Goal: Feedback & Contribution: Contribute content

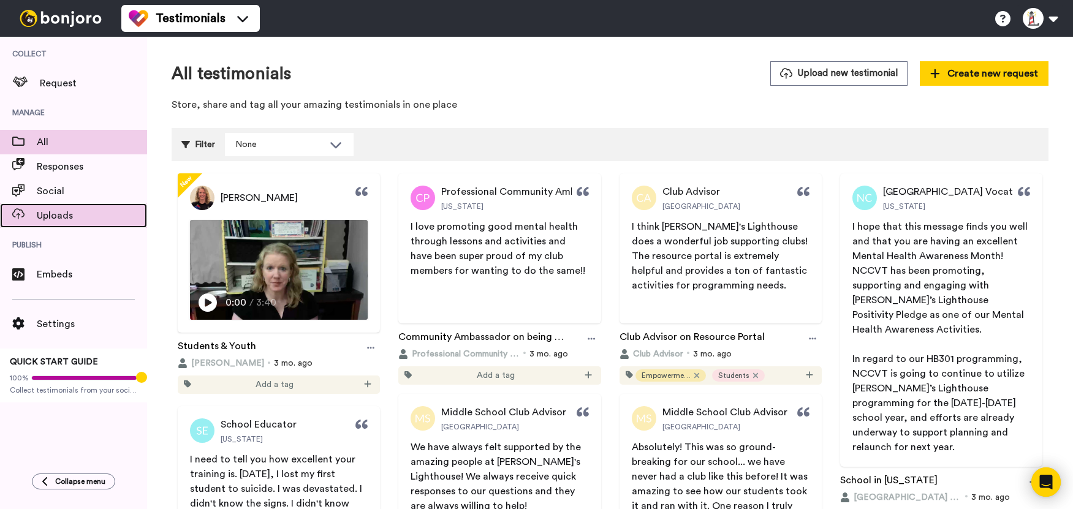
click at [80, 217] on span "Uploads" at bounding box center [92, 215] width 110 height 15
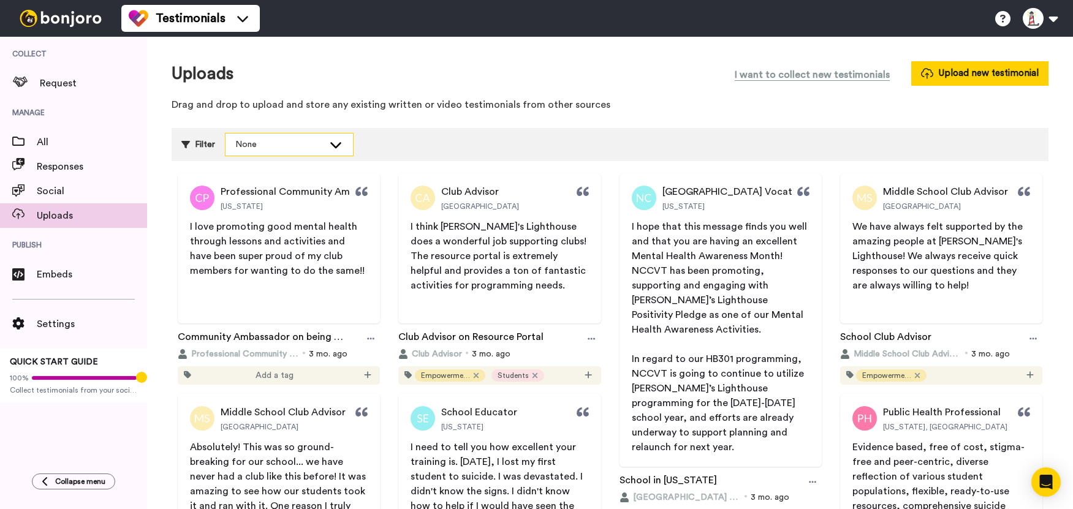
click at [341, 143] on icon at bounding box center [335, 145] width 11 height 6
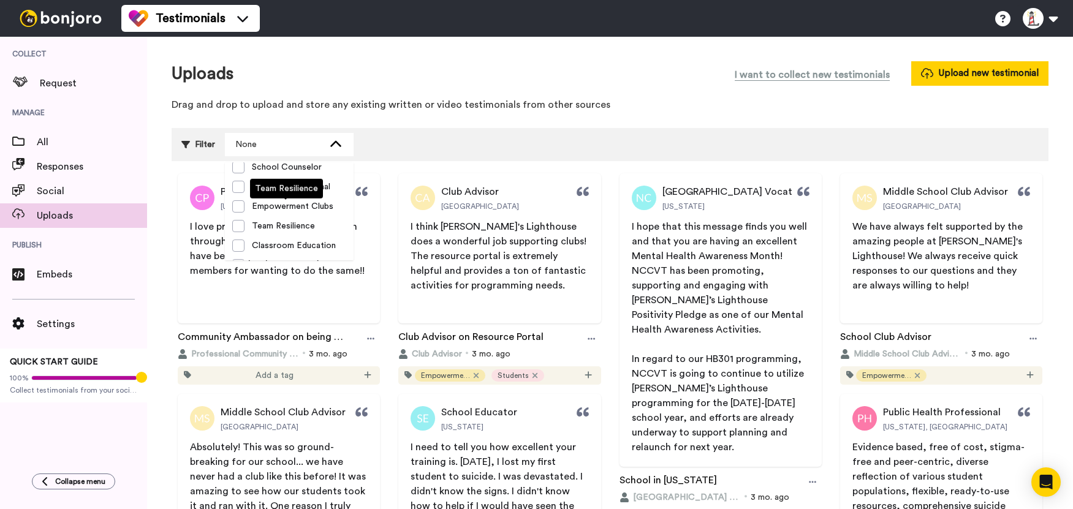
scroll to position [196, 0]
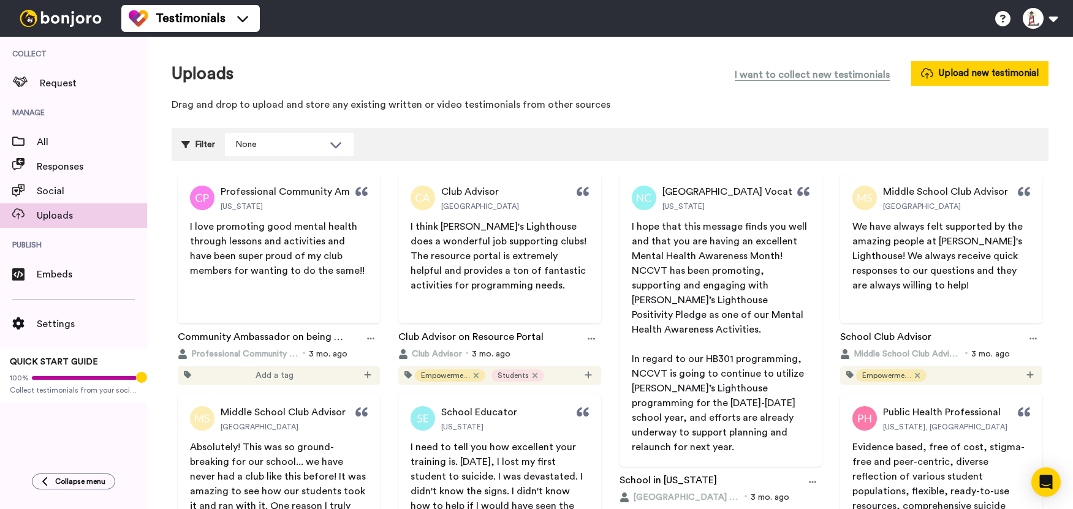
click at [456, 135] on div "Filter None Select all tags Educators Donors Social Workers PCAs Students Schoo…" at bounding box center [610, 144] width 877 height 33
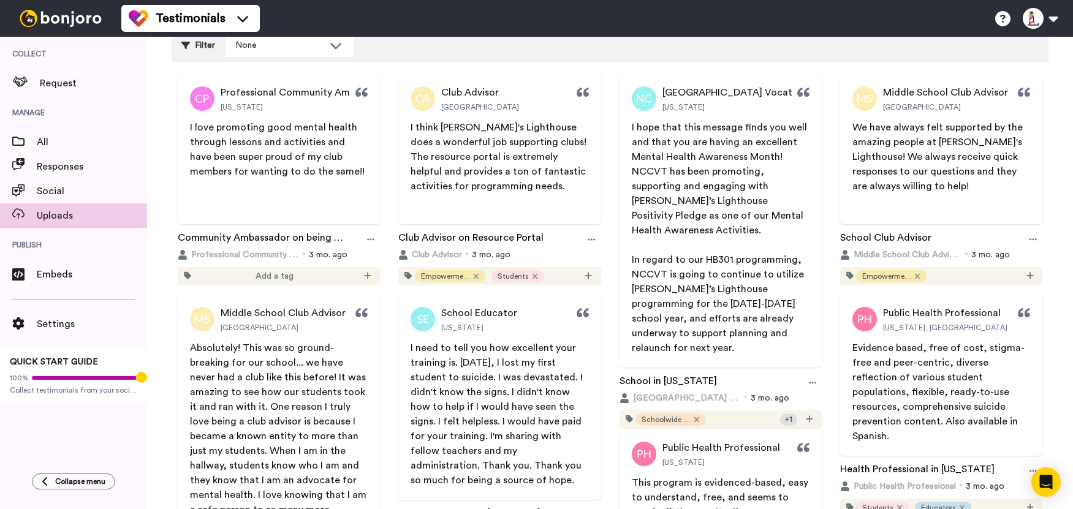
scroll to position [0, 0]
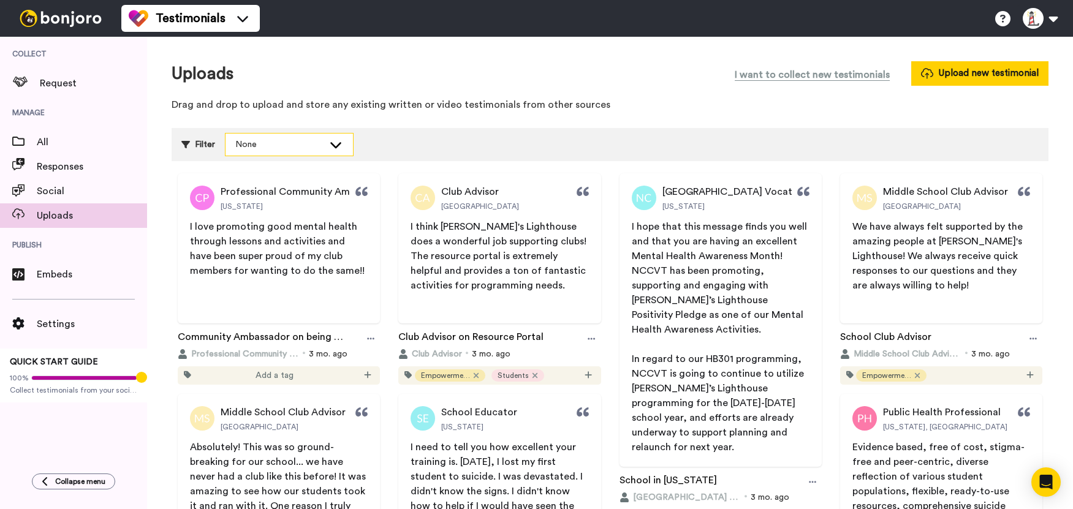
click at [339, 142] on icon at bounding box center [335, 144] width 15 height 12
click at [384, 135] on div "Filter None Select all tags Educators Donors Social Workers PCAs Students Schoo…" at bounding box center [610, 144] width 877 height 33
click at [403, 116] on div "Uploads I want to collect new testimonials Upload new testimonial Drag and drop…" at bounding box center [610, 89] width 877 height 57
click at [802, 101] on p "Drag and drop to upload and store any existing written or video testimonials fr…" at bounding box center [610, 105] width 877 height 14
click at [984, 64] on button "Upload new testimonial" at bounding box center [979, 73] width 137 height 24
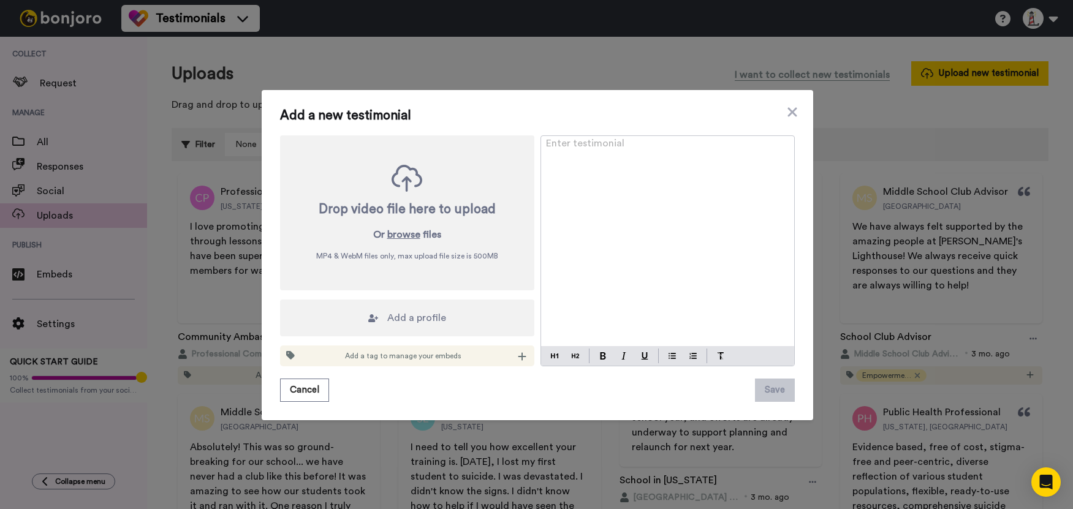
click at [601, 171] on div "Enter testimonial ﻿" at bounding box center [667, 241] width 253 height 210
click at [689, 174] on div "Enter testimonial ﻿" at bounding box center [667, 241] width 253 height 210
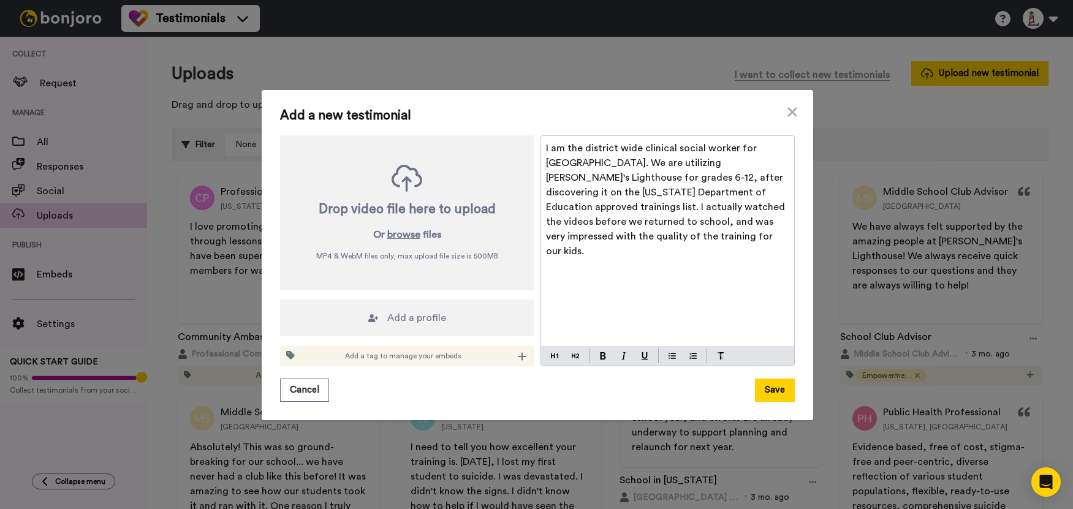
click at [475, 354] on div "Add a tag to manage your embeds" at bounding box center [407, 356] width 254 height 21
click at [519, 352] on icon at bounding box center [522, 357] width 9 height 10
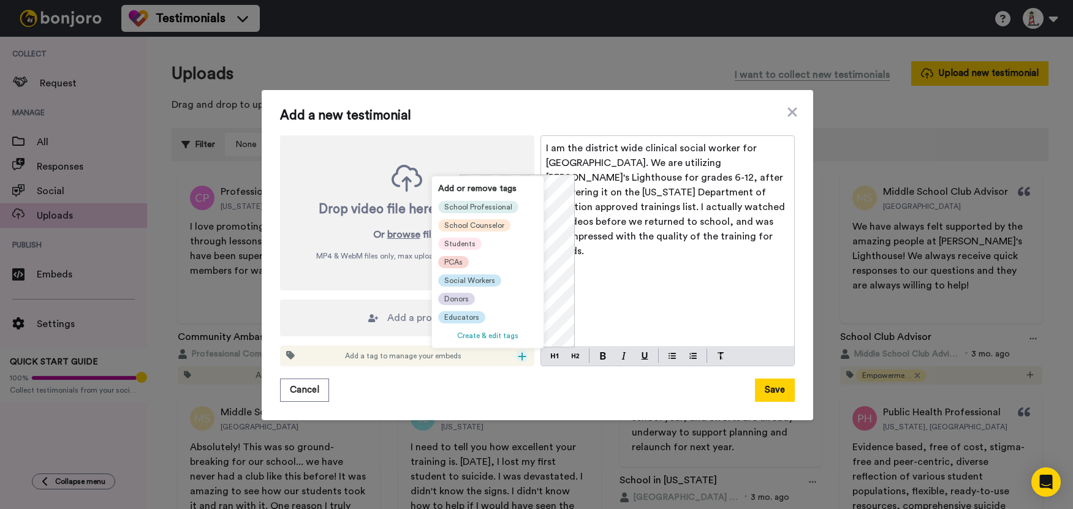
scroll to position [135, 0]
click at [464, 313] on span "Educators" at bounding box center [461, 318] width 35 height 10
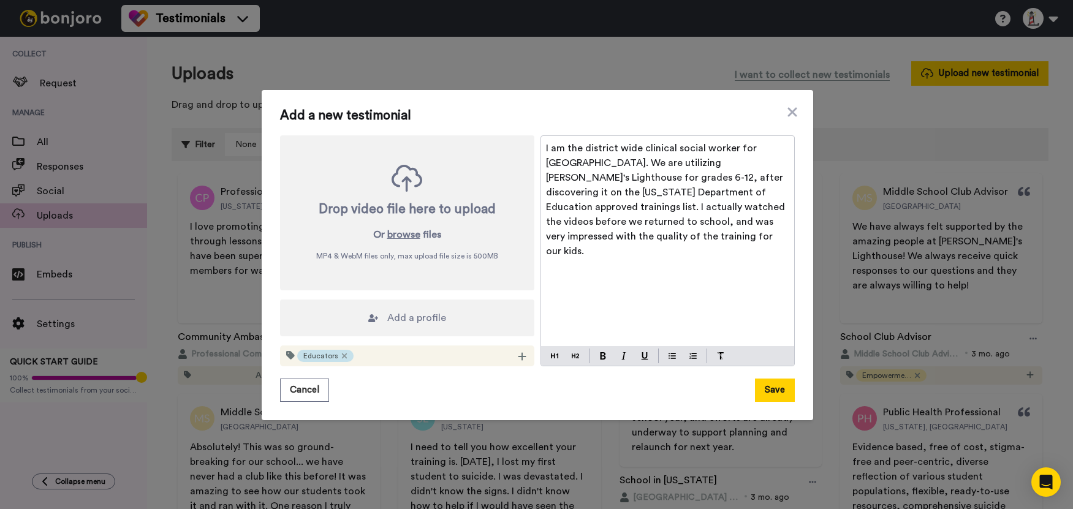
scroll to position [0, 0]
click at [509, 355] on div "Educators" at bounding box center [407, 356] width 254 height 21
click at [525, 355] on div "Educators" at bounding box center [407, 356] width 254 height 21
click at [522, 356] on div at bounding box center [522, 356] width 12 height 12
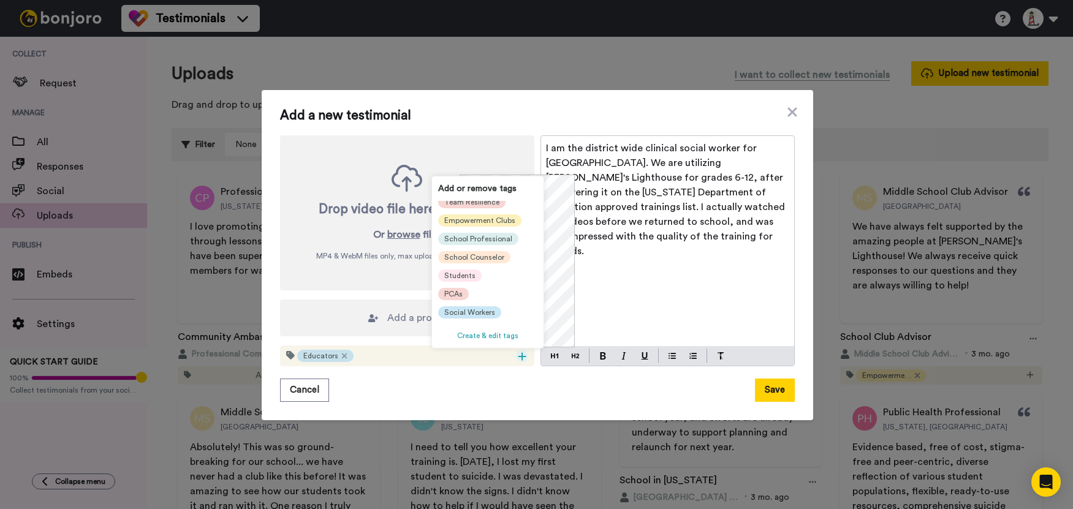
scroll to position [123, 0]
click at [474, 308] on span "Social Workers" at bounding box center [469, 305] width 51 height 10
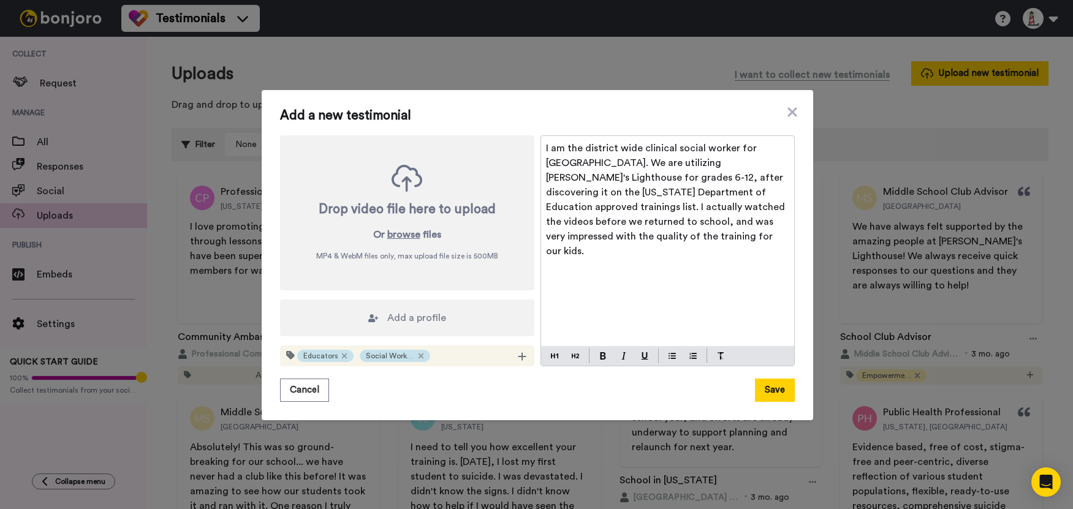
scroll to position [0, 0]
click at [518, 357] on icon at bounding box center [522, 357] width 8 height 8
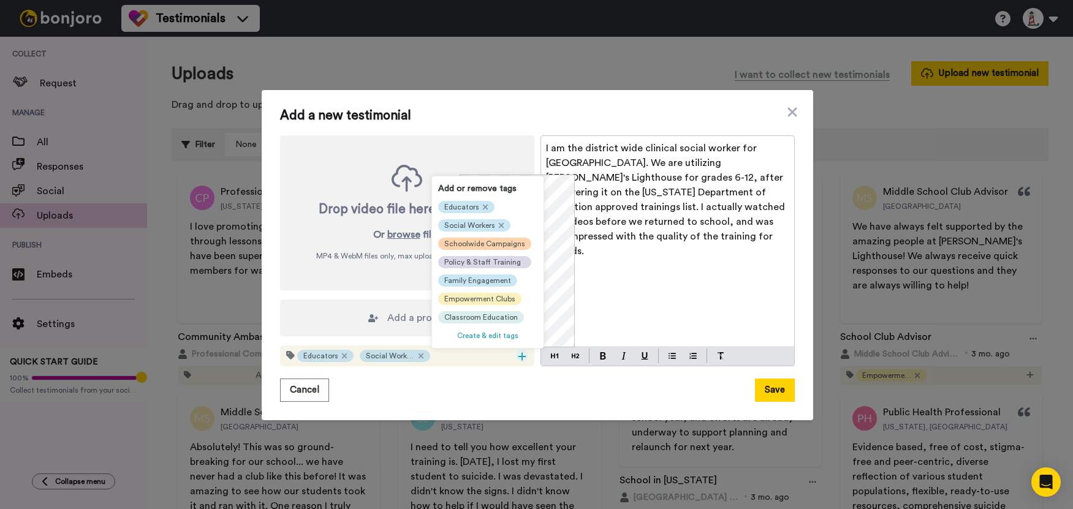
click at [483, 240] on span "Schoolwide Campaigns" at bounding box center [484, 244] width 81 height 10
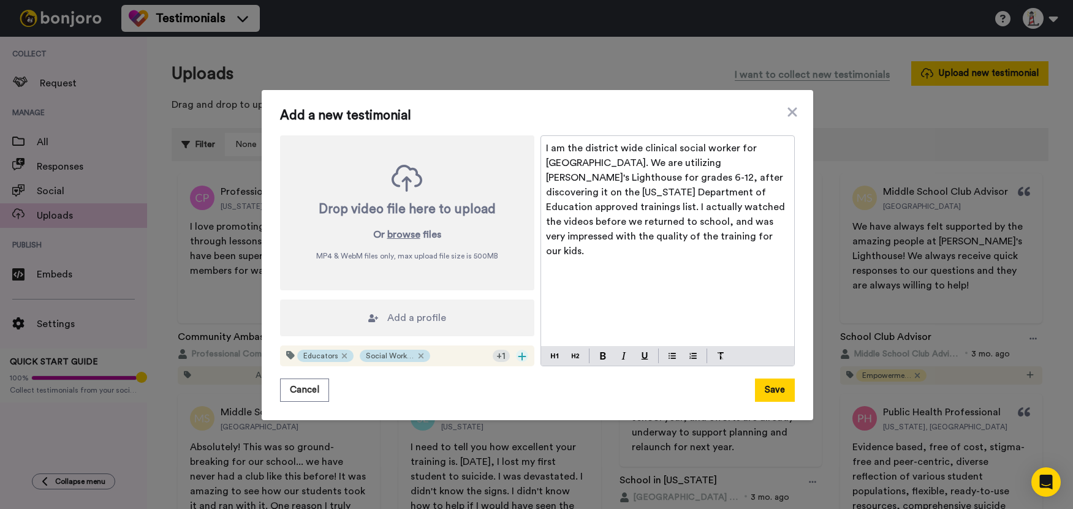
click at [518, 357] on icon at bounding box center [522, 357] width 8 height 8
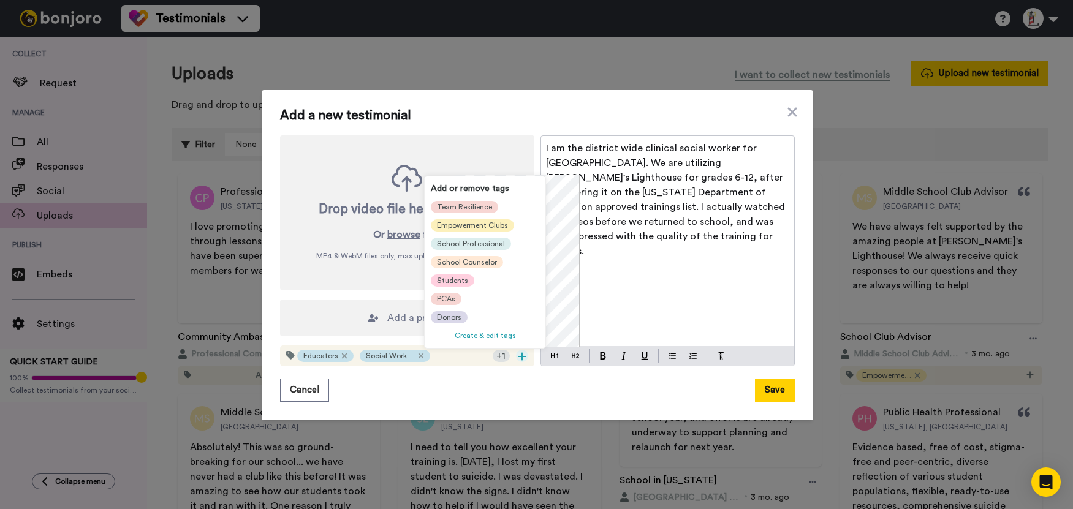
scroll to position [135, 0]
click at [452, 294] on span "PCAs" at bounding box center [446, 299] width 18 height 10
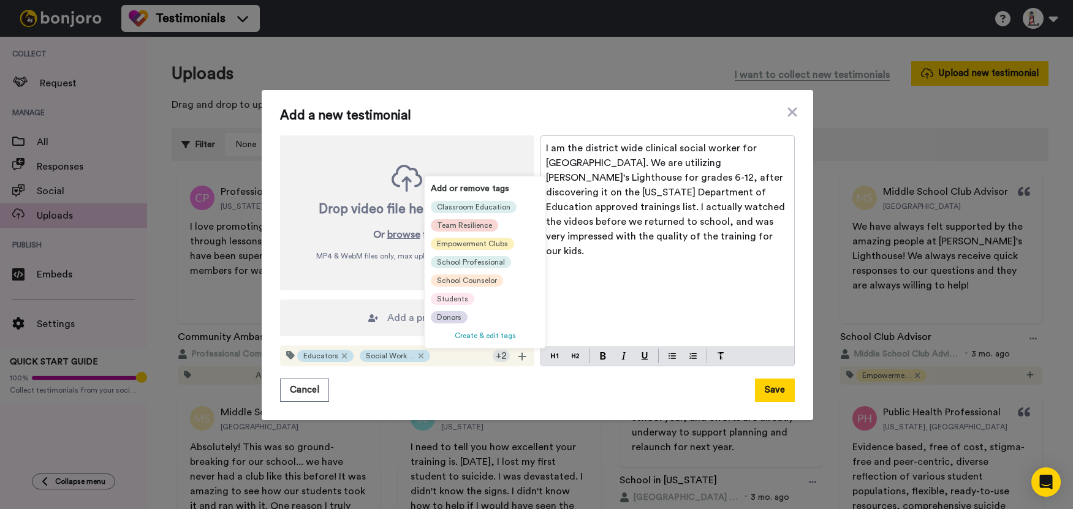
scroll to position [0, 0]
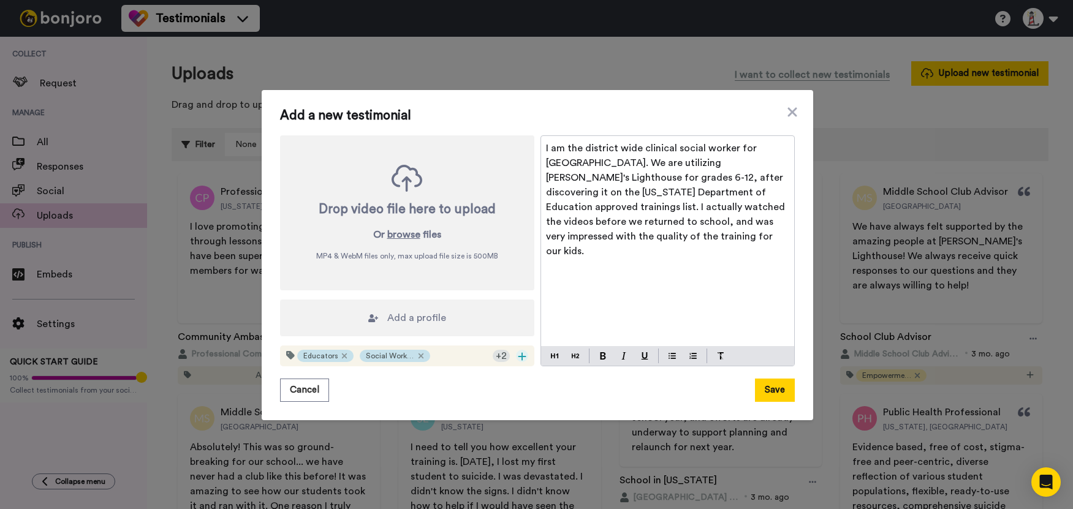
click at [518, 360] on icon at bounding box center [522, 357] width 9 height 10
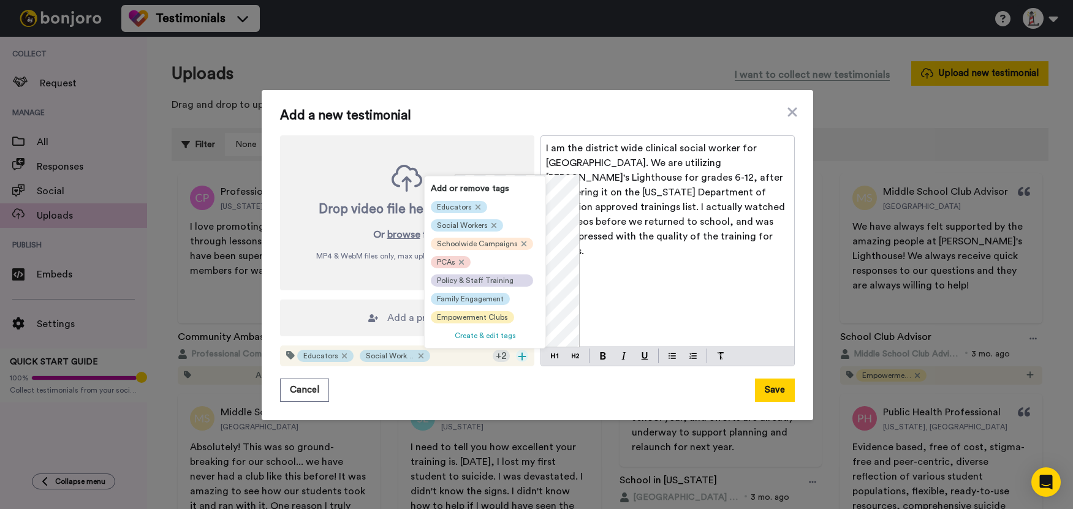
click at [500, 355] on div "+ 2" at bounding box center [501, 356] width 17 height 12
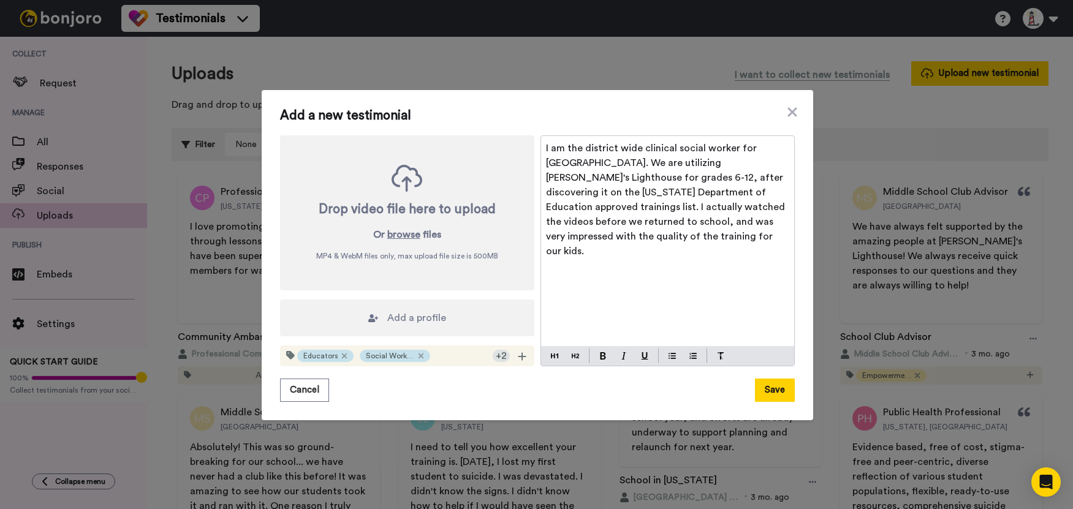
click at [494, 360] on div "+ 2" at bounding box center [501, 356] width 17 height 12
click at [418, 360] on icon at bounding box center [421, 356] width 6 height 10
click at [464, 354] on icon at bounding box center [466, 356] width 5 height 5
click at [418, 352] on icon at bounding box center [421, 356] width 6 height 10
click at [518, 357] on icon at bounding box center [522, 357] width 8 height 8
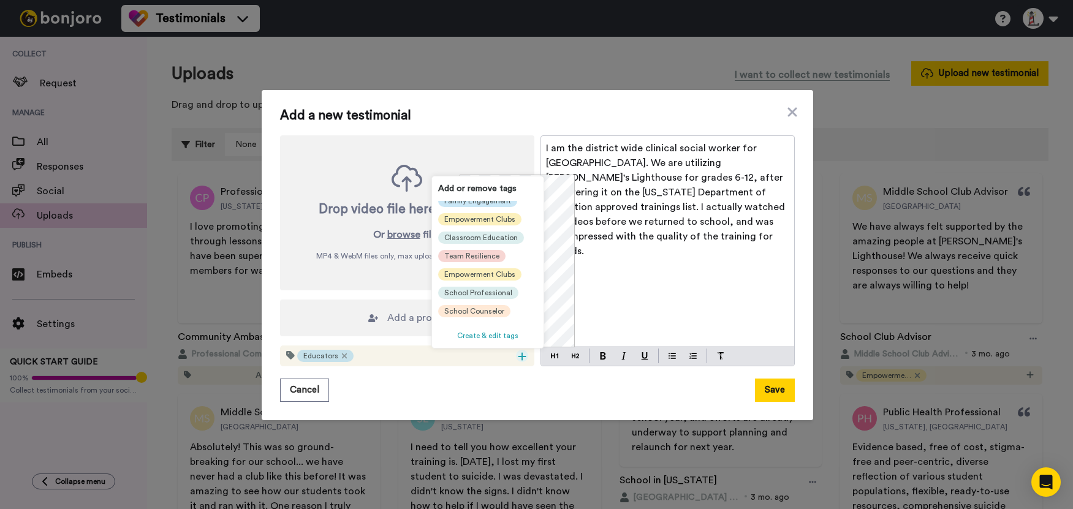
scroll to position [123, 0]
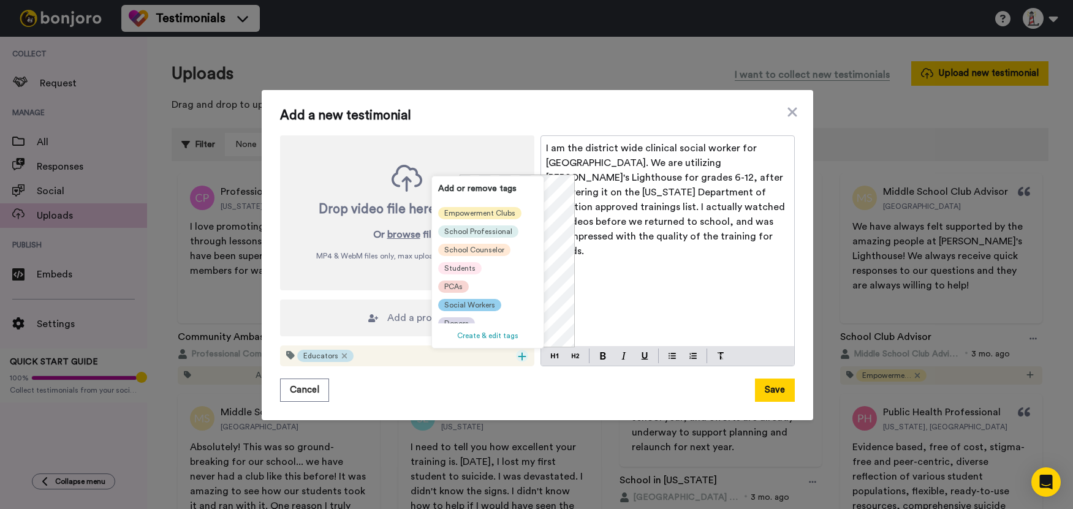
click at [477, 306] on span "Social Workers" at bounding box center [469, 305] width 51 height 10
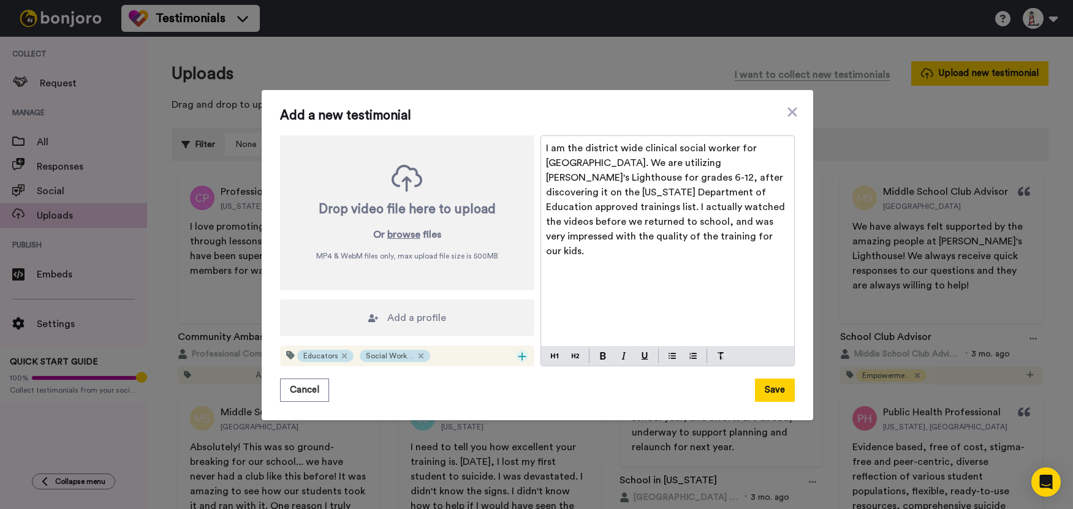
click at [518, 355] on icon at bounding box center [522, 357] width 9 height 10
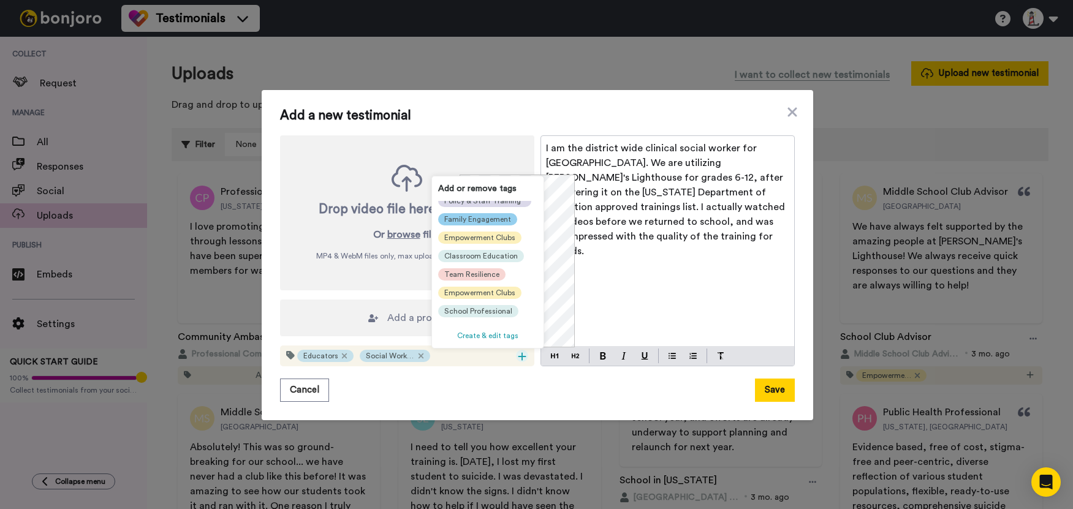
scroll to position [123, 0]
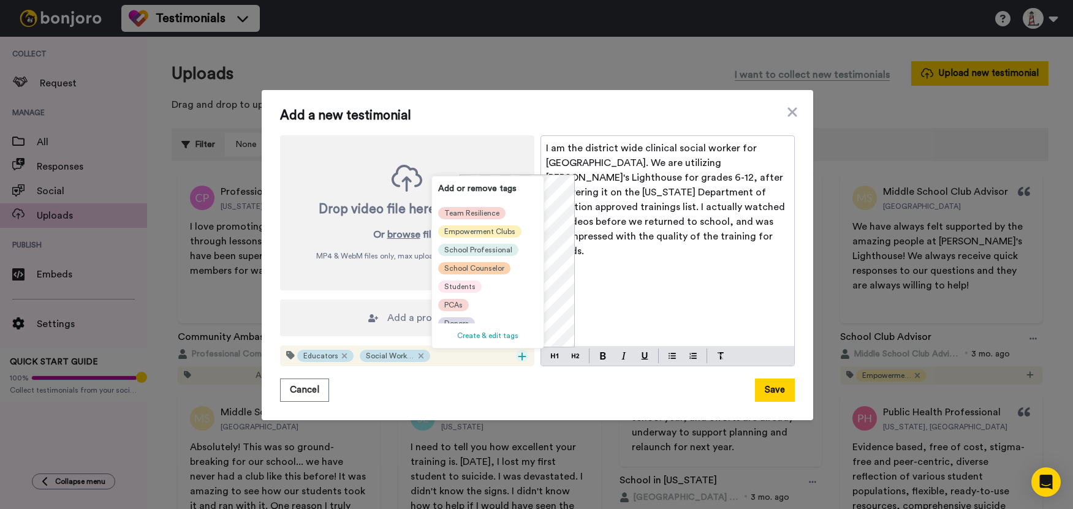
click at [480, 270] on span "School Counselor" at bounding box center [474, 268] width 60 height 10
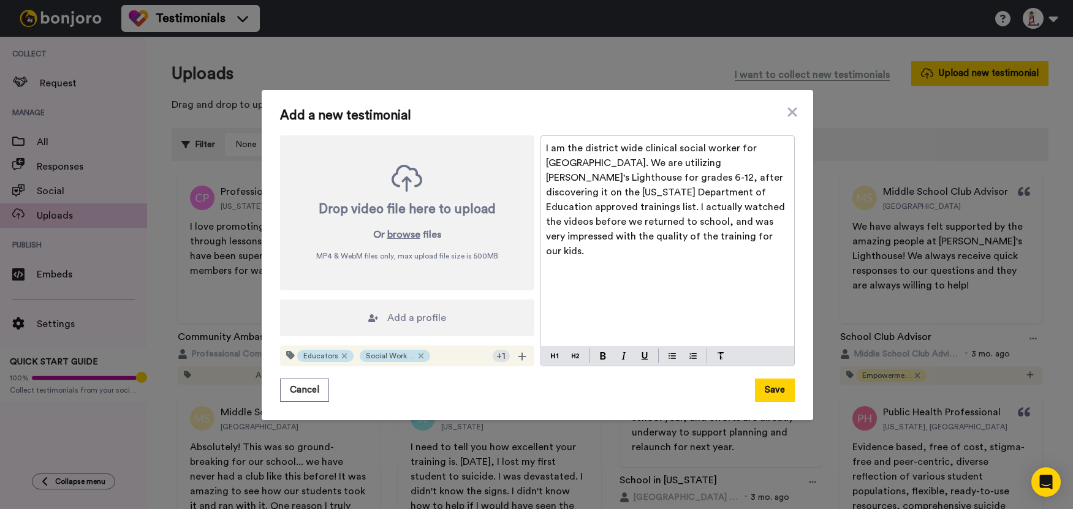
click at [422, 376] on div "Add a new testimonial Drop video file here to upload Or browse files MP4 & WebM…" at bounding box center [537, 255] width 515 height 294
click at [502, 322] on div "Add a profile" at bounding box center [407, 318] width 254 height 37
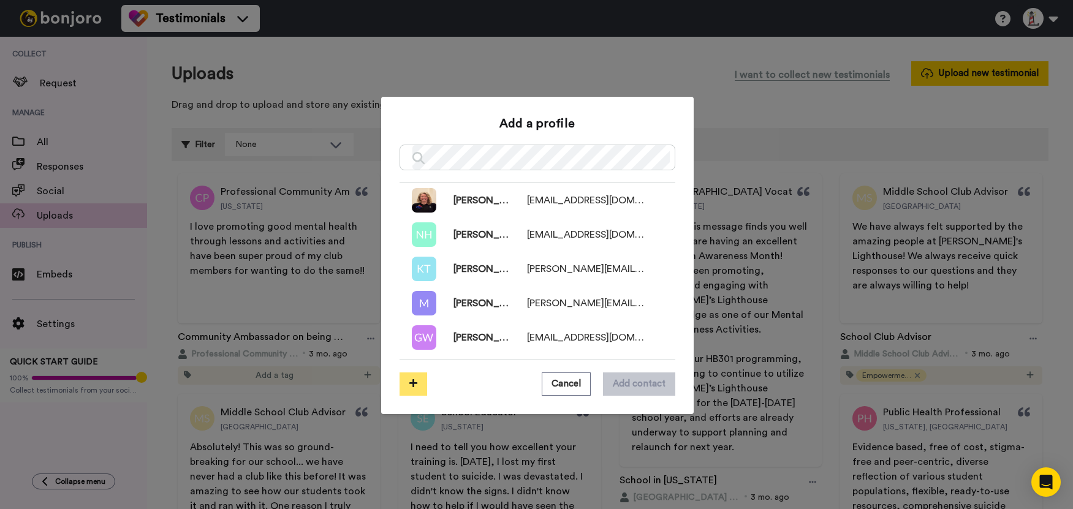
click at [409, 384] on icon at bounding box center [413, 383] width 8 height 9
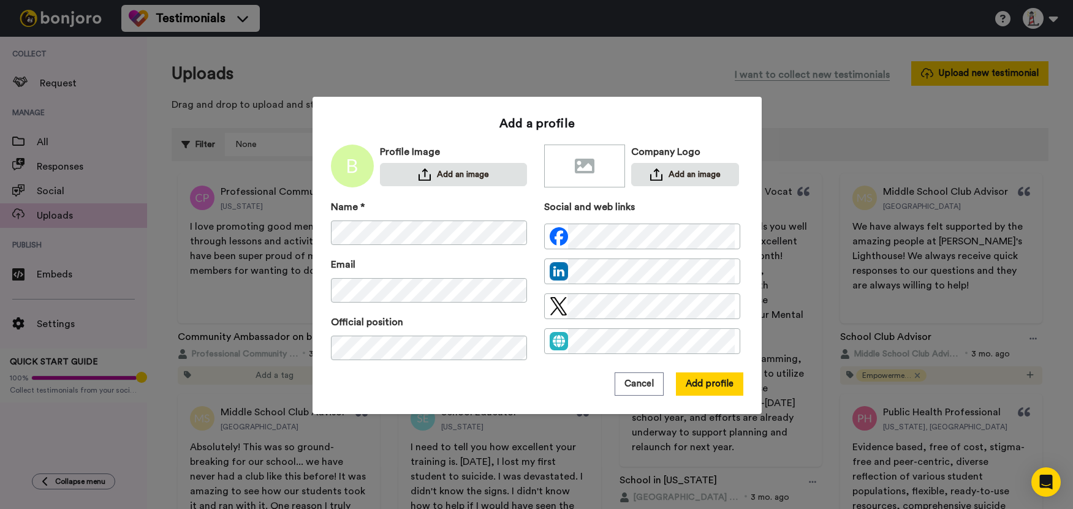
click at [534, 371] on div "Name * Email Official position Social and web links" at bounding box center [537, 286] width 412 height 173
click at [686, 381] on button "Add profile" at bounding box center [709, 384] width 67 height 23
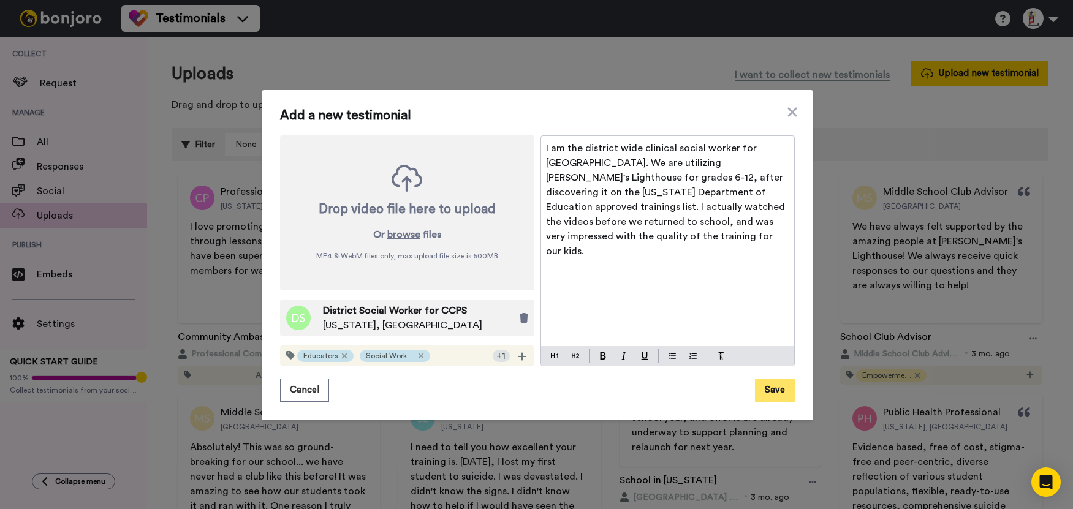
click at [771, 393] on button "Save" at bounding box center [775, 390] width 40 height 23
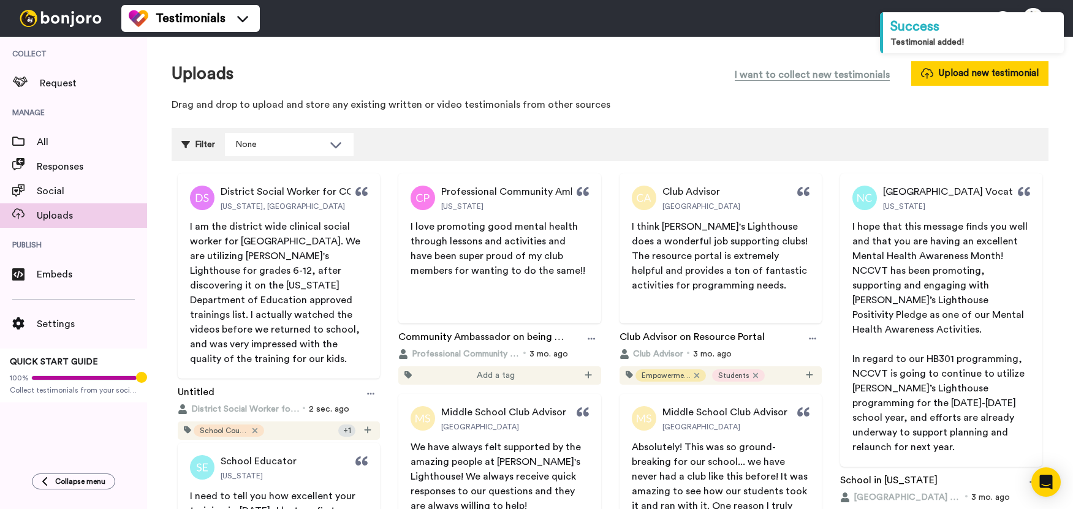
scroll to position [61, 0]
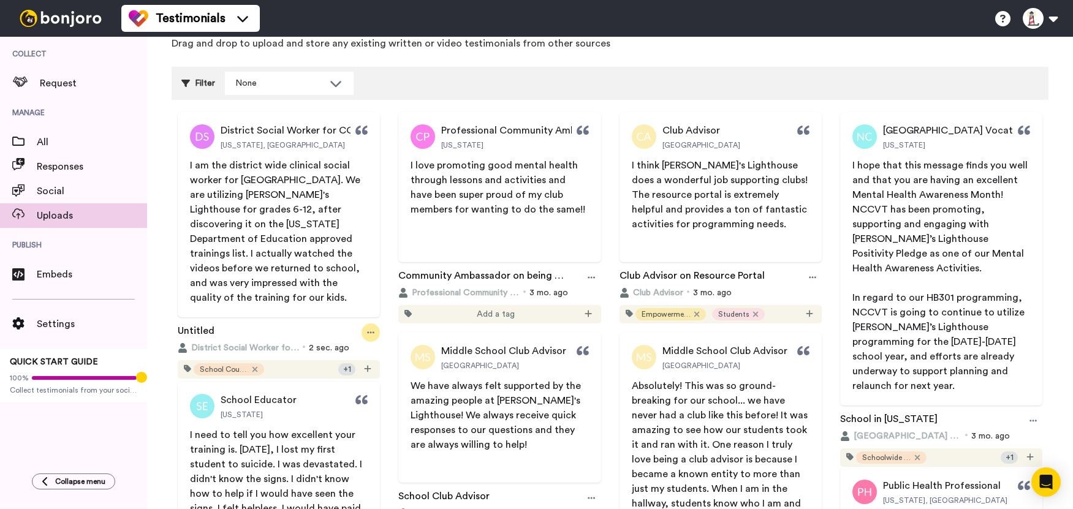
click at [367, 328] on icon at bounding box center [370, 332] width 7 height 9
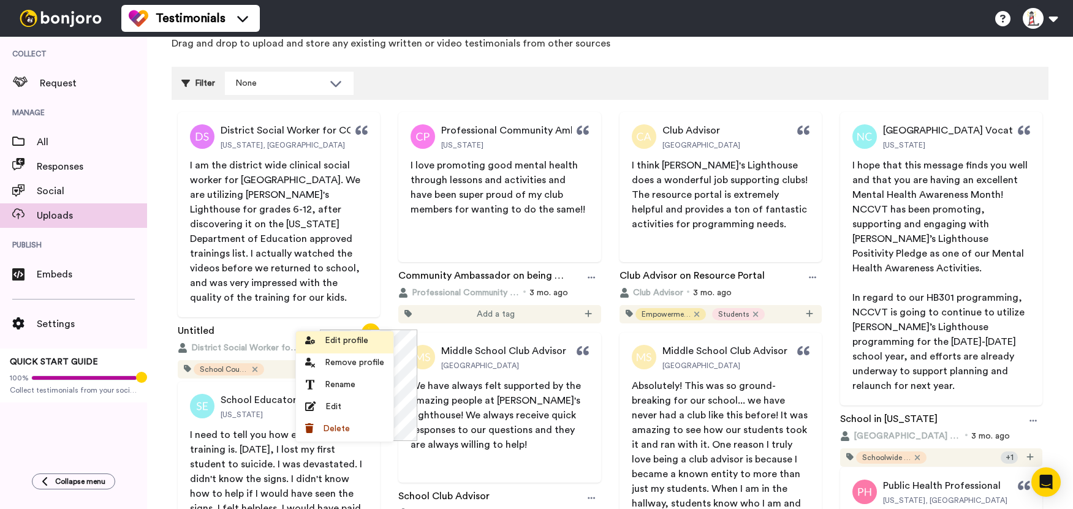
click at [331, 341] on span "Edit profile" at bounding box center [347, 341] width 44 height 12
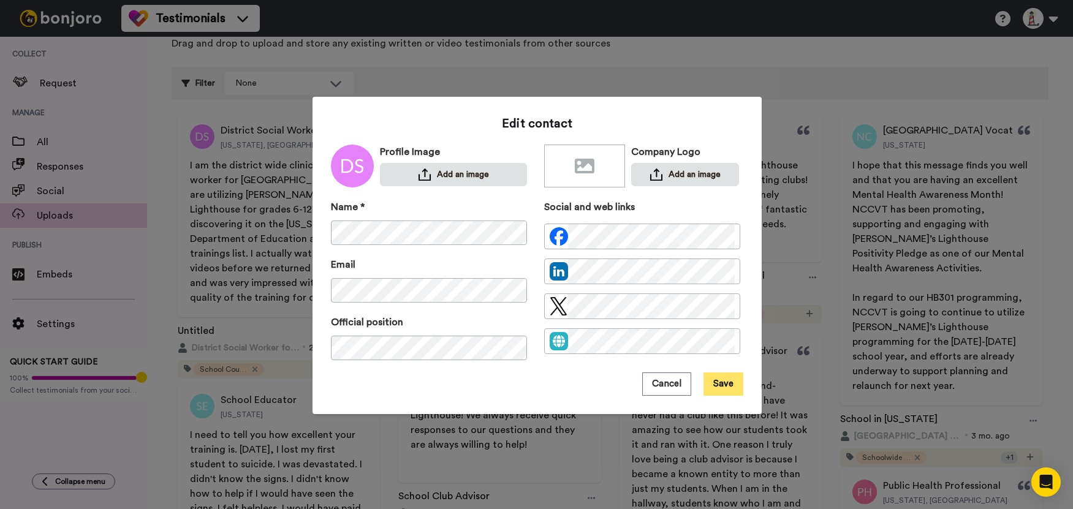
click at [712, 385] on button "Save" at bounding box center [723, 384] width 40 height 23
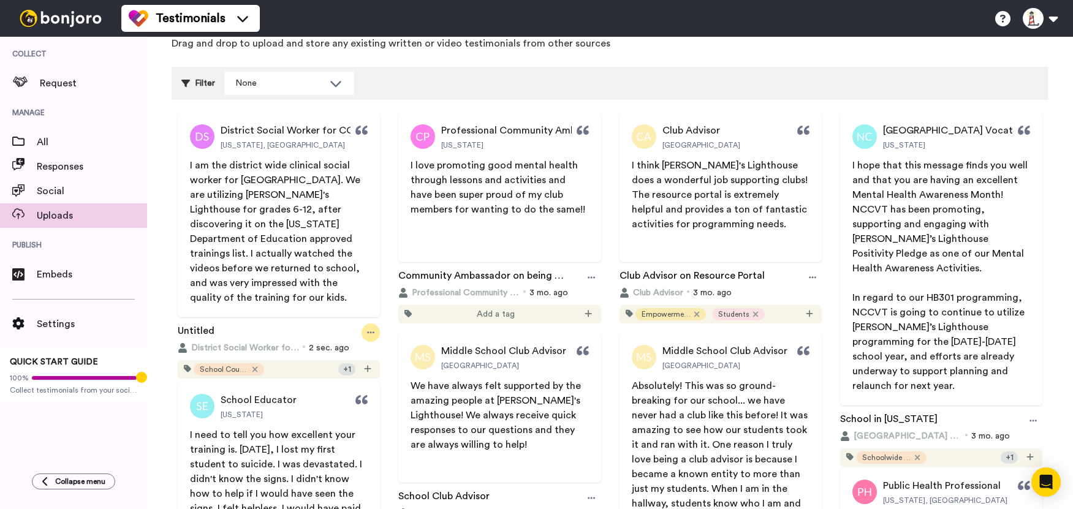
click at [362, 324] on div at bounding box center [371, 333] width 18 height 18
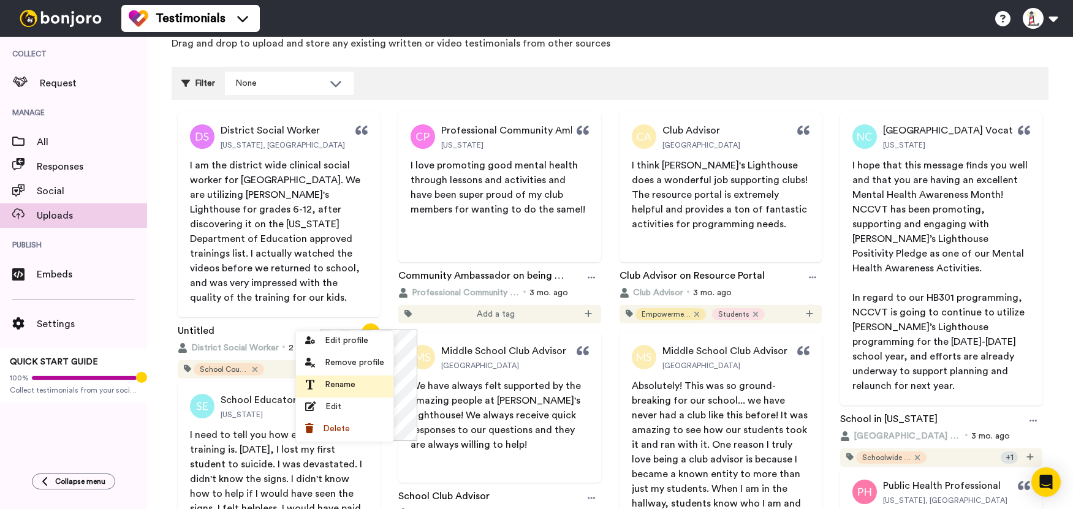
click at [347, 382] on span "Rename" at bounding box center [340, 385] width 31 height 12
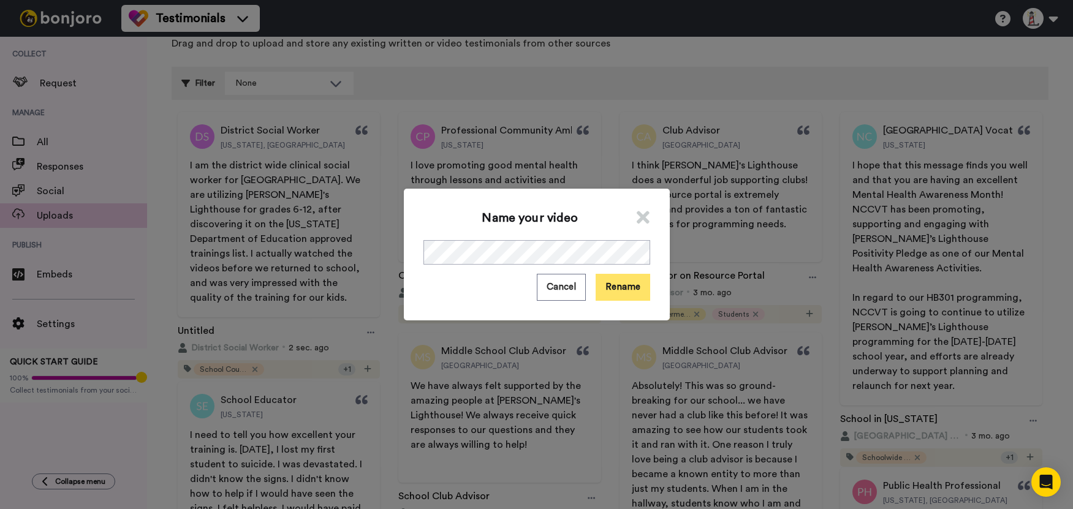
click at [627, 281] on button "Rename" at bounding box center [623, 287] width 55 height 26
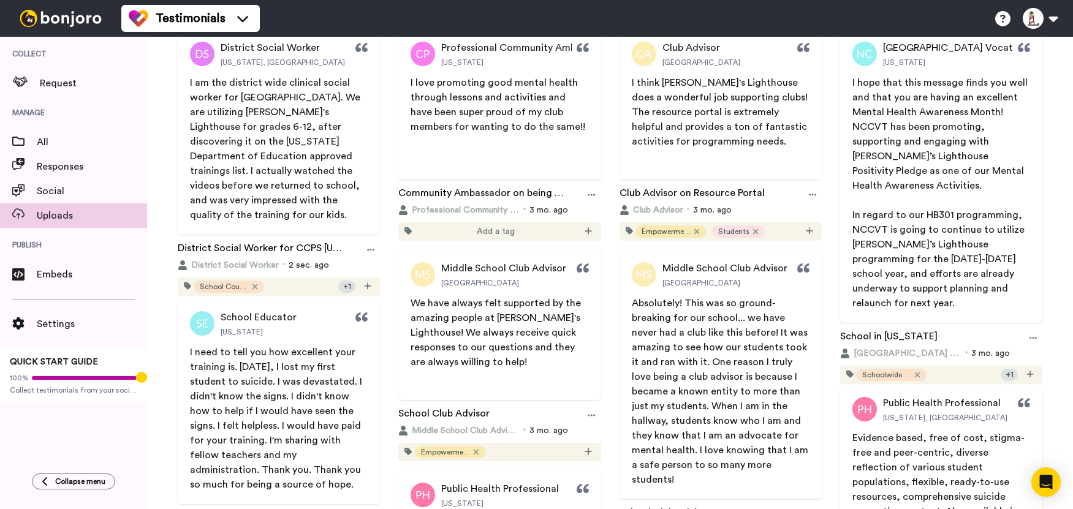
scroll to position [123, 0]
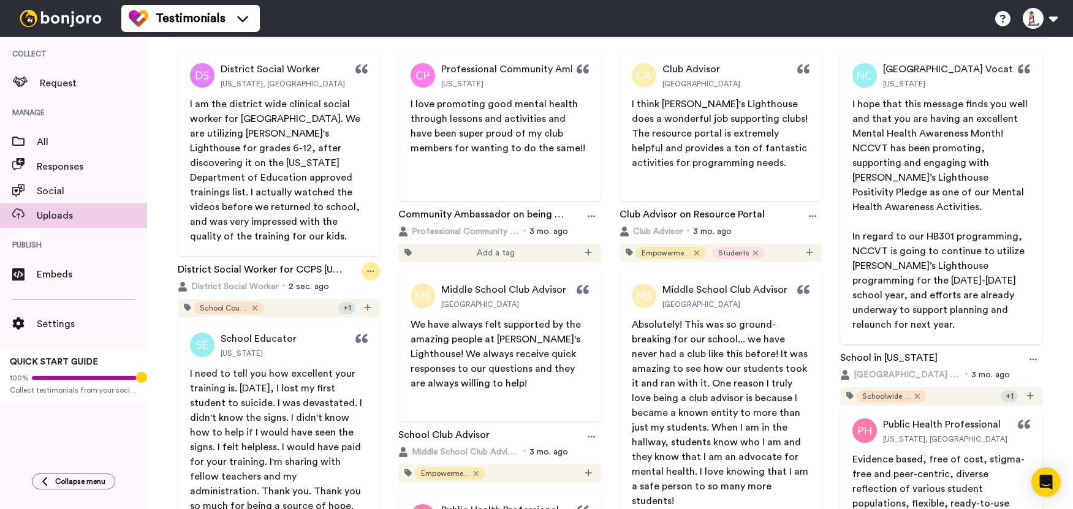
click at [371, 267] on icon at bounding box center [370, 271] width 7 height 9
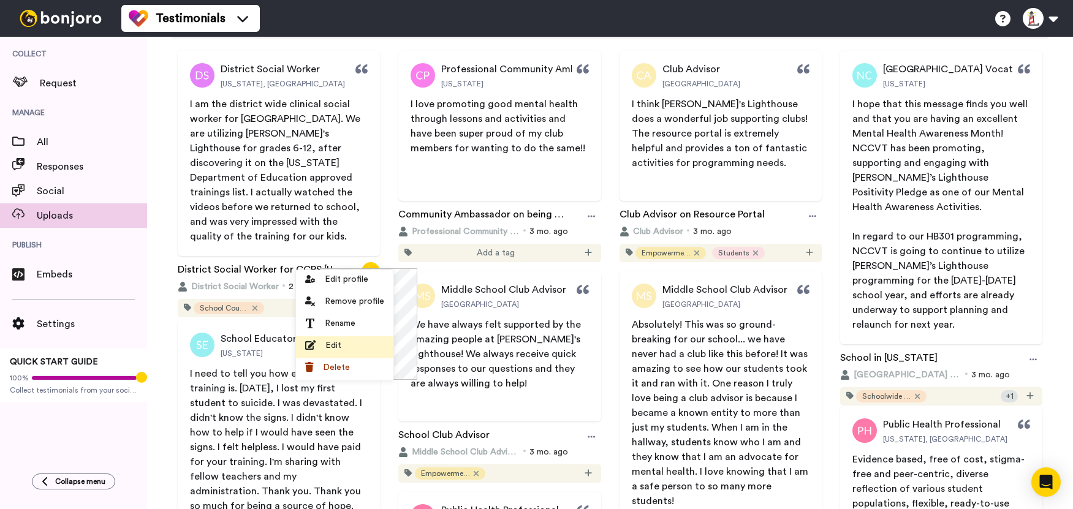
click at [331, 343] on span "Edit" at bounding box center [333, 345] width 16 height 12
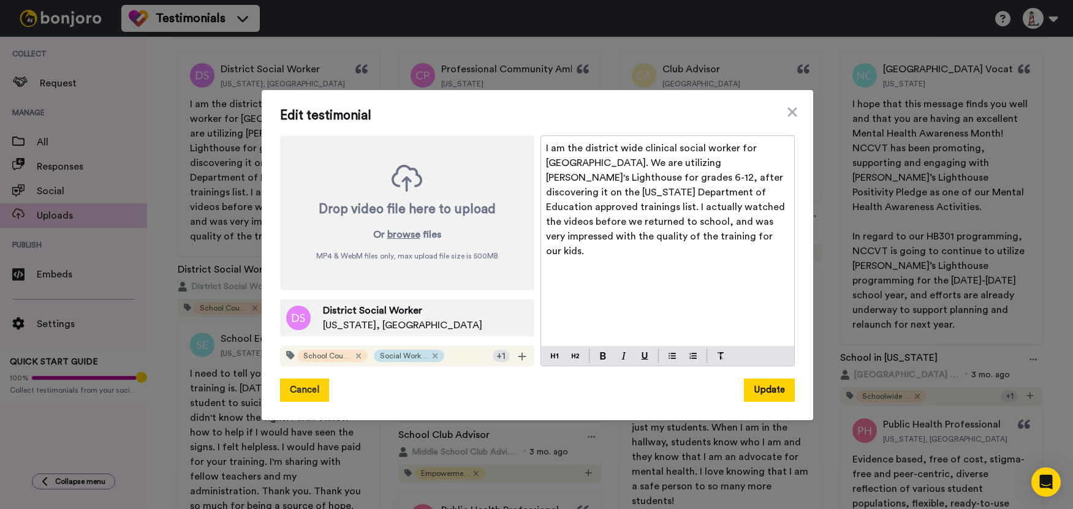
click at [302, 387] on button "Cancel" at bounding box center [304, 390] width 49 height 23
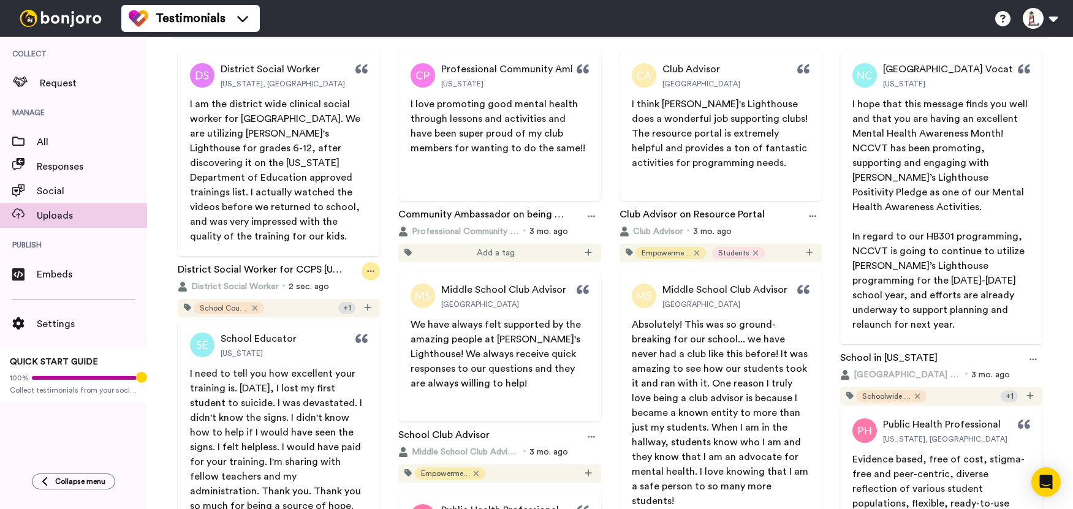
click at [366, 262] on div at bounding box center [371, 271] width 18 height 18
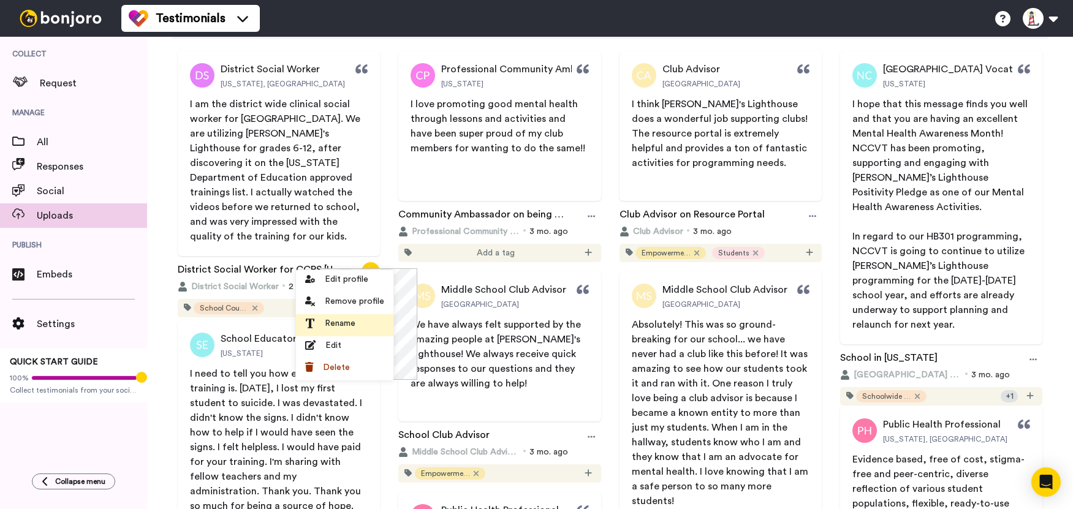
click at [336, 322] on span "Rename" at bounding box center [340, 323] width 31 height 12
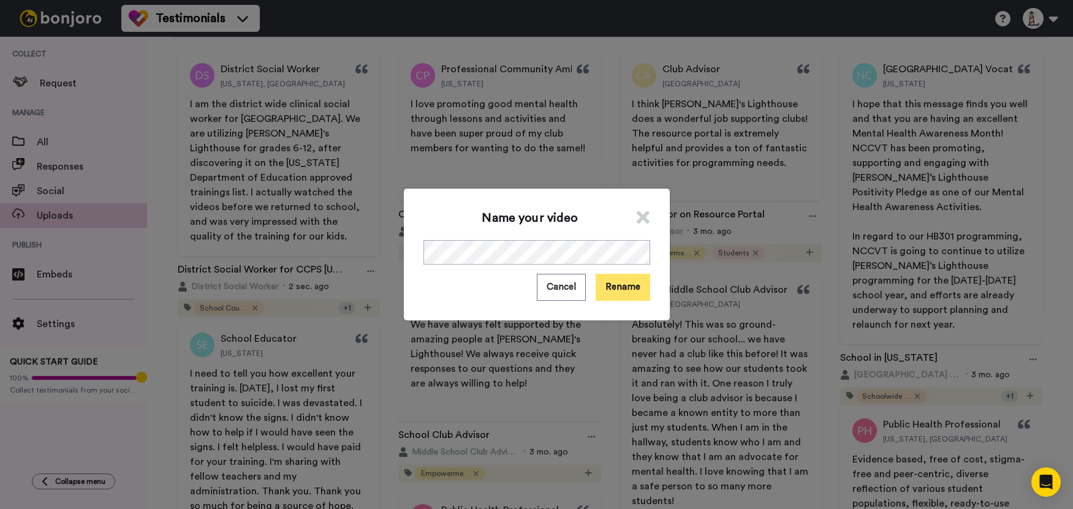
click at [621, 282] on button "Rename" at bounding box center [623, 287] width 55 height 26
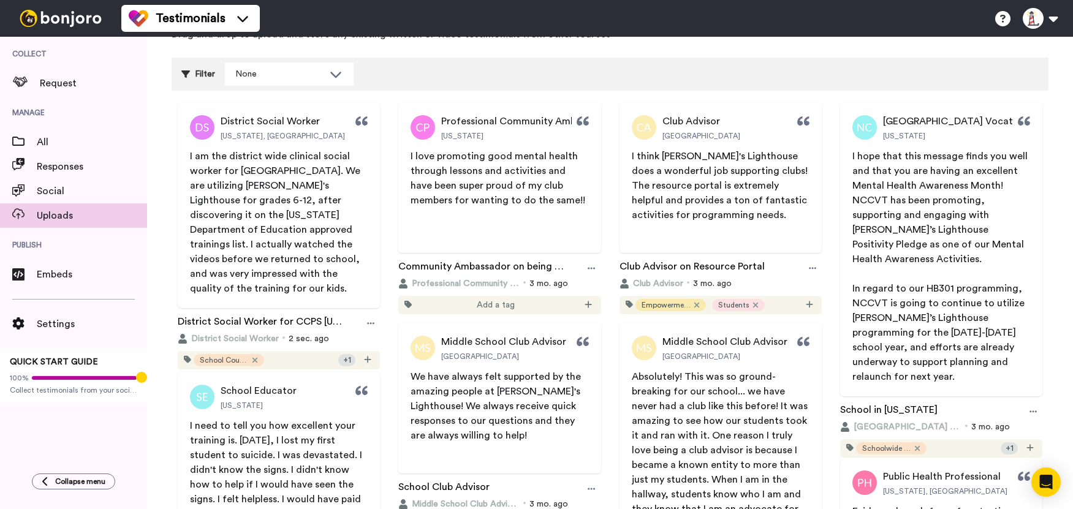
scroll to position [0, 0]
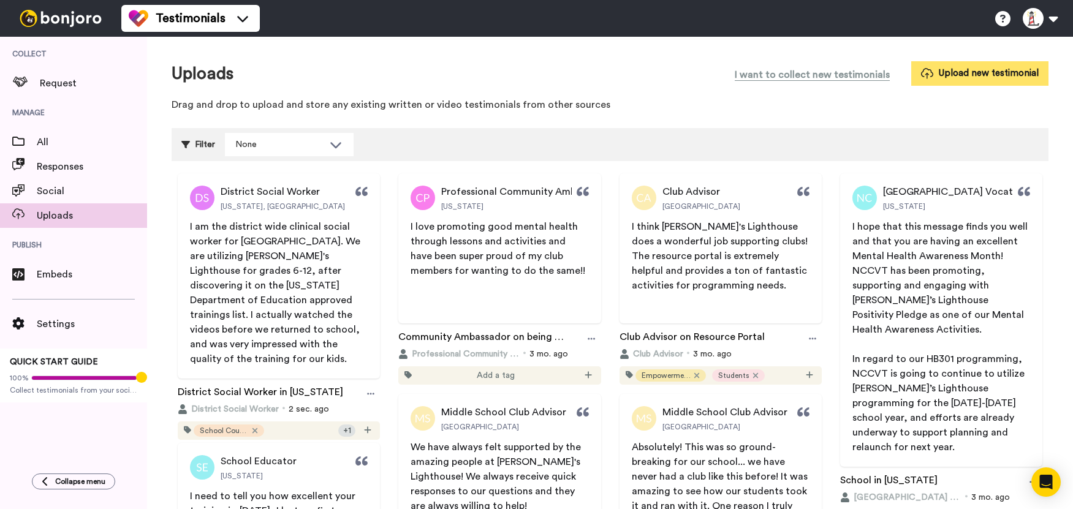
click at [995, 70] on button "Upload new testimonial" at bounding box center [979, 73] width 137 height 24
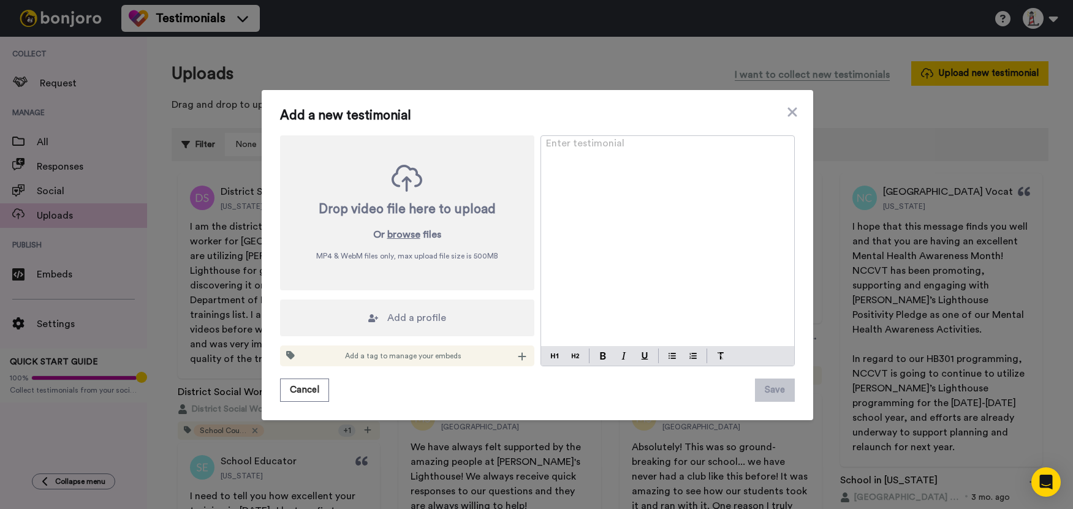
click at [654, 196] on div "Enter testimonial ﻿" at bounding box center [667, 241] width 253 height 210
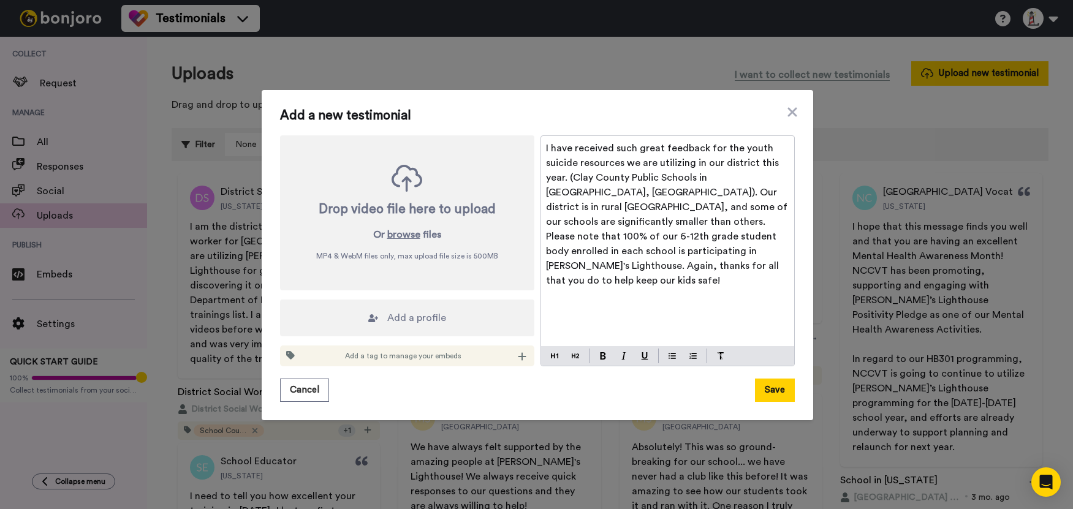
click at [578, 153] on p "I have received such great feedback for the youth suicide resources we are util…" at bounding box center [667, 214] width 243 height 147
click at [644, 270] on p "I have received such great feedback for the youth suicide resources we are util…" at bounding box center [667, 214] width 243 height 147
click at [387, 311] on span "Add a profile" at bounding box center [416, 318] width 59 height 15
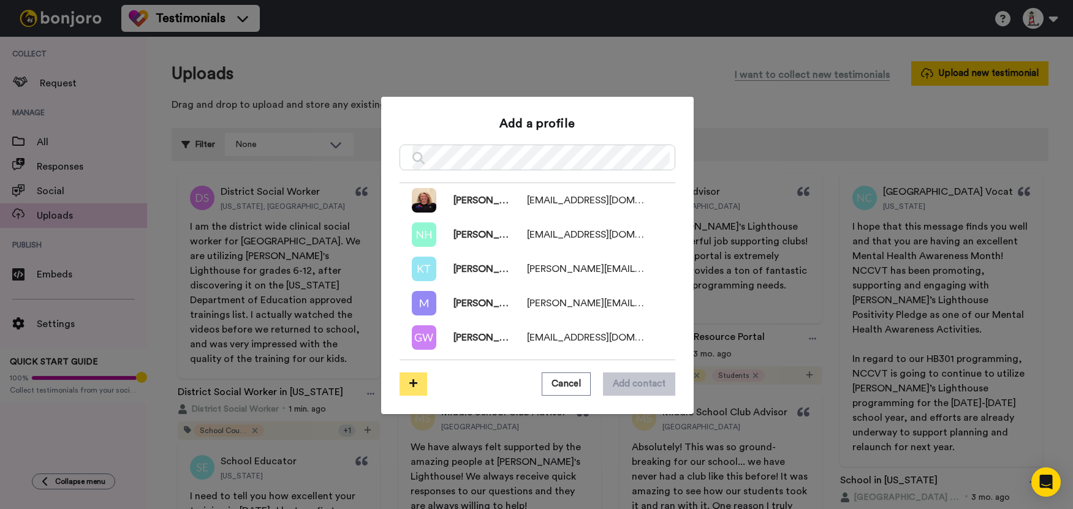
click at [411, 381] on icon at bounding box center [413, 383] width 8 height 9
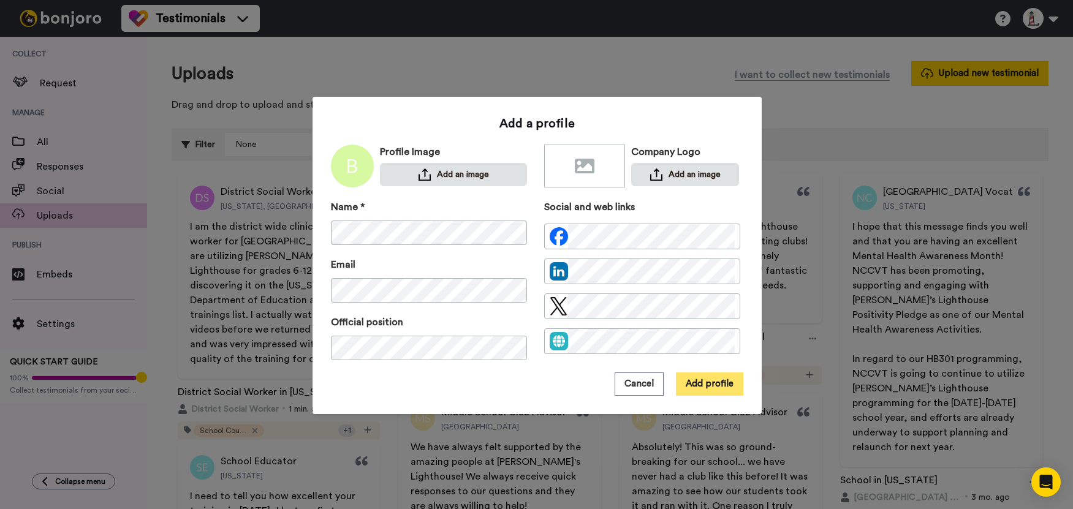
click at [702, 380] on button "Add profile" at bounding box center [709, 384] width 67 height 23
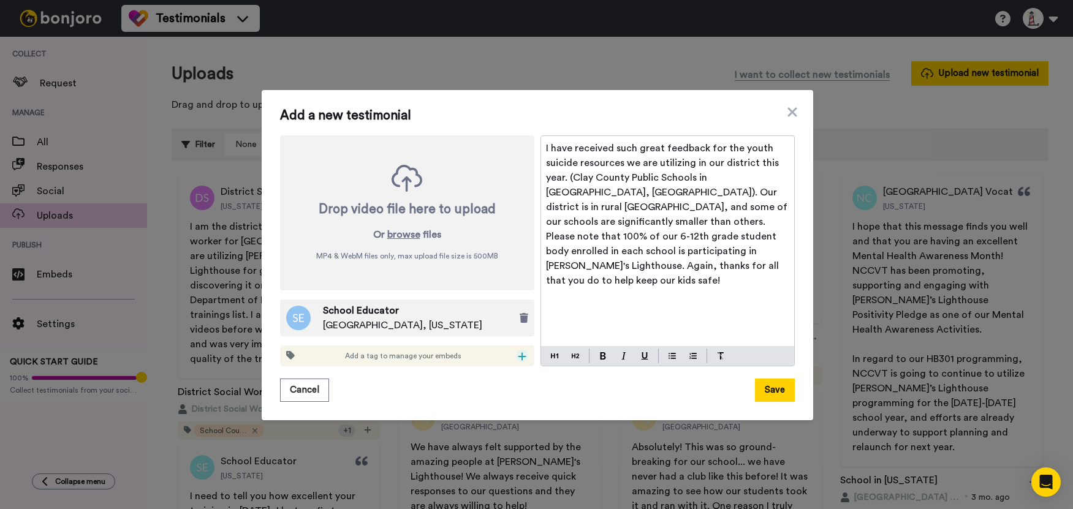
click at [518, 360] on icon at bounding box center [522, 357] width 9 height 10
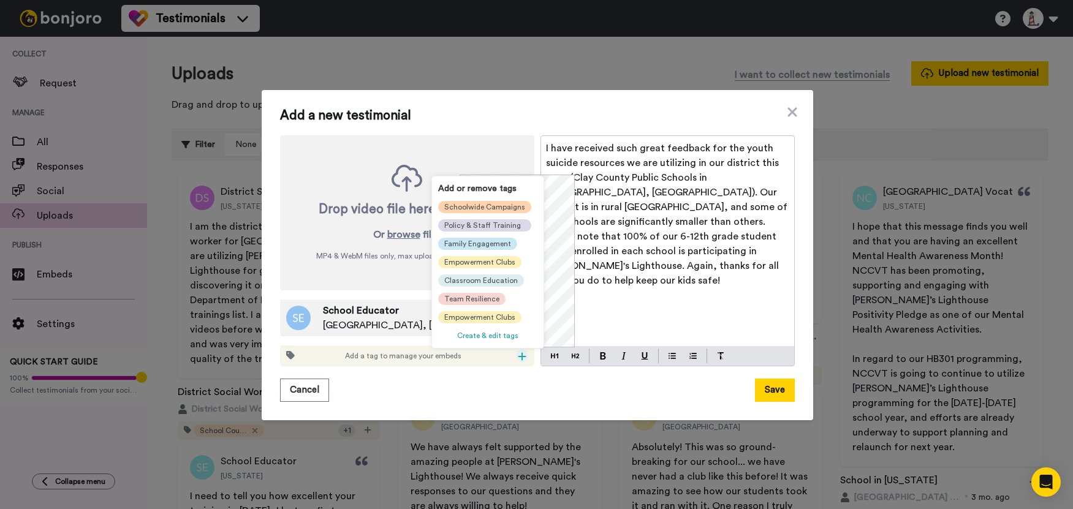
click at [441, 205] on div "Schoolwide Campaigns" at bounding box center [484, 207] width 93 height 12
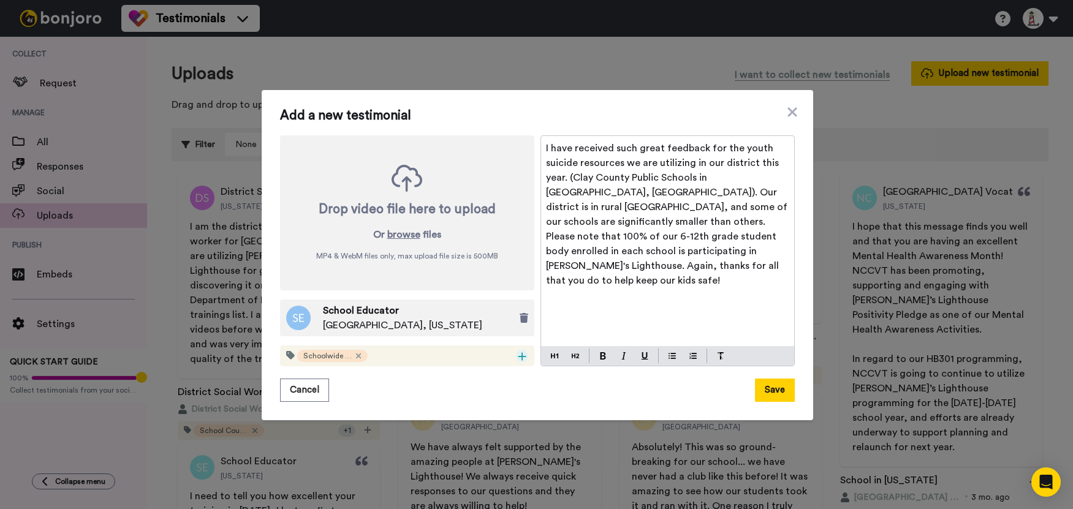
click at [518, 353] on icon at bounding box center [522, 357] width 9 height 10
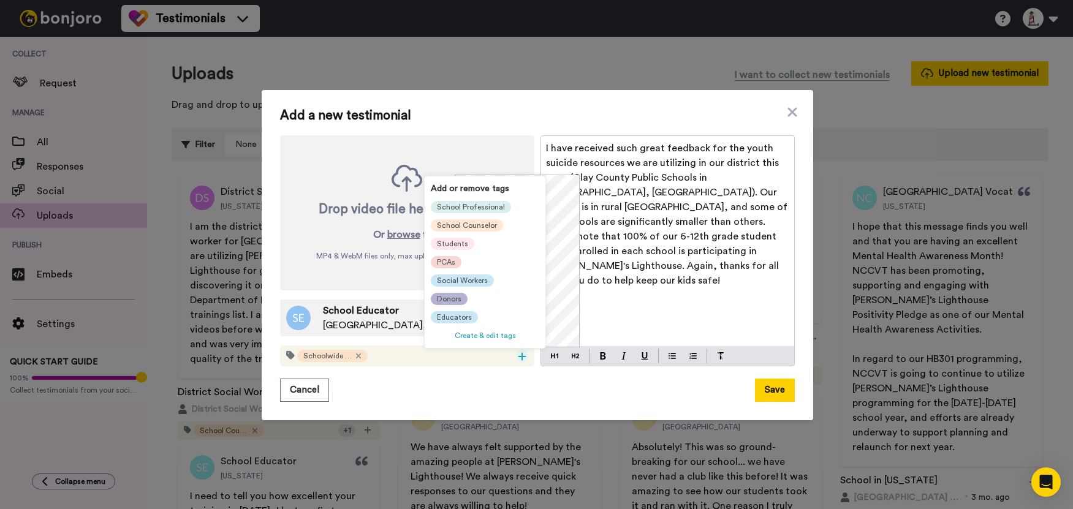
scroll to position [135, 0]
click at [471, 312] on div "Educators" at bounding box center [454, 317] width 47 height 12
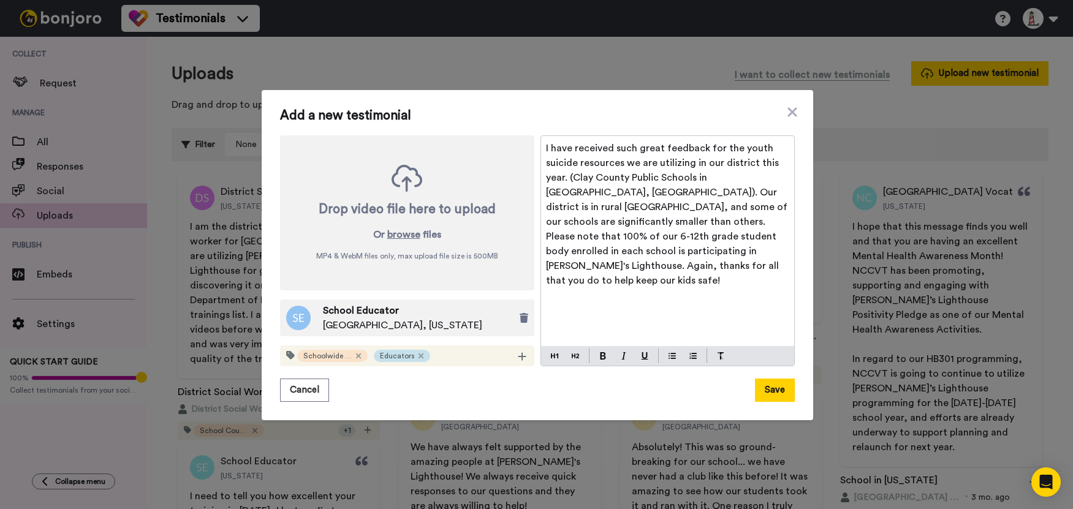
scroll to position [0, 0]
click at [518, 356] on icon at bounding box center [522, 357] width 9 height 10
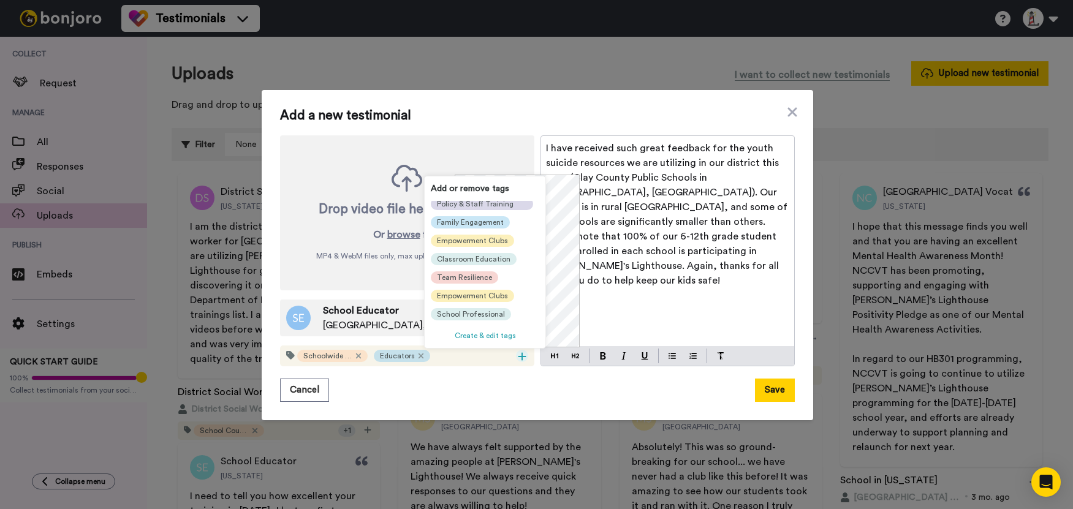
scroll to position [61, 0]
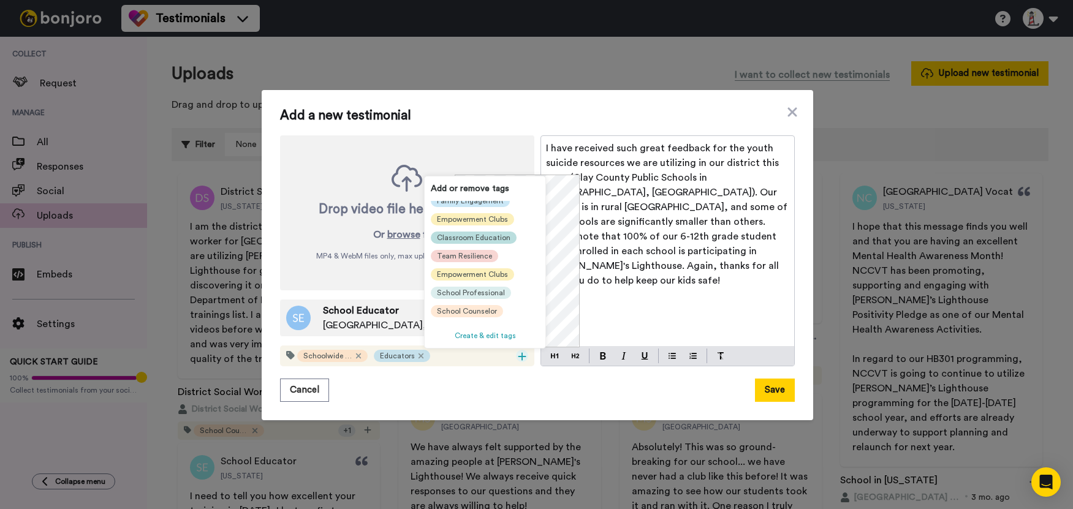
click at [494, 235] on span "Classroom Education" at bounding box center [474, 238] width 74 height 10
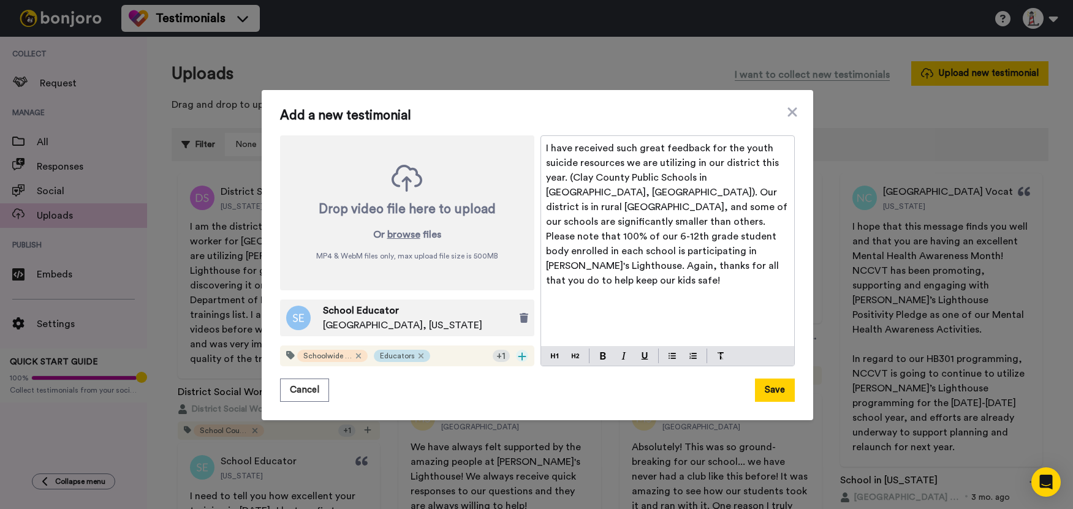
click at [516, 350] on div at bounding box center [522, 356] width 12 height 12
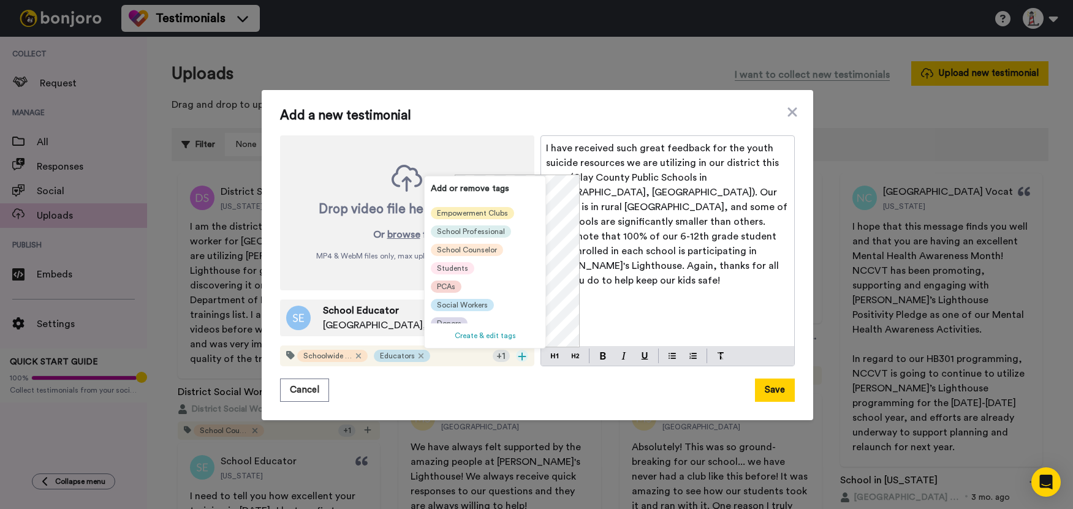
scroll to position [135, 0]
click at [487, 294] on div "Social Workers" at bounding box center [462, 299] width 63 height 12
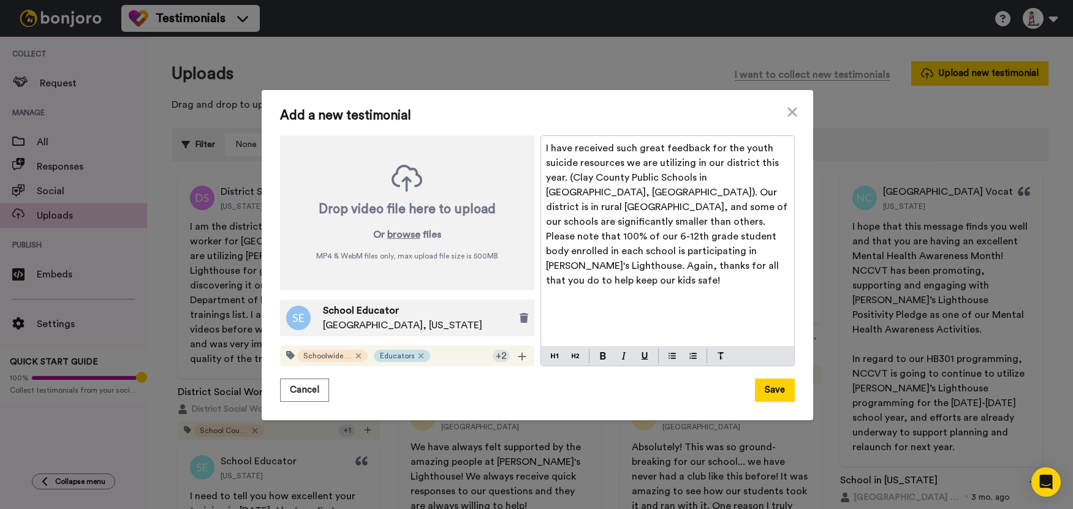
scroll to position [0, 0]
click at [778, 390] on button "Save" at bounding box center [775, 390] width 40 height 23
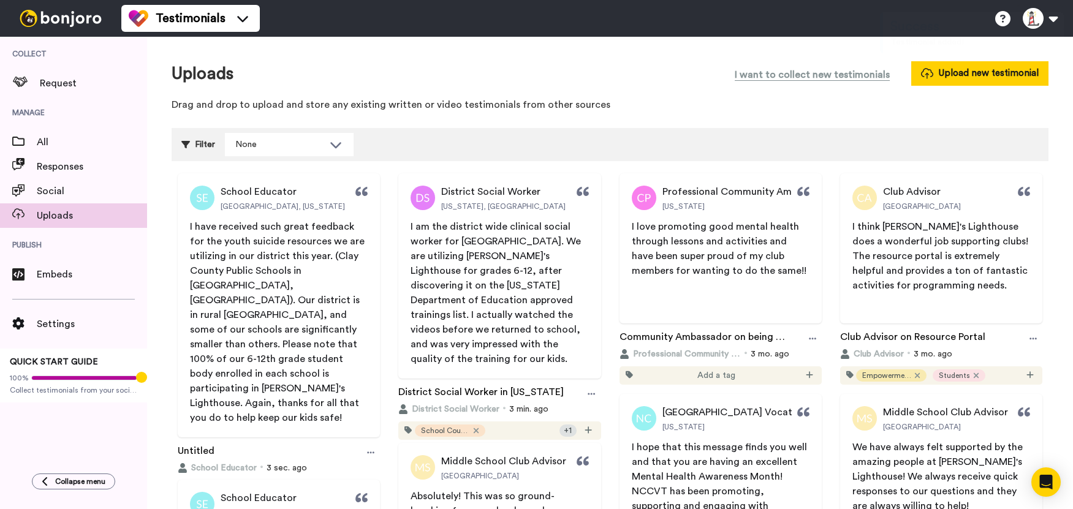
scroll to position [61, 0]
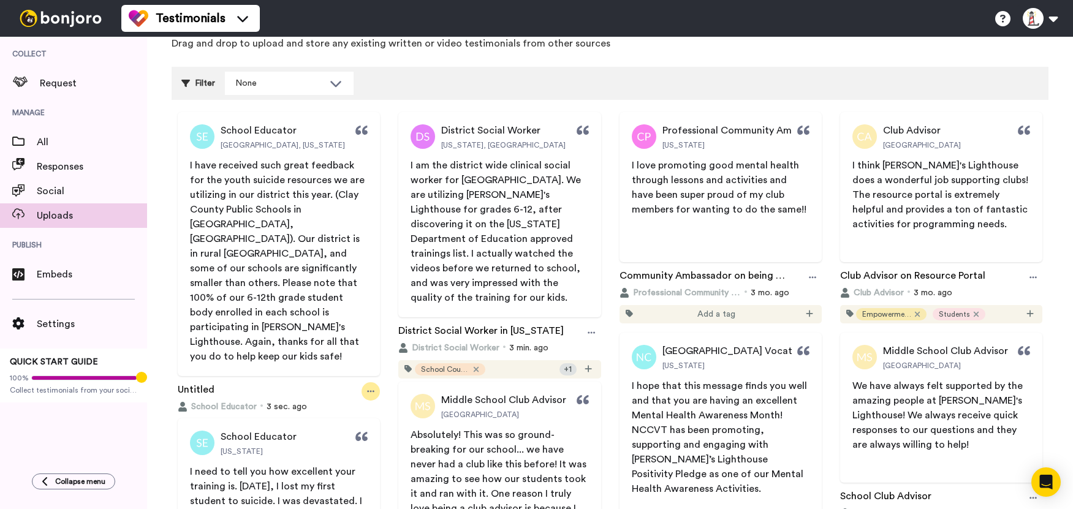
click at [363, 382] on div at bounding box center [371, 391] width 18 height 18
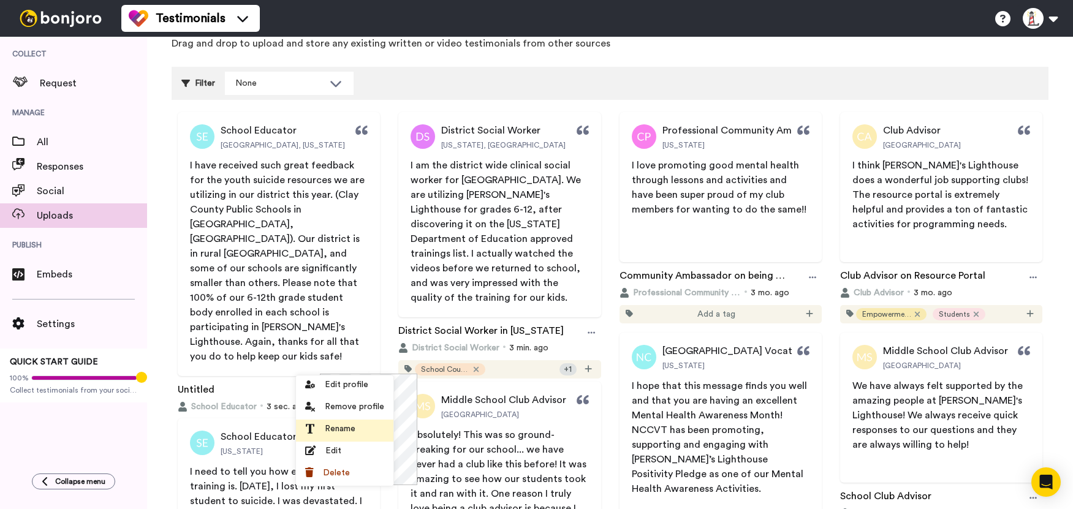
click at [347, 423] on span "Rename" at bounding box center [340, 429] width 31 height 12
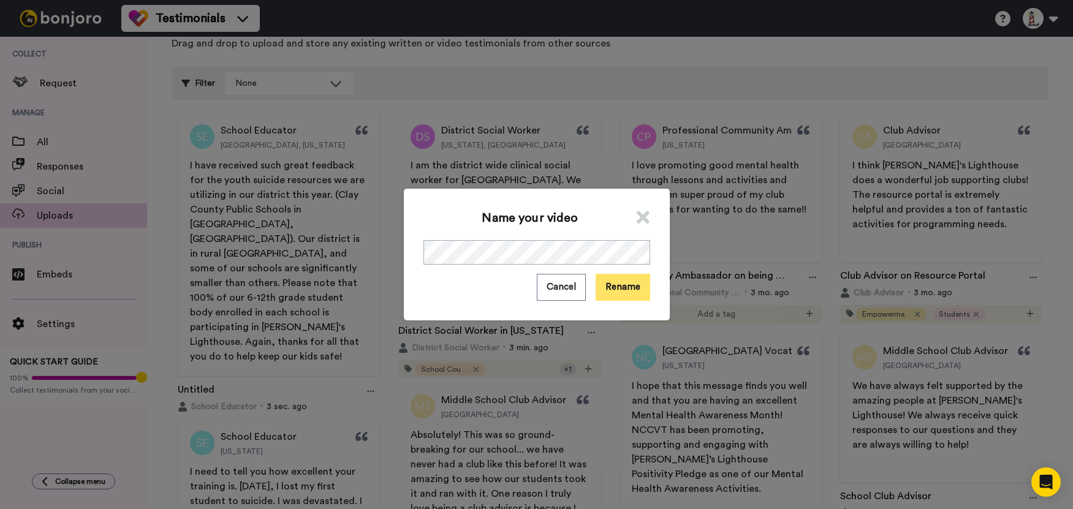
click at [605, 284] on button "Rename" at bounding box center [623, 287] width 55 height 26
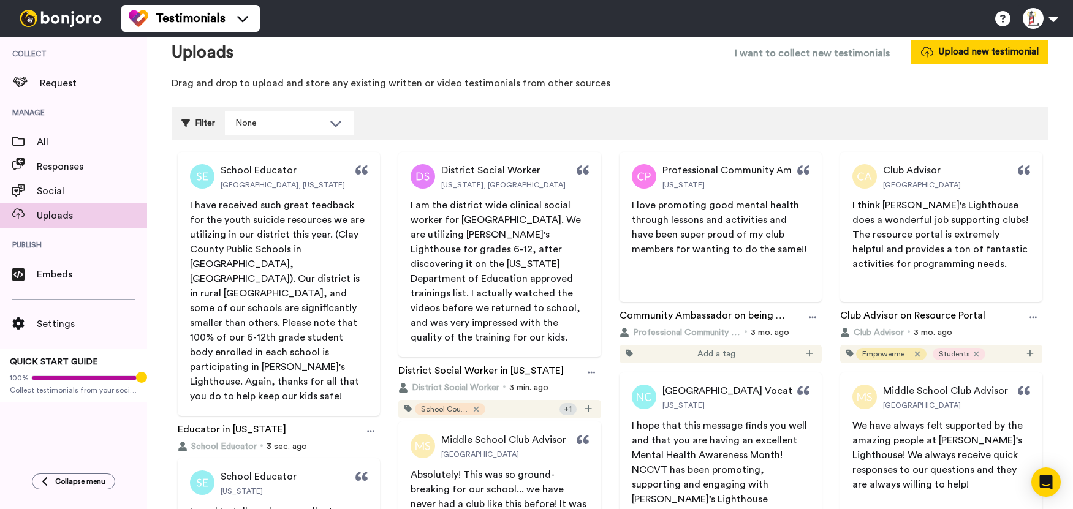
scroll to position [0, 0]
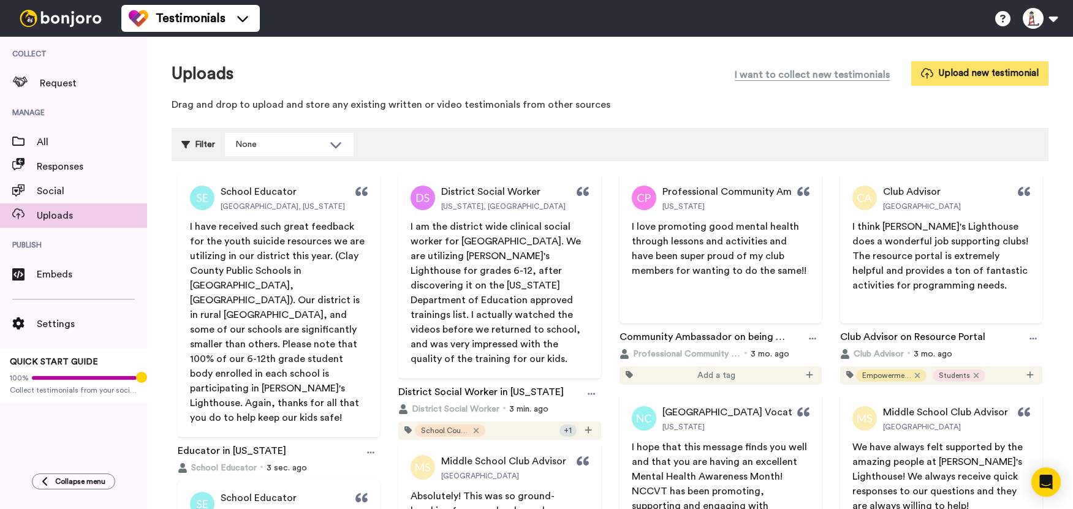
click at [1020, 74] on button "Upload new testimonial" at bounding box center [979, 73] width 137 height 24
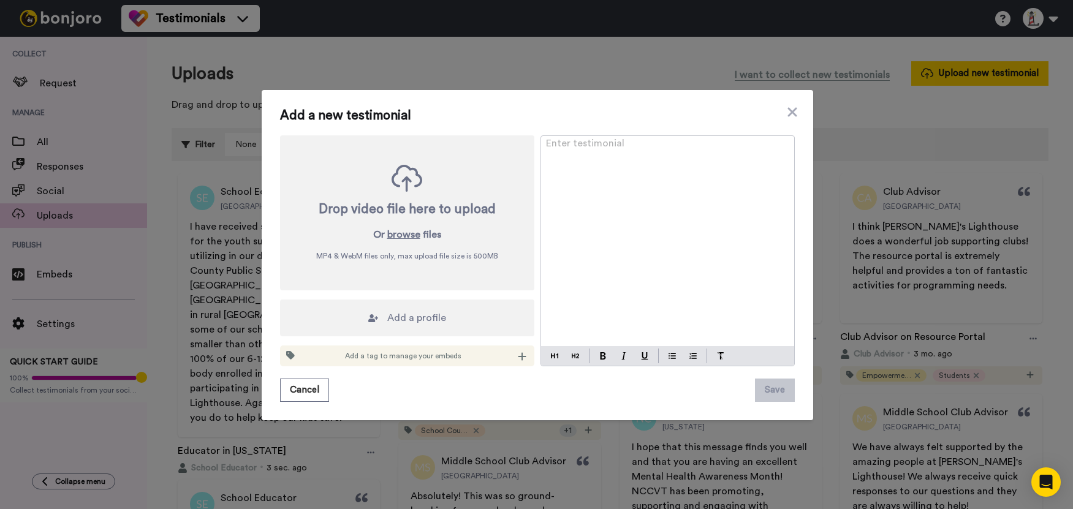
click at [577, 221] on div "Enter testimonial ﻿" at bounding box center [667, 241] width 253 height 210
click at [660, 197] on div "Enter testimonial ﻿" at bounding box center [667, 241] width 253 height 210
click at [658, 193] on div "Enter testimonial ﻿" at bounding box center [667, 241] width 253 height 210
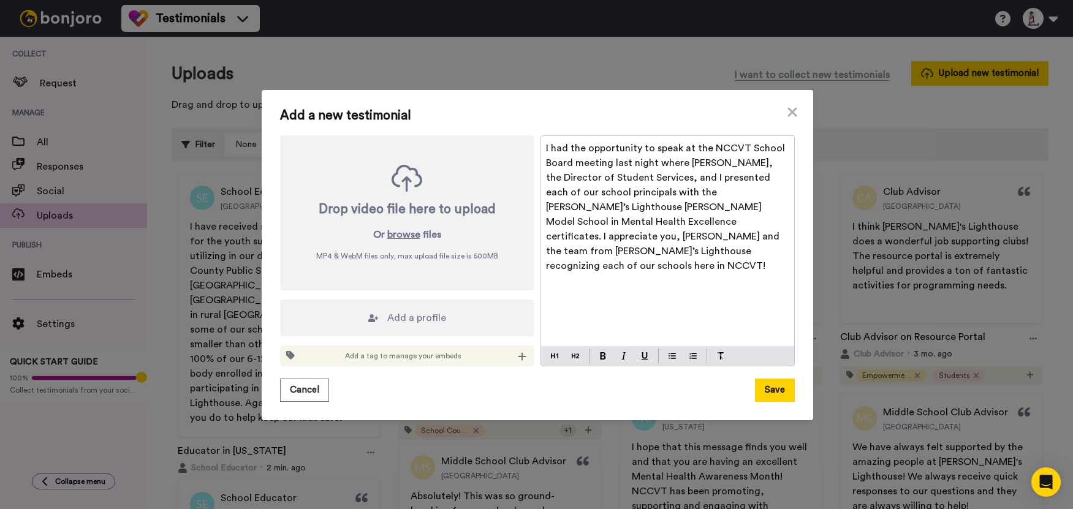
click at [414, 354] on span "Add a tag to manage your embeds" at bounding box center [403, 356] width 116 height 10
click at [516, 358] on div at bounding box center [522, 356] width 12 height 12
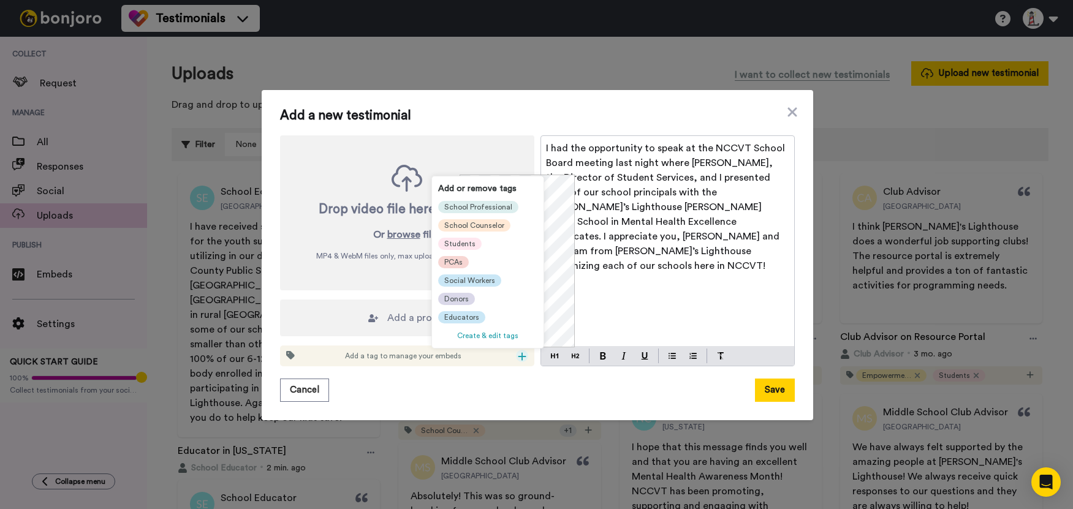
scroll to position [135, 0]
click at [462, 313] on span "Educators" at bounding box center [461, 318] width 35 height 10
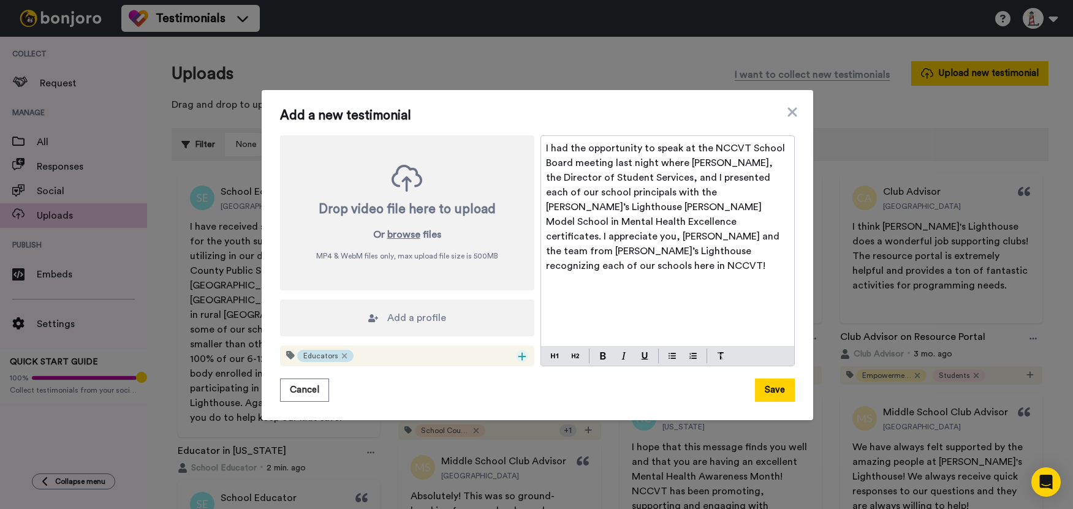
click at [518, 358] on icon at bounding box center [522, 357] width 8 height 8
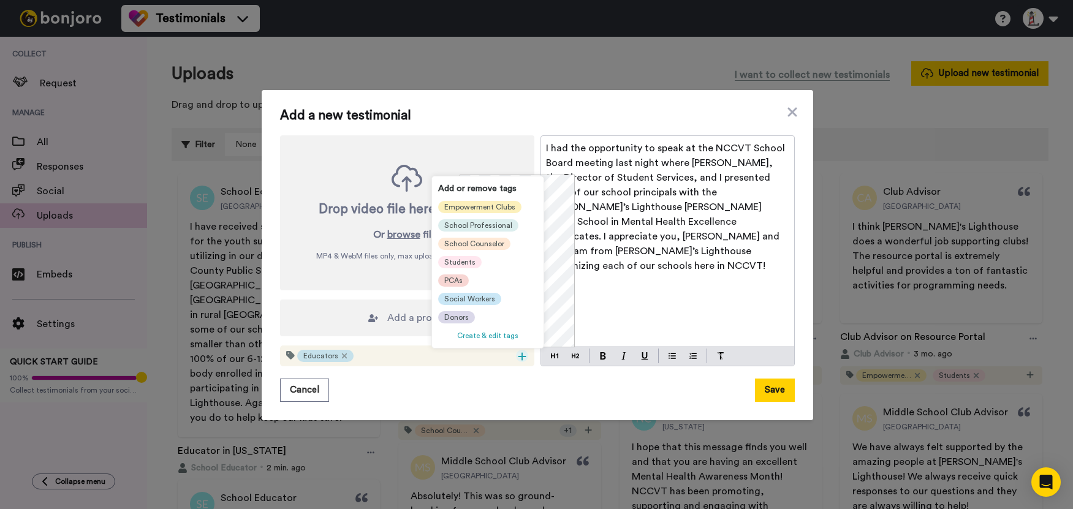
scroll to position [135, 0]
click at [469, 257] on span "Students" at bounding box center [459, 262] width 31 height 10
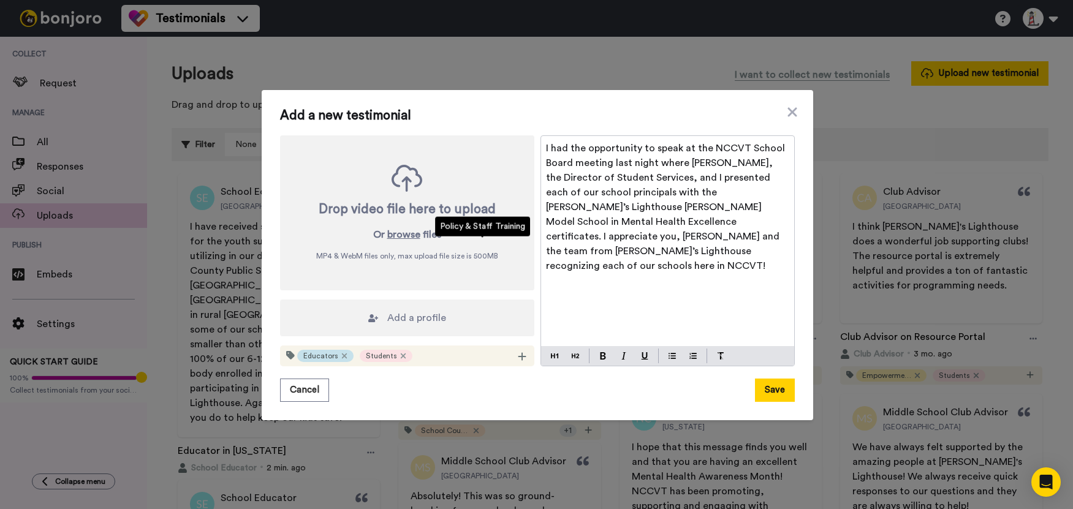
scroll to position [0, 0]
click at [518, 357] on icon at bounding box center [522, 357] width 9 height 10
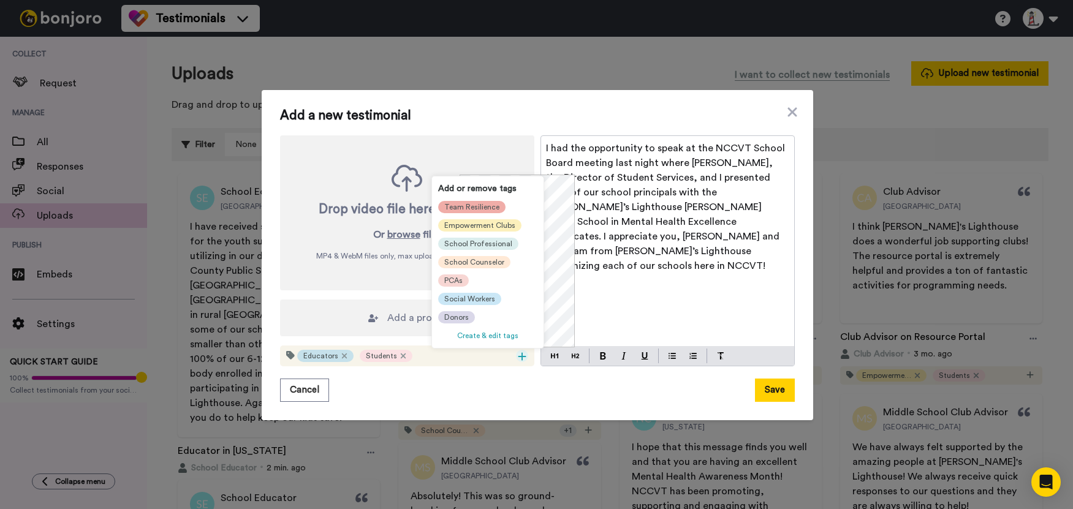
scroll to position [135, 0]
click at [477, 294] on span "Social Workers" at bounding box center [469, 299] width 51 height 10
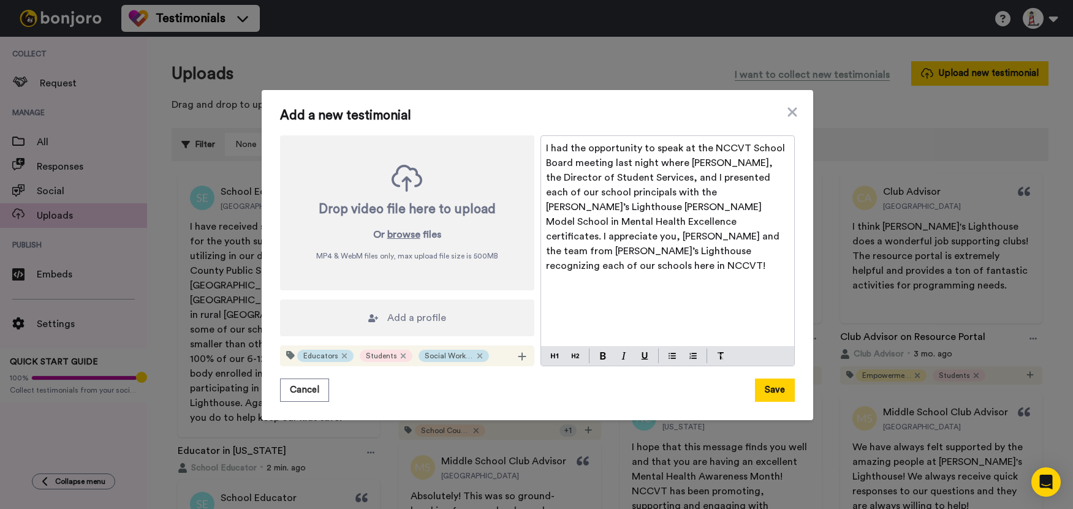
scroll to position [0, 0]
click at [520, 355] on icon at bounding box center [522, 357] width 9 height 10
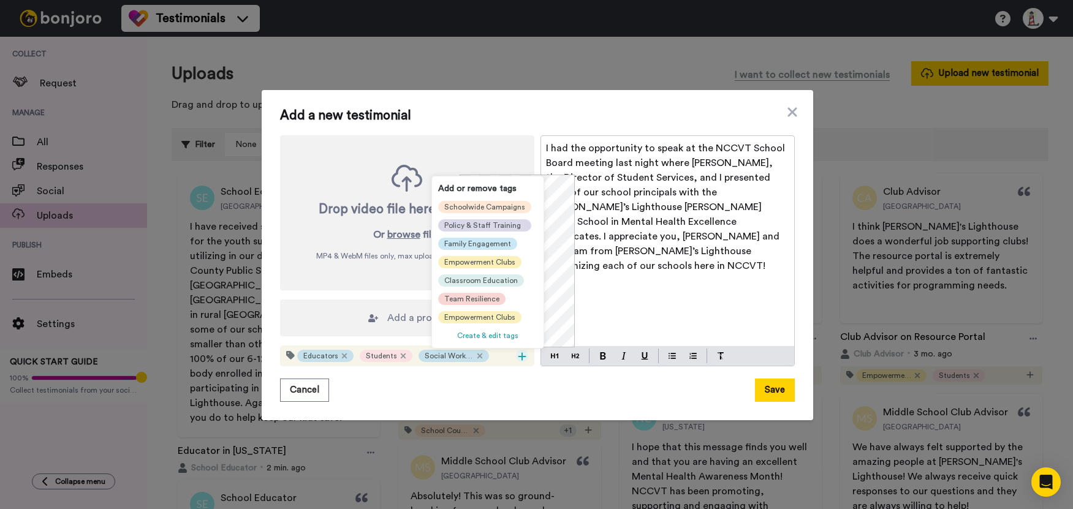
scroll to position [123, 0]
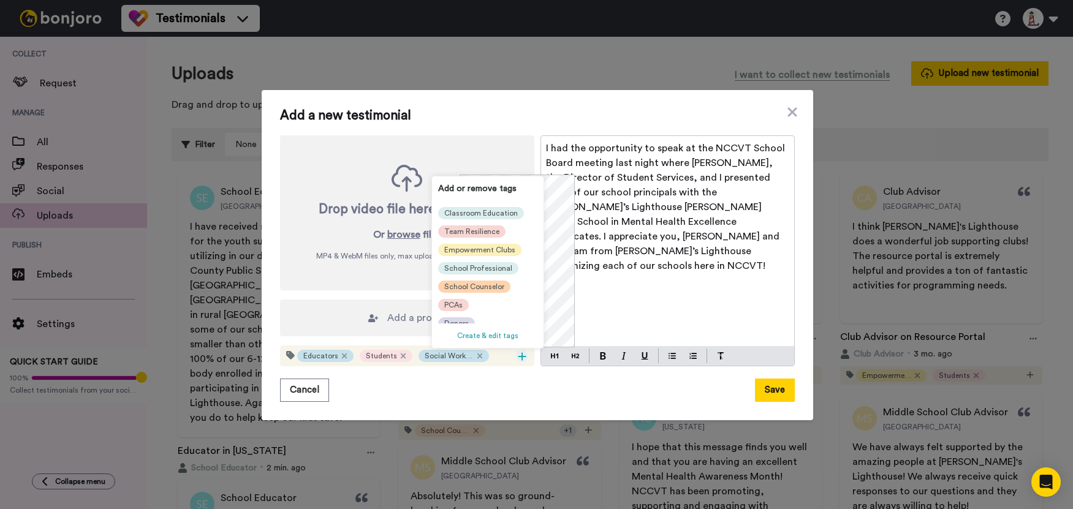
click at [490, 288] on span "School Counselor" at bounding box center [474, 287] width 60 height 10
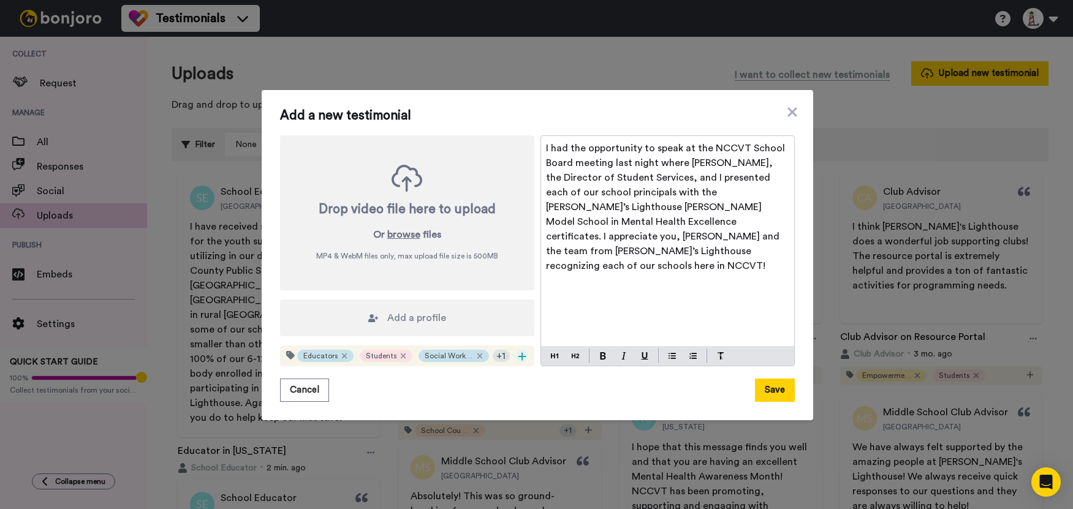
click at [518, 354] on icon at bounding box center [522, 357] width 9 height 10
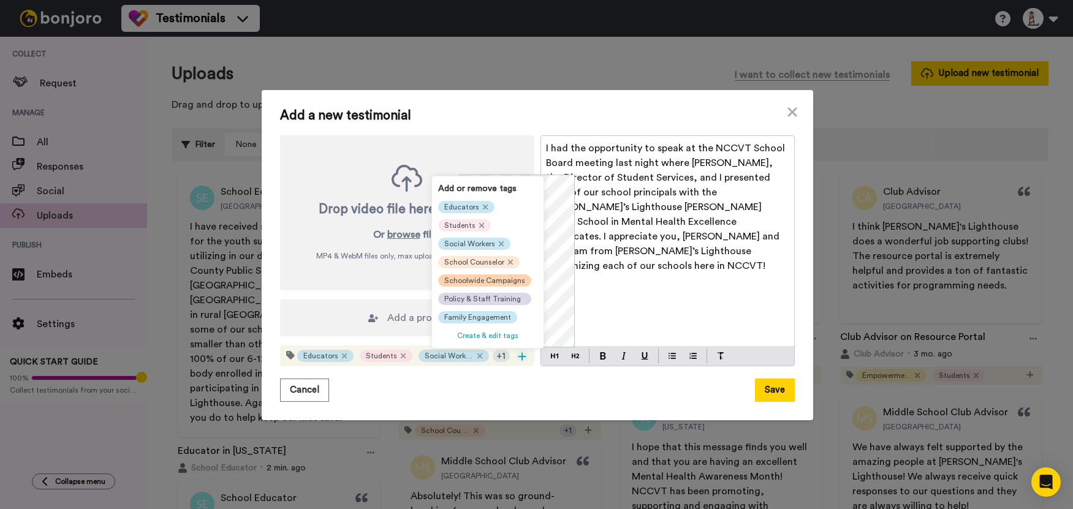
click at [475, 285] on span "Schoolwide Campaigns" at bounding box center [484, 281] width 81 height 10
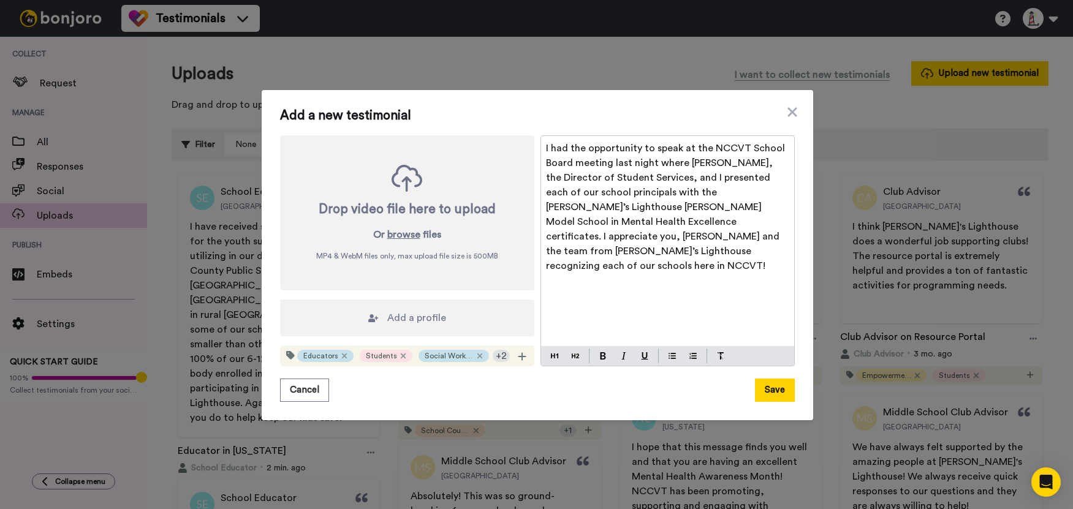
click at [583, 305] on div "I had the opportunity to speak at the NCCVT School Board meeting last night whe…" at bounding box center [667, 241] width 253 height 210
click at [402, 322] on span "Add a profile" at bounding box center [416, 318] width 59 height 15
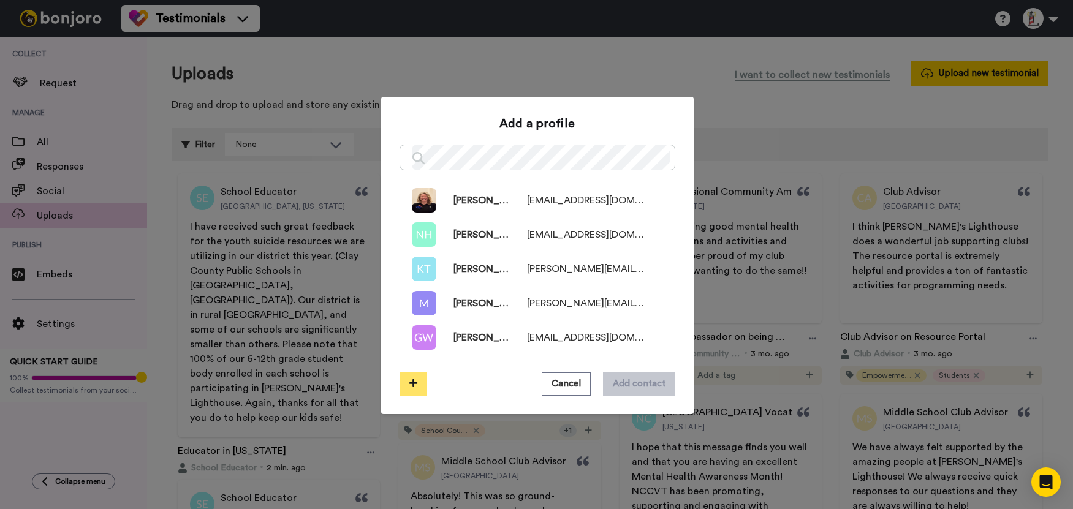
click at [409, 379] on icon at bounding box center [413, 383] width 8 height 9
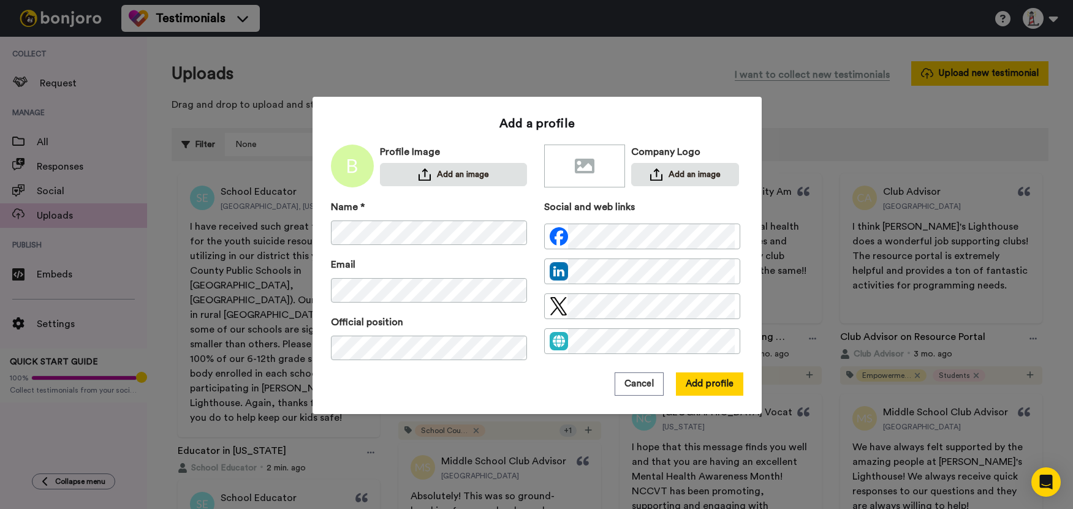
click at [527, 369] on div "Name * Email Official position Social and web links" at bounding box center [537, 286] width 412 height 173
click at [303, 357] on div "Add a profile Profile Image Add an image Company Logo Add an image Name * Email…" at bounding box center [536, 254] width 1073 height 509
click at [450, 367] on div "Name * Email Official position" at bounding box center [429, 286] width 196 height 173
click at [708, 378] on button "Add profile" at bounding box center [709, 384] width 67 height 23
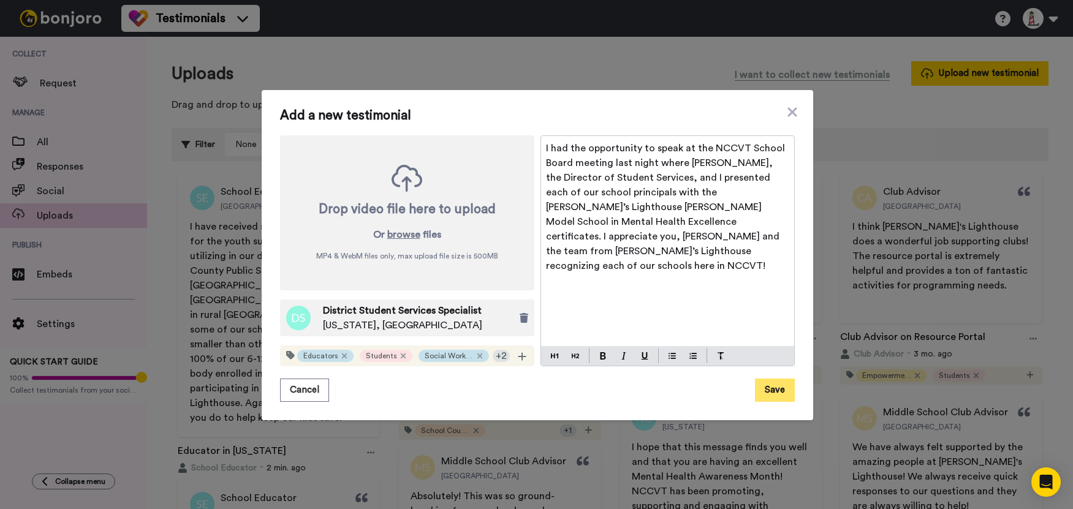
click at [770, 387] on button "Save" at bounding box center [775, 390] width 40 height 23
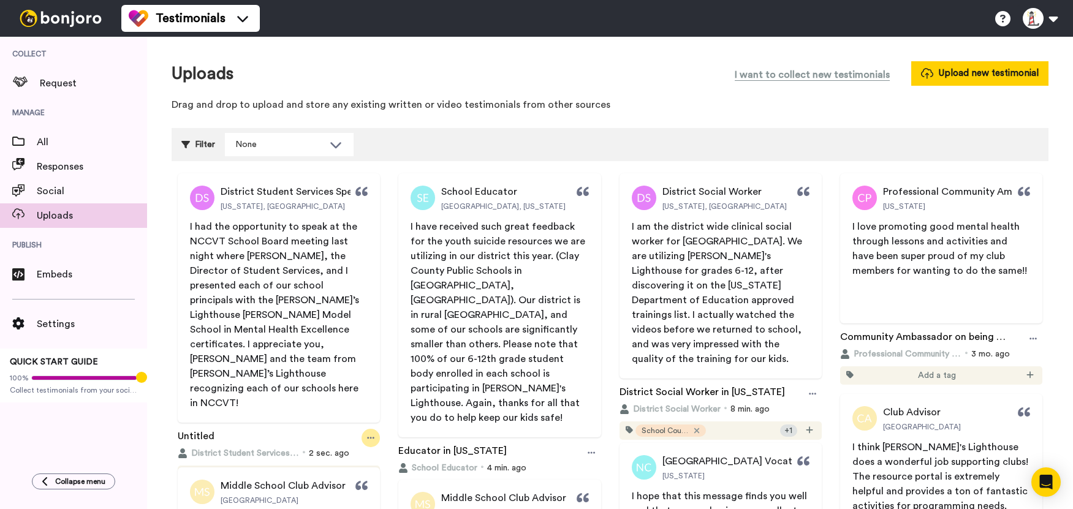
click at [368, 434] on icon at bounding box center [370, 438] width 7 height 9
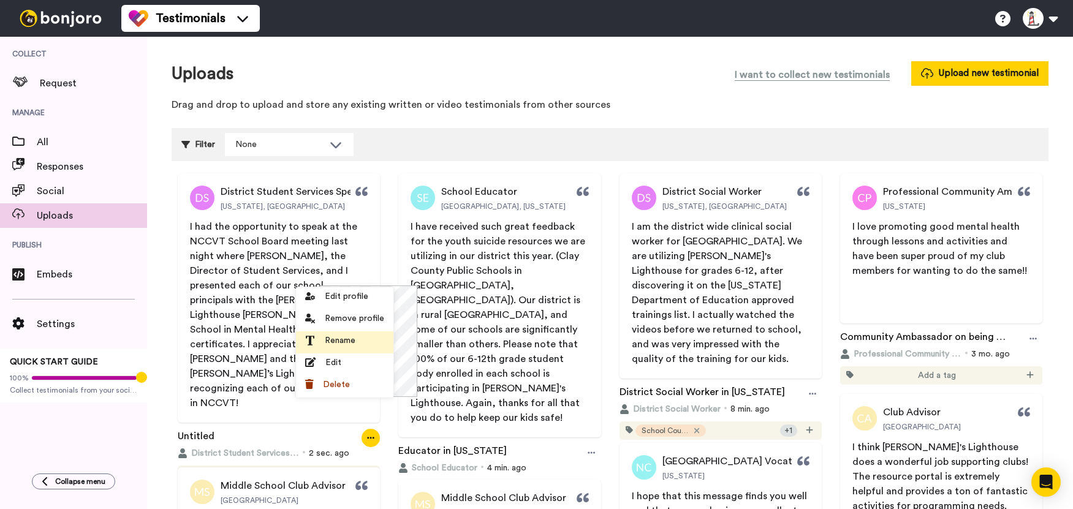
click at [352, 337] on span "Rename" at bounding box center [340, 341] width 31 height 12
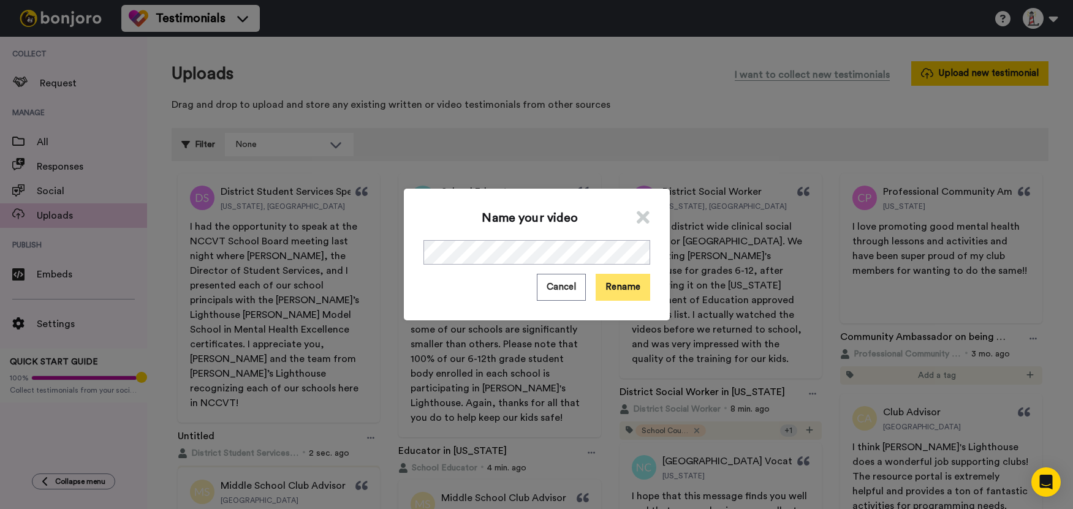
click at [631, 286] on button "Rename" at bounding box center [623, 287] width 55 height 26
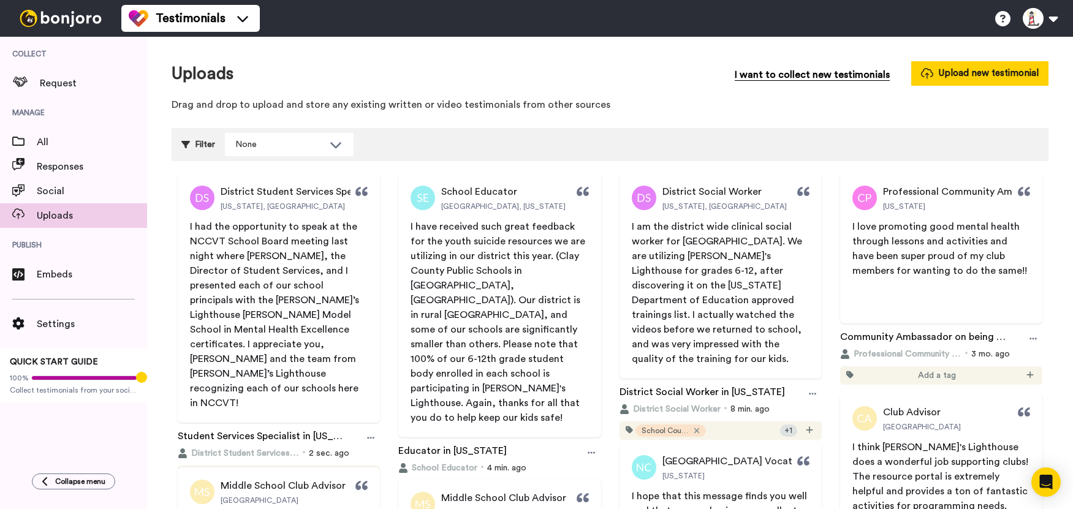
drag, startPoint x: 746, startPoint y: 87, endPoint x: 873, endPoint y: 82, distance: 127.5
click at [746, 87] on div "Uploads I want to collect new testimonials Upload new testimonial Drag and drop…" at bounding box center [610, 89] width 877 height 57
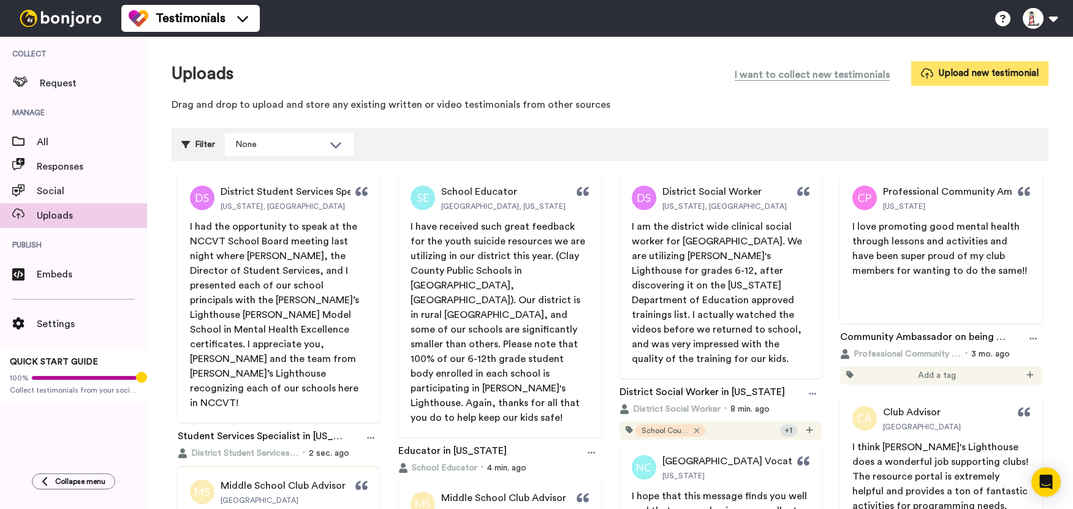
click at [957, 72] on button "Upload new testimonial" at bounding box center [979, 73] width 137 height 24
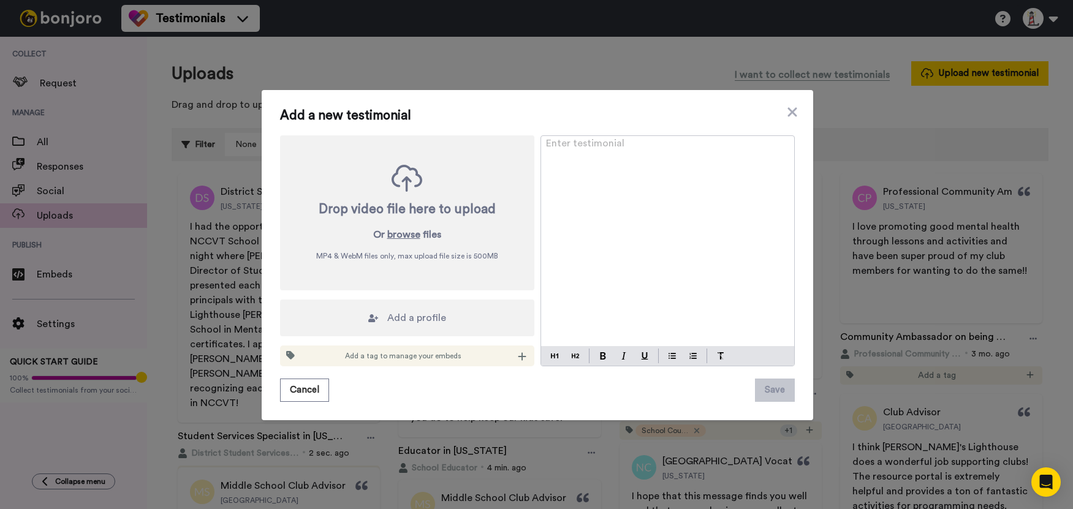
click at [626, 172] on div "Enter testimonial ﻿" at bounding box center [667, 241] width 253 height 210
click at [619, 176] on div "Enter testimonial ﻿" at bounding box center [667, 241] width 253 height 210
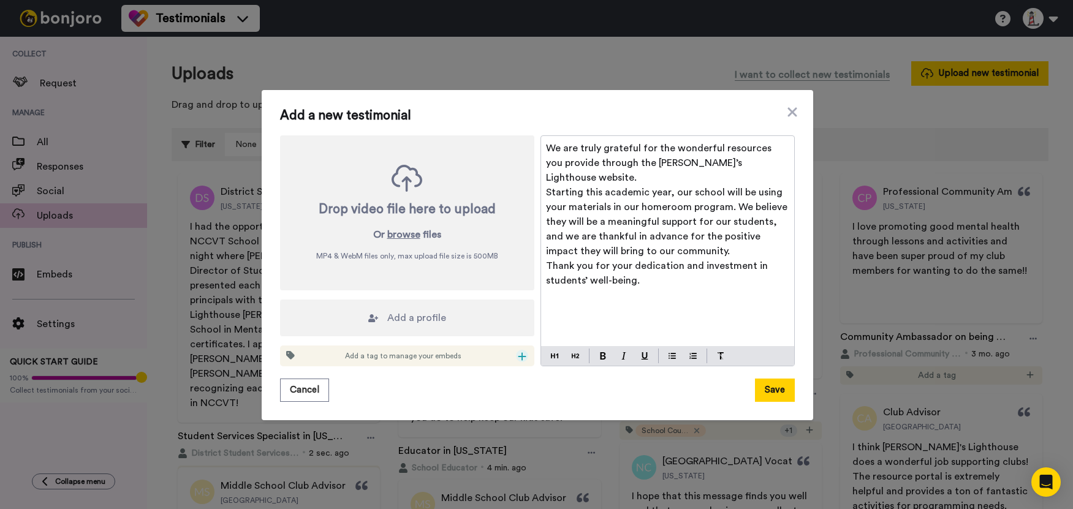
click at [518, 358] on icon at bounding box center [522, 357] width 9 height 10
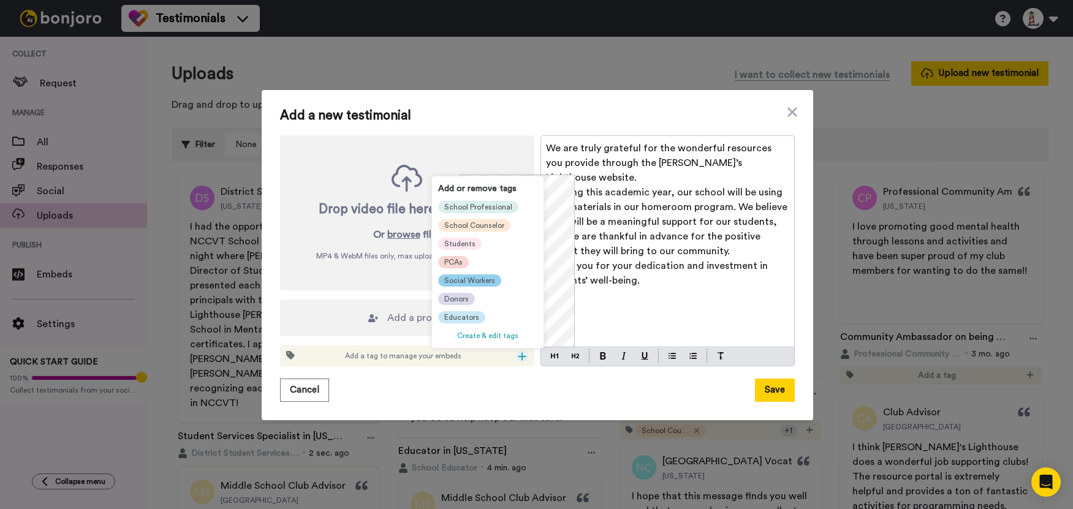
scroll to position [135, 0]
click at [468, 313] on span "Educators" at bounding box center [461, 318] width 35 height 10
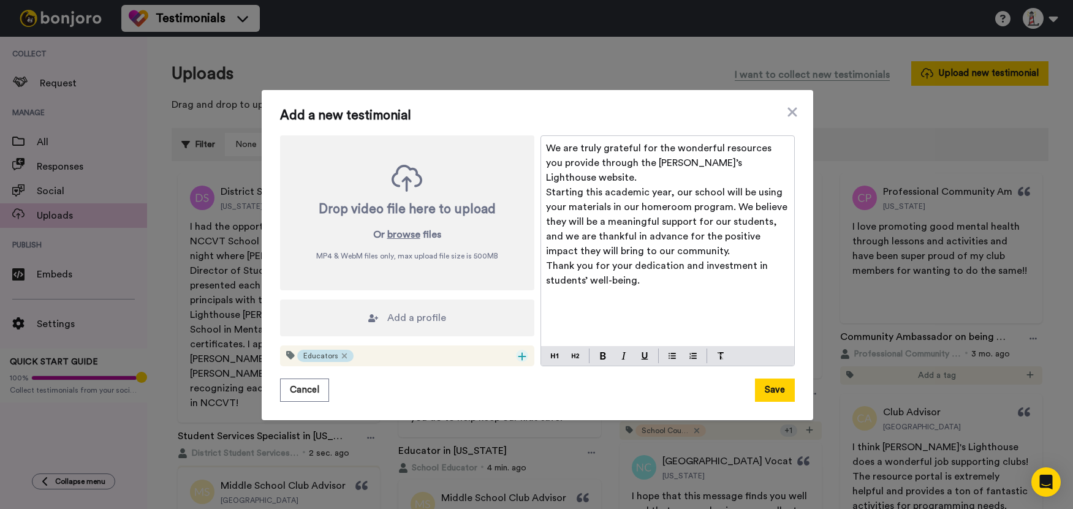
click at [518, 352] on icon at bounding box center [522, 357] width 9 height 10
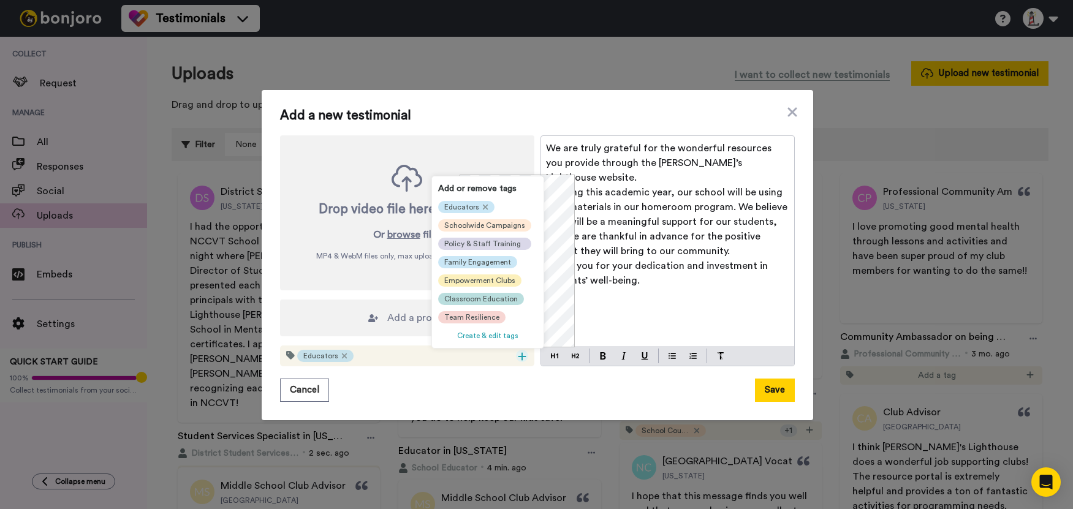
click at [479, 301] on span "Classroom Education" at bounding box center [481, 299] width 74 height 10
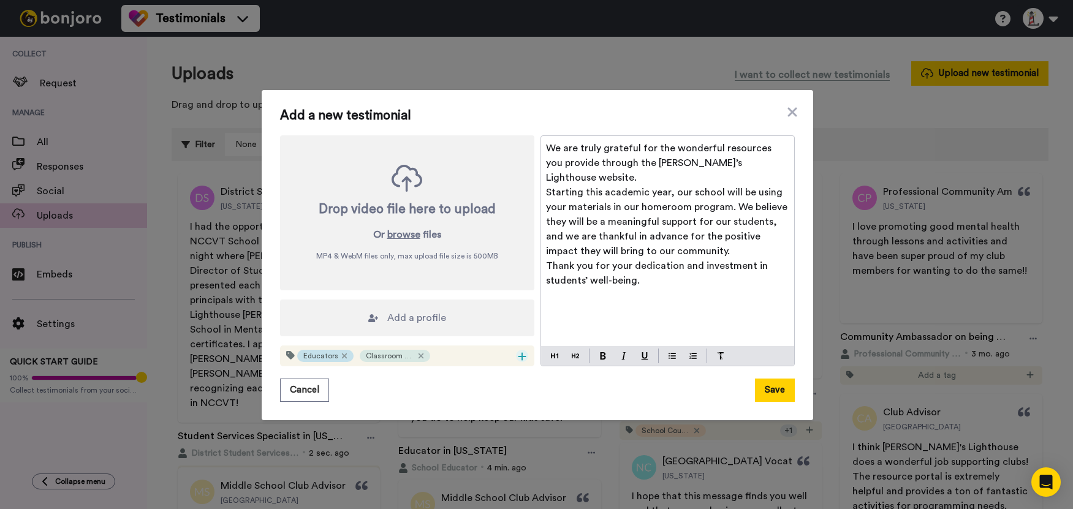
click at [518, 355] on icon at bounding box center [522, 357] width 8 height 8
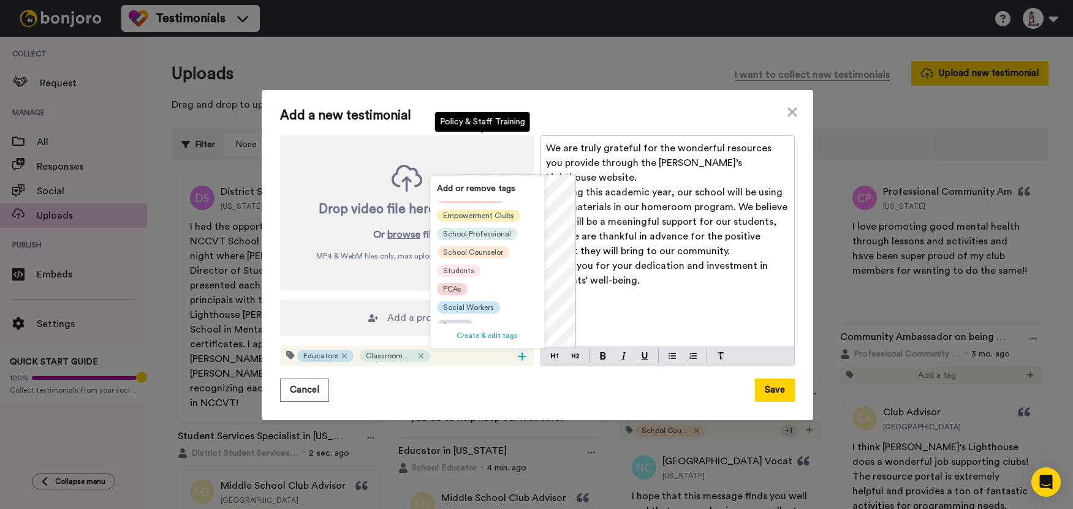
scroll to position [135, 0]
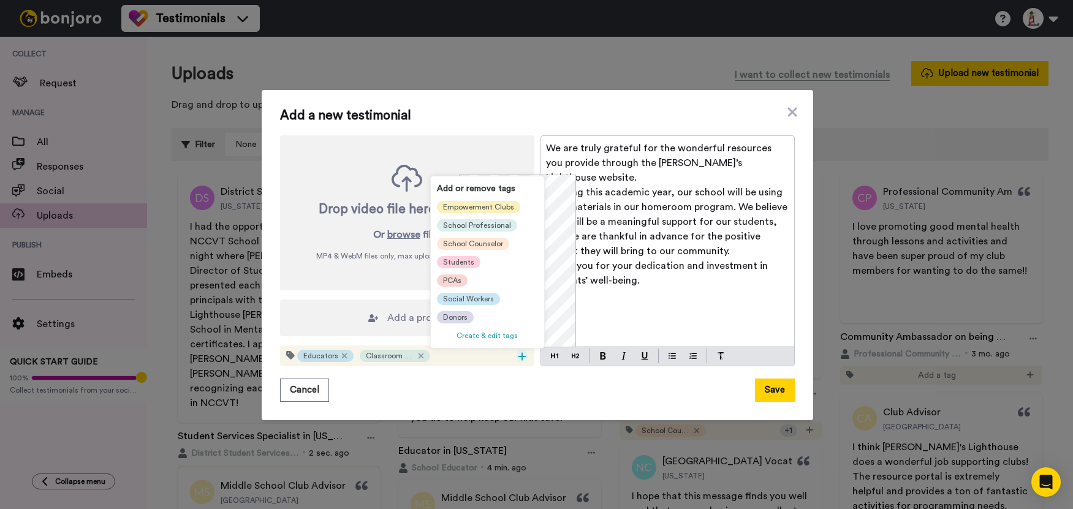
click at [463, 260] on span "Students" at bounding box center [458, 262] width 31 height 10
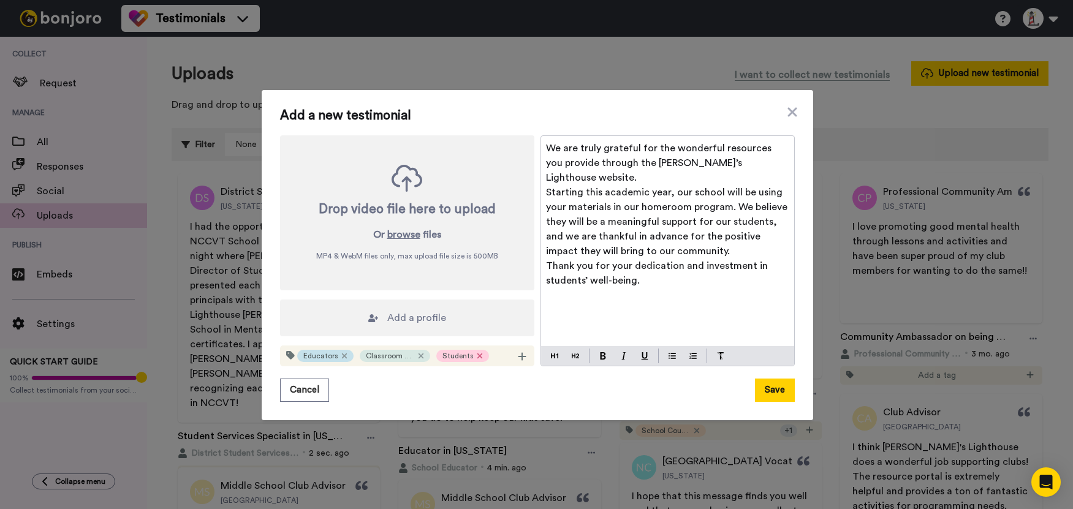
click at [477, 357] on icon at bounding box center [480, 356] width 6 height 10
click at [518, 357] on icon at bounding box center [522, 357] width 8 height 8
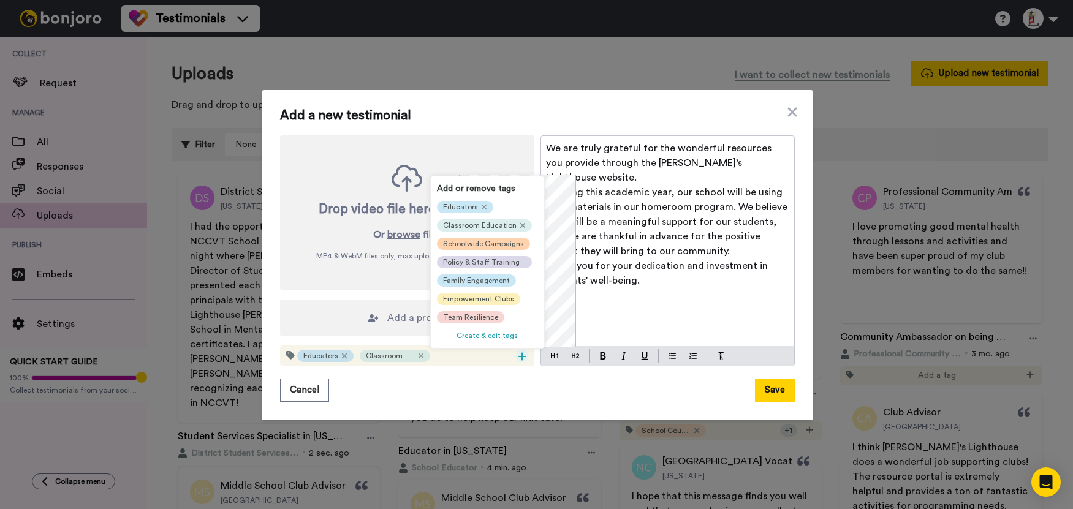
click at [474, 247] on span "Schoolwide Campaigns" at bounding box center [483, 244] width 81 height 10
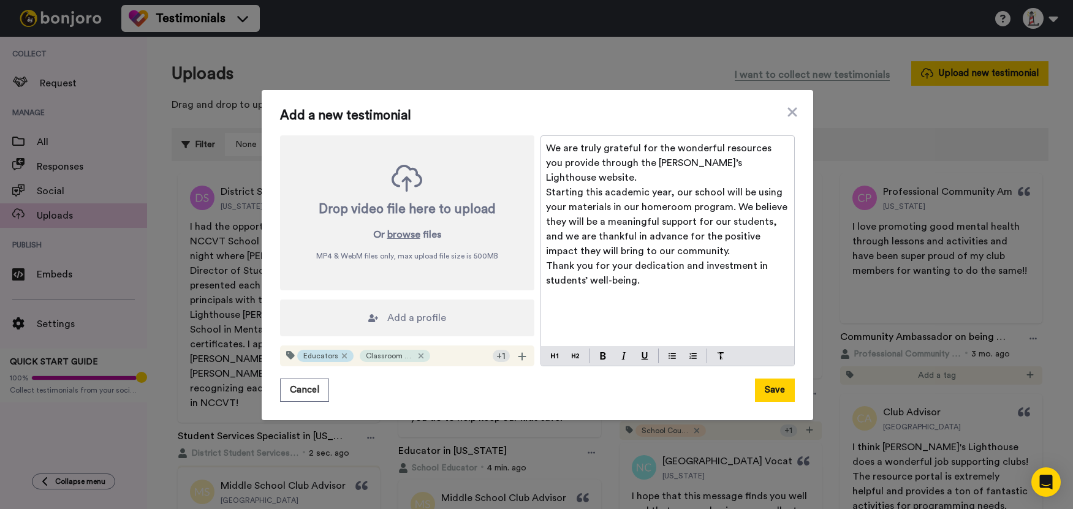
click at [419, 316] on span "Add a profile" at bounding box center [416, 318] width 59 height 15
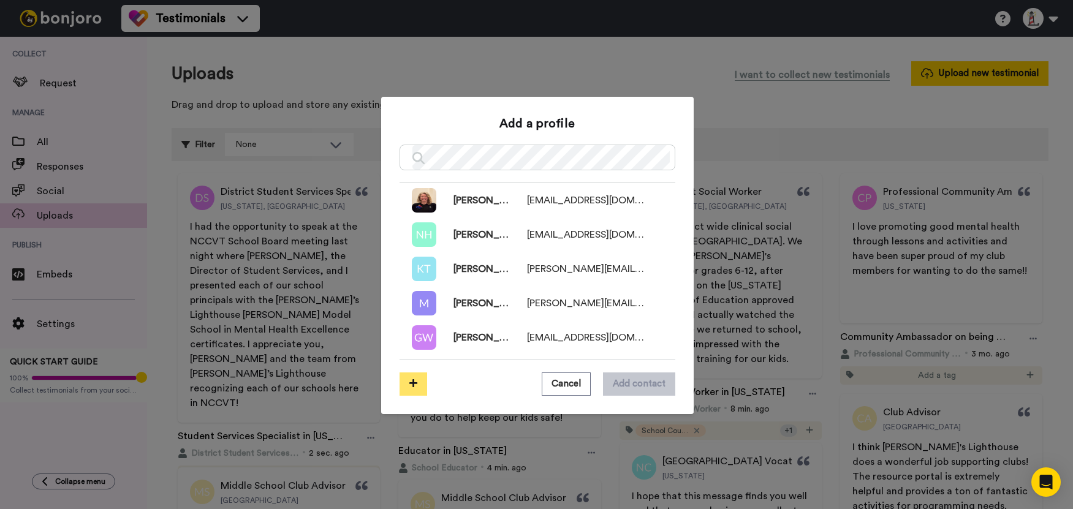
click at [411, 380] on icon at bounding box center [413, 383] width 8 height 9
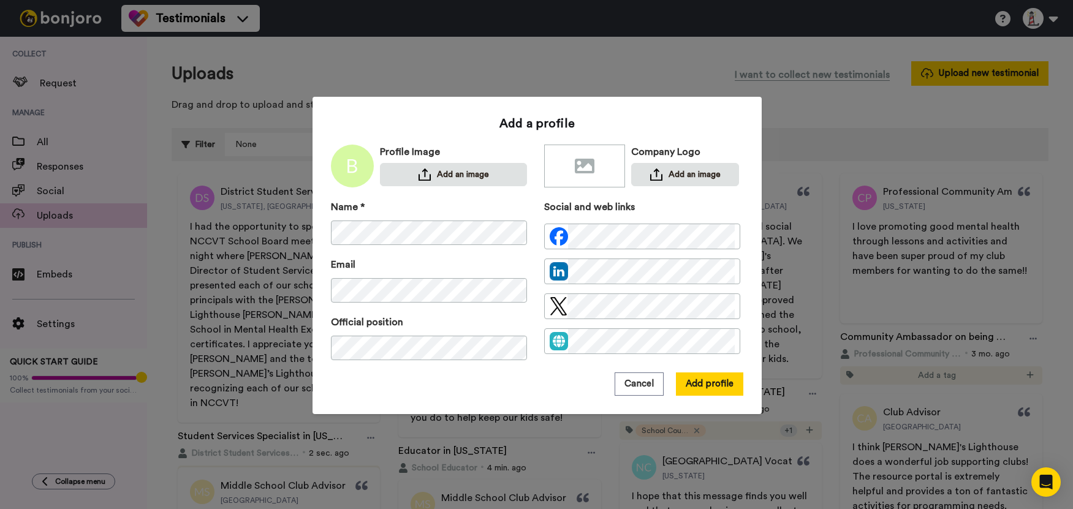
click at [490, 373] on div "Cancel Add profile" at bounding box center [537, 384] width 412 height 23
click at [697, 385] on button "Add profile" at bounding box center [709, 384] width 67 height 23
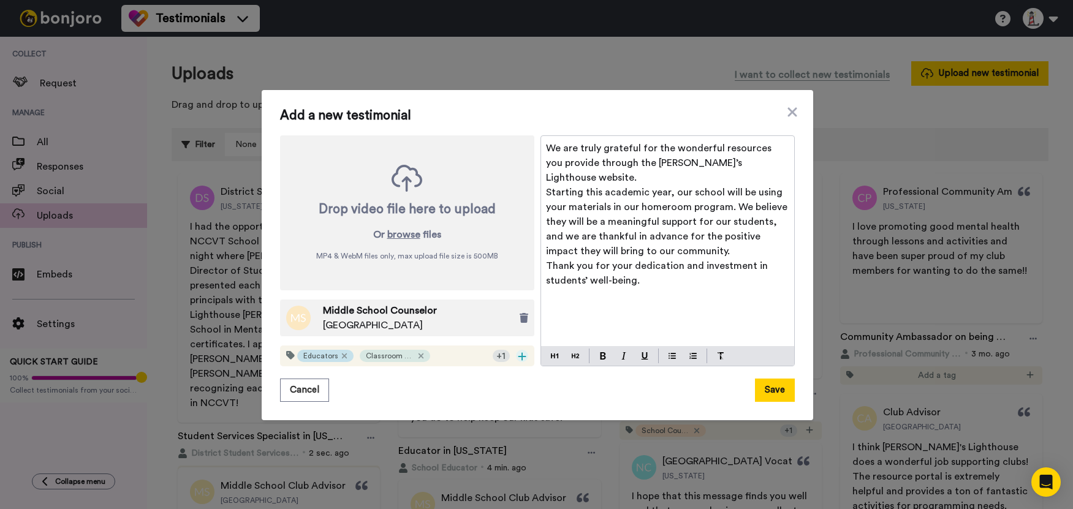
click at [518, 360] on icon at bounding box center [522, 357] width 9 height 10
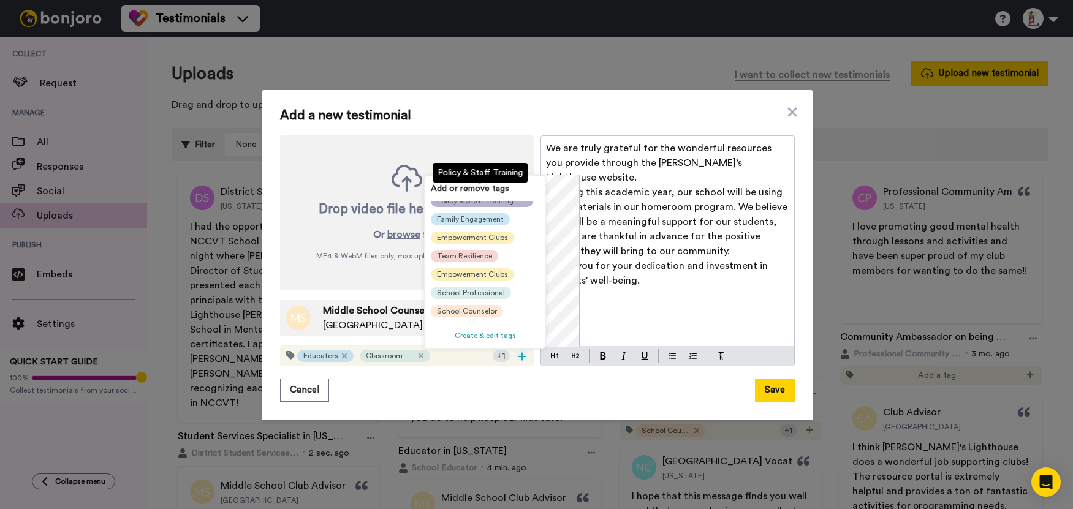
scroll to position [123, 0]
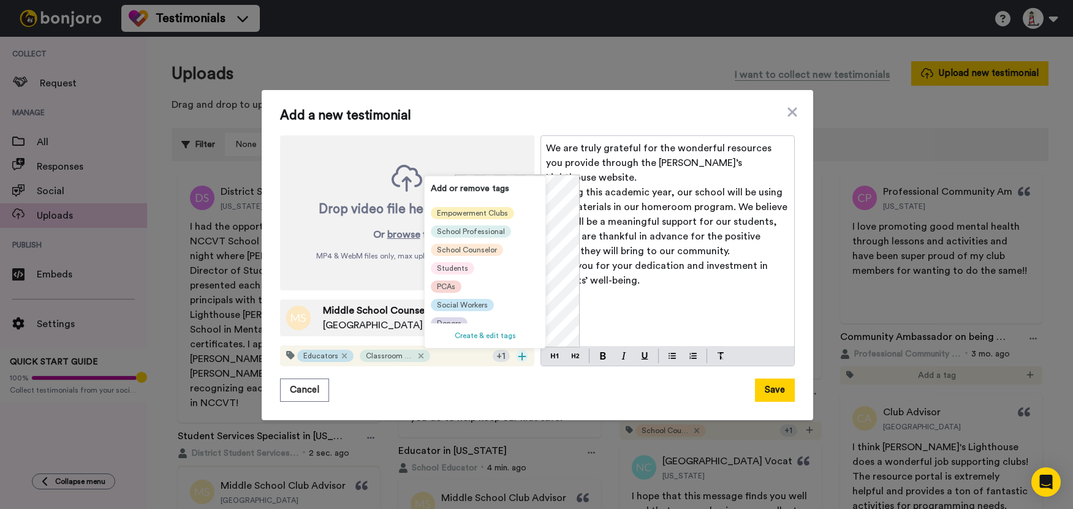
click at [500, 386] on div "Cancel Save" at bounding box center [537, 390] width 515 height 23
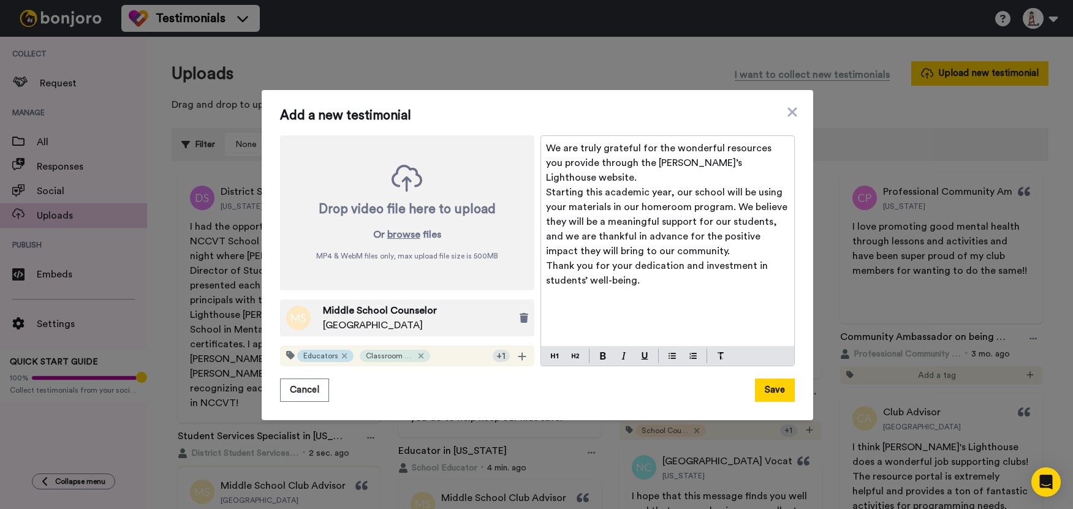
click at [496, 358] on div "+ 1" at bounding box center [501, 356] width 17 height 12
click at [500, 355] on div "+ 1" at bounding box center [501, 356] width 17 height 12
click at [496, 356] on div "+ 1" at bounding box center [501, 356] width 17 height 12
click at [418, 357] on icon at bounding box center [420, 356] width 5 height 5
click at [518, 359] on icon at bounding box center [522, 357] width 9 height 10
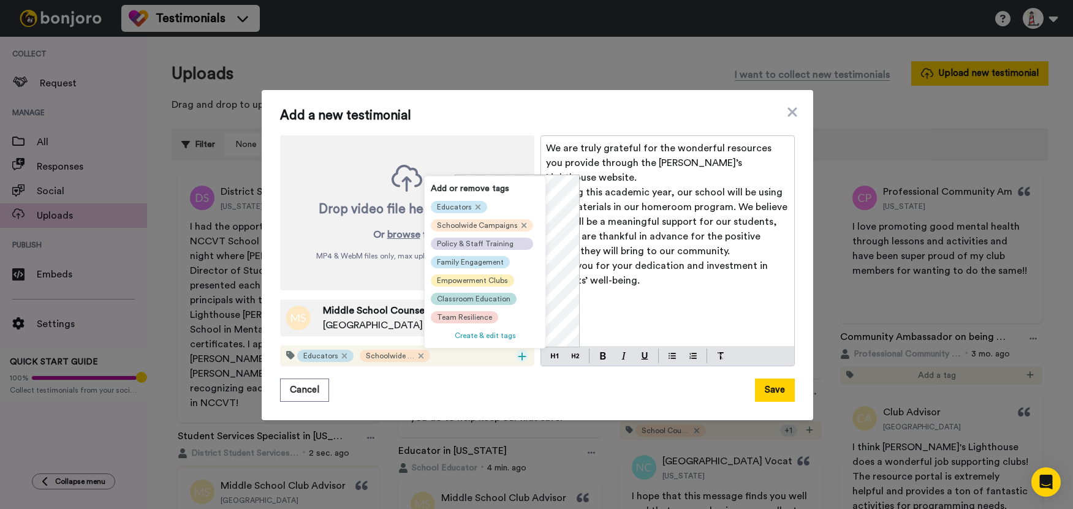
click at [478, 297] on span "Classroom Education" at bounding box center [474, 299] width 74 height 10
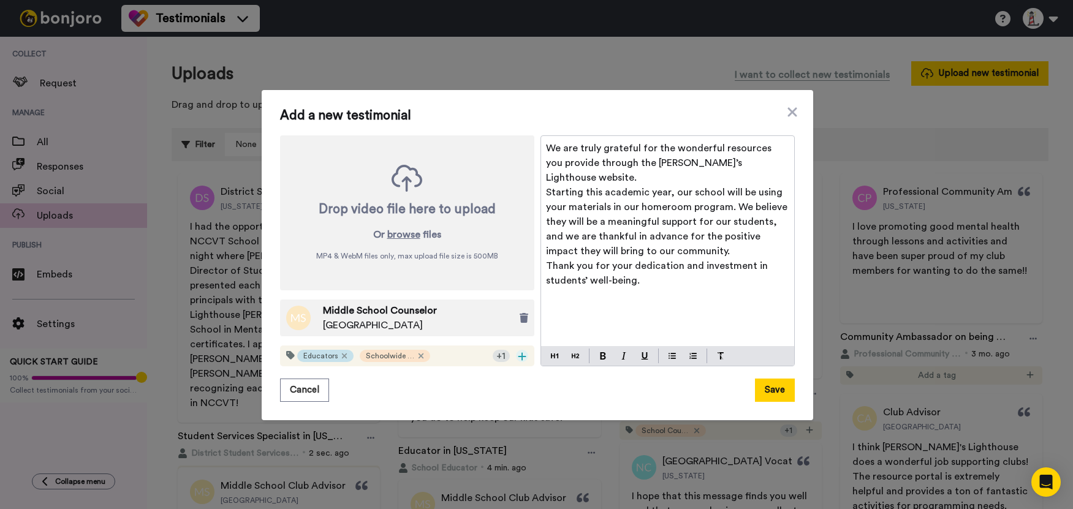
click at [518, 357] on icon at bounding box center [522, 357] width 8 height 8
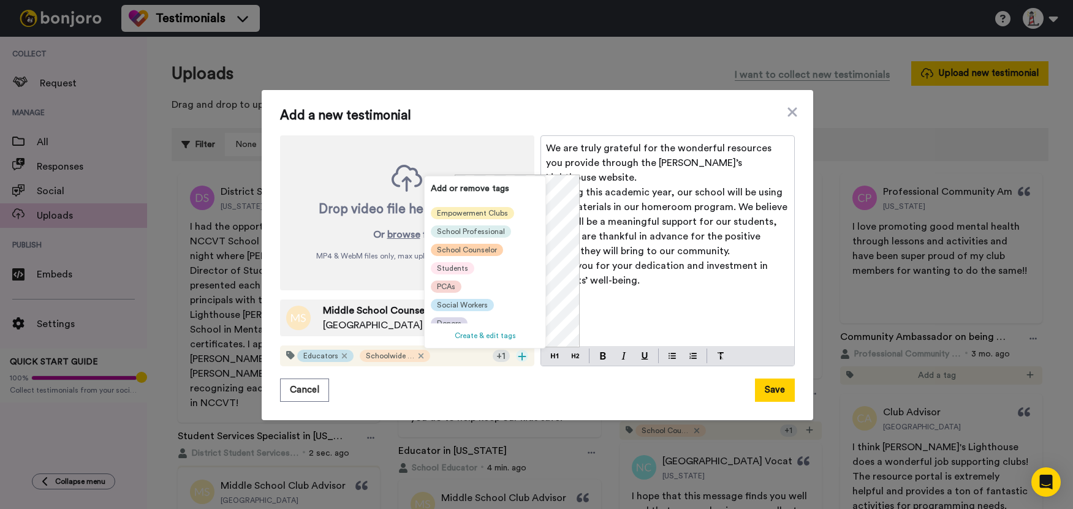
click at [477, 253] on span "School Counselor" at bounding box center [467, 250] width 60 height 10
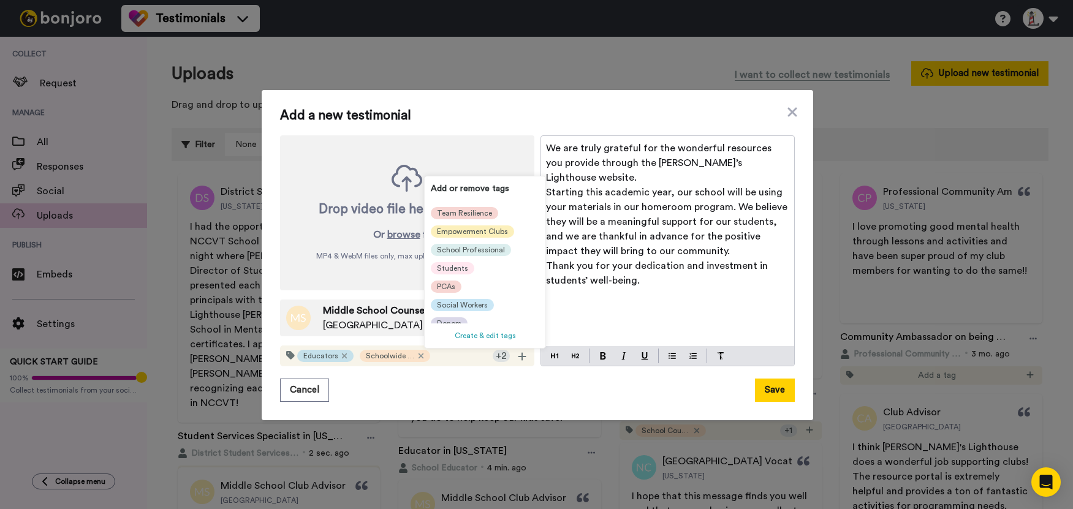
scroll to position [12, 0]
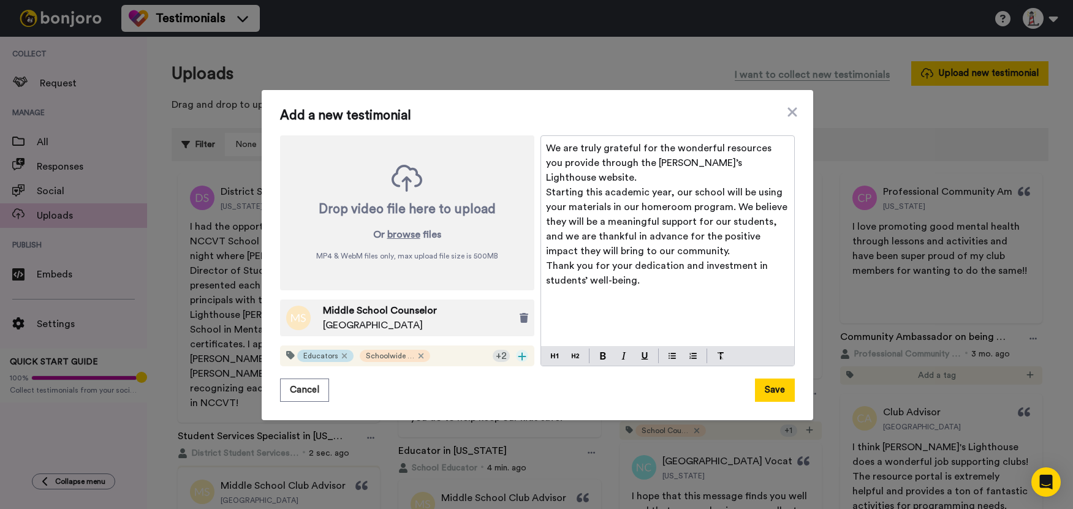
click at [520, 357] on icon at bounding box center [522, 357] width 8 height 8
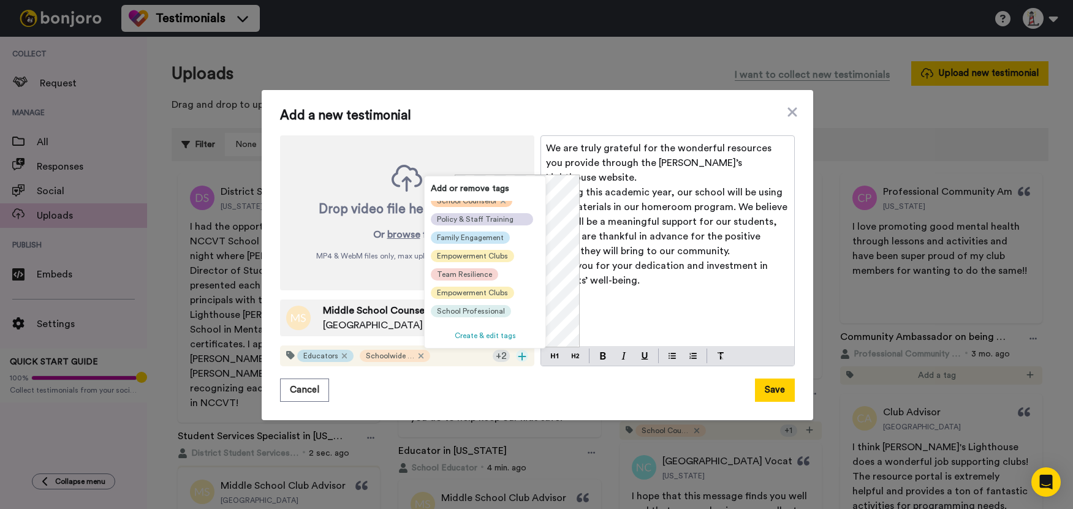
scroll to position [123, 0]
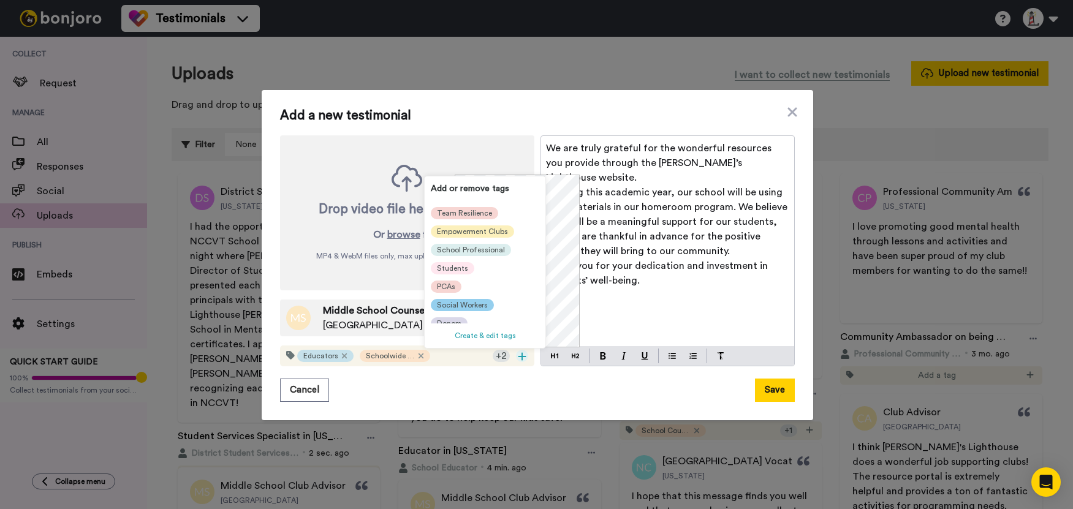
click at [475, 302] on span "Social Workers" at bounding box center [462, 305] width 51 height 10
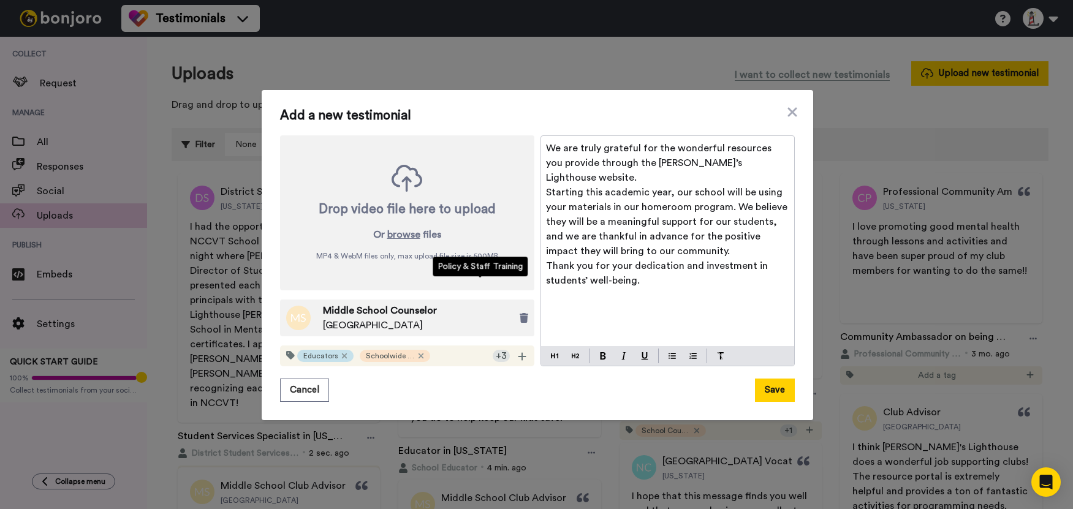
scroll to position [0, 0]
click at [775, 387] on button "Save" at bounding box center [775, 390] width 40 height 23
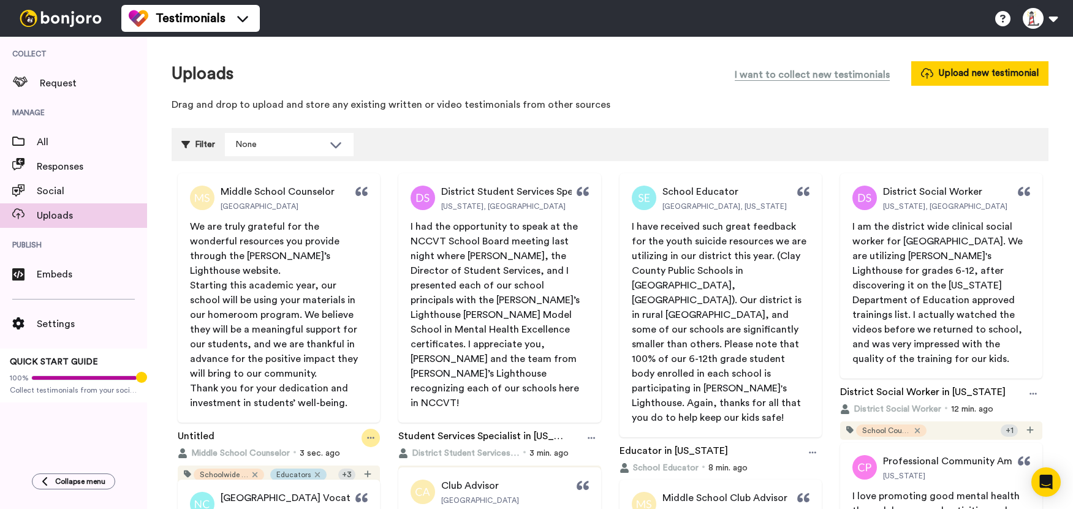
click at [371, 434] on icon at bounding box center [370, 438] width 7 height 9
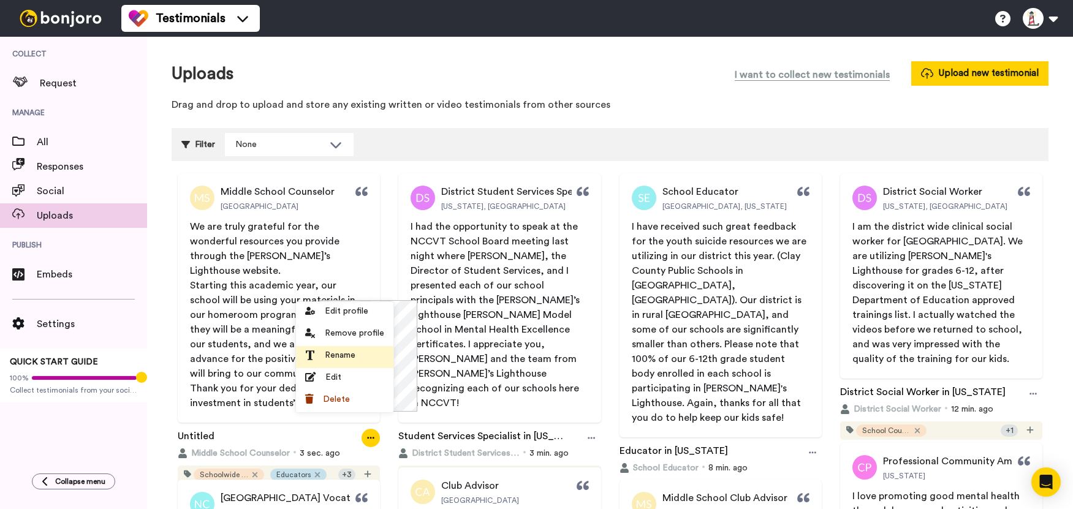
click at [361, 355] on div "Rename" at bounding box center [344, 355] width 79 height 12
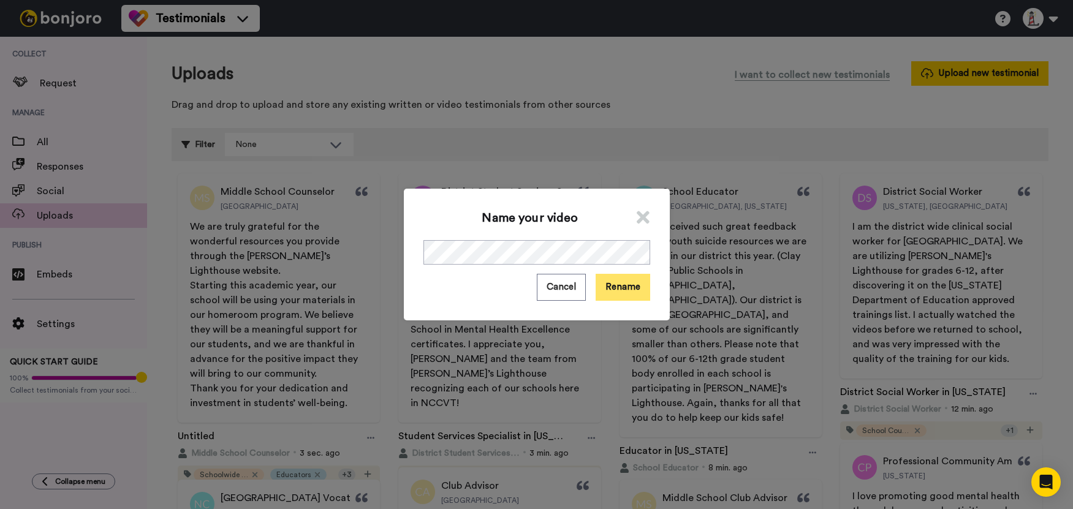
click at [611, 290] on button "Rename" at bounding box center [623, 287] width 55 height 26
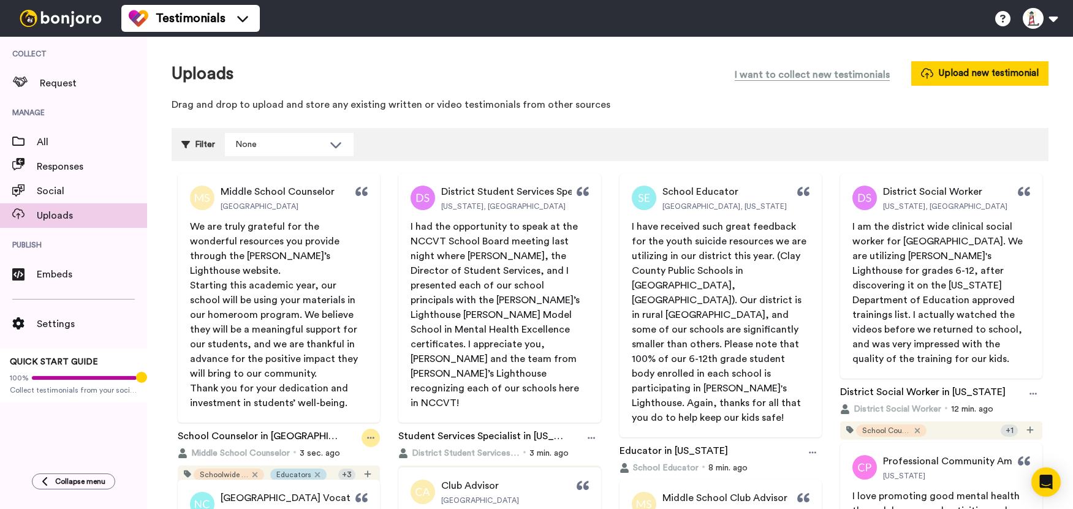
click at [368, 437] on icon at bounding box center [370, 438] width 7 height 2
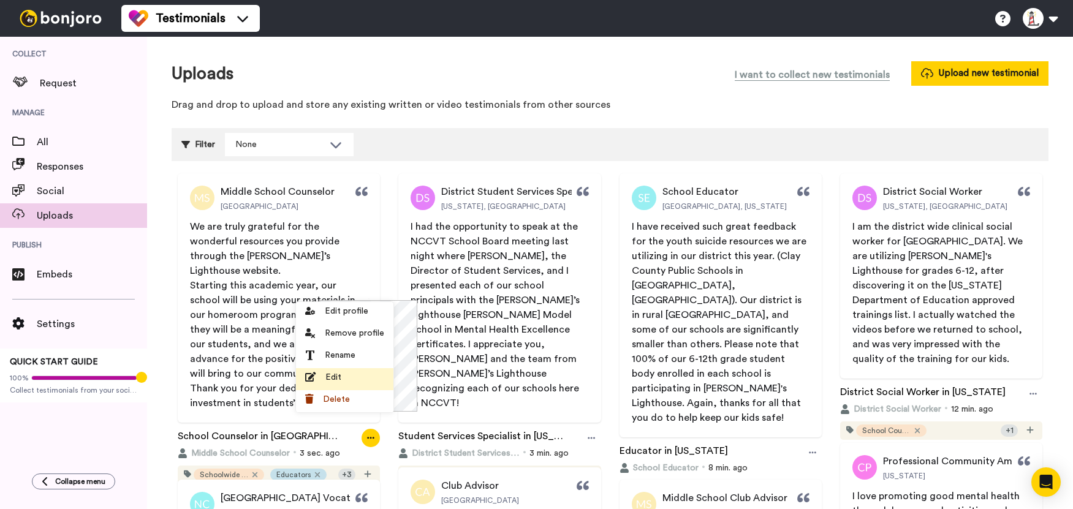
click at [352, 373] on div "Edit" at bounding box center [344, 377] width 79 height 12
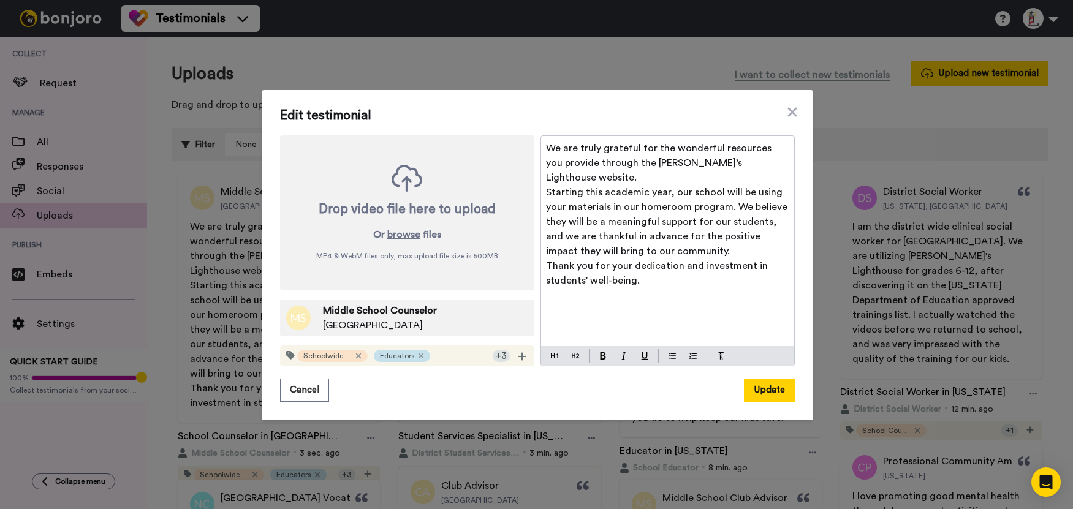
click at [365, 330] on span "[GEOGRAPHIC_DATA]" at bounding box center [380, 325] width 114 height 15
click at [786, 114] on icon at bounding box center [792, 112] width 12 height 15
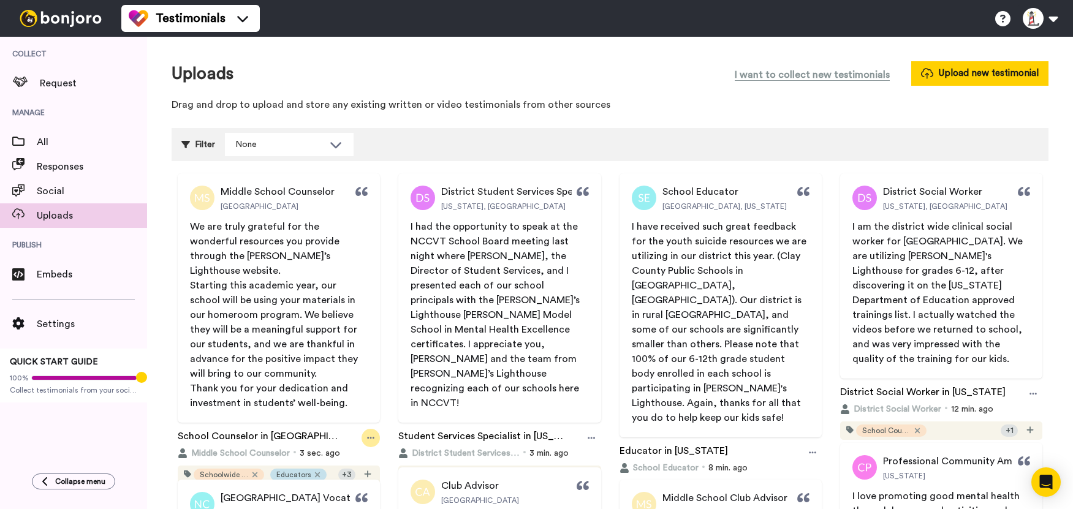
click at [369, 434] on icon at bounding box center [370, 438] width 7 height 9
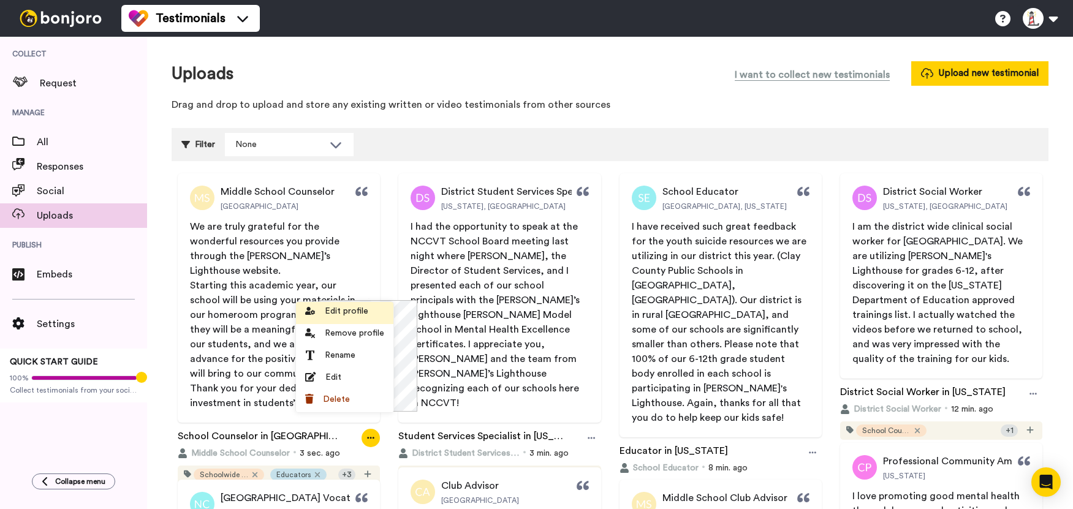
click at [346, 308] on span "Edit profile" at bounding box center [347, 311] width 44 height 12
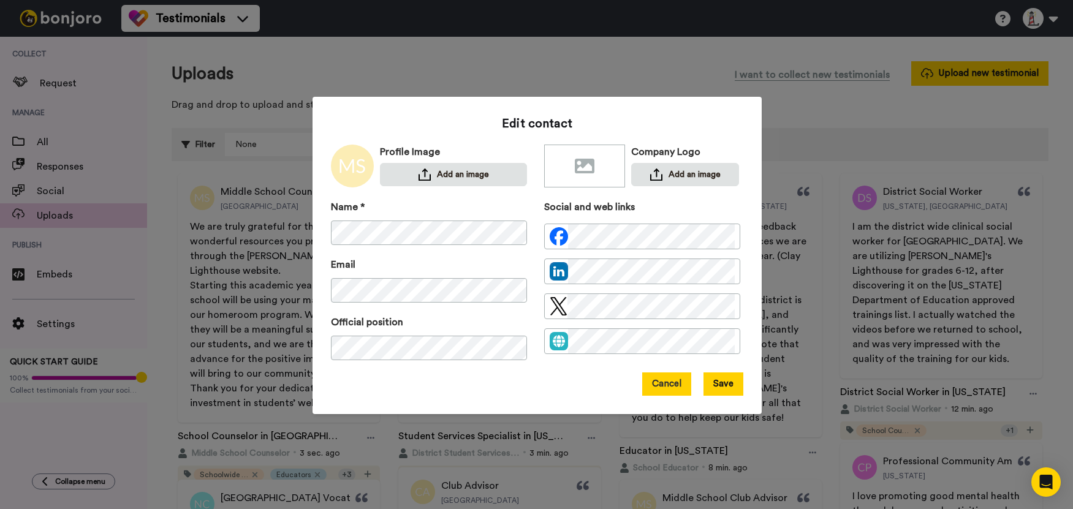
click at [645, 392] on button "Cancel" at bounding box center [666, 384] width 49 height 23
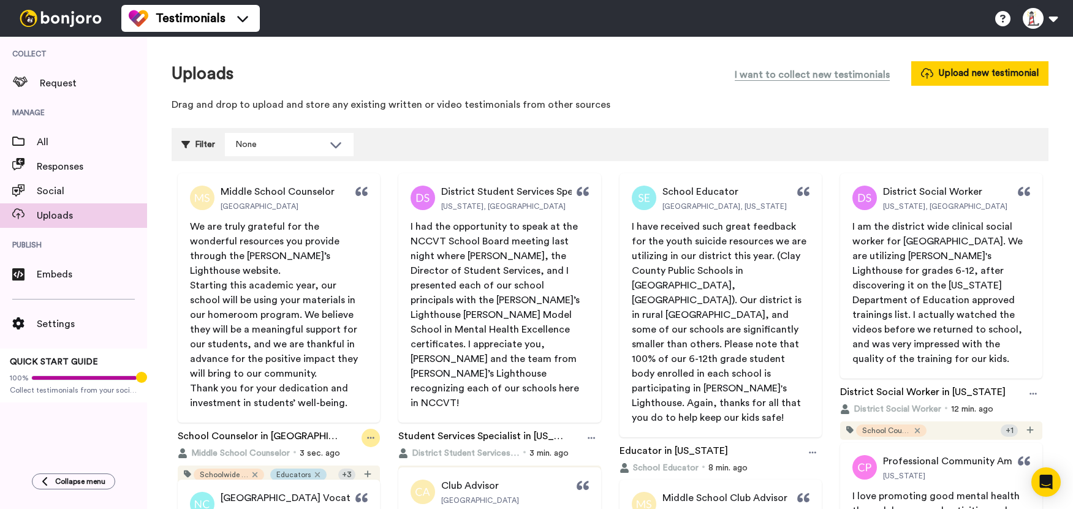
click at [367, 434] on icon at bounding box center [370, 438] width 7 height 9
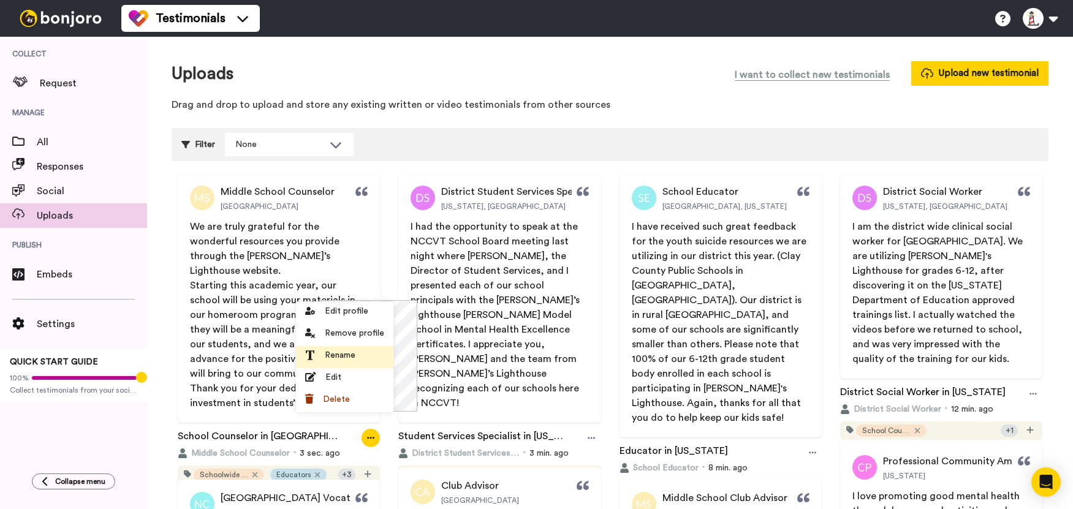
click at [353, 349] on span "Rename" at bounding box center [340, 355] width 31 height 12
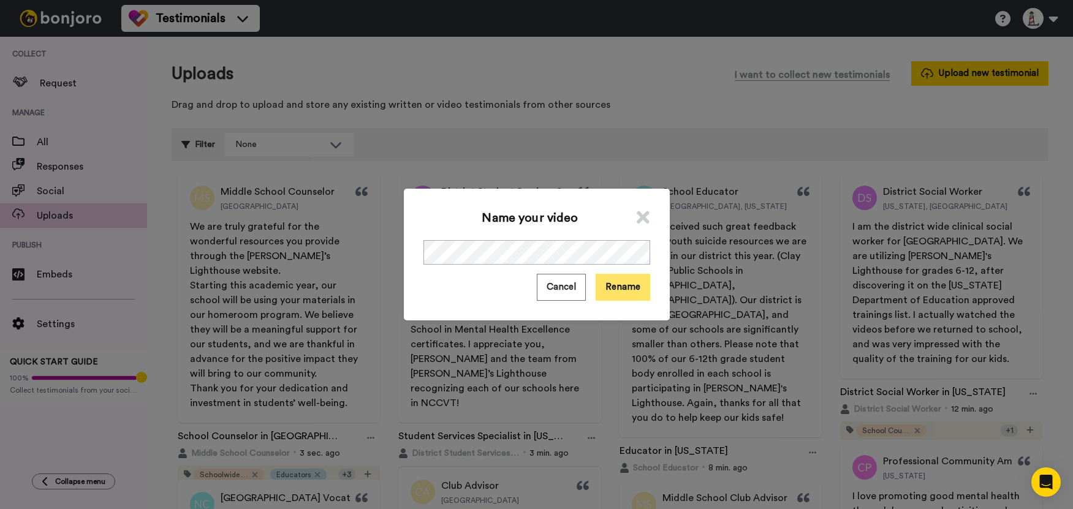
click at [602, 283] on button "Rename" at bounding box center [623, 287] width 55 height 26
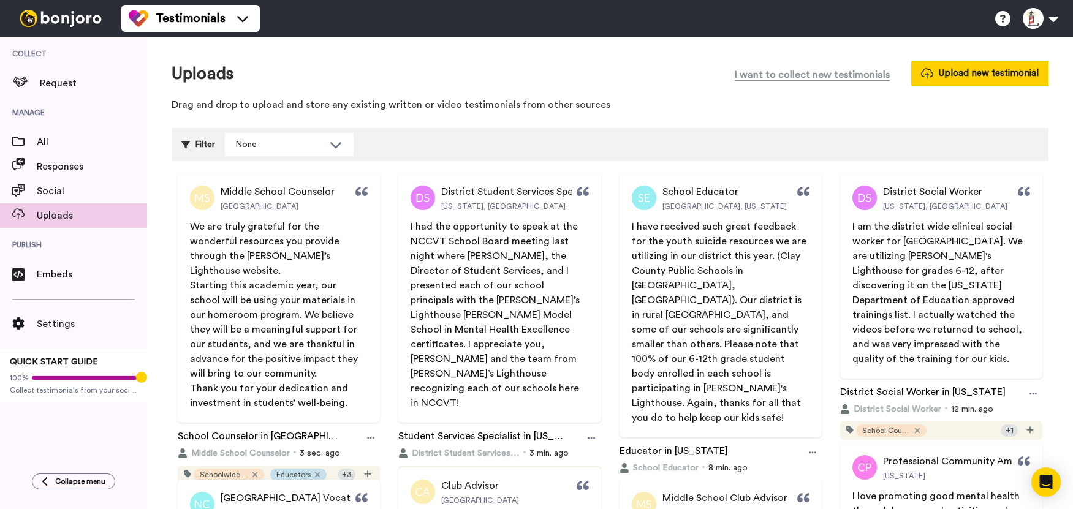
click at [431, 154] on div "Filter None Select all tags Educators Donors Social Workers PCAs Students Schoo…" at bounding box center [610, 144] width 877 height 33
click at [957, 72] on button "Upload new testimonial" at bounding box center [979, 73] width 137 height 24
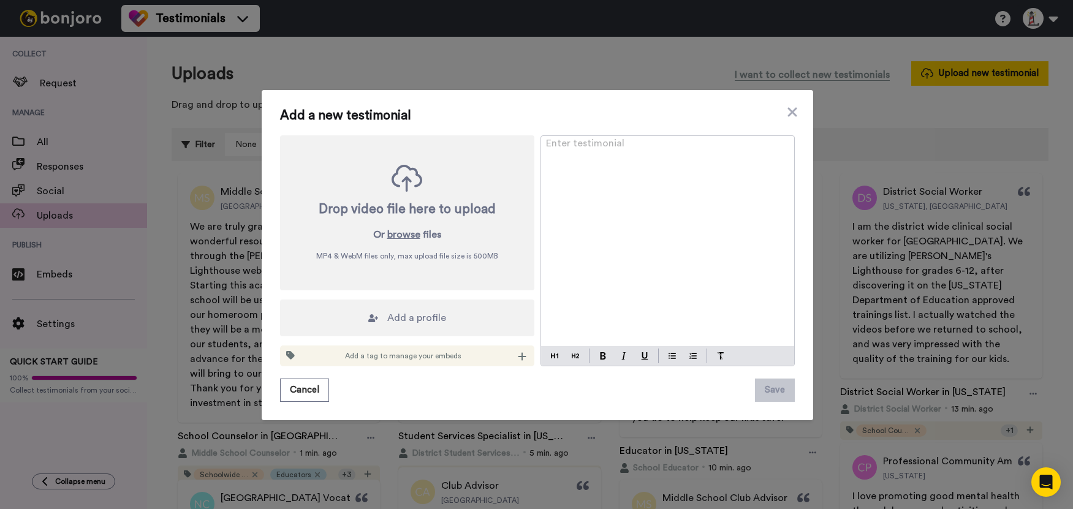
click at [582, 200] on div "Enter testimonial ﻿" at bounding box center [667, 241] width 253 height 210
click at [645, 209] on div "Enter testimonial ﻿" at bounding box center [667, 241] width 253 height 210
click at [546, 148] on span "For our PD I used the staff training video, it was amazing!!!" at bounding box center [655, 155] width 218 height 25
click at [616, 210] on div "For our PD I used the staff training video, it was amazing!!!" at bounding box center [667, 241] width 253 height 210
click at [518, 356] on icon at bounding box center [522, 357] width 8 height 8
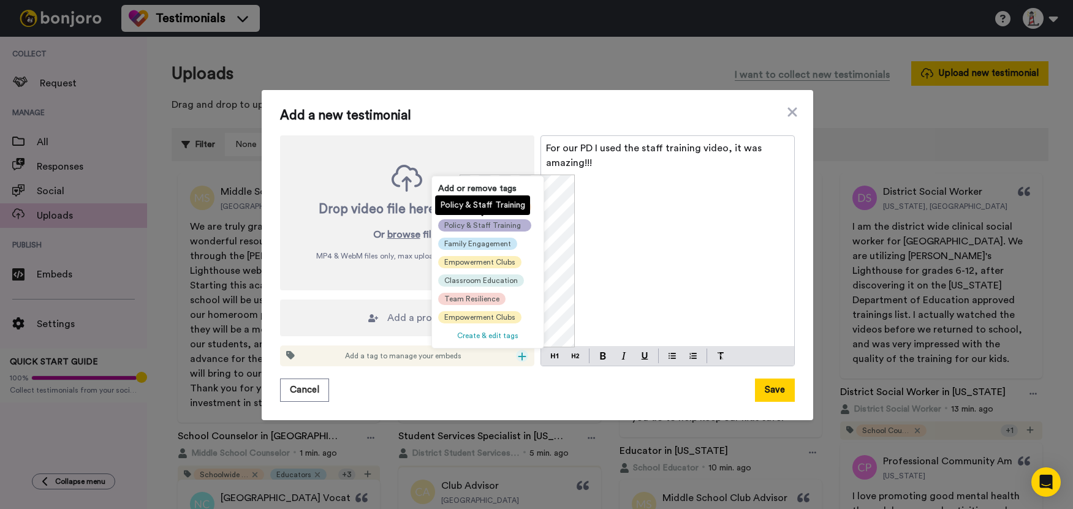
click at [496, 227] on span "Policy & Staff Training" at bounding box center [482, 226] width 77 height 10
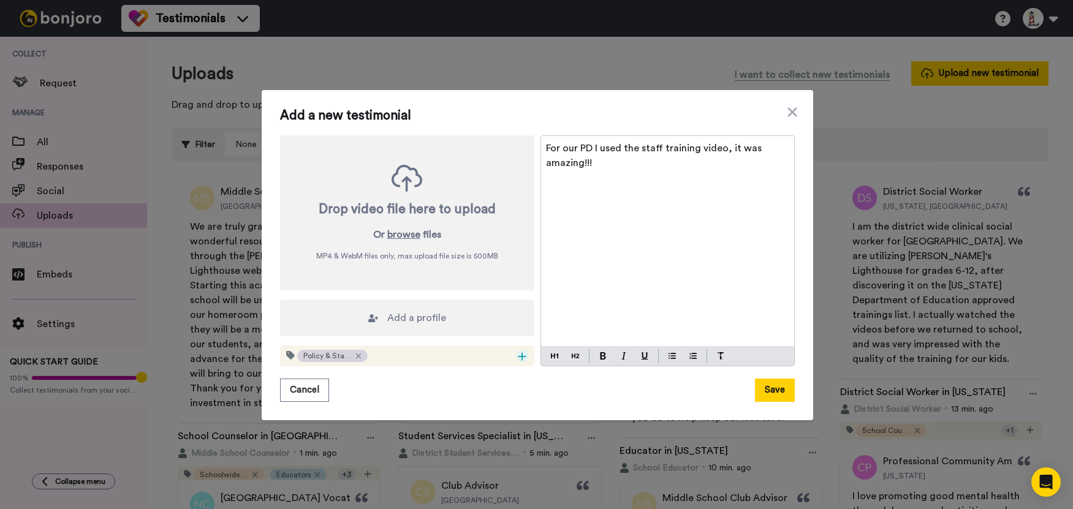
click at [518, 356] on icon at bounding box center [522, 357] width 8 height 8
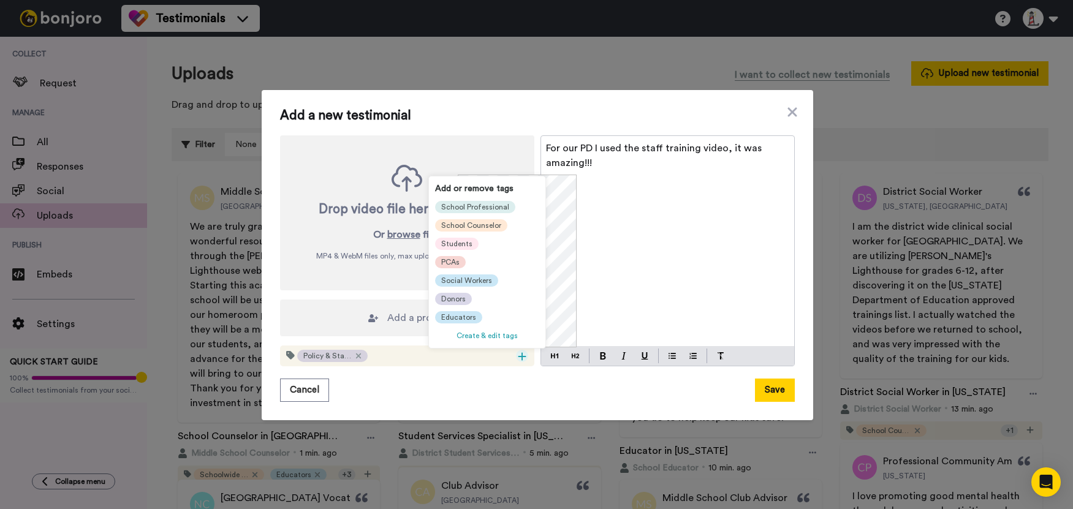
scroll to position [135, 0]
click at [469, 314] on span "Educators" at bounding box center [458, 318] width 35 height 10
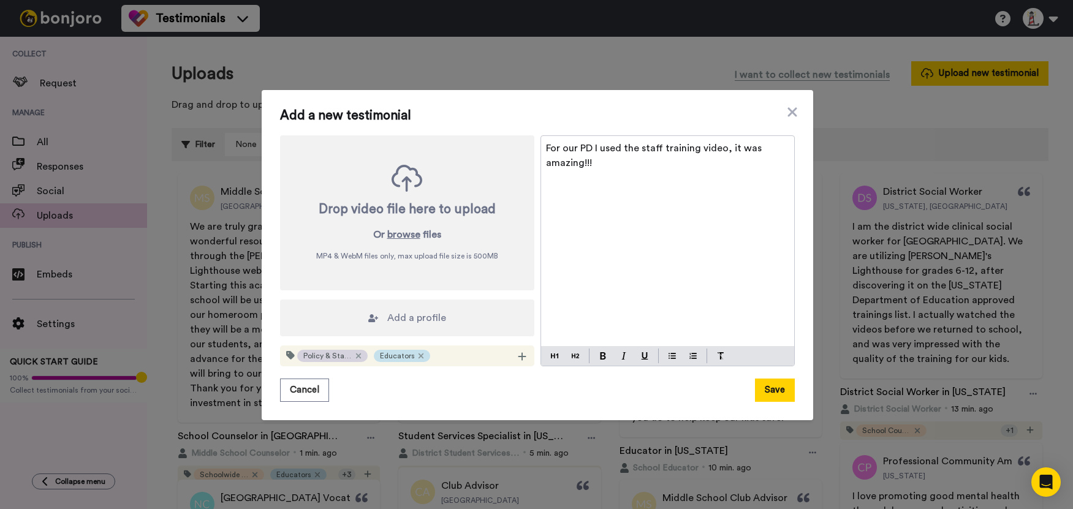
click at [401, 322] on span "Add a profile" at bounding box center [416, 318] width 59 height 15
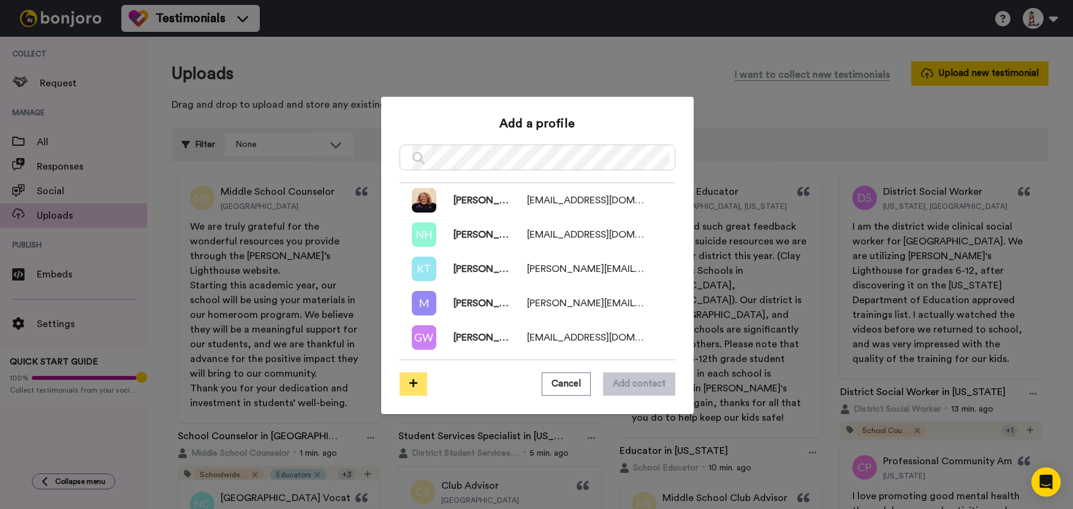
click at [409, 381] on icon at bounding box center [413, 383] width 8 height 9
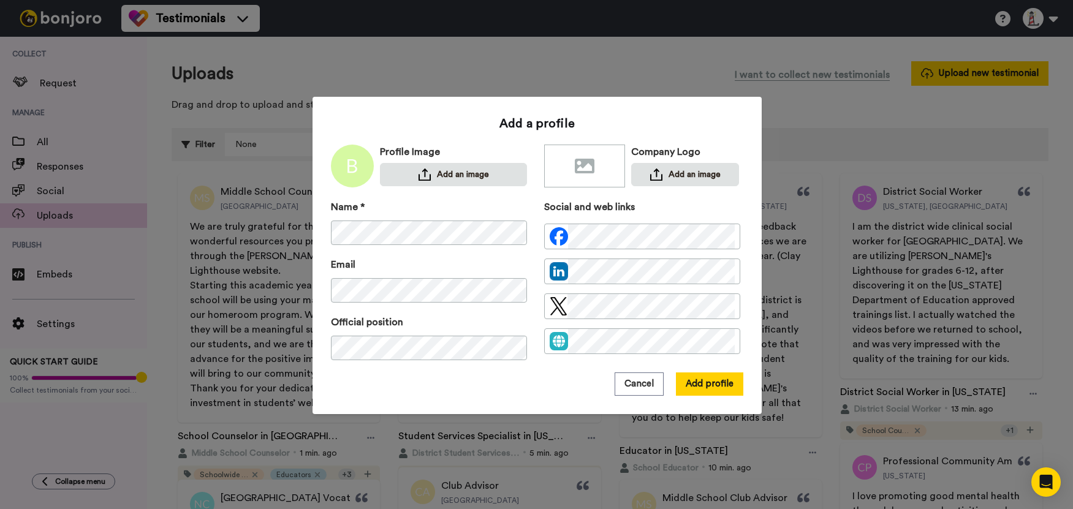
click at [456, 377] on div "Cancel Add profile" at bounding box center [537, 384] width 412 height 23
click at [718, 381] on button "Add profile" at bounding box center [709, 384] width 67 height 23
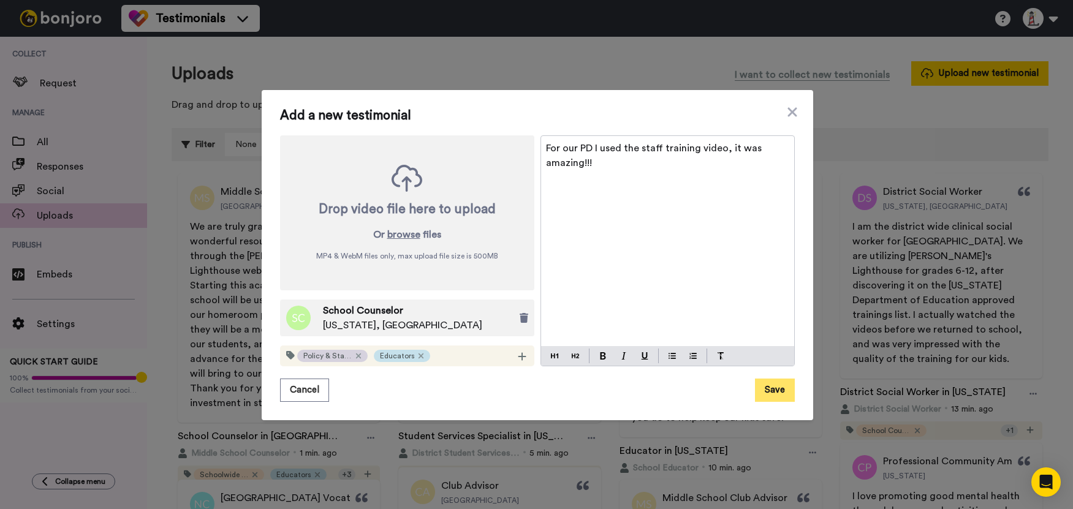
click at [770, 390] on button "Save" at bounding box center [775, 390] width 40 height 23
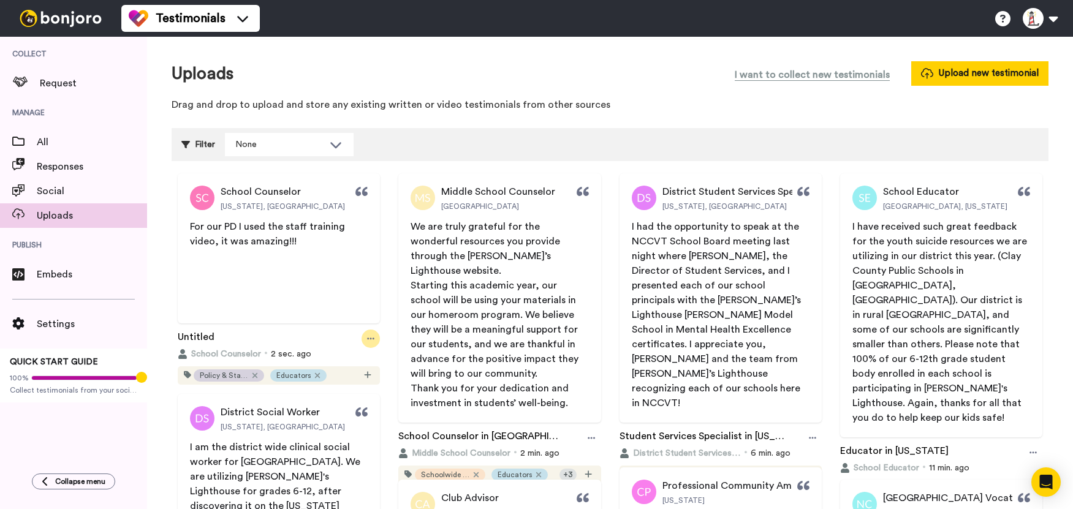
click at [363, 341] on div at bounding box center [371, 339] width 18 height 18
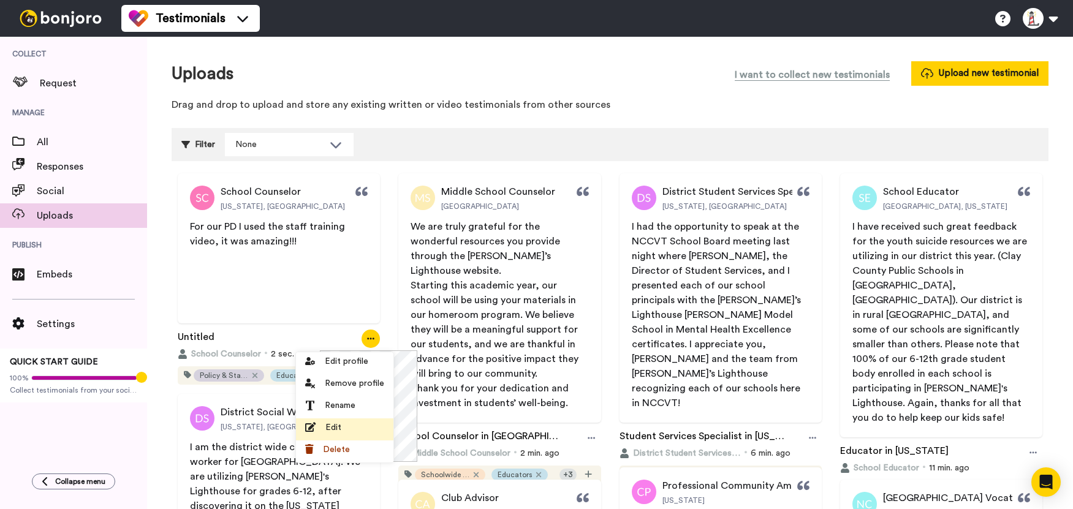
click at [322, 433] on div "Edit" at bounding box center [344, 428] width 79 height 12
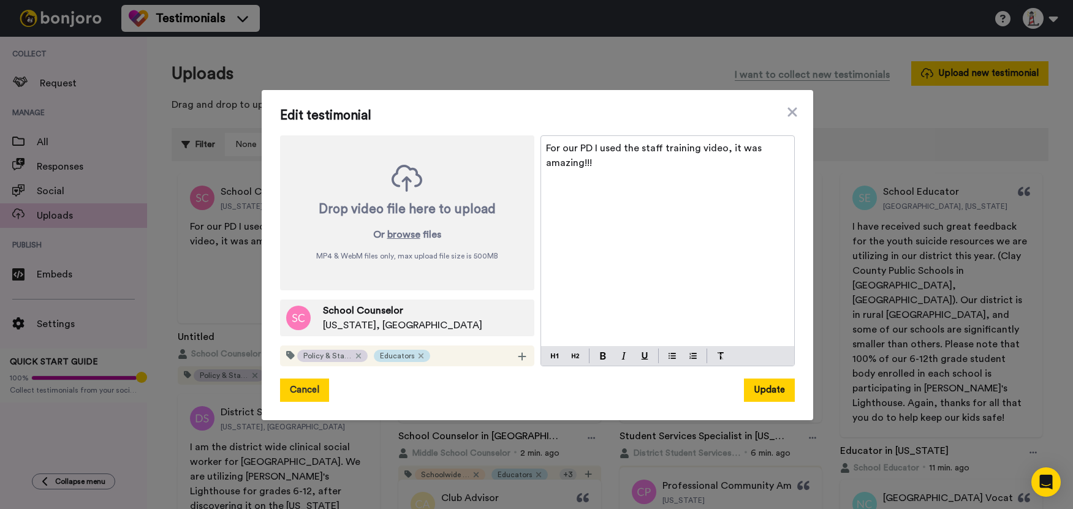
click at [320, 390] on button "Cancel" at bounding box center [304, 390] width 49 height 23
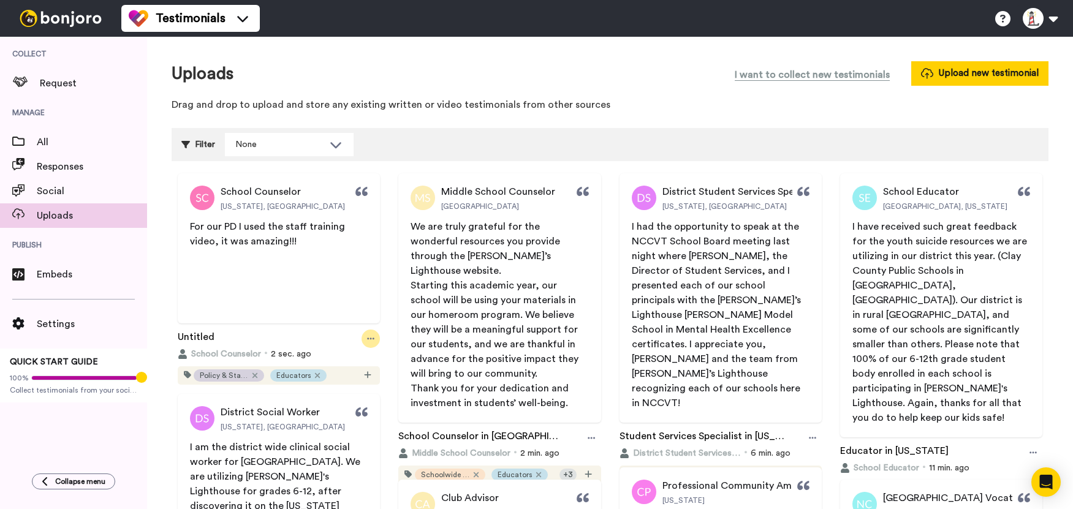
click at [371, 338] on icon at bounding box center [370, 339] width 7 height 2
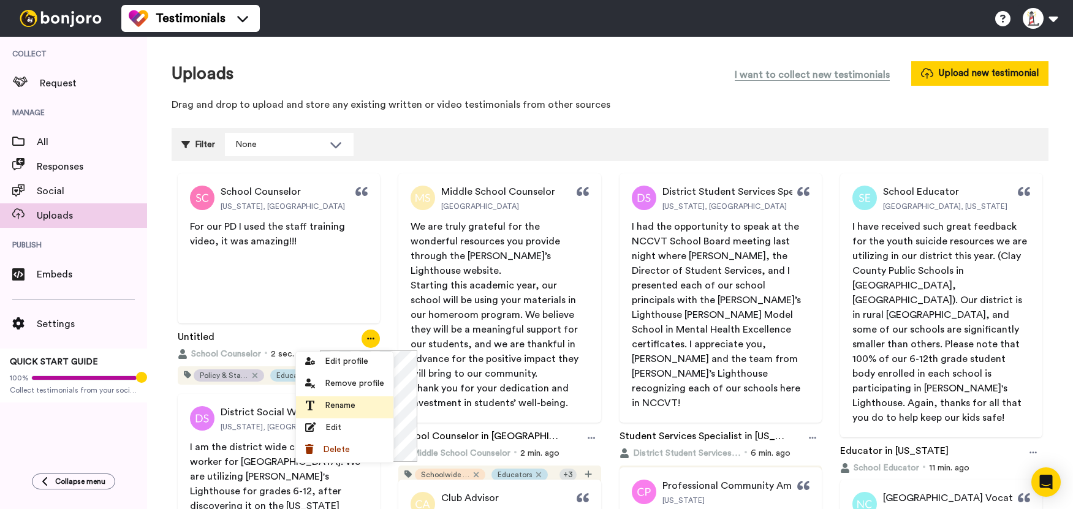
click at [363, 401] on div "Rename" at bounding box center [344, 406] width 79 height 12
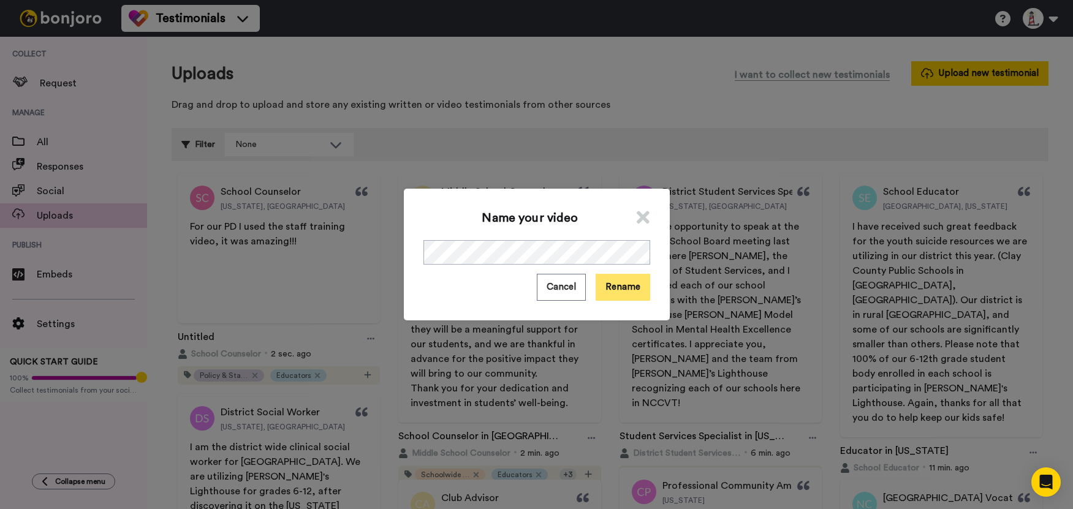
click at [616, 284] on button "Rename" at bounding box center [623, 287] width 55 height 26
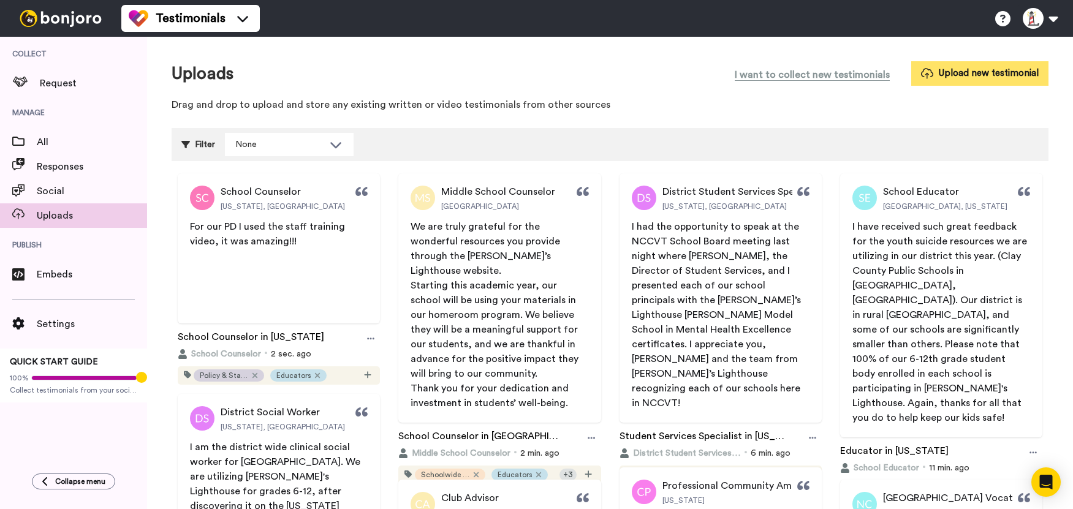
click at [952, 75] on button "Upload new testimonial" at bounding box center [979, 73] width 137 height 24
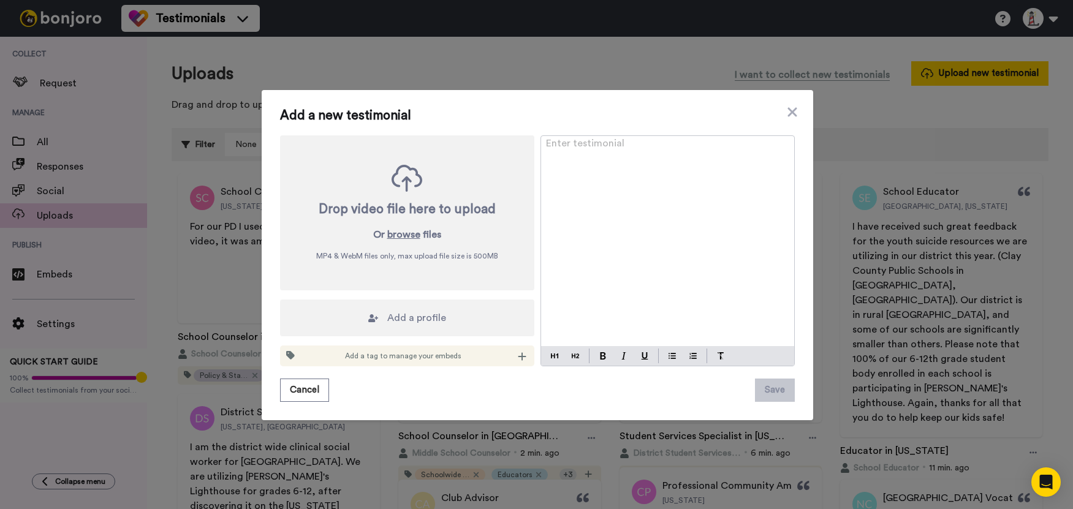
click at [607, 219] on div "Enter testimonial ﻿" at bounding box center [667, 241] width 253 height 210
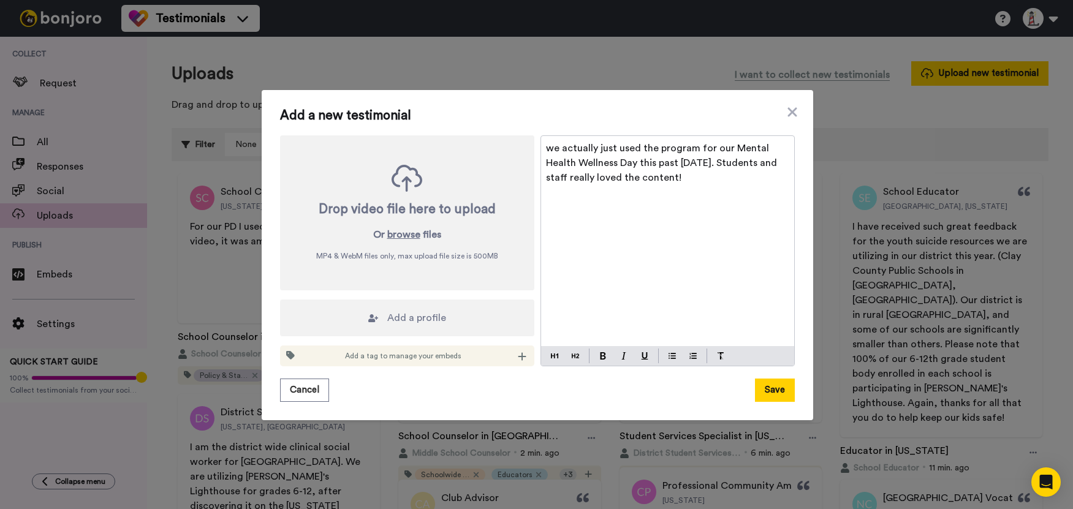
click at [550, 151] on span "we actually just used the program for our Mental Health Wellness Day this past …" at bounding box center [662, 162] width 233 height 39
click at [651, 248] on div "We actually just used the program for our Mental Health Wellness Day this past …" at bounding box center [667, 241] width 253 height 210
click at [699, 180] on p "We actually just used the program for our Mental Health Wellness Day this past …" at bounding box center [667, 163] width 243 height 44
click at [566, 216] on div "We actually just used the program for our Mental Health Wellness Day this past …" at bounding box center [667, 241] width 253 height 210
click at [382, 319] on div "Add a profile" at bounding box center [407, 318] width 254 height 37
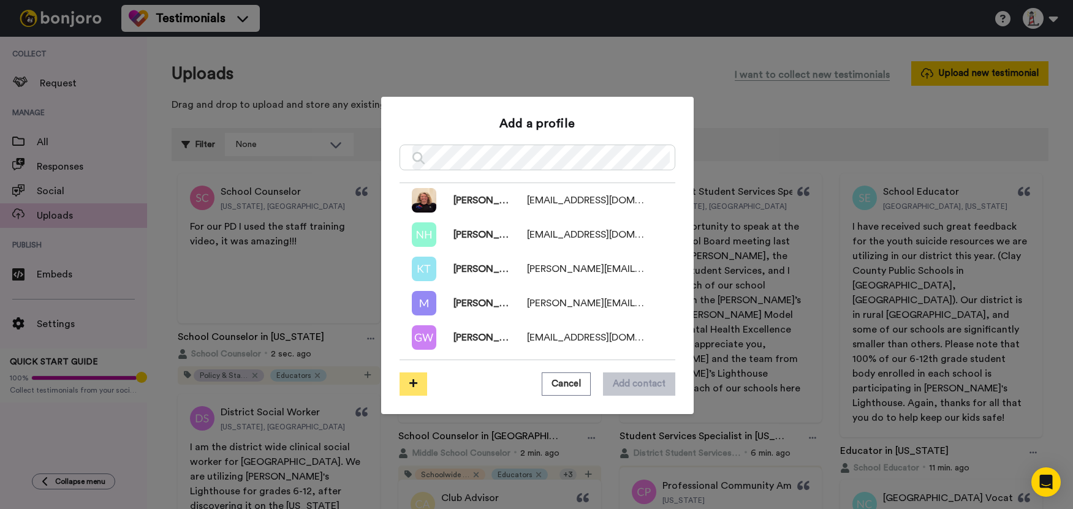
click at [414, 378] on button at bounding box center [414, 384] width 28 height 23
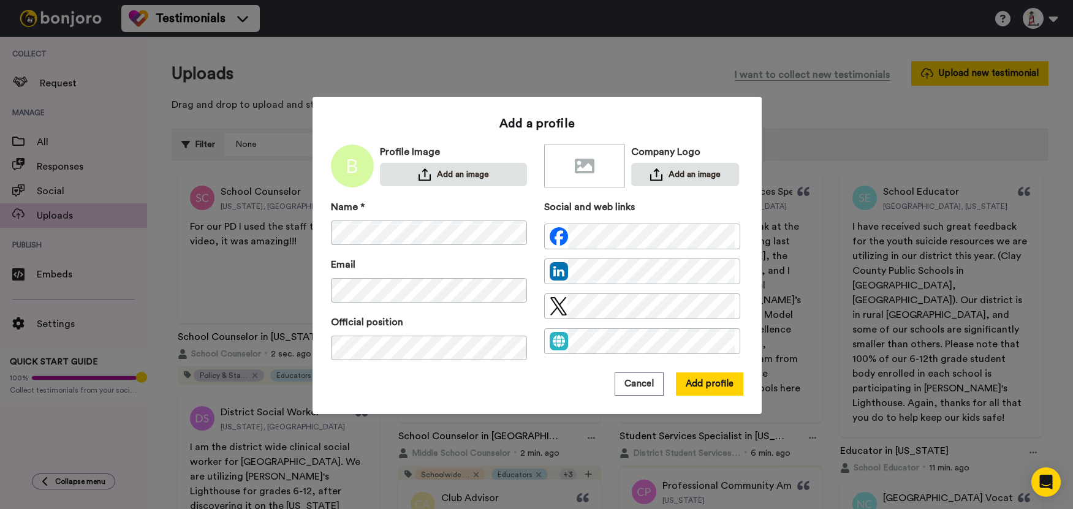
click at [553, 386] on div "Cancel Add profile" at bounding box center [537, 384] width 412 height 23
click at [692, 385] on button "Add profile" at bounding box center [709, 384] width 67 height 23
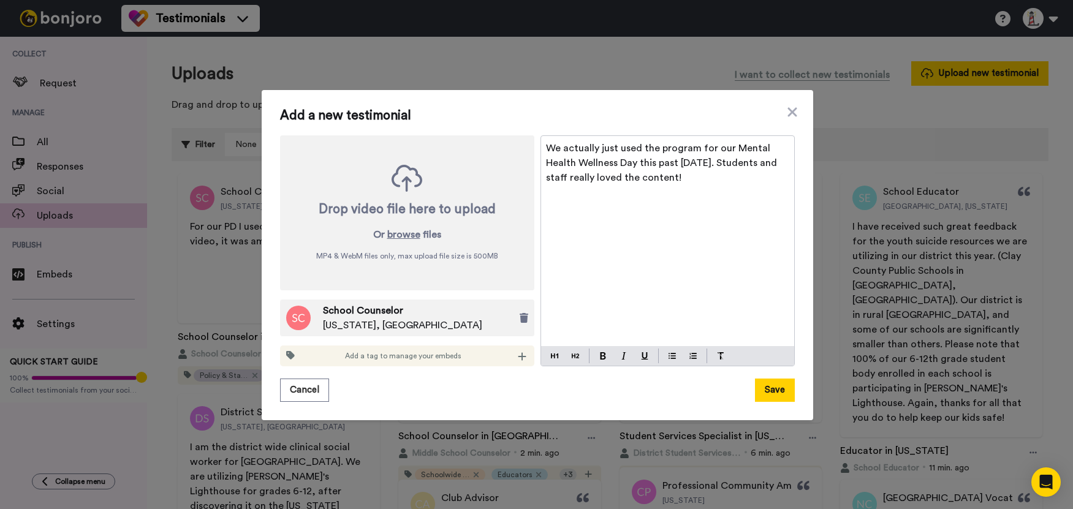
click at [678, 256] on div "We actually just used the program for our Mental Health Wellness Day this past …" at bounding box center [667, 241] width 253 height 210
click at [721, 175] on p "We actually just used the program for our Mental Health Wellness Day this past …" at bounding box center [667, 163] width 243 height 44
click at [518, 358] on icon at bounding box center [522, 357] width 9 height 10
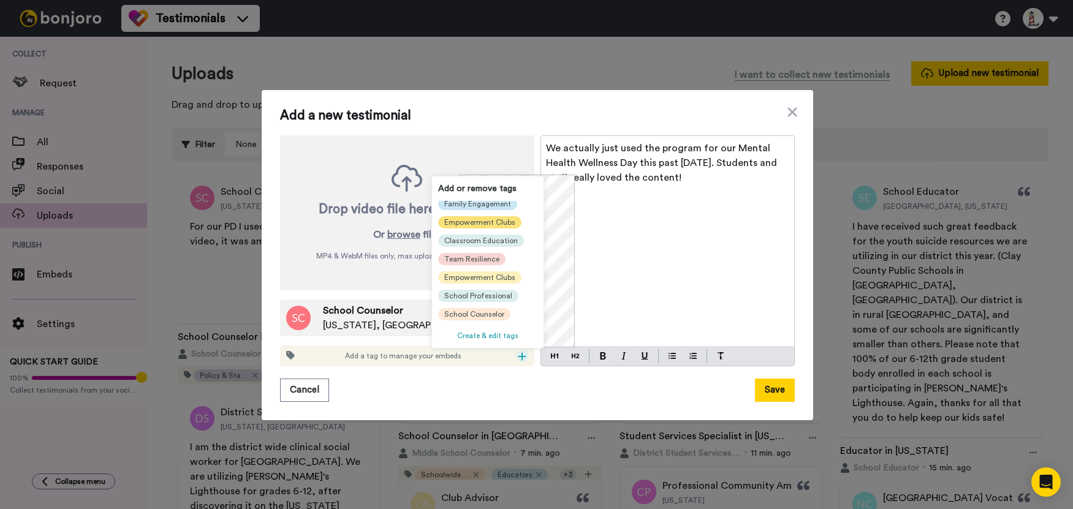
scroll to position [61, 0]
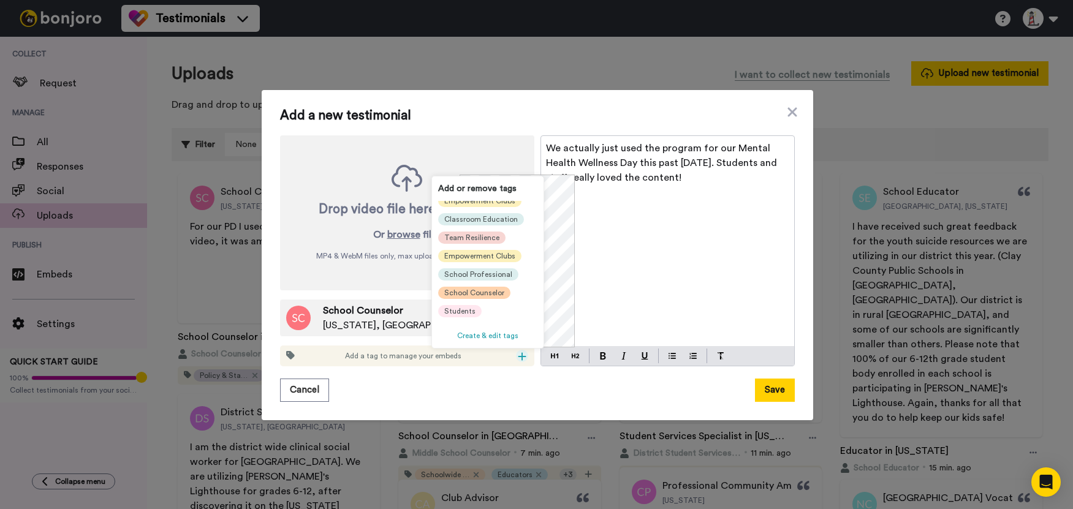
click at [486, 287] on div "School Counselor" at bounding box center [474, 293] width 72 height 12
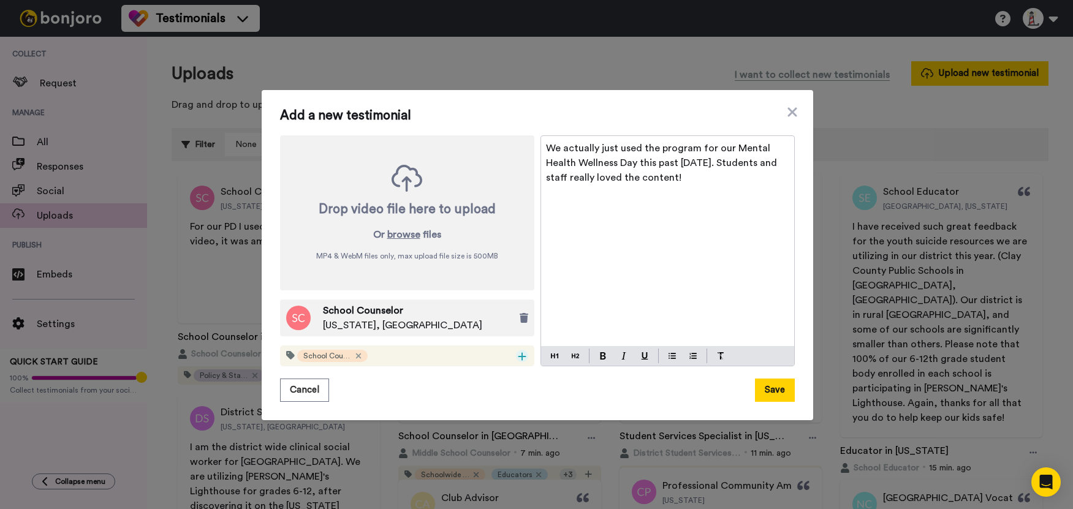
click at [518, 357] on icon at bounding box center [522, 357] width 9 height 10
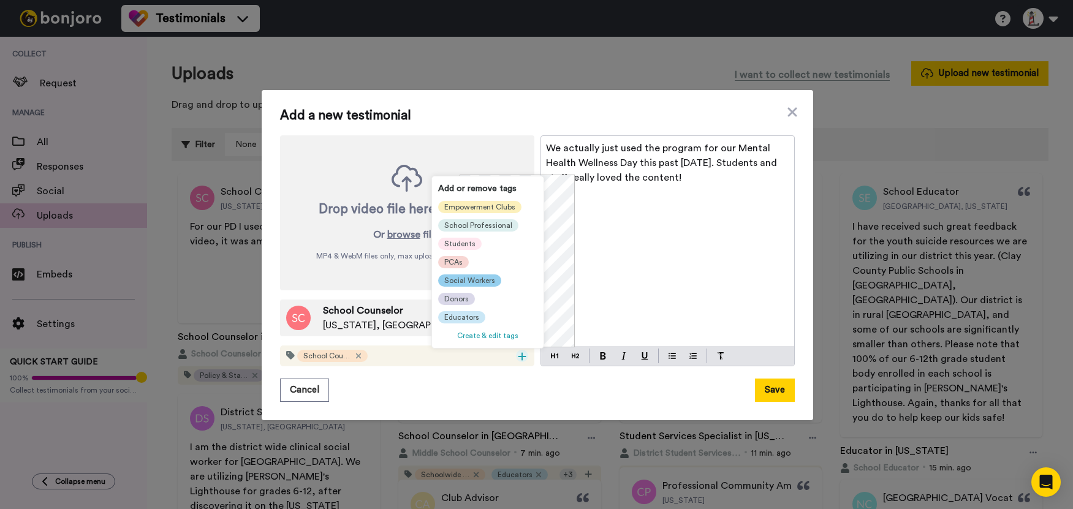
scroll to position [135, 0]
click at [467, 313] on span "Educators" at bounding box center [461, 318] width 35 height 10
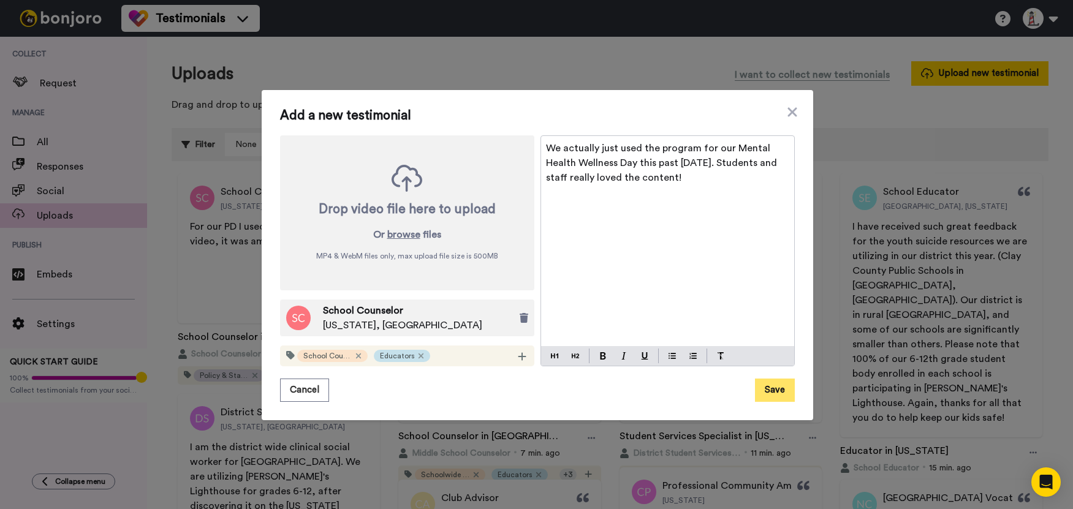
click at [769, 384] on button "Save" at bounding box center [775, 390] width 40 height 23
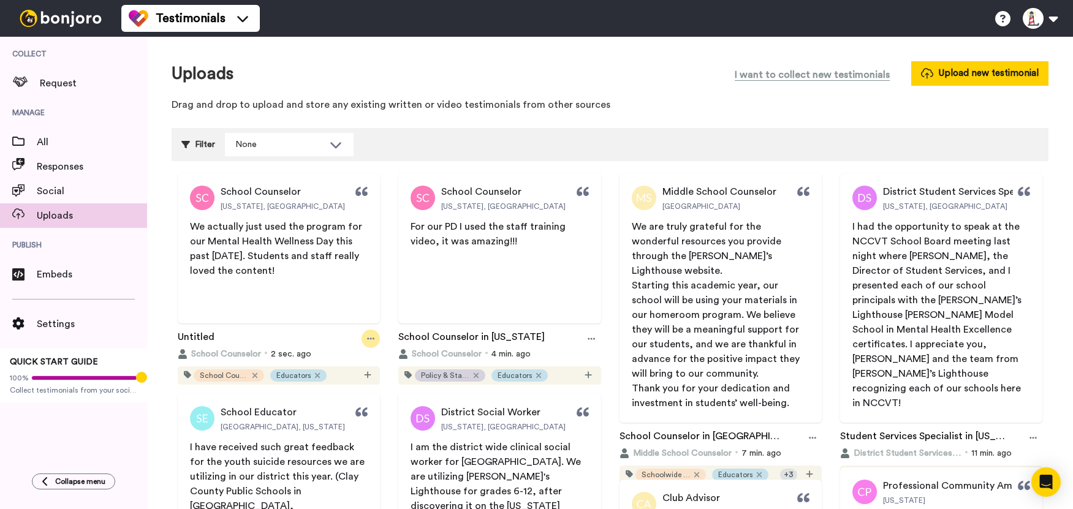
click at [369, 341] on icon at bounding box center [370, 339] width 7 height 9
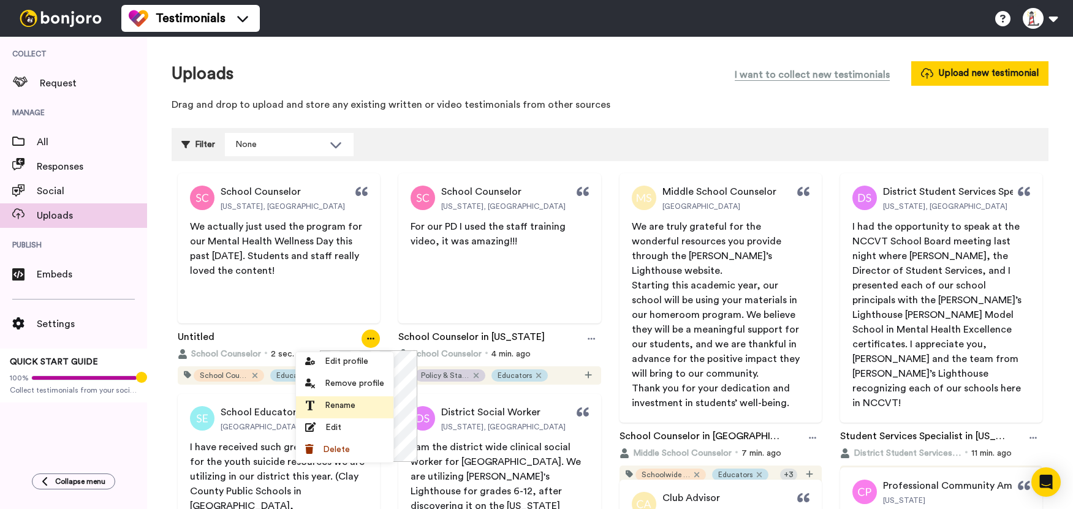
click at [358, 401] on div "Rename" at bounding box center [344, 406] width 79 height 12
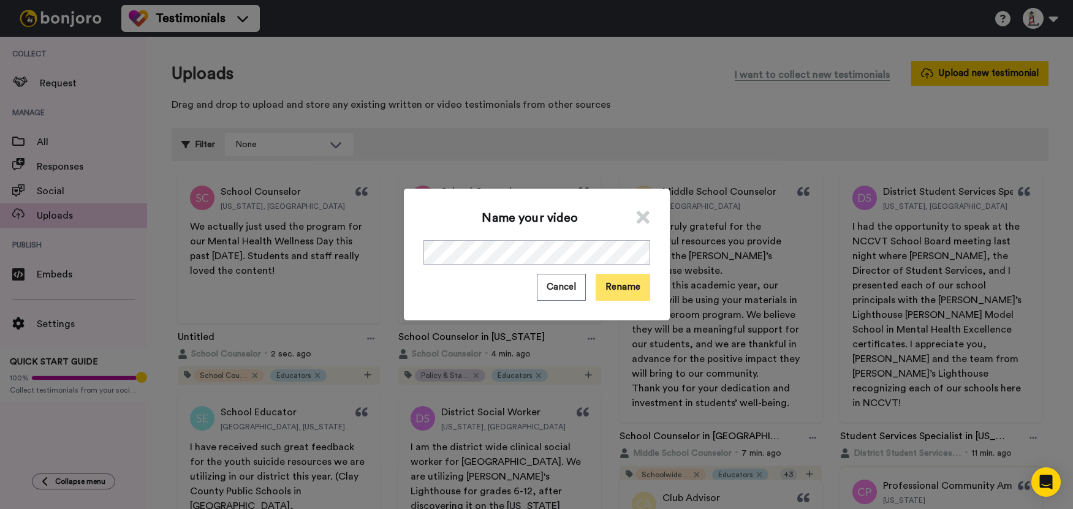
click at [616, 294] on button "Rename" at bounding box center [623, 287] width 55 height 26
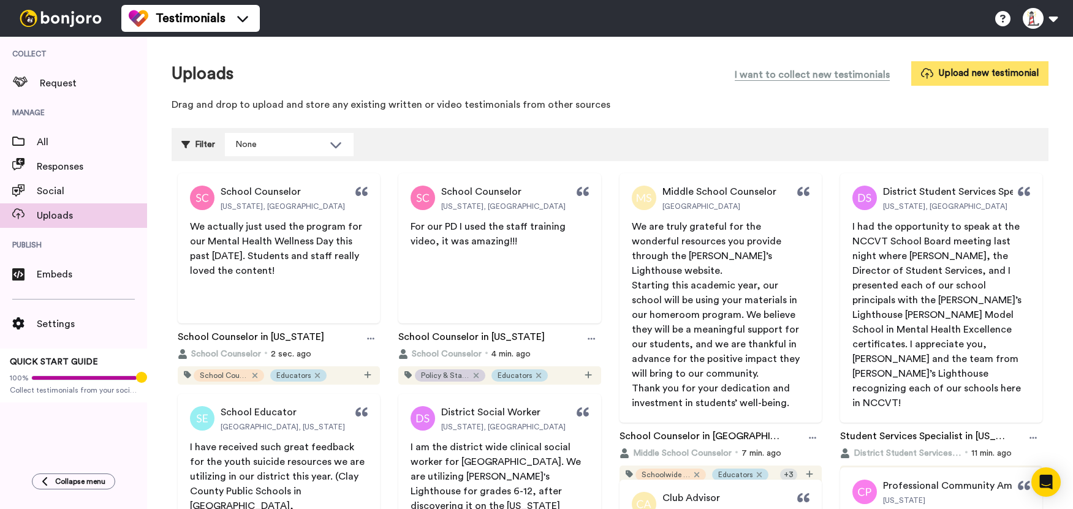
click at [975, 70] on button "Upload new testimonial" at bounding box center [979, 73] width 137 height 24
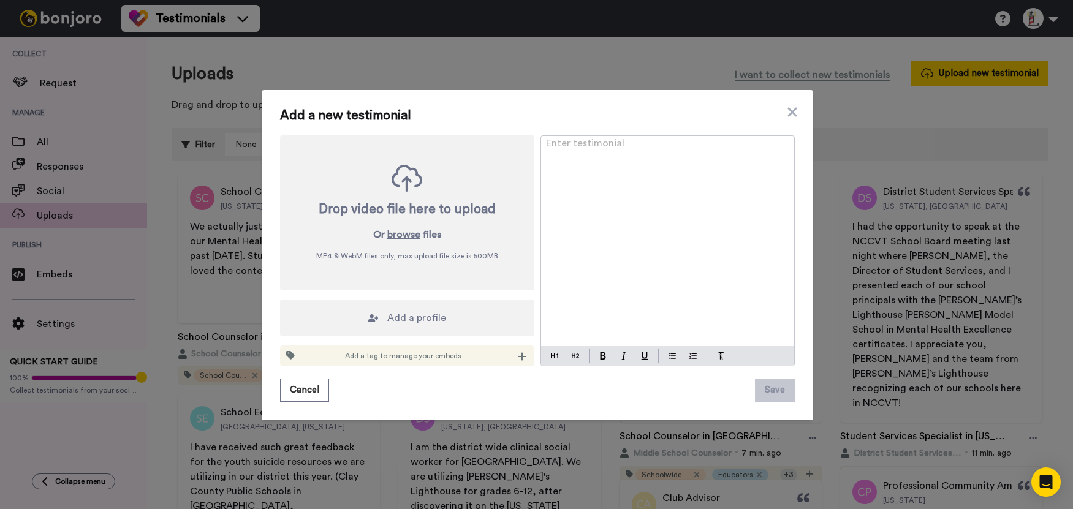
click at [671, 193] on div "Enter testimonial ﻿" at bounding box center [667, 241] width 253 height 210
click at [516, 356] on div at bounding box center [522, 356] width 12 height 12
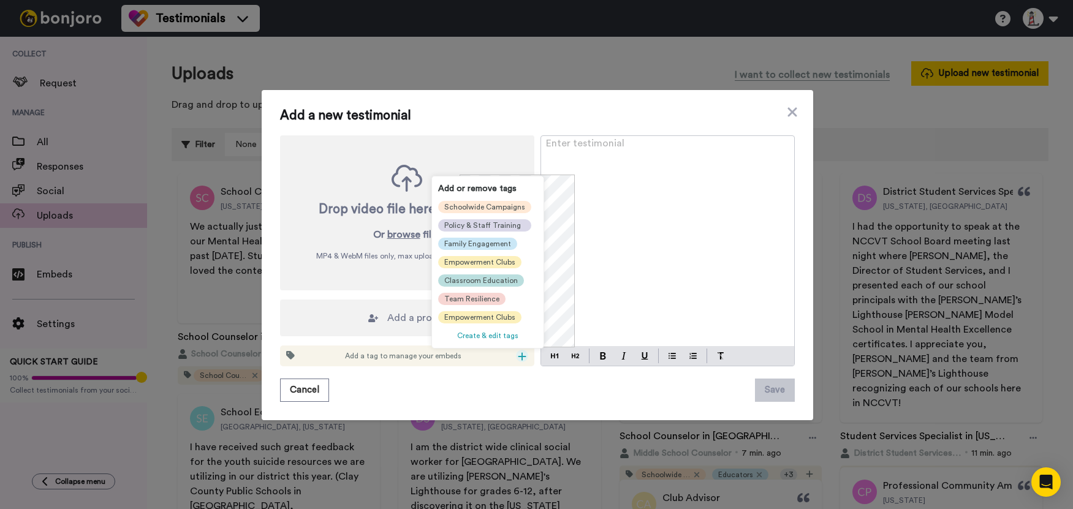
click at [486, 283] on span "Classroom Education" at bounding box center [481, 281] width 74 height 10
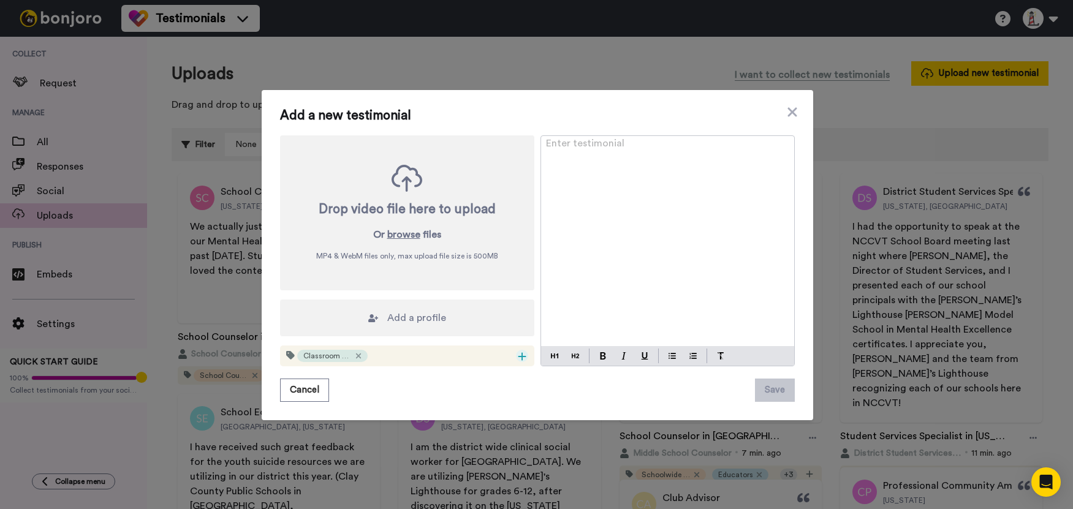
click at [520, 352] on icon at bounding box center [522, 357] width 9 height 10
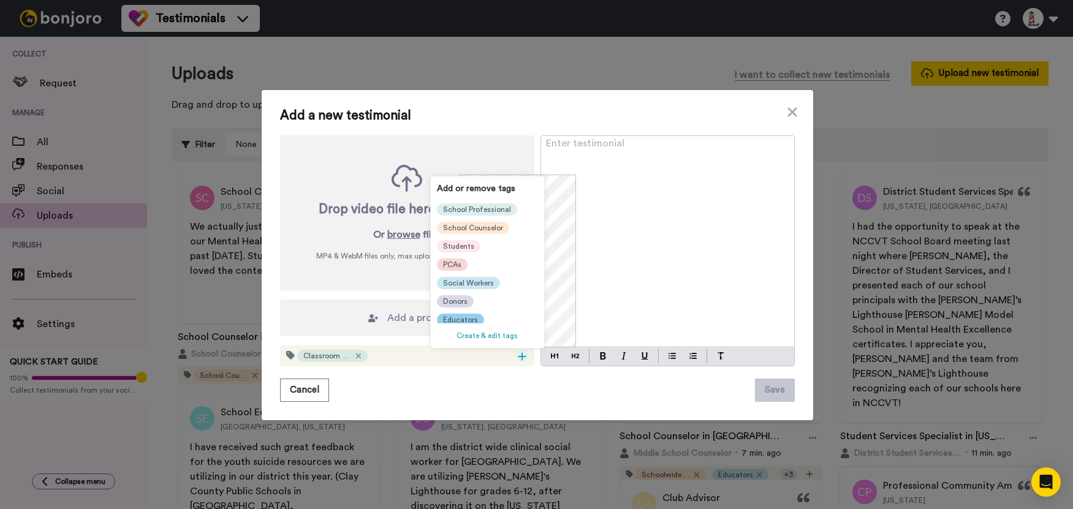
scroll to position [135, 0]
click at [462, 313] on span "Educators" at bounding box center [460, 318] width 35 height 10
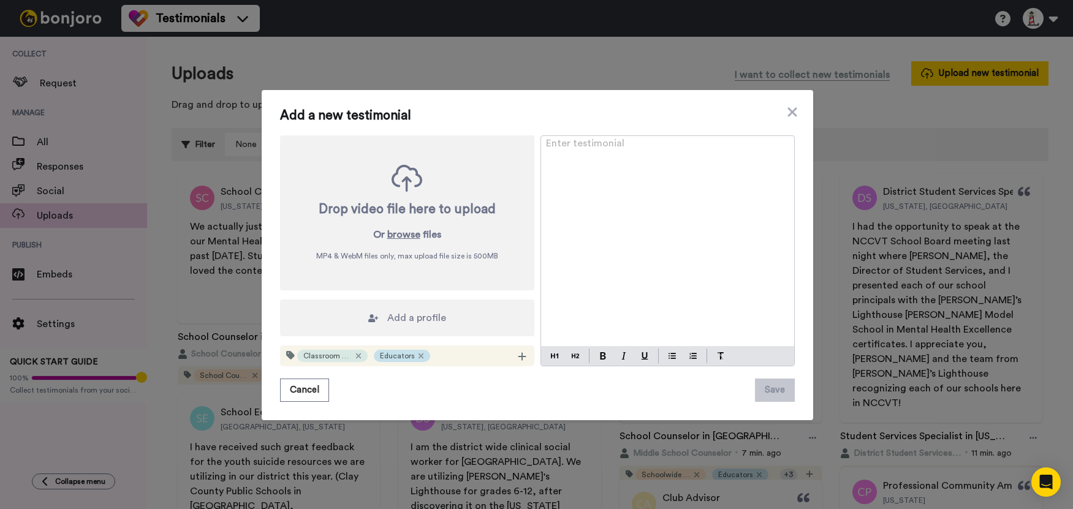
scroll to position [0, 0]
click at [518, 357] on icon at bounding box center [522, 357] width 8 height 8
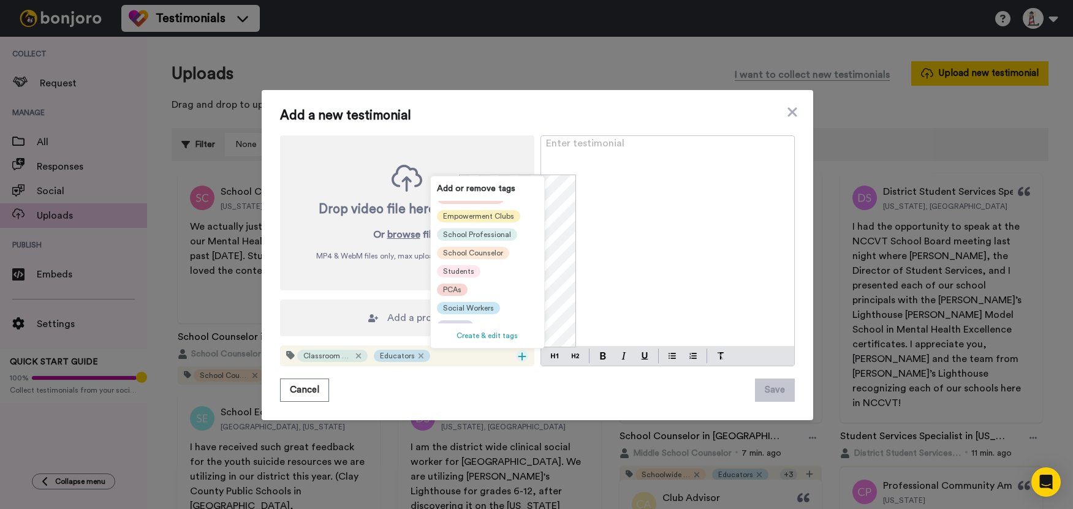
scroll to position [123, 0]
click at [479, 307] on span "Social Workers" at bounding box center [468, 305] width 51 height 10
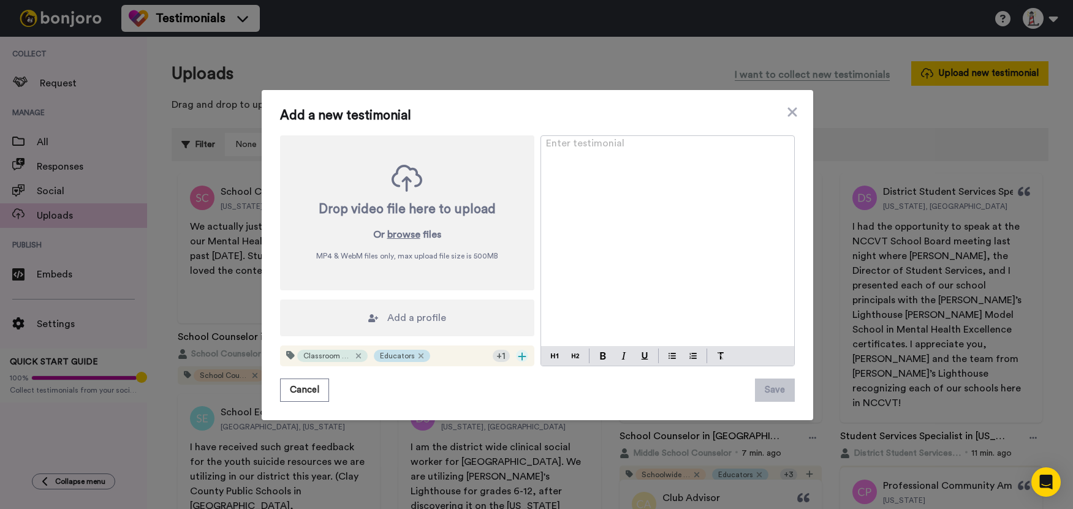
click at [519, 357] on icon at bounding box center [522, 357] width 8 height 8
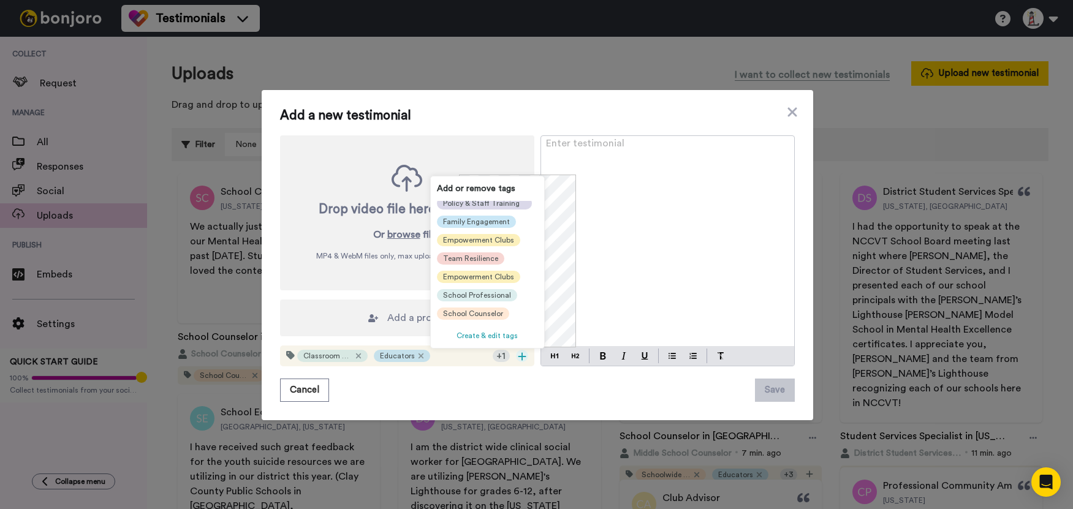
scroll to position [123, 0]
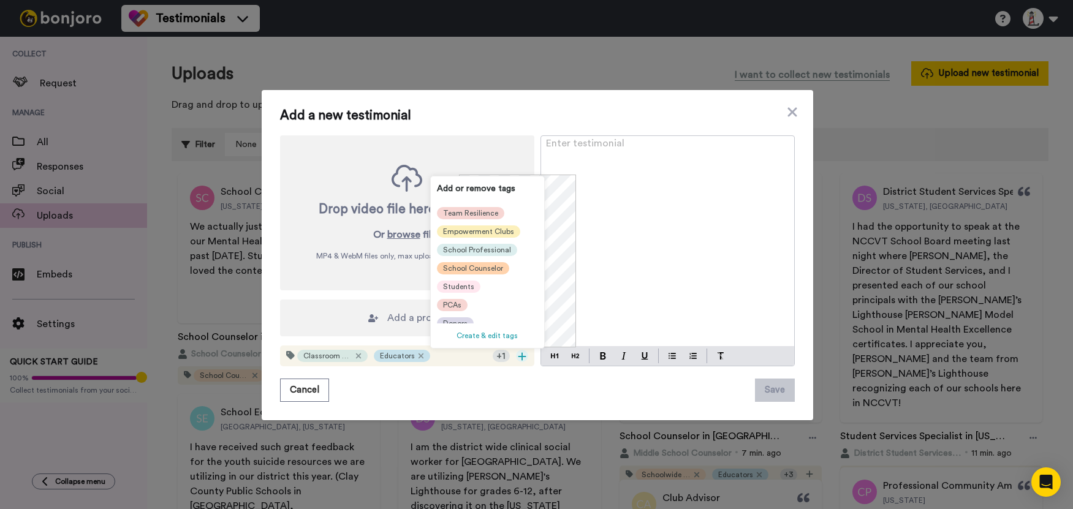
click at [482, 270] on span "School Counselor" at bounding box center [473, 268] width 60 height 10
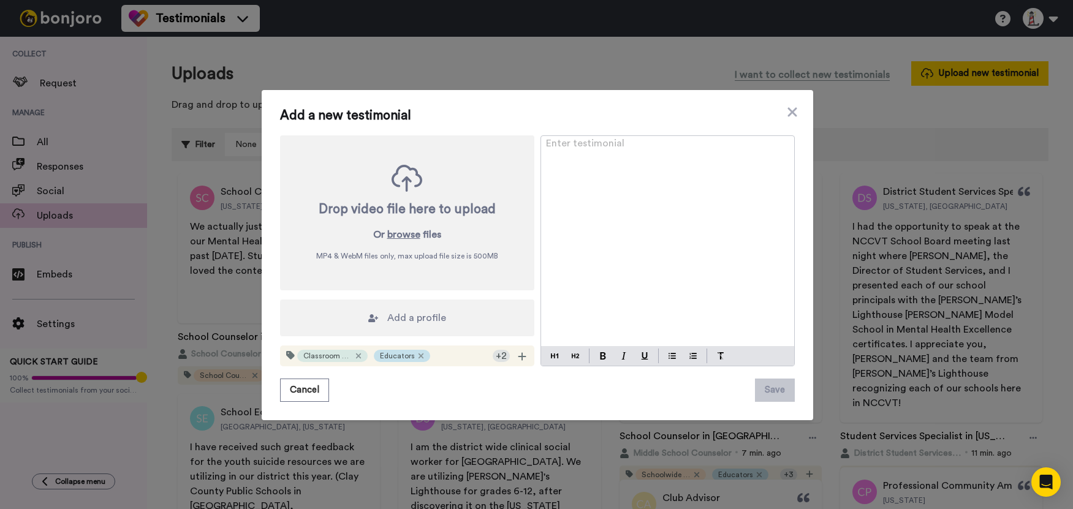
scroll to position [0, 0]
click at [583, 232] on div "Enter testimonial ﻿" at bounding box center [667, 241] width 253 height 210
click at [585, 145] on p "Enter testimonial ﻿" at bounding box center [667, 148] width 243 height 15
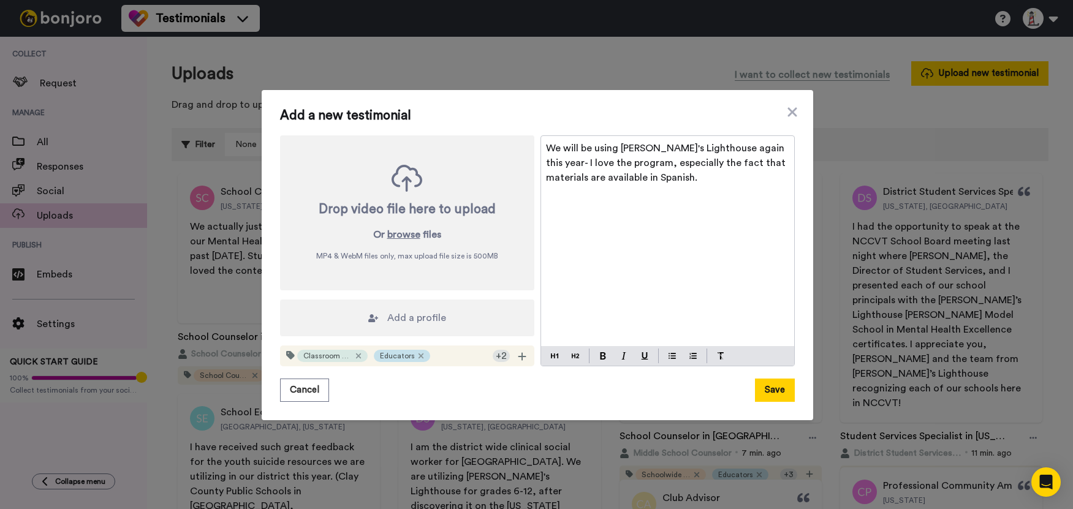
click at [378, 307] on div "Add a profile" at bounding box center [407, 318] width 254 height 37
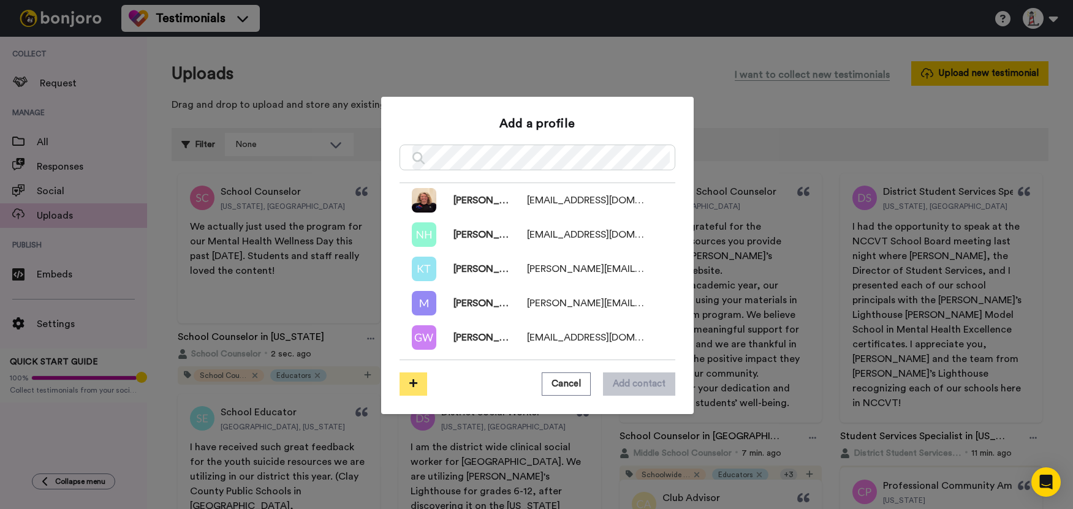
click at [413, 385] on button at bounding box center [414, 384] width 28 height 23
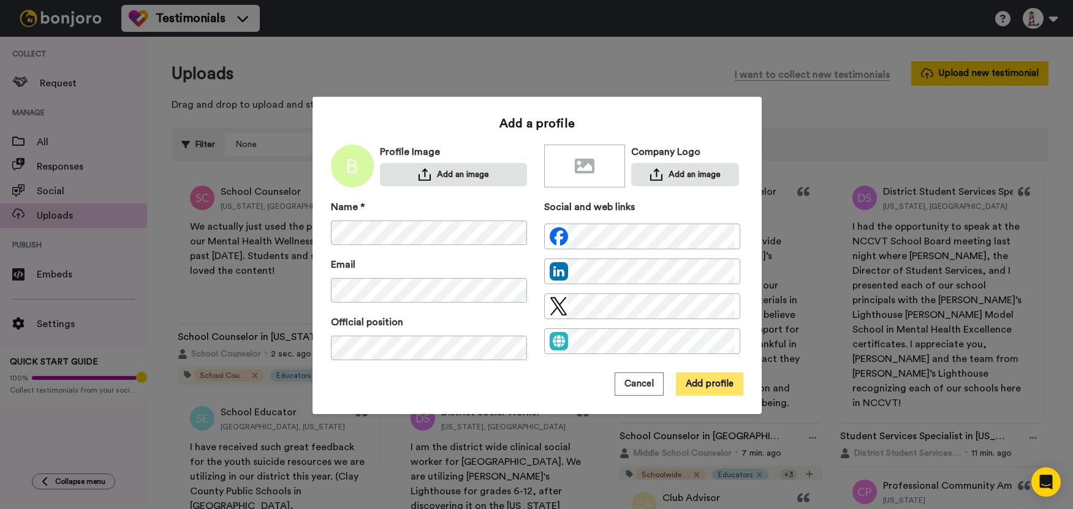
click at [689, 381] on button "Add profile" at bounding box center [709, 384] width 67 height 23
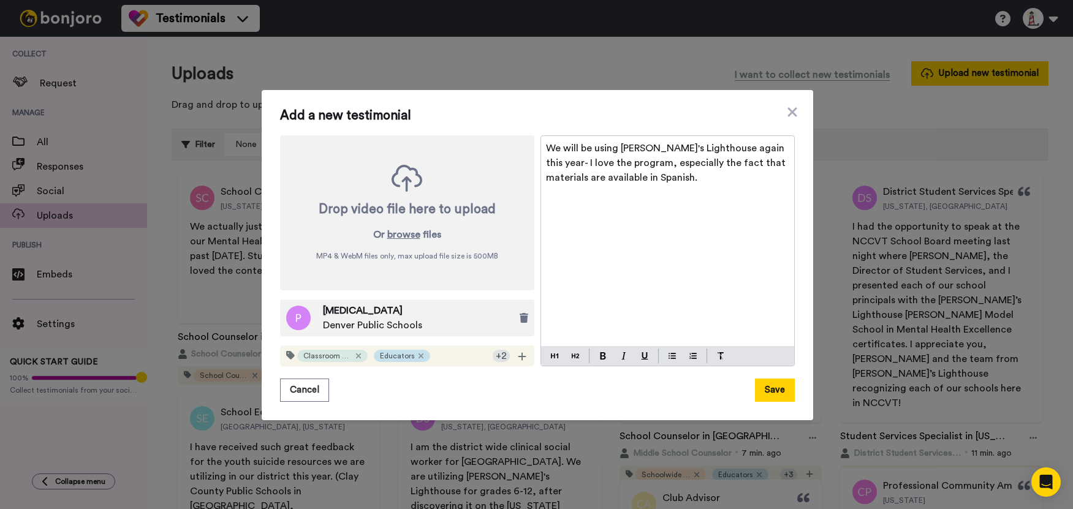
click at [619, 228] on div "We will be using [PERSON_NAME]'s Lighthouse again this year- I love the program…" at bounding box center [667, 241] width 253 height 210
click at [766, 387] on button "Save" at bounding box center [775, 390] width 40 height 23
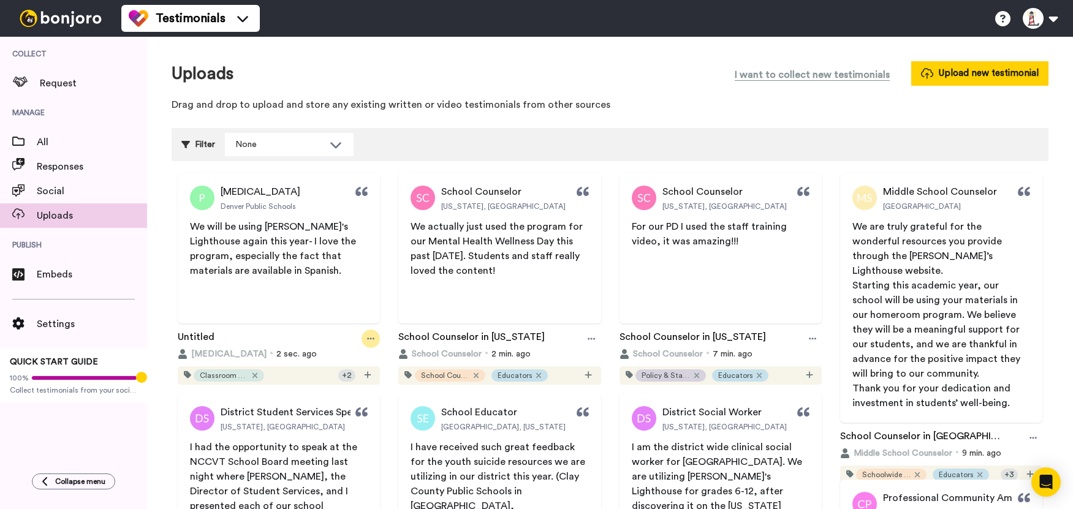
click at [366, 344] on div at bounding box center [371, 339] width 18 height 18
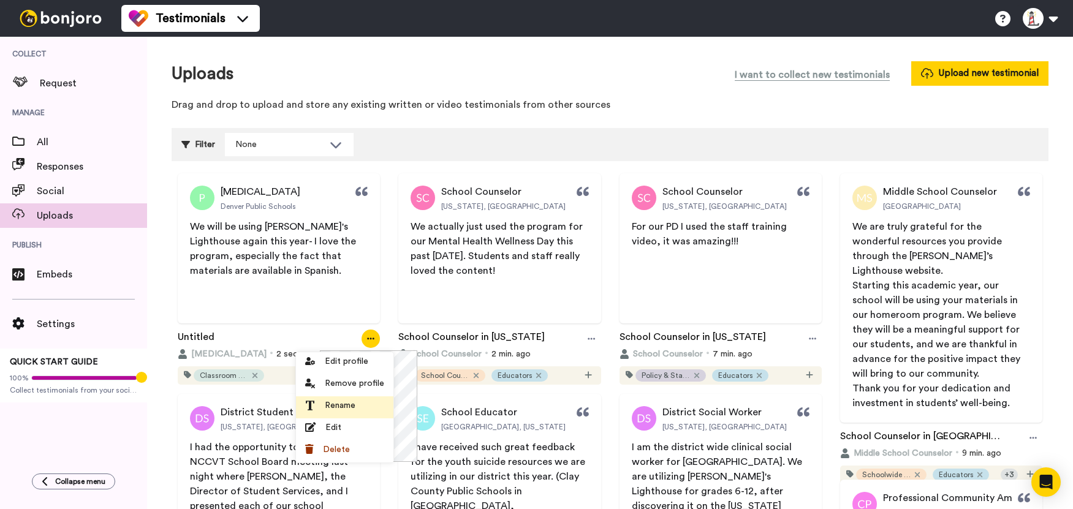
click at [341, 404] on span "Rename" at bounding box center [340, 406] width 31 height 12
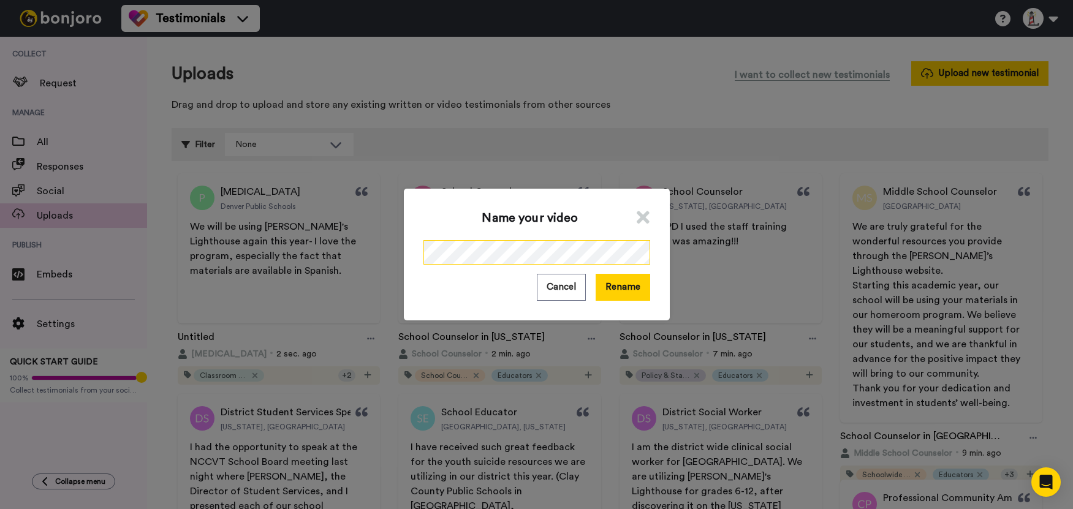
click at [418, 255] on div "Name your video Cancel Rename" at bounding box center [537, 254] width 266 height 131
click at [627, 289] on button "Rename" at bounding box center [623, 287] width 55 height 26
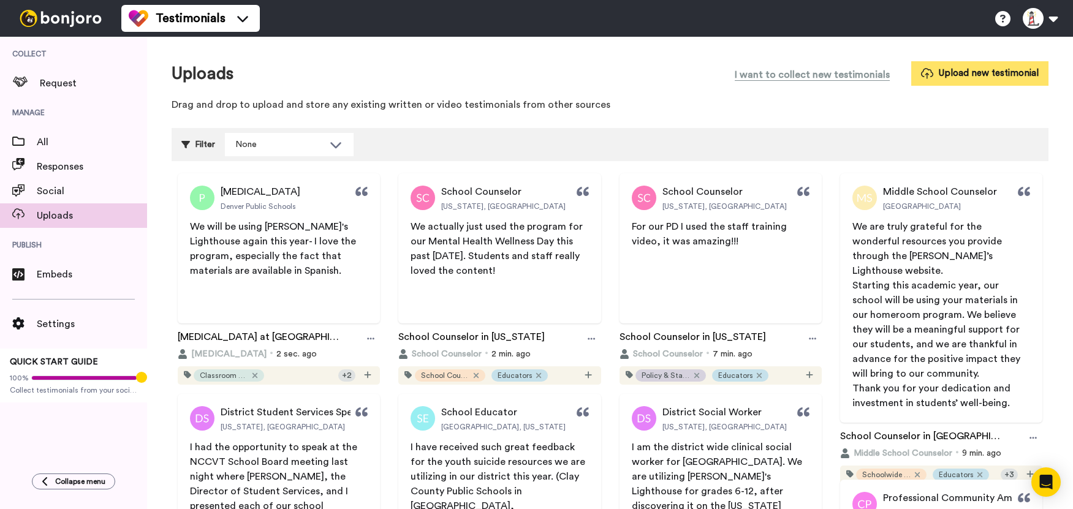
click at [971, 70] on button "Upload new testimonial" at bounding box center [979, 73] width 137 height 24
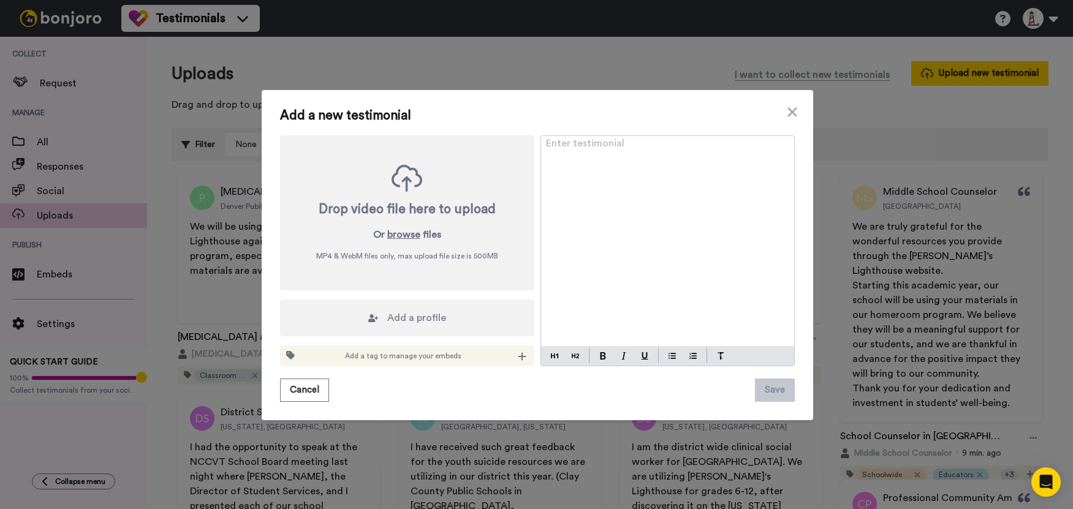
click at [623, 124] on div "Add a new testimonial Drop video file here to upload Or browse files MP4 & WebM…" at bounding box center [537, 255] width 515 height 294
click at [606, 167] on div "Enter testimonial ﻿" at bounding box center [667, 241] width 253 height 210
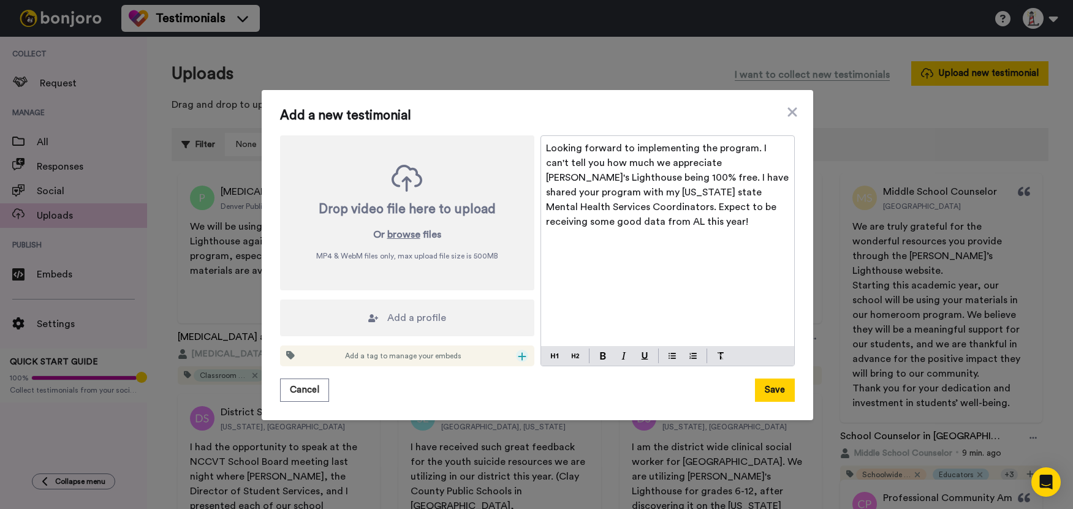
click at [518, 357] on icon at bounding box center [522, 357] width 8 height 8
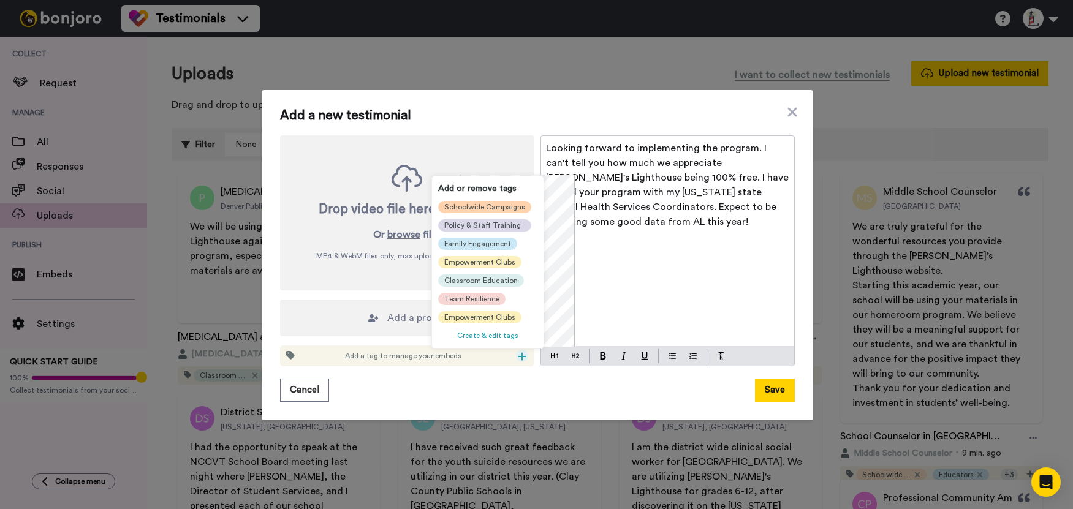
click at [461, 203] on span "Schoolwide Campaigns" at bounding box center [484, 207] width 81 height 10
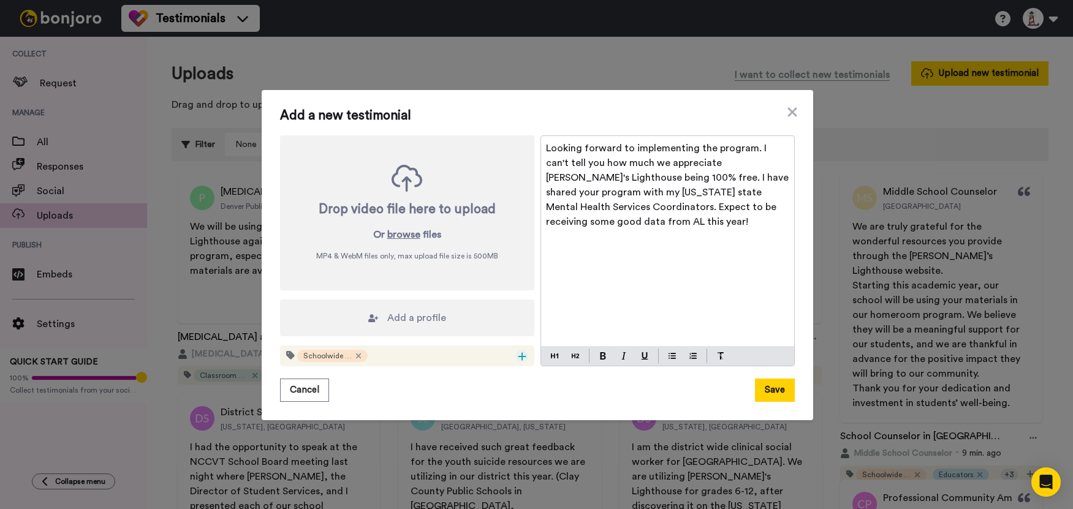
click at [518, 356] on icon at bounding box center [522, 357] width 8 height 8
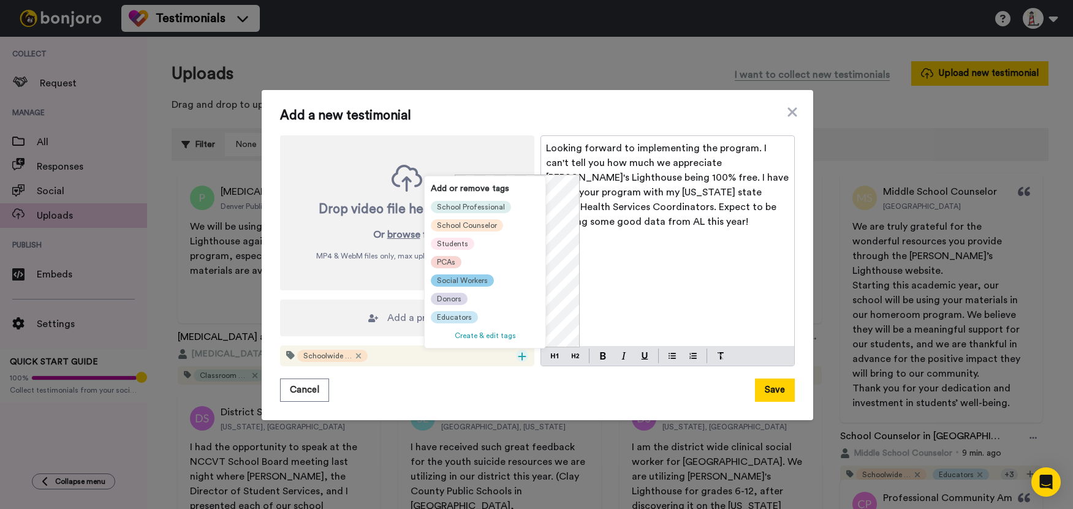
scroll to position [135, 0]
click at [476, 275] on div "Social Workers" at bounding box center [462, 281] width 63 height 12
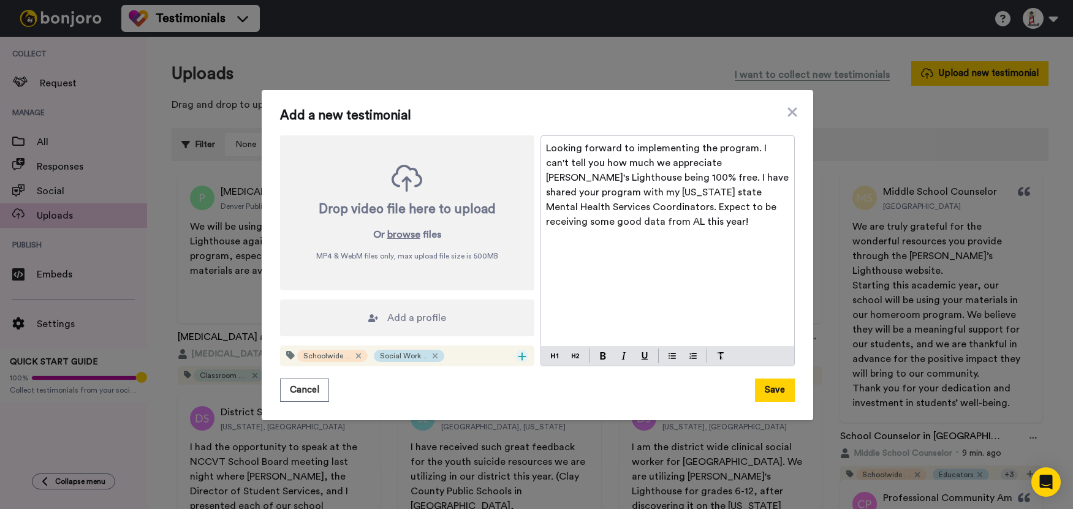
click at [518, 361] on icon at bounding box center [522, 357] width 9 height 10
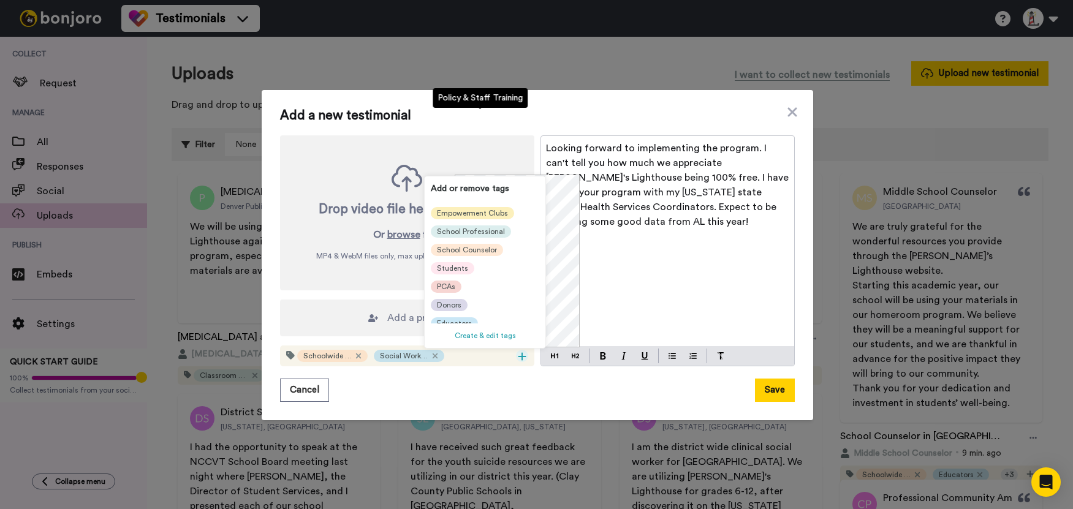
scroll to position [135, 0]
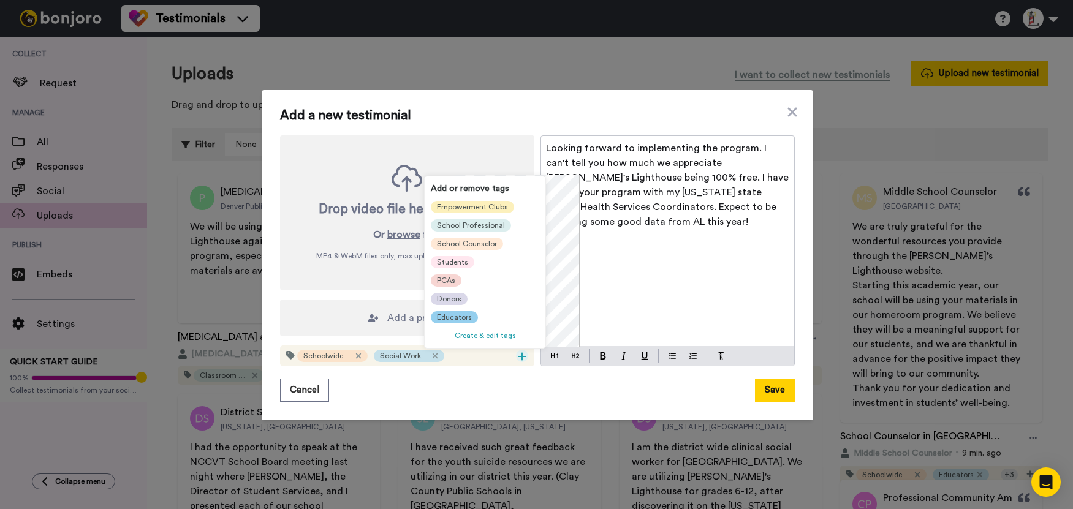
click at [465, 314] on span "Educators" at bounding box center [454, 318] width 35 height 10
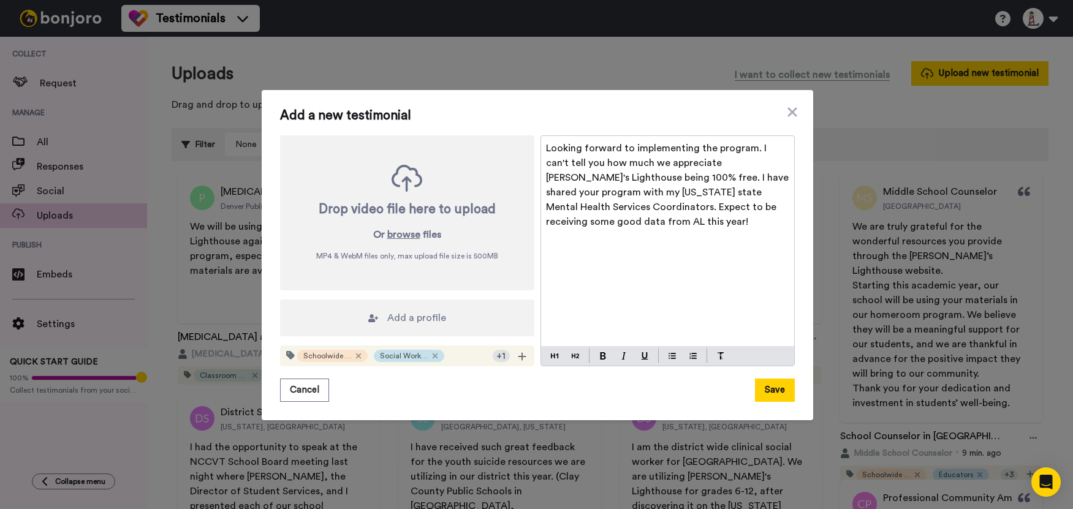
scroll to position [0, 0]
click at [519, 357] on icon at bounding box center [522, 357] width 8 height 8
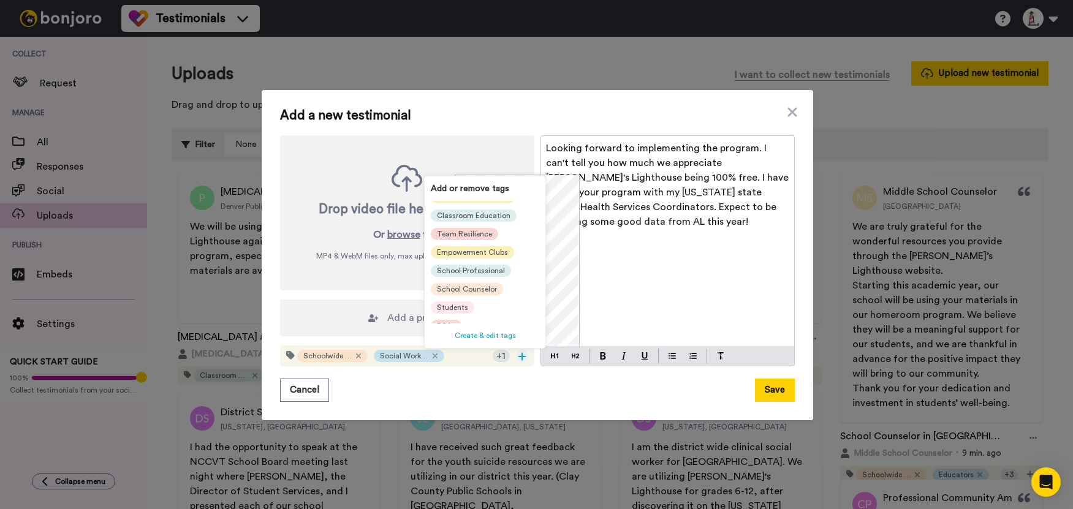
scroll to position [123, 0]
click at [461, 249] on span "School Professional" at bounding box center [471, 250] width 68 height 10
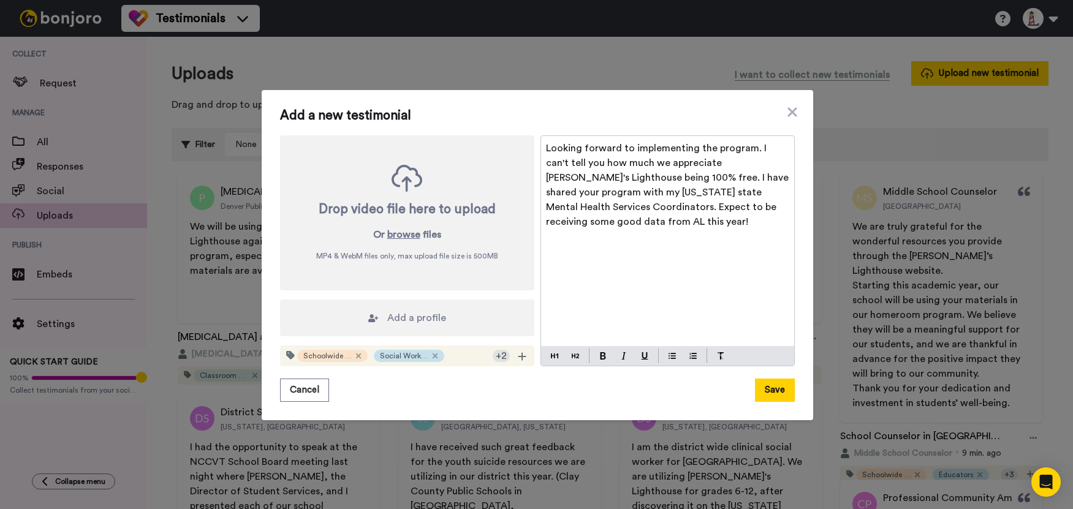
scroll to position [12, 0]
click at [518, 358] on icon at bounding box center [522, 357] width 8 height 8
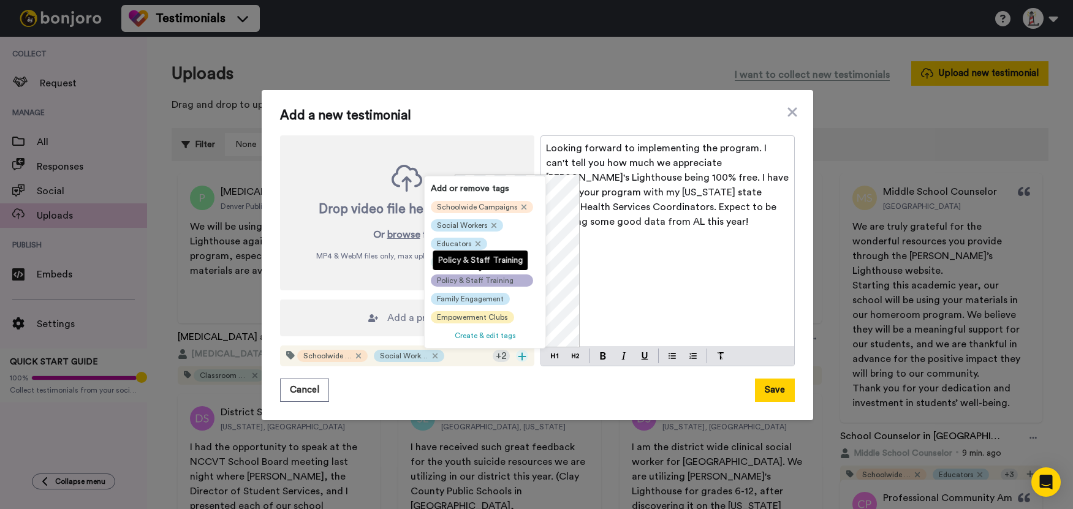
click at [479, 282] on span "Policy & Staff Training" at bounding box center [475, 281] width 77 height 10
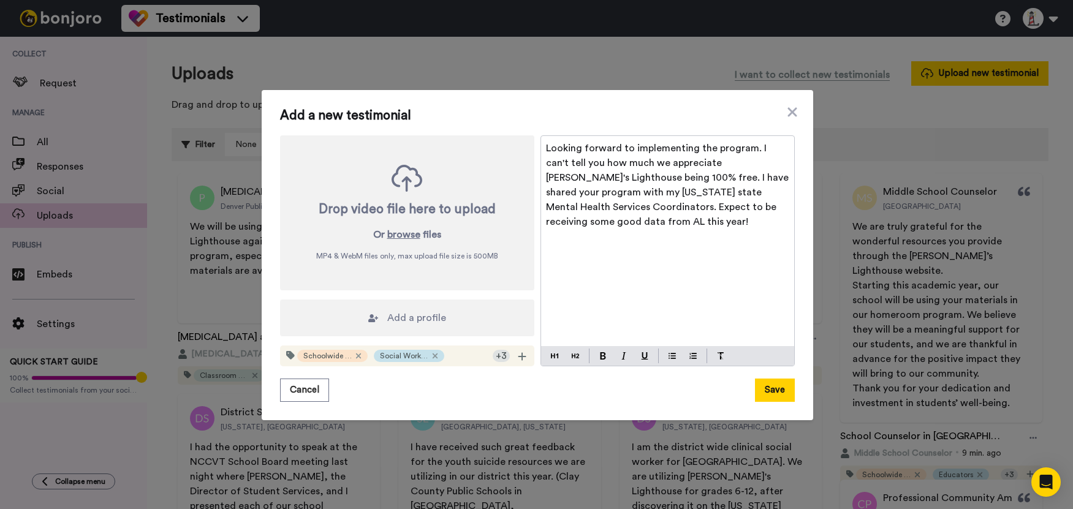
click at [440, 313] on span "Add a profile" at bounding box center [416, 318] width 59 height 15
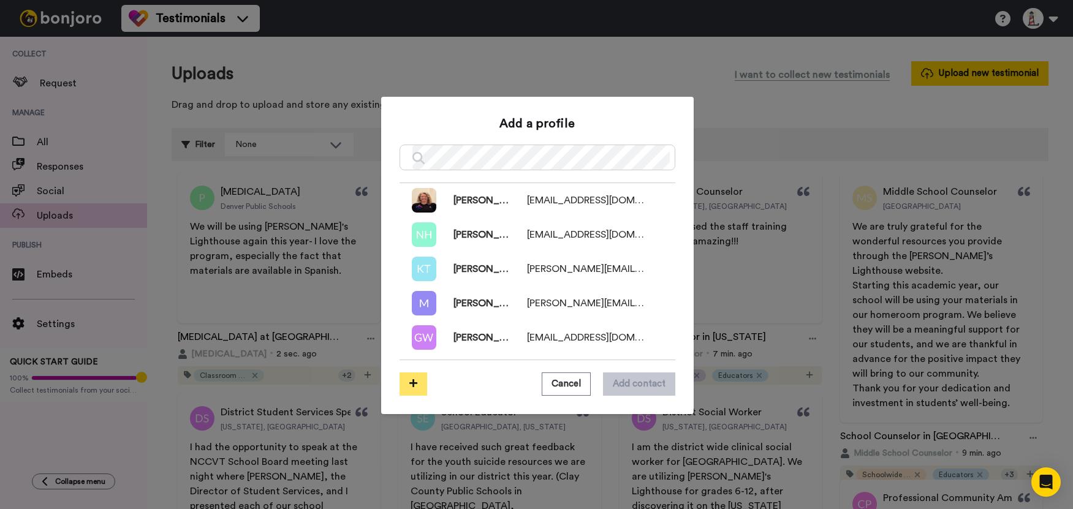
click at [413, 381] on button at bounding box center [414, 384] width 28 height 23
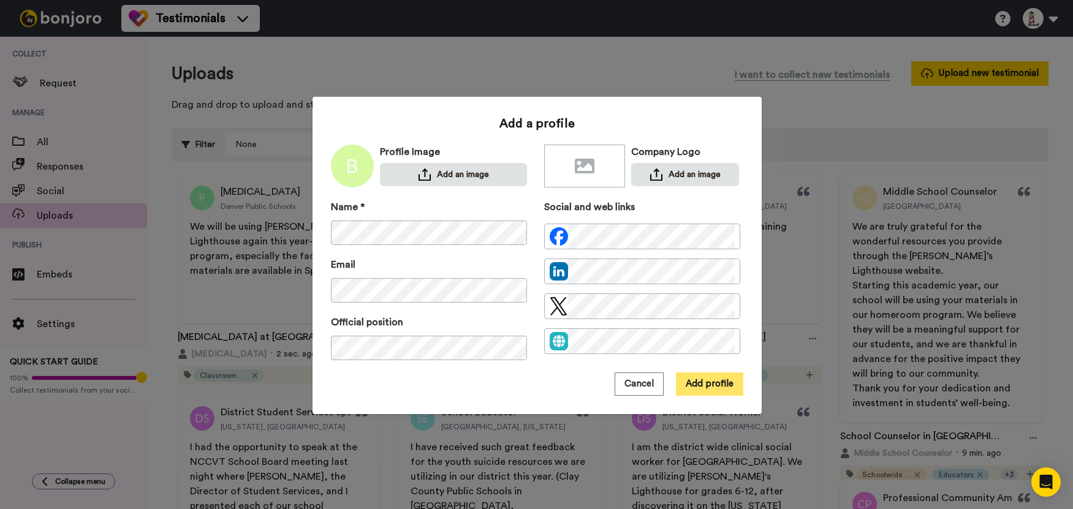
click at [730, 379] on button "Add profile" at bounding box center [709, 384] width 67 height 23
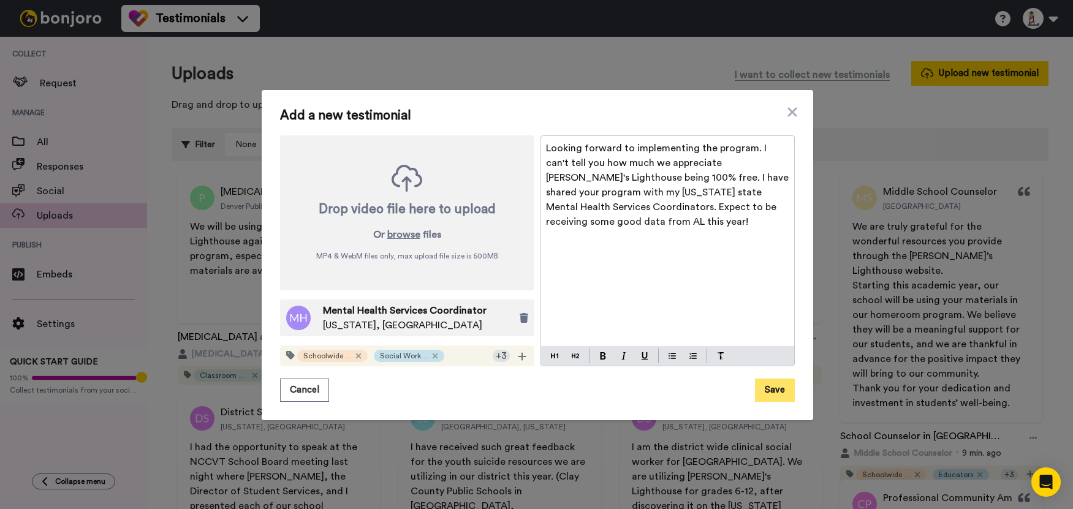
click at [772, 393] on button "Save" at bounding box center [775, 390] width 40 height 23
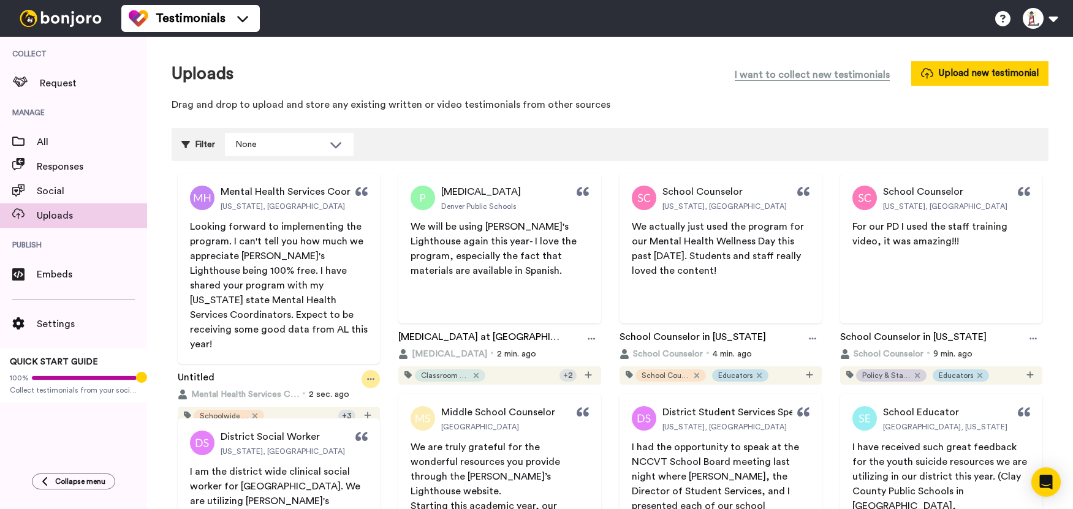
click at [367, 375] on icon at bounding box center [370, 379] width 7 height 9
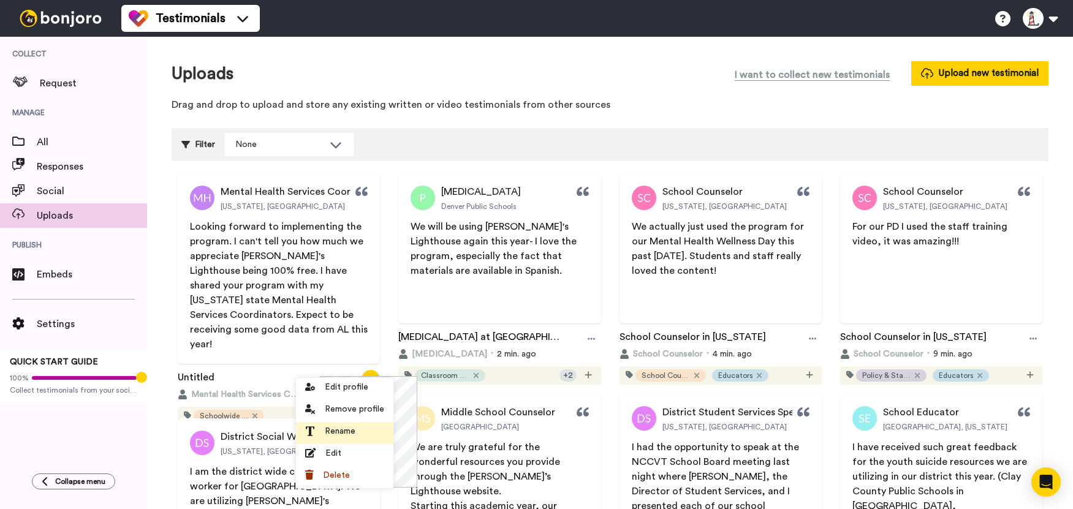
click at [350, 426] on span "Rename" at bounding box center [340, 431] width 31 height 12
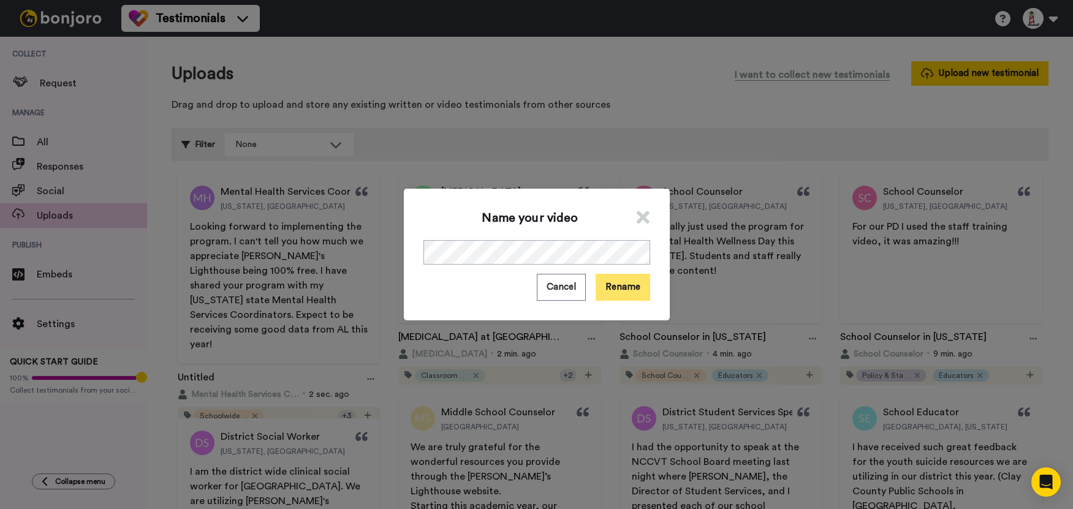
click at [615, 289] on button "Rename" at bounding box center [623, 287] width 55 height 26
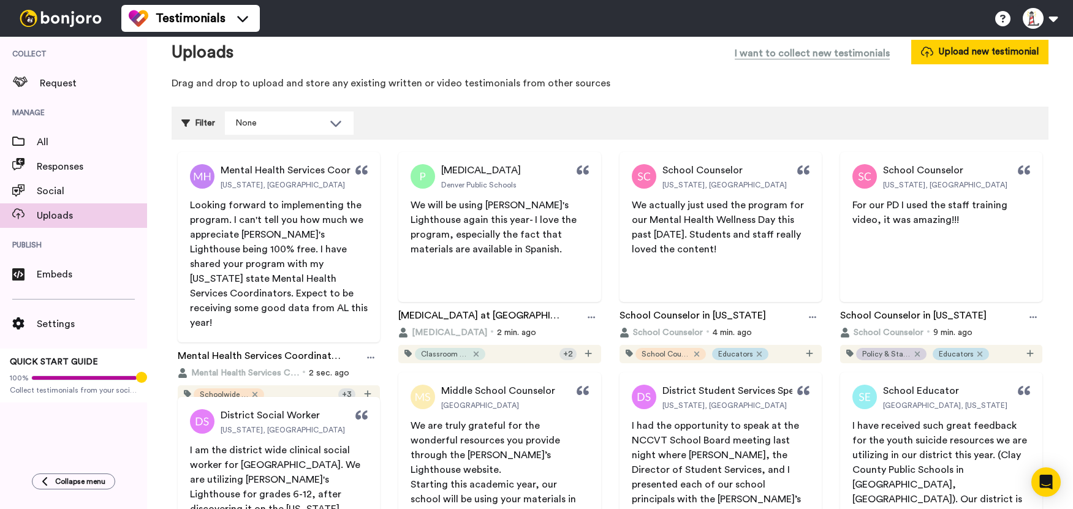
scroll to position [0, 0]
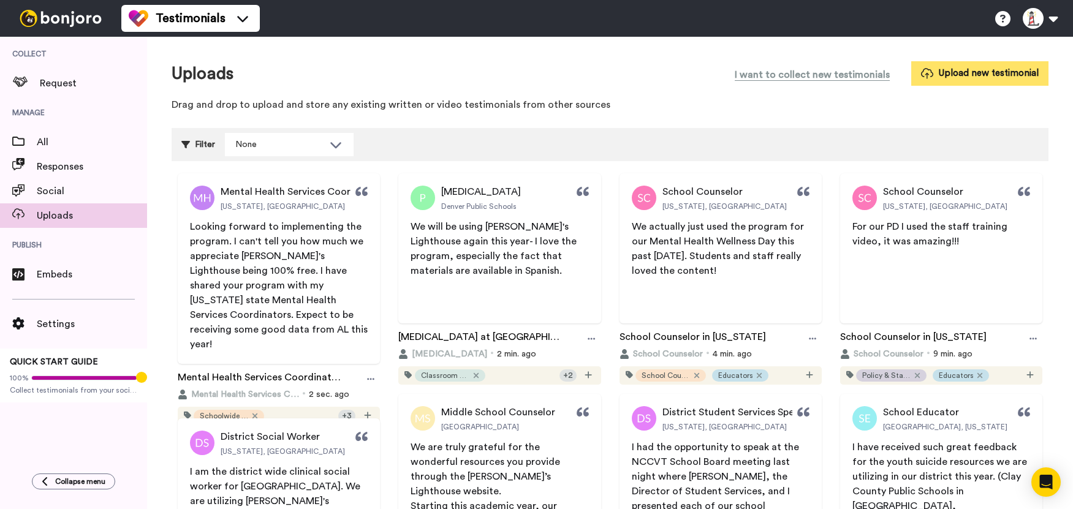
click at [990, 77] on button "Upload new testimonial" at bounding box center [979, 73] width 137 height 24
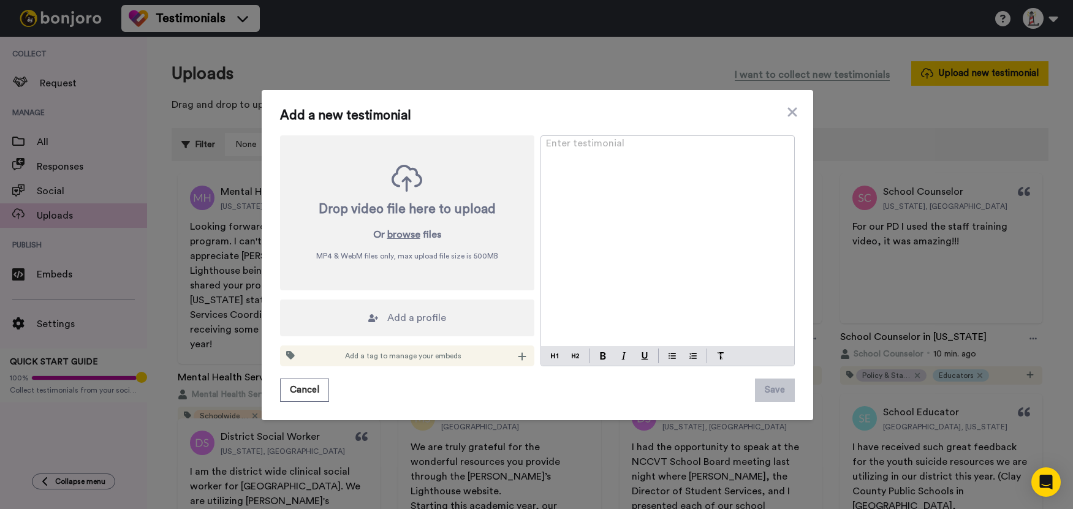
click at [604, 195] on div "Enter testimonial ﻿" at bounding box center [667, 241] width 253 height 210
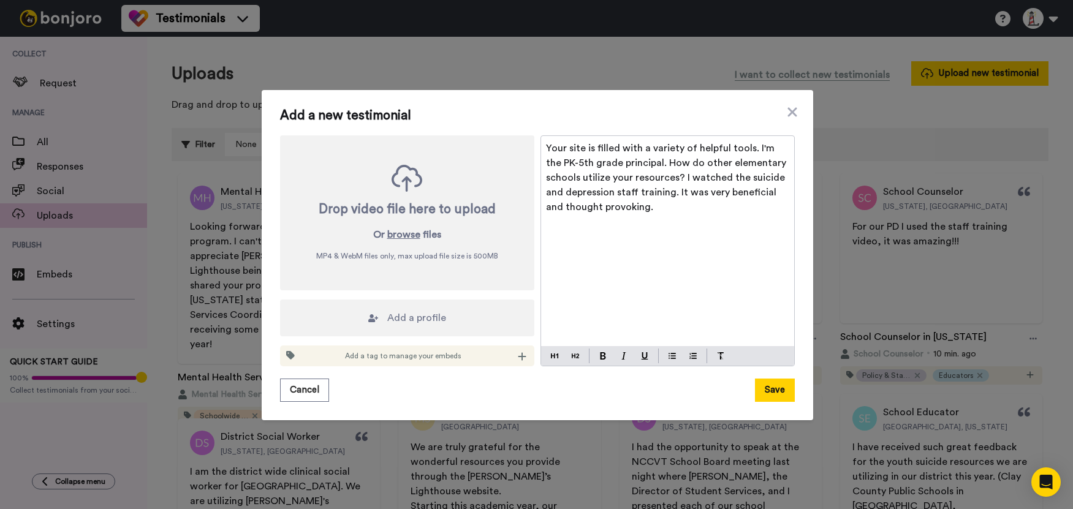
click at [395, 318] on span "Add a profile" at bounding box center [416, 318] width 59 height 15
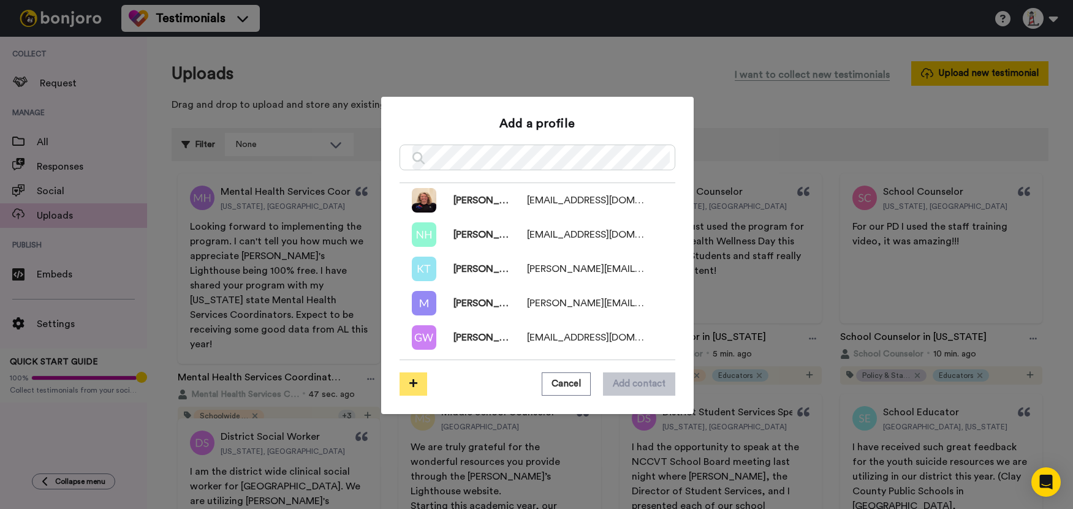
click at [414, 384] on button at bounding box center [414, 384] width 28 height 23
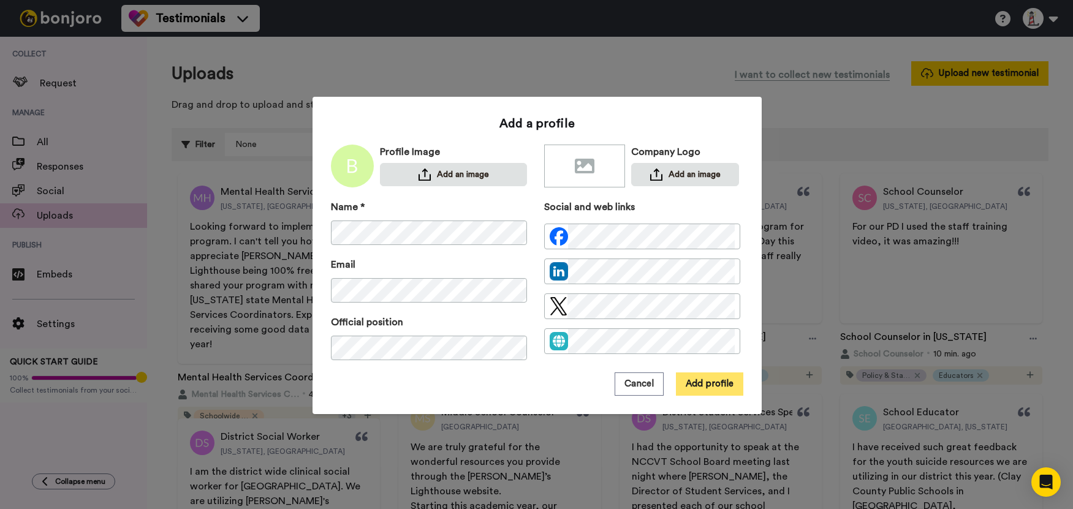
click at [706, 388] on button "Add profile" at bounding box center [709, 384] width 67 height 23
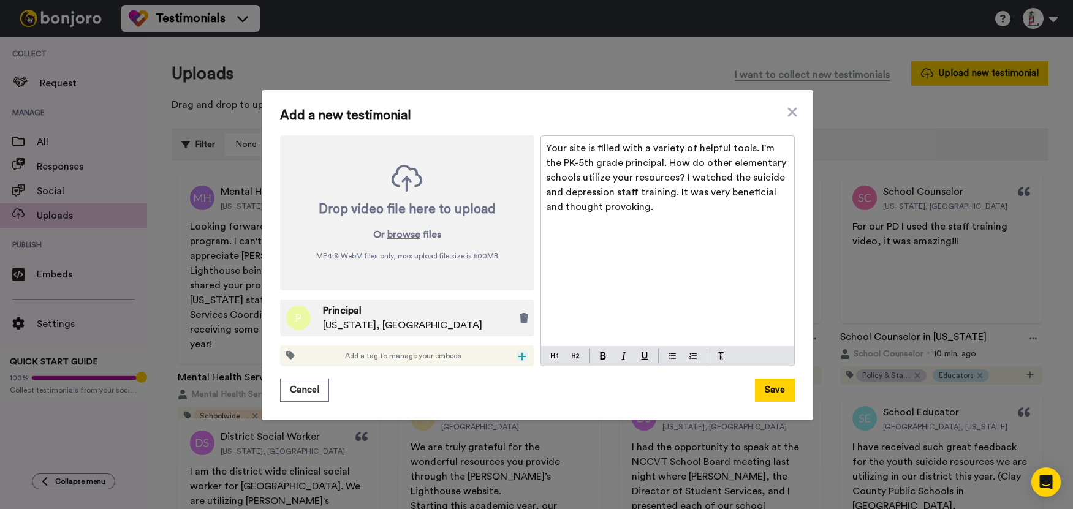
click at [521, 355] on icon at bounding box center [522, 357] width 9 height 10
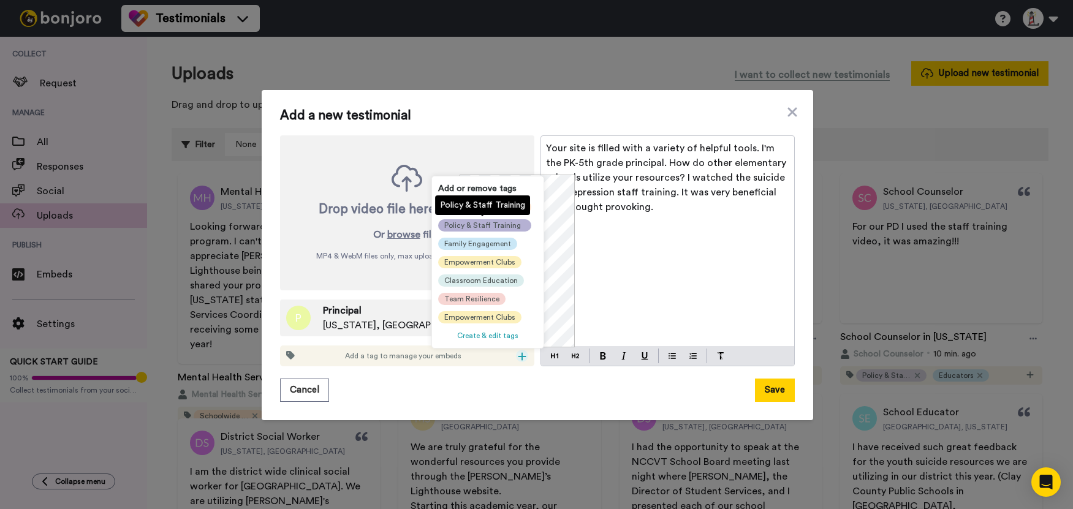
click at [487, 223] on span "Policy & Staff Training" at bounding box center [482, 226] width 77 height 10
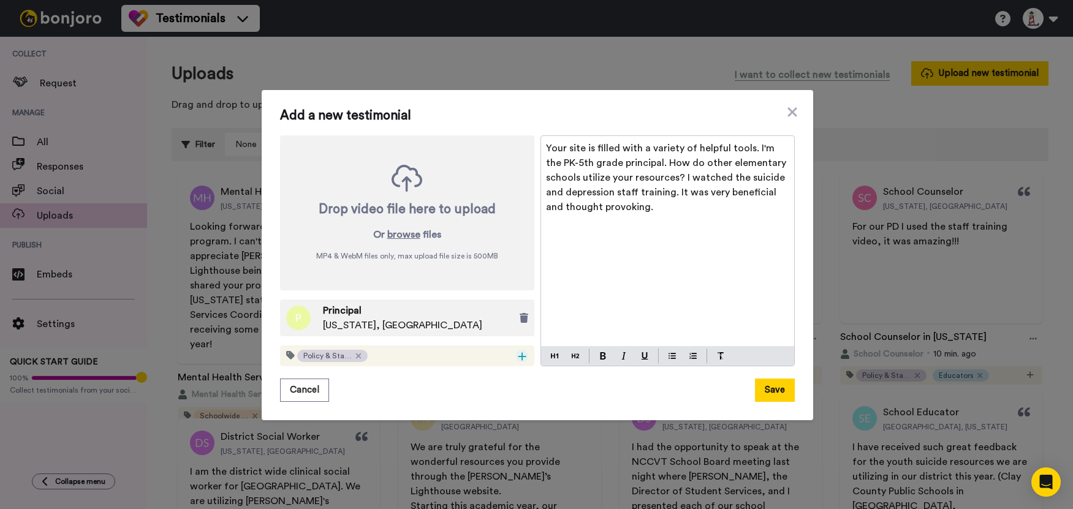
click at [518, 356] on icon at bounding box center [522, 357] width 8 height 8
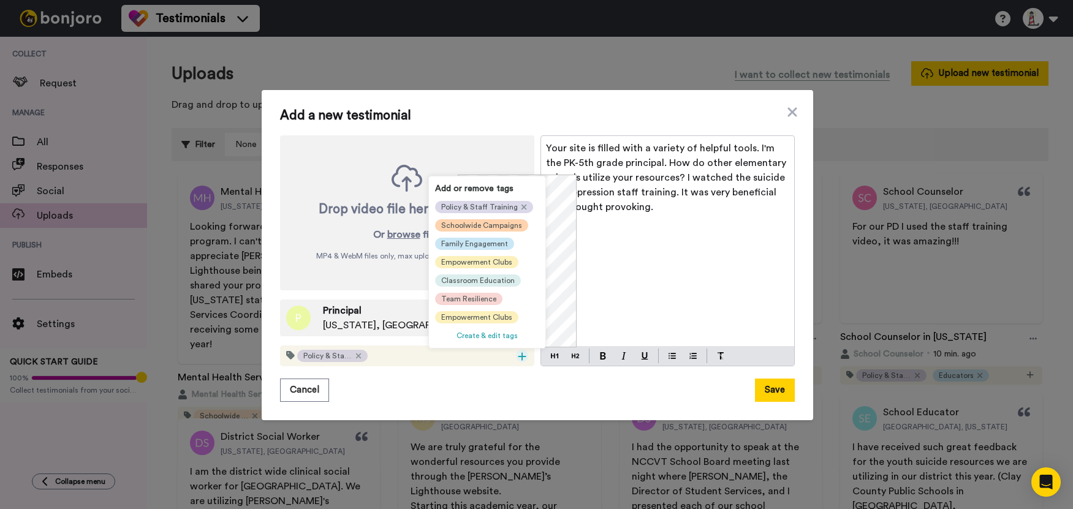
click at [470, 224] on span "Schoolwide Campaigns" at bounding box center [481, 226] width 81 height 10
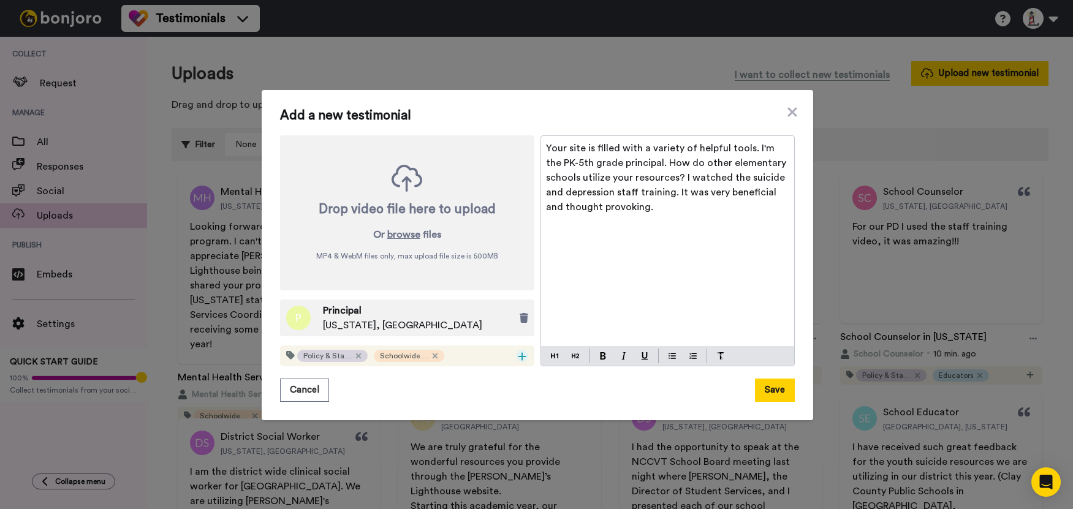
click at [518, 357] on icon at bounding box center [522, 357] width 8 height 8
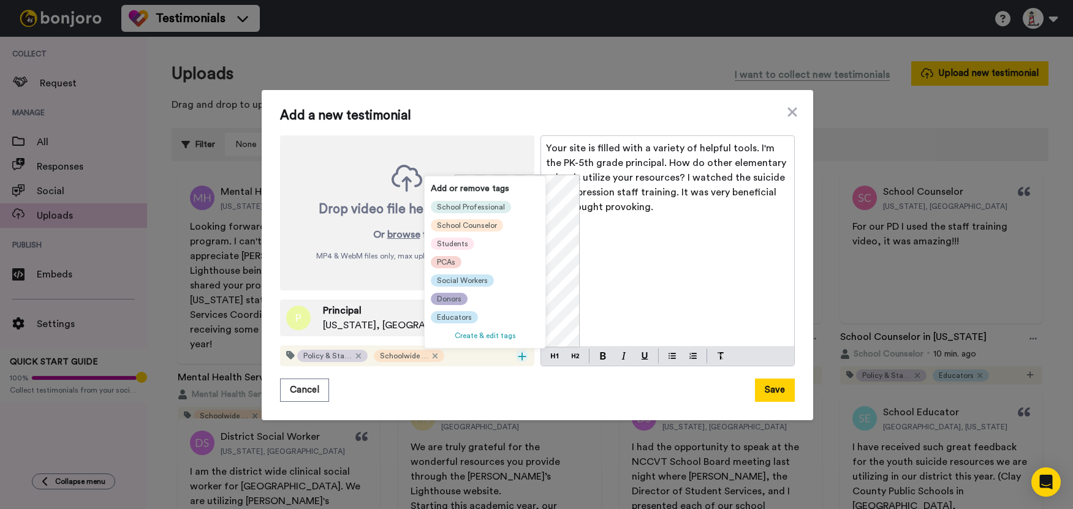
scroll to position [135, 0]
click at [455, 313] on span "Educators" at bounding box center [454, 318] width 35 height 10
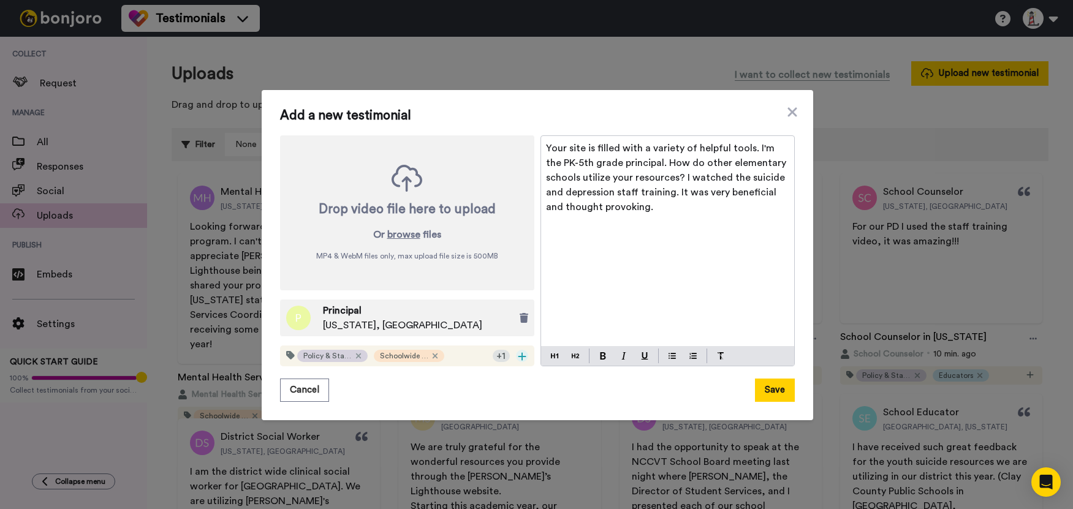
click at [520, 353] on icon at bounding box center [522, 357] width 9 height 10
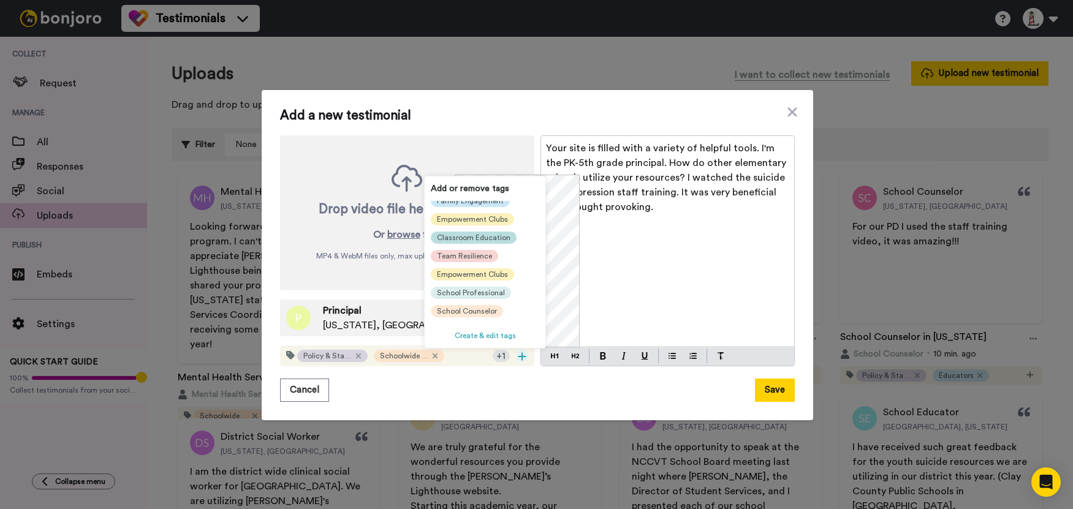
click at [488, 241] on span "Classroom Education" at bounding box center [474, 238] width 74 height 10
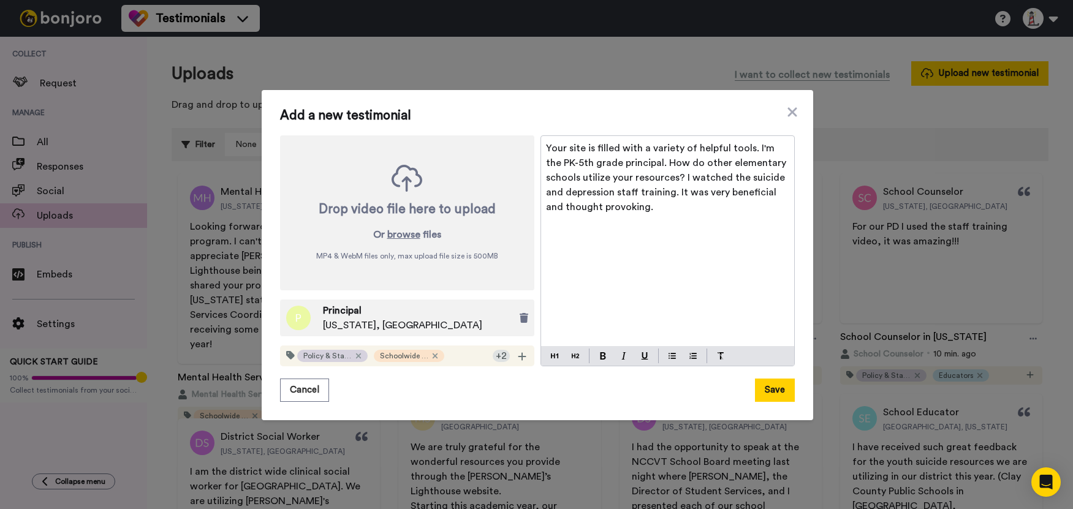
scroll to position [25, 0]
click at [518, 360] on icon at bounding box center [522, 357] width 9 height 10
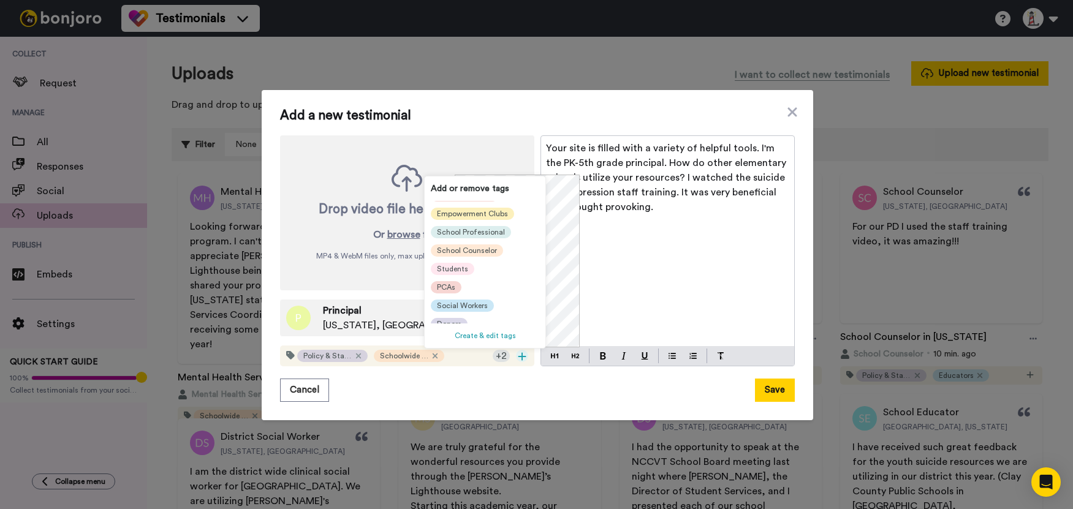
scroll to position [123, 0]
click at [482, 232] on span "School Professional" at bounding box center [471, 232] width 68 height 10
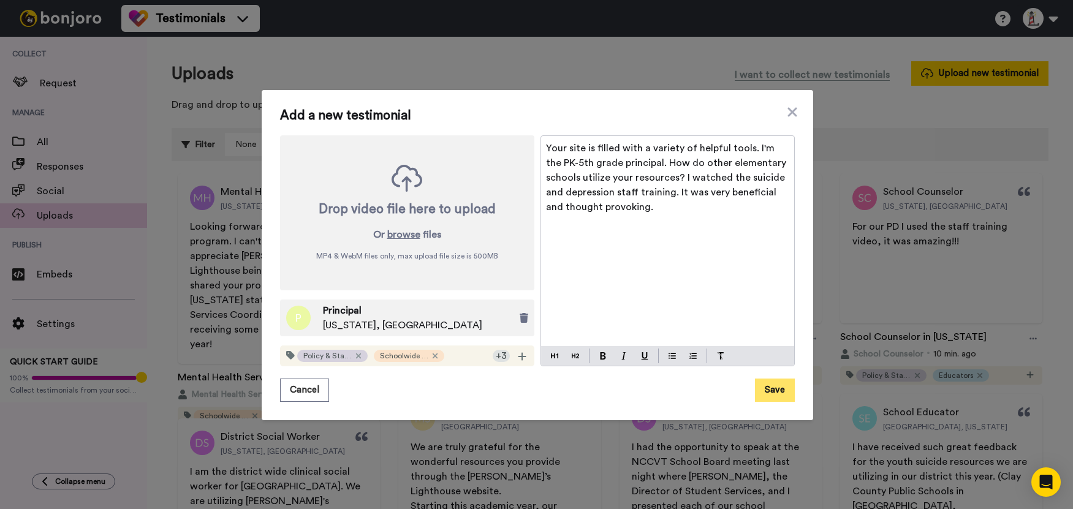
click at [776, 390] on button "Save" at bounding box center [775, 390] width 40 height 23
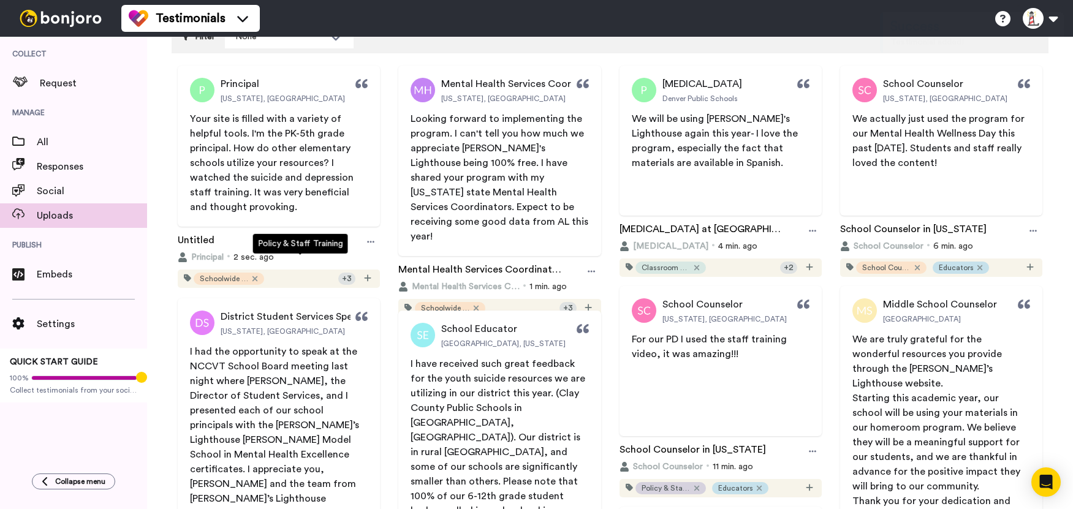
scroll to position [123, 0]
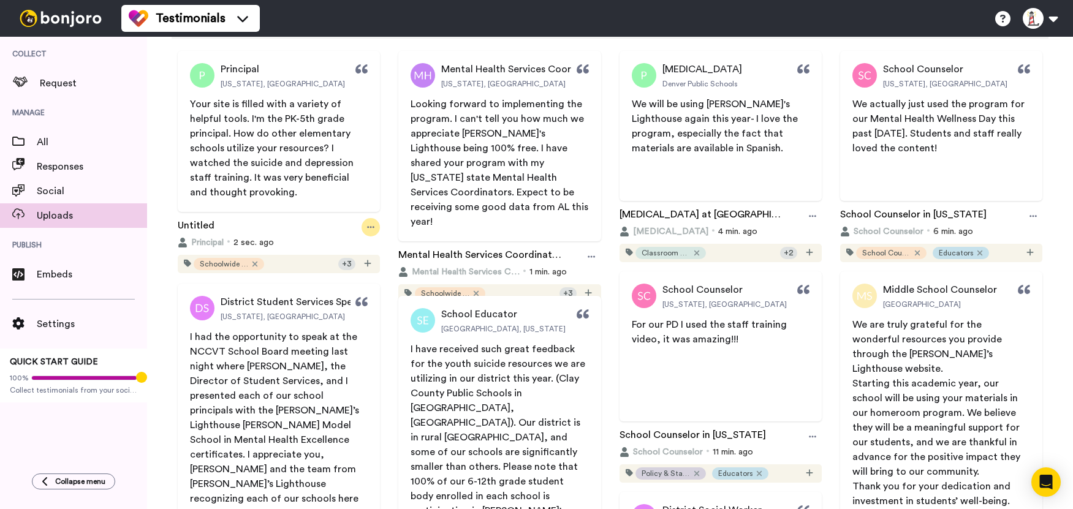
click at [363, 230] on div at bounding box center [371, 227] width 18 height 18
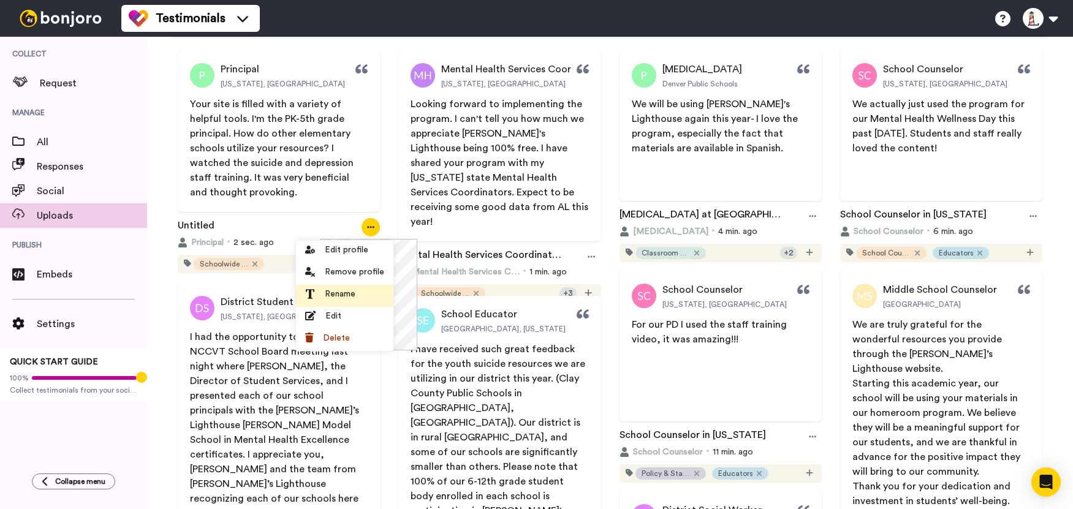
click at [355, 297] on span "Rename" at bounding box center [340, 294] width 31 height 12
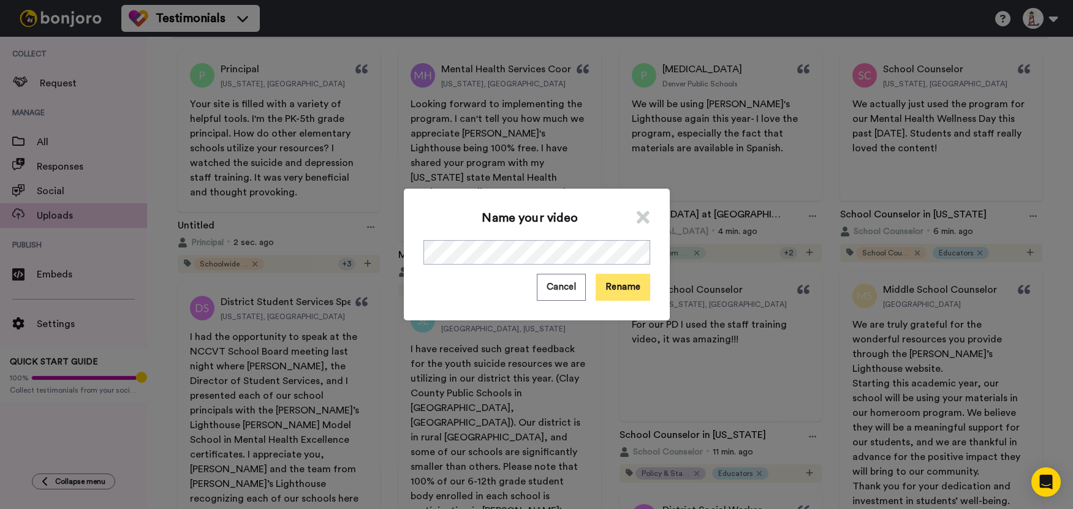
click at [610, 281] on button "Rename" at bounding box center [623, 287] width 55 height 26
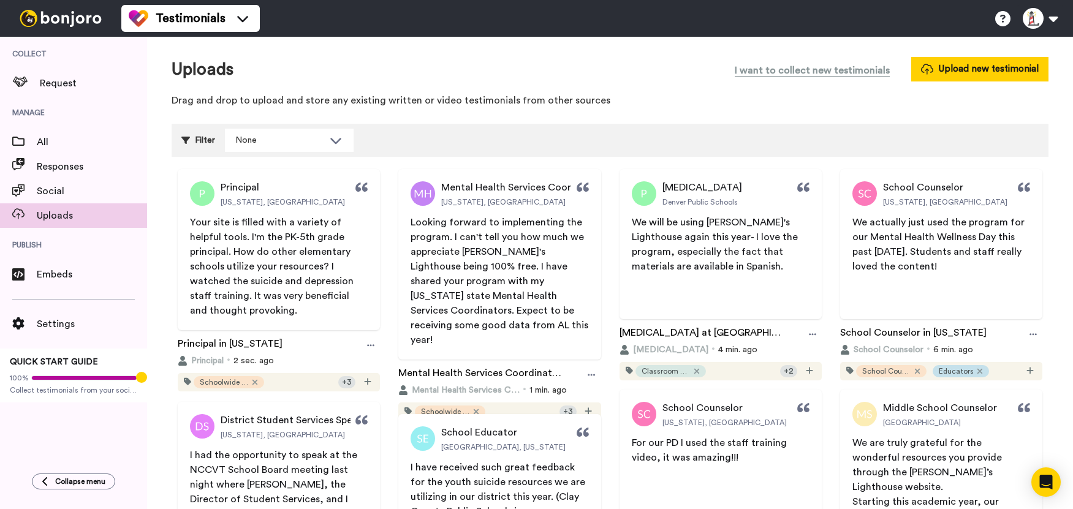
scroll to position [0, 0]
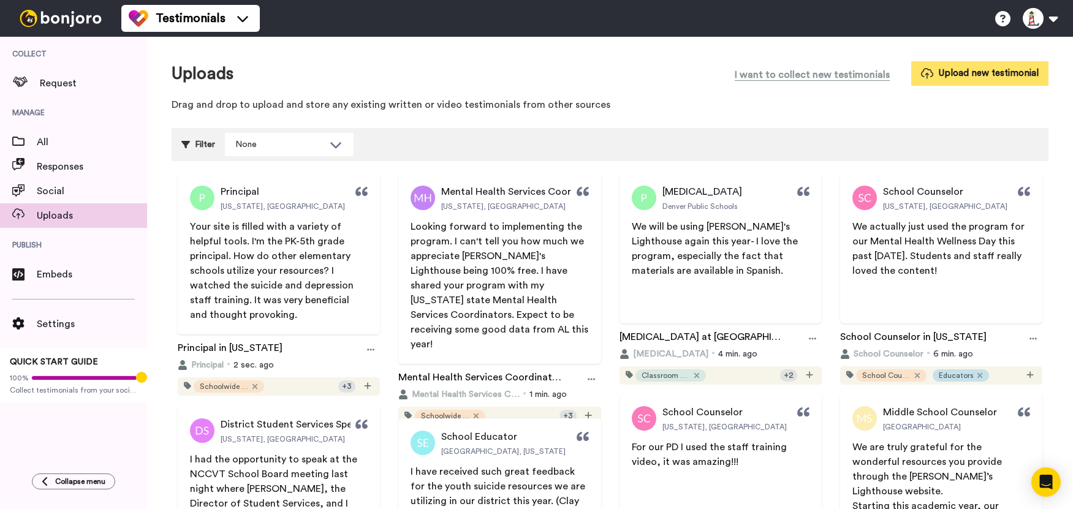
click at [950, 73] on button "Upload new testimonial" at bounding box center [979, 73] width 137 height 24
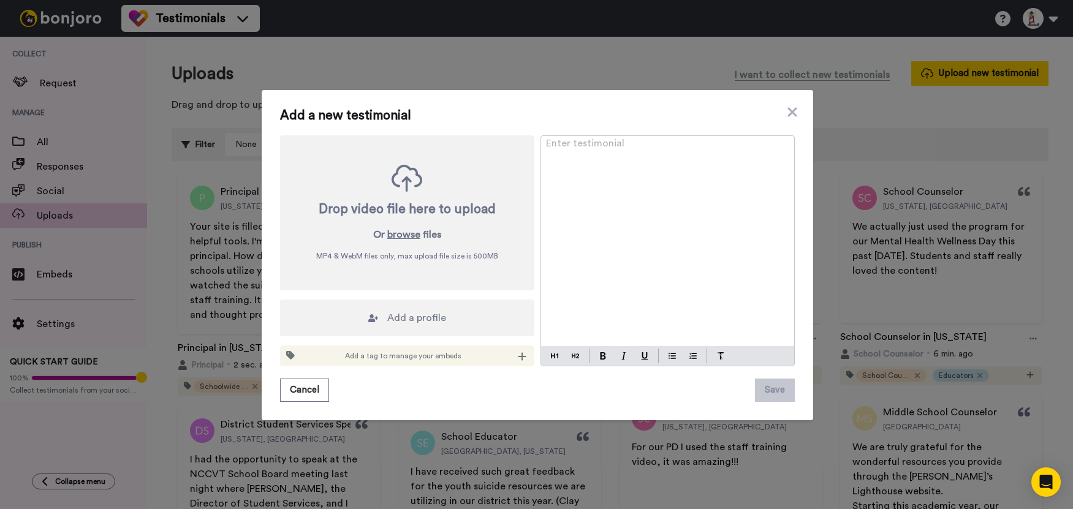
click at [655, 178] on div "Enter testimonial ﻿" at bounding box center [667, 241] width 253 height 210
click at [645, 208] on div "Enter testimonial ﻿" at bounding box center [667, 241] width 253 height 210
click at [550, 146] on span "we love working with your program." at bounding box center [628, 148] width 164 height 10
click at [733, 158] on div "We love working with your program." at bounding box center [667, 241] width 253 height 210
click at [307, 381] on button "Cancel" at bounding box center [304, 390] width 49 height 23
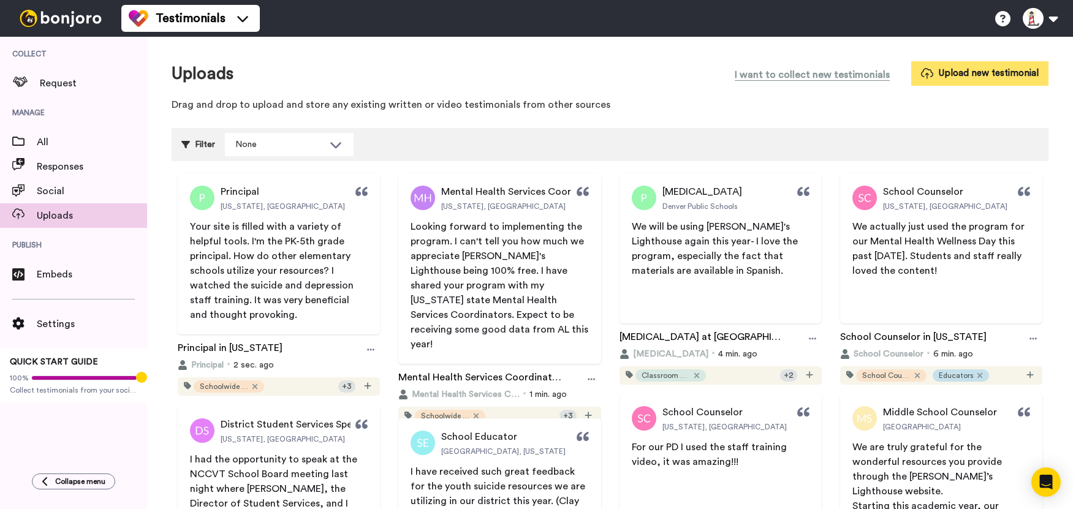
click at [966, 81] on button "Upload new testimonial" at bounding box center [979, 73] width 137 height 24
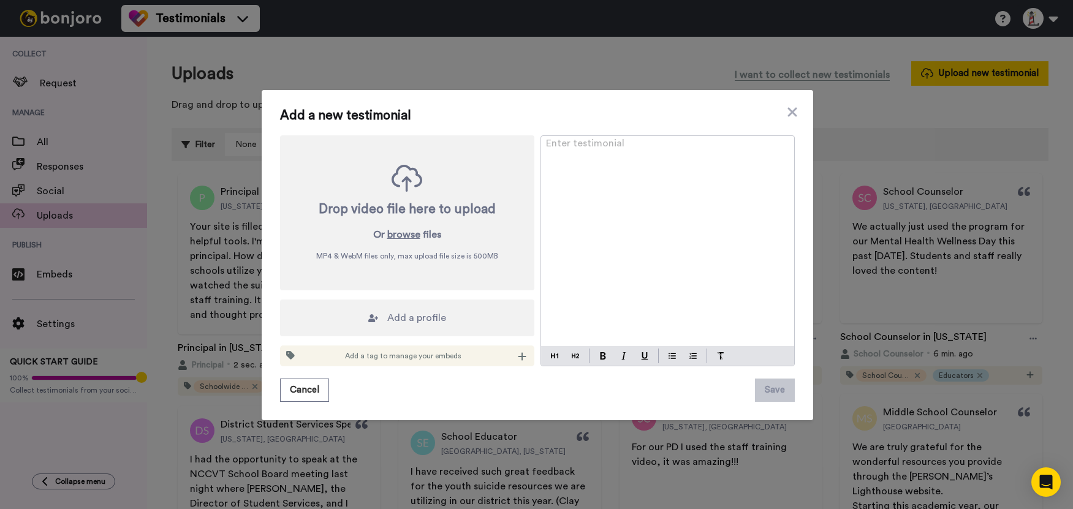
click at [600, 183] on div "Enter testimonial ﻿" at bounding box center [667, 241] width 253 height 210
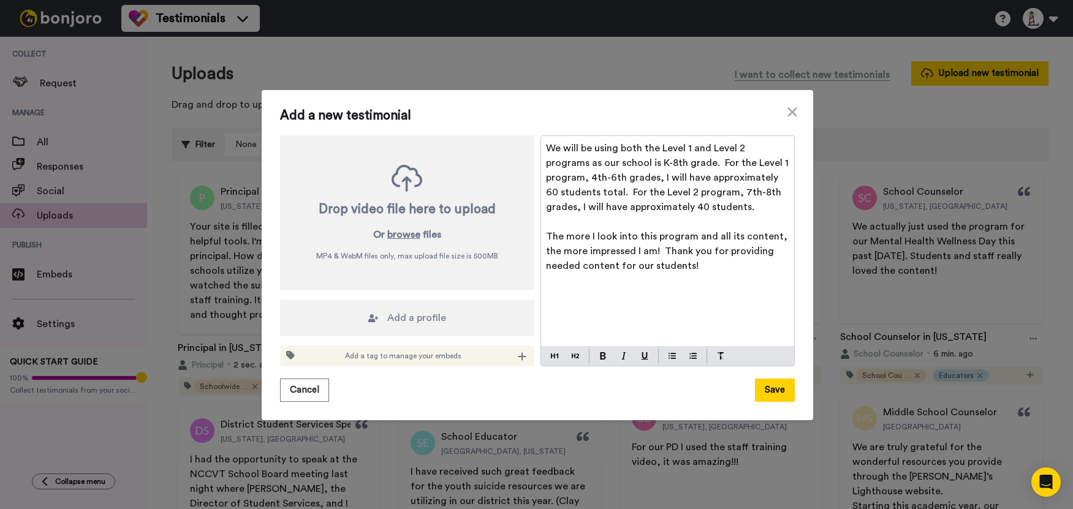
click at [436, 319] on span "Add a profile" at bounding box center [416, 318] width 59 height 15
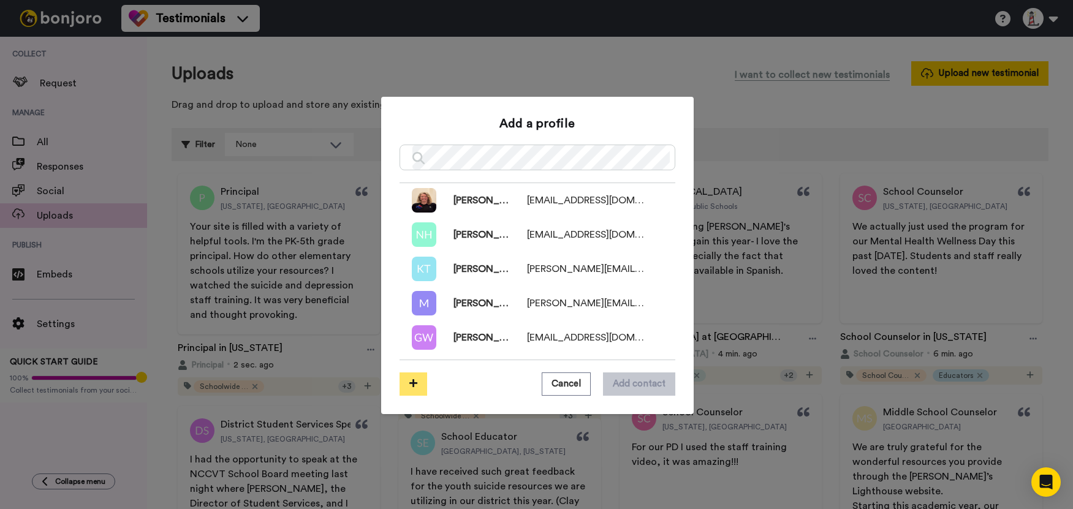
click at [407, 376] on button at bounding box center [414, 384] width 28 height 23
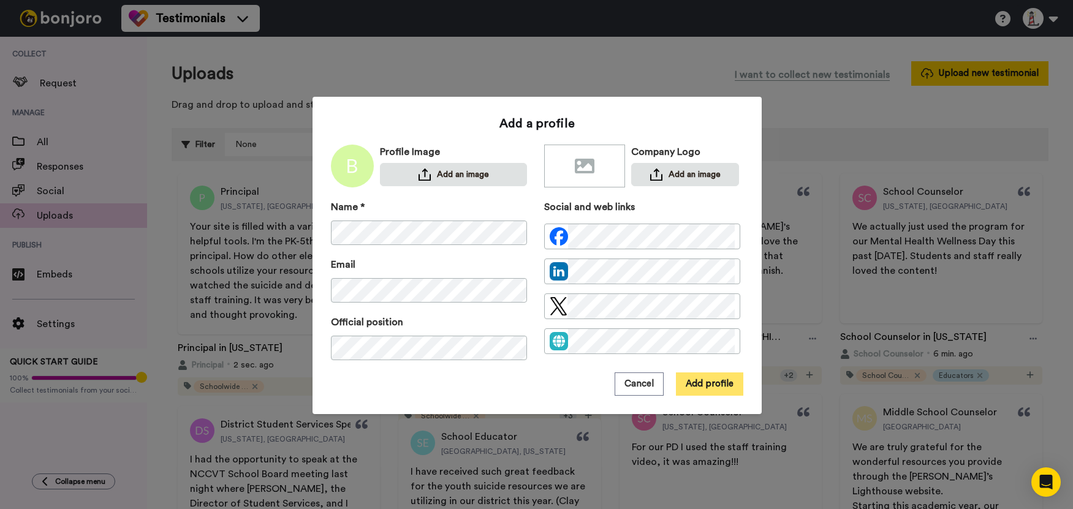
click at [692, 384] on button "Add profile" at bounding box center [709, 384] width 67 height 23
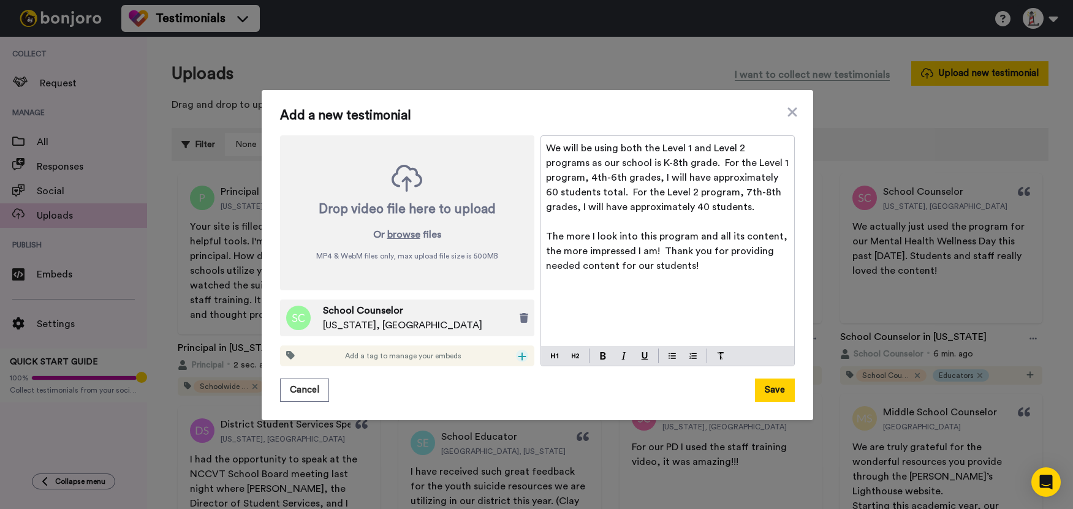
click at [518, 358] on icon at bounding box center [522, 357] width 9 height 10
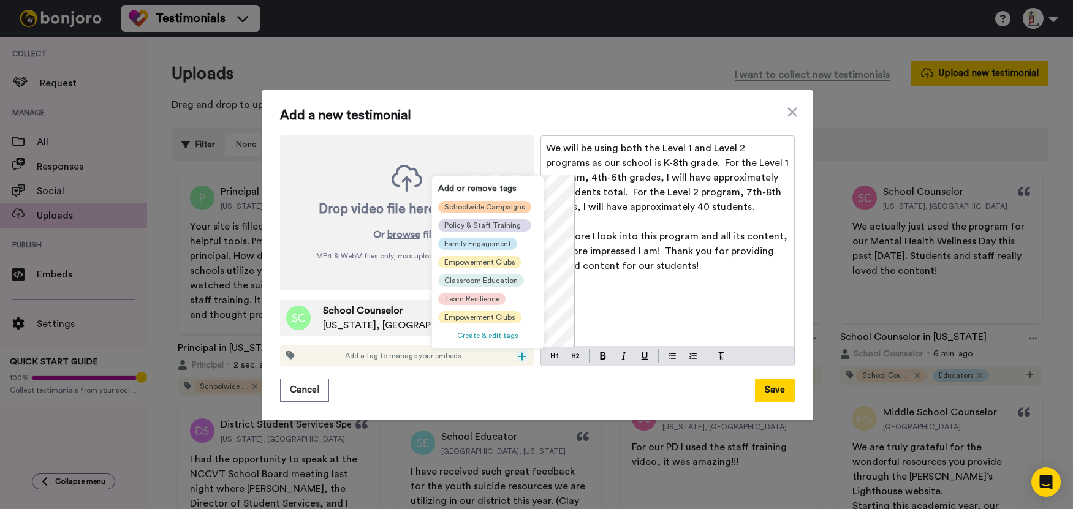
click at [459, 210] on span "Schoolwide Campaigns" at bounding box center [484, 207] width 81 height 10
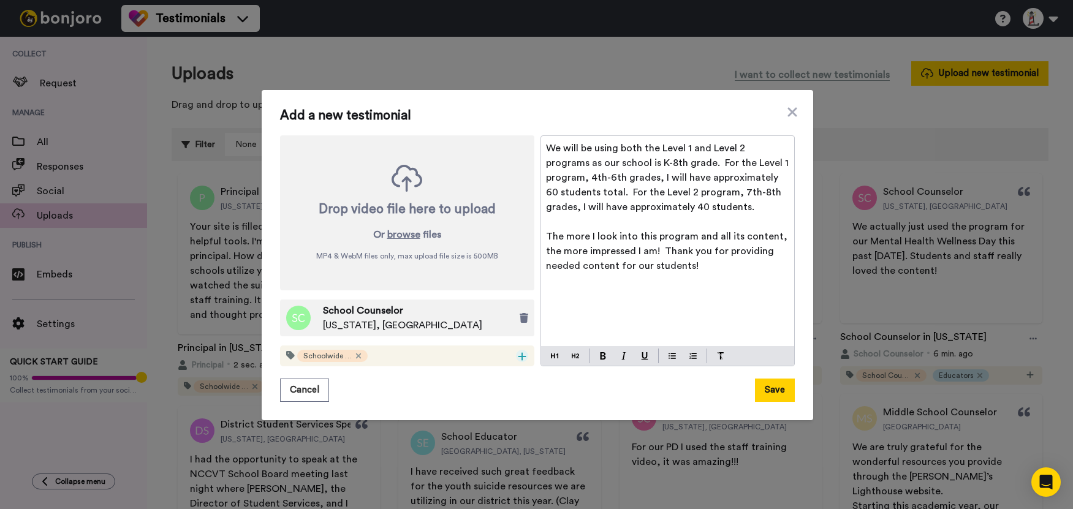
click at [520, 352] on icon at bounding box center [522, 357] width 9 height 10
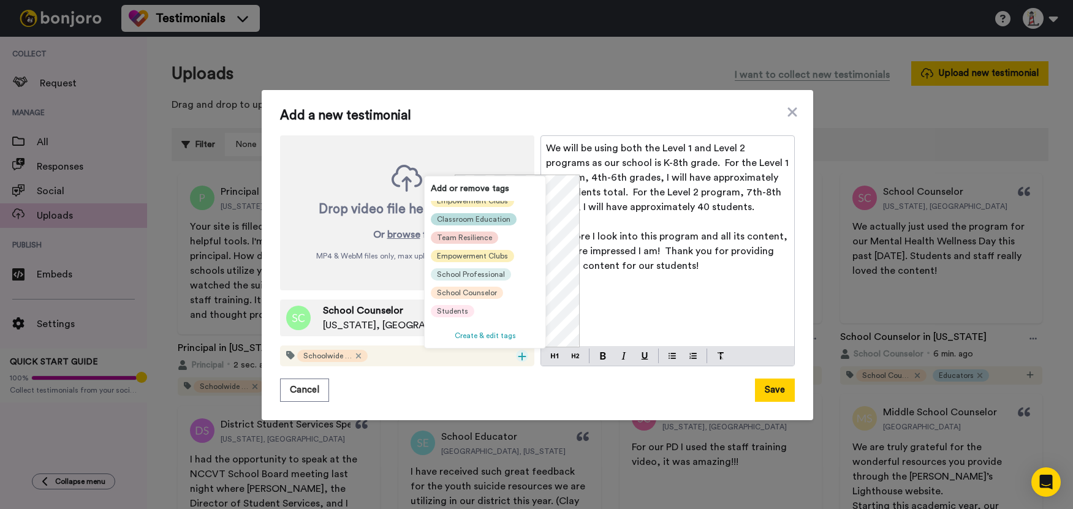
click at [488, 221] on span "Classroom Education" at bounding box center [474, 219] width 74 height 10
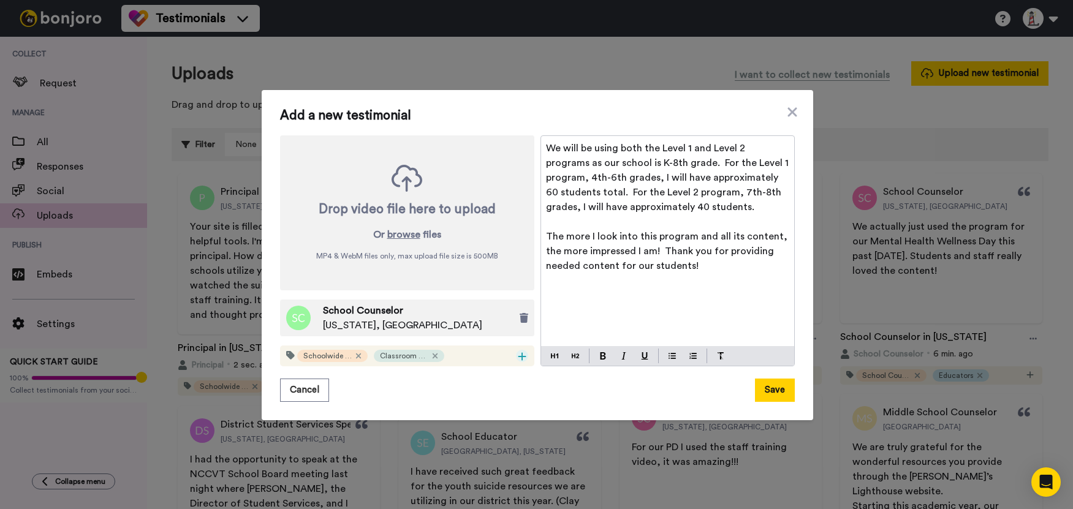
click at [518, 356] on icon at bounding box center [522, 357] width 9 height 10
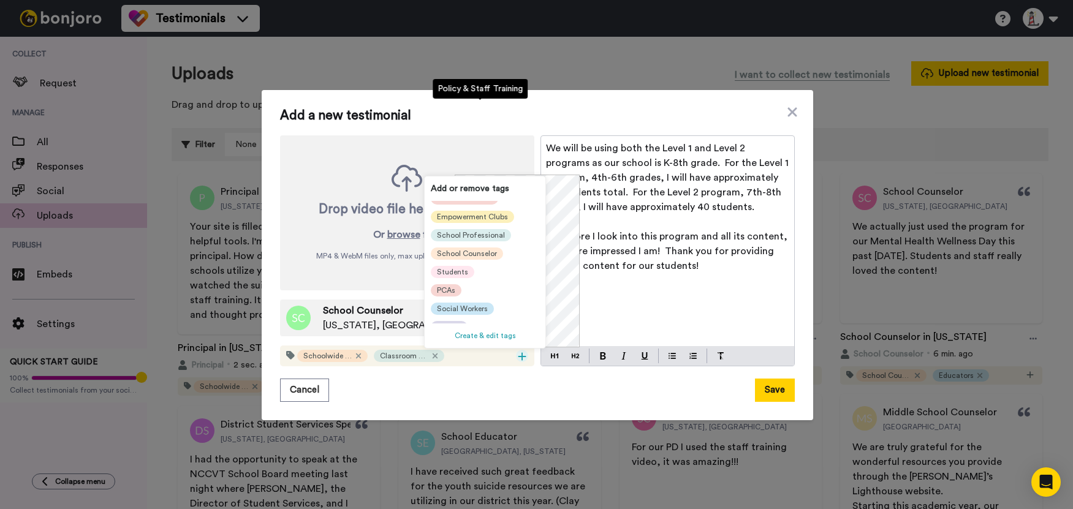
scroll to position [135, 0]
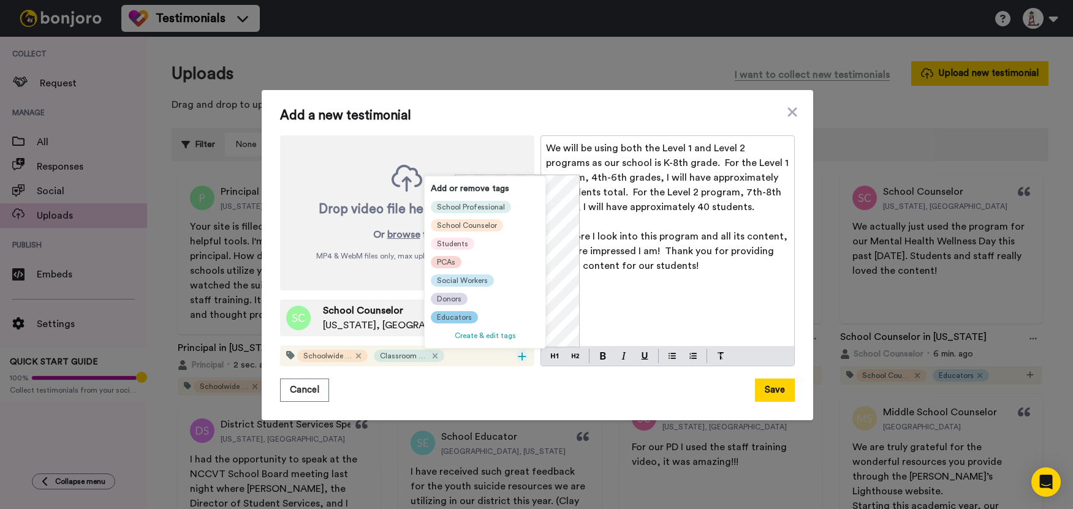
click at [453, 313] on span "Educators" at bounding box center [454, 318] width 35 height 10
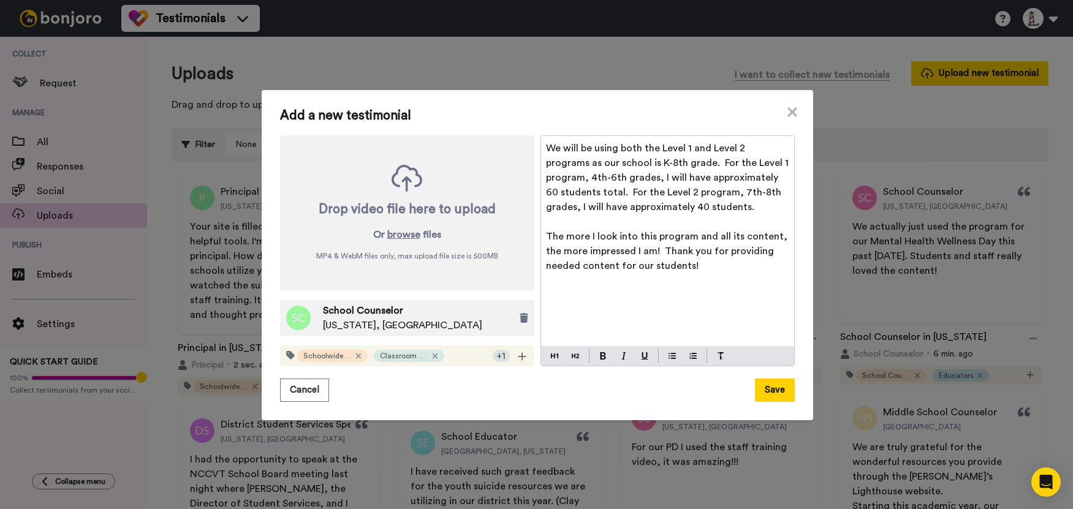
scroll to position [0, 0]
click at [518, 357] on icon at bounding box center [522, 357] width 8 height 8
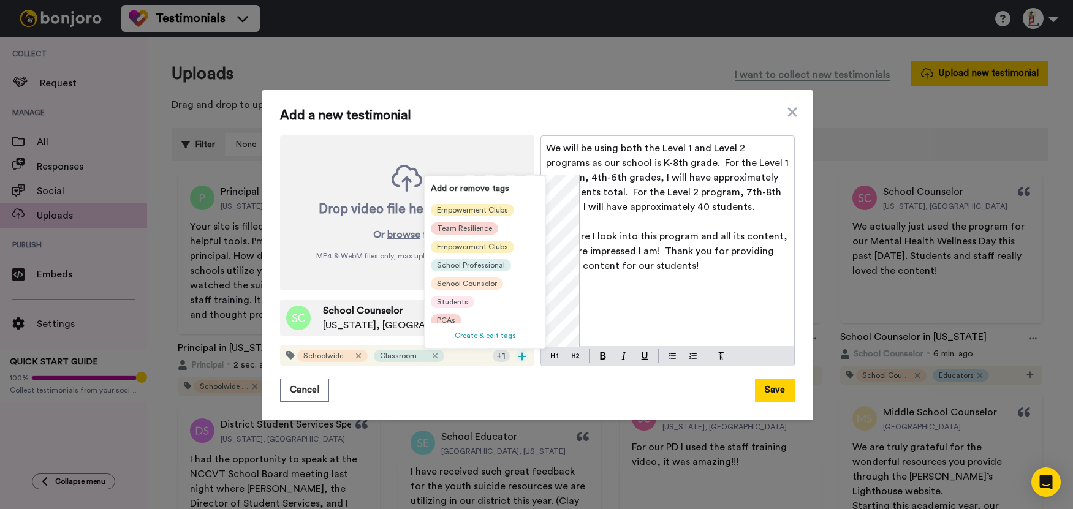
scroll to position [135, 0]
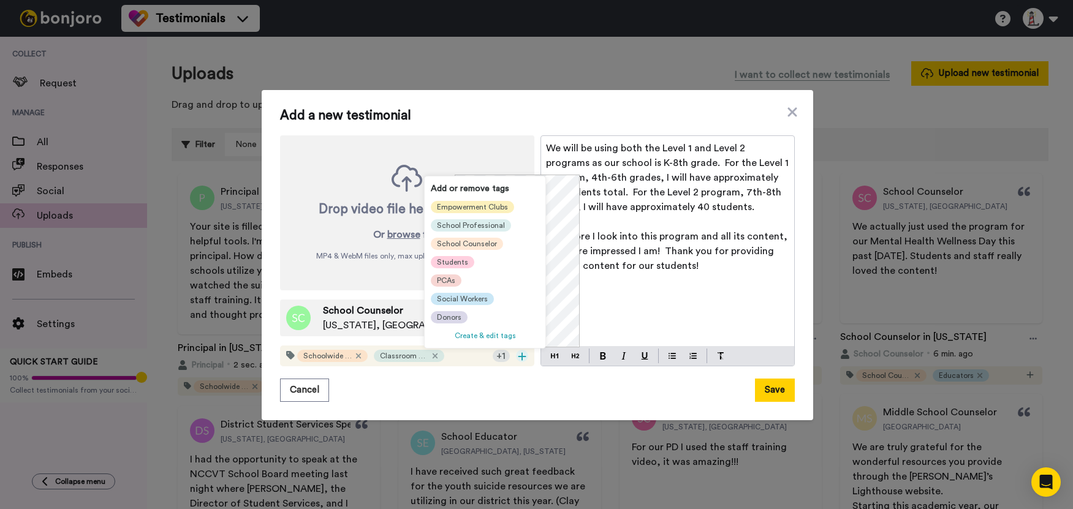
click at [460, 259] on span "Students" at bounding box center [452, 262] width 31 height 10
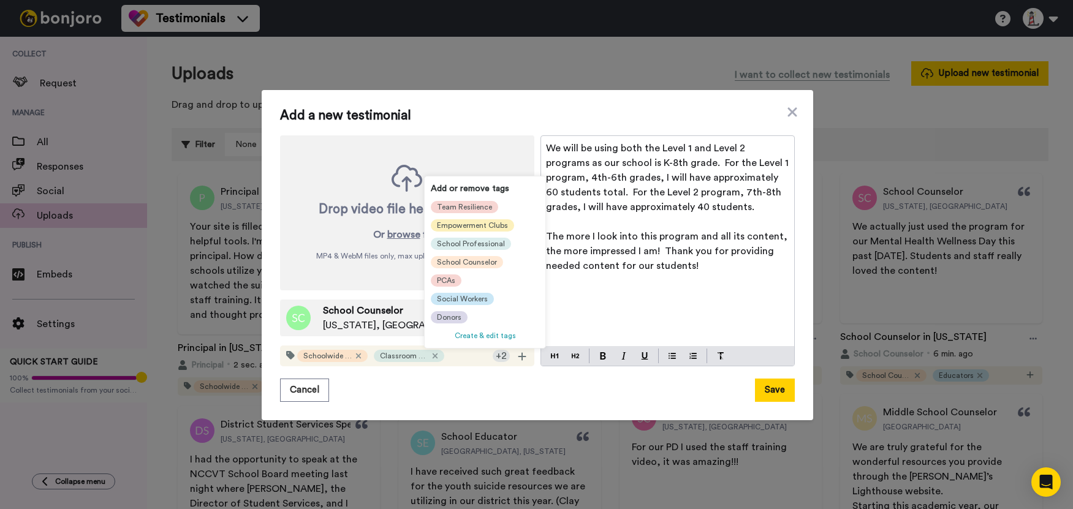
scroll to position [6, 0]
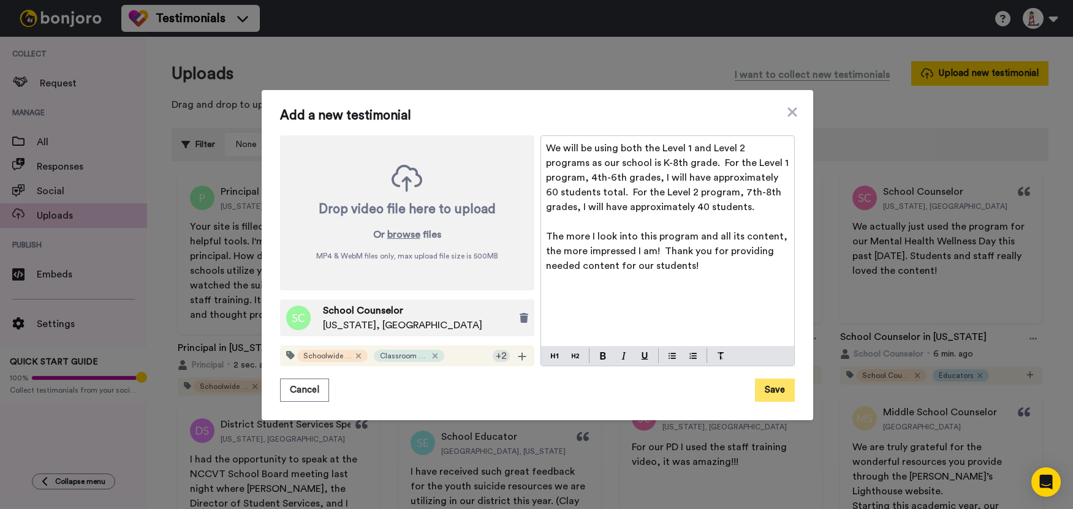
click at [770, 390] on button "Save" at bounding box center [775, 390] width 40 height 23
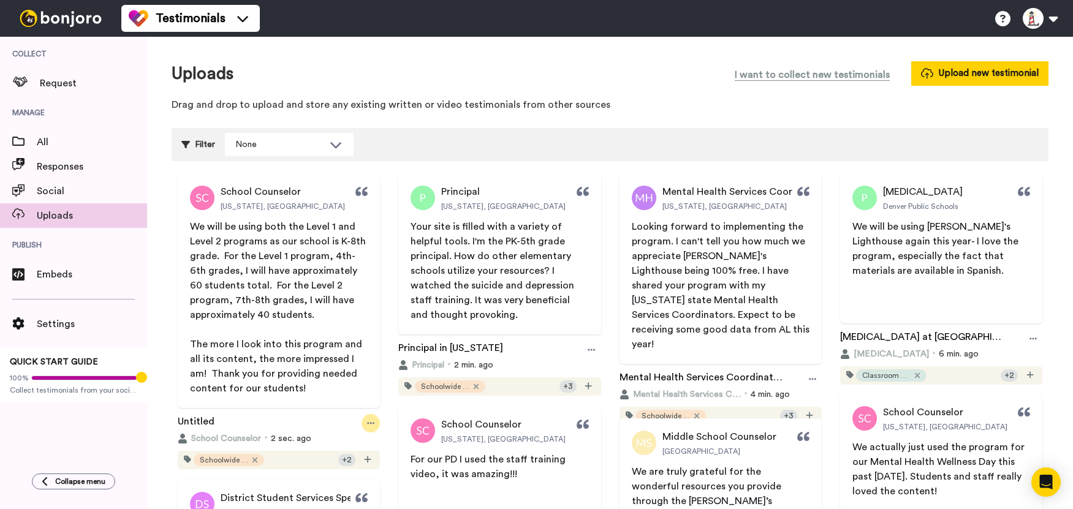
click at [371, 426] on icon at bounding box center [370, 423] width 7 height 9
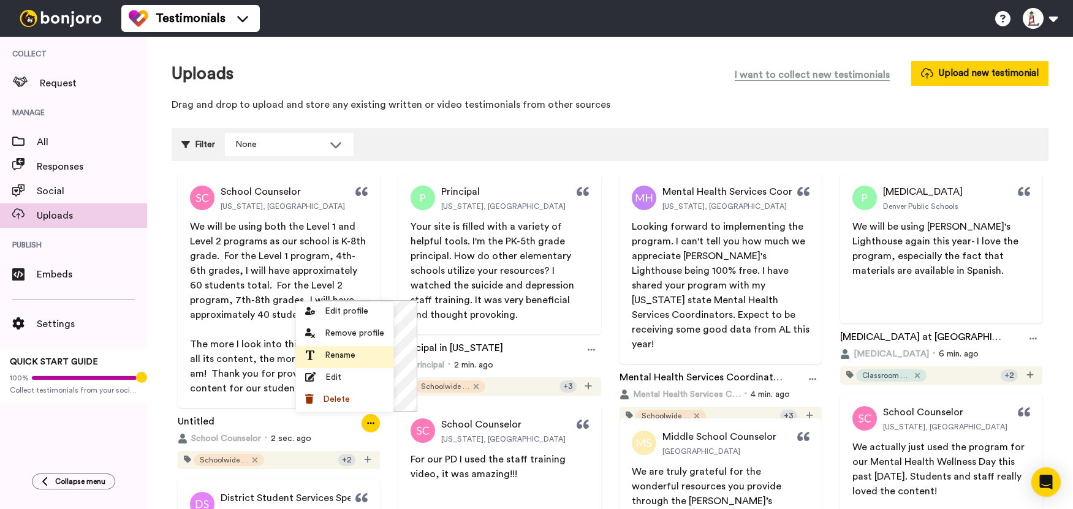
click at [343, 352] on span "Rename" at bounding box center [340, 355] width 31 height 12
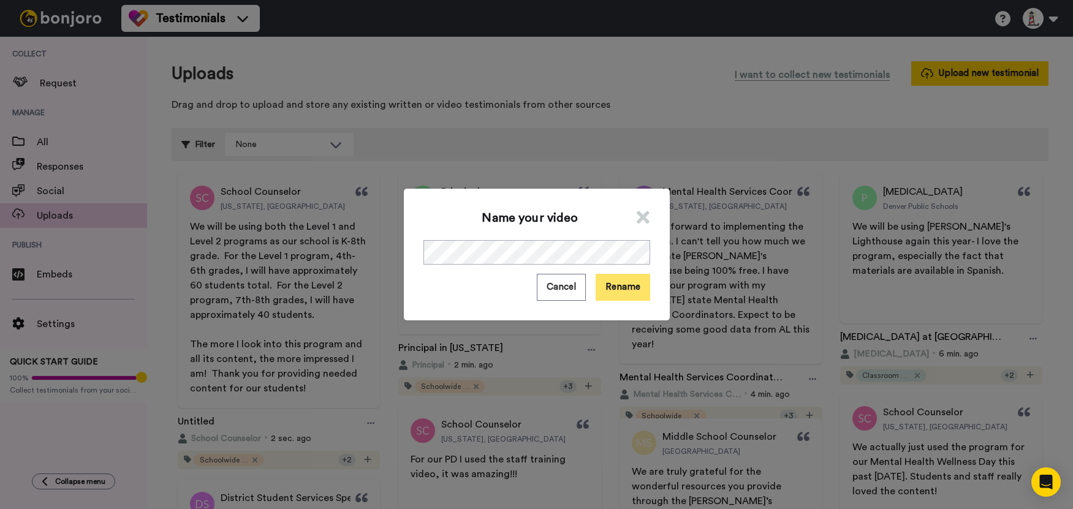
click at [614, 291] on button "Rename" at bounding box center [623, 287] width 55 height 26
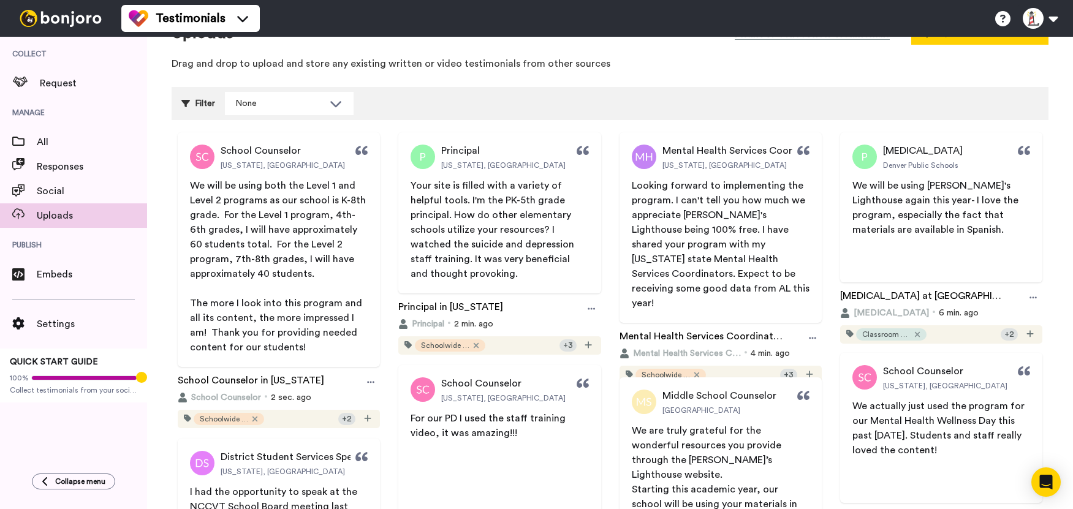
scroll to position [0, 0]
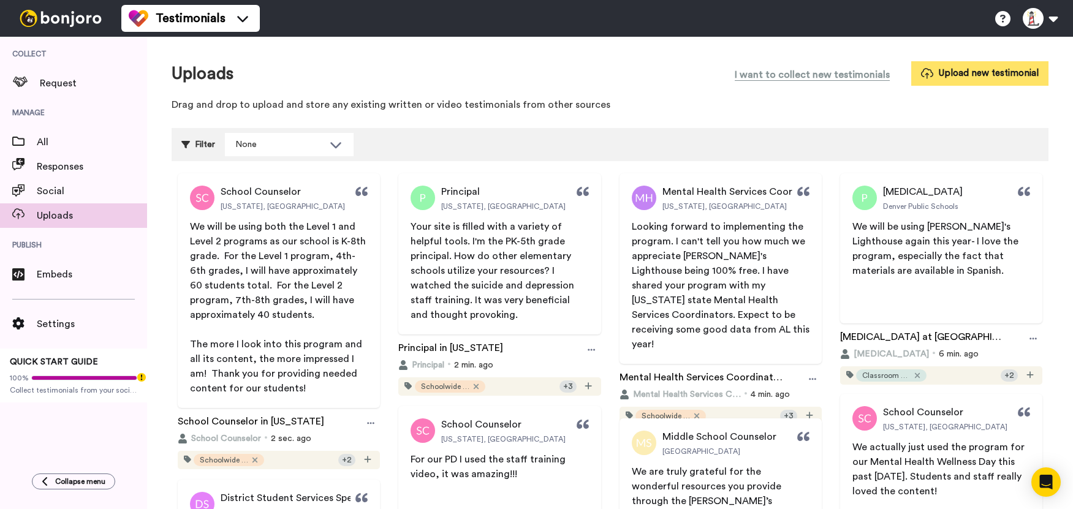
click at [953, 77] on button "Upload new testimonial" at bounding box center [979, 73] width 137 height 24
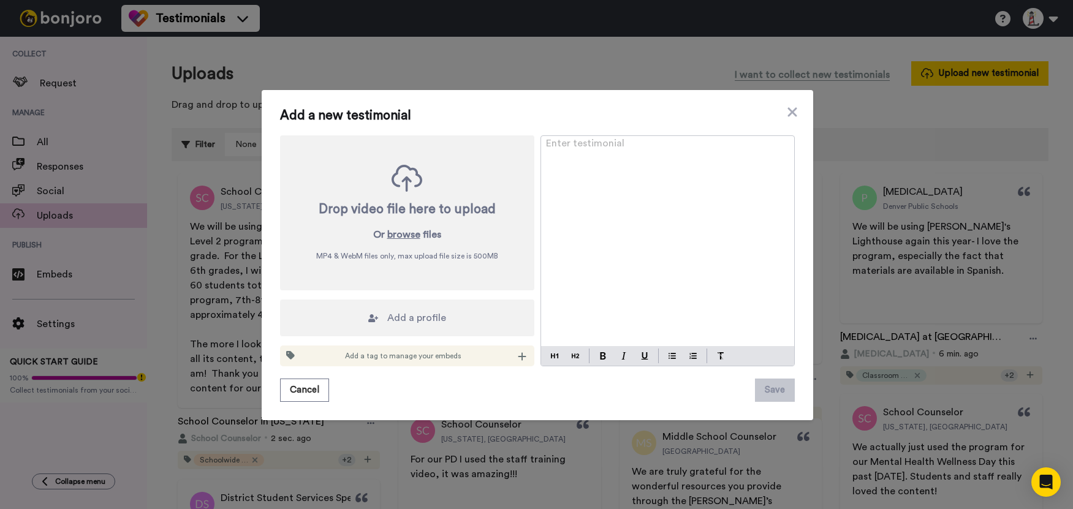
click at [679, 184] on div "Enter testimonial ﻿" at bounding box center [667, 241] width 253 height 210
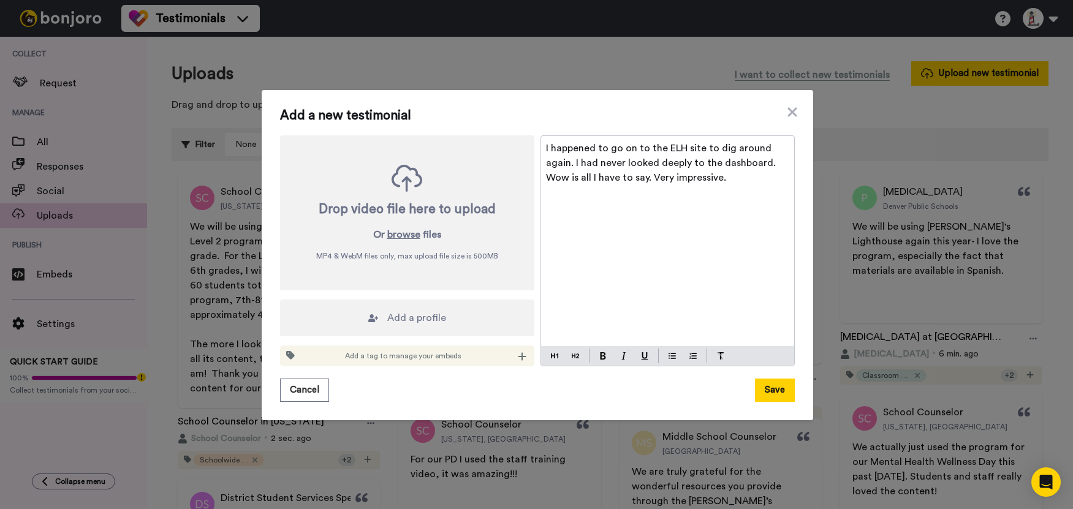
click at [597, 222] on div "I happened to go on to the ELH site to dig around again. I had never looked dee…" at bounding box center [667, 241] width 253 height 210
click at [690, 150] on span "I happened to go on to the ELH site to dig around again. I had never looked dee…" at bounding box center [662, 162] width 232 height 39
click at [659, 268] on div "I happened to go on to the ELH site to dig around again. I had never looked dee…" at bounding box center [667, 241] width 253 height 210
click at [518, 358] on icon at bounding box center [522, 357] width 9 height 10
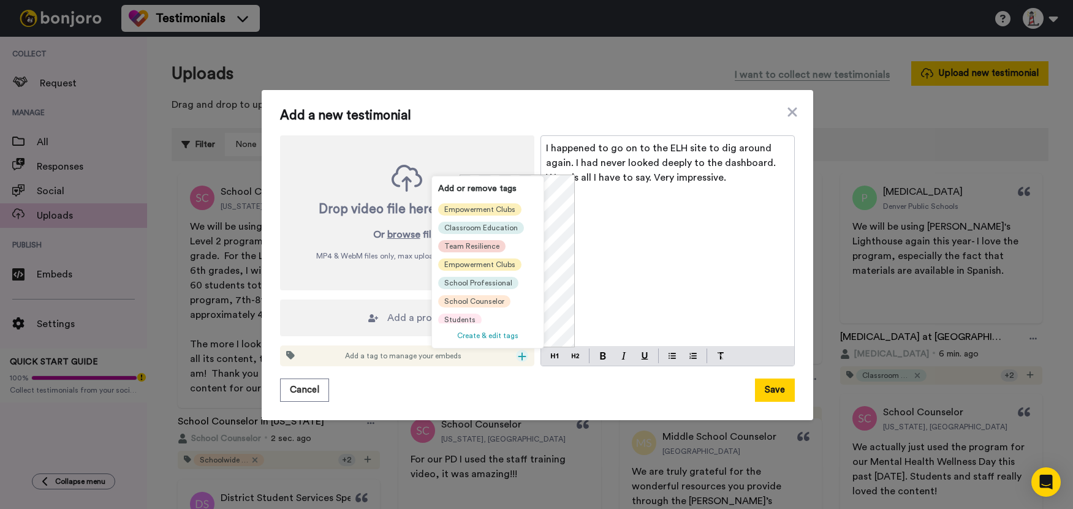
scroll to position [135, 0]
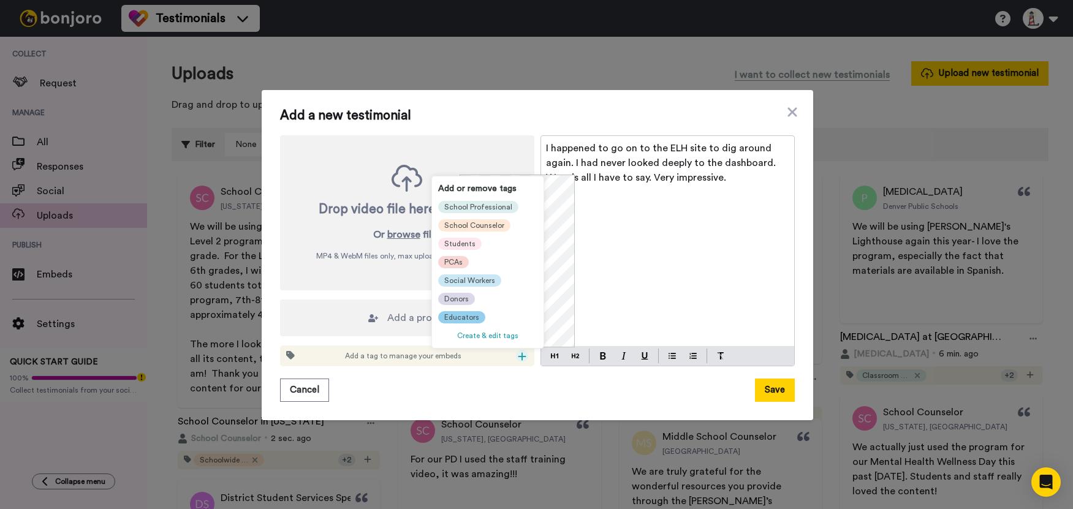
click at [467, 313] on span "Educators" at bounding box center [461, 318] width 35 height 10
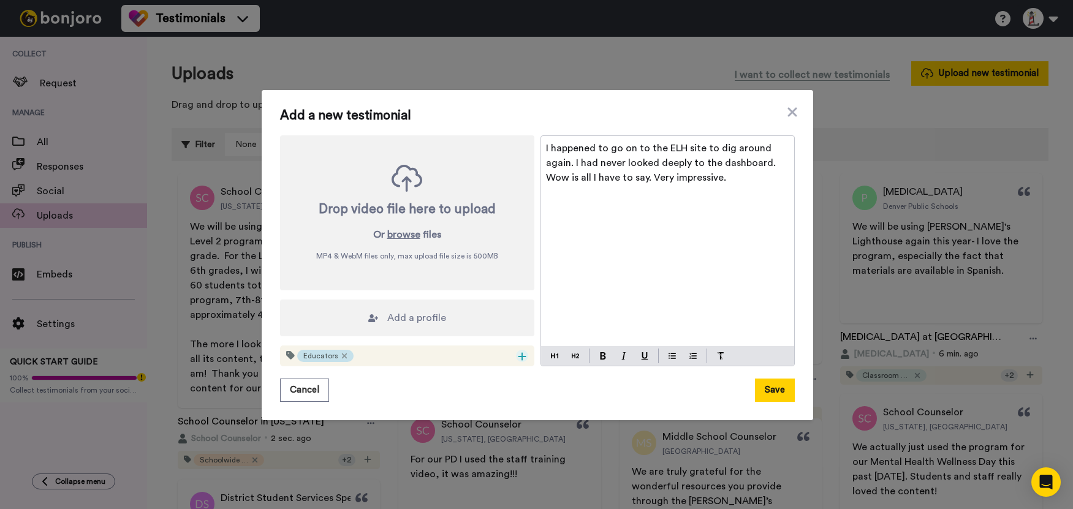
click at [518, 355] on icon at bounding box center [522, 357] width 8 height 8
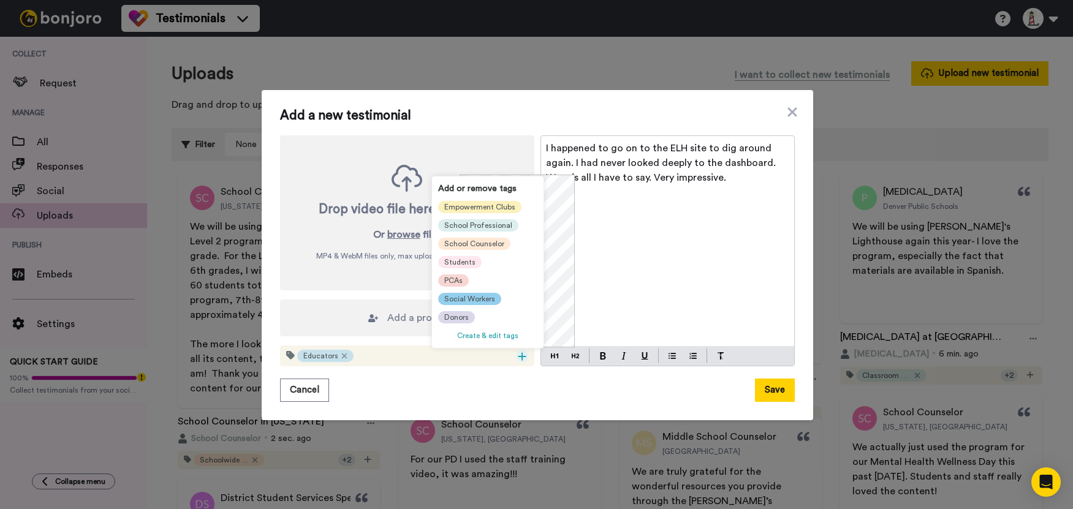
scroll to position [135, 0]
click at [484, 294] on span "Social Workers" at bounding box center [469, 299] width 51 height 10
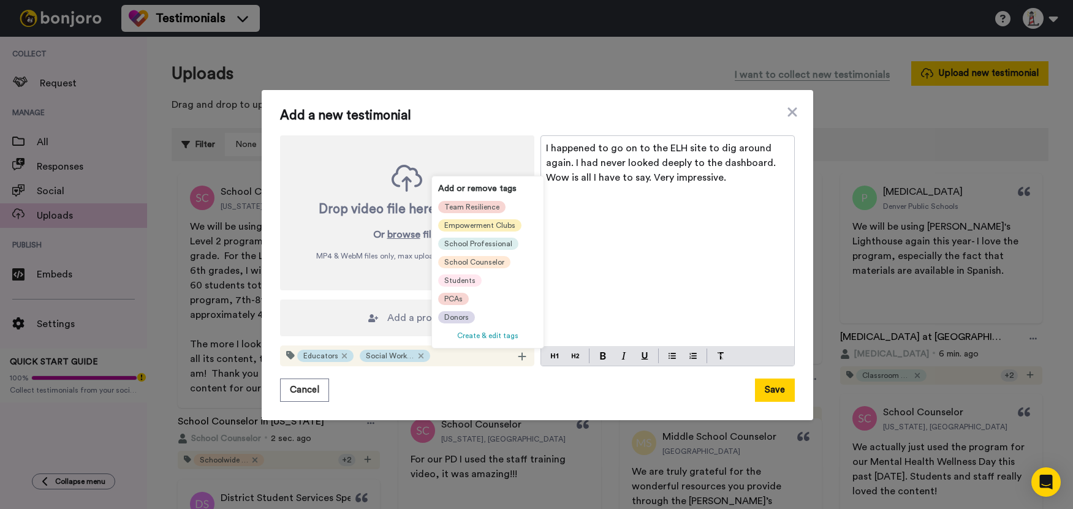
scroll to position [0, 0]
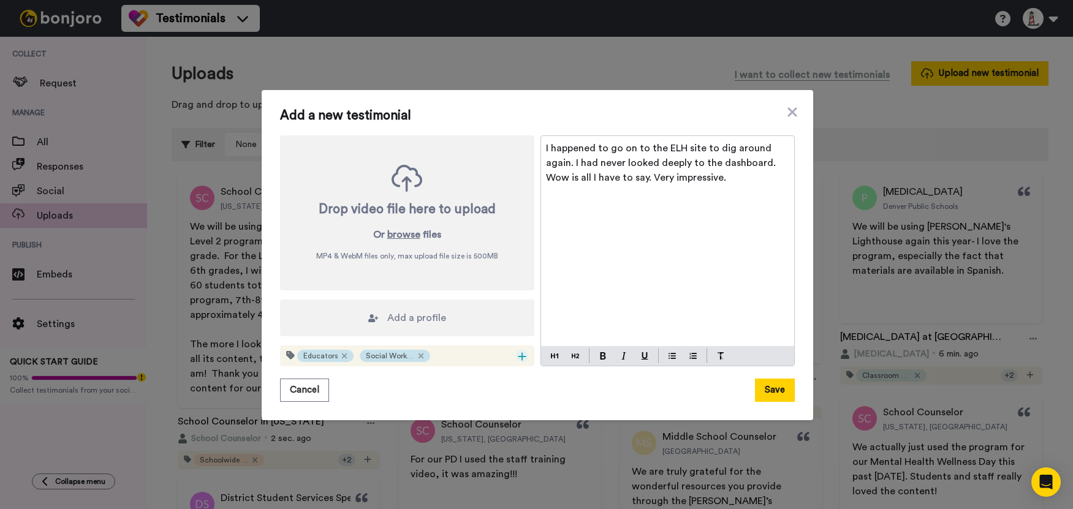
click at [518, 358] on icon at bounding box center [522, 357] width 9 height 10
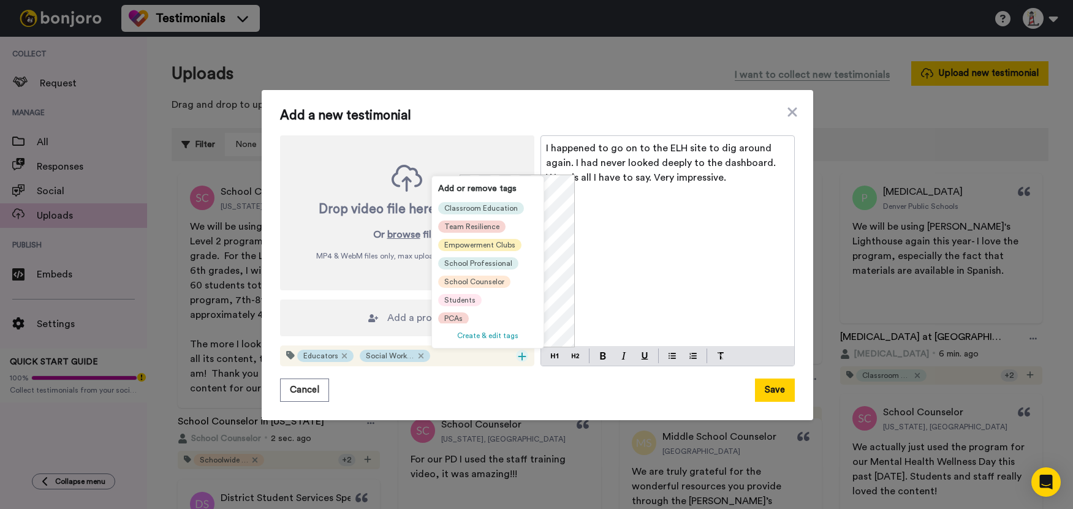
scroll to position [123, 0]
click at [475, 253] on span "School Professional" at bounding box center [478, 250] width 68 height 10
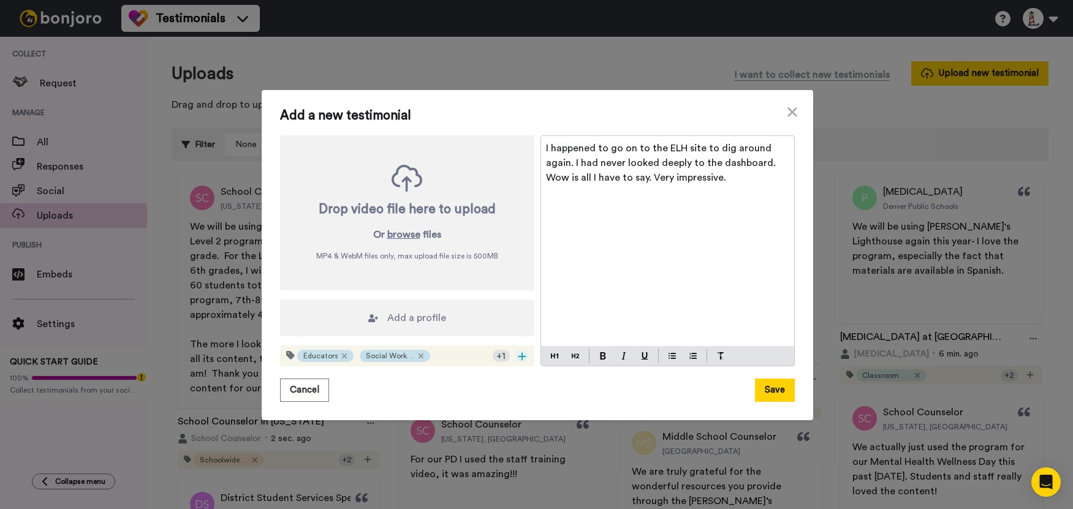
click at [518, 354] on icon at bounding box center [522, 357] width 9 height 10
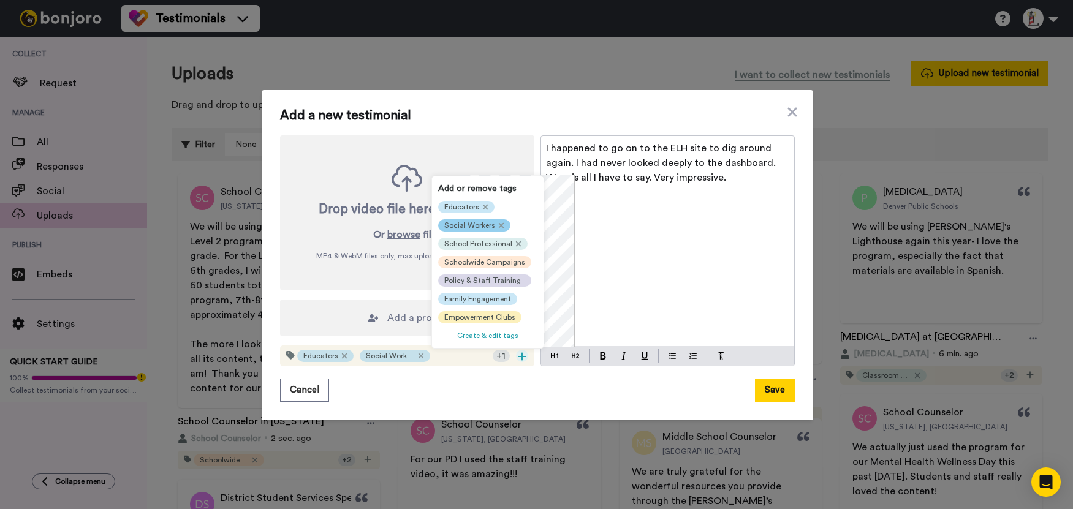
scroll to position [123, 0]
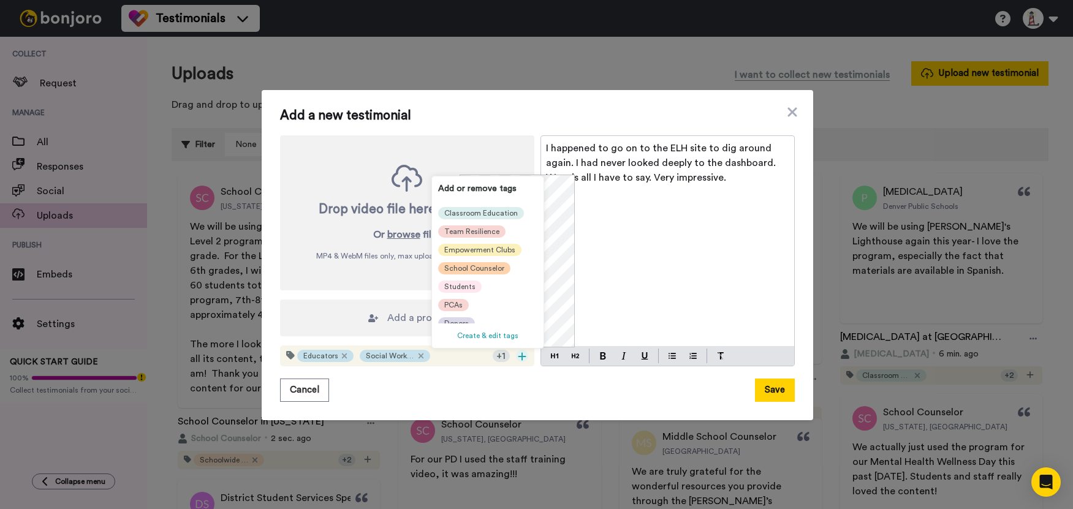
click at [487, 271] on span "School Counselor" at bounding box center [474, 268] width 60 height 10
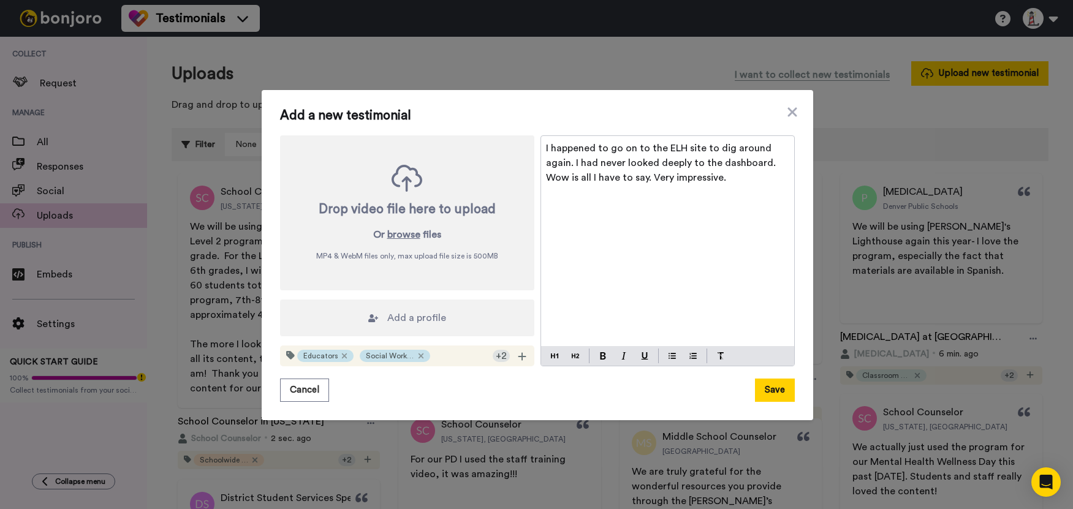
scroll to position [0, 0]
click at [431, 315] on span "Add a profile" at bounding box center [416, 318] width 59 height 15
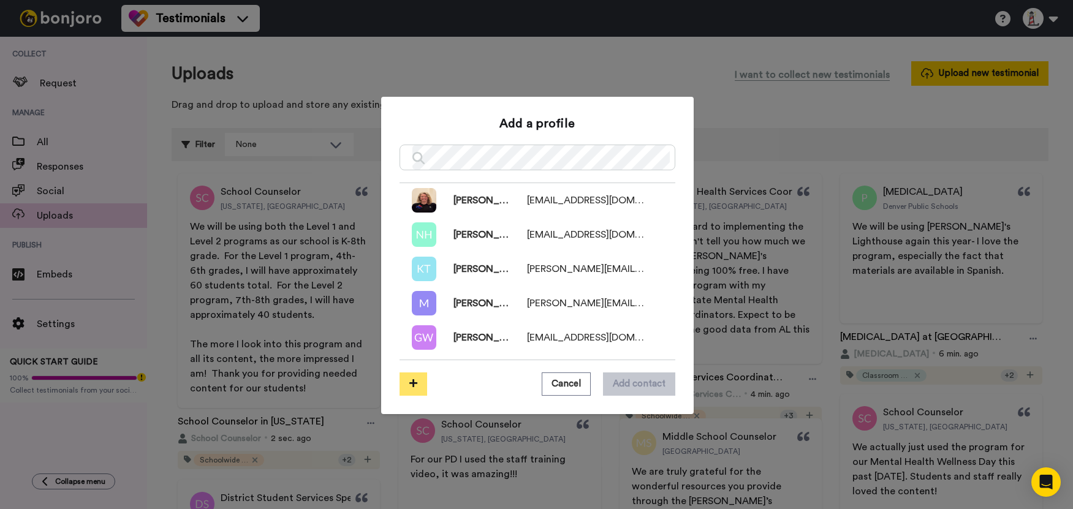
click at [400, 384] on button at bounding box center [414, 384] width 28 height 23
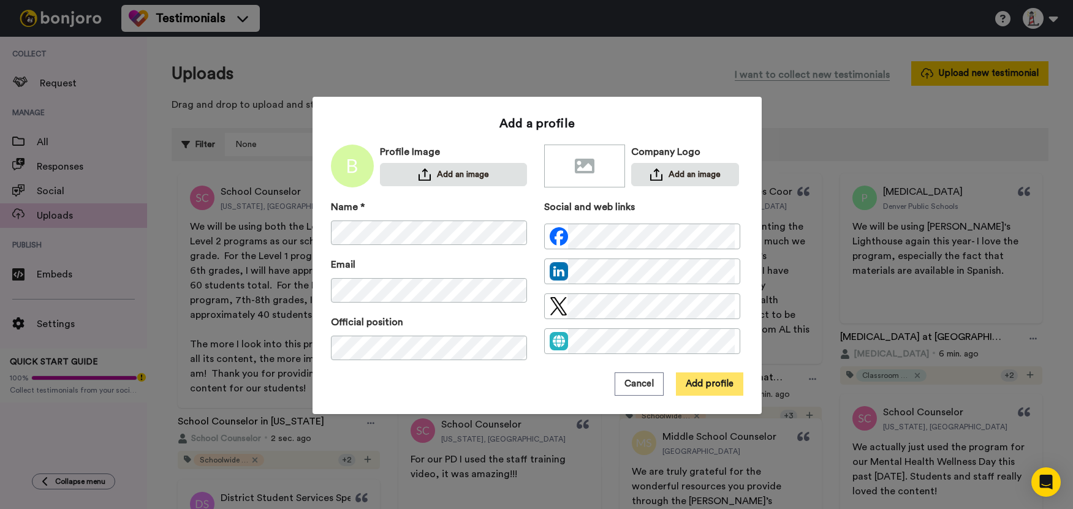
click at [703, 379] on button "Add profile" at bounding box center [709, 384] width 67 height 23
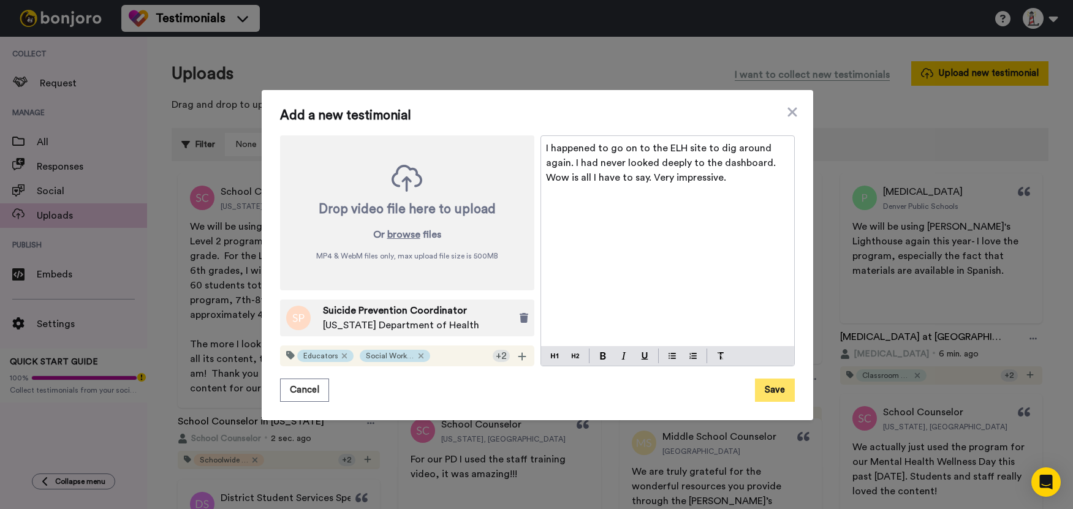
click at [762, 388] on button "Save" at bounding box center [775, 390] width 40 height 23
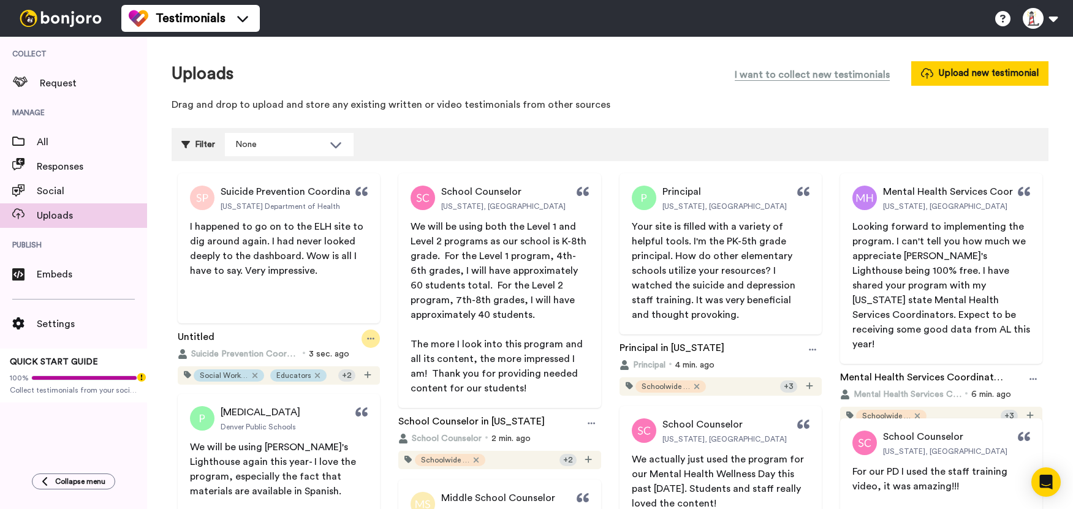
click at [367, 339] on icon at bounding box center [370, 339] width 7 height 9
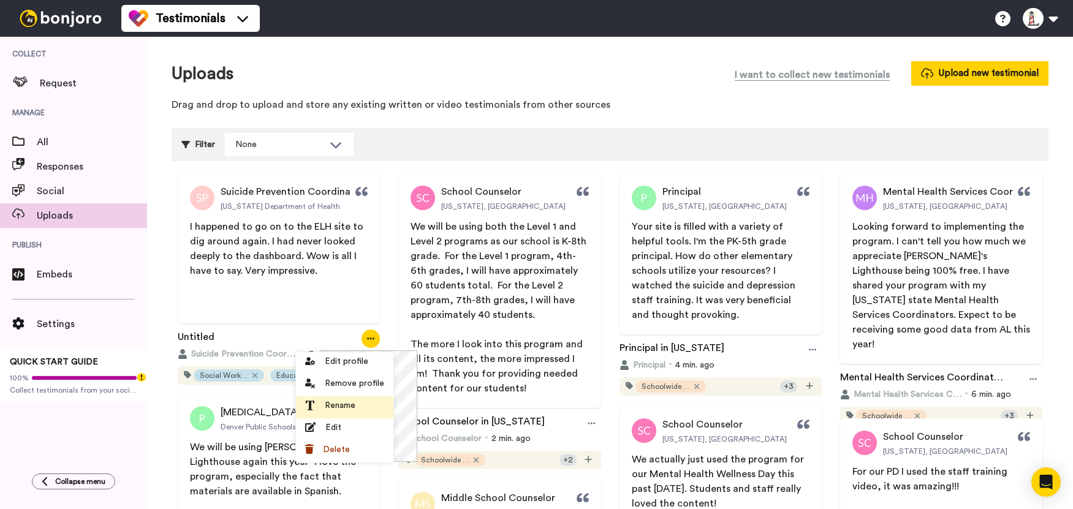
click at [331, 404] on span "Rename" at bounding box center [340, 406] width 31 height 12
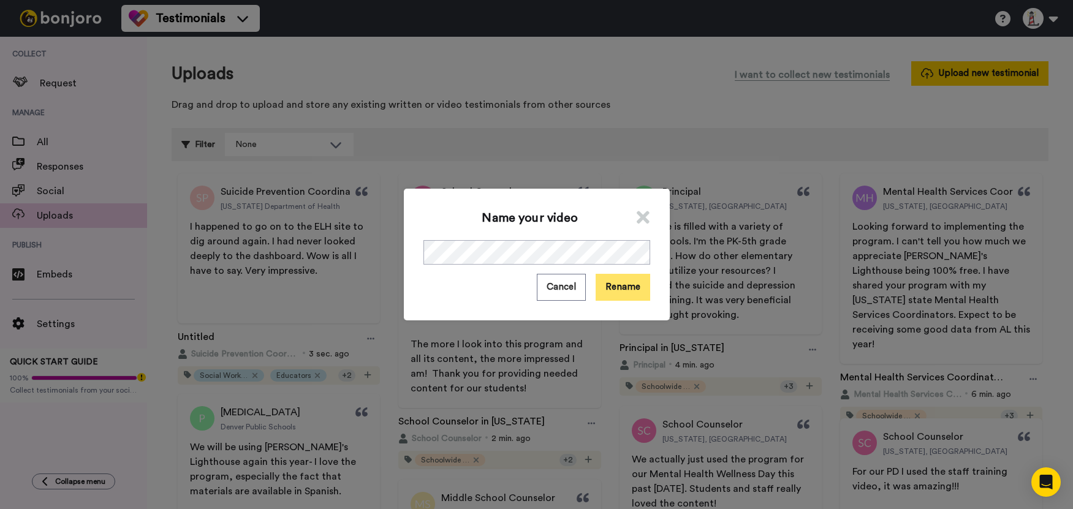
click at [633, 281] on button "Rename" at bounding box center [623, 287] width 55 height 26
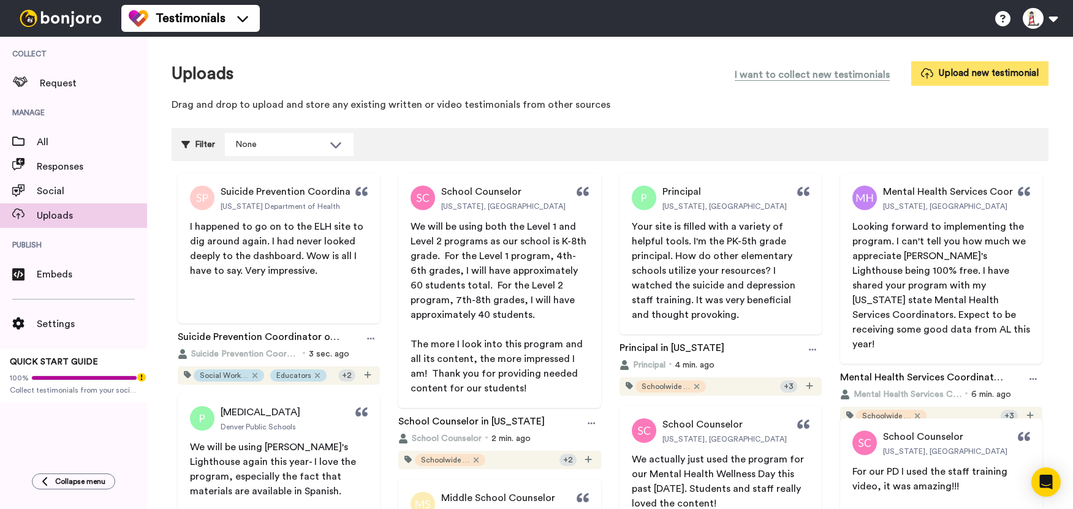
drag, startPoint x: 1017, startPoint y: 74, endPoint x: 990, endPoint y: 68, distance: 28.2
click at [1017, 74] on button "Upload new testimonial" at bounding box center [979, 73] width 137 height 24
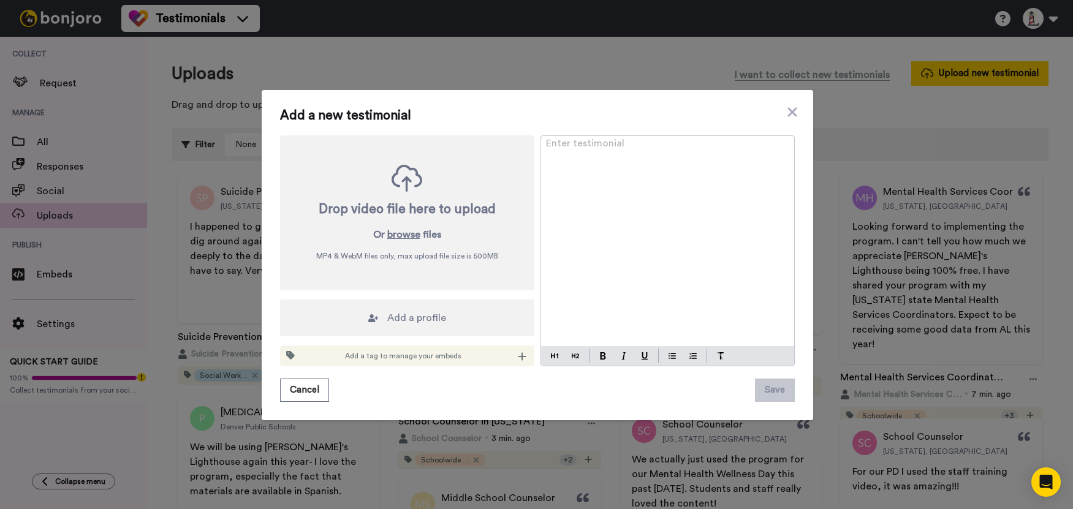
click at [577, 218] on div "Enter testimonial ﻿" at bounding box center [667, 241] width 253 height 210
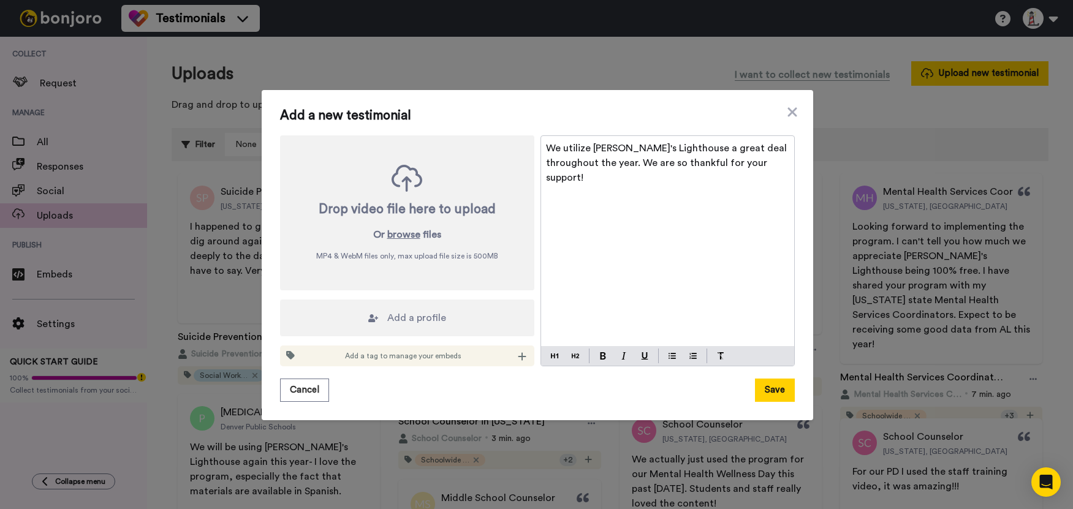
click at [577, 218] on div "We utilize [PERSON_NAME]'s Lighthouse a great deal throughout the year. We are …" at bounding box center [667, 241] width 253 height 210
click at [466, 324] on div "Add a profile" at bounding box center [407, 318] width 254 height 37
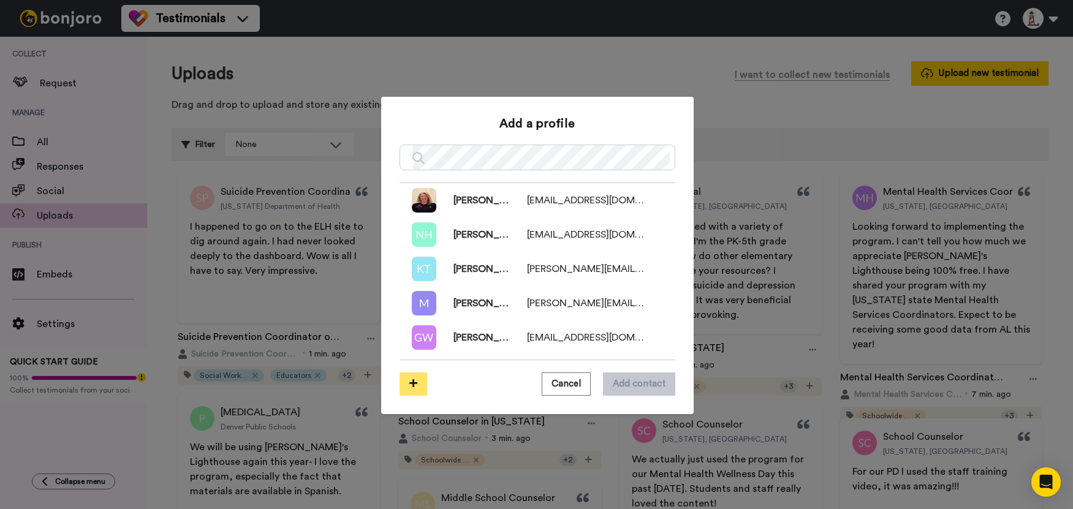
click at [415, 384] on button at bounding box center [414, 384] width 28 height 23
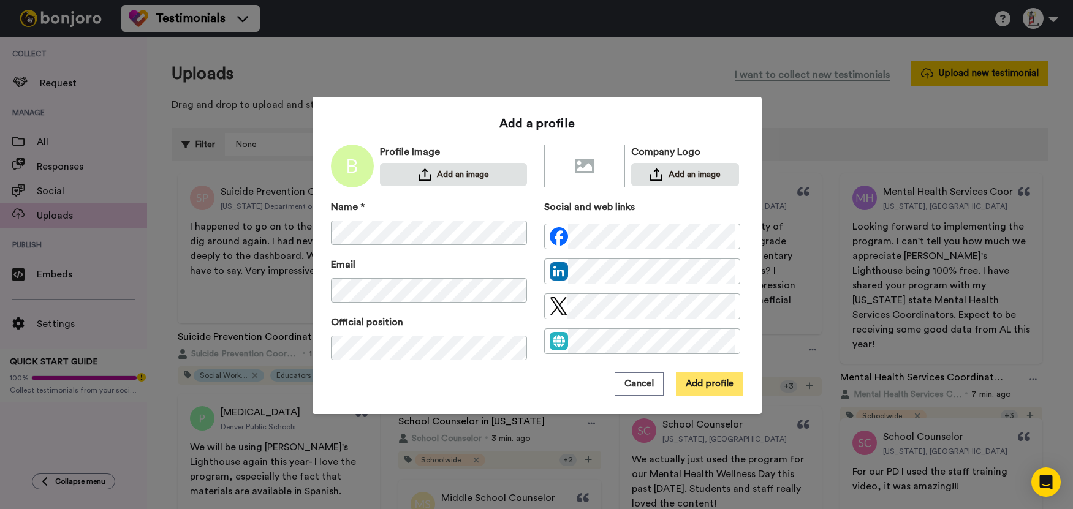
click at [690, 387] on button "Add profile" at bounding box center [709, 384] width 67 height 23
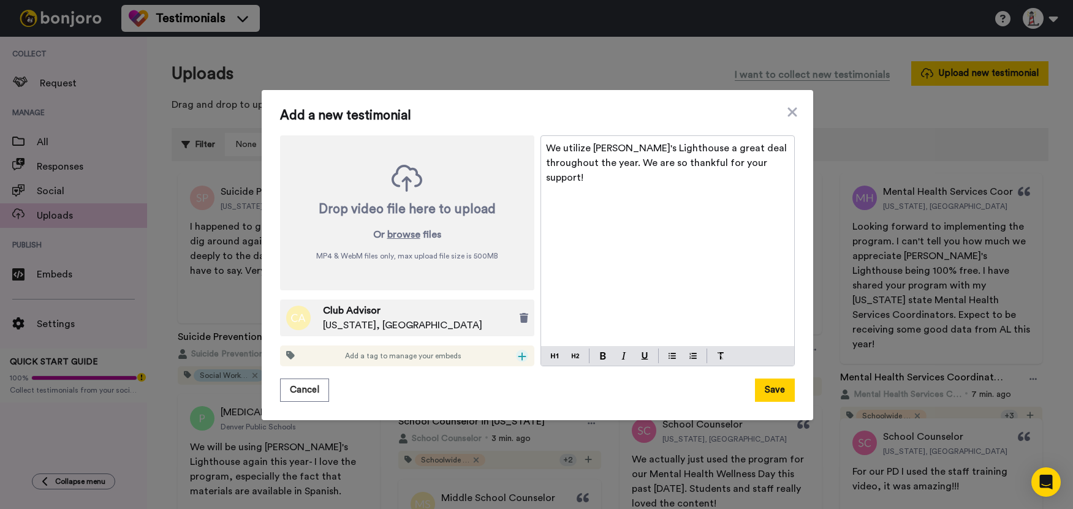
click at [520, 358] on icon at bounding box center [522, 357] width 9 height 10
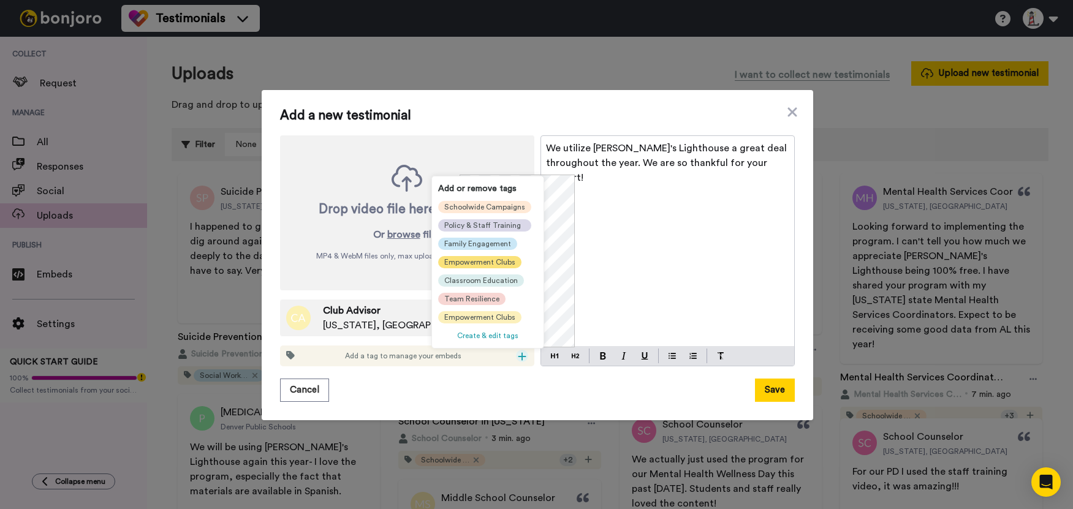
click at [485, 263] on span "Empowerment Clubs" at bounding box center [479, 262] width 71 height 10
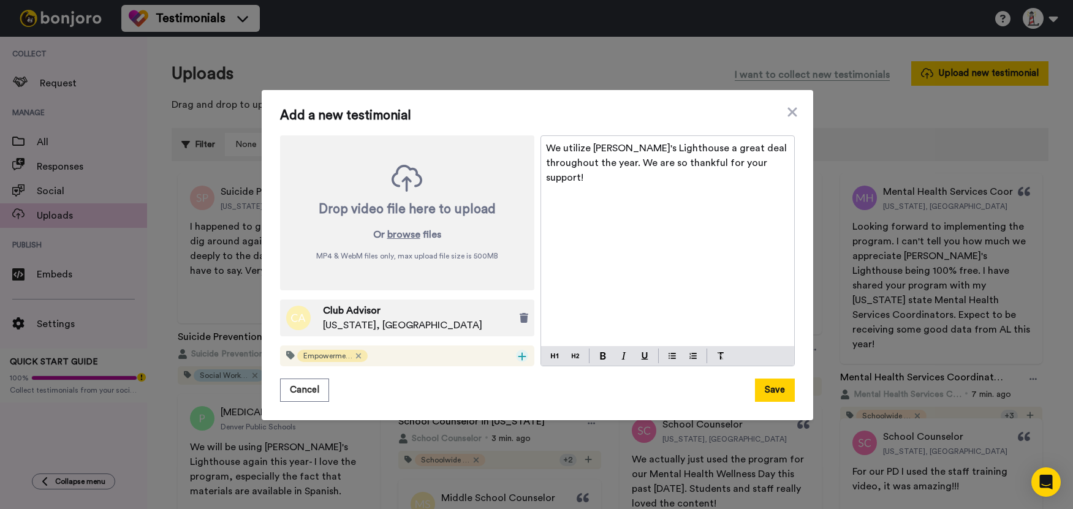
click at [520, 355] on icon at bounding box center [522, 357] width 9 height 10
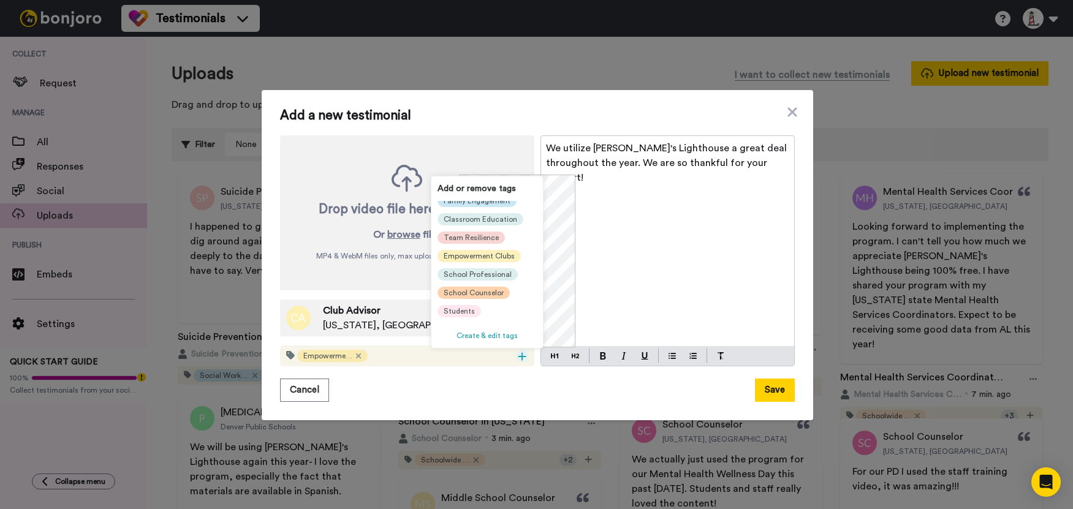
scroll to position [123, 0]
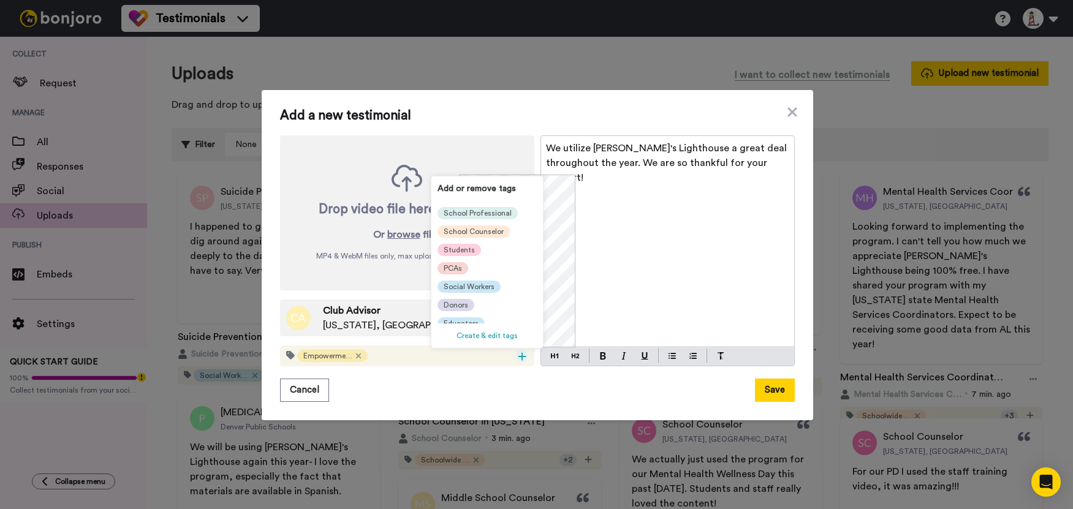
click at [470, 252] on span "Students" at bounding box center [459, 250] width 31 height 10
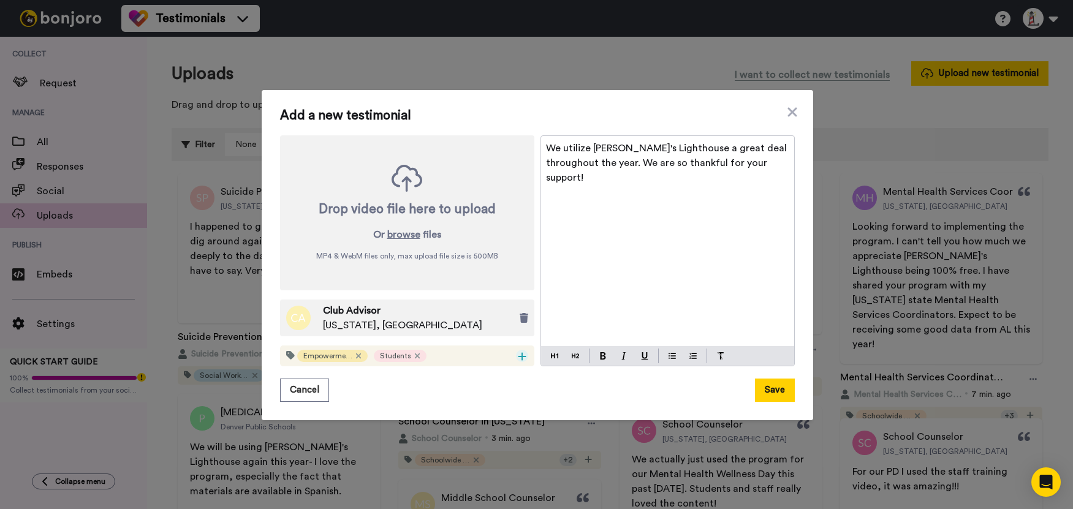
click at [518, 355] on icon at bounding box center [522, 357] width 9 height 10
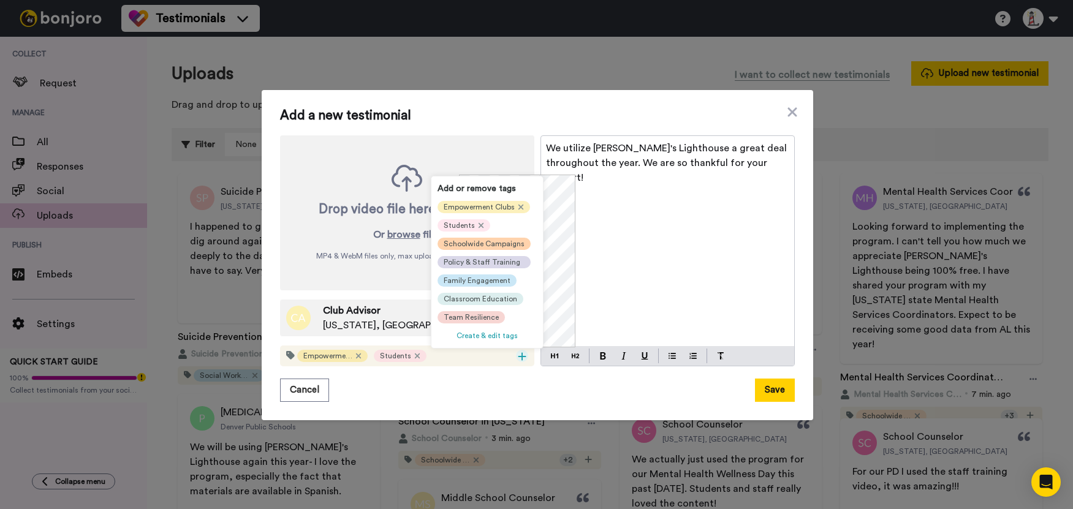
click at [499, 241] on span "Schoolwide Campaigns" at bounding box center [484, 244] width 81 height 10
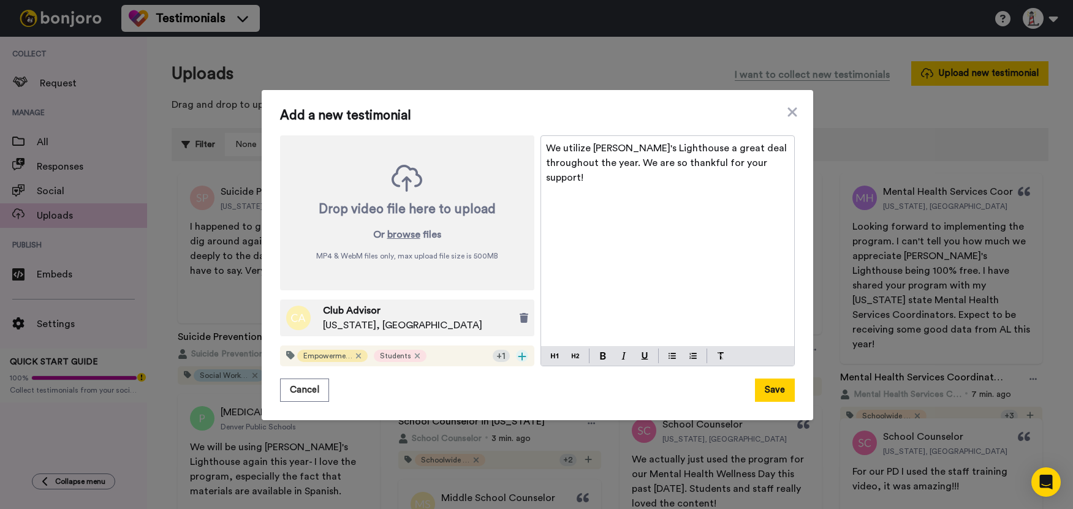
click at [518, 356] on icon at bounding box center [522, 357] width 8 height 8
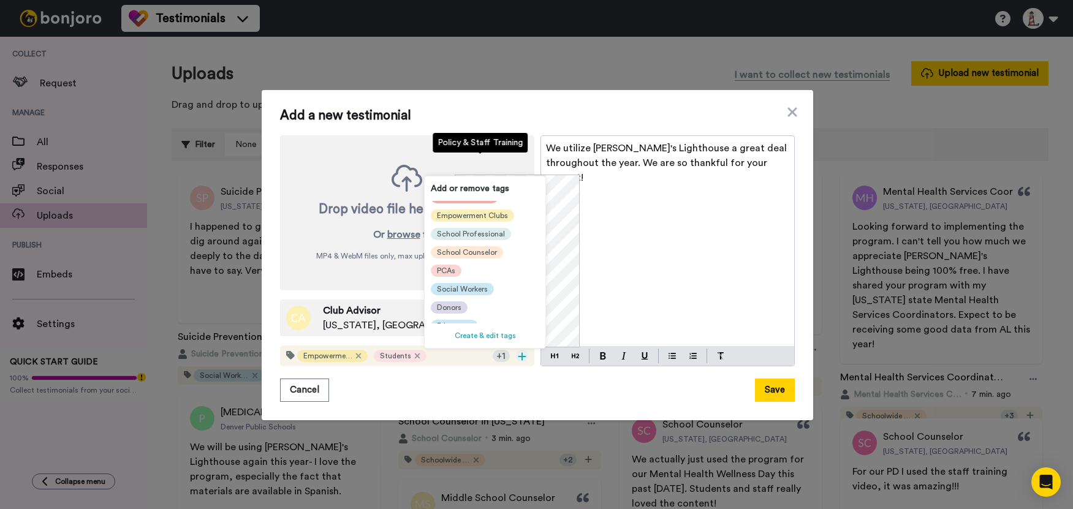
scroll to position [135, 0]
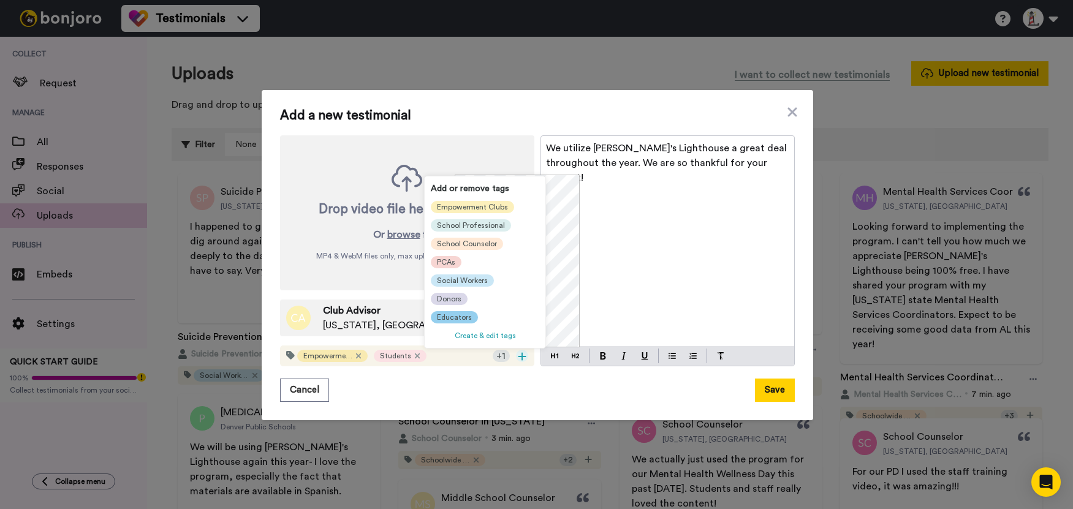
click at [455, 313] on span "Educators" at bounding box center [454, 318] width 35 height 10
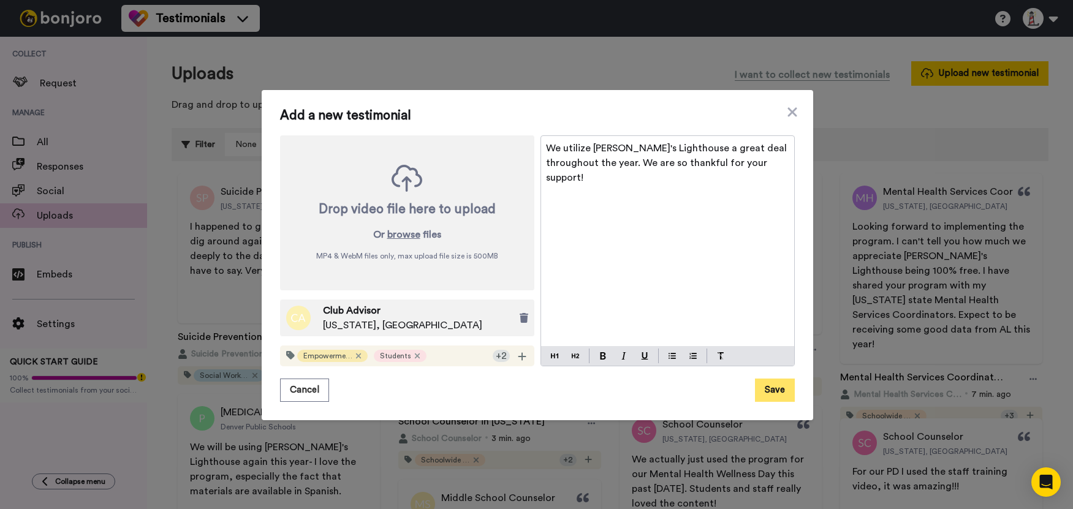
click at [759, 395] on button "Save" at bounding box center [775, 390] width 40 height 23
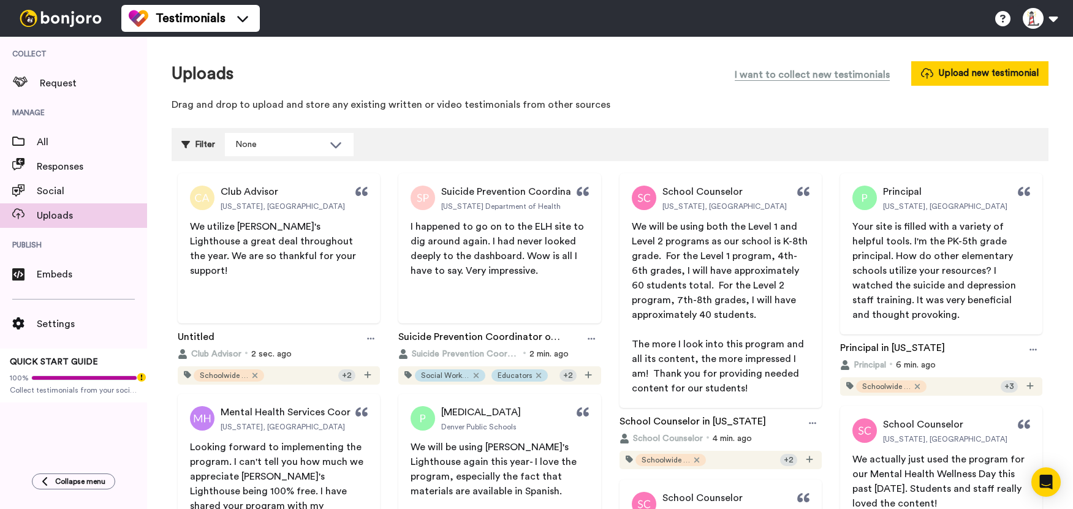
click at [664, 81] on div "Uploads I want to collect new testimonials Upload new testimonial" at bounding box center [610, 73] width 877 height 25
click at [950, 62] on button "Upload new testimonial" at bounding box center [979, 73] width 137 height 24
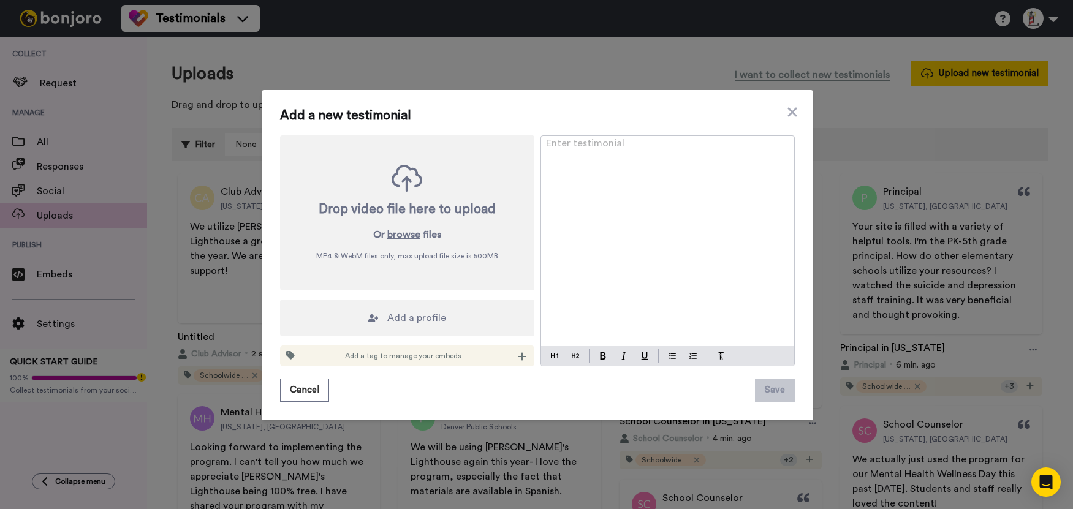
click at [684, 182] on div "Enter testimonial ﻿" at bounding box center [667, 241] width 253 height 210
click at [672, 187] on div "Enter testimonial ﻿" at bounding box center [667, 241] width 253 height 210
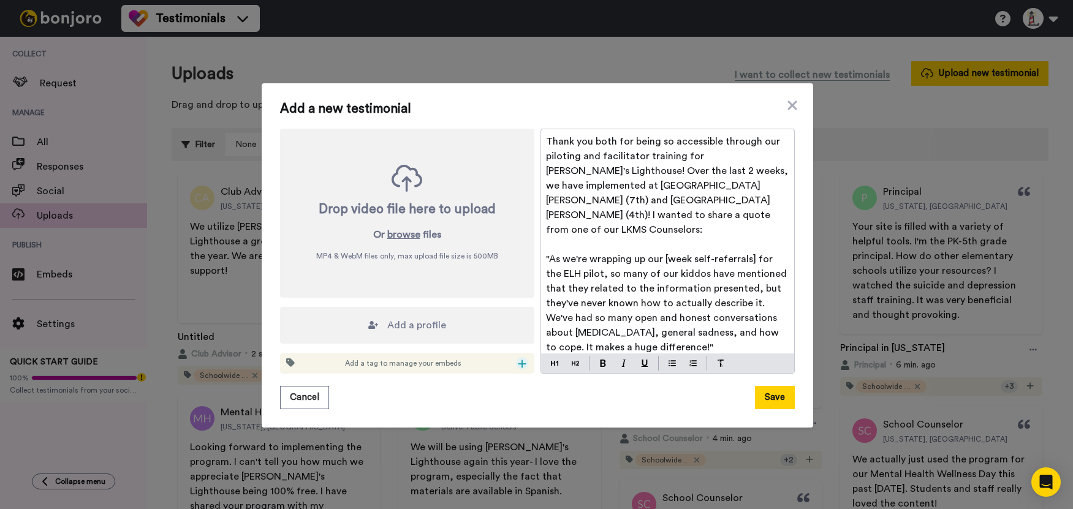
click at [518, 361] on icon at bounding box center [522, 364] width 9 height 10
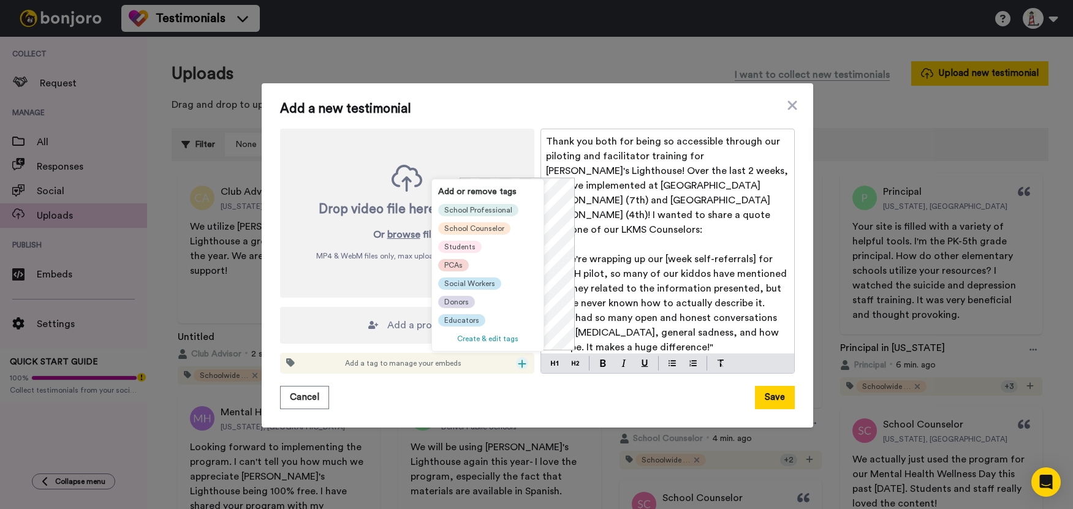
scroll to position [135, 0]
click at [474, 317] on span "Educators" at bounding box center [461, 321] width 35 height 10
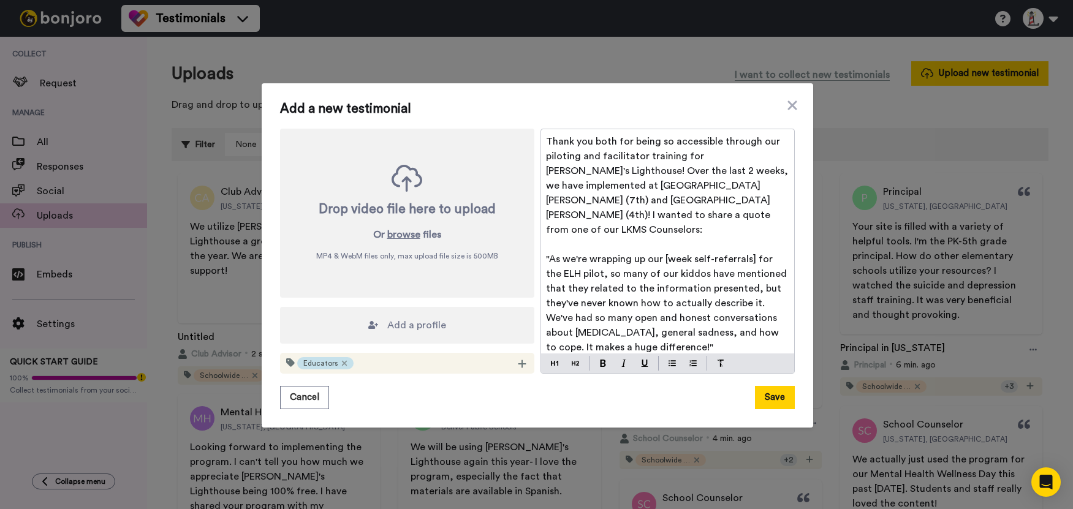
scroll to position [0, 0]
click at [519, 359] on icon at bounding box center [522, 364] width 9 height 10
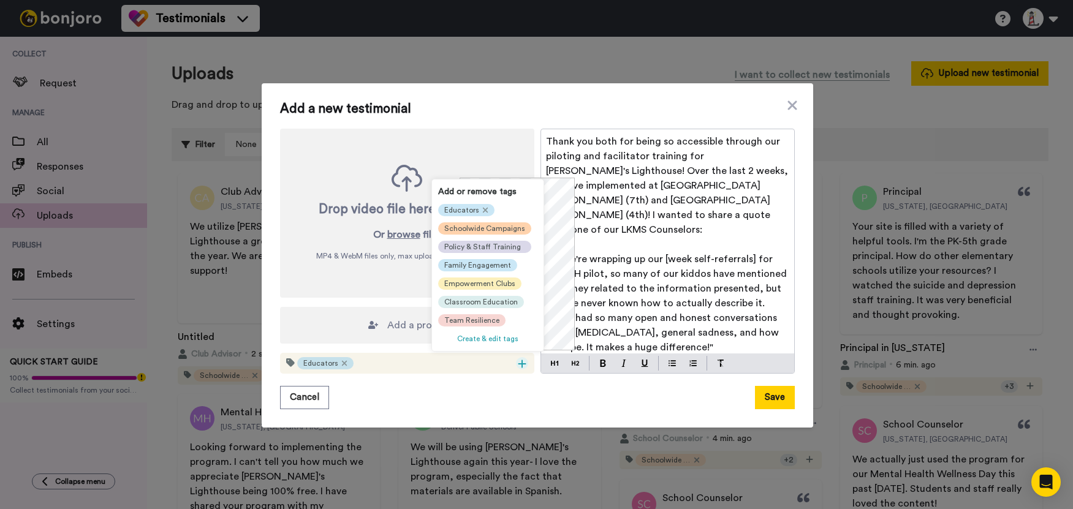
click at [510, 229] on span "Schoolwide Campaigns" at bounding box center [484, 229] width 81 height 10
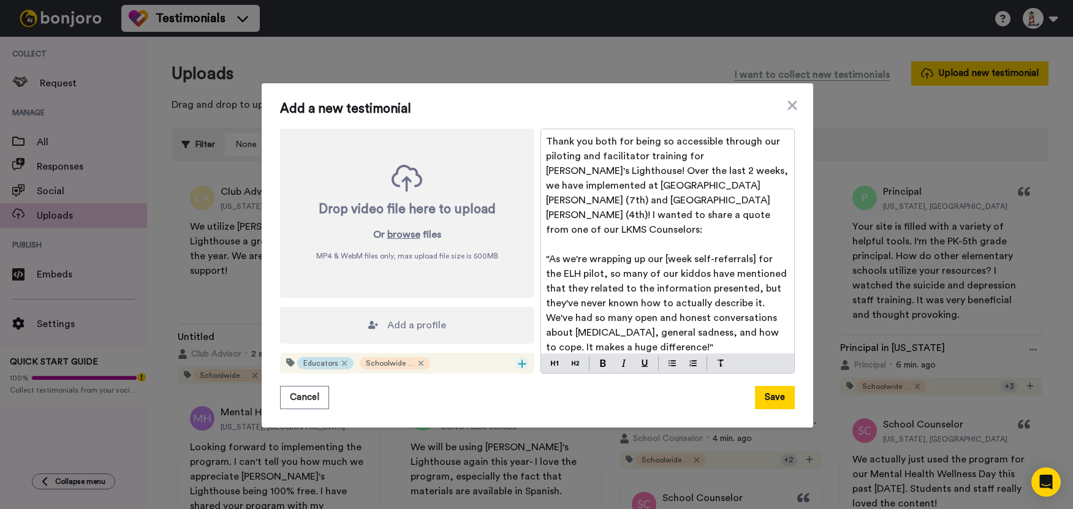
click at [518, 363] on icon at bounding box center [522, 364] width 8 height 8
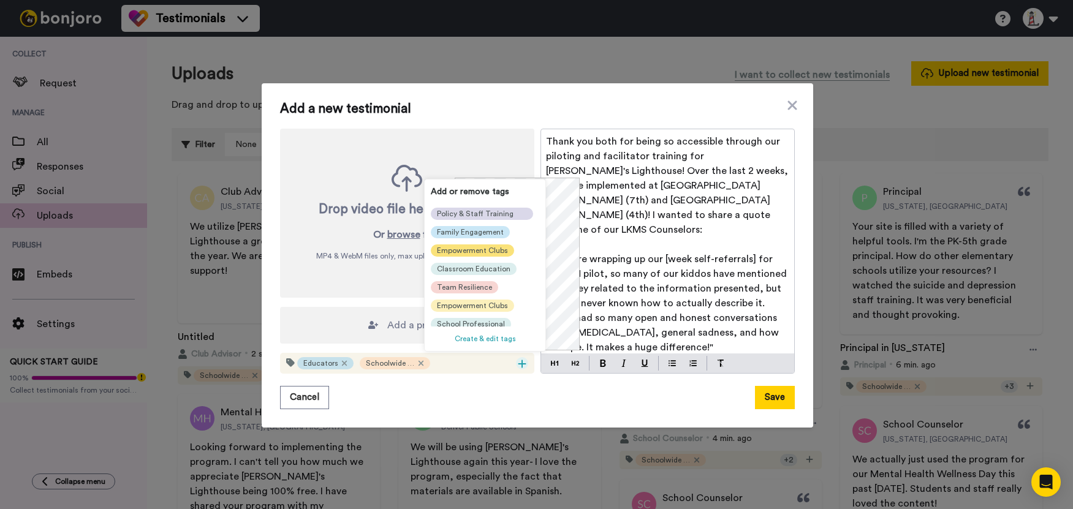
scroll to position [61, 0]
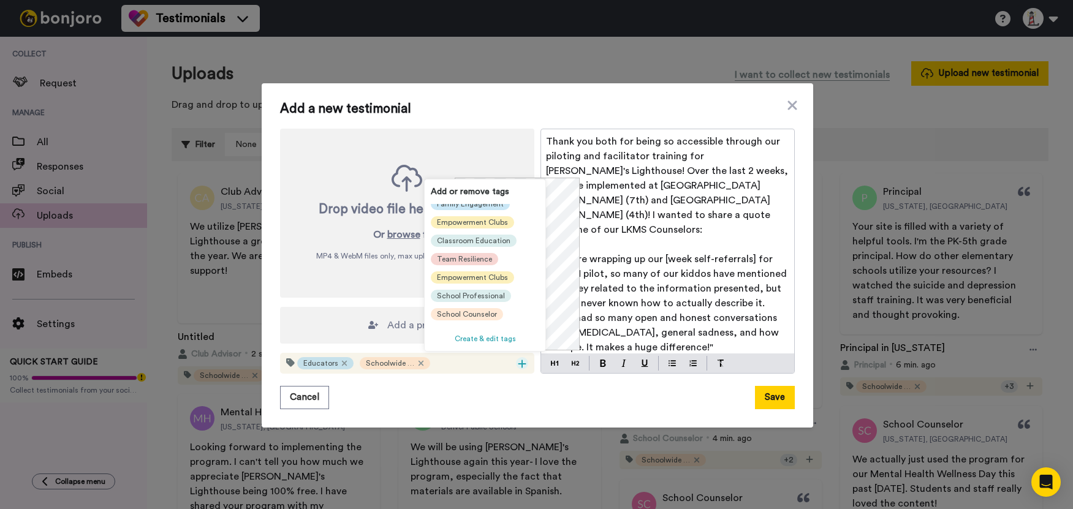
click at [495, 233] on div "Educators Schoolwide Campaigns Policy & Staff Training Family Engagement Empowe…" at bounding box center [485, 265] width 108 height 123
click at [497, 243] on span "Classroom Education" at bounding box center [474, 241] width 74 height 10
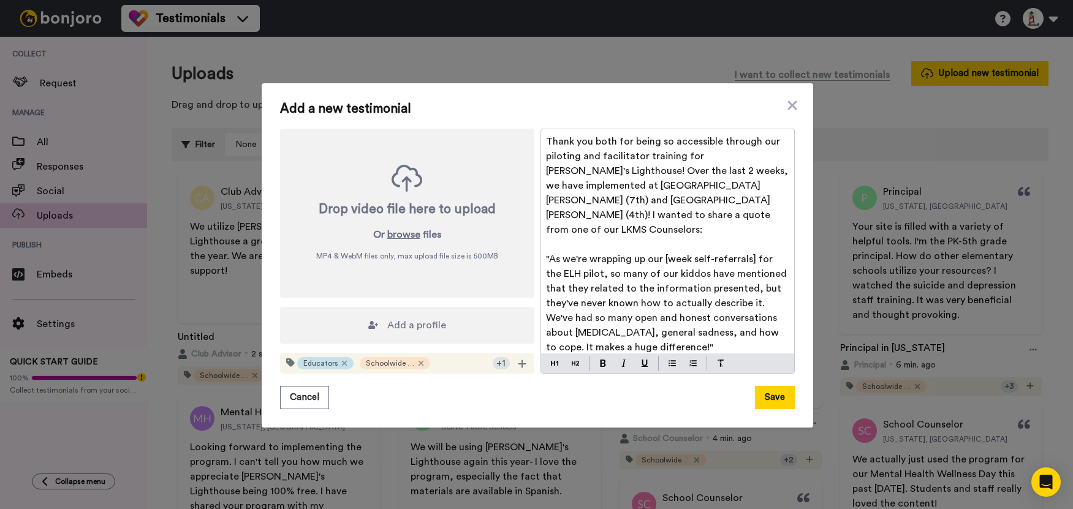
scroll to position [6, 0]
click at [518, 359] on icon at bounding box center [522, 364] width 9 height 10
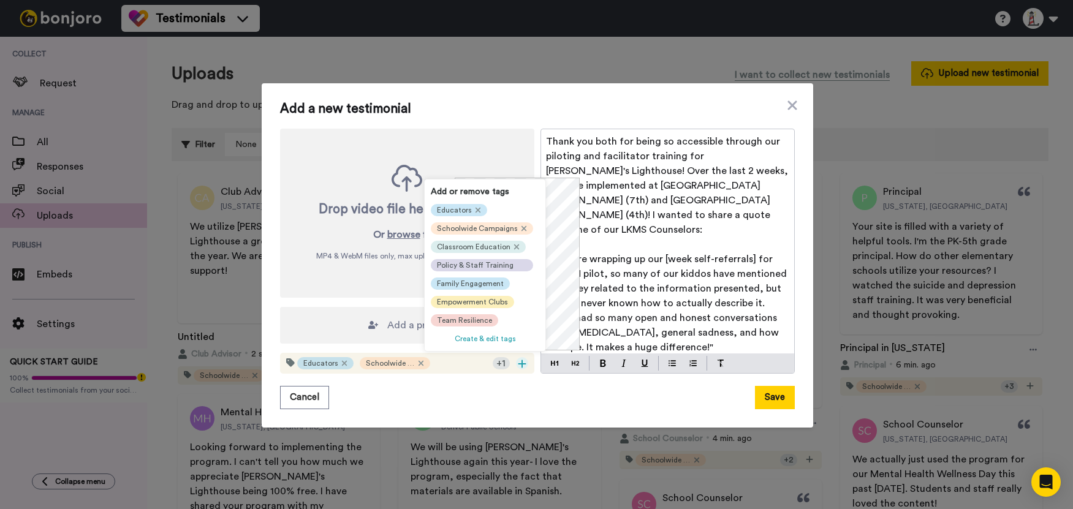
click at [718, 331] on p ""As we're wrapping up our [week self-referrals] for the ELH pilot, so many of o…" at bounding box center [667, 303] width 243 height 103
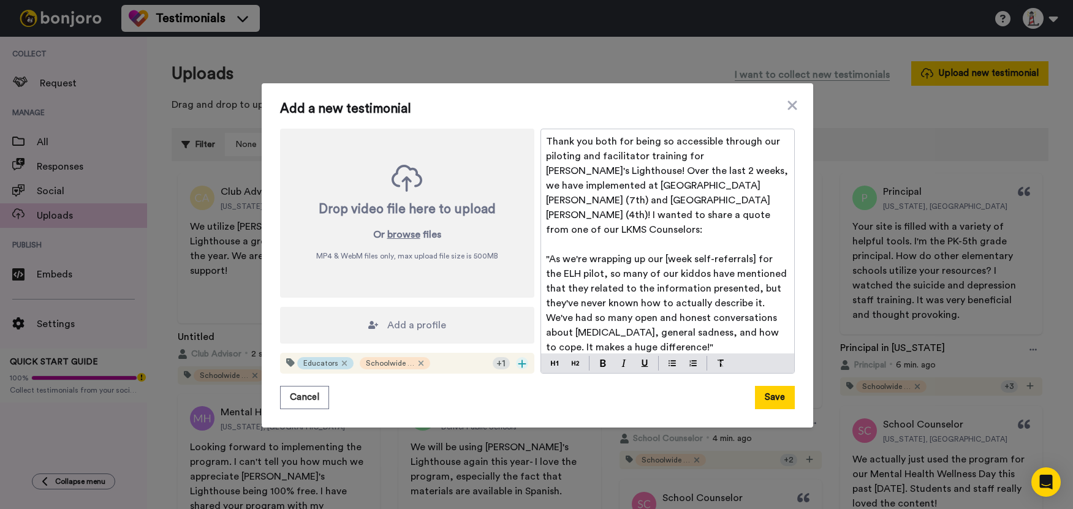
click at [518, 359] on icon at bounding box center [522, 364] width 9 height 10
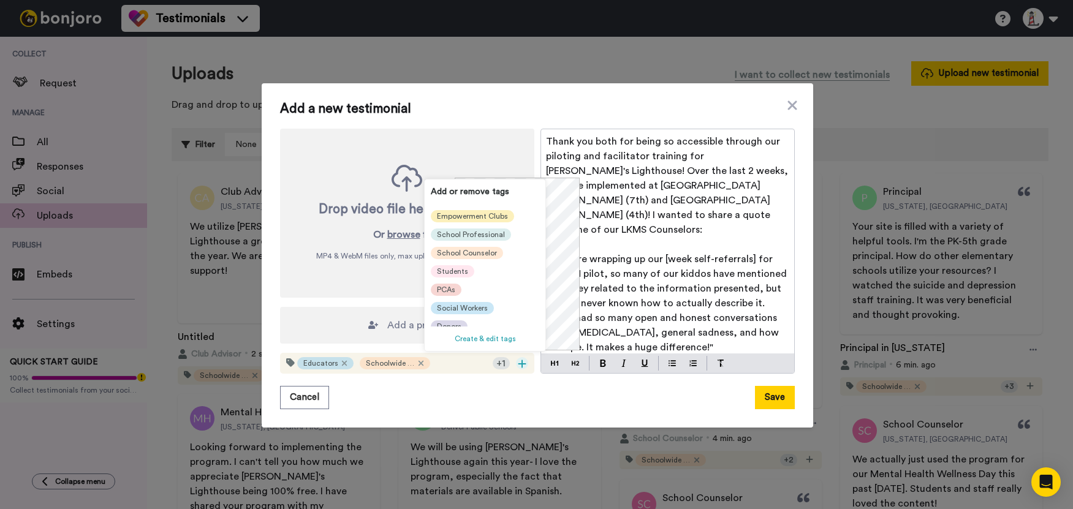
scroll to position [135, 0]
click at [494, 376] on div "Add a new testimonial Drop video file here to upload Or browse files MP4 & WebM…" at bounding box center [537, 256] width 515 height 308
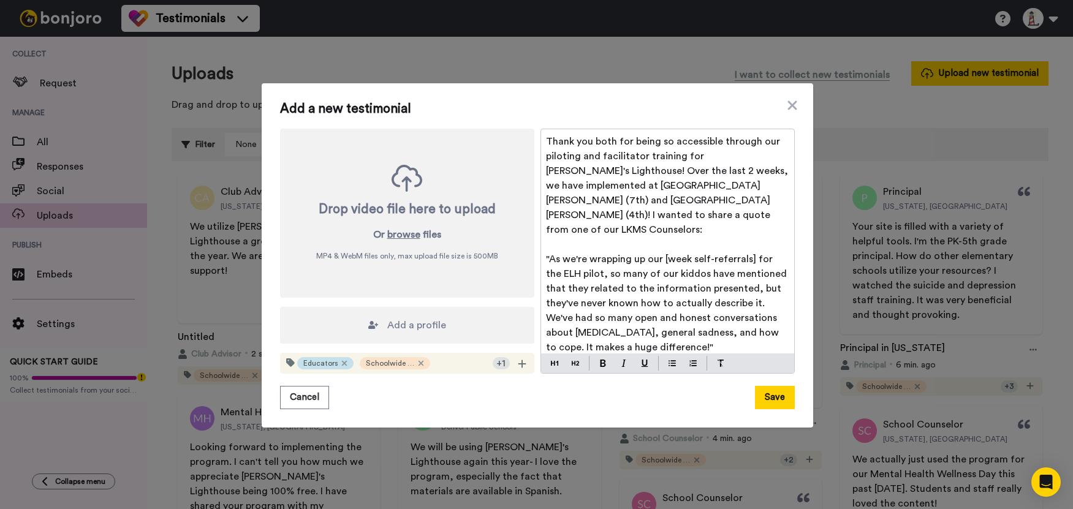
click at [498, 360] on div "+ 1" at bounding box center [501, 363] width 17 height 12
click at [415, 361] on div "Schoolwide Campaigns" at bounding box center [395, 363] width 70 height 12
click at [418, 360] on icon at bounding box center [420, 362] width 5 height 5
click at [518, 363] on icon at bounding box center [522, 364] width 8 height 8
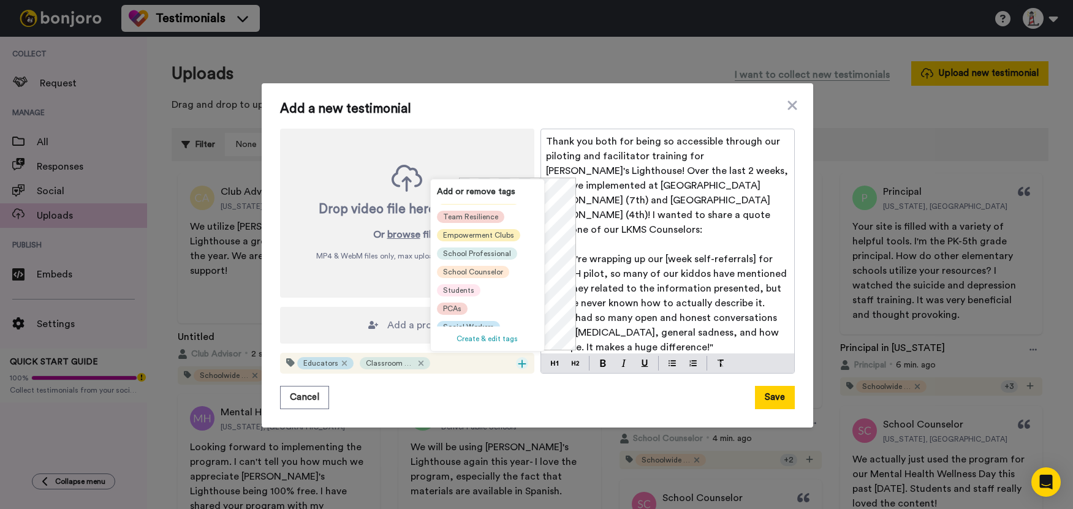
scroll to position [123, 0]
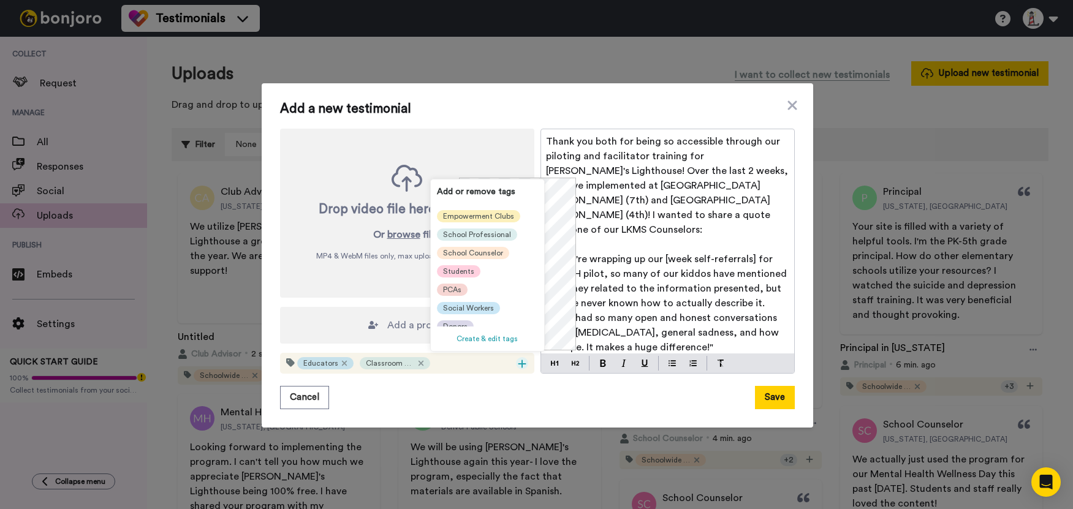
click at [456, 272] on span "Students" at bounding box center [458, 272] width 31 height 10
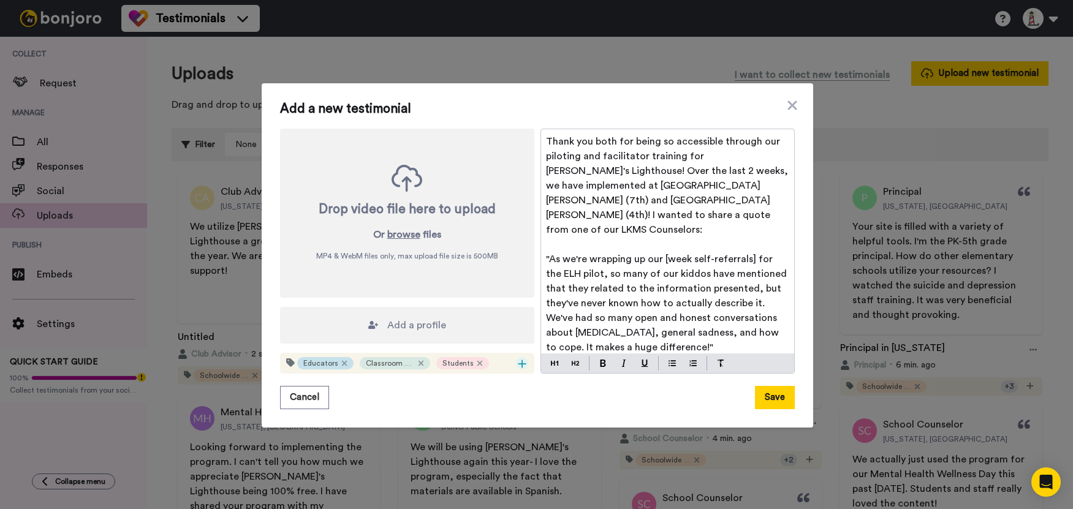
click at [518, 360] on icon at bounding box center [522, 364] width 8 height 8
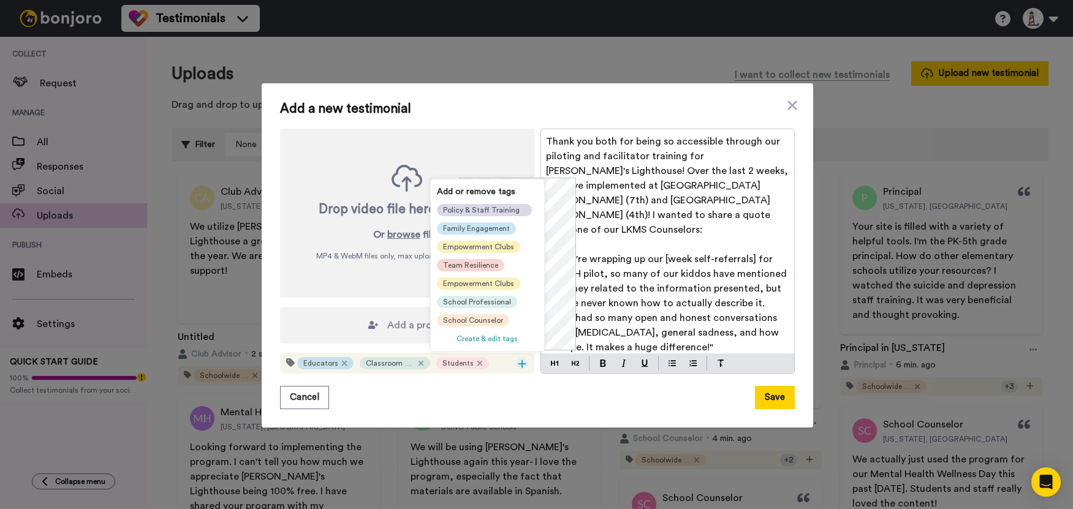
scroll to position [12, 0]
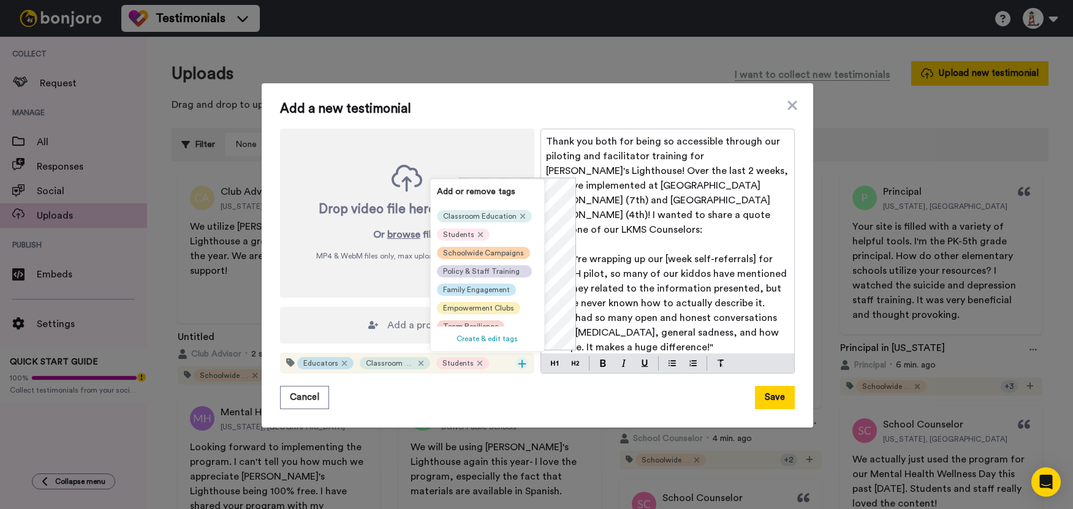
click at [477, 255] on span "Schoolwide Campaigns" at bounding box center [483, 253] width 81 height 10
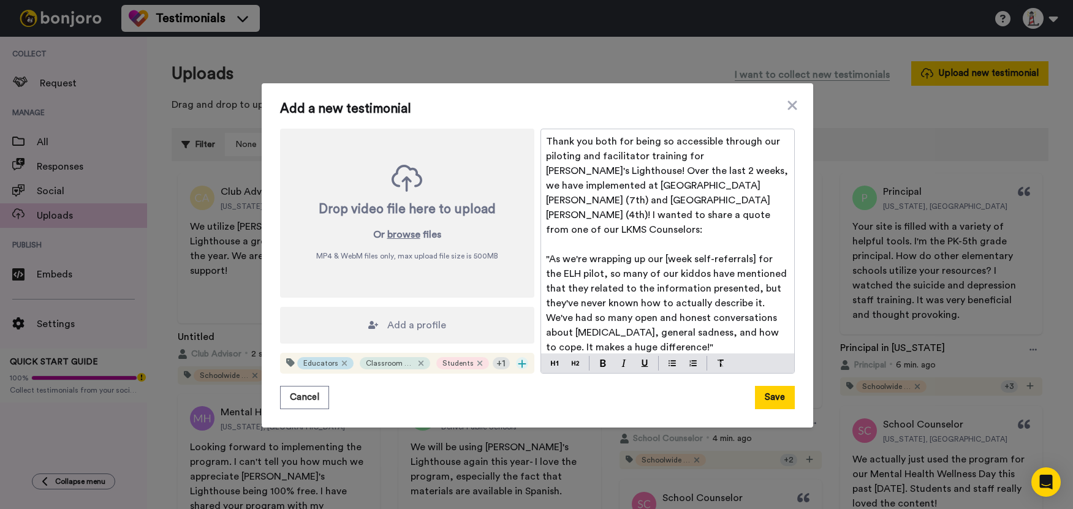
click at [519, 360] on icon at bounding box center [522, 364] width 8 height 8
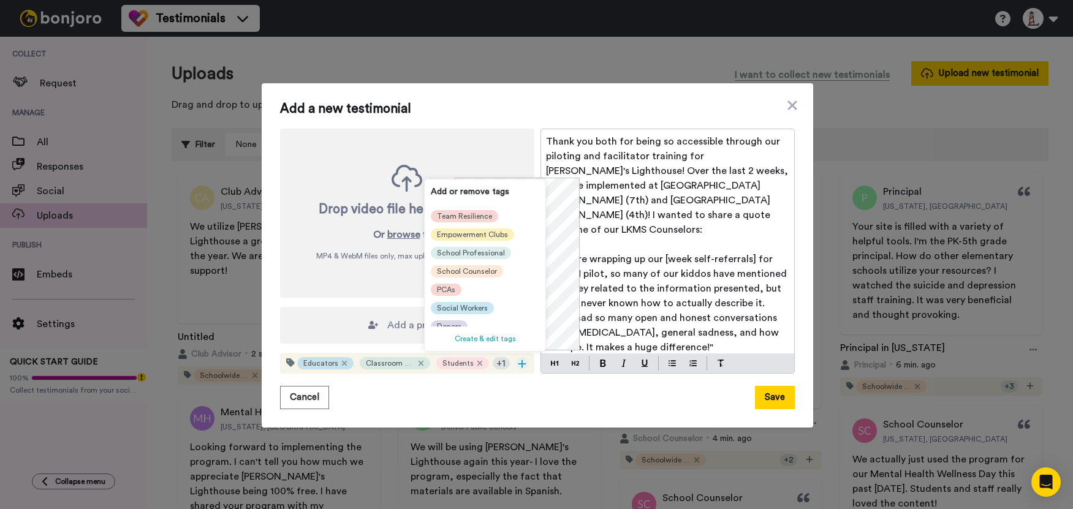
scroll to position [135, 0]
click at [486, 242] on span "School Professional" at bounding box center [471, 247] width 68 height 10
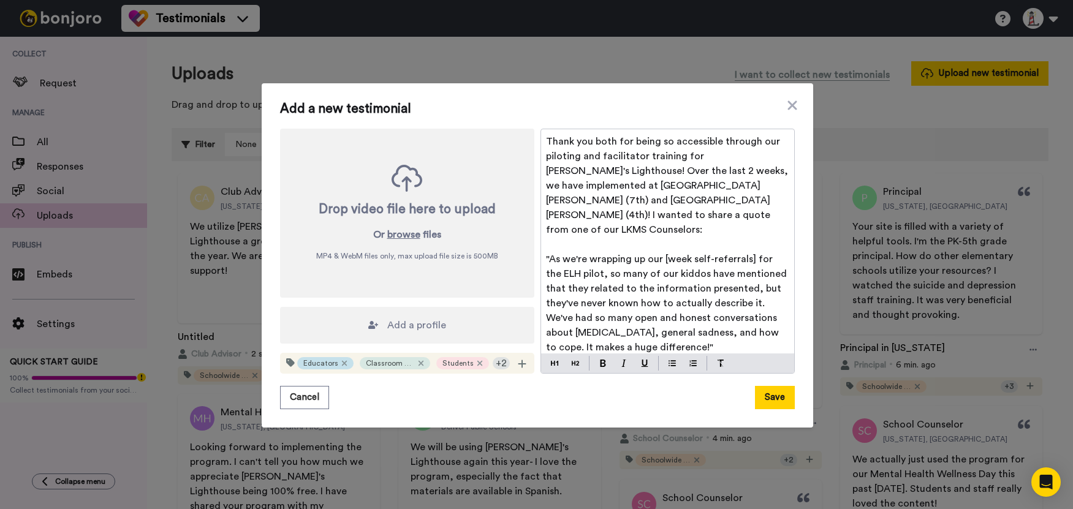
click at [417, 319] on span "Add a profile" at bounding box center [416, 325] width 59 height 15
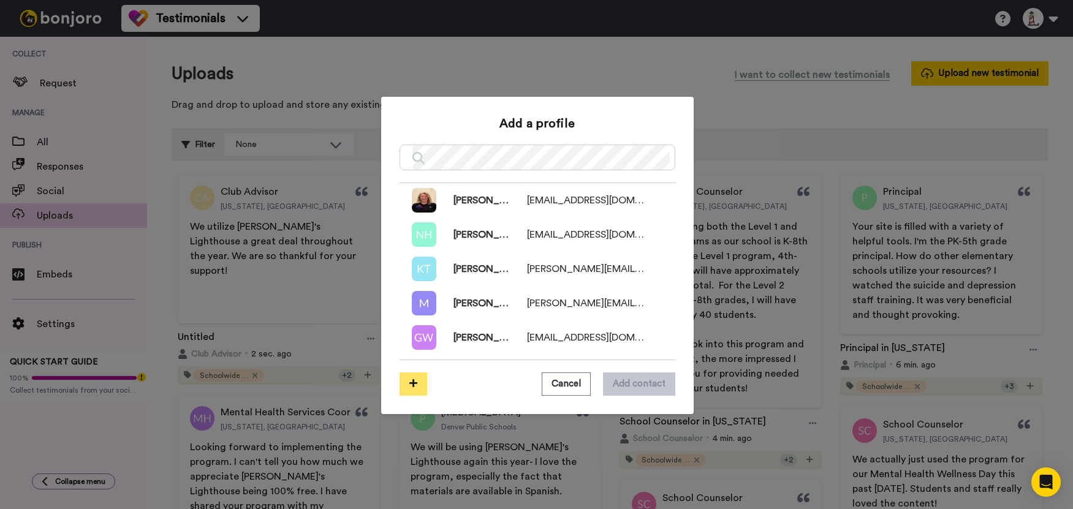
click at [410, 384] on icon at bounding box center [413, 383] width 8 height 9
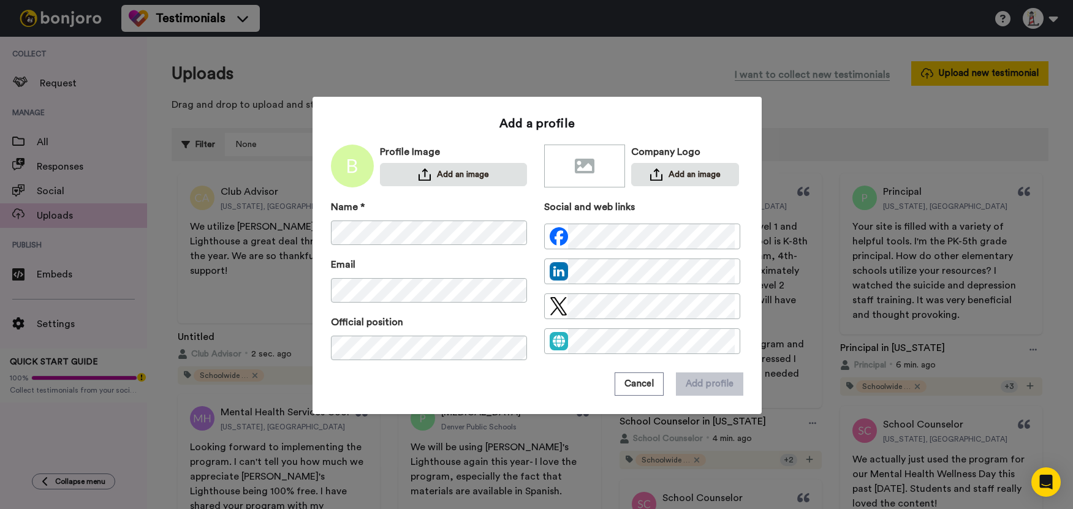
click at [455, 246] on div "Name * Email Official position" at bounding box center [429, 286] width 196 height 173
click at [497, 392] on div "Cancel Add profile" at bounding box center [537, 384] width 412 height 23
click at [711, 383] on button "Add profile" at bounding box center [709, 384] width 67 height 23
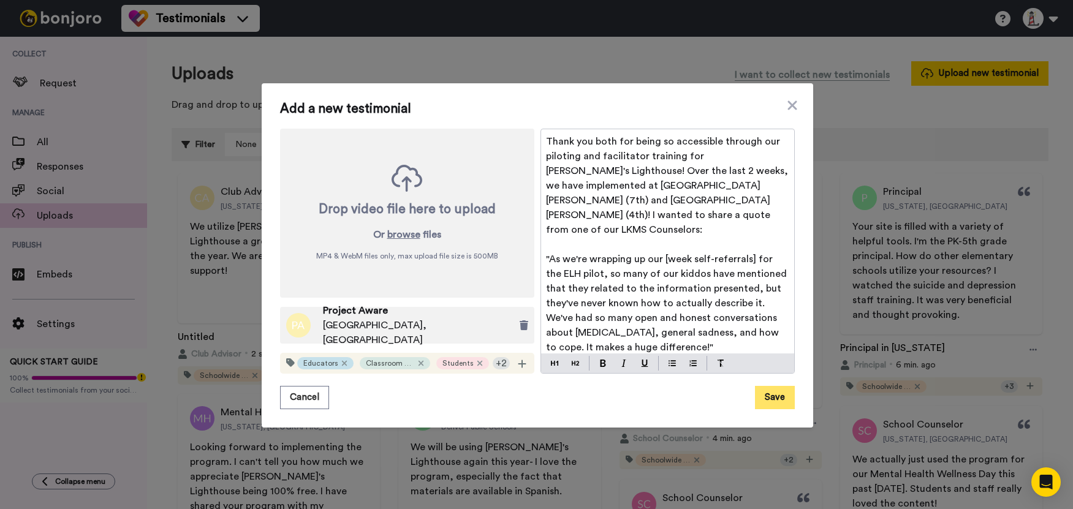
click at [771, 395] on button "Save" at bounding box center [775, 397] width 40 height 23
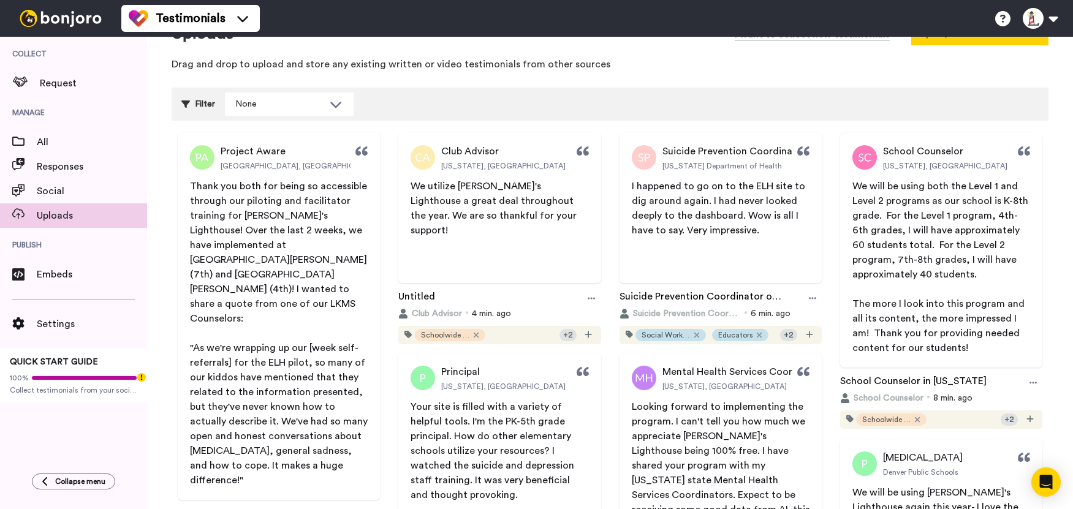
scroll to position [61, 0]
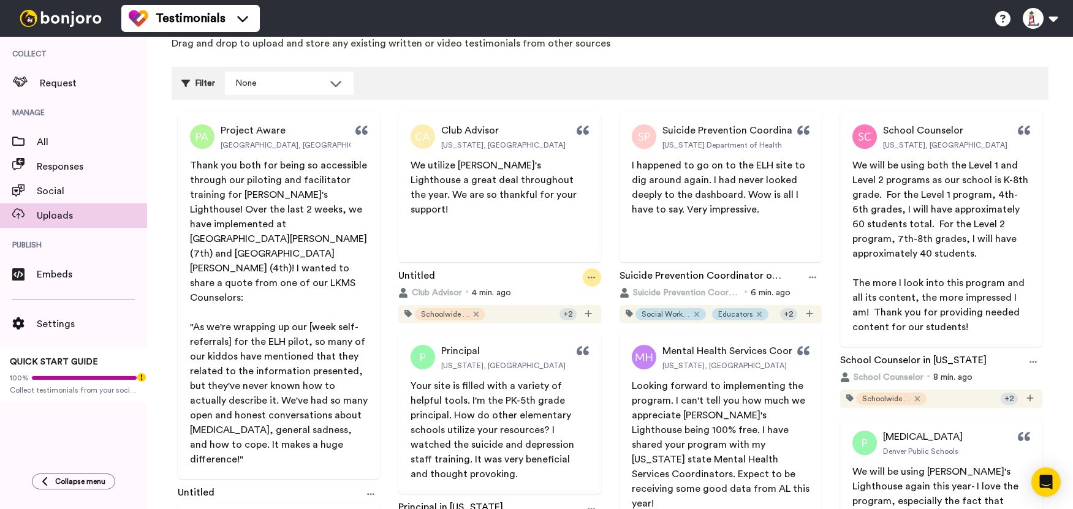
click at [589, 279] on icon at bounding box center [591, 277] width 7 height 9
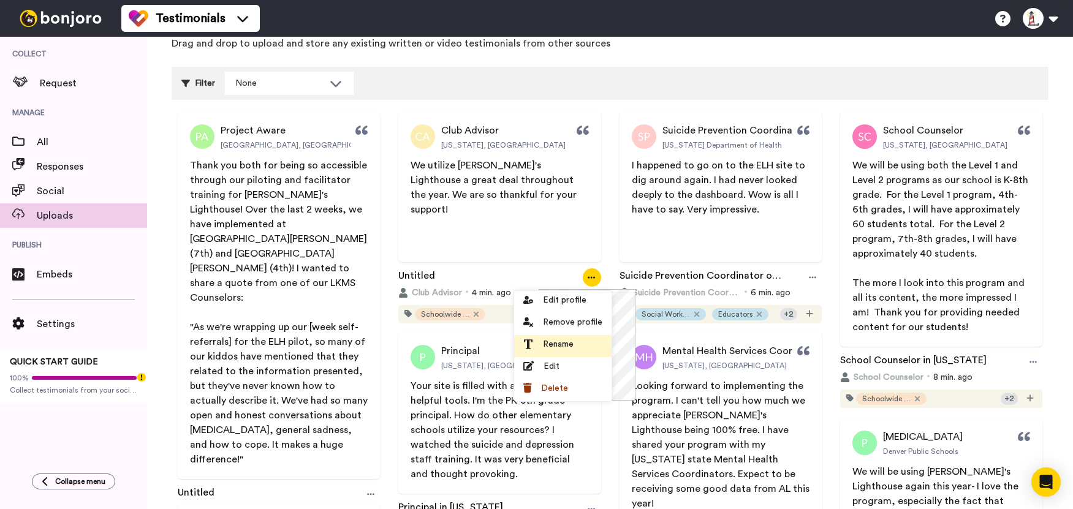
click at [559, 348] on span "Rename" at bounding box center [558, 344] width 31 height 12
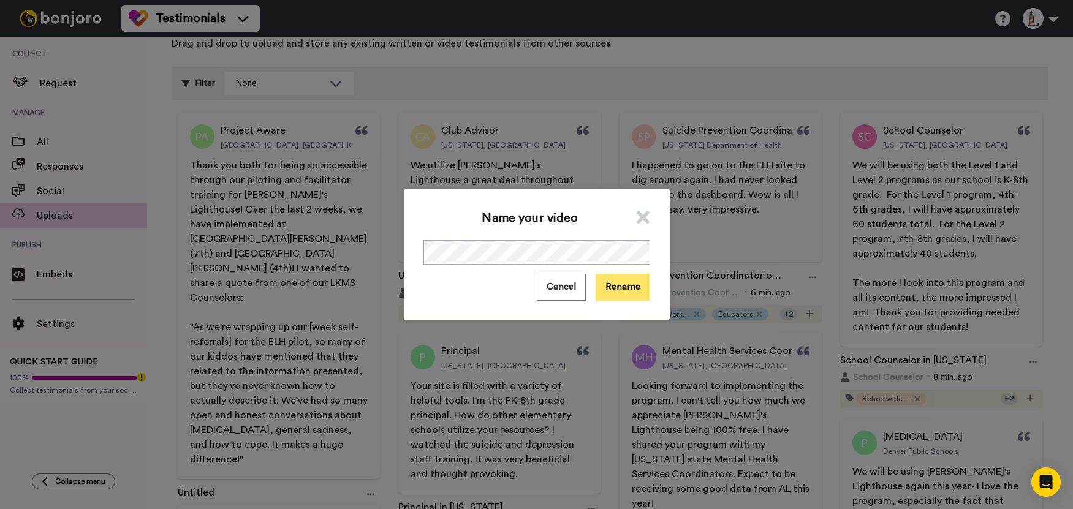
click at [605, 286] on button "Rename" at bounding box center [623, 287] width 55 height 26
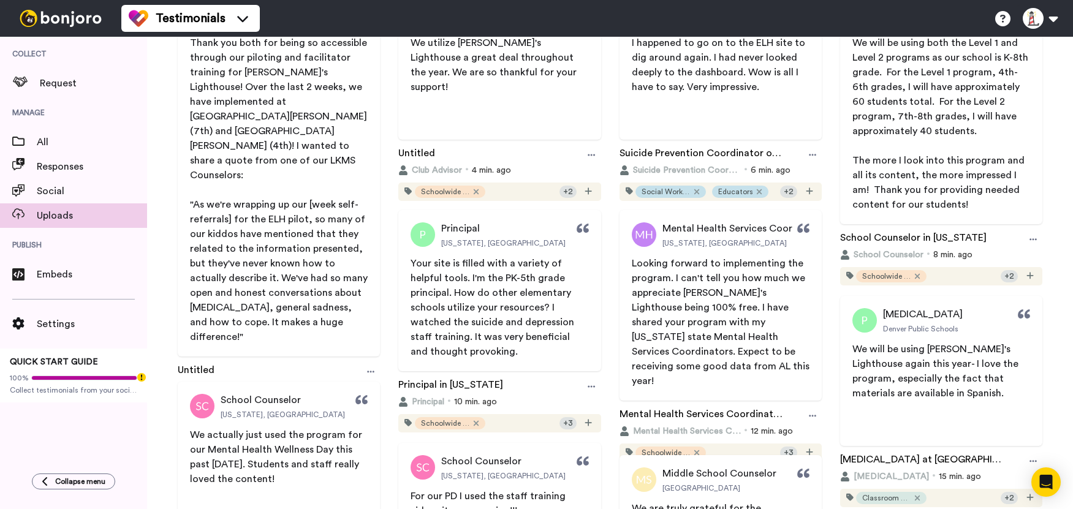
scroll to position [123, 0]
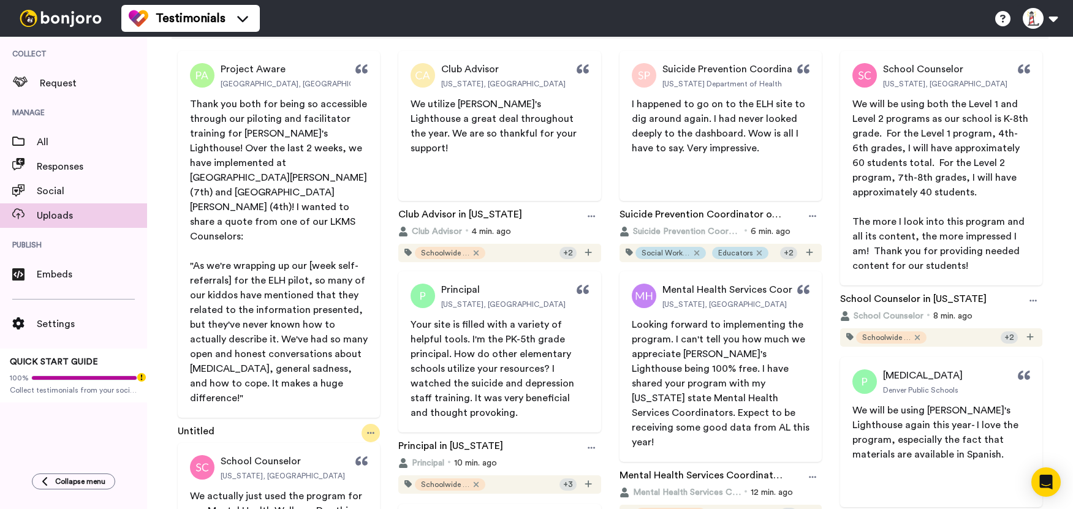
click at [370, 424] on div at bounding box center [371, 433] width 18 height 18
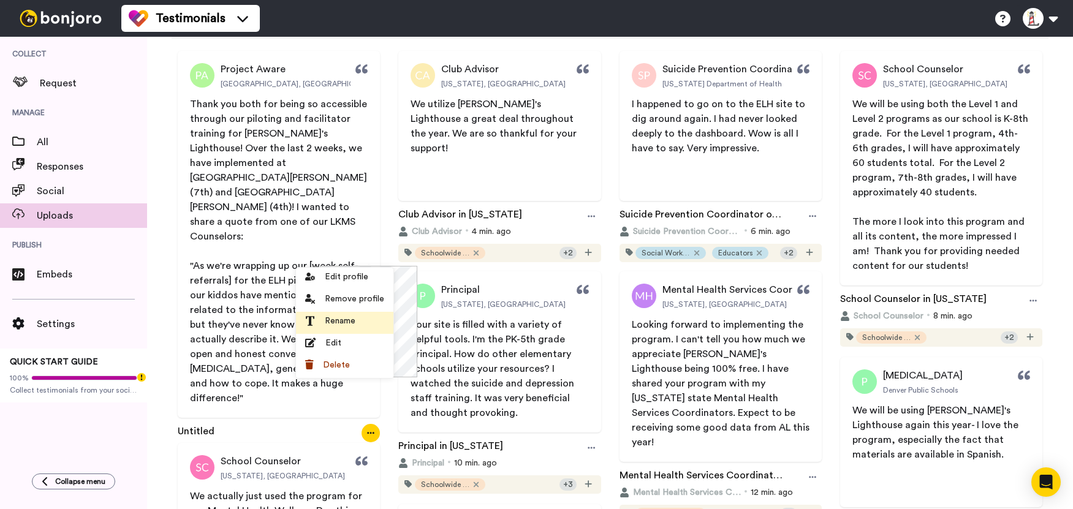
click at [355, 317] on span "Rename" at bounding box center [340, 321] width 31 height 12
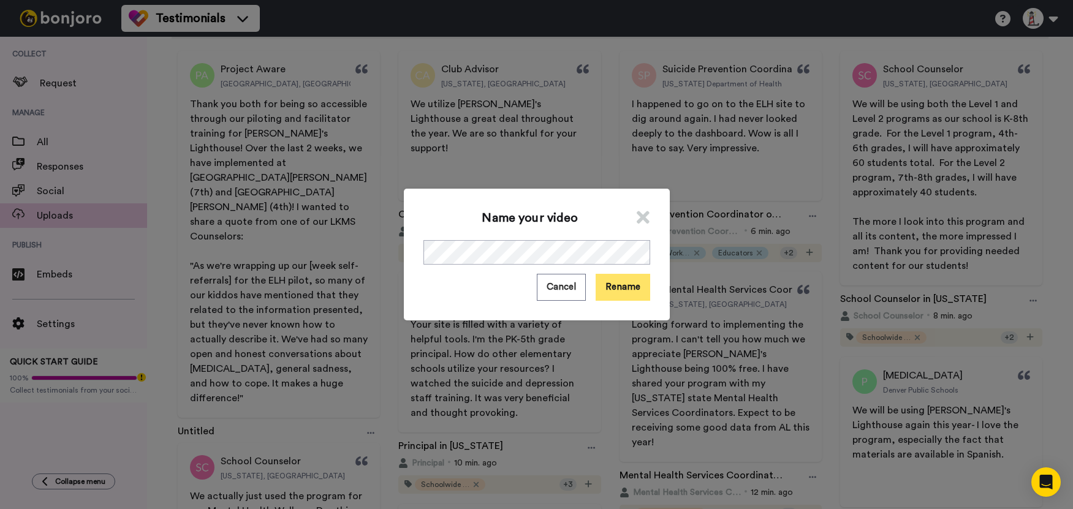
click at [599, 276] on button "Rename" at bounding box center [623, 287] width 55 height 26
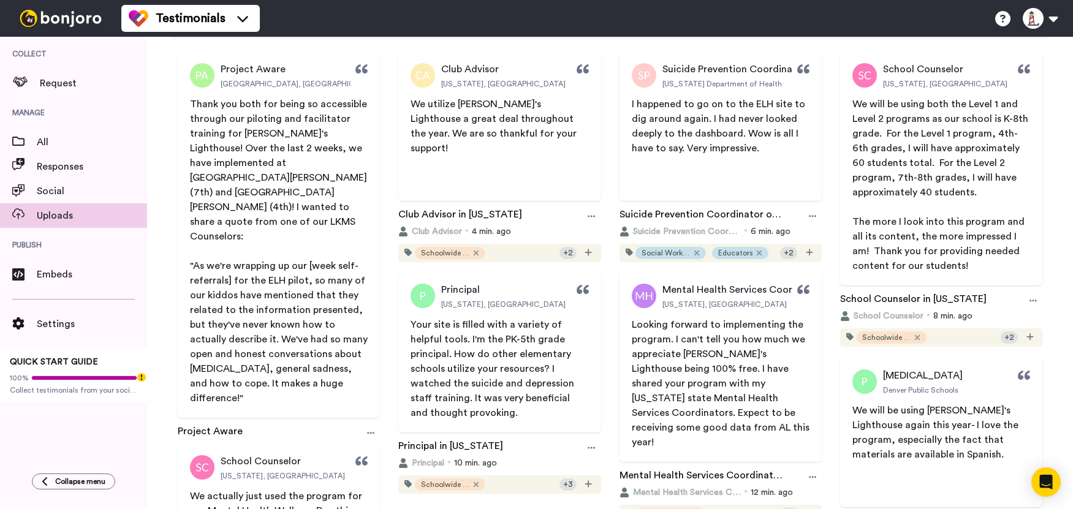
scroll to position [0, 0]
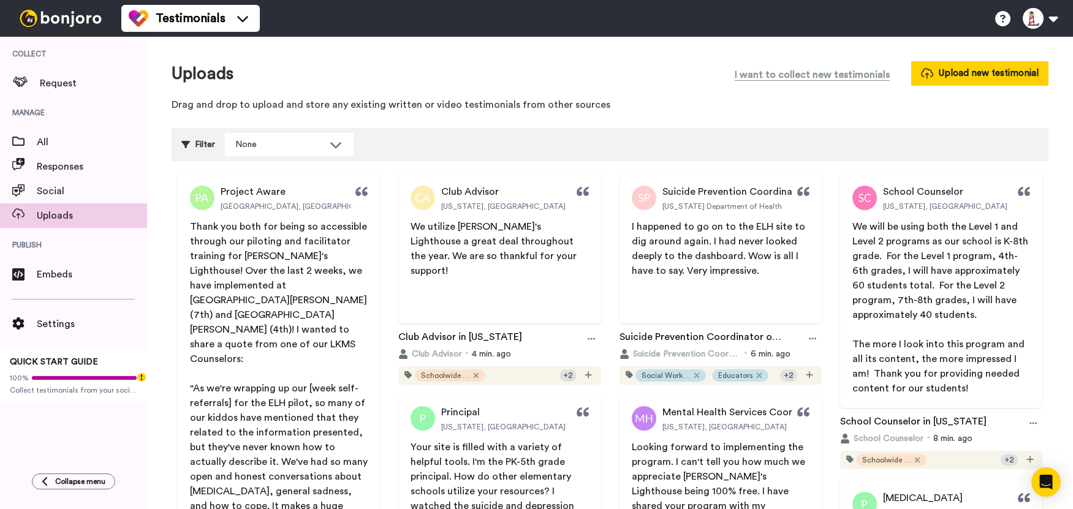
drag, startPoint x: 634, startPoint y: 99, endPoint x: 803, endPoint y: 51, distance: 176.2
click at [634, 99] on p "Drag and drop to upload and store any existing written or video testimonials fr…" at bounding box center [610, 105] width 877 height 14
click at [989, 74] on button "Upload new testimonial" at bounding box center [979, 73] width 137 height 24
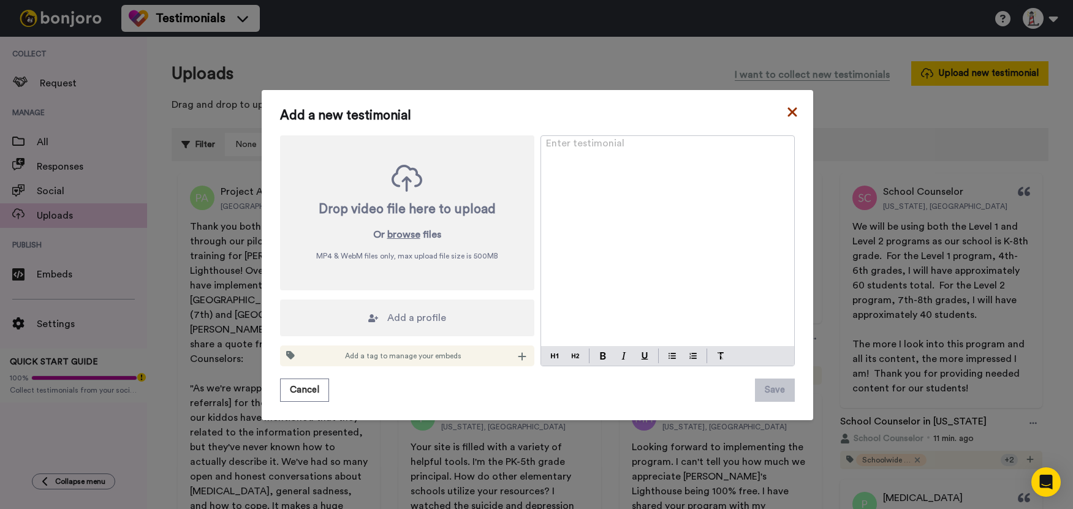
click at [786, 113] on icon at bounding box center [792, 112] width 12 height 15
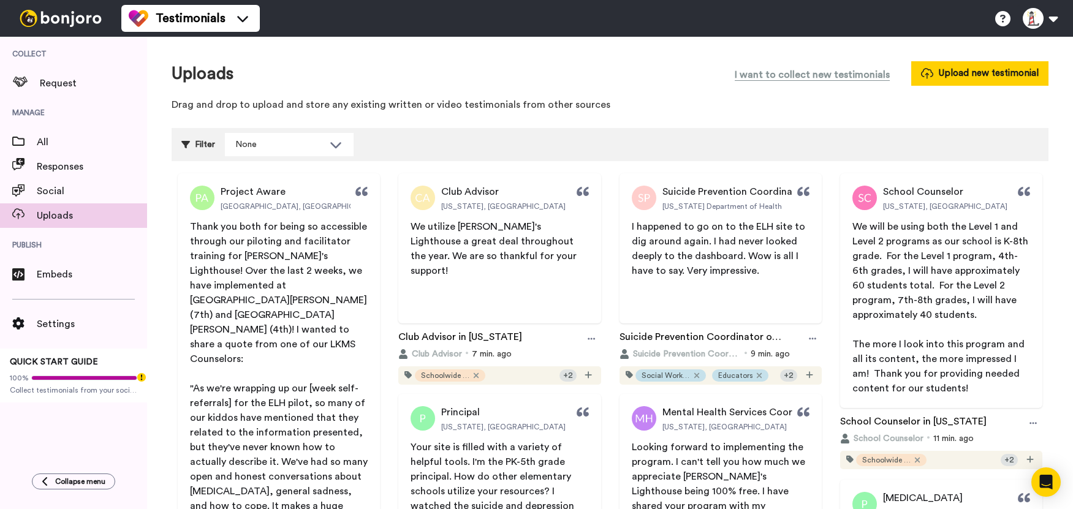
click at [604, 76] on div "Uploads I want to collect new testimonials Upload new testimonial" at bounding box center [610, 73] width 877 height 25
click at [971, 73] on button "Upload new testimonial" at bounding box center [979, 73] width 137 height 24
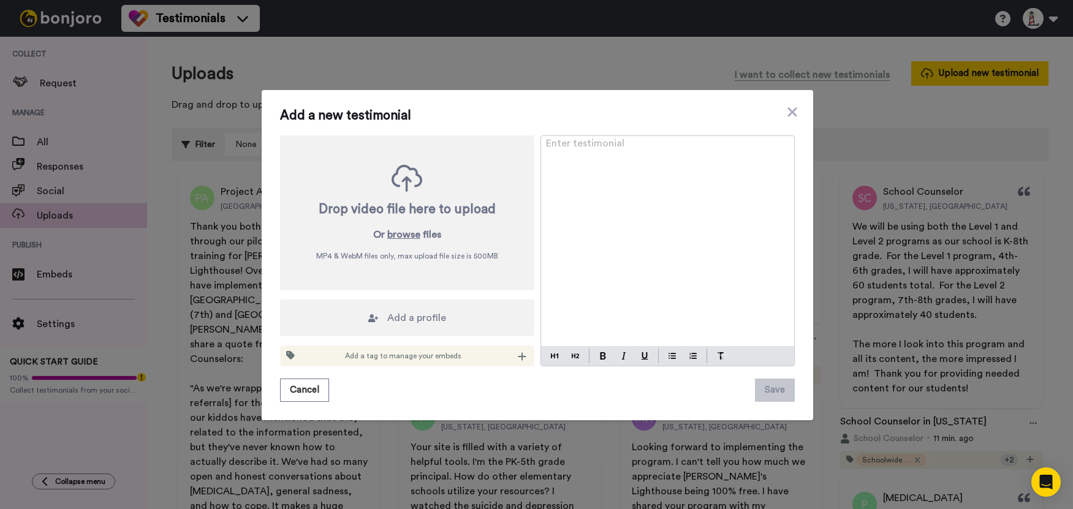
click at [620, 161] on div "Enter testimonial ﻿" at bounding box center [667, 241] width 253 height 210
click at [600, 182] on div "Enter testimonial ﻿" at bounding box center [667, 241] width 253 height 210
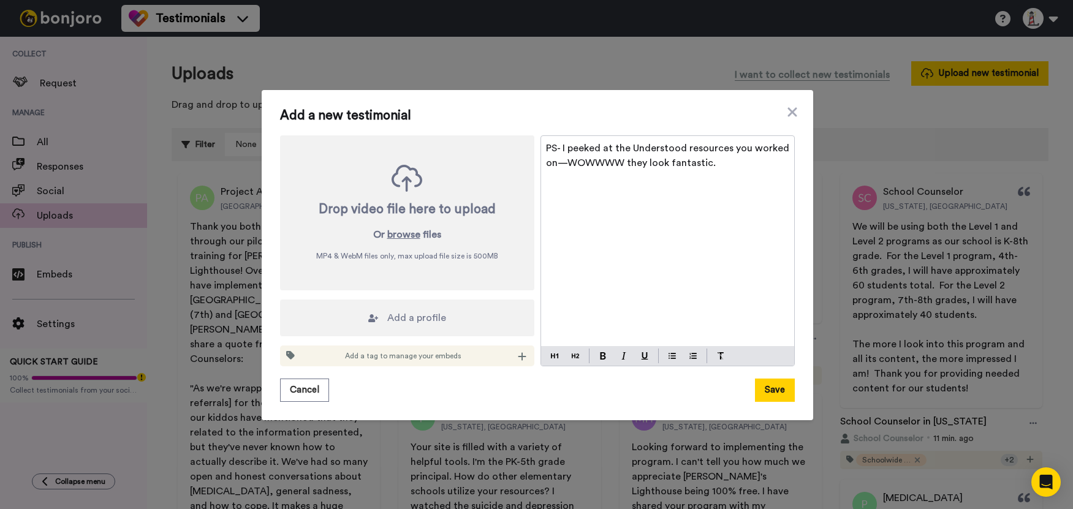
click at [660, 200] on div "PS- I peeked at the Understood resources you worked on—WOWWWW they look fantast…" at bounding box center [667, 241] width 253 height 210
click at [552, 149] on span "PS- I peeked at the Understood resources you worked on—WOWWWW they look fantast…" at bounding box center [669, 155] width 246 height 25
click at [627, 188] on div "PS - I peeked at the Understood resources you worked on—WOWWWW they look fantas…" at bounding box center [667, 241] width 253 height 210
click at [732, 164] on p "PS - I peeked at the Understood resources you worked on—WOWWWW they look fantas…" at bounding box center [667, 155] width 243 height 29
click at [293, 395] on button "Cancel" at bounding box center [304, 390] width 49 height 23
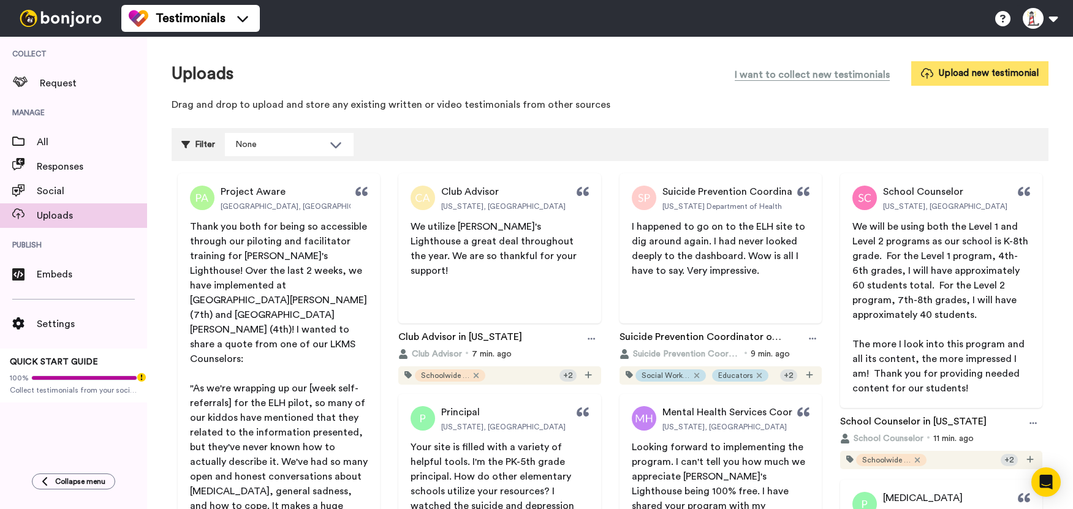
click at [986, 77] on button "Upload new testimonial" at bounding box center [979, 73] width 137 height 24
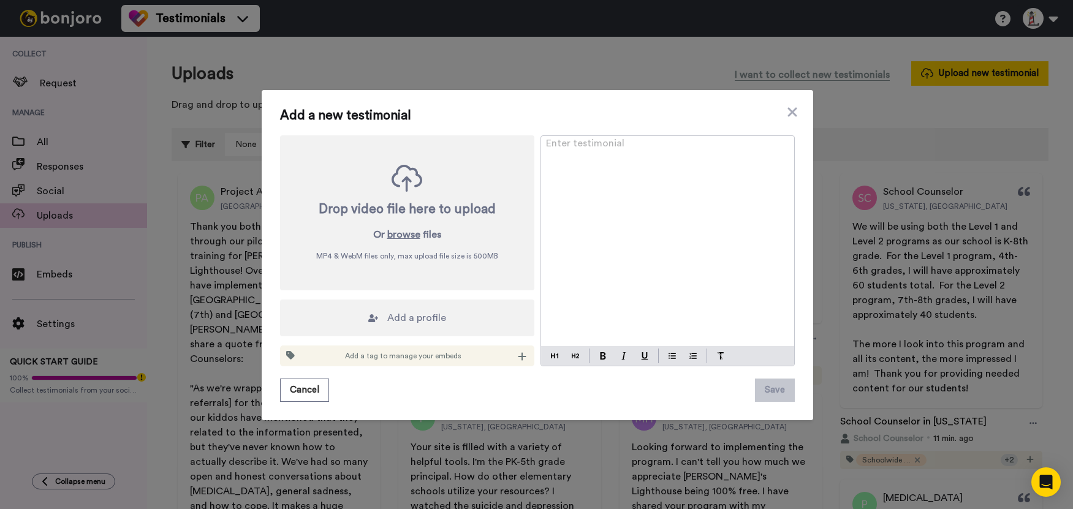
click at [586, 200] on div "Enter testimonial ﻿" at bounding box center [667, 241] width 253 height 210
click at [605, 157] on div "Enter testimonial ﻿" at bounding box center [667, 241] width 253 height 210
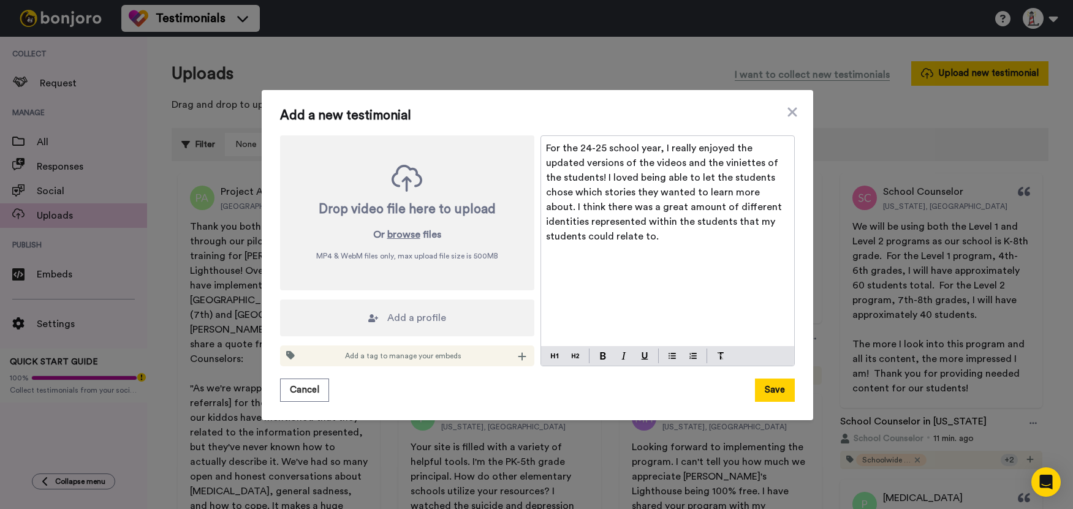
click at [645, 249] on div "For the 24-25 school year, I really enjoyed the updated versions of the videos …" at bounding box center [667, 241] width 253 height 210
click at [423, 315] on span "Add a profile" at bounding box center [416, 318] width 59 height 15
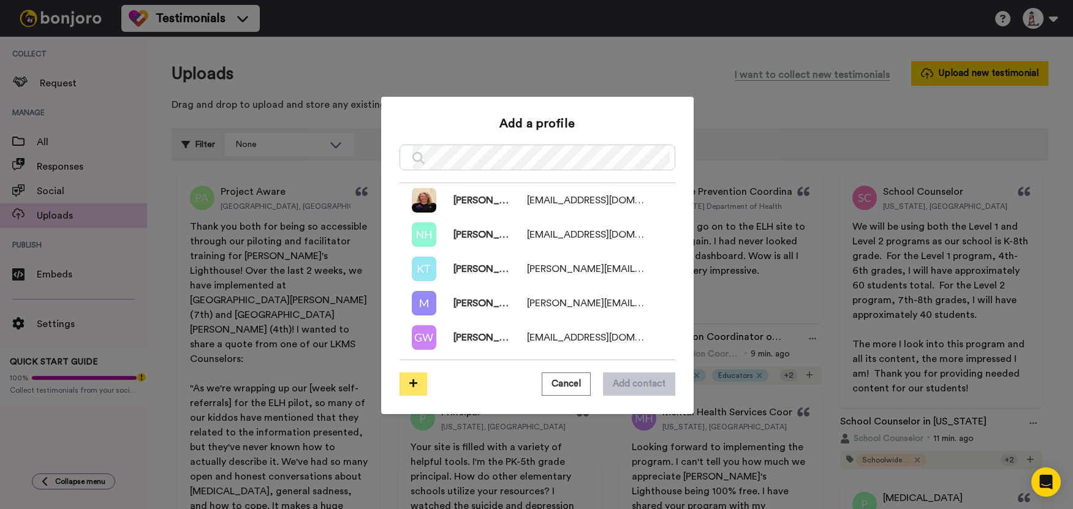
click at [409, 382] on icon at bounding box center [413, 383] width 8 height 9
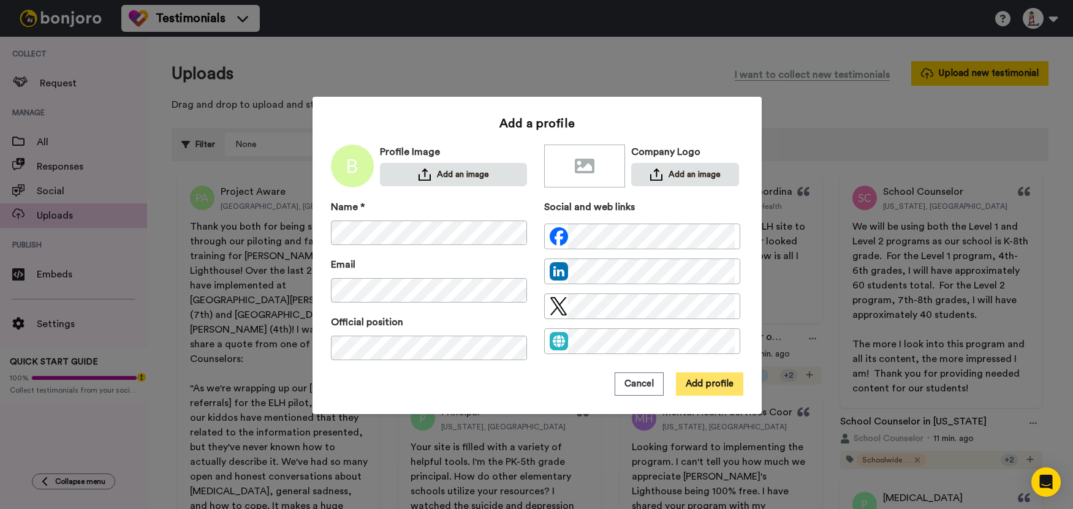
click at [698, 387] on button "Add profile" at bounding box center [709, 384] width 67 height 23
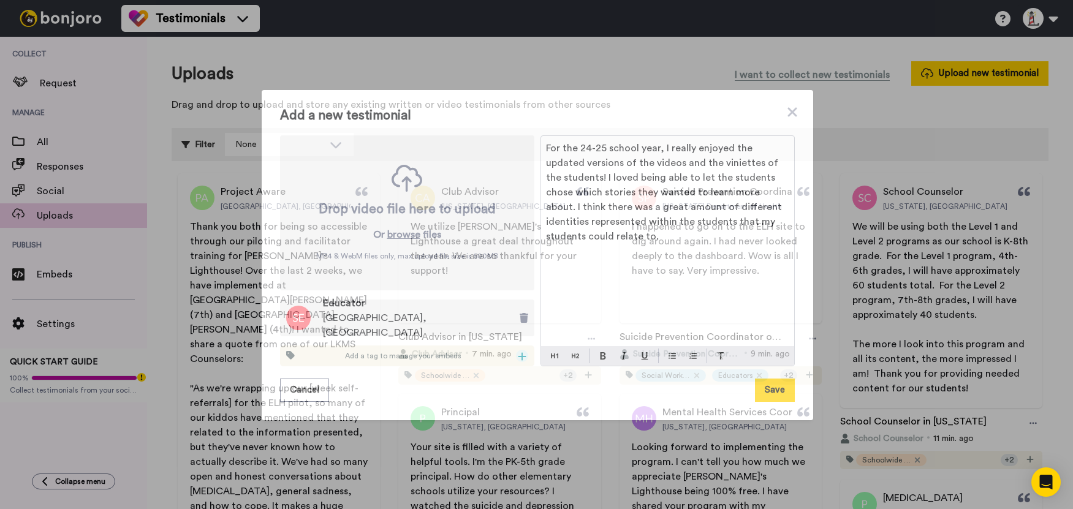
click at [518, 358] on icon at bounding box center [522, 357] width 9 height 10
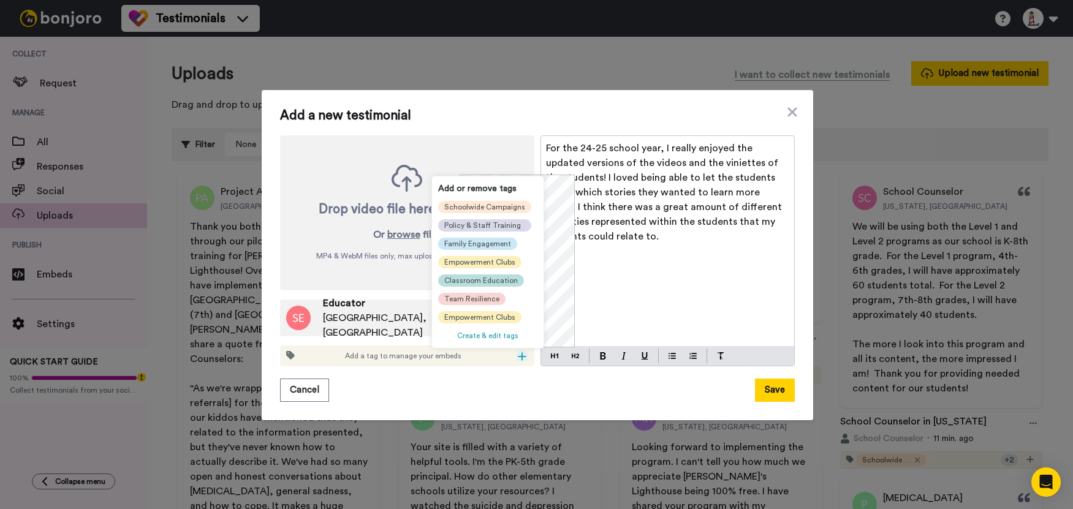
click at [485, 278] on span "Classroom Education" at bounding box center [481, 281] width 74 height 10
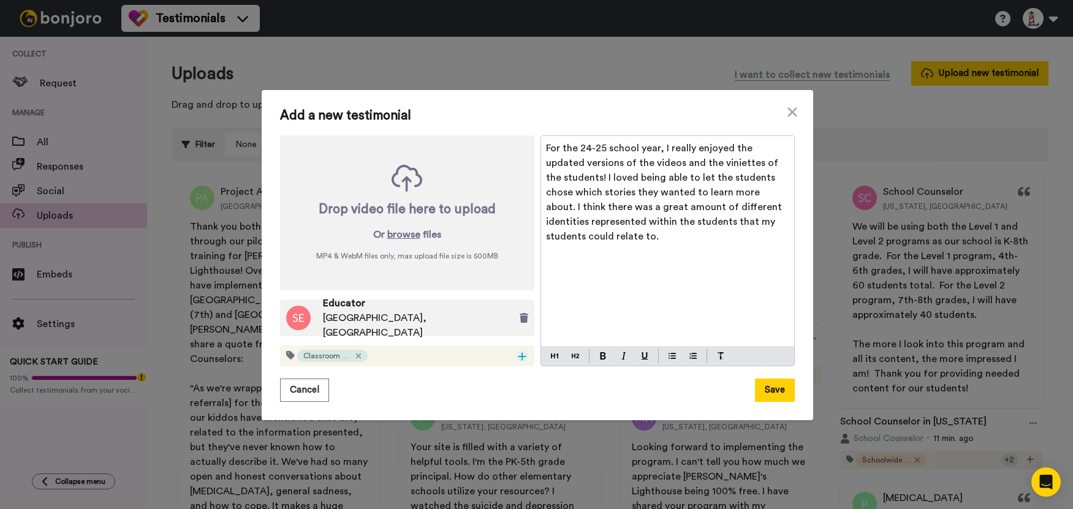
click at [521, 352] on div at bounding box center [522, 356] width 12 height 12
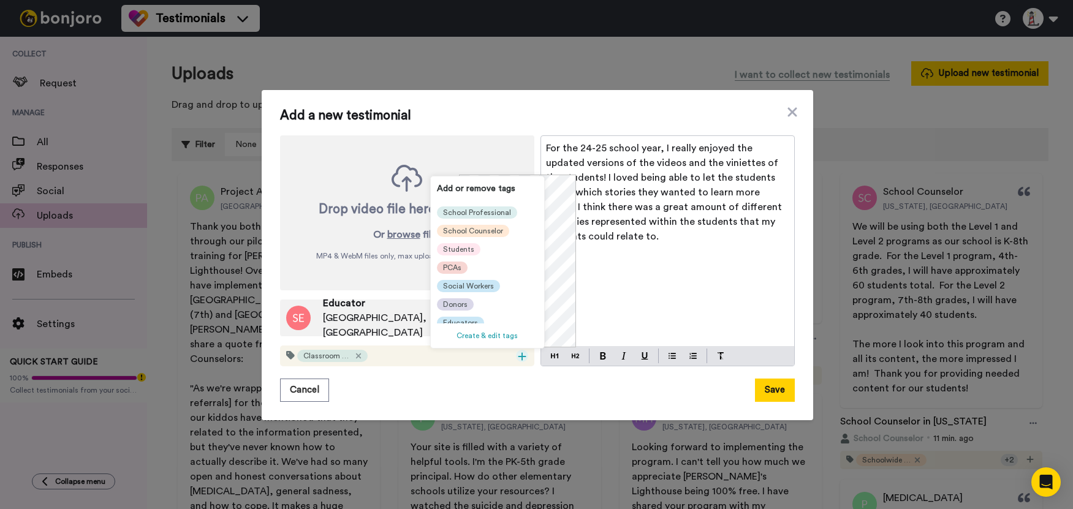
scroll to position [135, 0]
click at [469, 313] on span "Educators" at bounding box center [460, 318] width 35 height 10
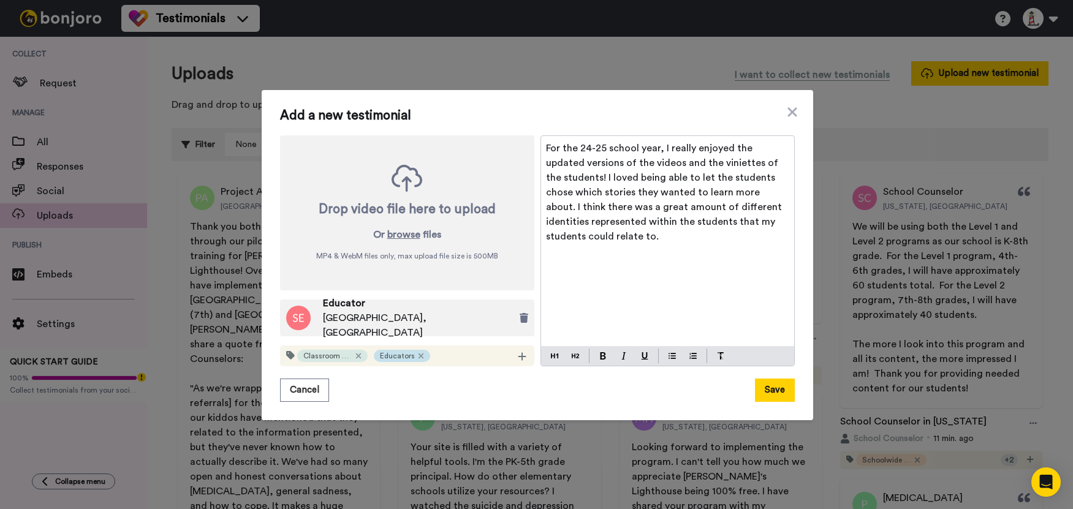
scroll to position [0, 0]
click at [518, 358] on icon at bounding box center [522, 357] width 9 height 10
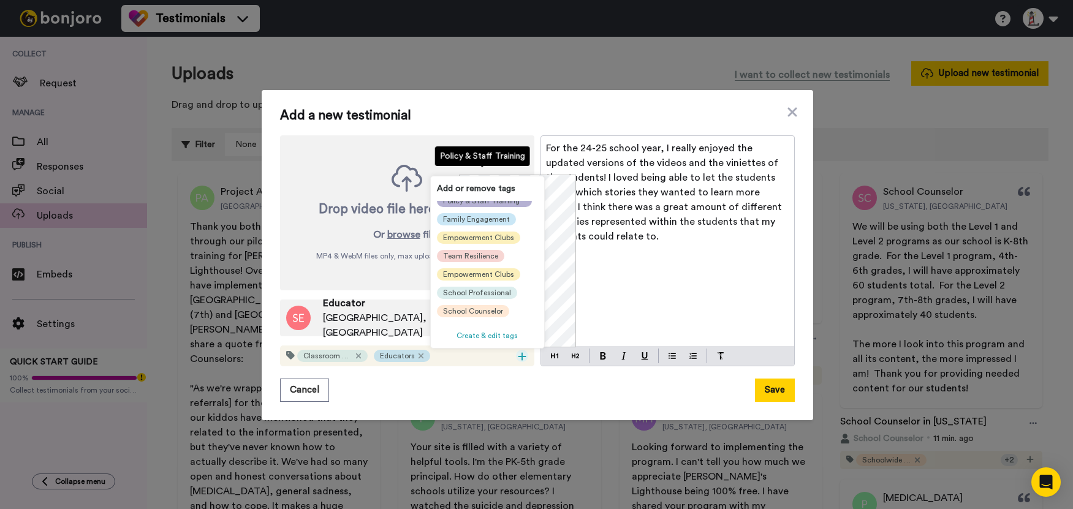
scroll to position [123, 0]
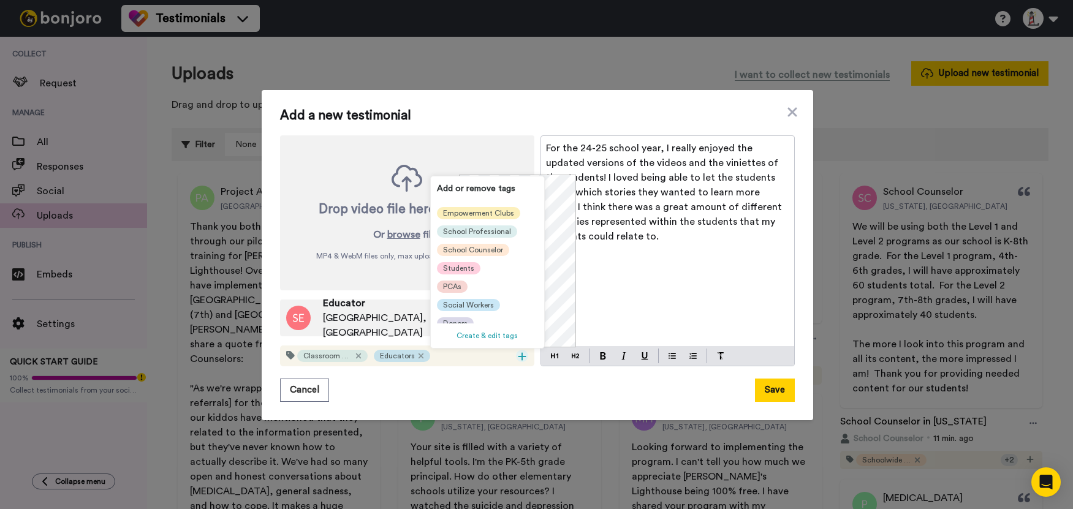
click at [464, 270] on span "Students" at bounding box center [458, 268] width 31 height 10
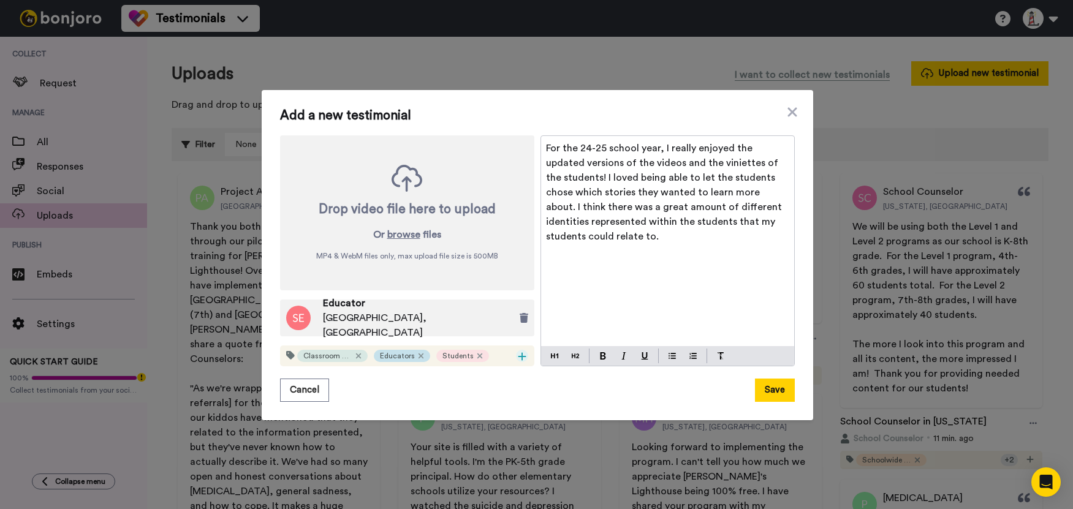
click at [518, 356] on icon at bounding box center [522, 357] width 8 height 8
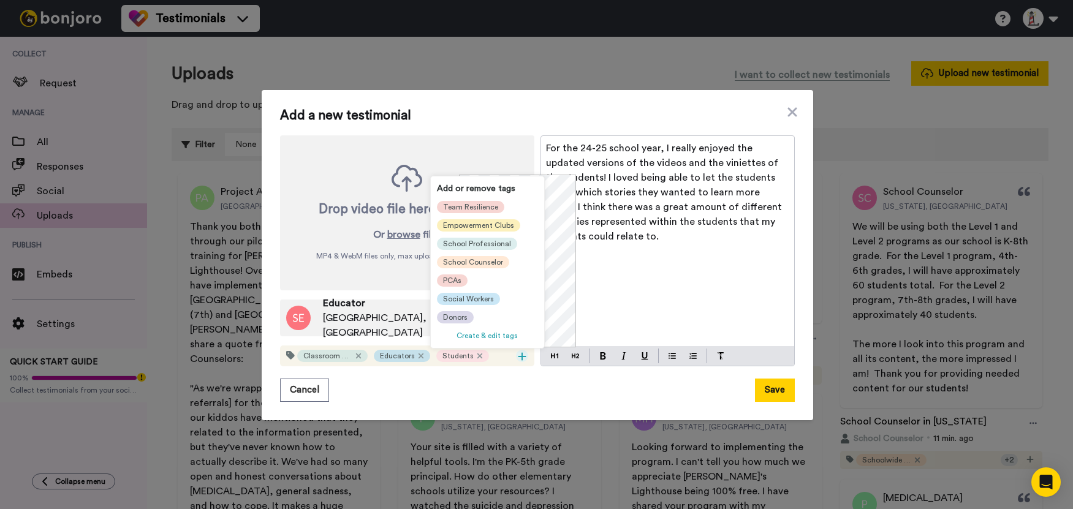
scroll to position [135, 0]
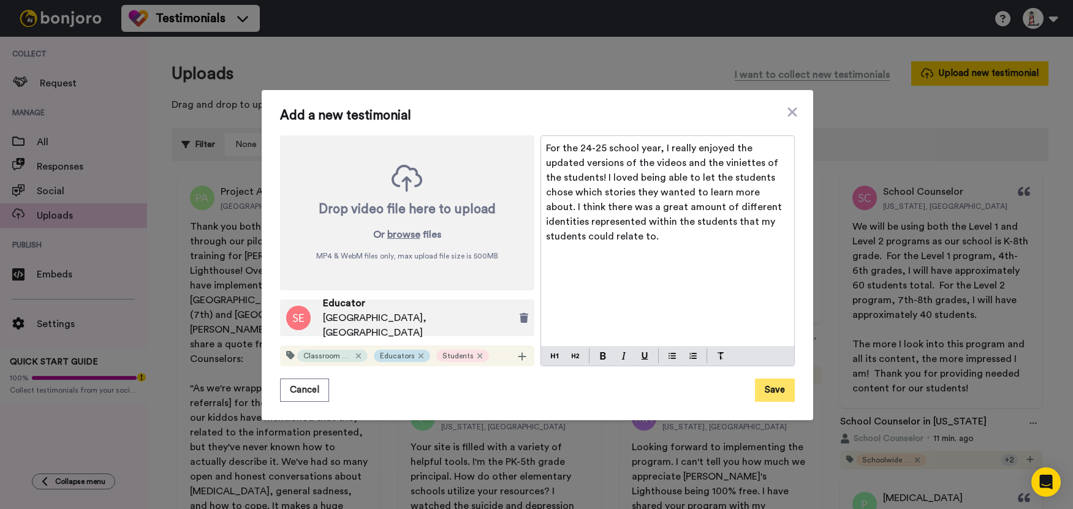
click at [772, 390] on button "Save" at bounding box center [775, 390] width 40 height 23
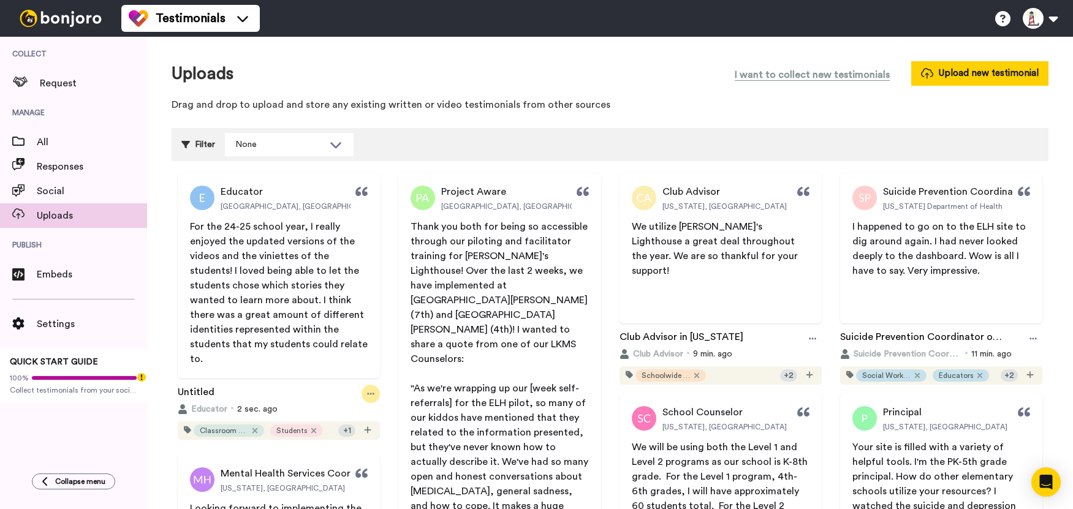
click at [365, 400] on div at bounding box center [371, 394] width 18 height 18
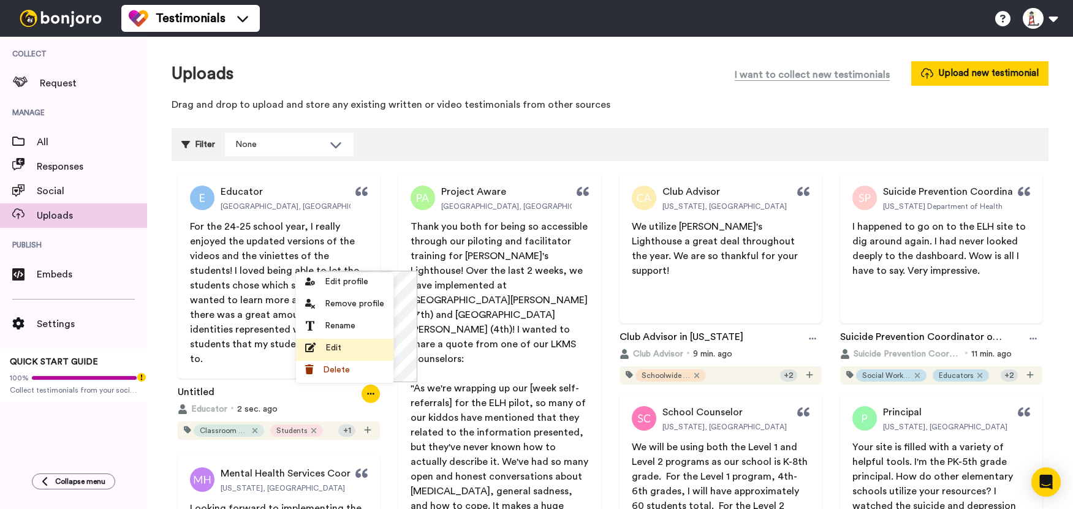
click at [344, 350] on div "Edit" at bounding box center [344, 348] width 79 height 12
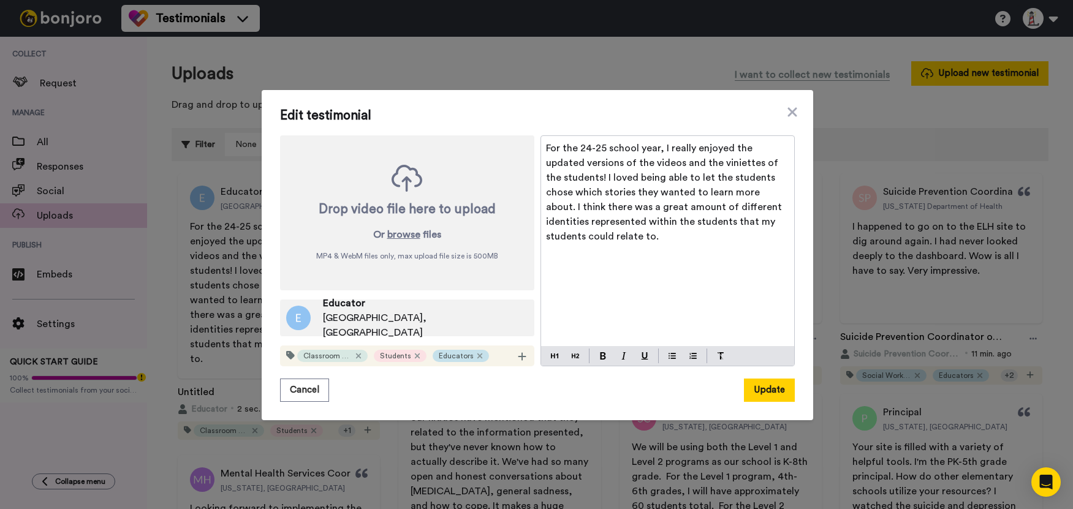
click at [387, 311] on span "Educator" at bounding box center [425, 303] width 205 height 15
click at [461, 326] on div "Educator [GEOGRAPHIC_DATA], [GEOGRAPHIC_DATA]" at bounding box center [407, 318] width 254 height 37
click at [323, 320] on span "[GEOGRAPHIC_DATA], [GEOGRAPHIC_DATA]" at bounding box center [425, 325] width 205 height 29
drag, startPoint x: 299, startPoint y: 324, endPoint x: 566, endPoint y: 357, distance: 269.3
click at [300, 324] on img at bounding box center [298, 318] width 25 height 25
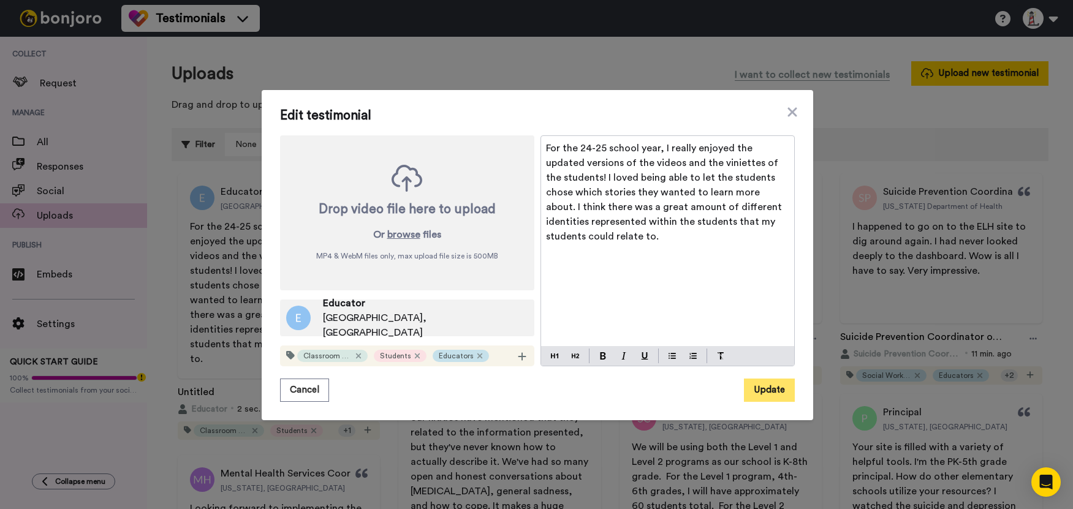
click at [744, 387] on button "Update" at bounding box center [769, 390] width 51 height 23
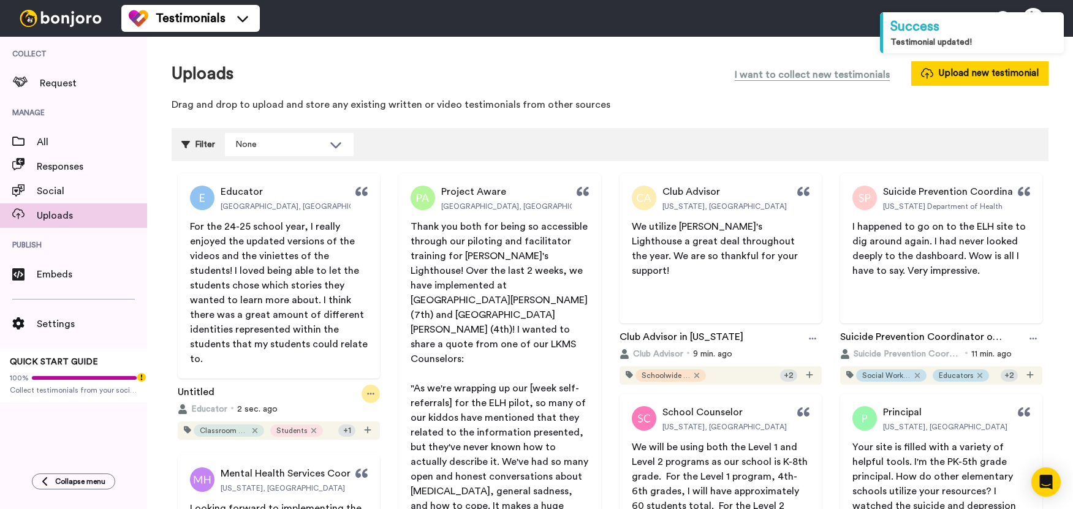
click at [371, 392] on icon at bounding box center [370, 394] width 7 height 9
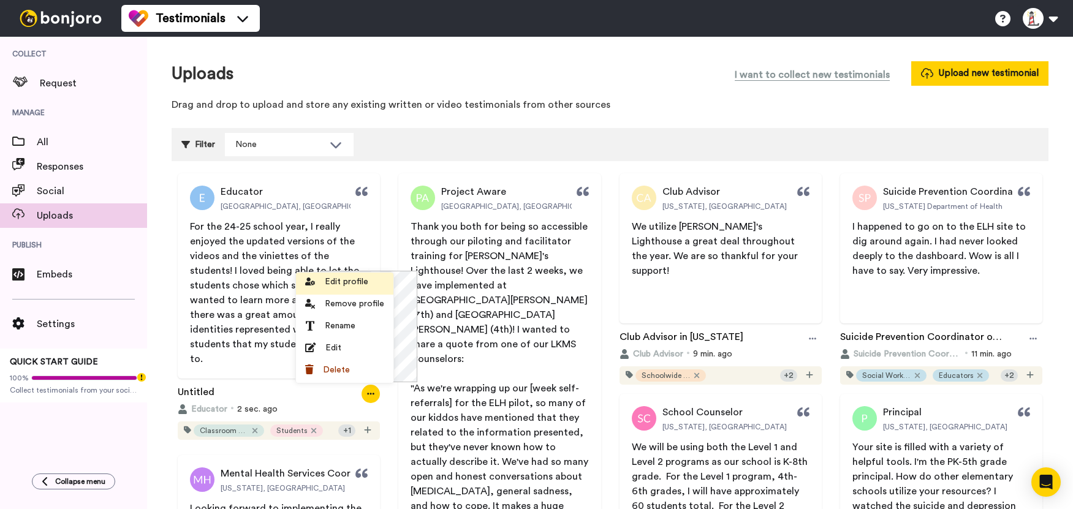
click at [355, 285] on span "Edit profile" at bounding box center [347, 282] width 44 height 12
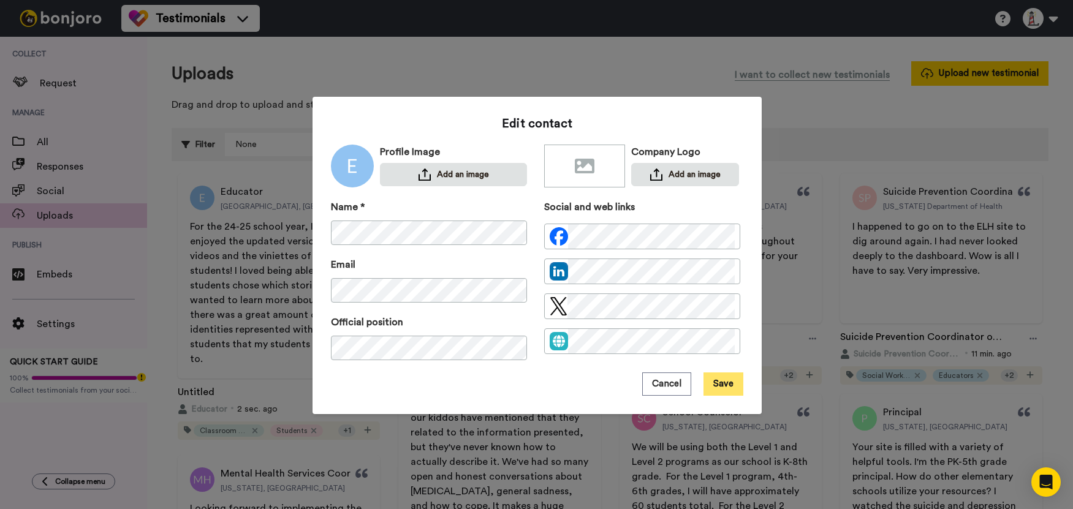
click at [713, 382] on button "Save" at bounding box center [723, 384] width 40 height 23
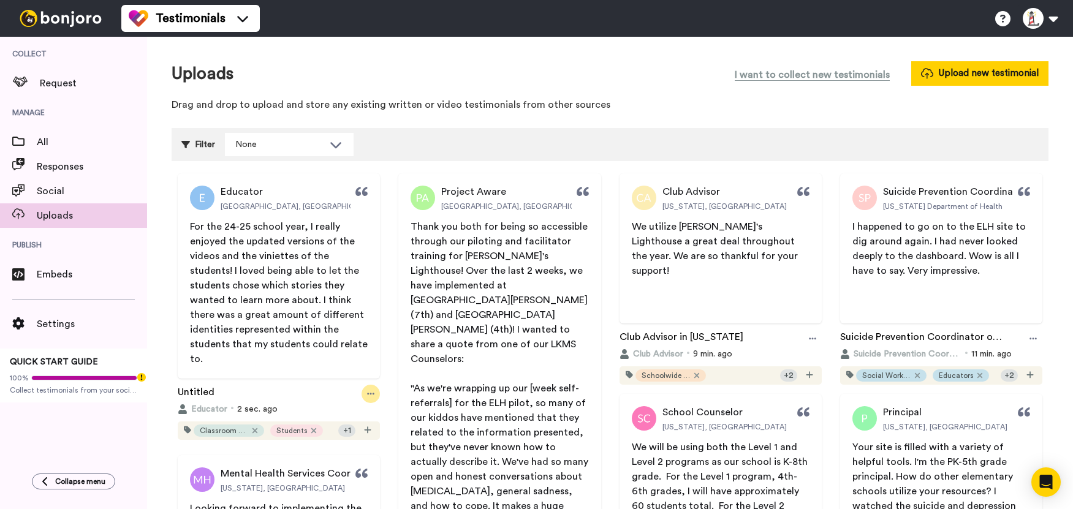
click at [367, 395] on icon at bounding box center [370, 394] width 7 height 9
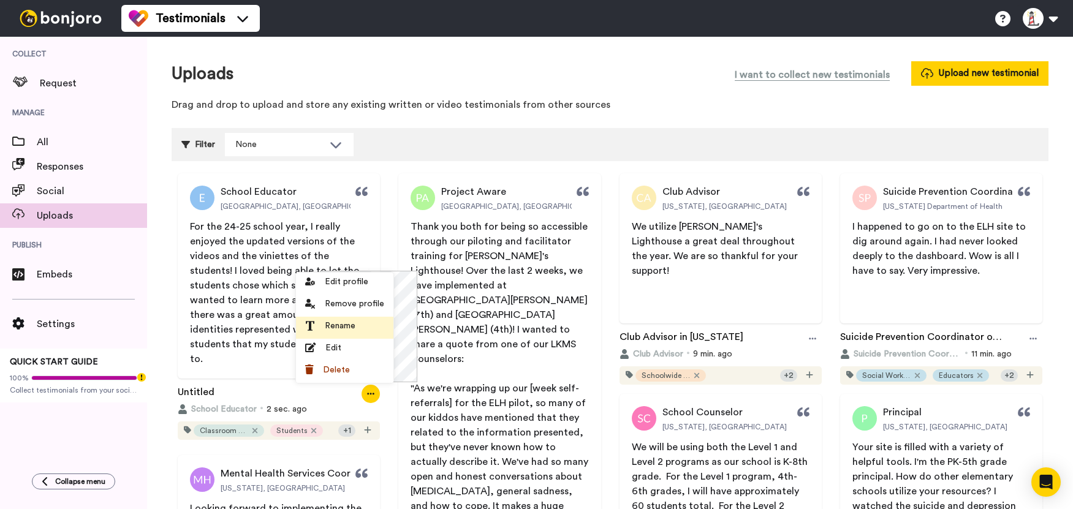
click at [344, 322] on span "Rename" at bounding box center [340, 326] width 31 height 12
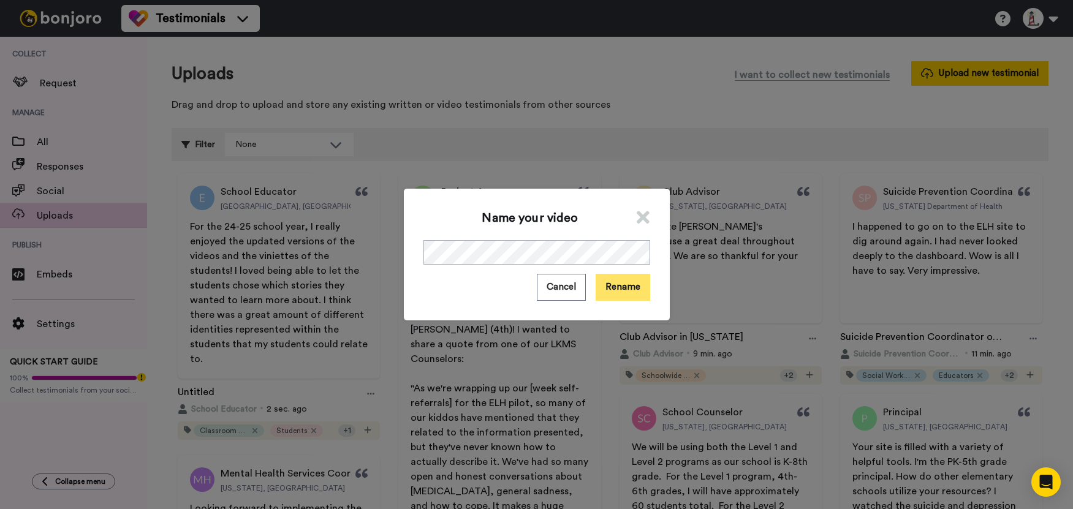
click at [612, 290] on button "Rename" at bounding box center [623, 287] width 55 height 26
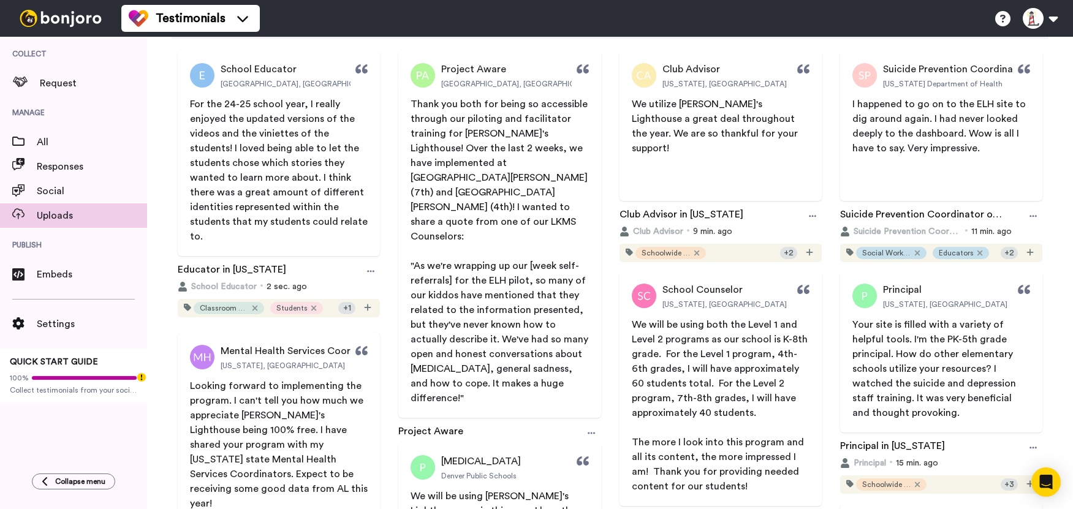
scroll to position [0, 0]
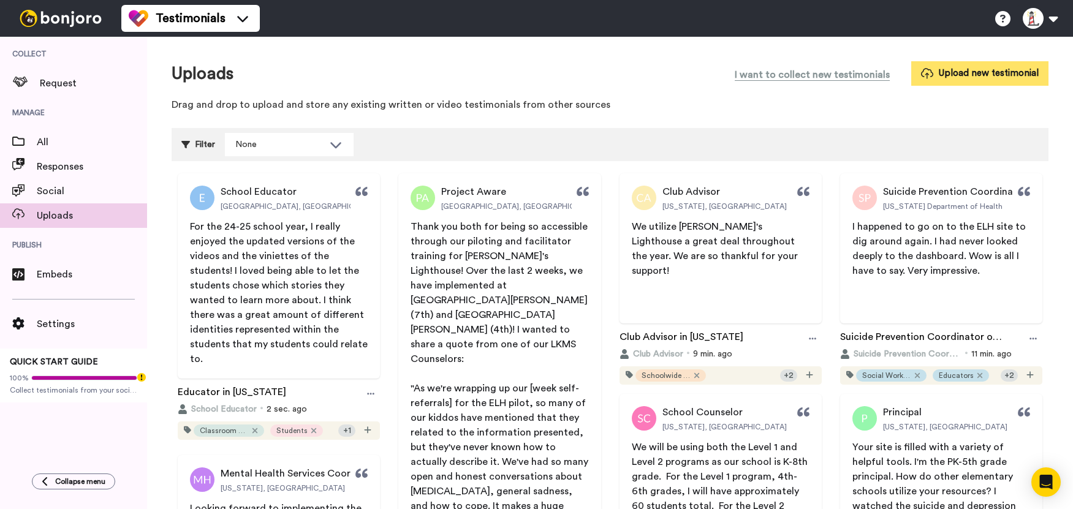
click at [972, 72] on button "Upload new testimonial" at bounding box center [979, 73] width 137 height 24
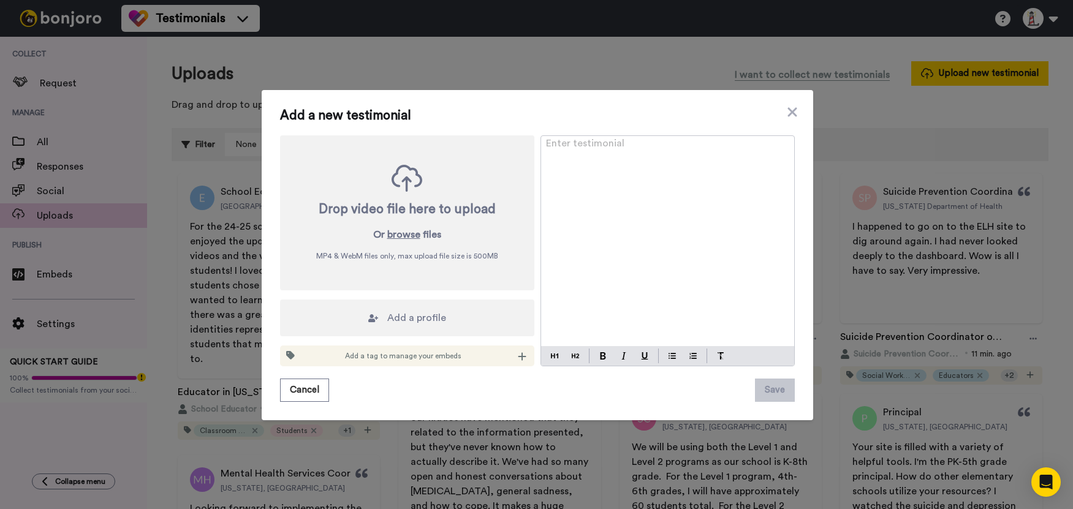
click at [631, 203] on div "Enter testimonial ﻿" at bounding box center [667, 241] width 253 height 210
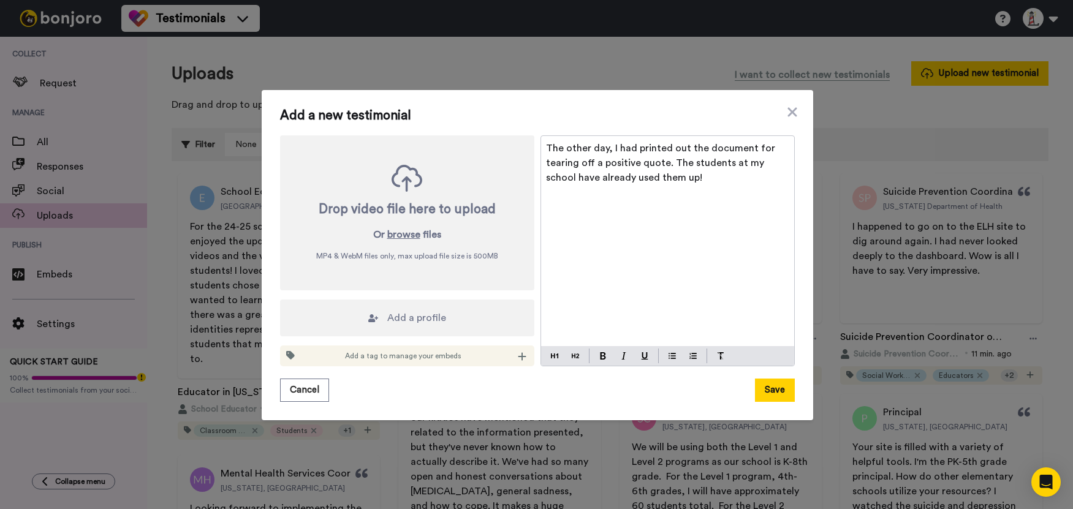
click at [412, 317] on span "Add a profile" at bounding box center [416, 318] width 59 height 15
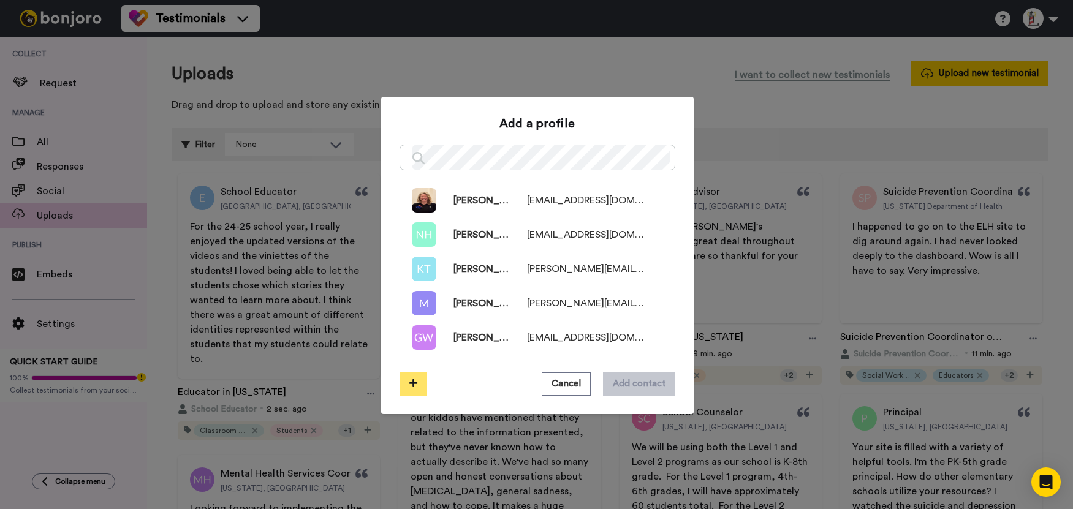
click at [403, 385] on button at bounding box center [414, 384] width 28 height 23
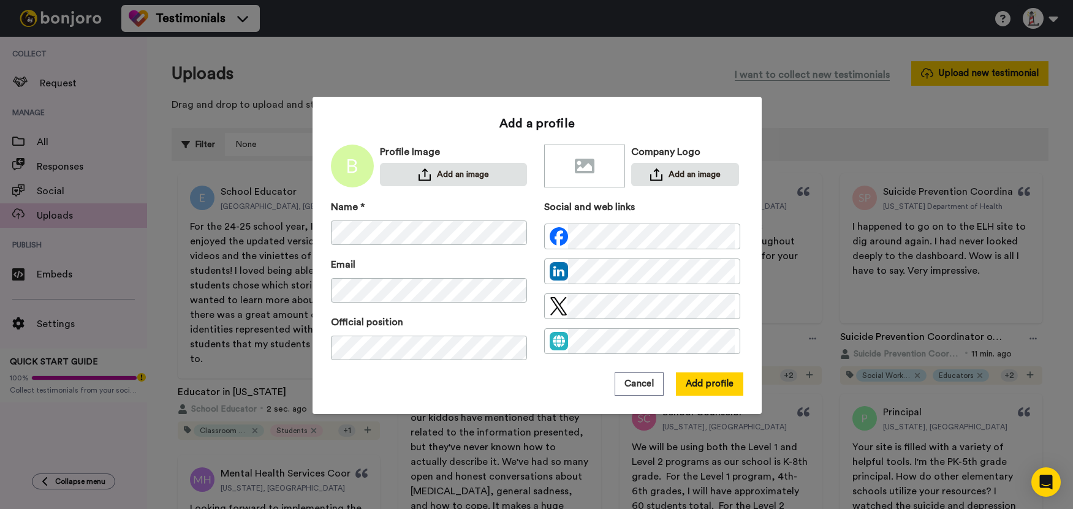
click at [556, 388] on div "Cancel Add profile" at bounding box center [537, 384] width 412 height 23
click at [690, 390] on button "Add profile" at bounding box center [709, 384] width 67 height 23
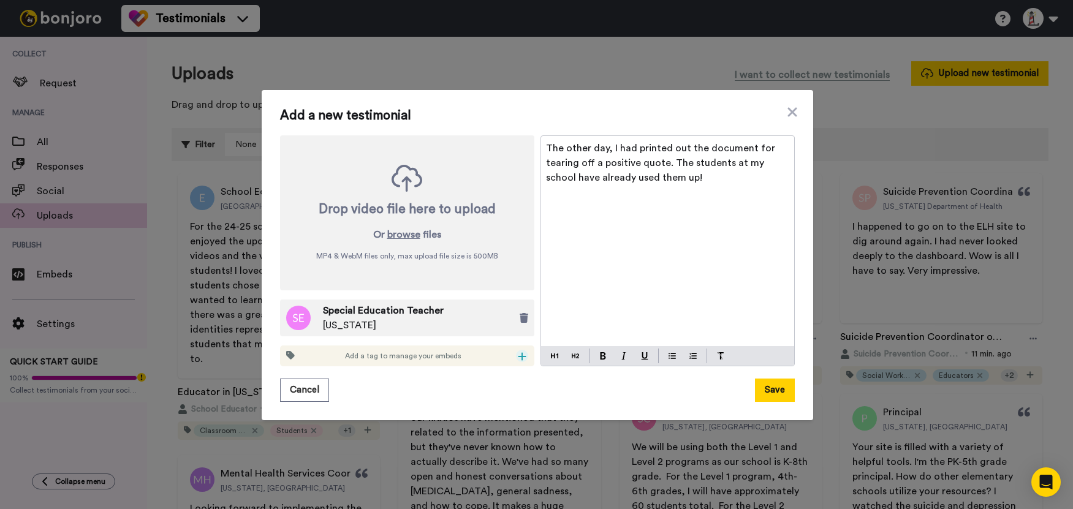
click at [518, 357] on icon at bounding box center [522, 357] width 8 height 8
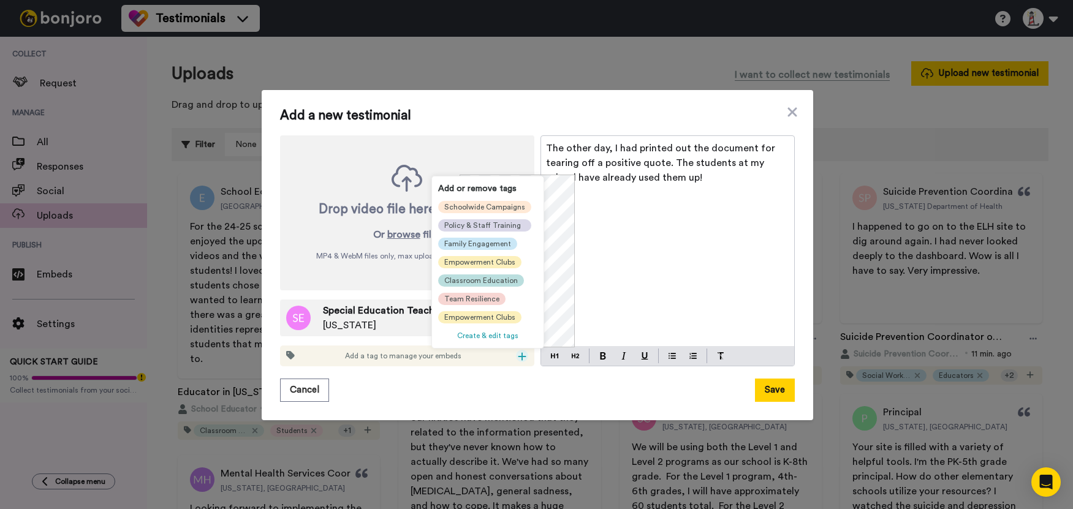
click at [501, 278] on span "Classroom Education" at bounding box center [481, 281] width 74 height 10
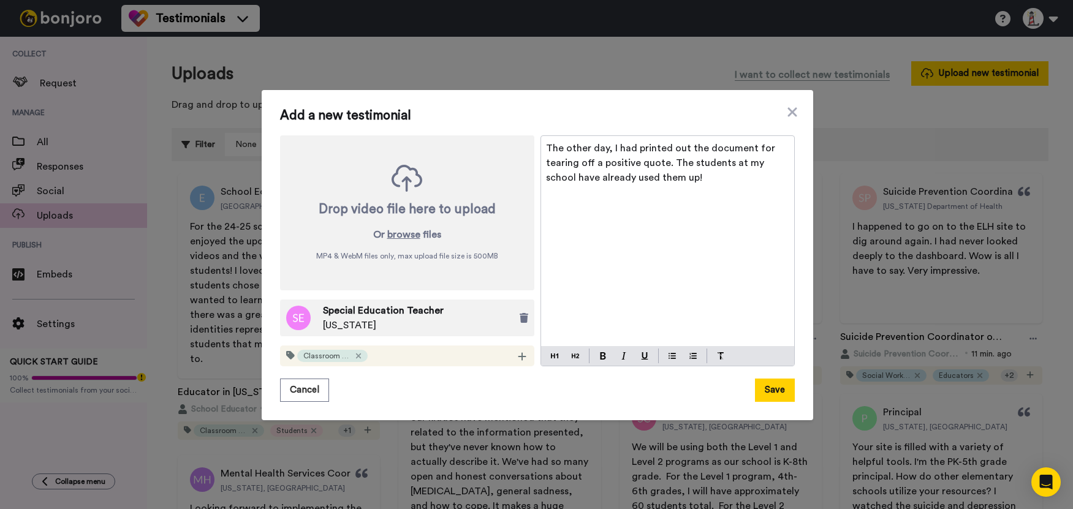
click at [523, 360] on div "Classroom Education" at bounding box center [407, 356] width 254 height 21
click at [516, 355] on div at bounding box center [522, 356] width 12 height 12
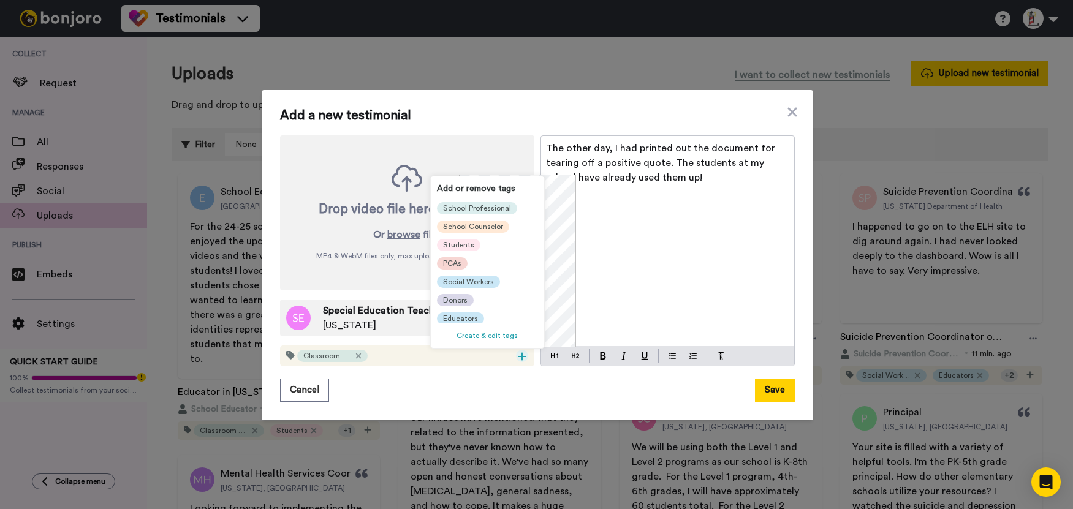
scroll to position [135, 0]
click at [464, 313] on span "Educators" at bounding box center [460, 318] width 35 height 10
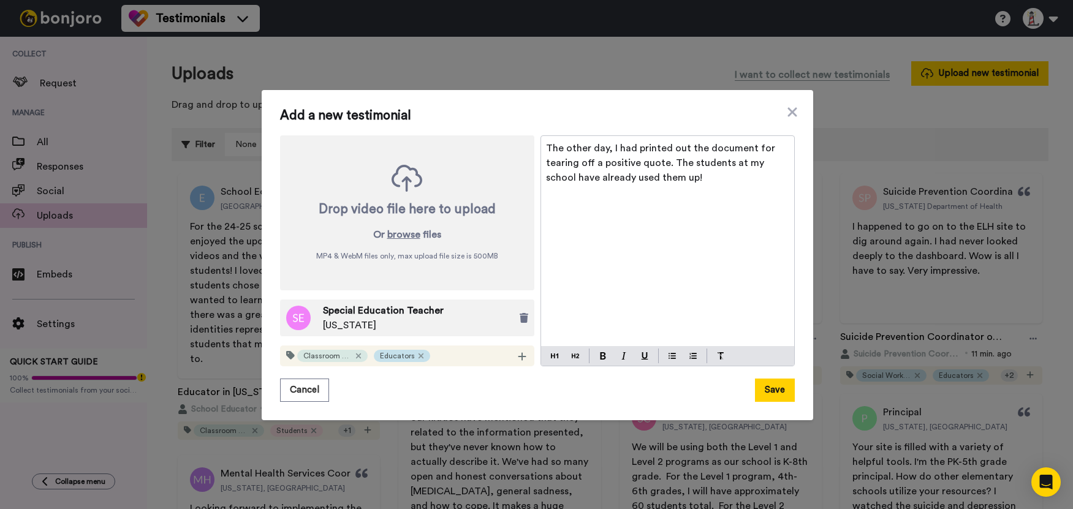
scroll to position [0, 0]
click at [518, 354] on icon at bounding box center [522, 357] width 8 height 8
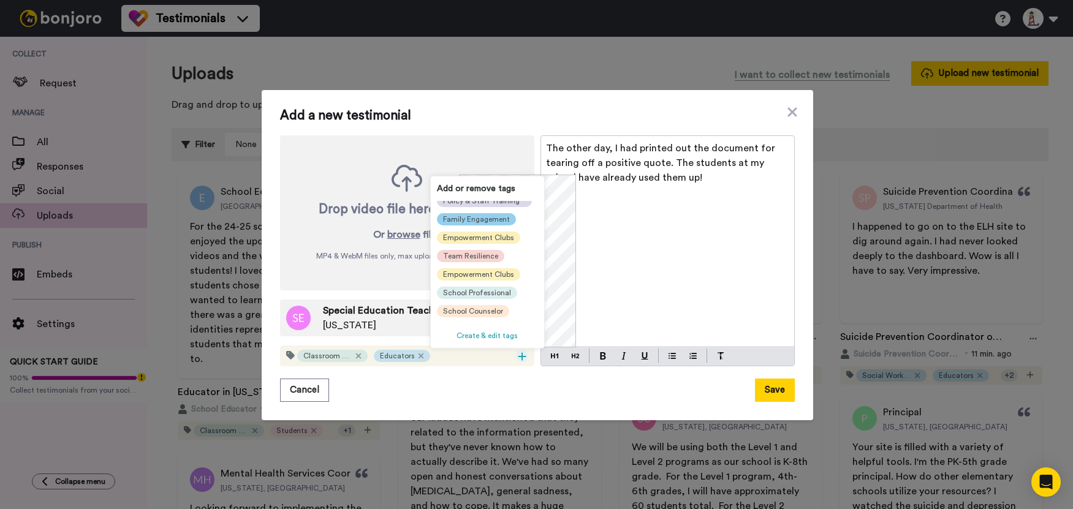
scroll to position [123, 0]
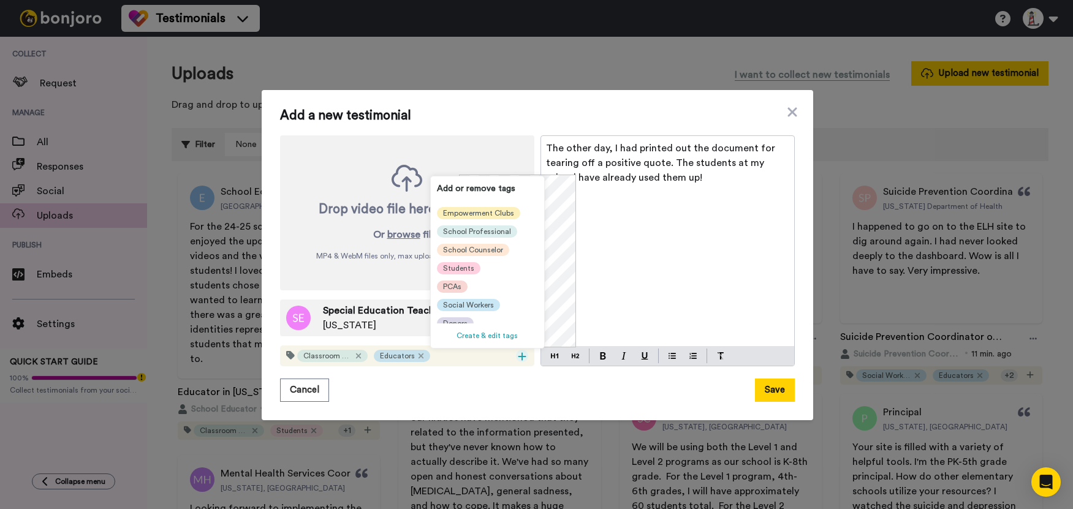
click at [454, 263] on span "Students" at bounding box center [458, 268] width 31 height 10
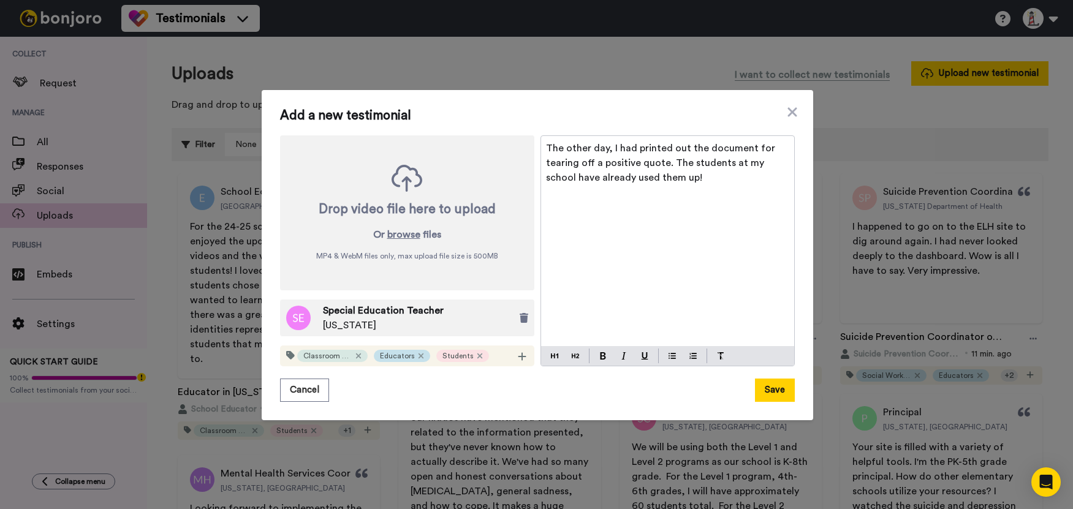
scroll to position [0, 0]
click at [480, 390] on div "Cancel Save" at bounding box center [537, 390] width 515 height 23
click at [766, 390] on button "Save" at bounding box center [775, 390] width 40 height 23
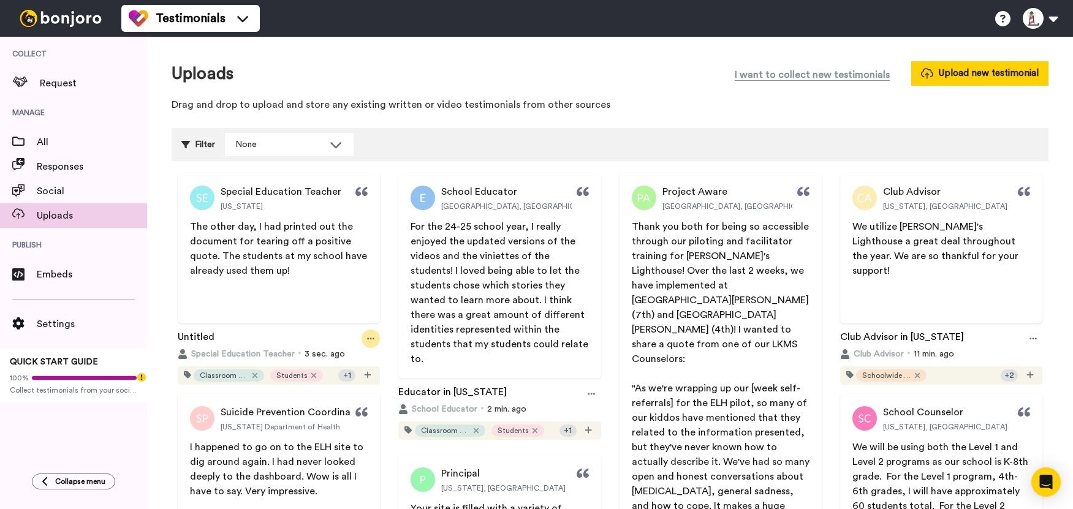
click at [367, 337] on icon at bounding box center [370, 339] width 7 height 9
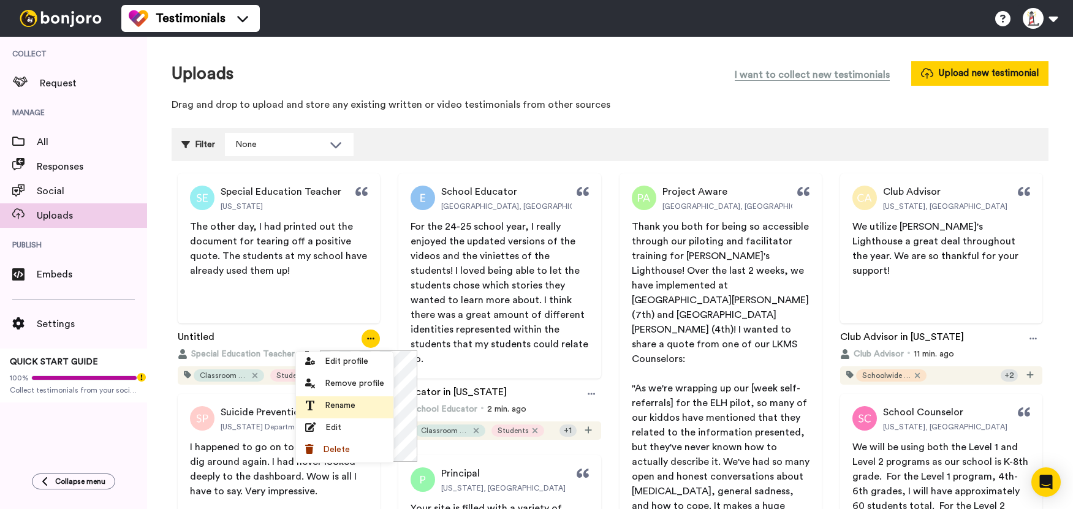
click at [341, 400] on span "Rename" at bounding box center [340, 406] width 31 height 12
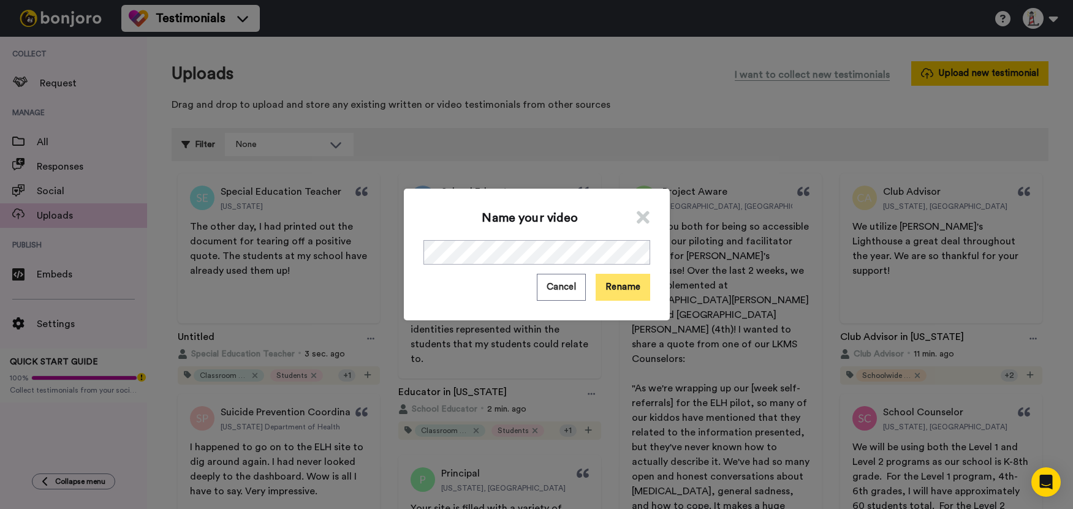
click at [626, 295] on button "Rename" at bounding box center [623, 287] width 55 height 26
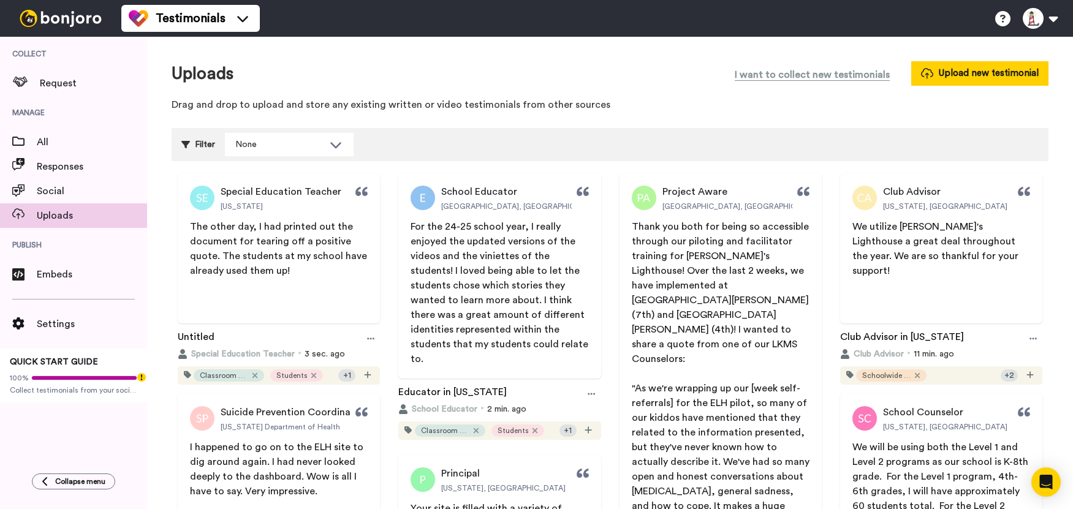
click at [396, 145] on div "Filter None Select all tags Educators Donors Social Workers PCAs Students Schoo…" at bounding box center [610, 144] width 877 height 33
click at [966, 79] on button "Upload new testimonial" at bounding box center [979, 73] width 137 height 24
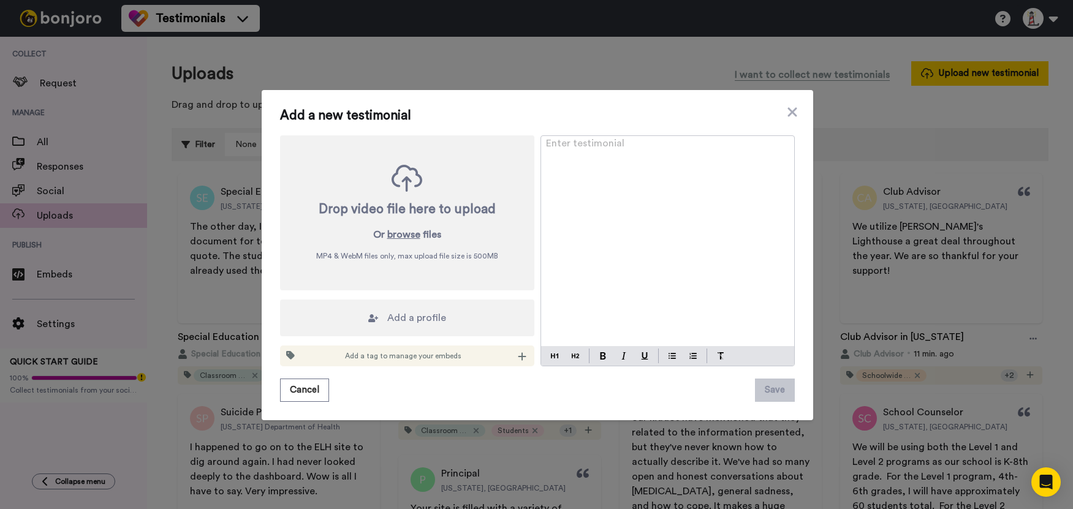
click at [614, 205] on div "Enter testimonial ﻿" at bounding box center [667, 241] width 253 height 210
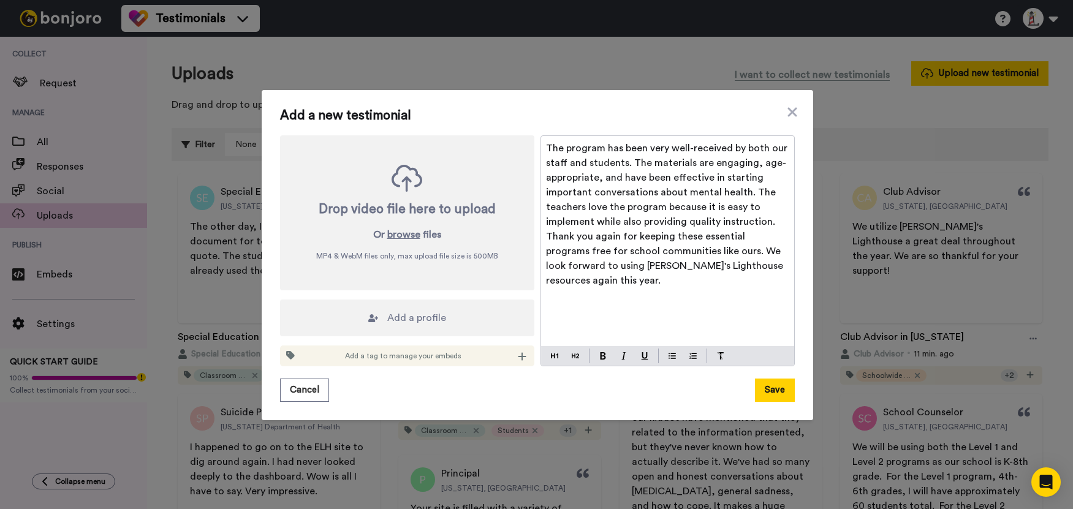
click at [702, 289] on div "The program has been very well-received by both our staff and students. The mat…" at bounding box center [667, 241] width 253 height 210
click at [771, 271] on p "Thank you again for keeping these essential programs free for school communitie…" at bounding box center [667, 258] width 243 height 59
click at [424, 315] on span "Add a profile" at bounding box center [416, 318] width 59 height 15
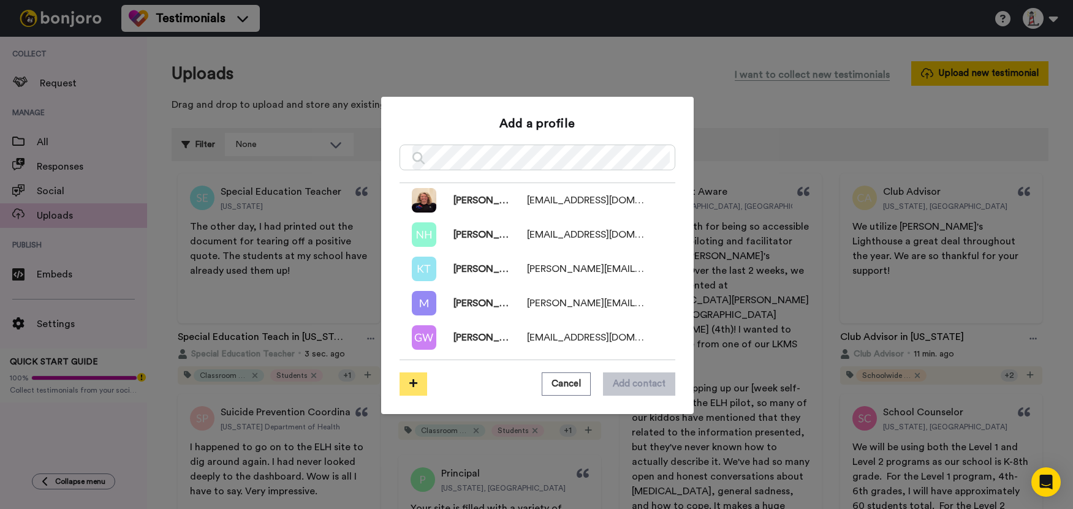
click at [414, 383] on button at bounding box center [414, 384] width 28 height 23
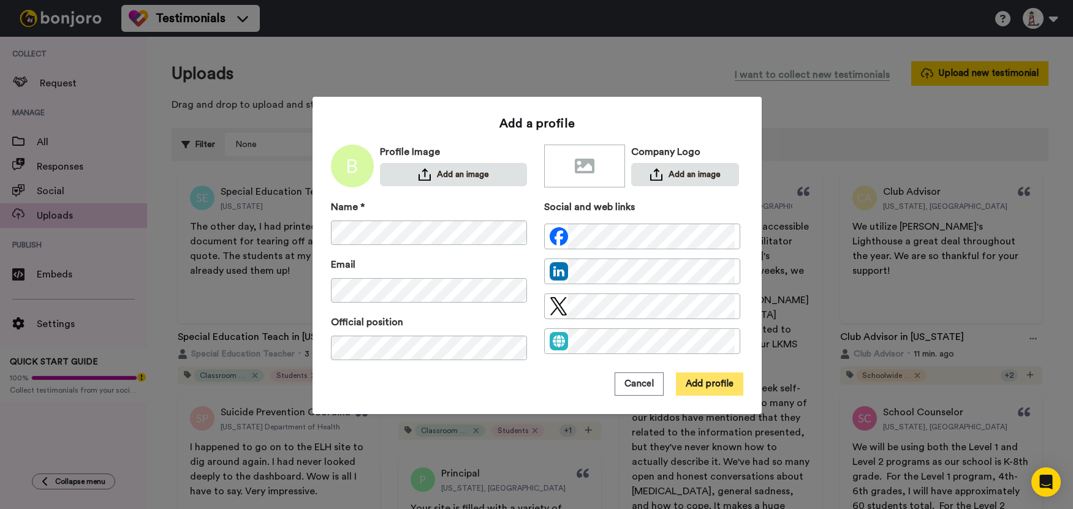
click at [695, 382] on button "Add profile" at bounding box center [709, 384] width 67 height 23
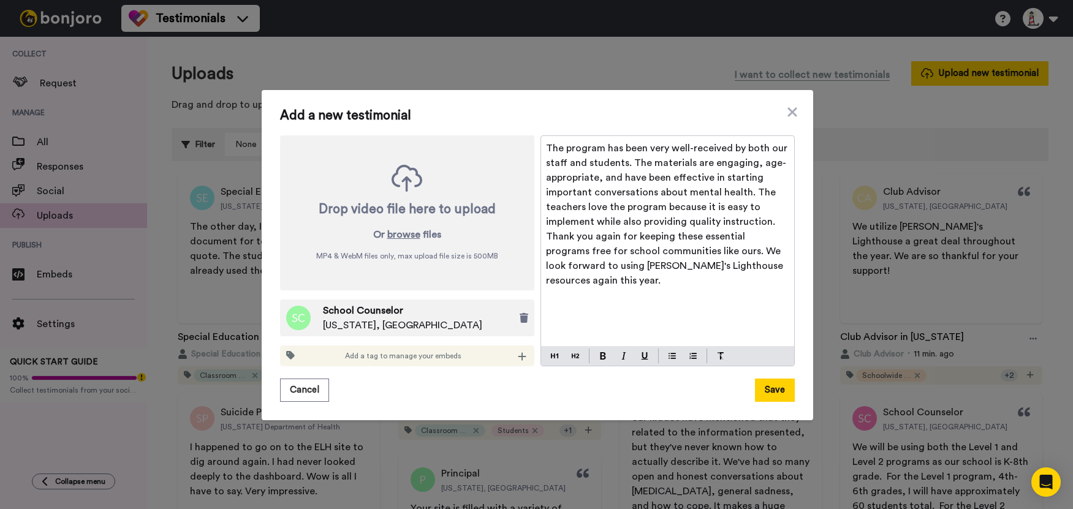
drag, startPoint x: 620, startPoint y: 319, endPoint x: 740, endPoint y: 362, distance: 127.7
click at [620, 319] on div "The program has been very well-received by both our staff and students. The mat…" at bounding box center [667, 241] width 253 height 210
click at [760, 382] on button "Save" at bounding box center [775, 390] width 40 height 23
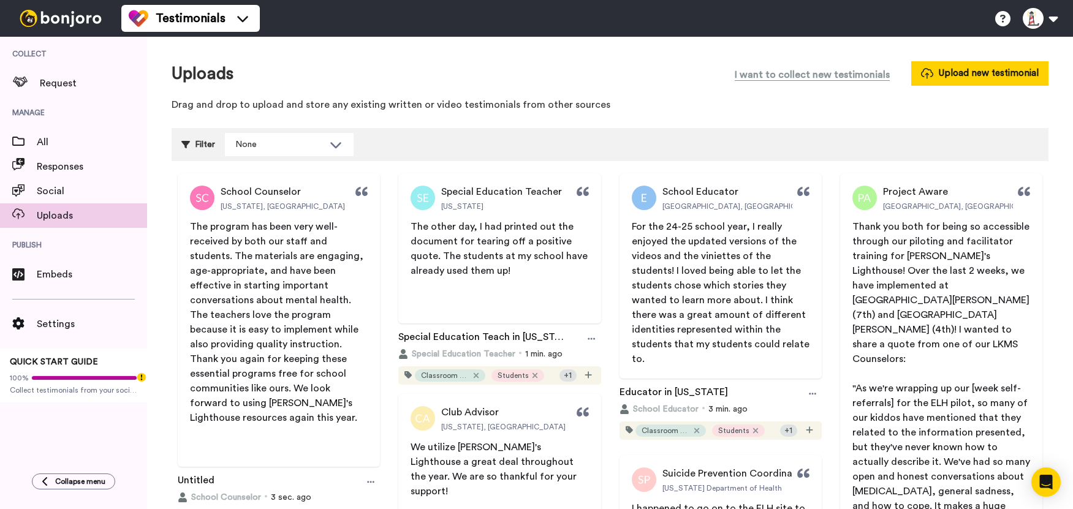
scroll to position [61, 0]
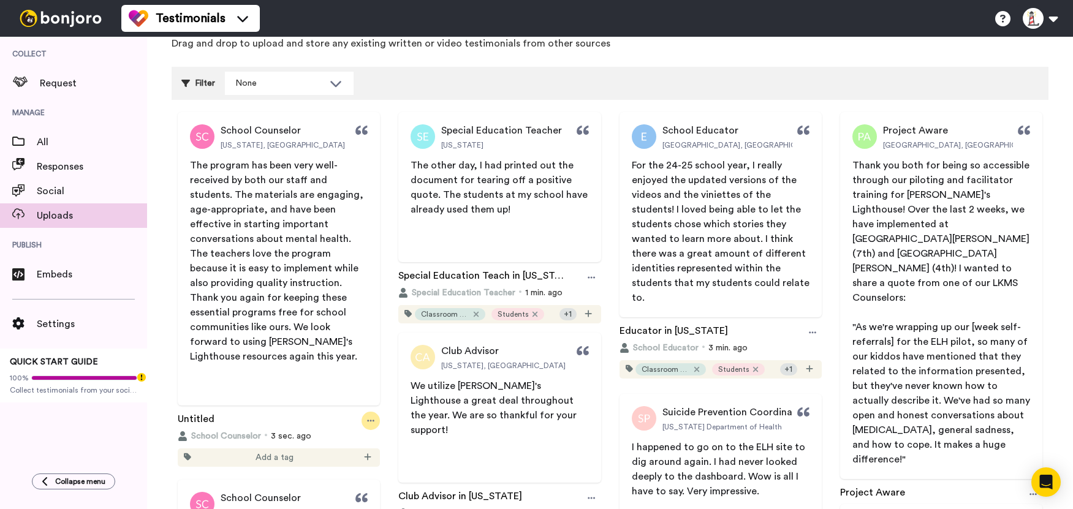
click at [366, 414] on div at bounding box center [371, 421] width 18 height 18
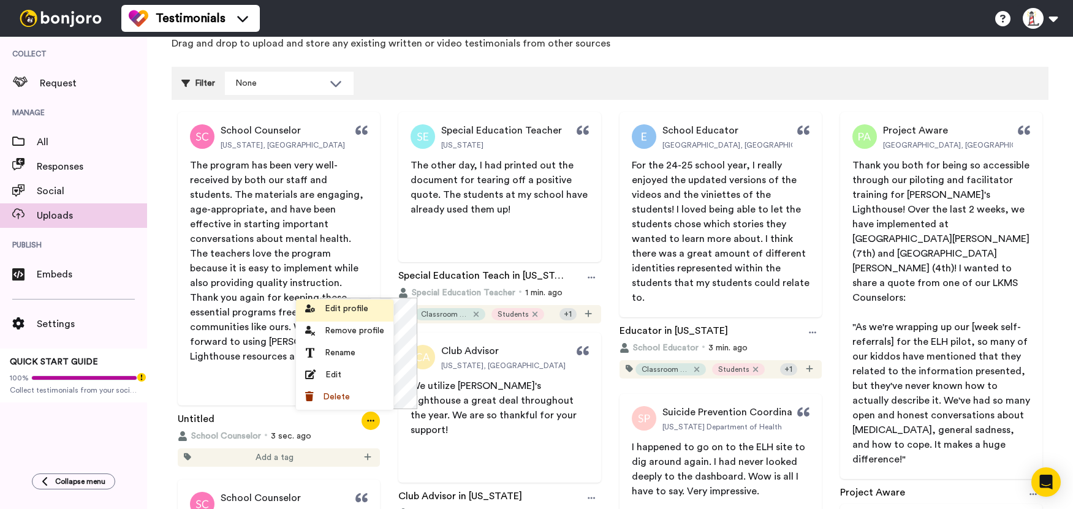
click at [355, 308] on span "Edit profile" at bounding box center [347, 309] width 44 height 12
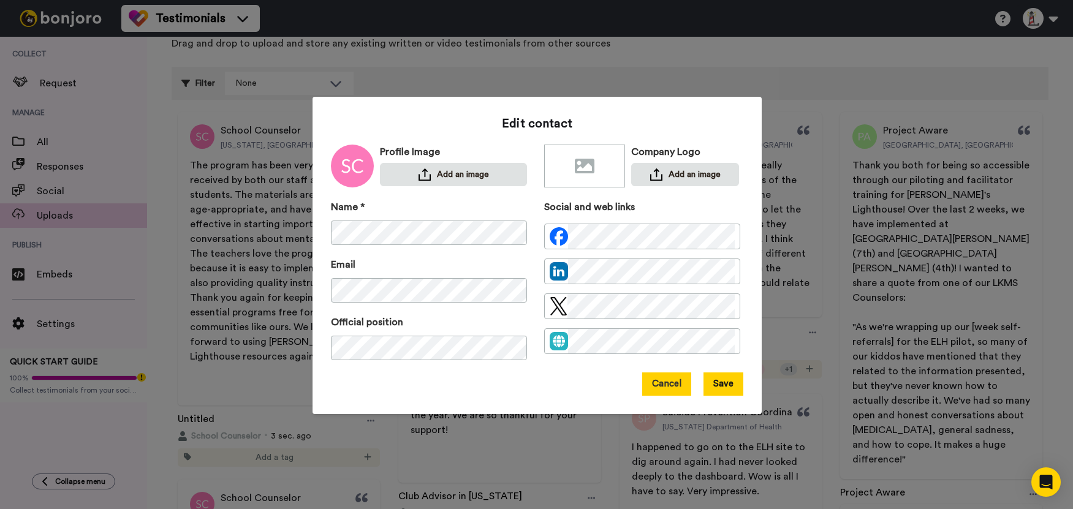
click at [673, 379] on button "Cancel" at bounding box center [666, 384] width 49 height 23
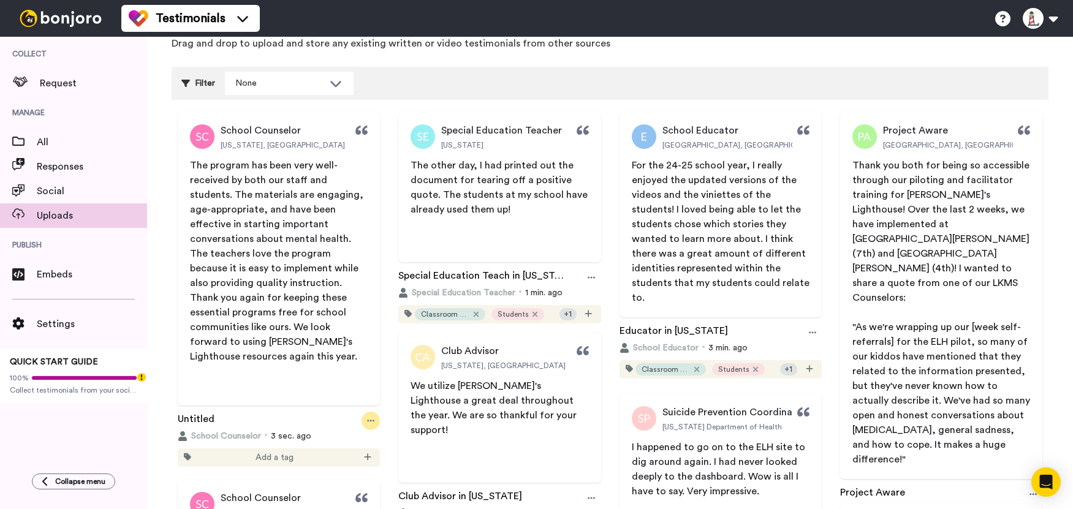
click at [371, 423] on icon at bounding box center [370, 421] width 7 height 9
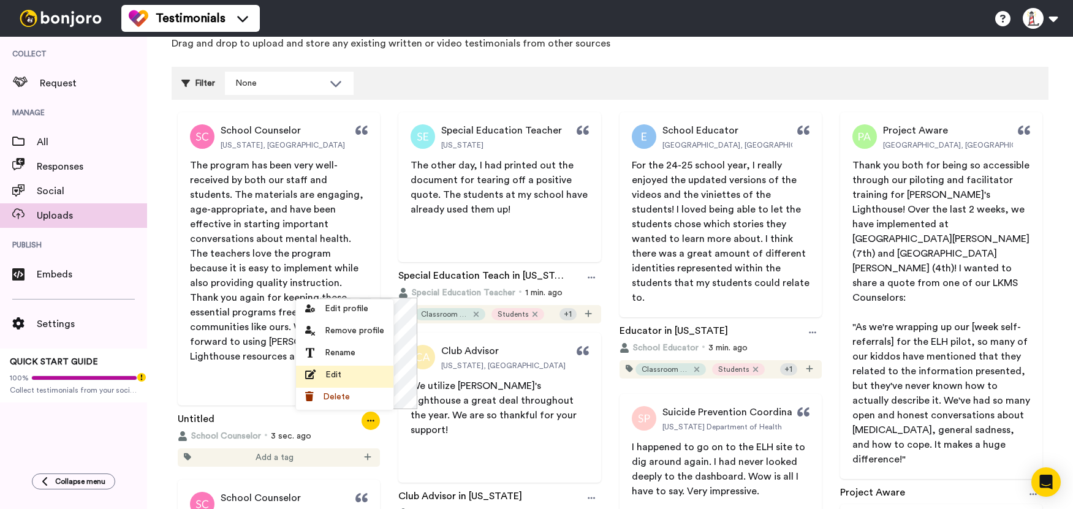
click at [352, 373] on div "Edit" at bounding box center [344, 375] width 79 height 12
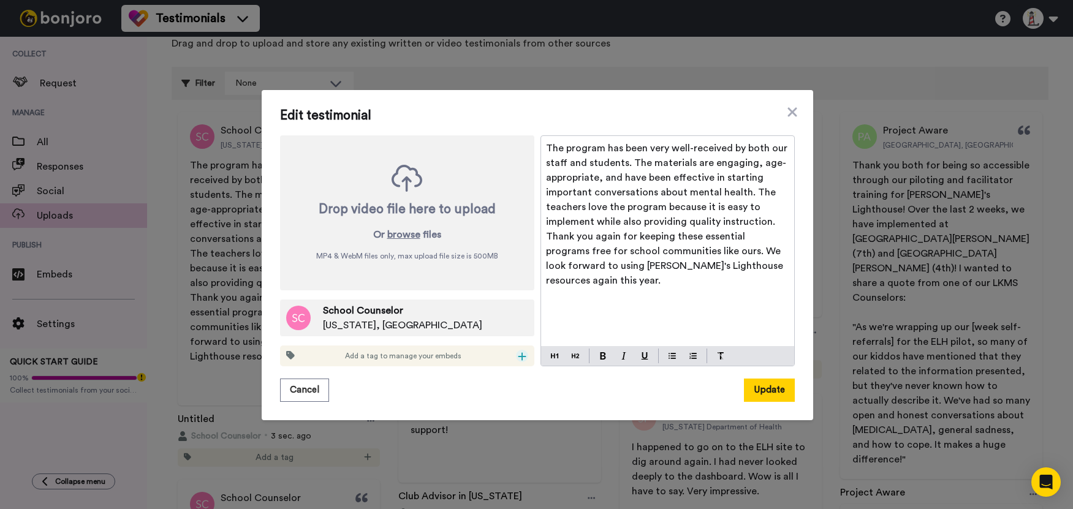
click at [518, 360] on icon at bounding box center [522, 357] width 9 height 10
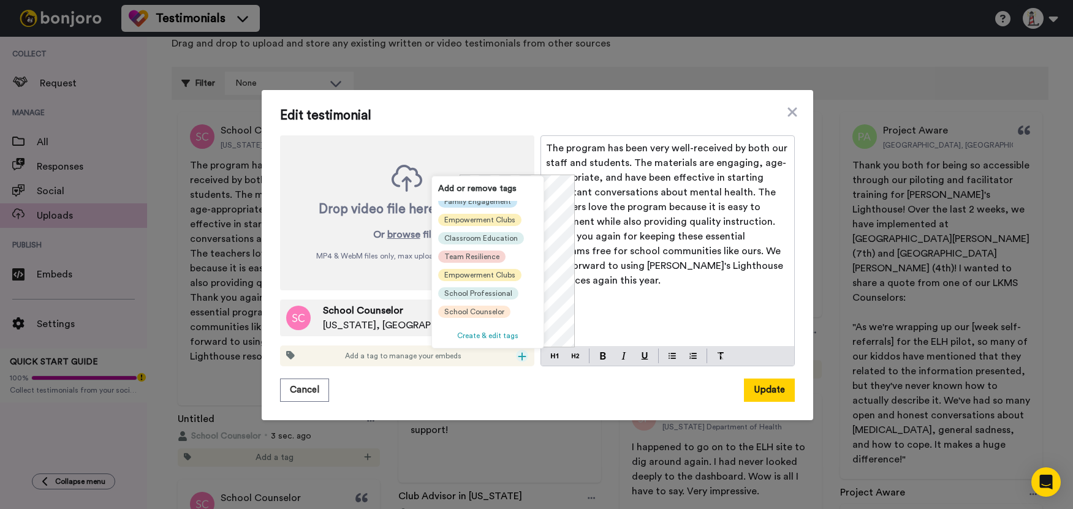
scroll to position [135, 0]
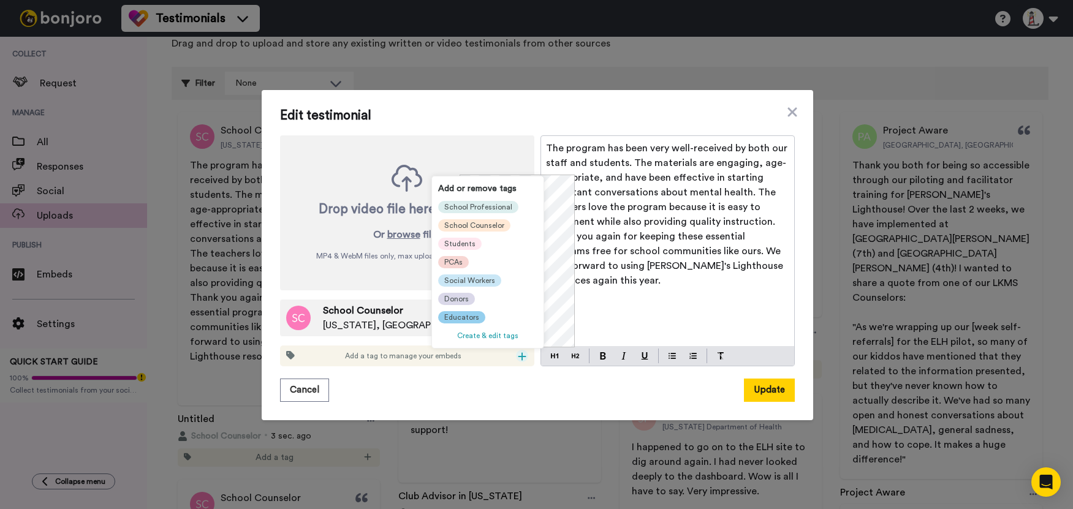
click at [460, 313] on span "Educators" at bounding box center [461, 318] width 35 height 10
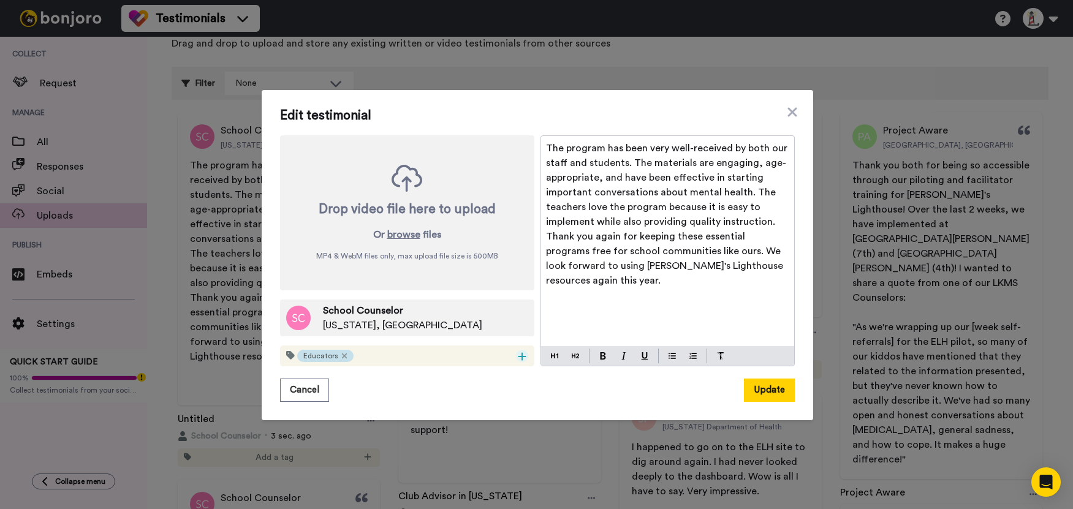
click at [518, 355] on icon at bounding box center [522, 357] width 9 height 10
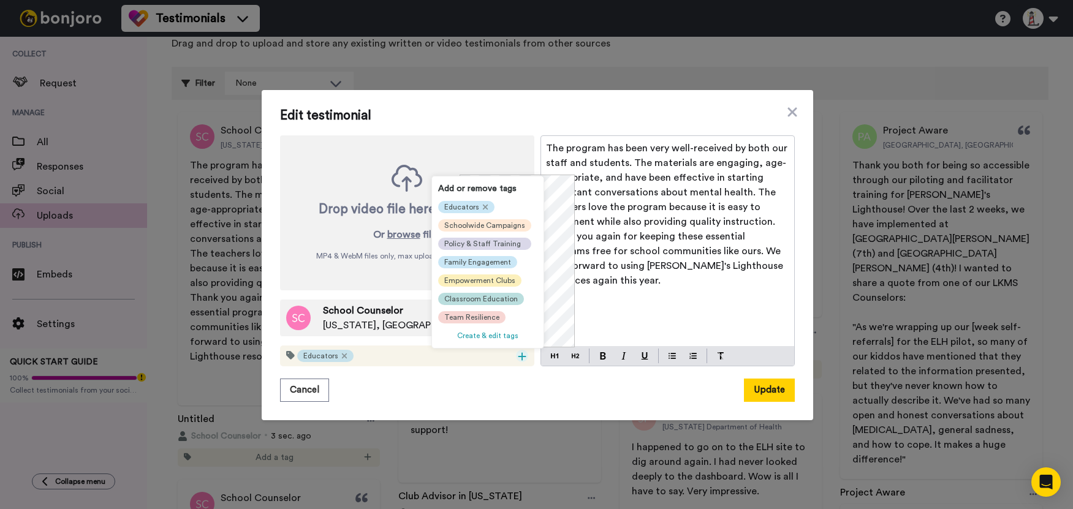
click at [468, 297] on span "Classroom Education" at bounding box center [481, 299] width 74 height 10
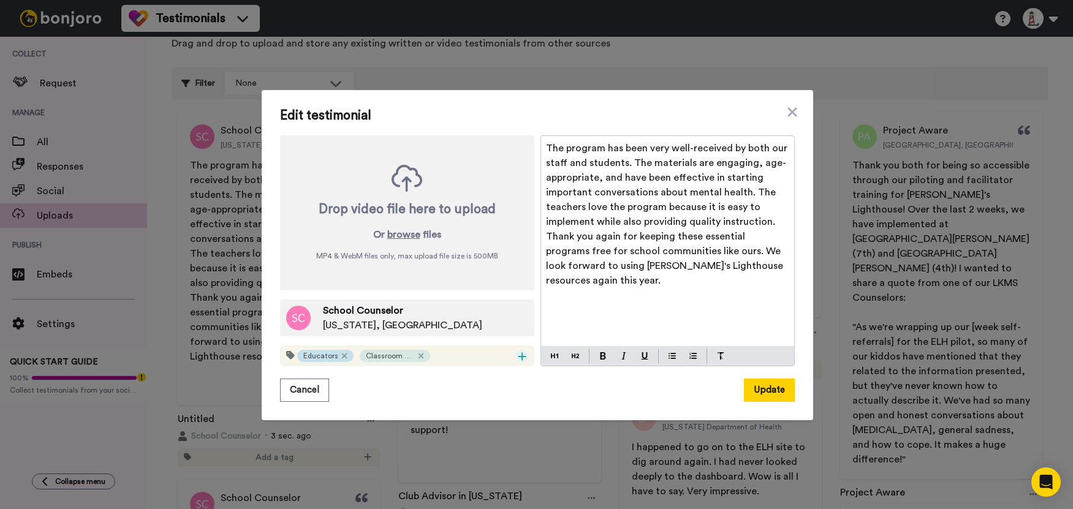
click at [516, 356] on div at bounding box center [522, 356] width 12 height 12
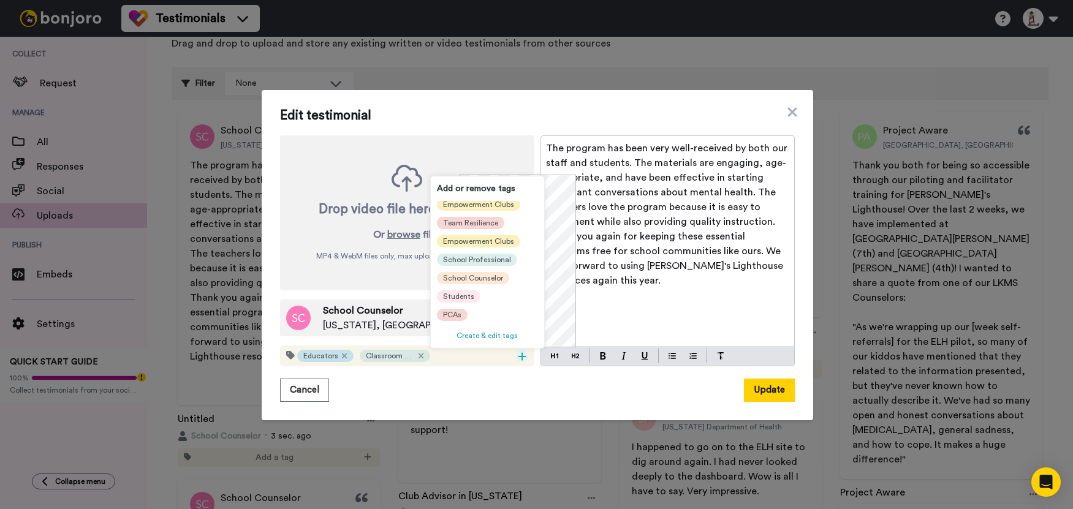
scroll to position [123, 0]
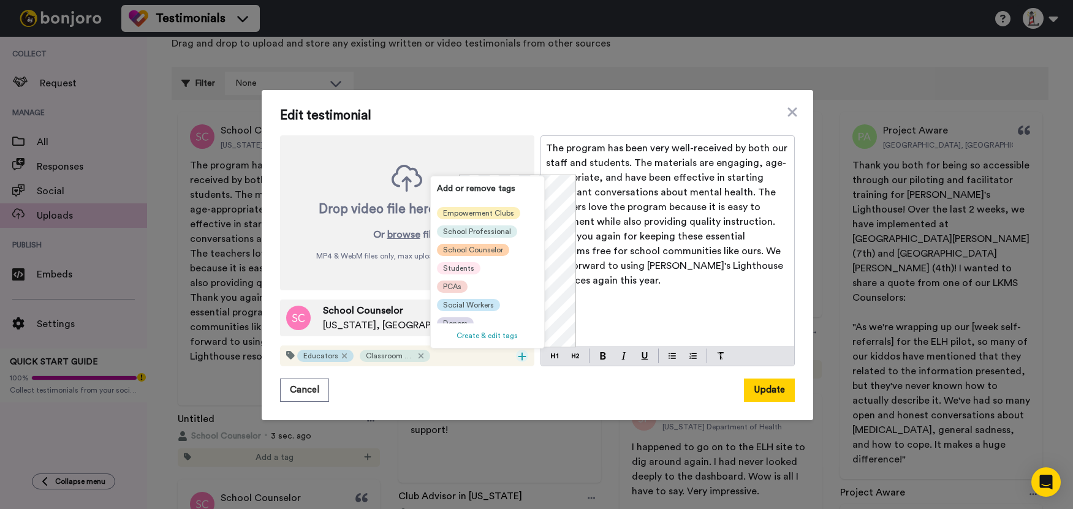
click at [485, 248] on span "School Counselor" at bounding box center [473, 250] width 60 height 10
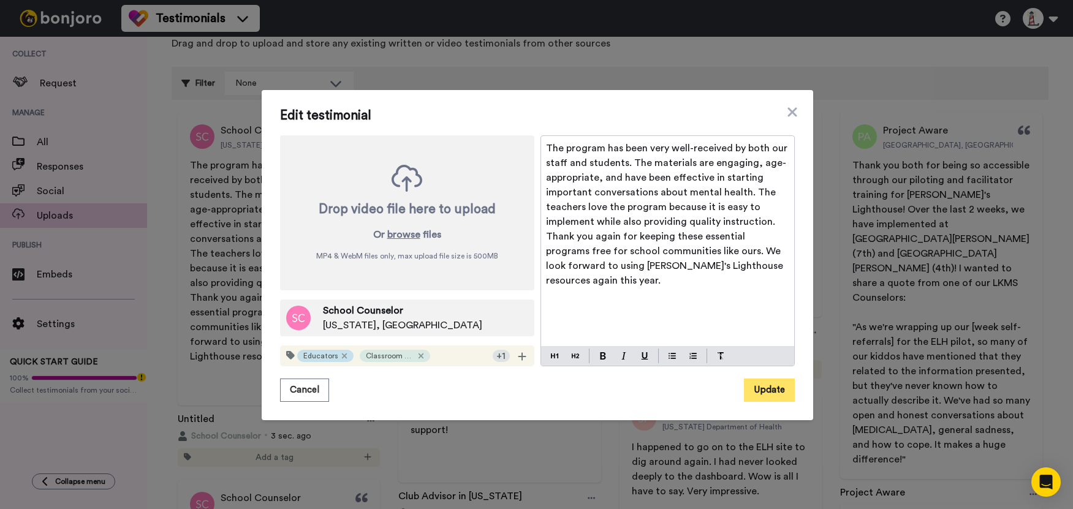
click at [761, 388] on button "Update" at bounding box center [769, 390] width 51 height 23
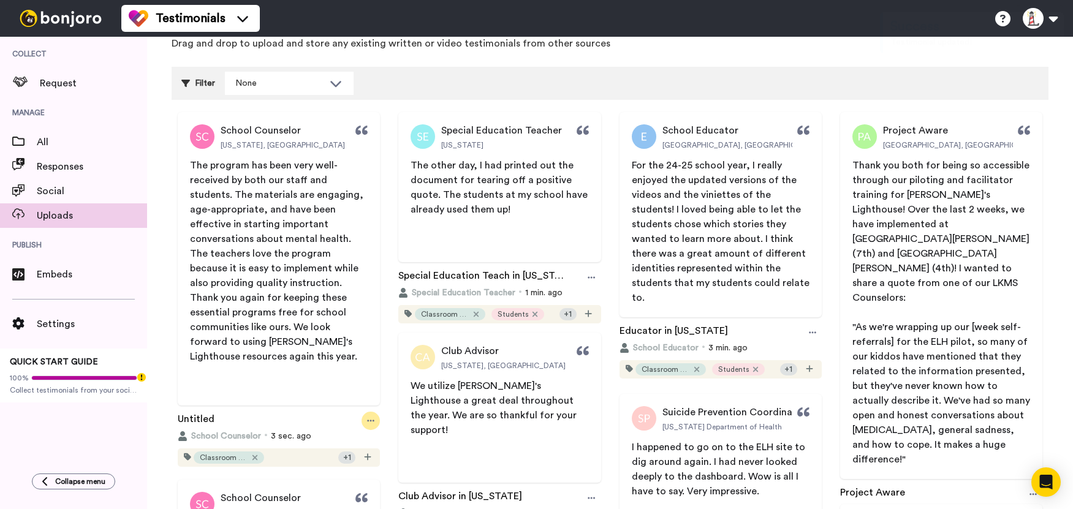
click at [369, 412] on div at bounding box center [371, 421] width 18 height 18
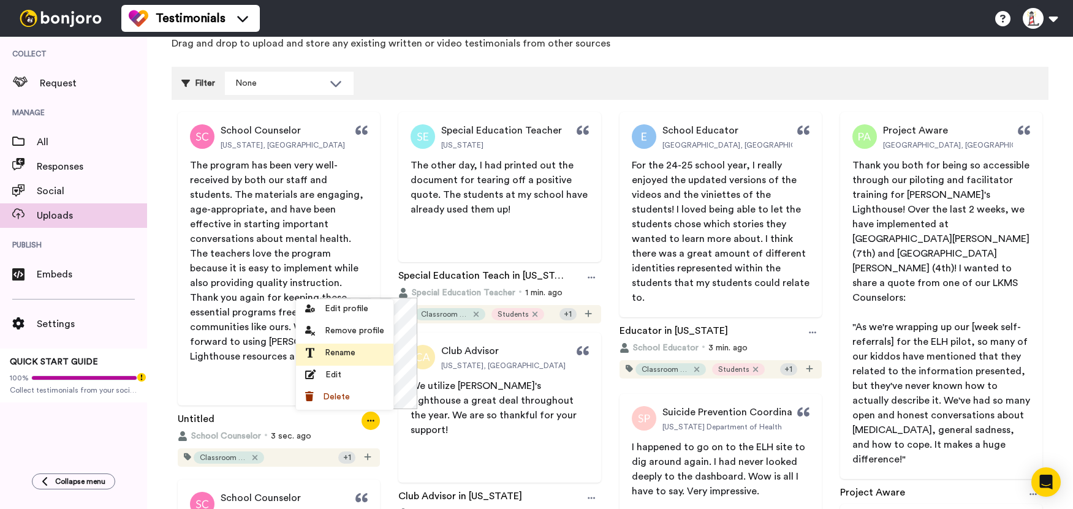
click at [348, 355] on span "Rename" at bounding box center [340, 353] width 31 height 12
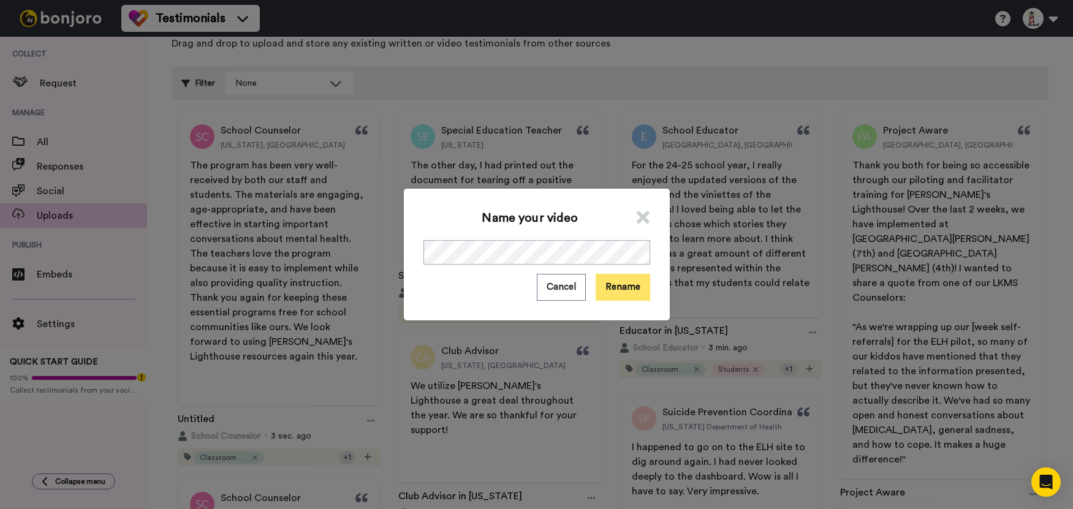
click at [602, 286] on button "Rename" at bounding box center [623, 287] width 55 height 26
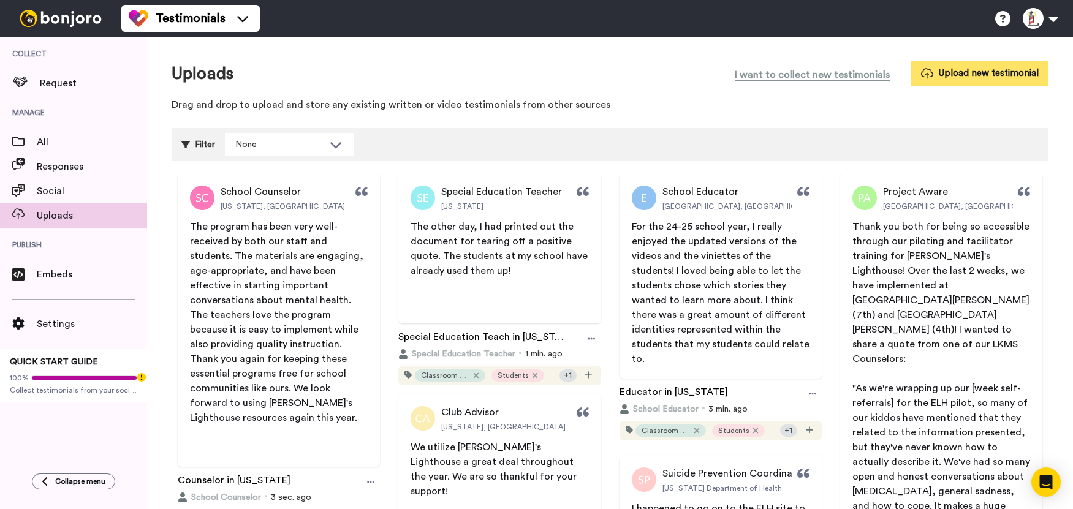
click at [985, 76] on button "Upload new testimonial" at bounding box center [979, 73] width 137 height 24
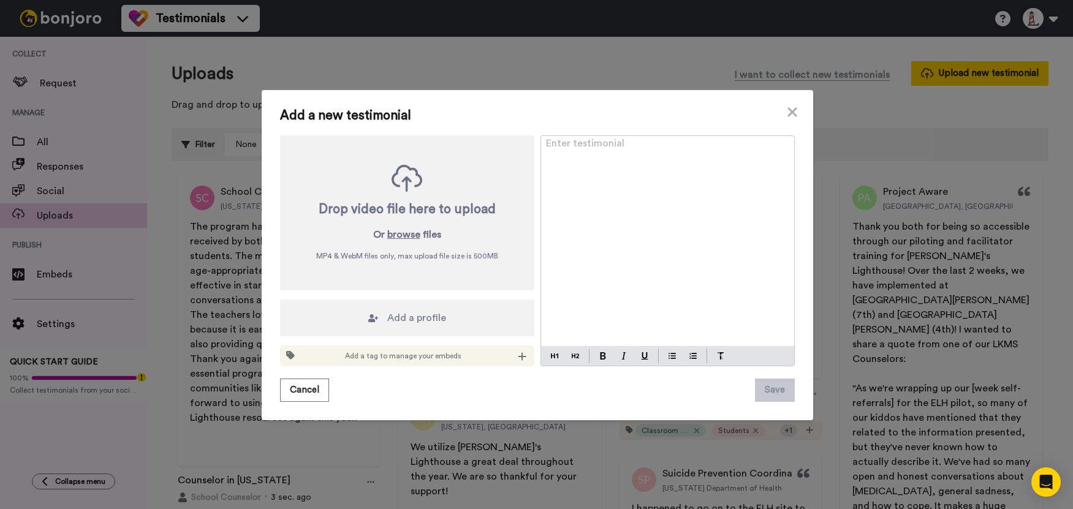
click at [594, 205] on div "Enter testimonial ﻿" at bounding box center [667, 241] width 253 height 210
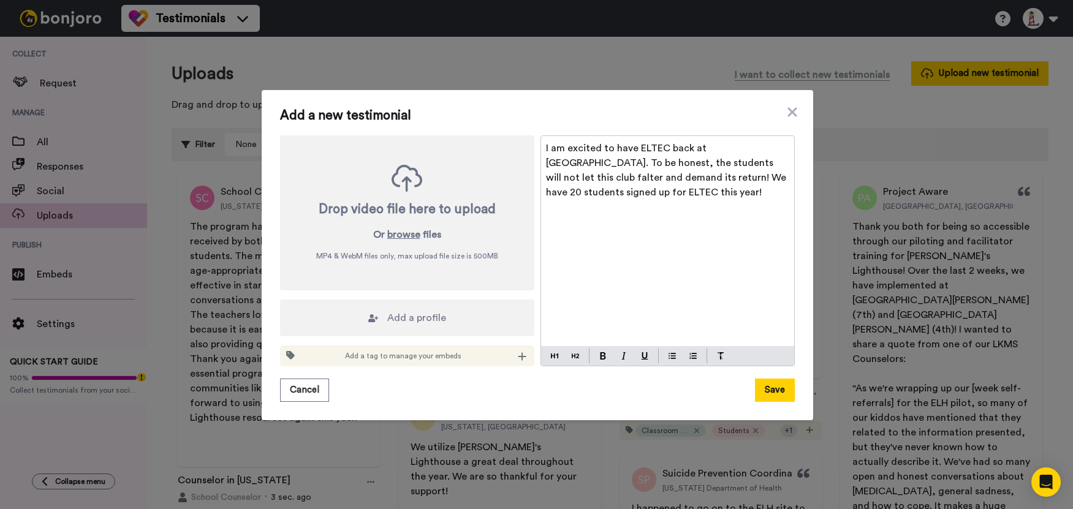
click at [546, 146] on span "I am excited to have ELTEC back at [GEOGRAPHIC_DATA]. To be honest, the student…" at bounding box center [667, 170] width 243 height 54
click at [687, 247] on div "I am excited to have ELTEC back at [GEOGRAPHIC_DATA]. To be honest, the student…" at bounding box center [667, 241] width 253 height 210
click at [519, 357] on icon at bounding box center [522, 357] width 8 height 8
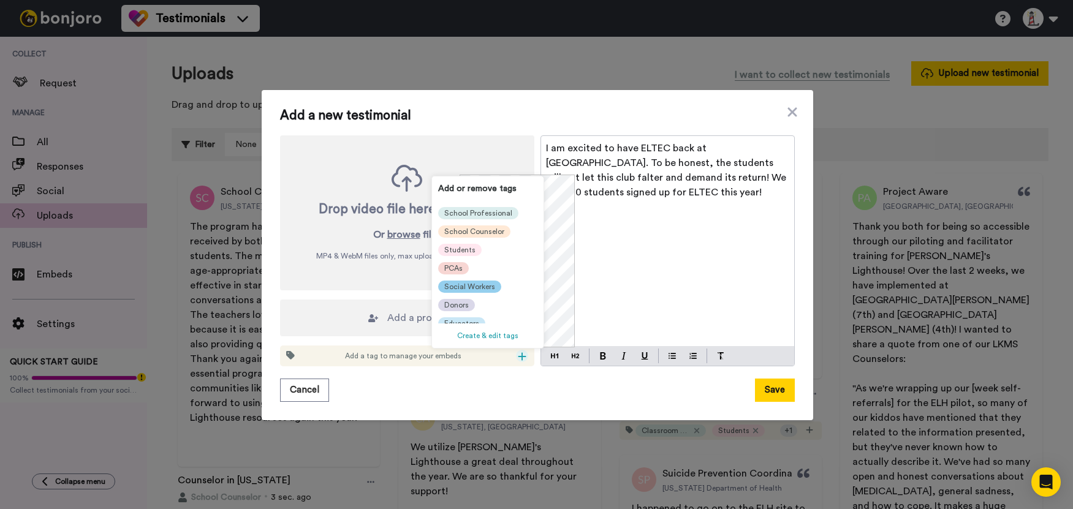
scroll to position [135, 0]
click at [468, 311] on div "Educators" at bounding box center [461, 317] width 47 height 12
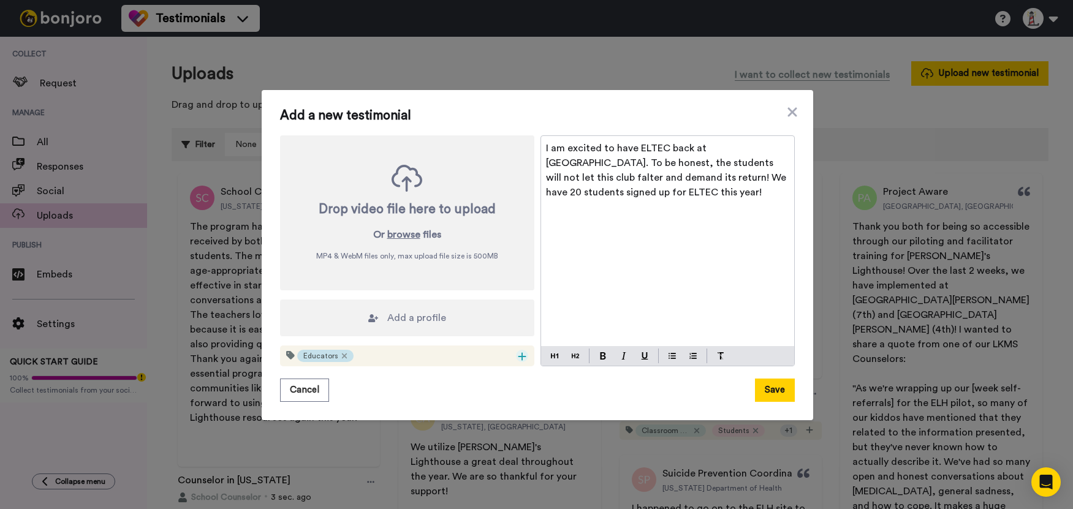
click at [518, 356] on icon at bounding box center [522, 357] width 8 height 8
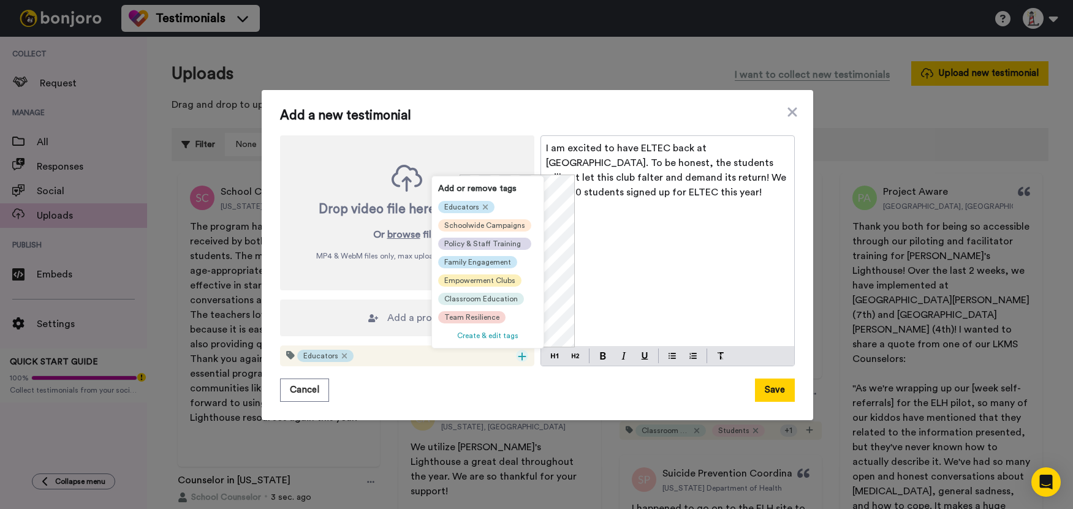
scroll to position [123, 0]
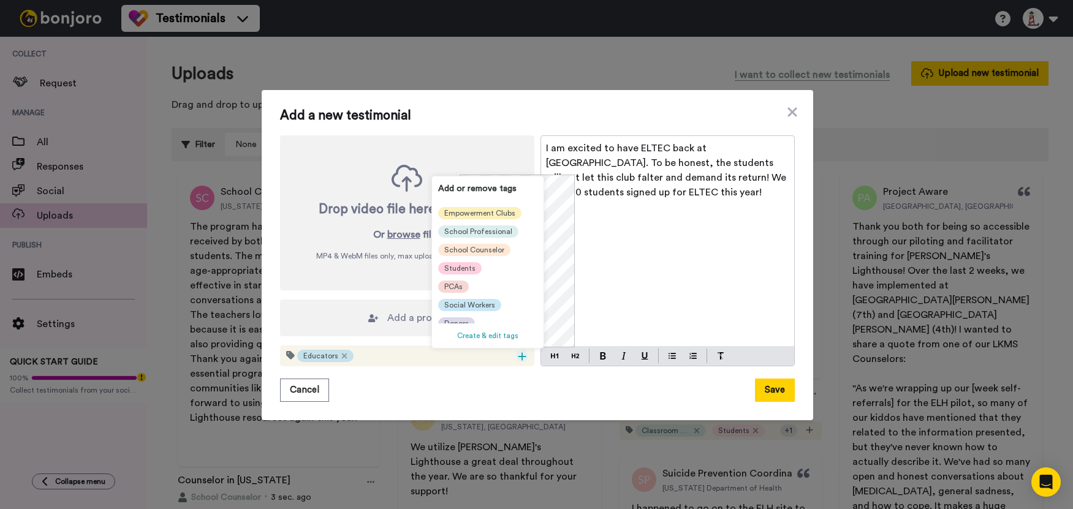
click at [461, 266] on span "Students" at bounding box center [459, 268] width 31 height 10
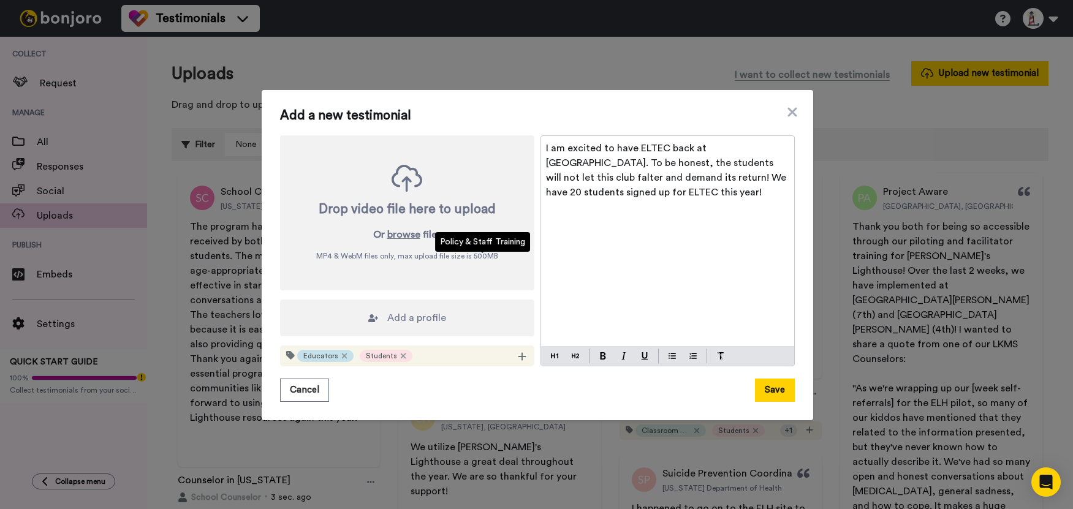
scroll to position [0, 0]
click at [461, 255] on span "Family Engagement" at bounding box center [477, 250] width 67 height 10
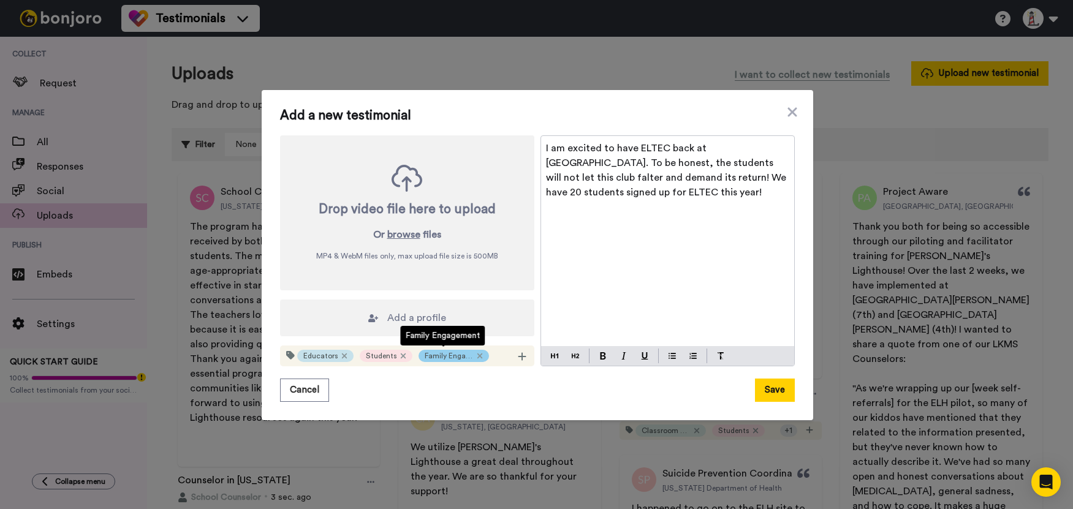
click at [471, 354] on div "Family Engagement" at bounding box center [454, 356] width 70 height 12
click at [518, 356] on icon at bounding box center [522, 357] width 8 height 8
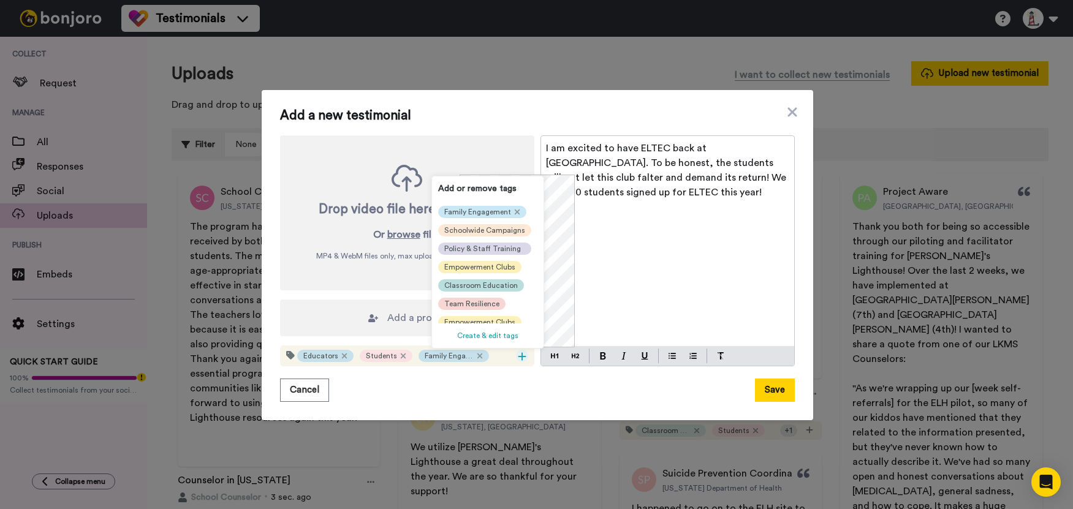
scroll to position [61, 0]
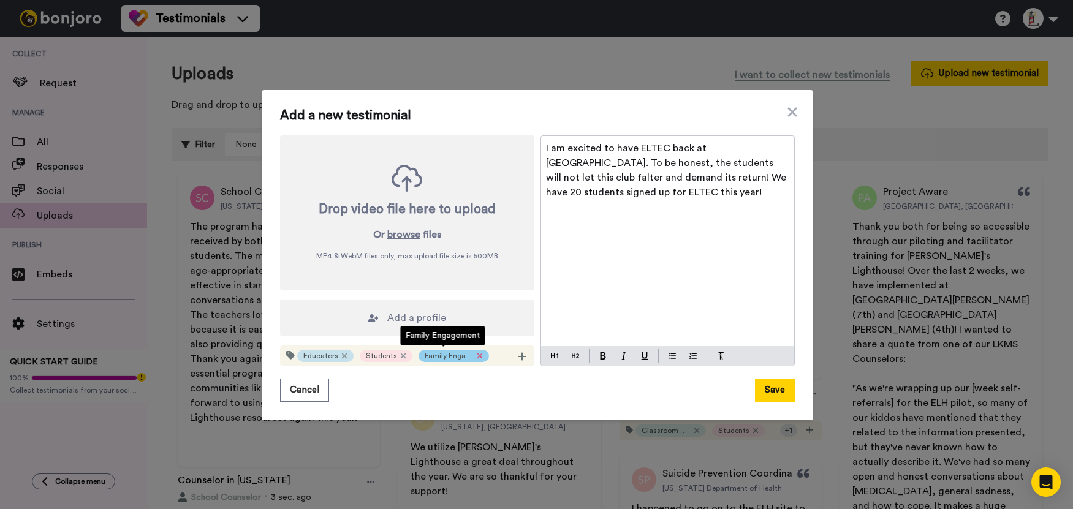
click at [477, 358] on icon at bounding box center [479, 356] width 5 height 5
click at [518, 356] on icon at bounding box center [522, 357] width 8 height 8
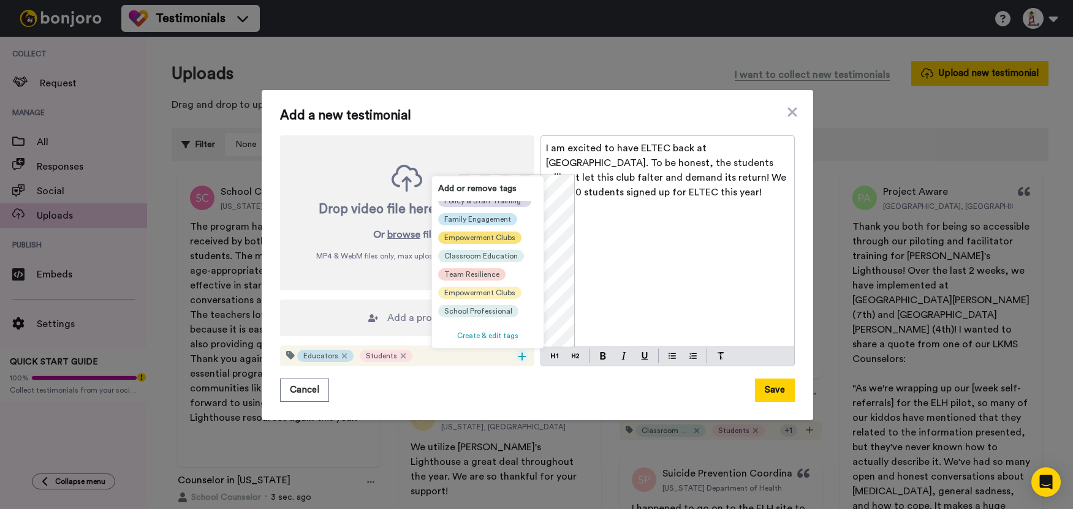
click at [501, 238] on span "Empowerment Clubs" at bounding box center [479, 238] width 71 height 10
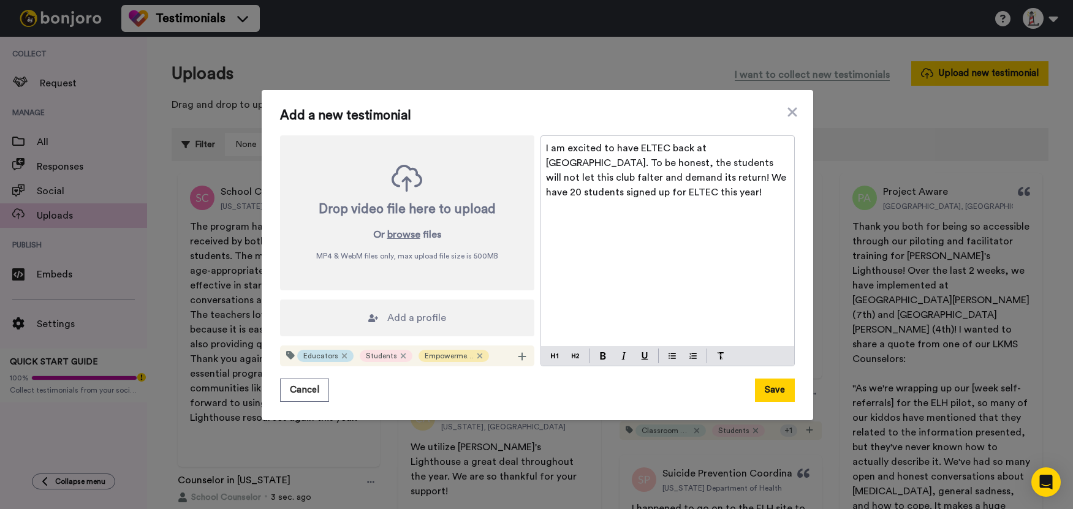
scroll to position [6, 0]
click at [623, 235] on div "I am excited to have ELTEC back at [GEOGRAPHIC_DATA]. To be honest, the student…" at bounding box center [667, 241] width 253 height 210
click at [438, 306] on div "Add a profile" at bounding box center [407, 318] width 254 height 37
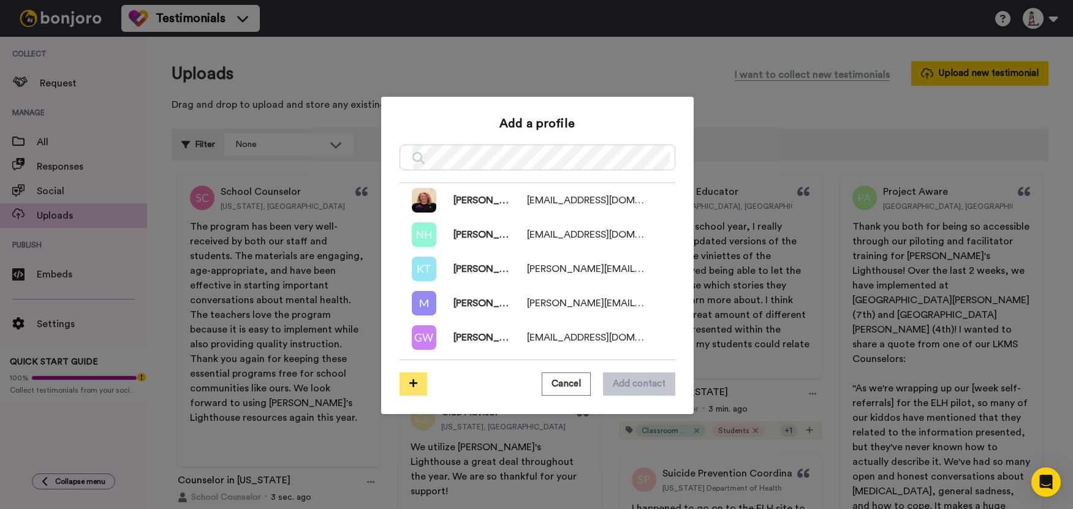
click at [409, 380] on icon at bounding box center [413, 383] width 8 height 9
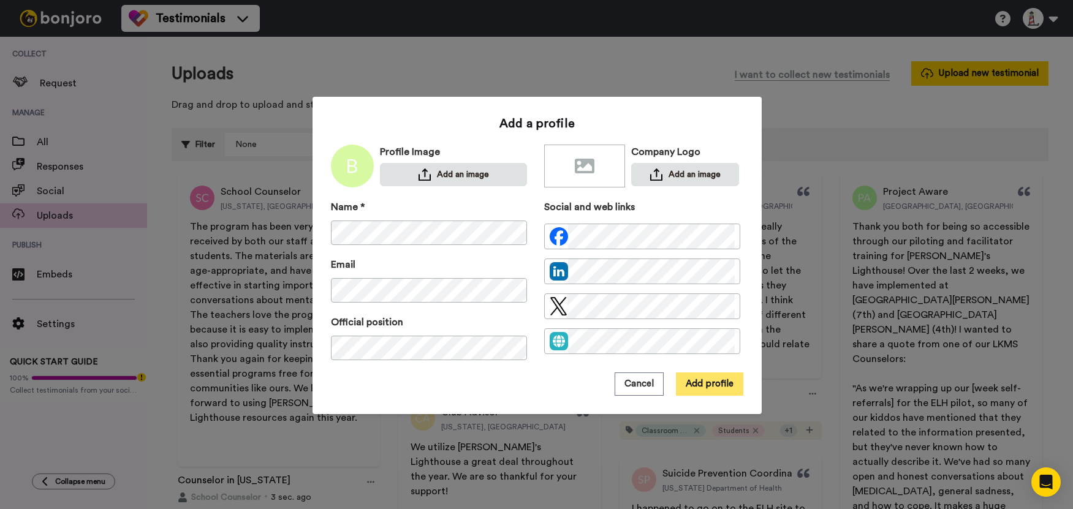
click at [729, 379] on button "Add profile" at bounding box center [709, 384] width 67 height 23
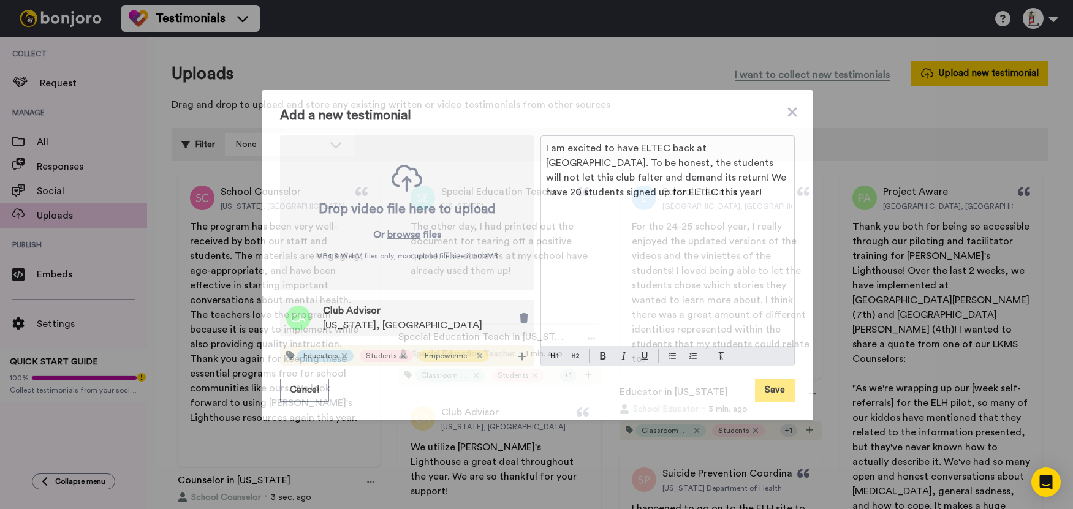
click at [777, 391] on button "Save" at bounding box center [775, 390] width 40 height 23
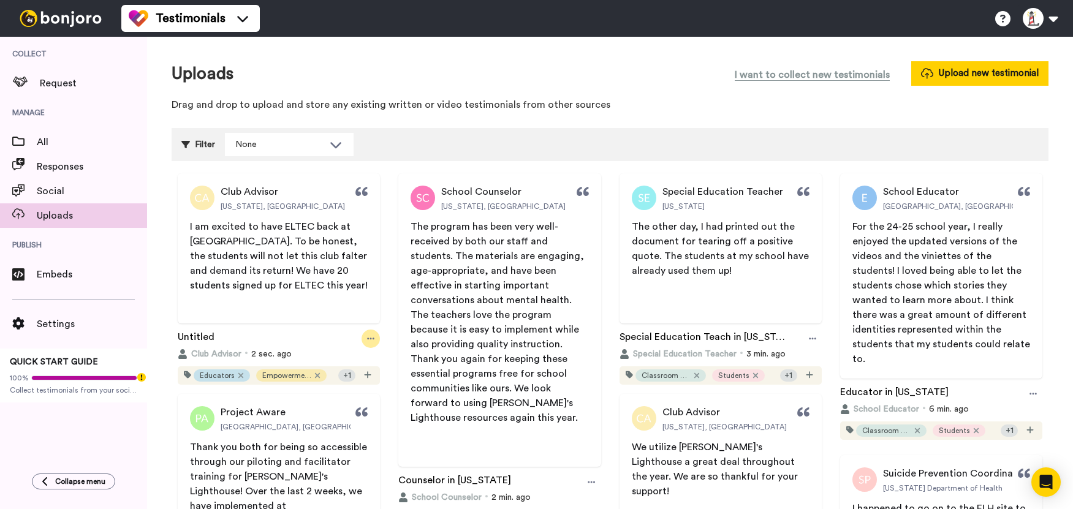
click at [370, 335] on icon at bounding box center [370, 339] width 7 height 9
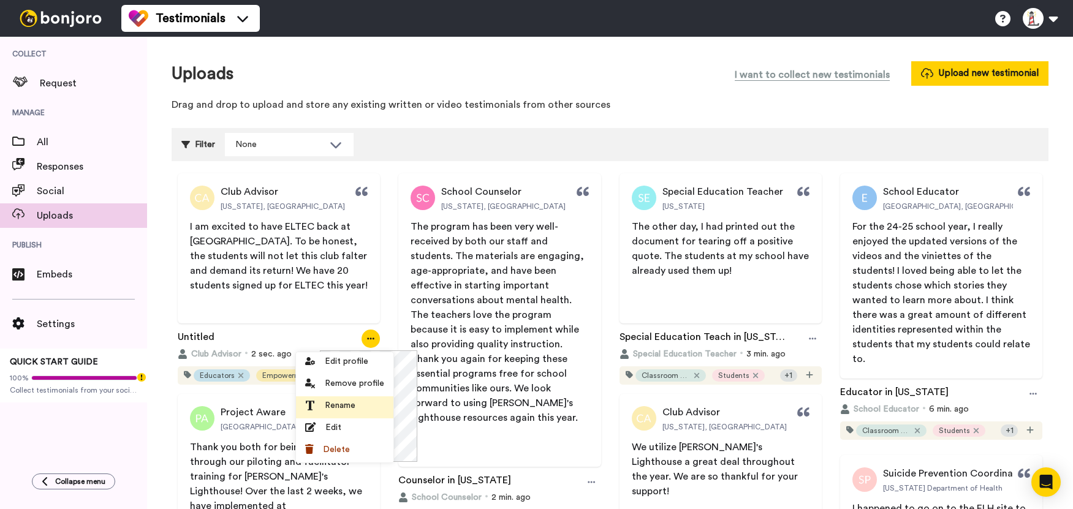
click at [344, 400] on span "Rename" at bounding box center [340, 406] width 31 height 12
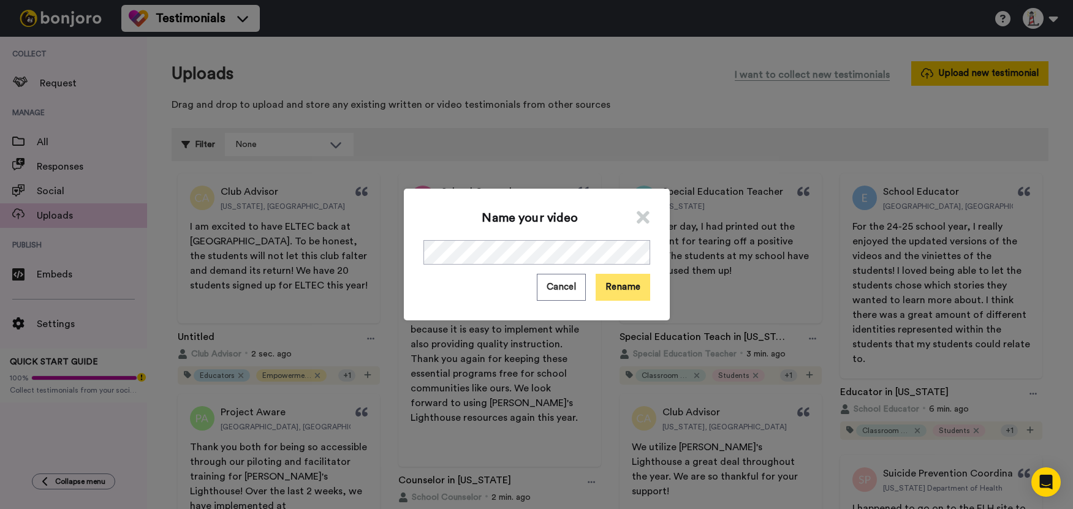
click at [618, 286] on button "Rename" at bounding box center [623, 287] width 55 height 26
click at [425, 144] on div "Name your video Cancel Rename" at bounding box center [536, 254] width 1073 height 509
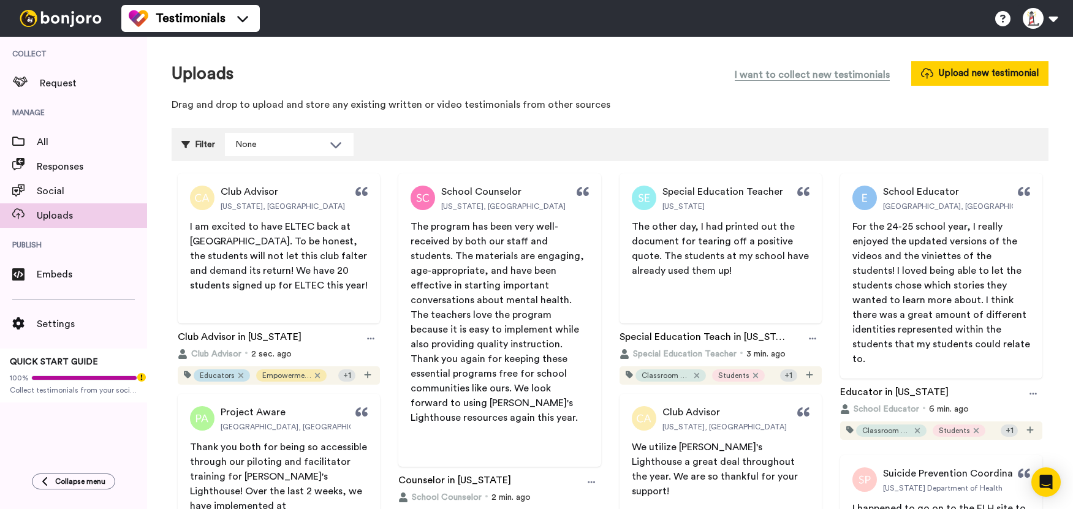
drag, startPoint x: 460, startPoint y: 138, endPoint x: 635, endPoint y: 137, distance: 175.2
click at [460, 138] on div "Filter None Select all tags Educators Donors Social Workers PCAs Students Schoo…" at bounding box center [610, 144] width 877 height 33
click at [968, 81] on button "Upload new testimonial" at bounding box center [979, 73] width 137 height 24
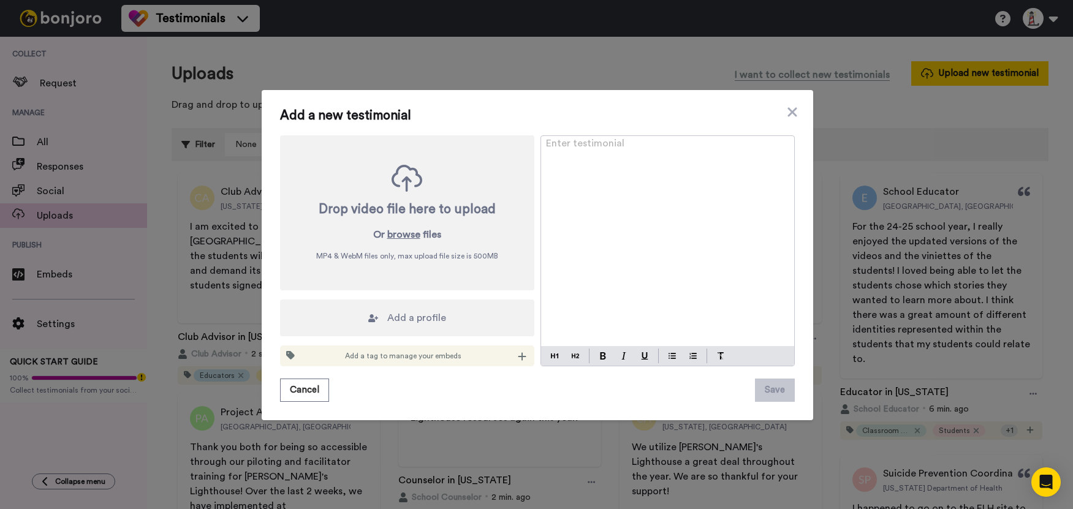
click at [649, 224] on div "Enter testimonial ﻿" at bounding box center [667, 241] width 253 height 210
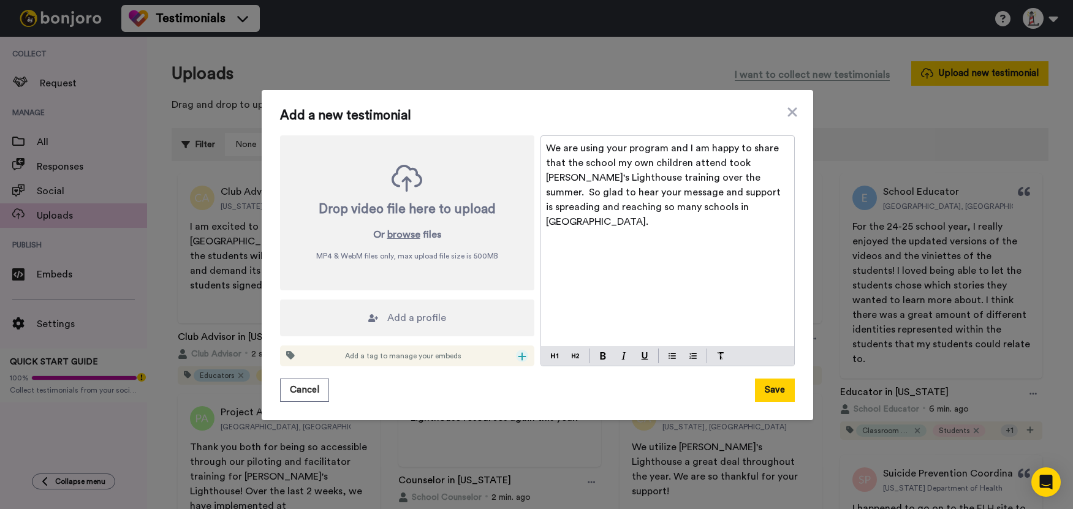
click at [518, 356] on icon at bounding box center [522, 357] width 8 height 8
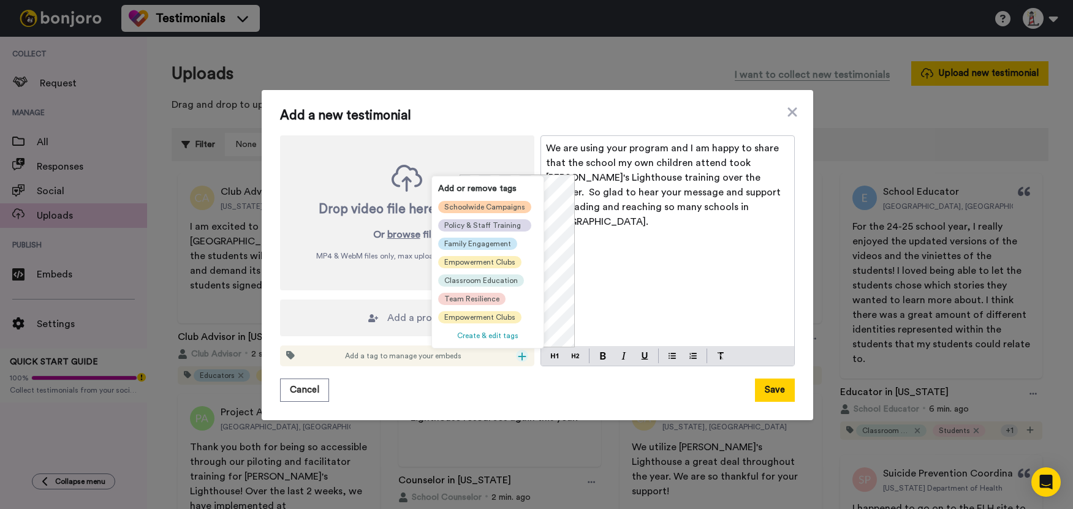
click at [463, 205] on span "Schoolwide Campaigns" at bounding box center [484, 207] width 81 height 10
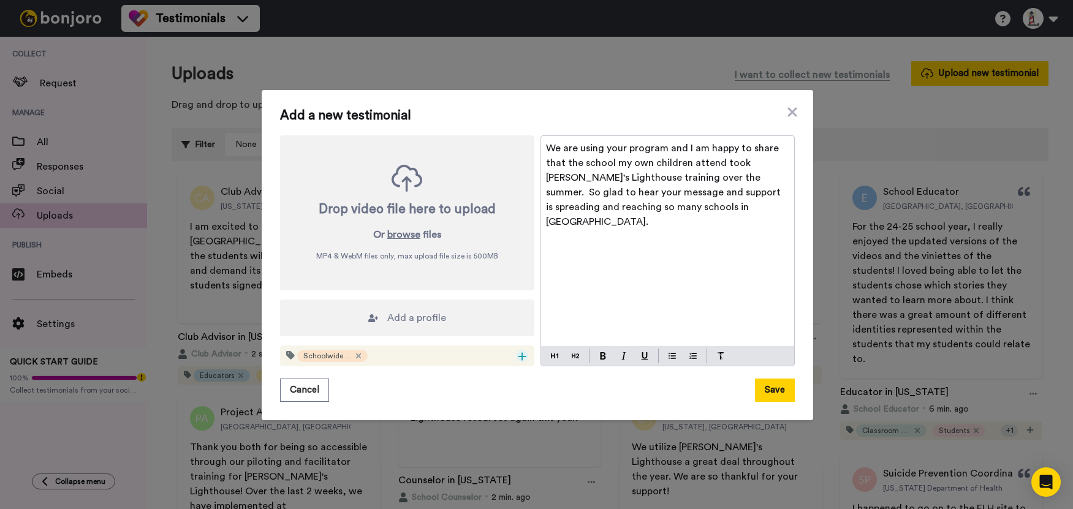
click at [518, 354] on icon at bounding box center [522, 357] width 8 height 8
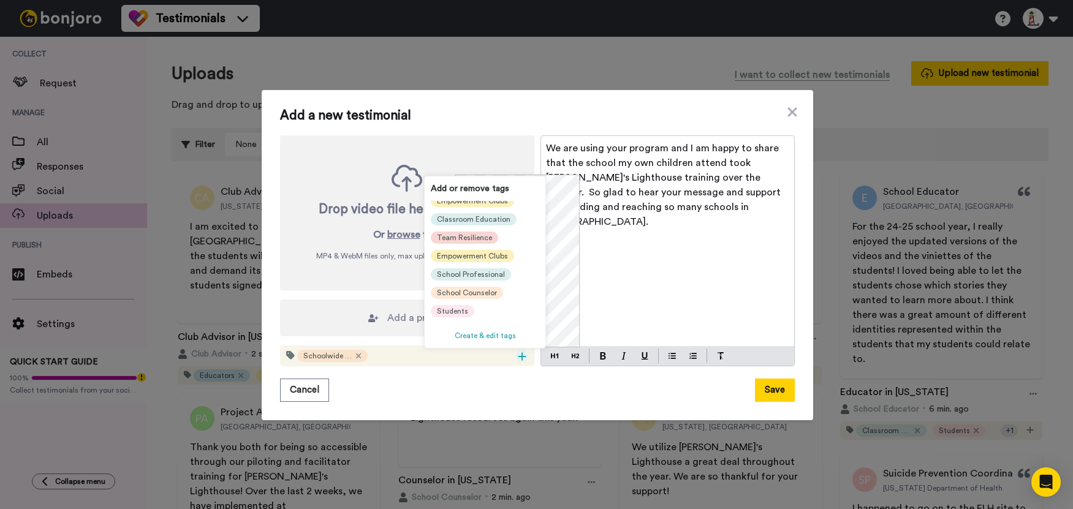
scroll to position [123, 0]
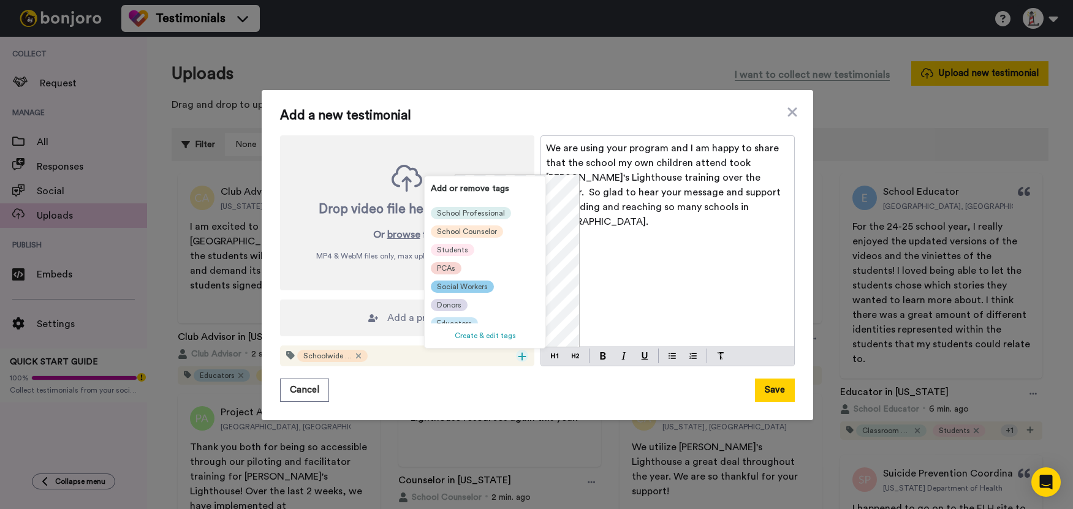
click at [479, 283] on span "Social Workers" at bounding box center [462, 287] width 51 height 10
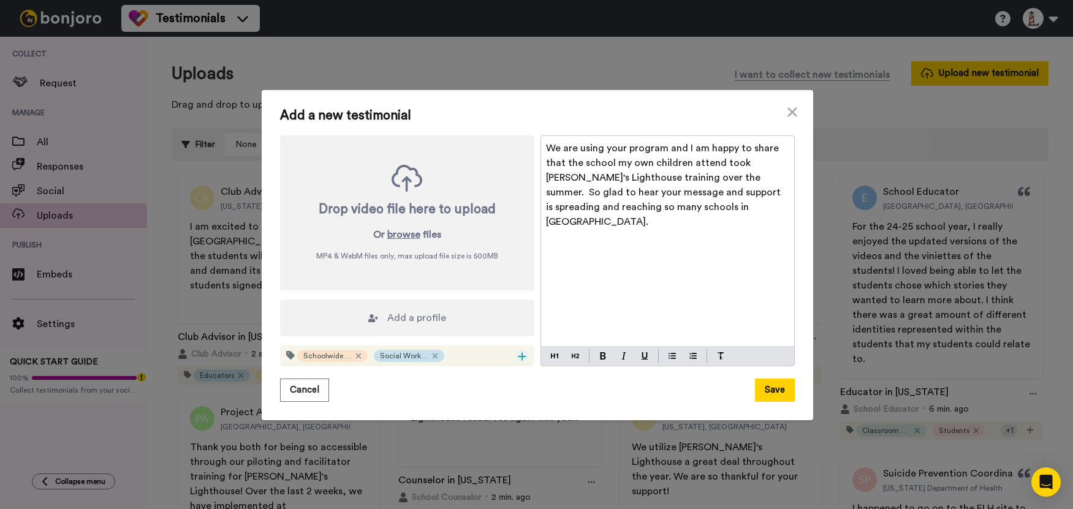
click at [520, 354] on icon at bounding box center [522, 357] width 9 height 10
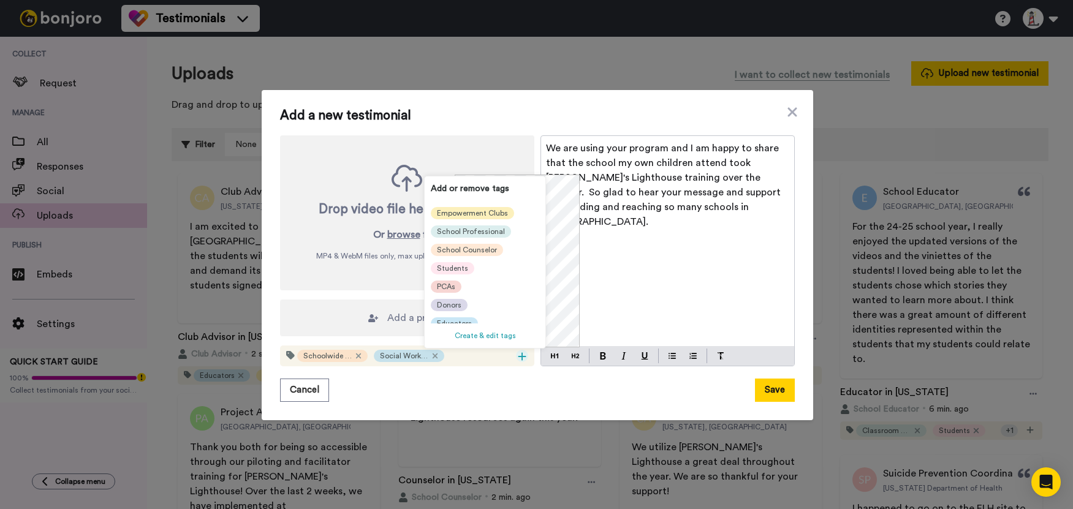
scroll to position [135, 0]
click at [484, 239] on span "School Counselor" at bounding box center [467, 244] width 60 height 10
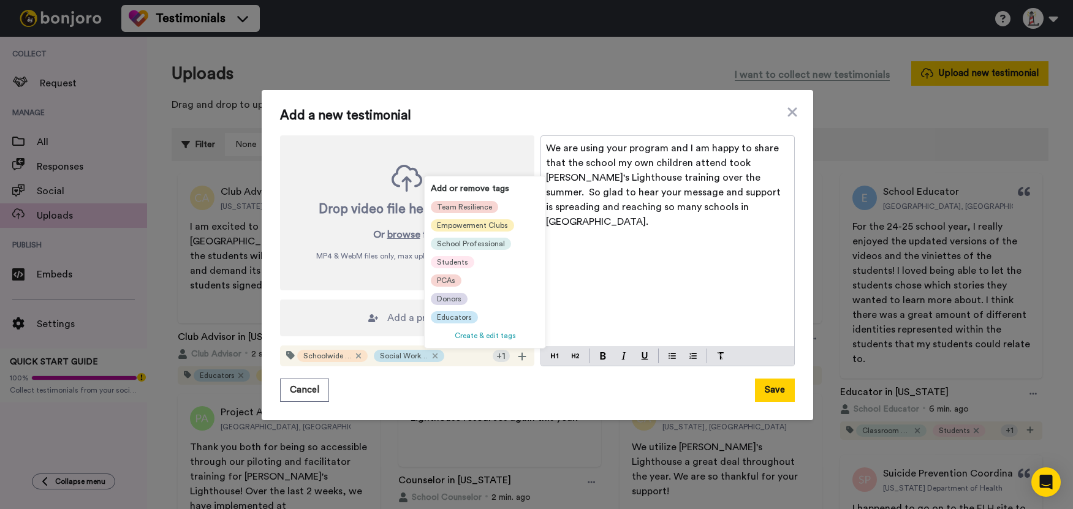
scroll to position [6, 0]
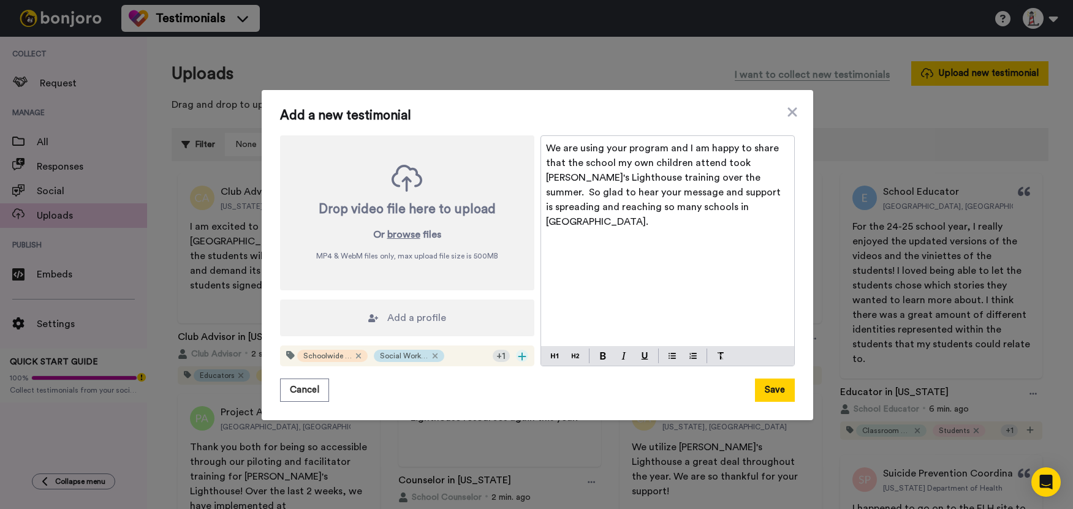
click at [518, 354] on icon at bounding box center [522, 357] width 8 height 8
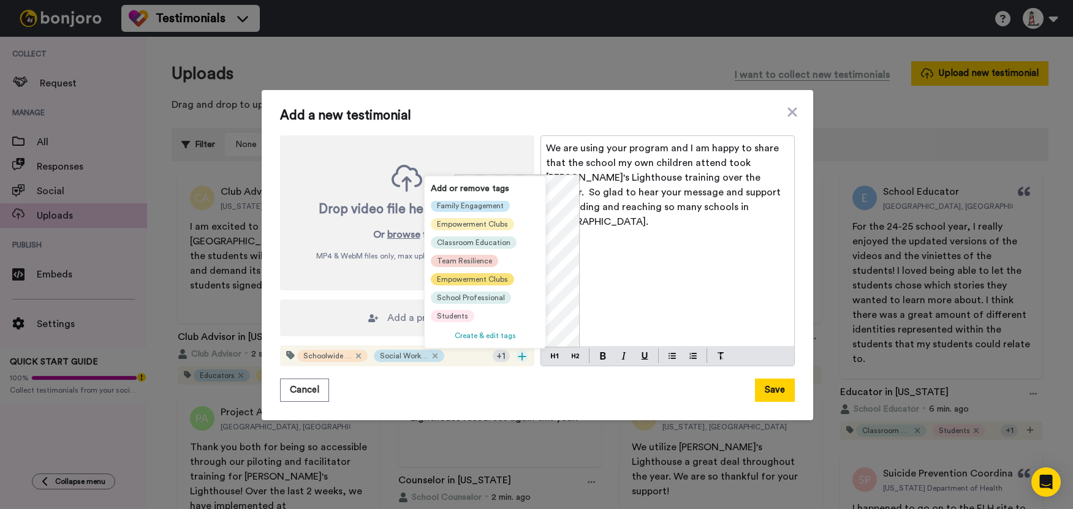
scroll to position [135, 0]
click at [456, 313] on span "Educators" at bounding box center [454, 318] width 35 height 10
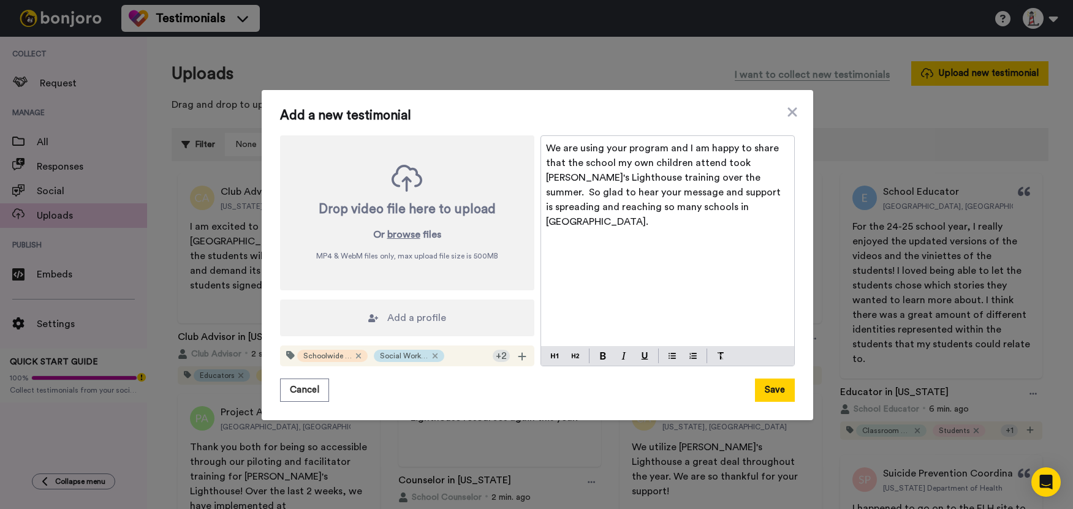
scroll to position [0, 0]
click at [518, 354] on icon at bounding box center [522, 357] width 9 height 10
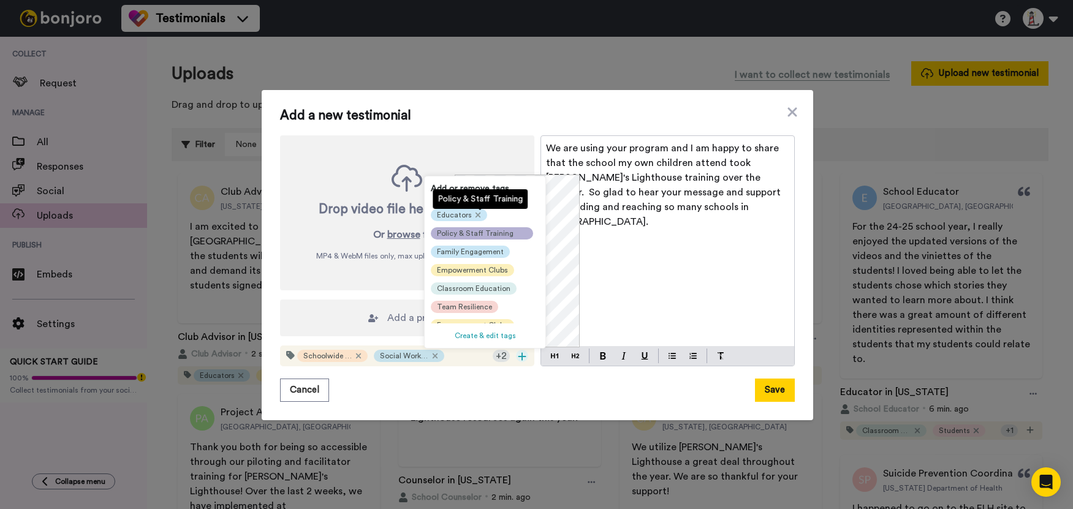
scroll to position [61, 0]
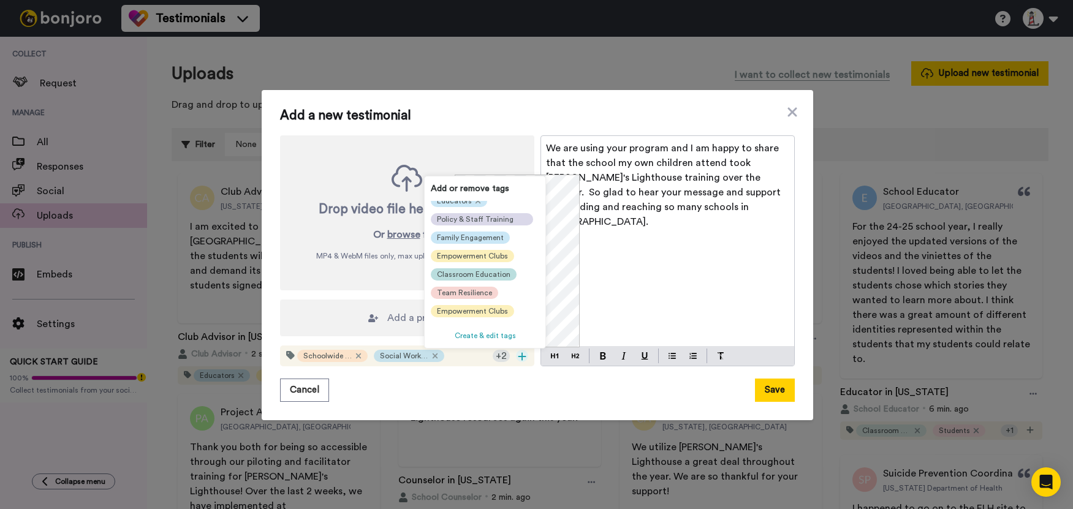
click at [463, 271] on span "Classroom Education" at bounding box center [474, 275] width 74 height 10
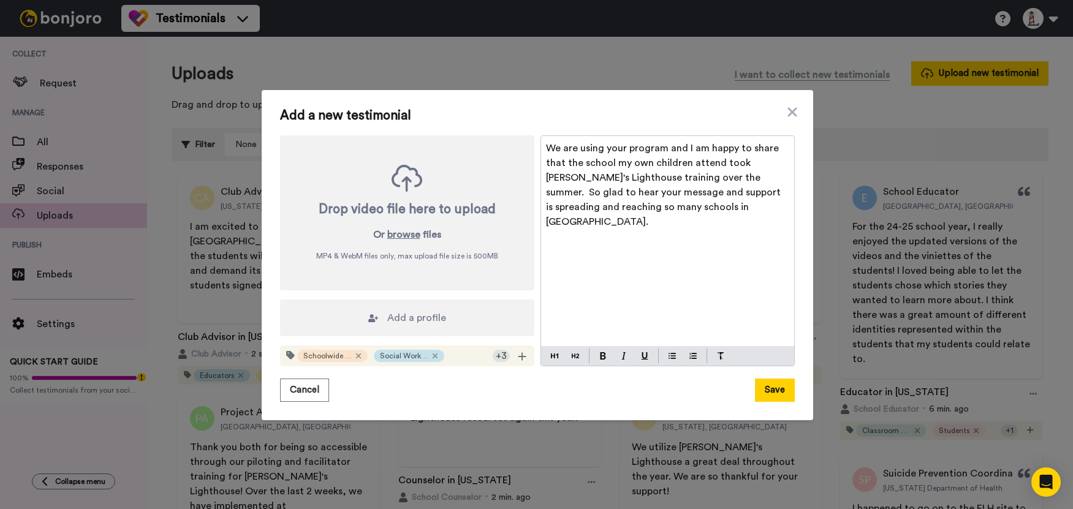
click at [469, 308] on div "Add a profile" at bounding box center [407, 318] width 254 height 37
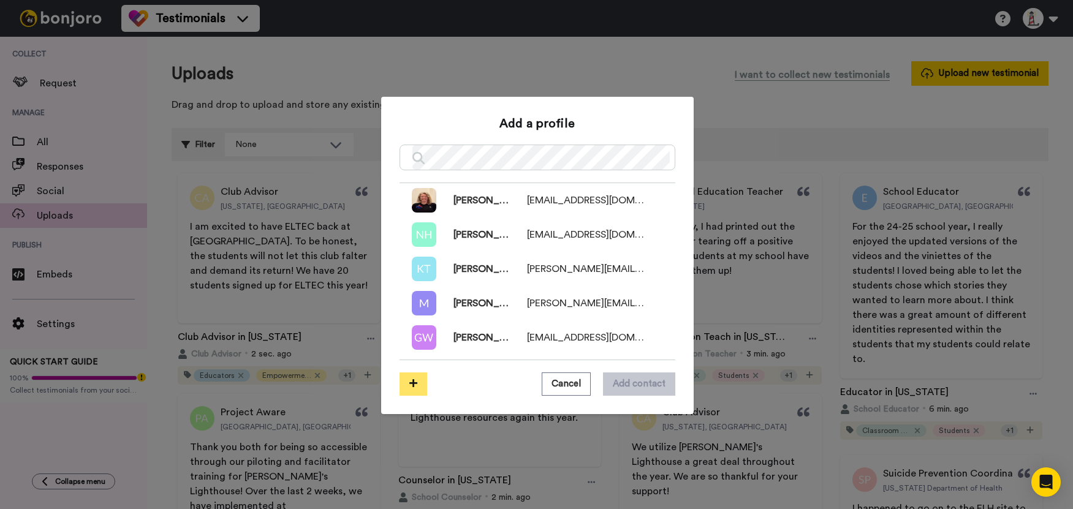
click at [403, 380] on button at bounding box center [414, 384] width 28 height 23
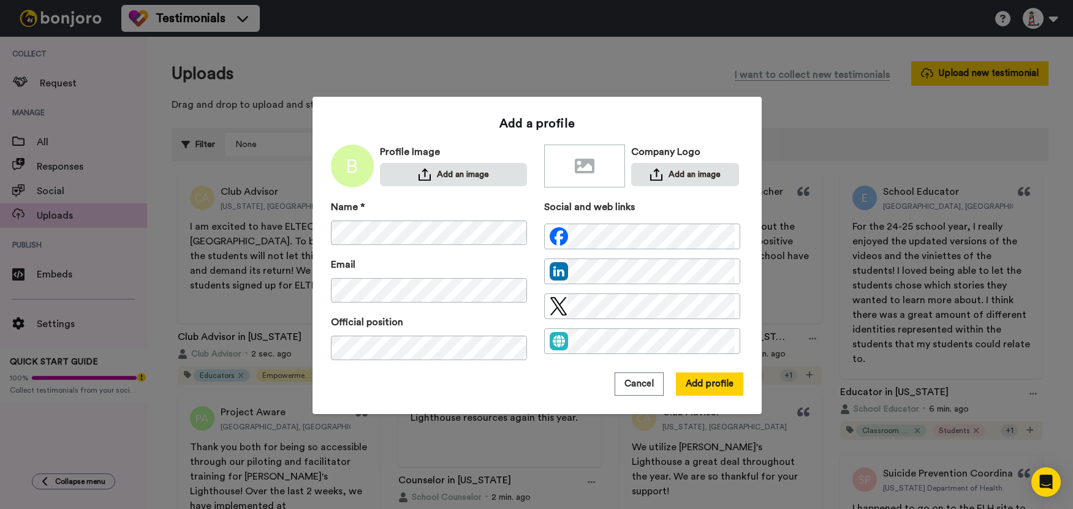
click at [441, 389] on div "Cancel Add profile" at bounding box center [537, 384] width 412 height 23
click at [692, 382] on button "Add profile" at bounding box center [709, 384] width 67 height 23
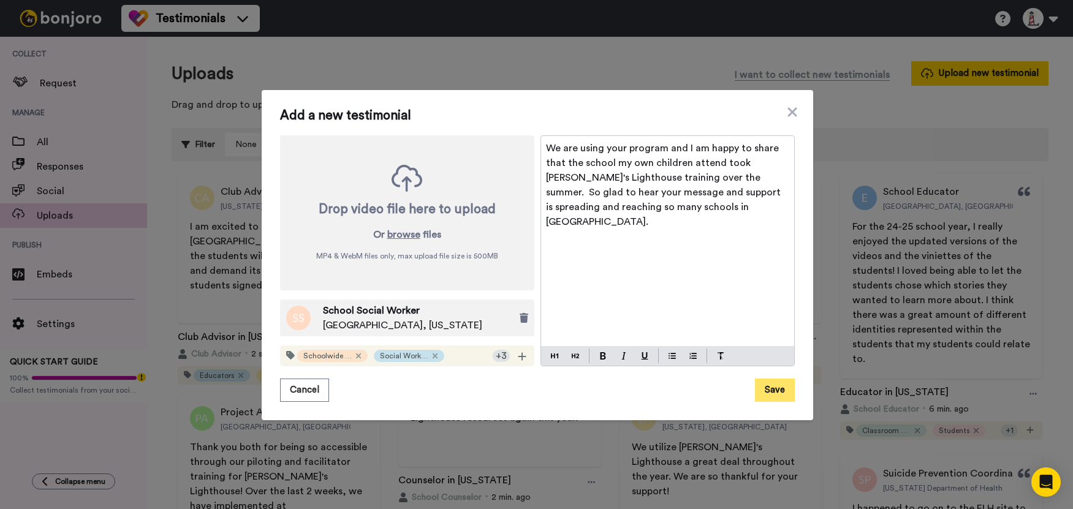
click at [779, 394] on button "Save" at bounding box center [775, 390] width 40 height 23
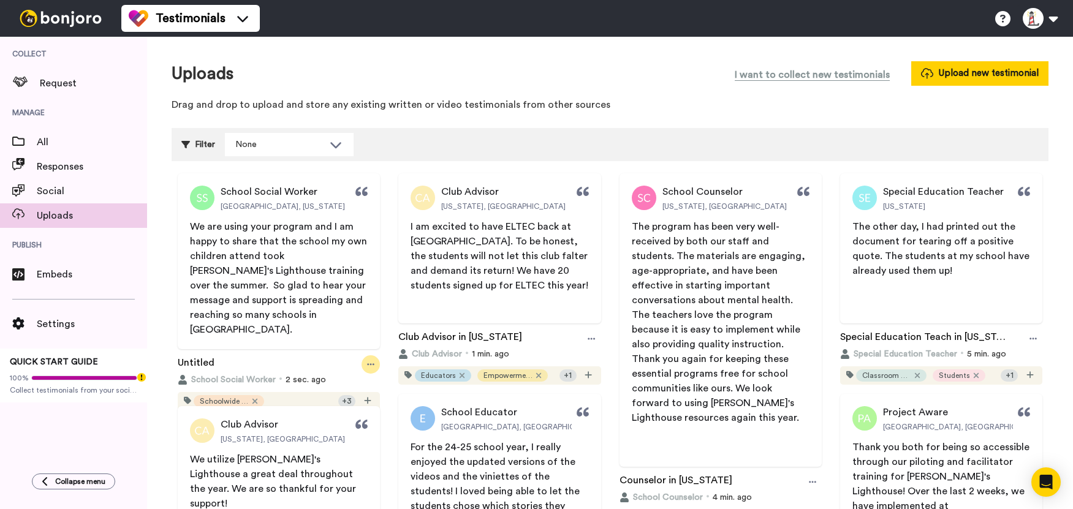
click at [363, 355] on div at bounding box center [371, 364] width 18 height 18
click at [346, 411] on span "Rename" at bounding box center [340, 417] width 31 height 12
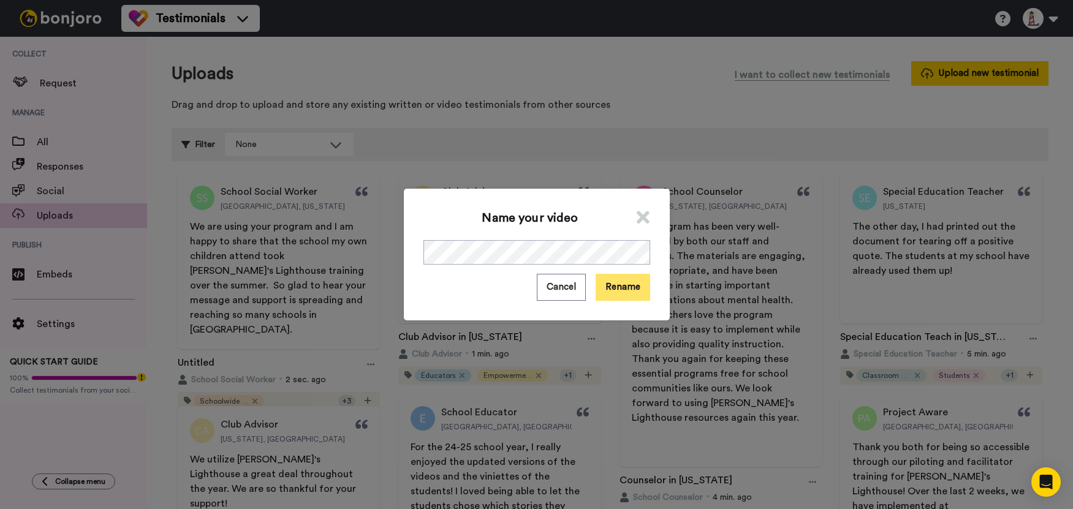
click at [612, 292] on button "Rename" at bounding box center [623, 287] width 55 height 26
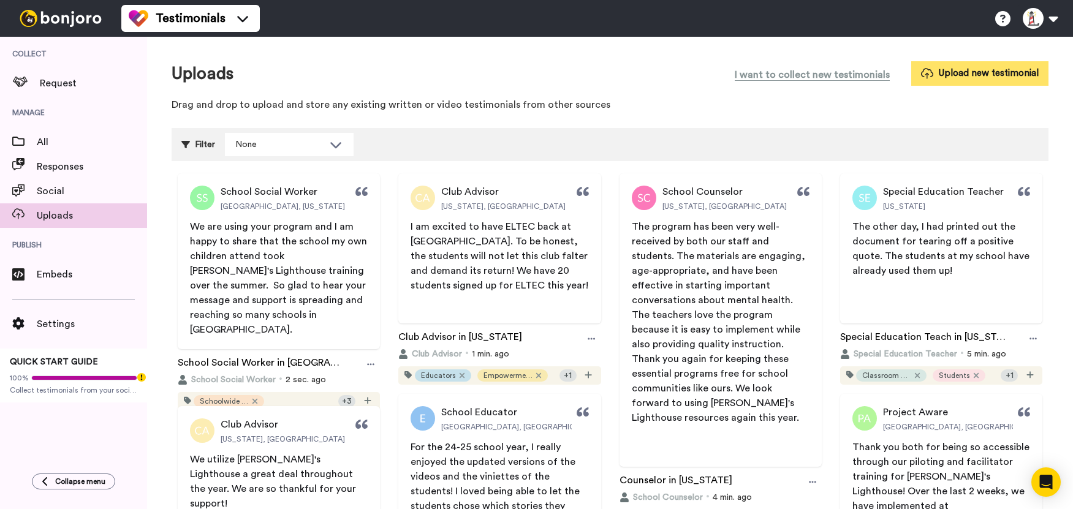
click at [998, 75] on button "Upload new testimonial" at bounding box center [979, 73] width 137 height 24
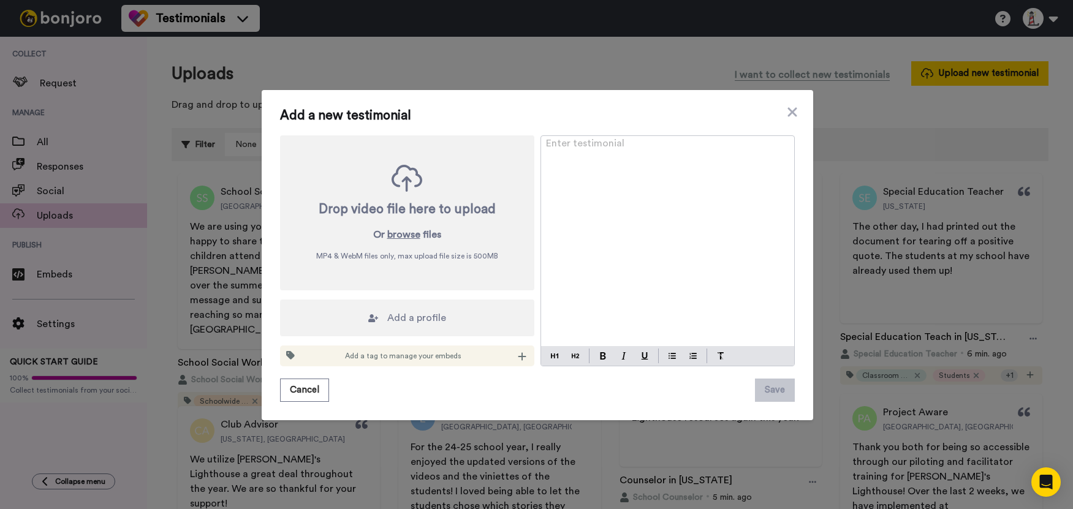
click at [576, 169] on div "Enter testimonial ﻿" at bounding box center [667, 241] width 253 height 210
click at [569, 187] on div "Enter testimonial ﻿" at bounding box center [667, 241] width 253 height 210
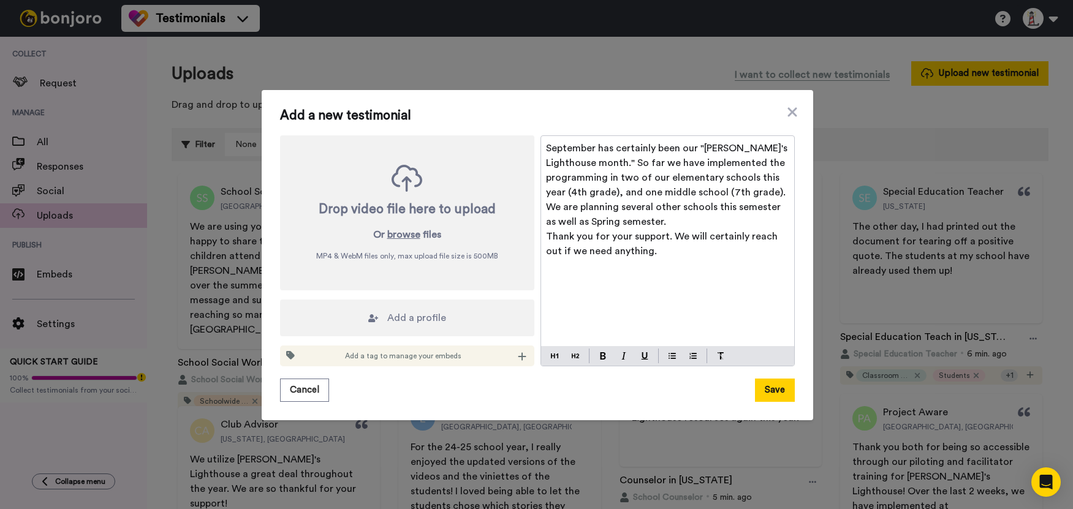
drag, startPoint x: 651, startPoint y: 254, endPoint x: 669, endPoint y: 238, distance: 23.0
click at [669, 238] on p "Thank you for your support. We will certainly reach out if we need anything." at bounding box center [667, 243] width 243 height 29
click at [518, 359] on icon at bounding box center [522, 357] width 9 height 10
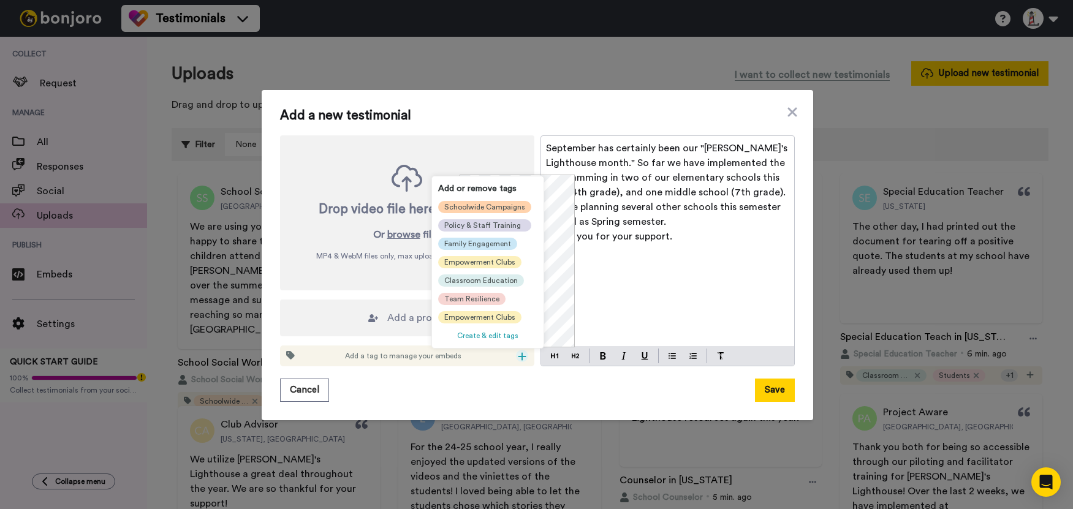
click at [456, 204] on span "Schoolwide Campaigns" at bounding box center [484, 207] width 81 height 10
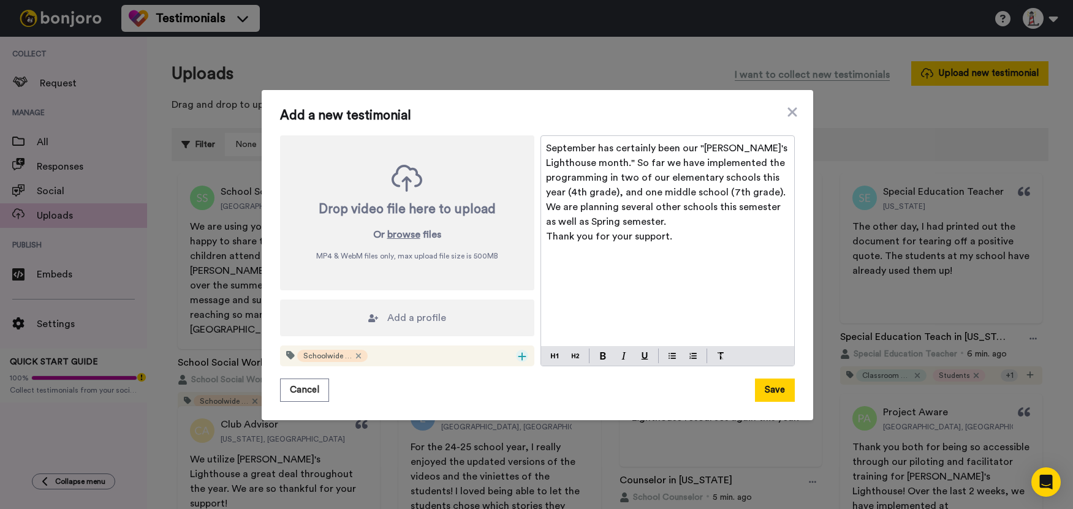
click at [516, 350] on div at bounding box center [522, 356] width 12 height 12
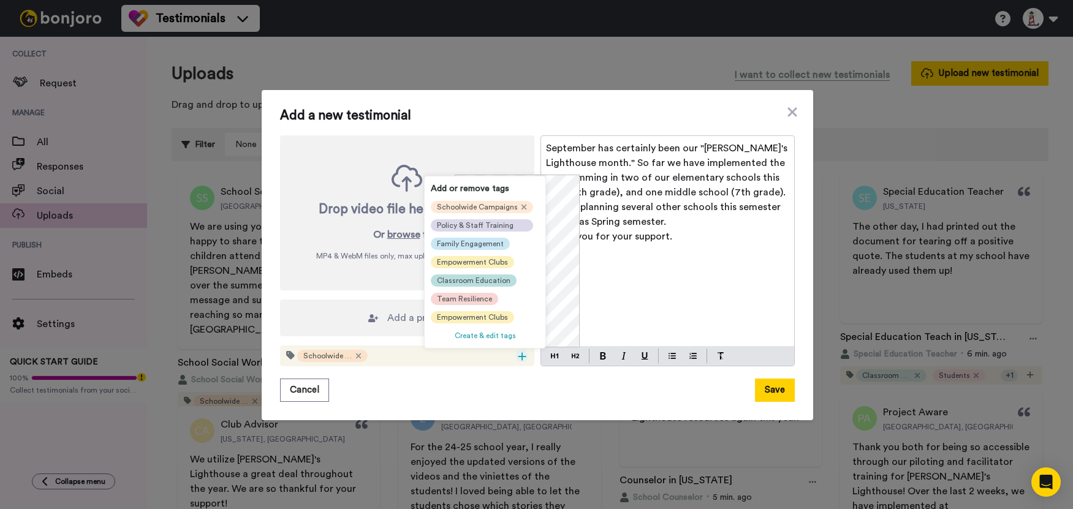
click at [482, 284] on span "Classroom Education" at bounding box center [474, 281] width 74 height 10
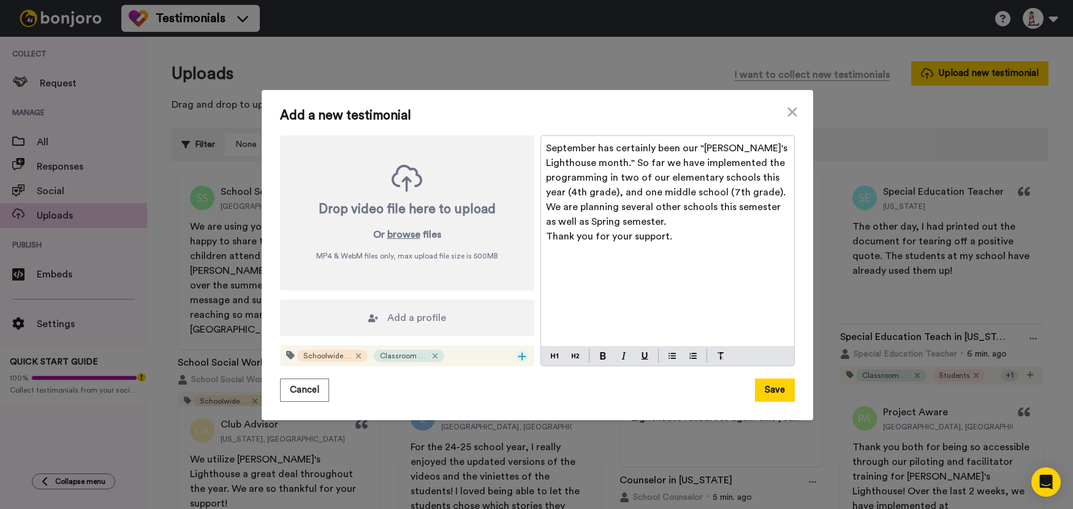
click at [518, 352] on icon at bounding box center [522, 357] width 9 height 10
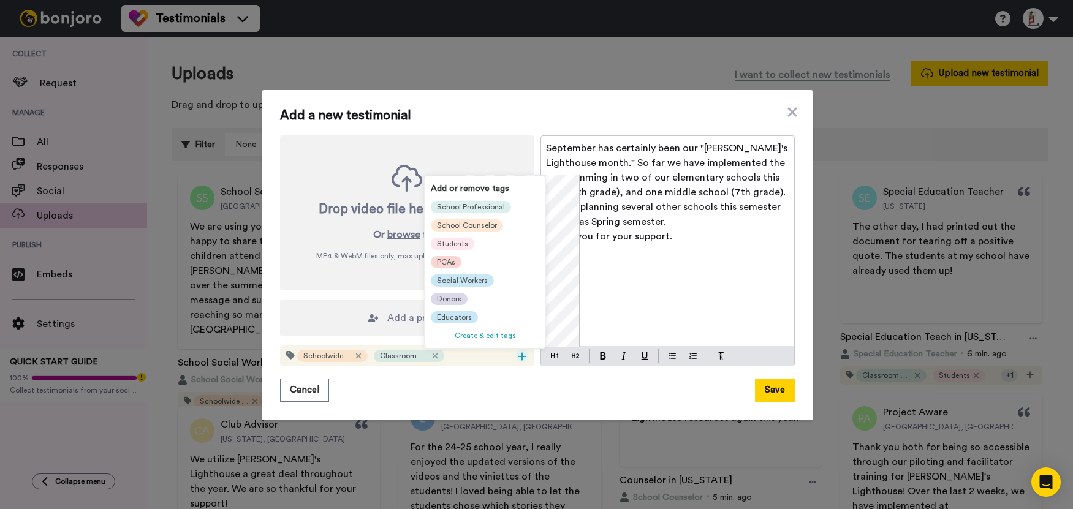
scroll to position [135, 0]
click at [469, 311] on div "Educators" at bounding box center [454, 317] width 47 height 12
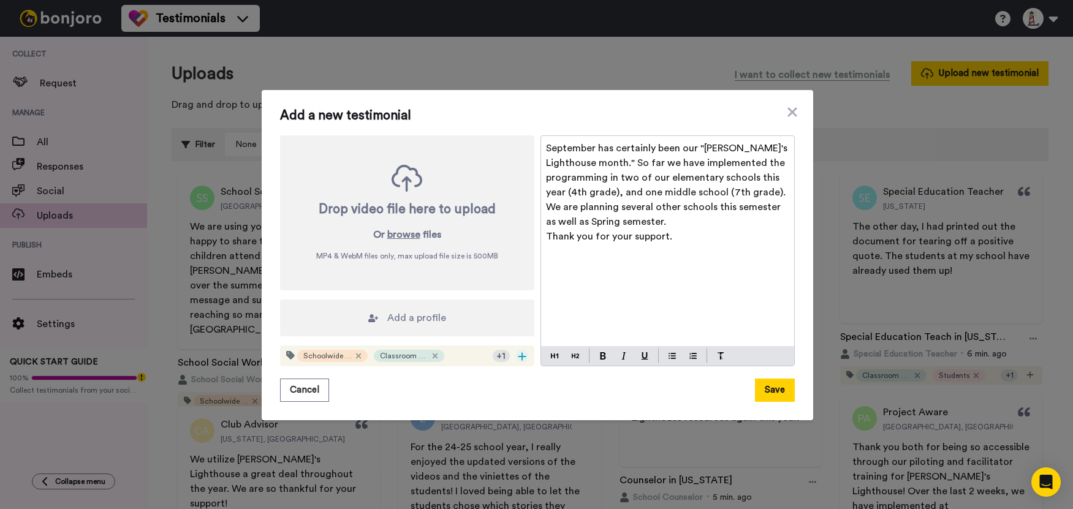
click at [518, 356] on icon at bounding box center [522, 357] width 8 height 8
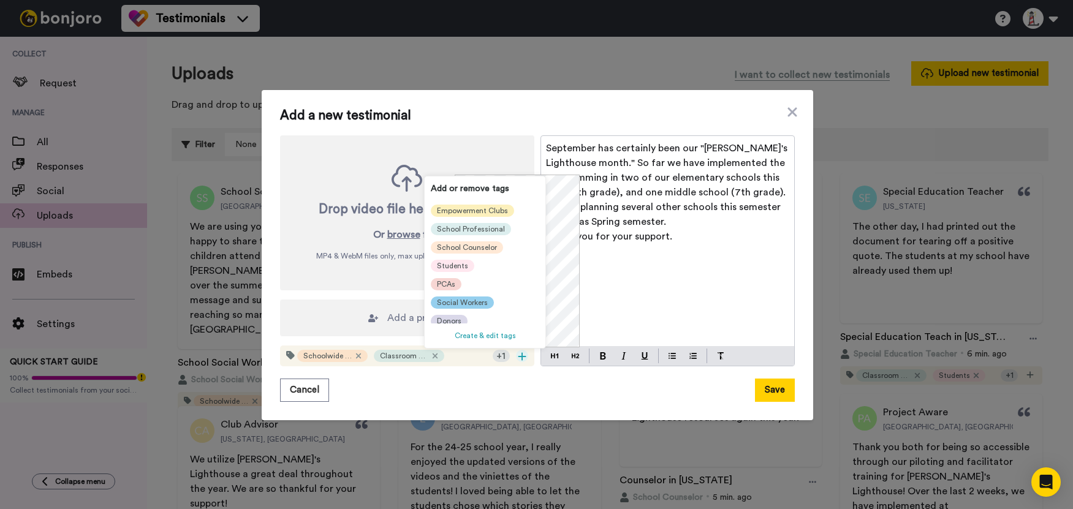
scroll to position [135, 0]
click at [491, 221] on span "School Professional" at bounding box center [471, 226] width 68 height 10
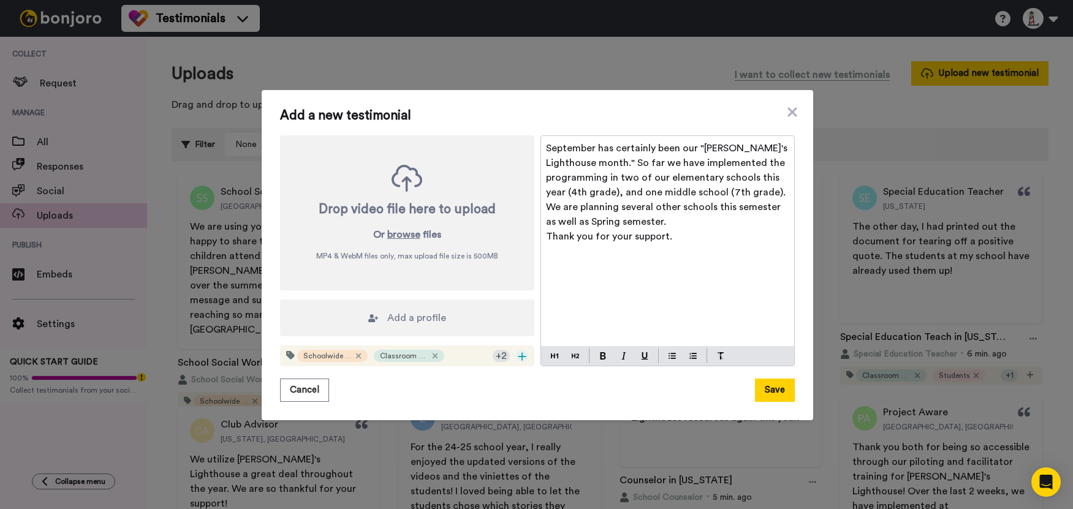
click at [520, 358] on icon at bounding box center [522, 357] width 9 height 10
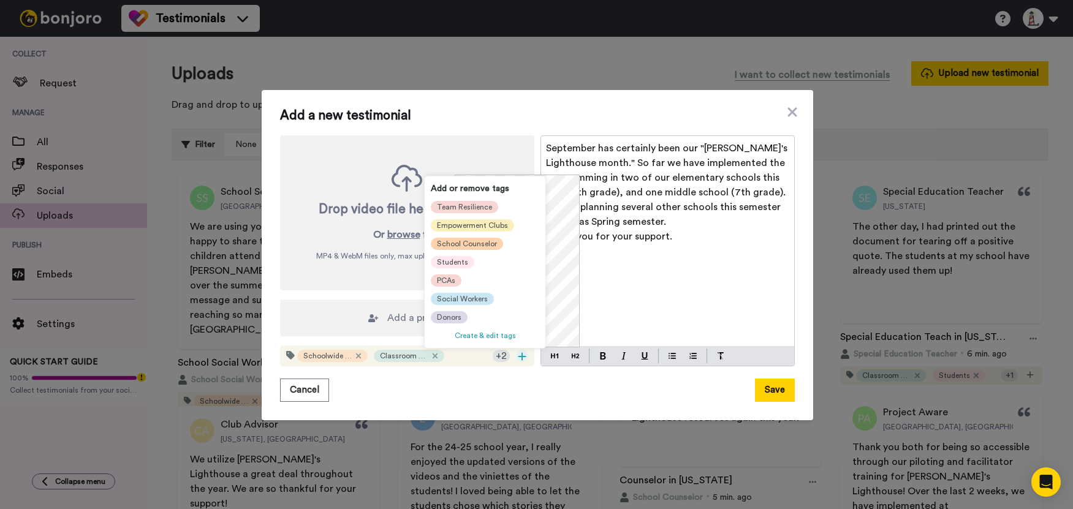
click at [474, 239] on span "School Counselor" at bounding box center [467, 244] width 60 height 10
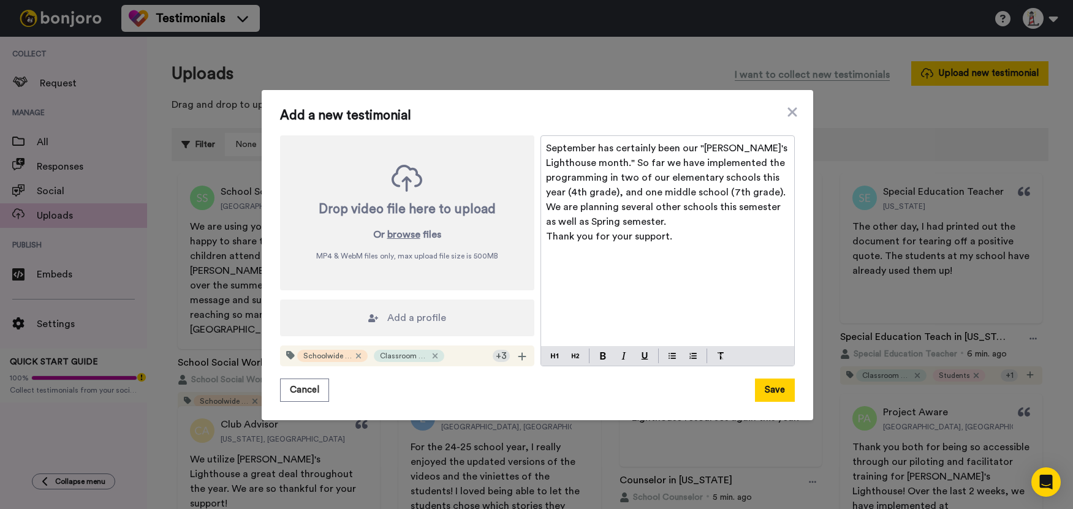
click at [398, 315] on span "Add a profile" at bounding box center [416, 318] width 59 height 15
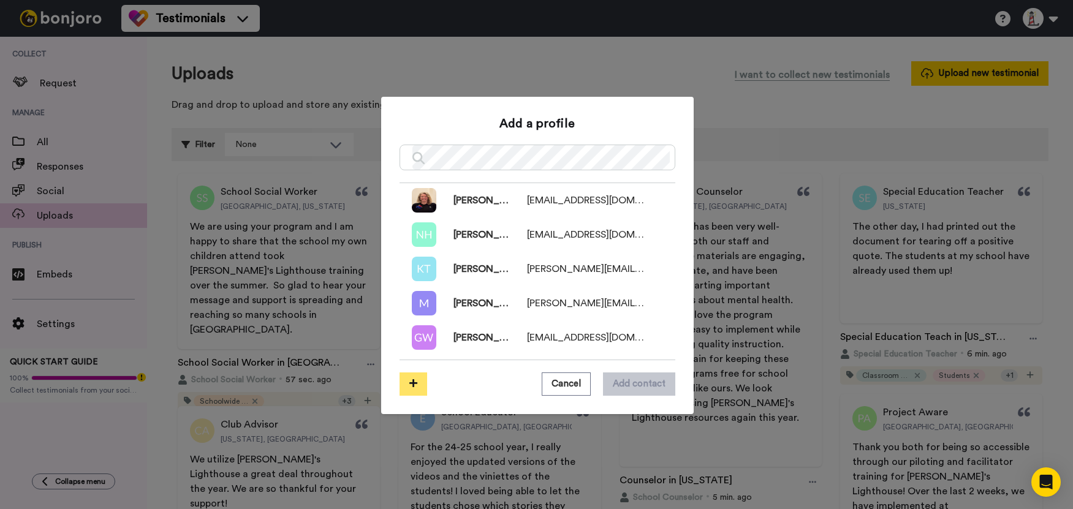
click at [412, 381] on icon at bounding box center [413, 383] width 8 height 9
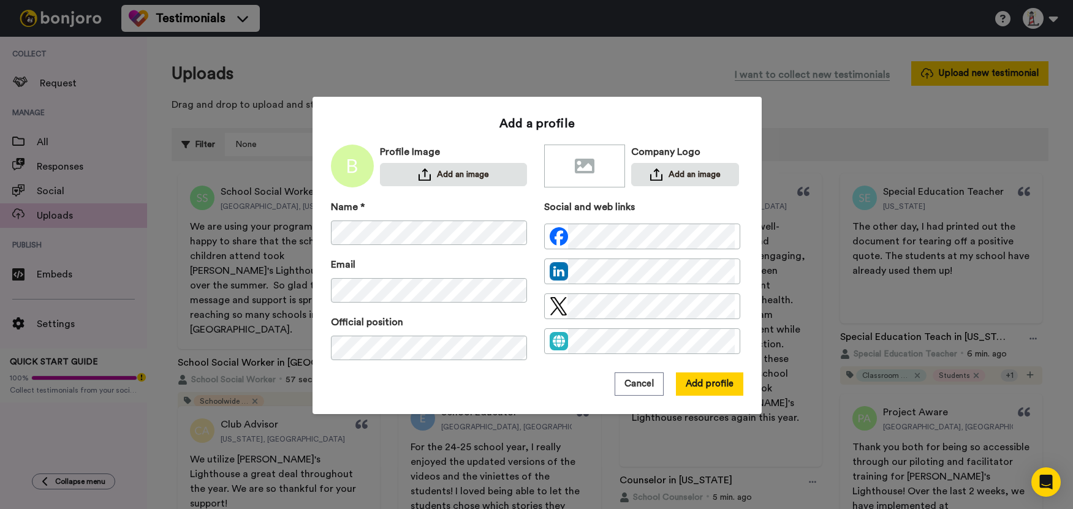
click at [518, 401] on div "Add a profile Profile Image Add an image Company Logo Add an image Name * Email…" at bounding box center [537, 255] width 449 height 317
click at [707, 380] on button "Add profile" at bounding box center [709, 384] width 67 height 23
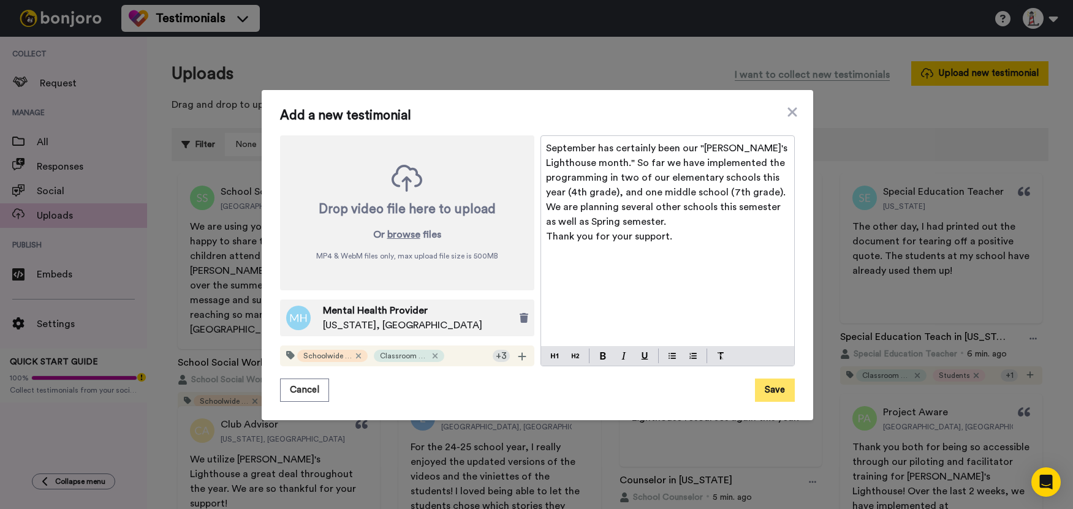
click at [779, 385] on button "Save" at bounding box center [775, 390] width 40 height 23
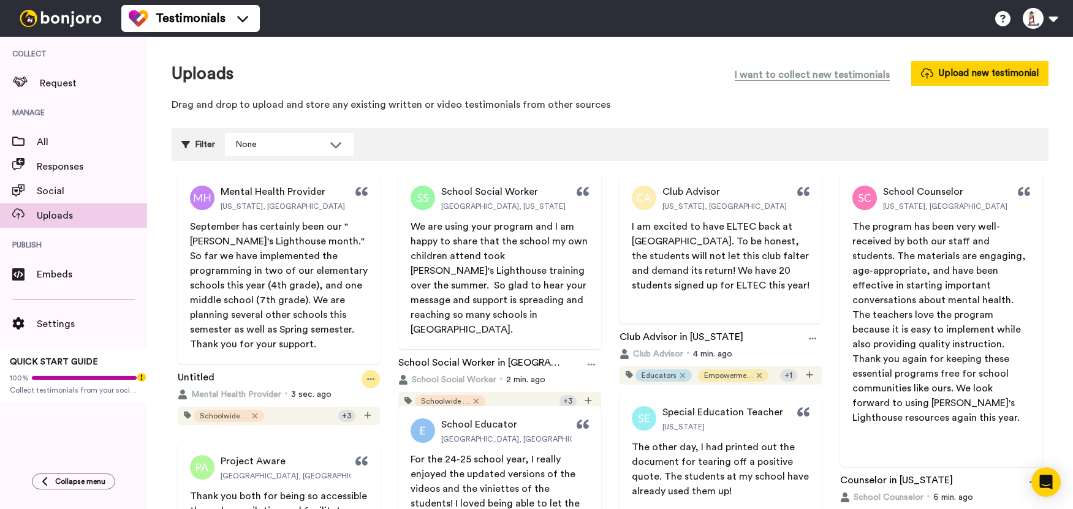
click at [369, 380] on icon at bounding box center [370, 379] width 7 height 9
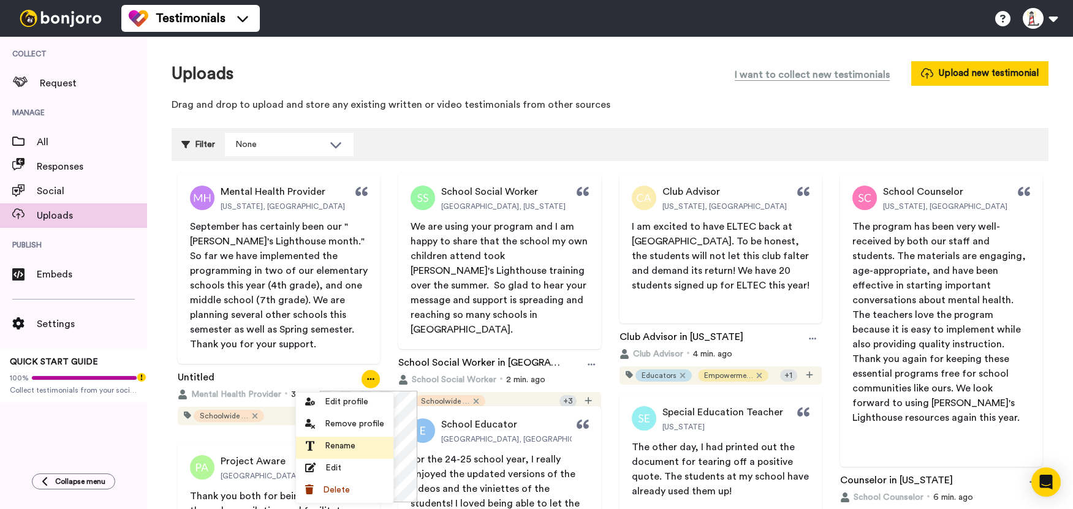
click at [348, 447] on span "Rename" at bounding box center [340, 446] width 31 height 12
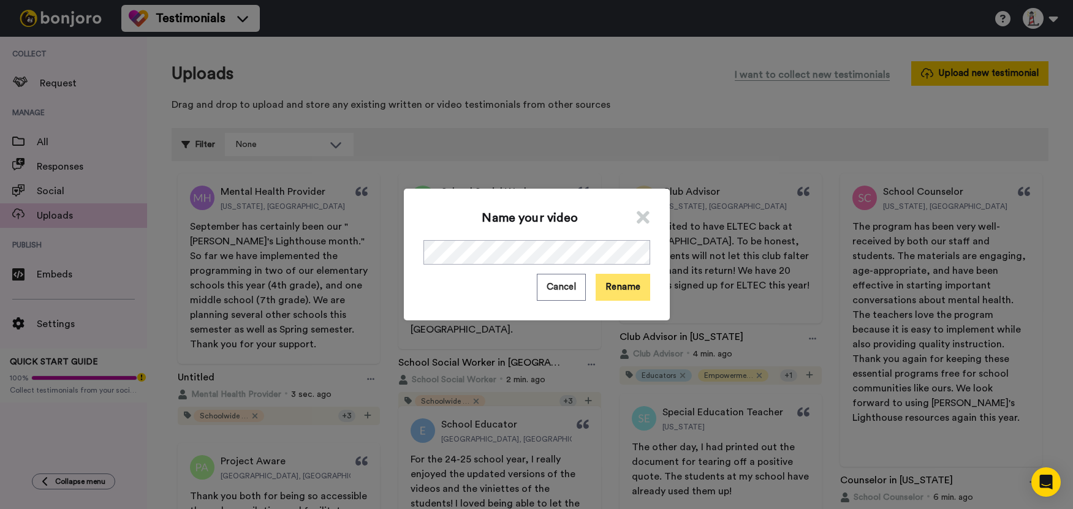
click at [606, 284] on button "Rename" at bounding box center [623, 287] width 55 height 26
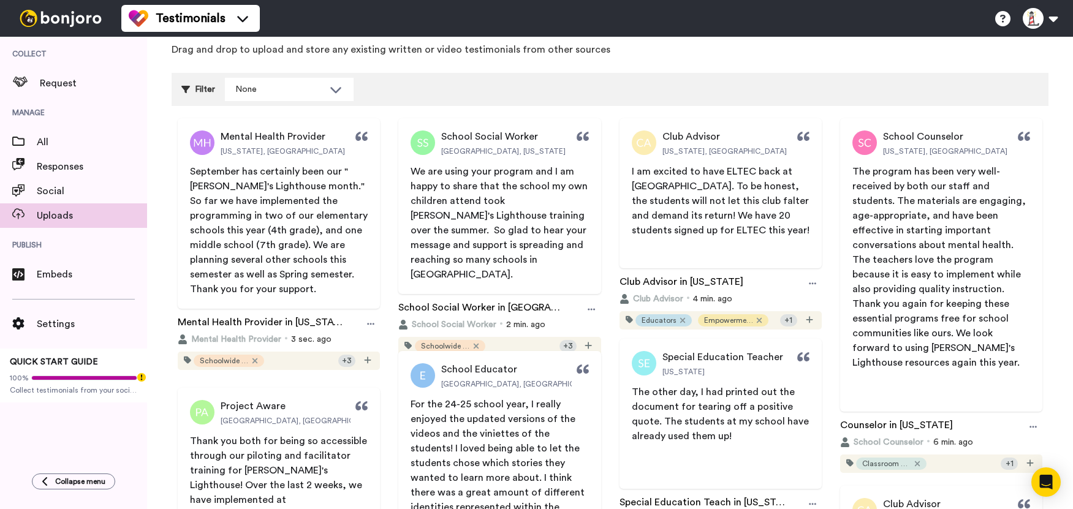
scroll to position [0, 0]
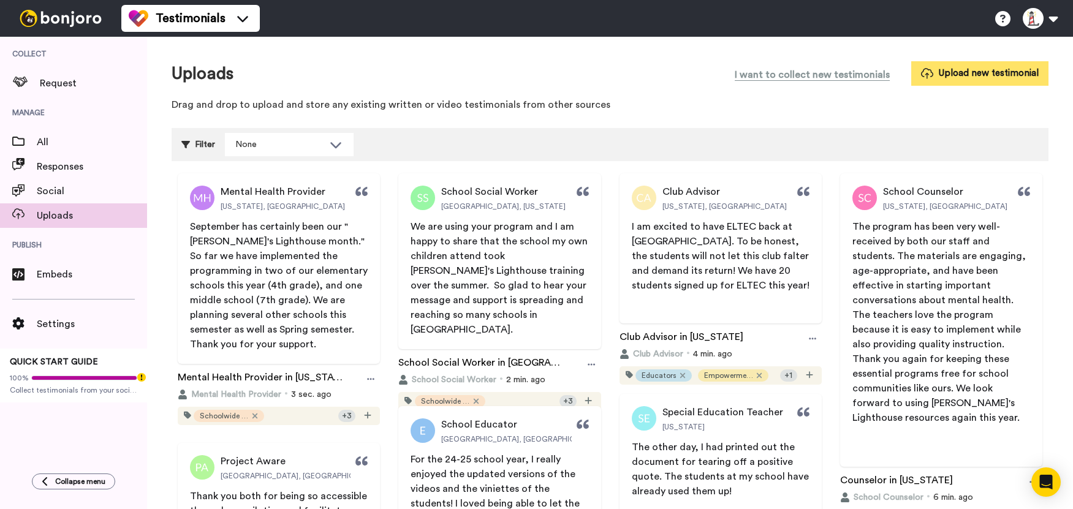
click at [988, 75] on button "Upload new testimonial" at bounding box center [979, 73] width 137 height 24
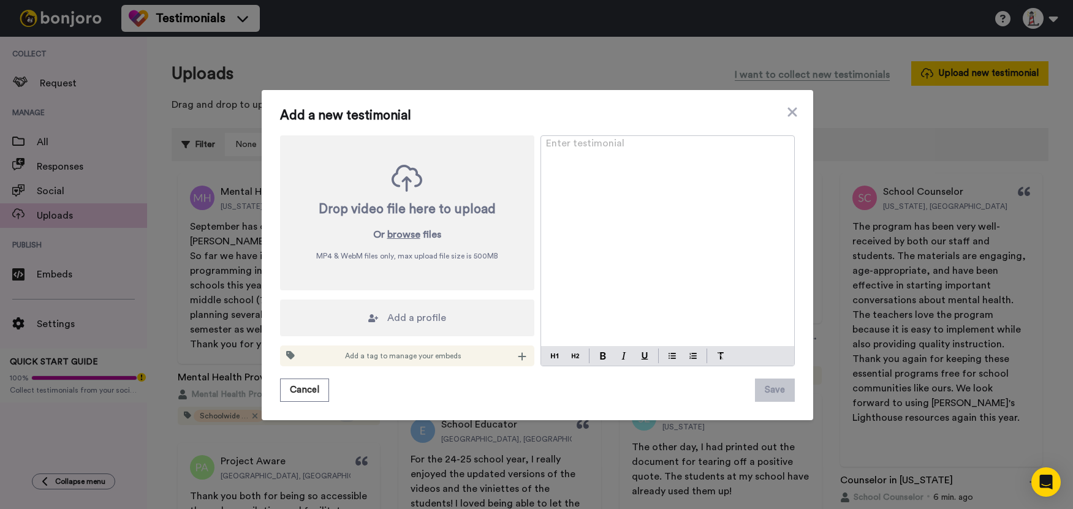
click at [702, 260] on div "Enter testimonial ﻿" at bounding box center [667, 241] width 253 height 210
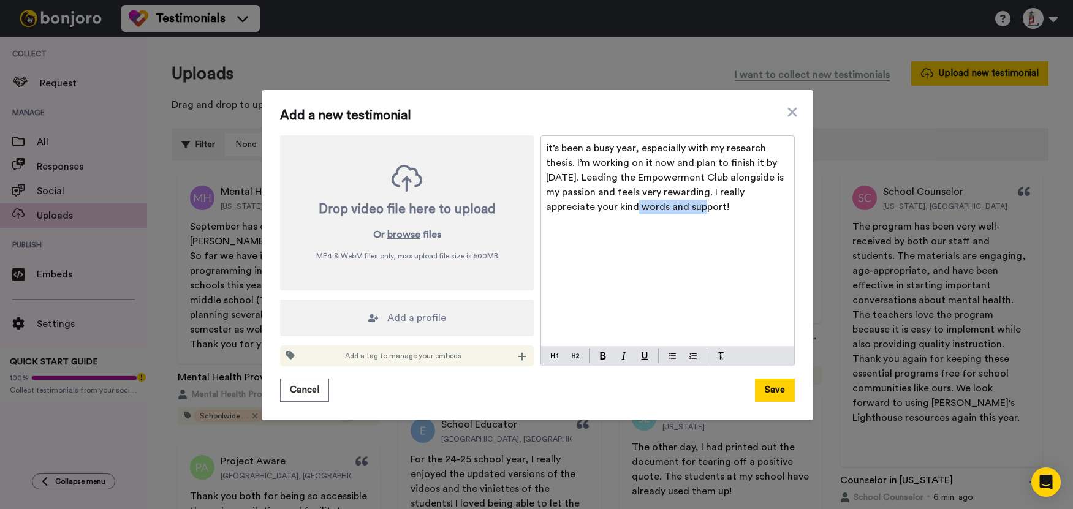
drag, startPoint x: 706, startPoint y: 206, endPoint x: 640, endPoint y: 217, distance: 67.0
click at [640, 217] on div "it’s been a busy year, especially with my research thesis. I’m working on it no…" at bounding box center [667, 241] width 253 height 210
click at [707, 214] on div "it’s been a busy year, especially with my research thesis. I’m working on it no…" at bounding box center [667, 241] width 253 height 210
click at [546, 148] on span "it’s been a busy year, especially with my research thesis. I’m working on it no…" at bounding box center [666, 177] width 240 height 69
click at [683, 206] on p "It’s been a busy year, especially with my research thesis. I’m working on it no…" at bounding box center [667, 178] width 243 height 74
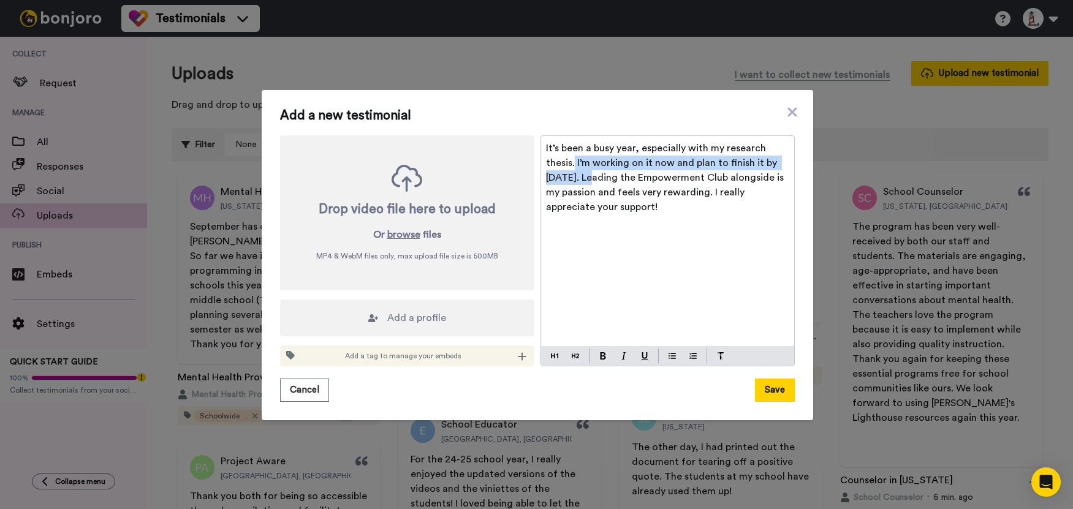
drag, startPoint x: 595, startPoint y: 180, endPoint x: 570, endPoint y: 167, distance: 27.7
click at [570, 167] on span "It’s been a busy year, especially with my research thesis. I’m working on it no…" at bounding box center [666, 177] width 240 height 69
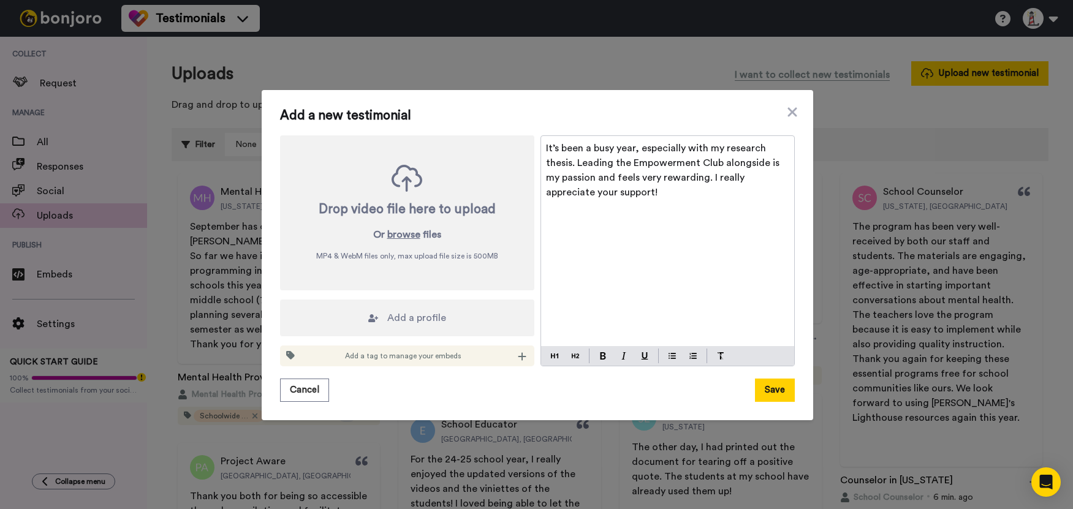
click at [624, 165] on span "It’s been a busy year, especially with my research thesis. Leading the Empowerm…" at bounding box center [664, 170] width 236 height 54
click at [640, 197] on p "It’s been a busy year, especially with my research thesis. Leading an Empowerme…" at bounding box center [667, 170] width 243 height 59
click at [676, 257] on div "It’s been a busy year, especially with my research thesis. Leading an Empowerme…" at bounding box center [667, 241] width 253 height 210
click at [417, 317] on span "Add a profile" at bounding box center [416, 318] width 59 height 15
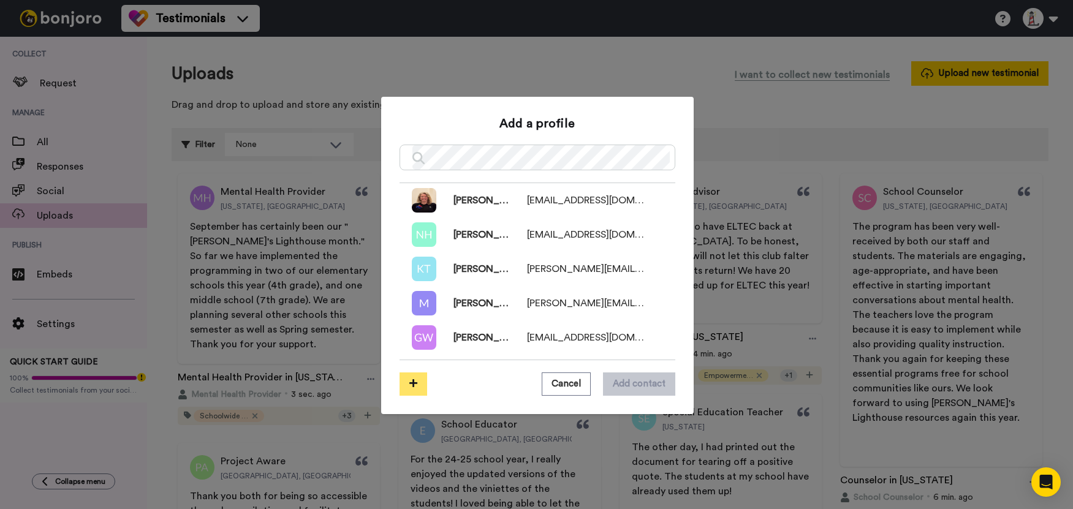
click at [411, 381] on icon at bounding box center [413, 383] width 8 height 9
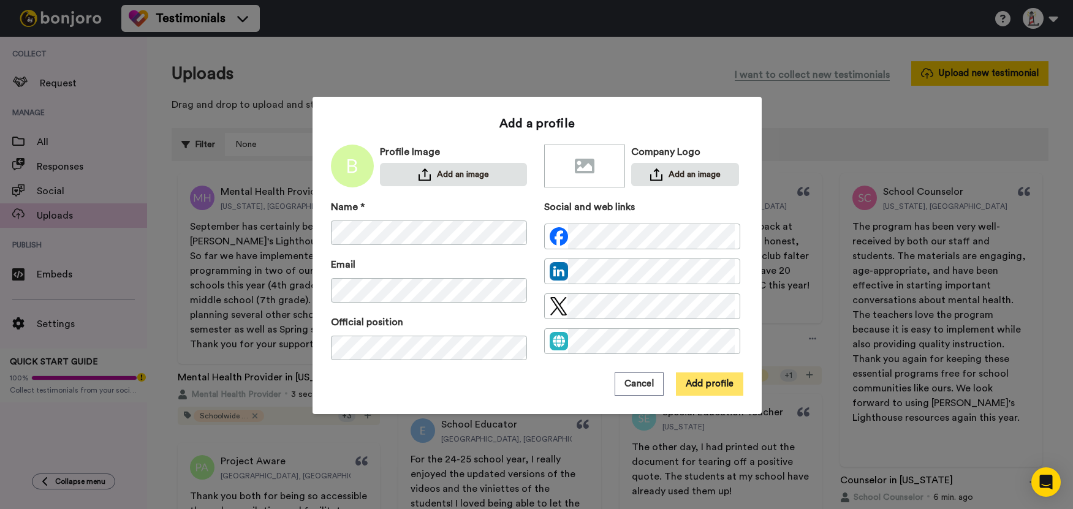
click at [709, 393] on button "Add profile" at bounding box center [709, 384] width 67 height 23
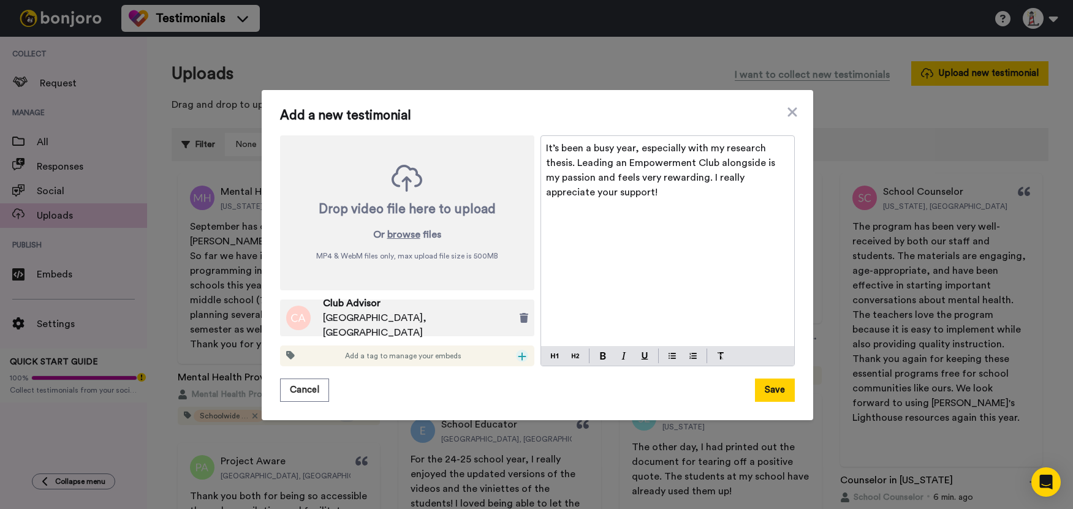
click at [518, 356] on icon at bounding box center [522, 357] width 8 height 8
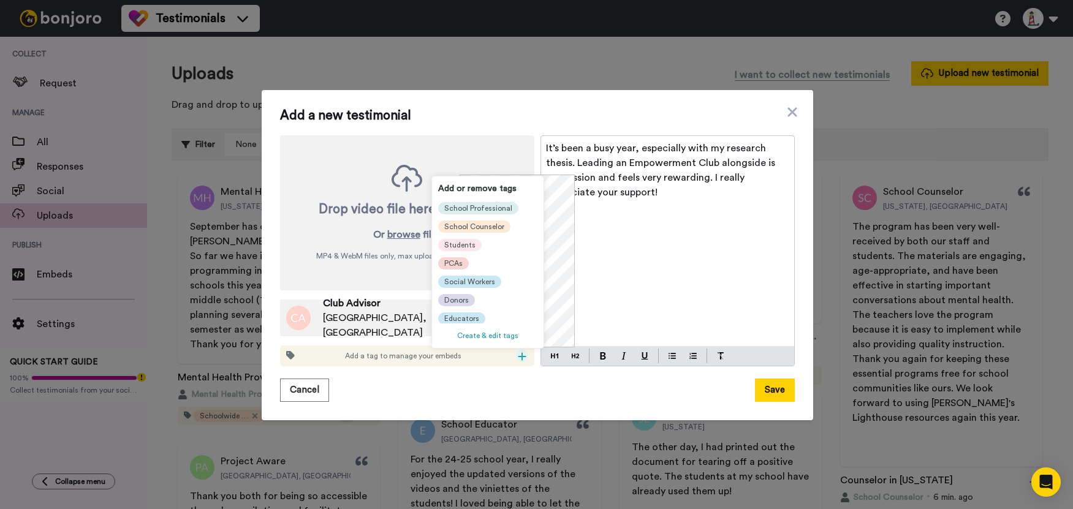
scroll to position [135, 0]
click at [465, 313] on span "Educators" at bounding box center [461, 318] width 35 height 10
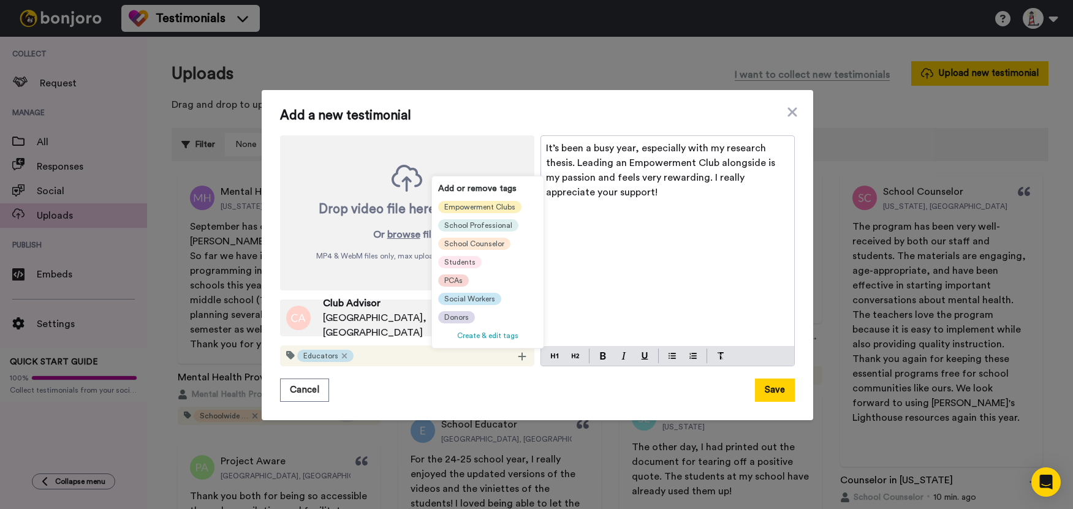
scroll to position [0, 0]
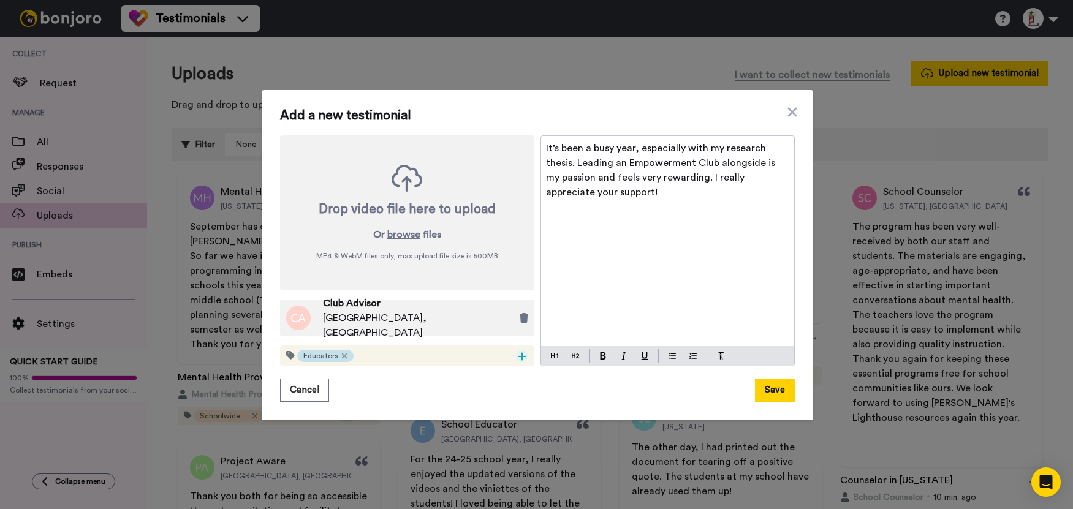
click at [521, 357] on icon at bounding box center [522, 357] width 8 height 8
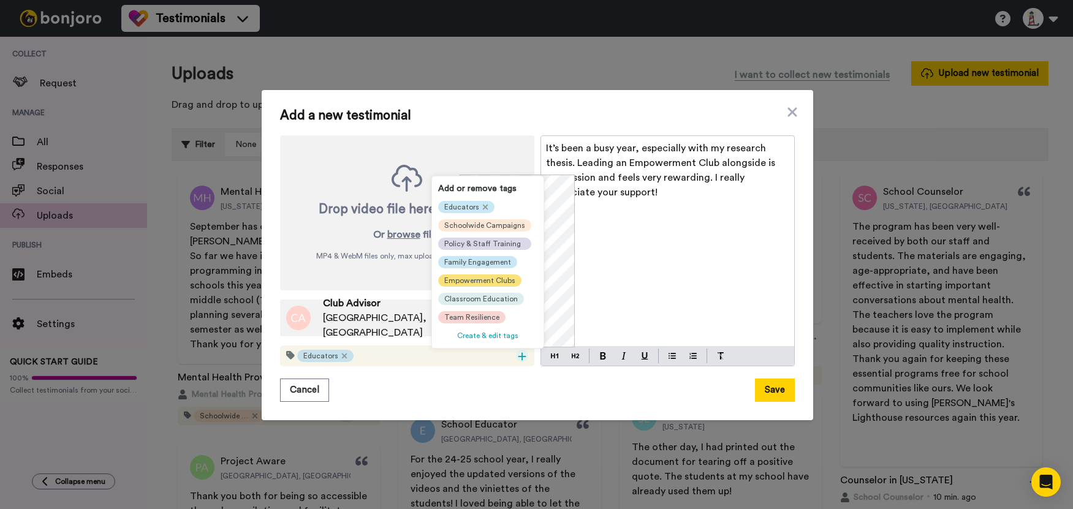
click at [480, 280] on span "Empowerment Clubs" at bounding box center [479, 281] width 71 height 10
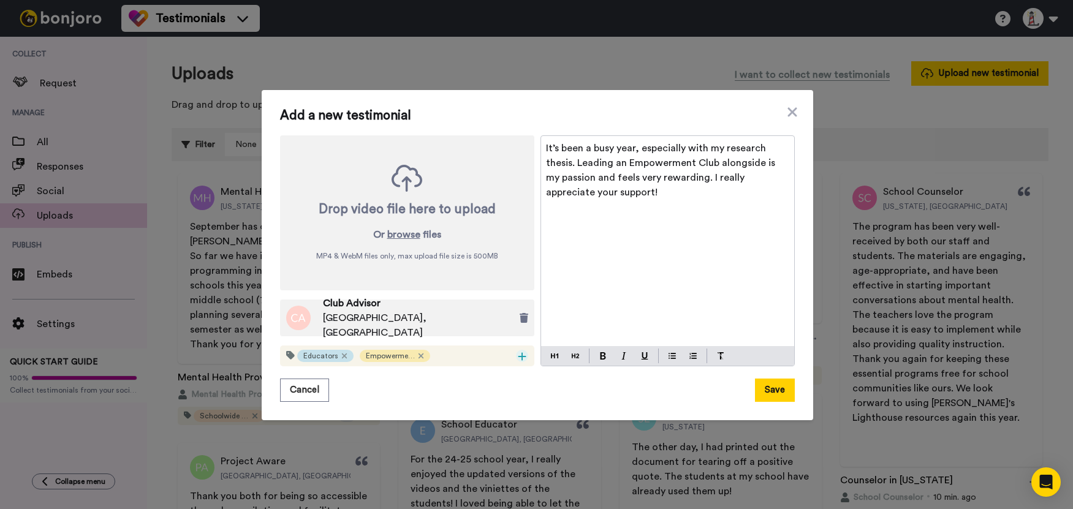
click at [518, 355] on icon at bounding box center [522, 357] width 9 height 10
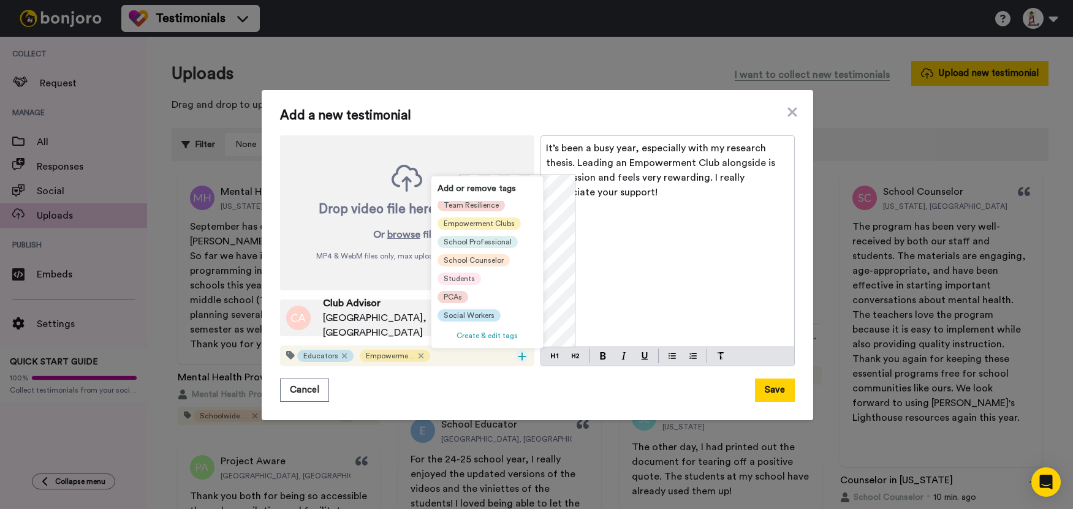
scroll to position [123, 0]
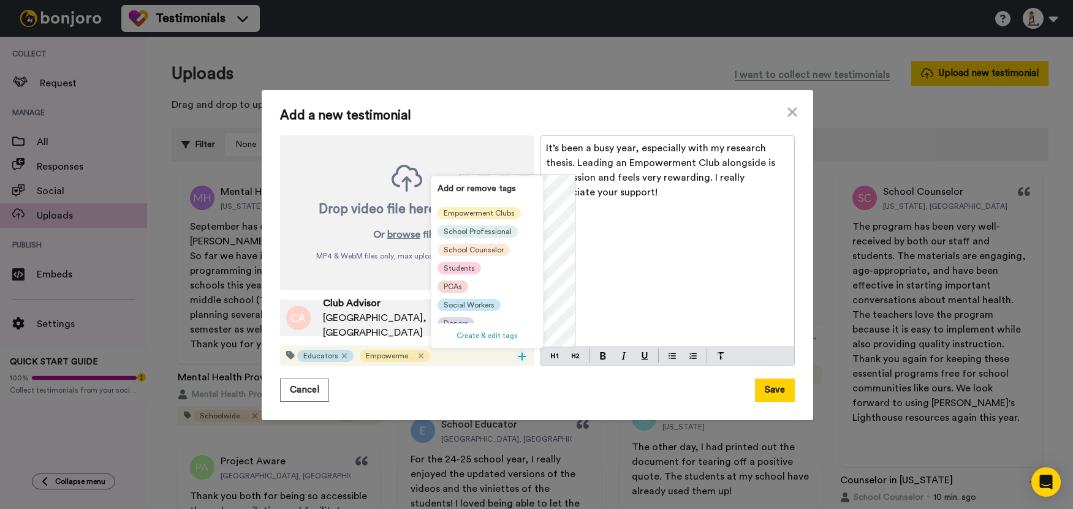
click at [465, 270] on span "Students" at bounding box center [459, 268] width 31 height 10
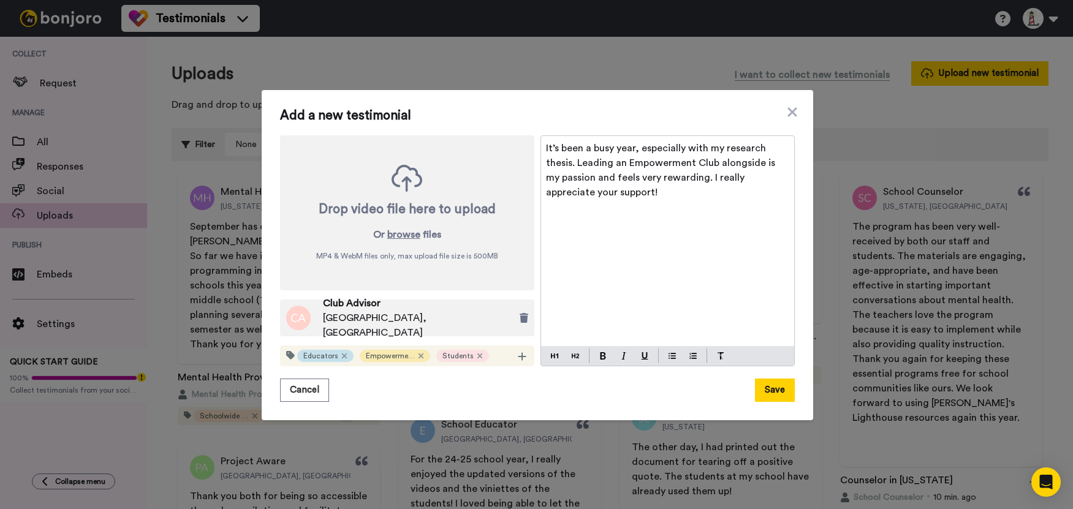
scroll to position [0, 0]
click at [755, 392] on button "Save" at bounding box center [775, 390] width 40 height 23
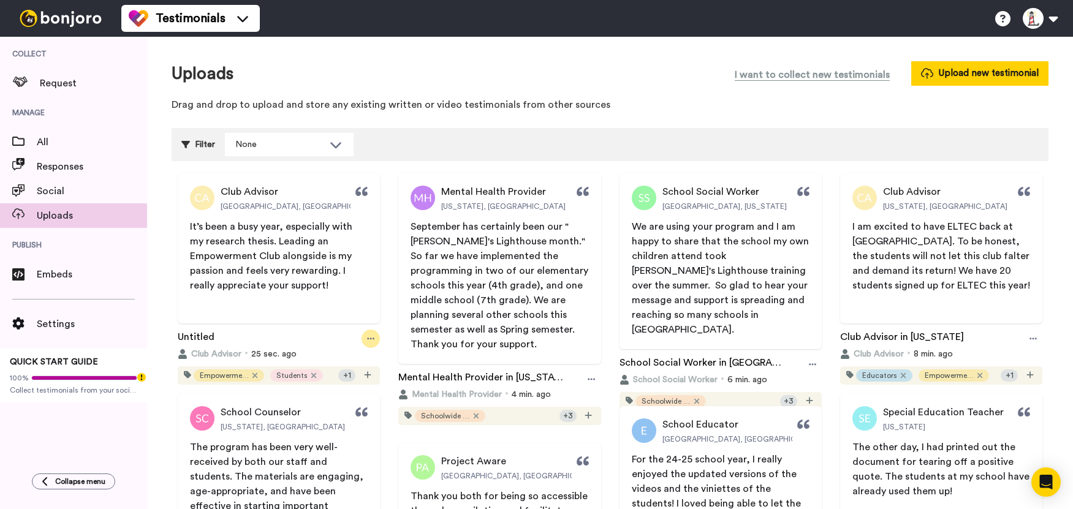
click at [363, 338] on div at bounding box center [371, 339] width 18 height 18
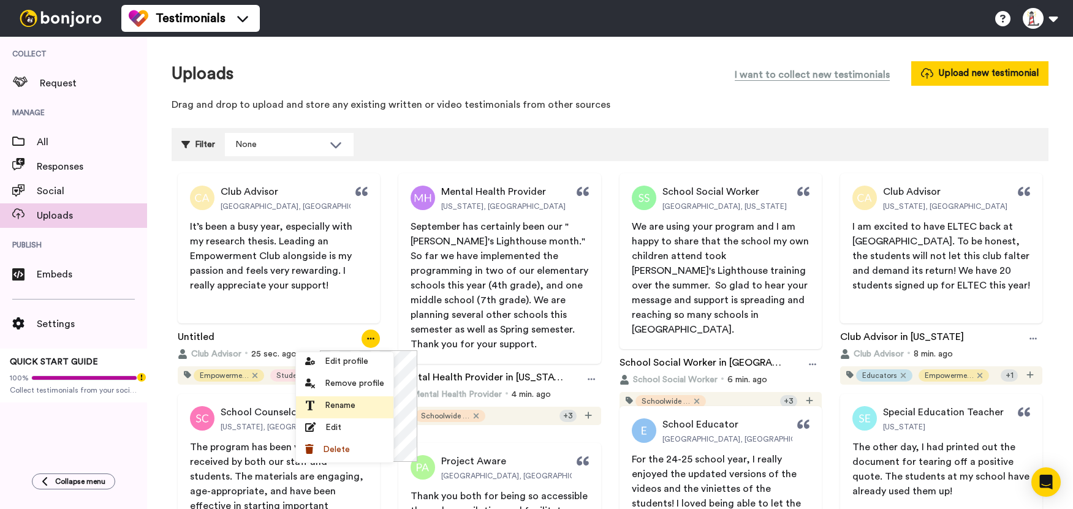
click at [340, 400] on span "Rename" at bounding box center [340, 406] width 31 height 12
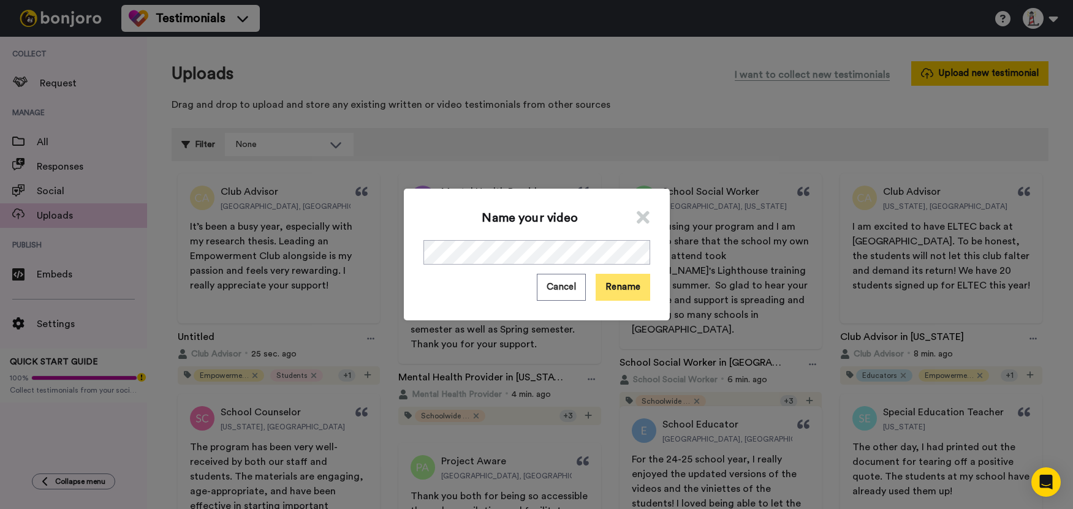
click at [622, 281] on button "Rename" at bounding box center [623, 287] width 55 height 26
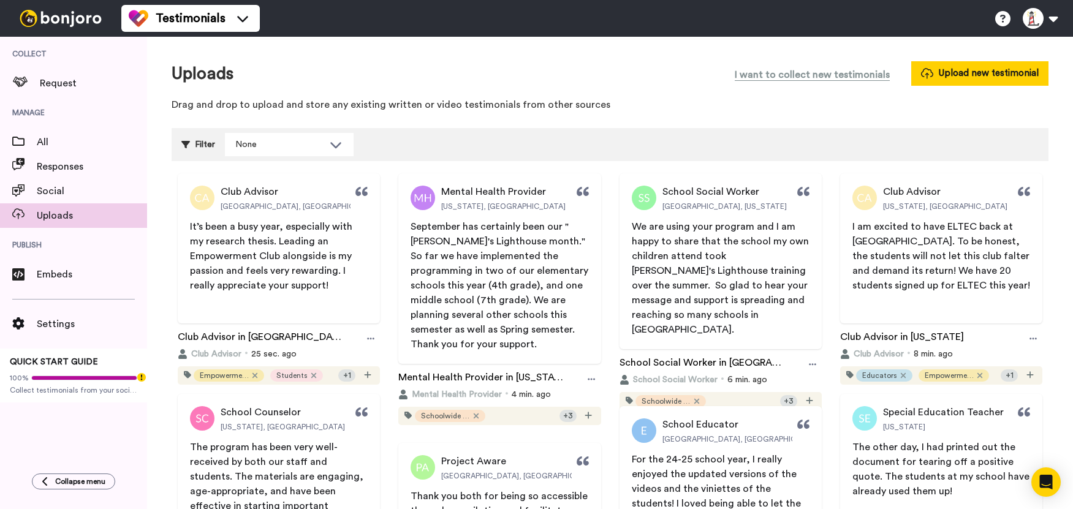
click at [442, 144] on div "Filter None Select all tags Educators Donors Social Workers PCAs Students Schoo…" at bounding box center [610, 144] width 877 height 33
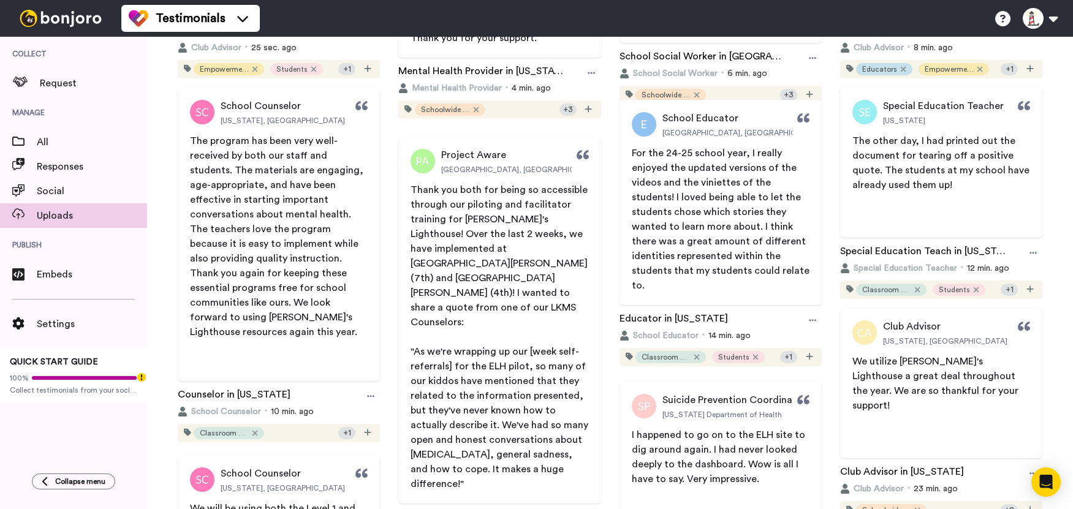
scroll to position [368, 0]
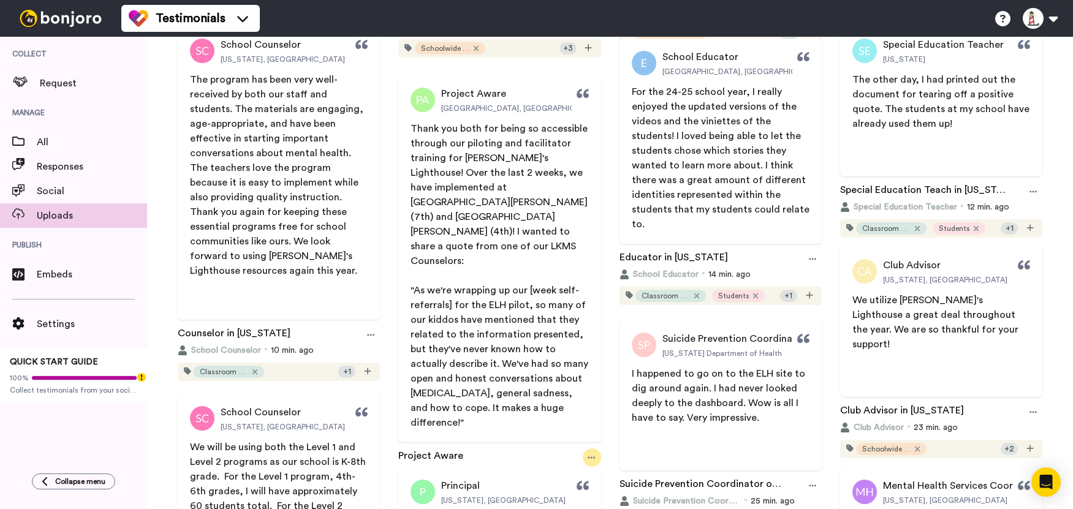
click at [588, 453] on icon at bounding box center [591, 457] width 7 height 9
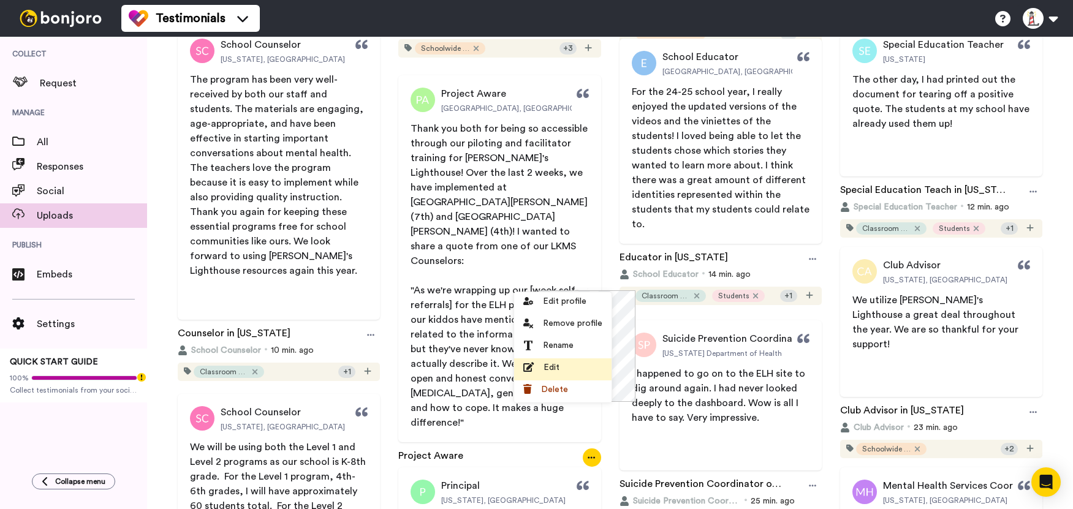
click at [561, 366] on div "Edit" at bounding box center [562, 368] width 79 height 12
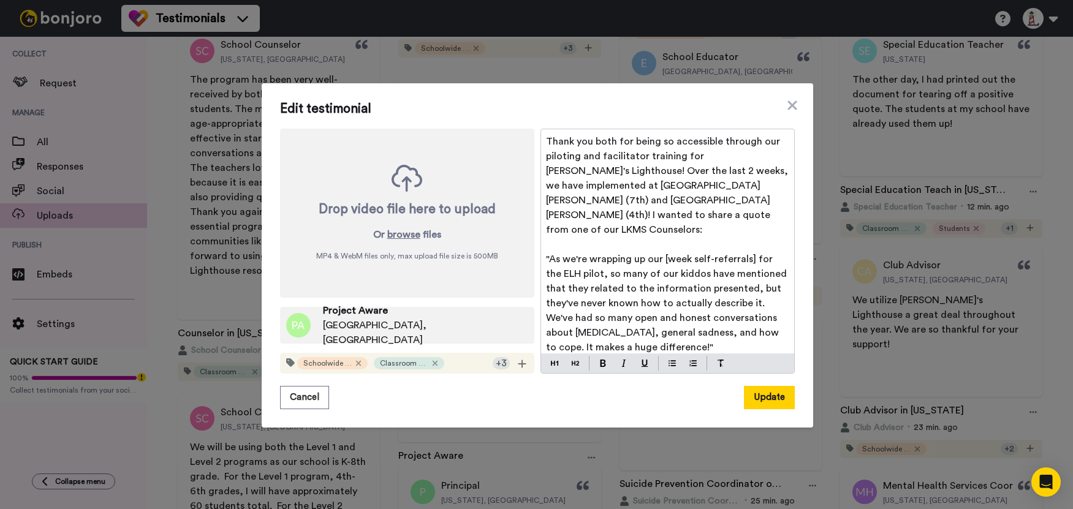
click at [472, 316] on div "Project Aware [GEOGRAPHIC_DATA], [GEOGRAPHIC_DATA]" at bounding box center [407, 325] width 254 height 37
click at [792, 111] on icon at bounding box center [792, 105] width 12 height 15
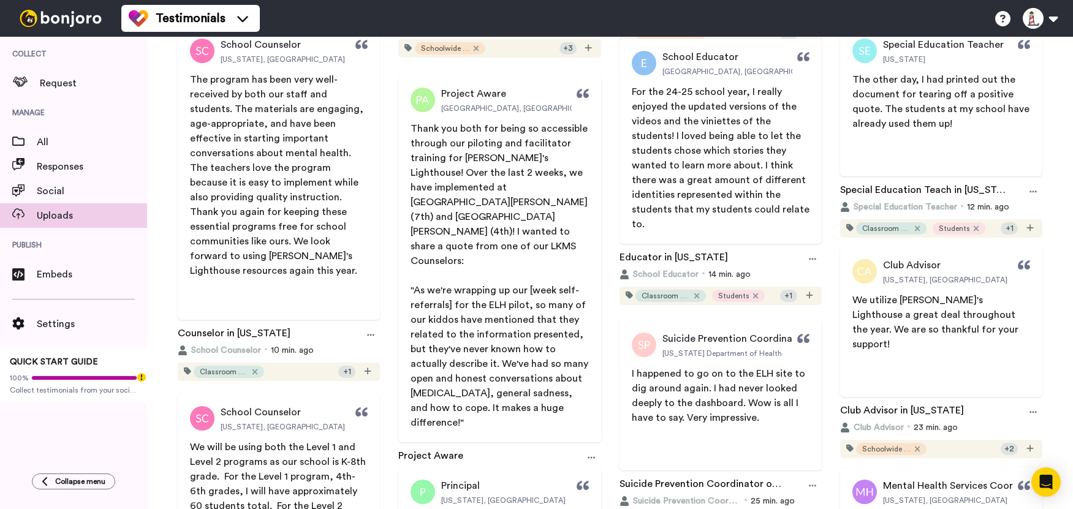
click at [596, 409] on div "Project Aware [GEOGRAPHIC_DATA], [GEOGRAPHIC_DATA] Thank you both for being so …" at bounding box center [499, 289] width 214 height 428
click at [593, 449] on div at bounding box center [592, 458] width 18 height 18
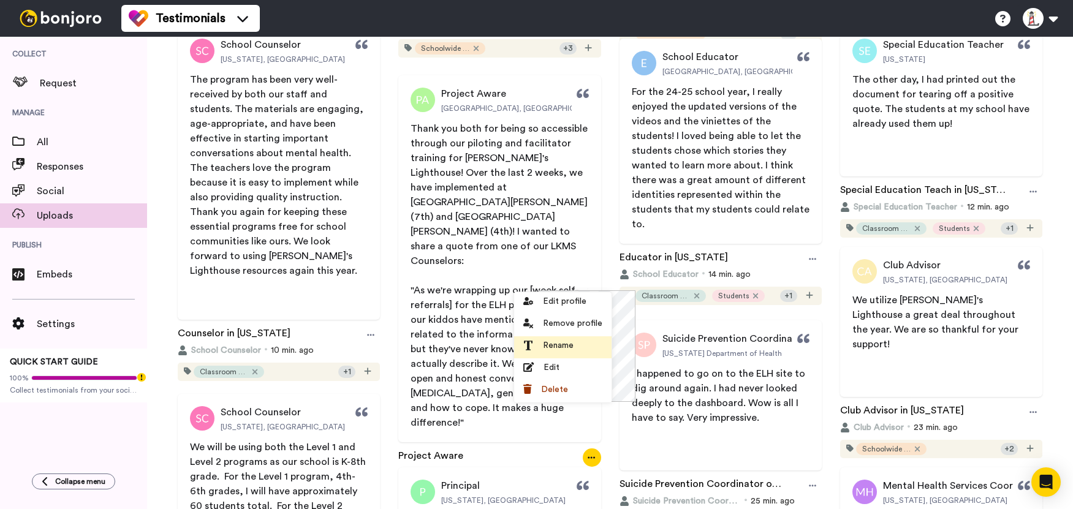
click at [569, 343] on span "Rename" at bounding box center [558, 345] width 31 height 12
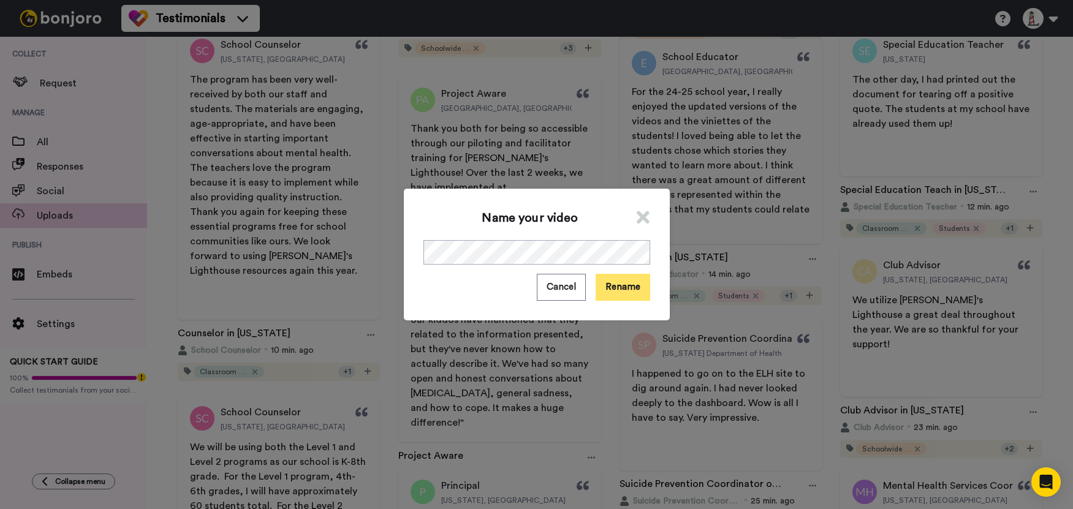
click at [611, 287] on button "Rename" at bounding box center [623, 287] width 55 height 26
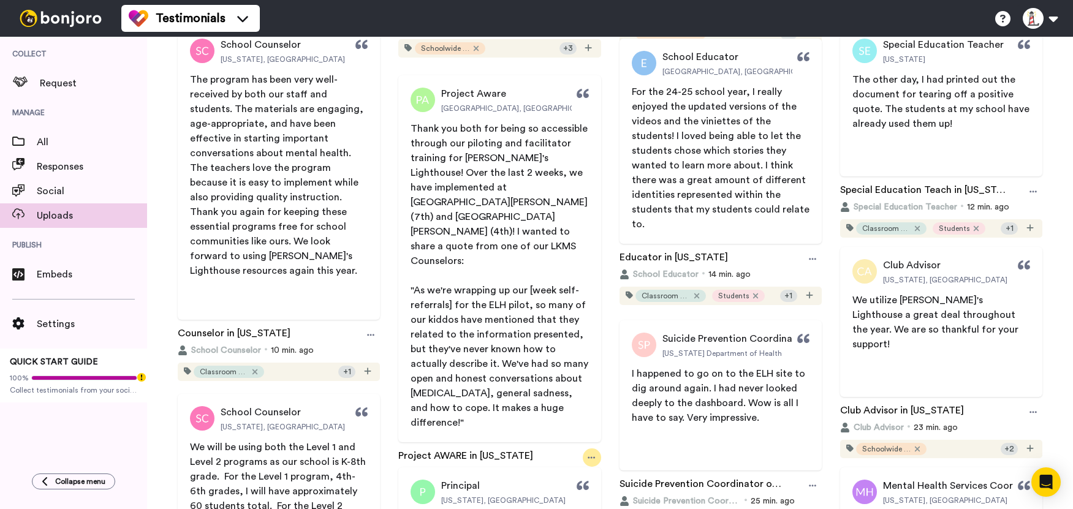
click at [588, 453] on icon at bounding box center [591, 457] width 7 height 9
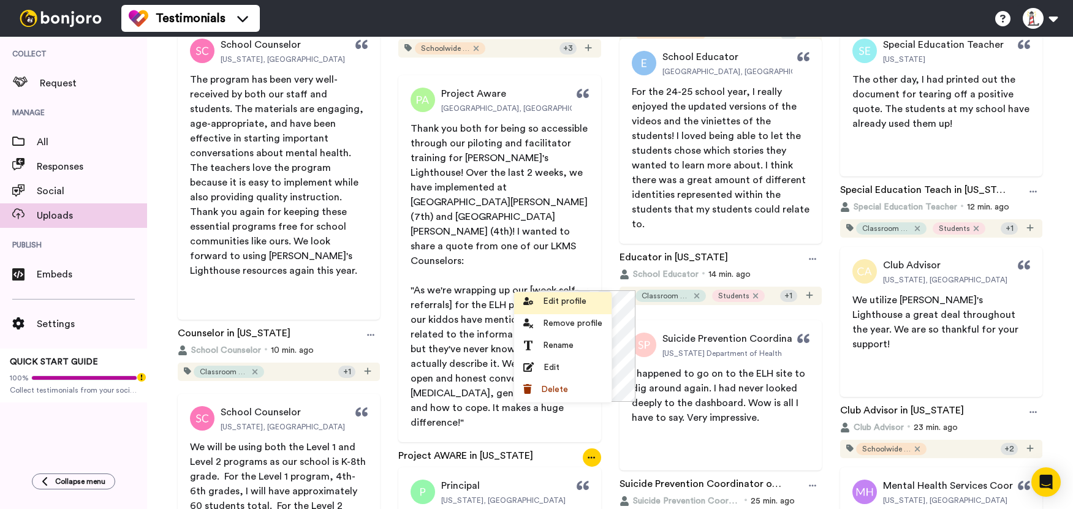
click at [566, 304] on span "Edit profile" at bounding box center [565, 301] width 44 height 12
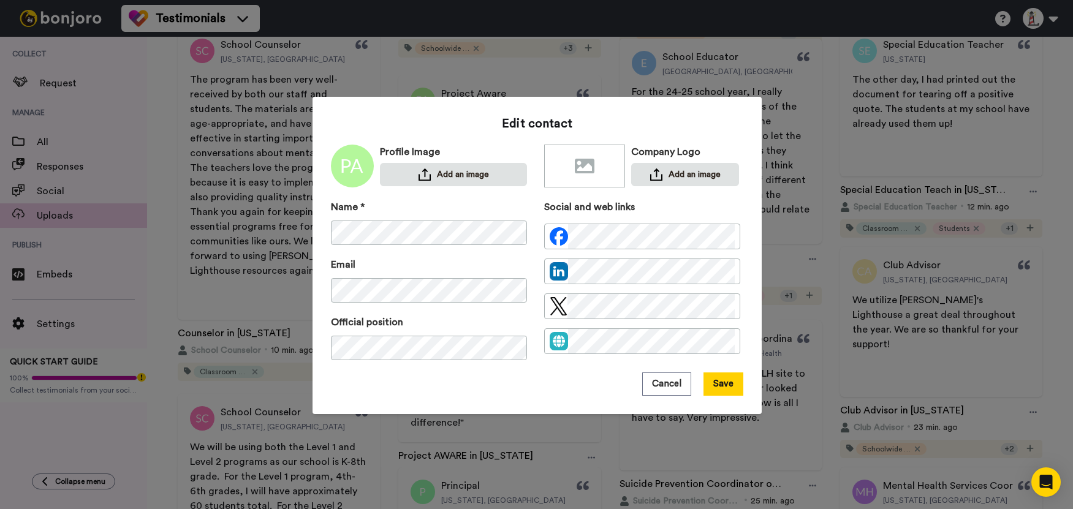
click at [323, 265] on div "Edit contact Profile Image Add an image Company Logo Add an image Name * Email …" at bounding box center [537, 255] width 449 height 317
click at [722, 381] on button "Save" at bounding box center [723, 384] width 40 height 23
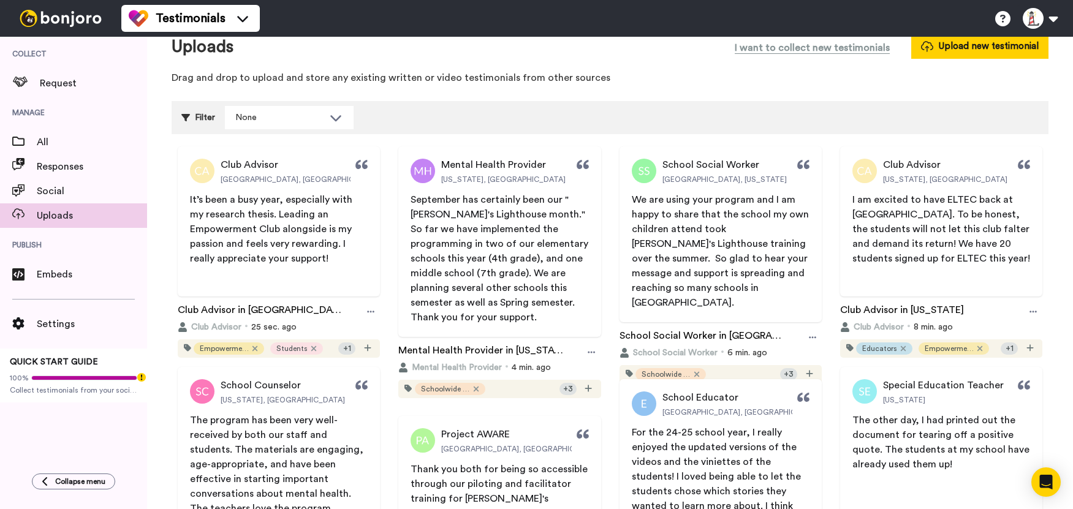
scroll to position [0, 0]
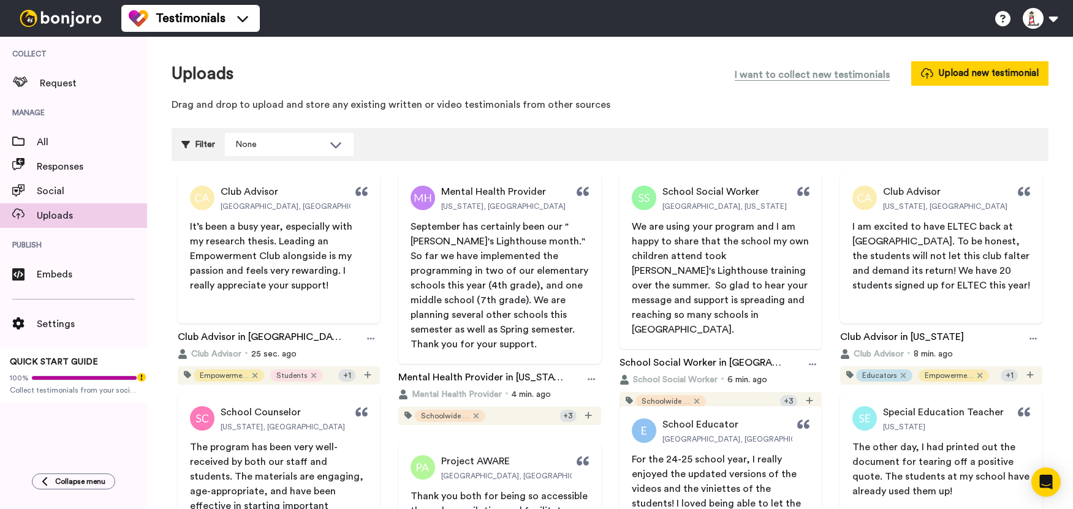
click at [428, 132] on div "Filter None Select all tags Educators Donors Social Workers PCAs Students Schoo…" at bounding box center [610, 144] width 877 height 33
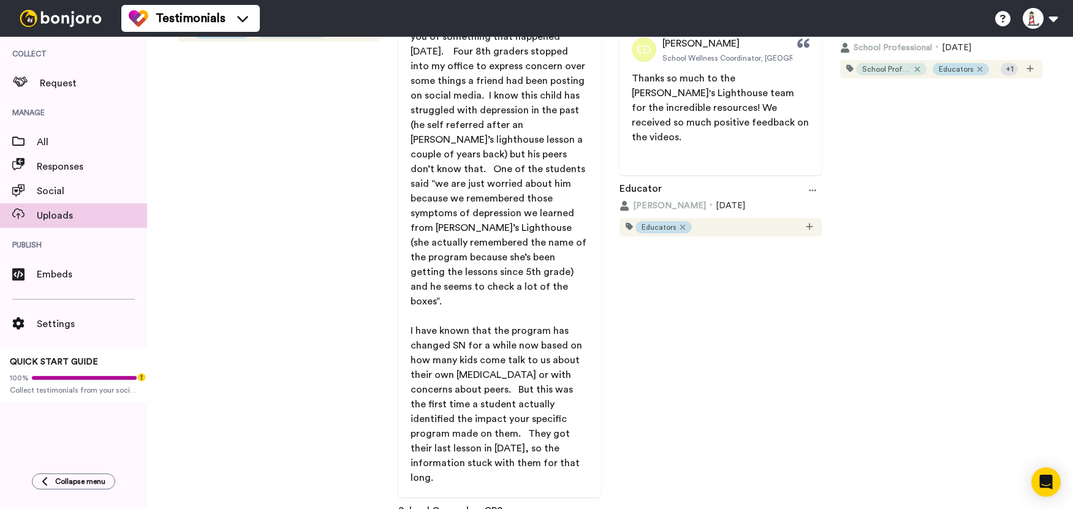
scroll to position [9413, 0]
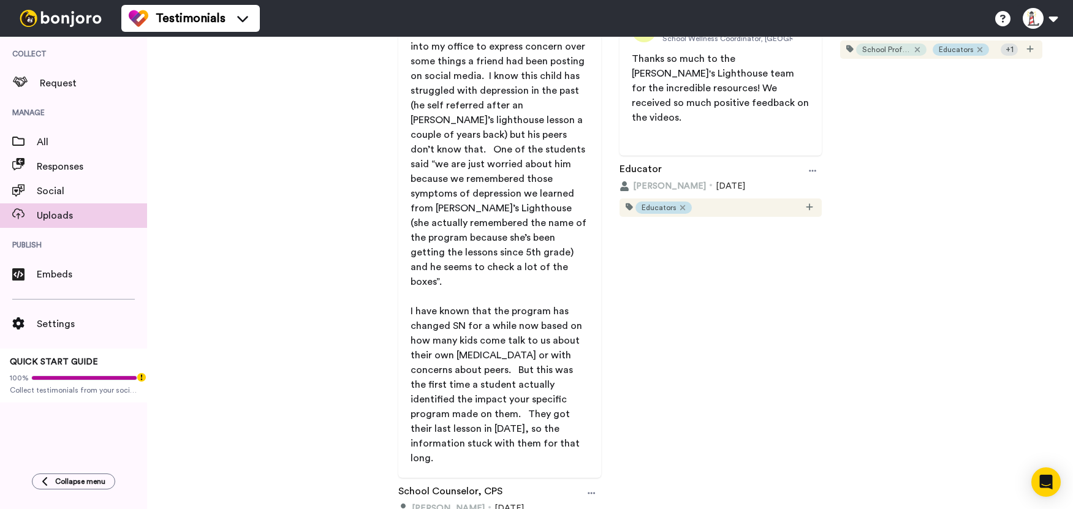
drag, startPoint x: 458, startPoint y: 371, endPoint x: 403, endPoint y: 297, distance: 91.5
click at [403, 297] on span "I’m not sure how often you get to hear the impact your work is having day to da…" at bounding box center [499, 216] width 202 height 500
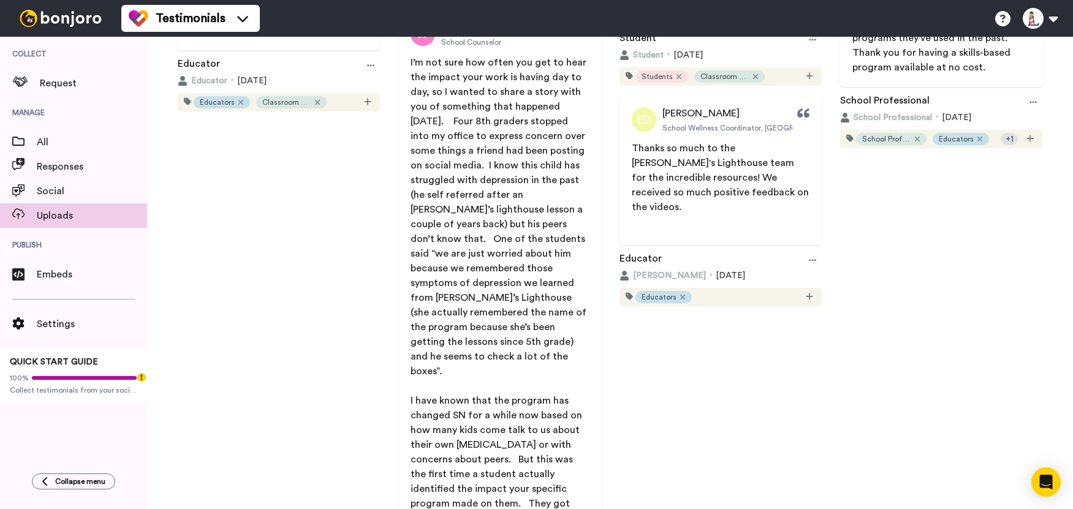
scroll to position [9229, 0]
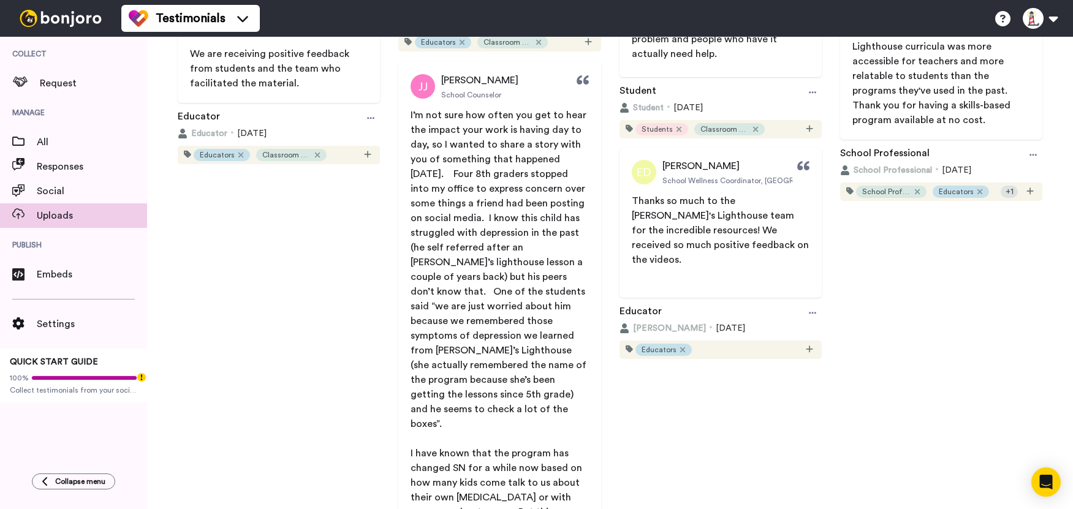
click at [403, 297] on span "I’m not sure how often you get to hear the impact your work is having day to da…" at bounding box center [499, 358] width 202 height 500
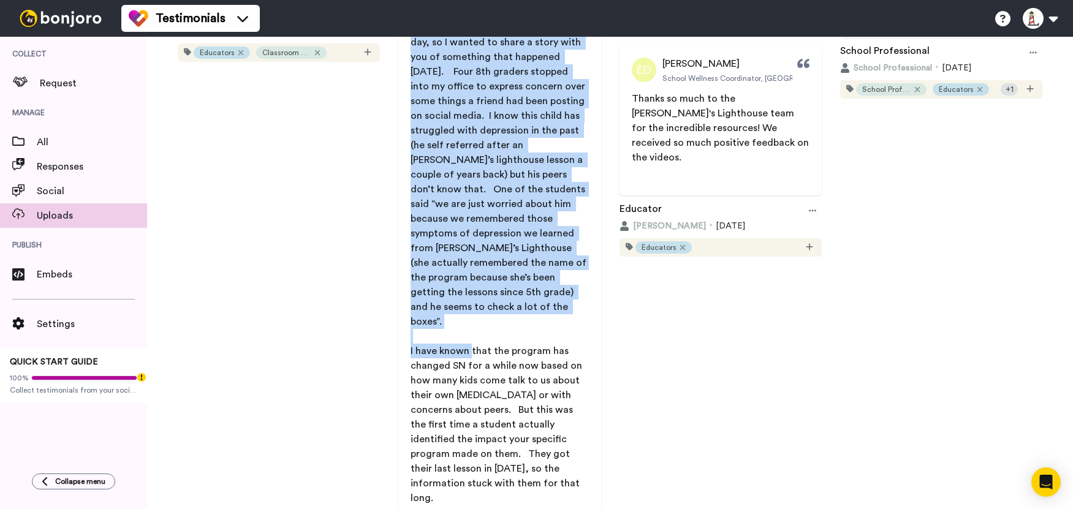
scroll to position [9413, 0]
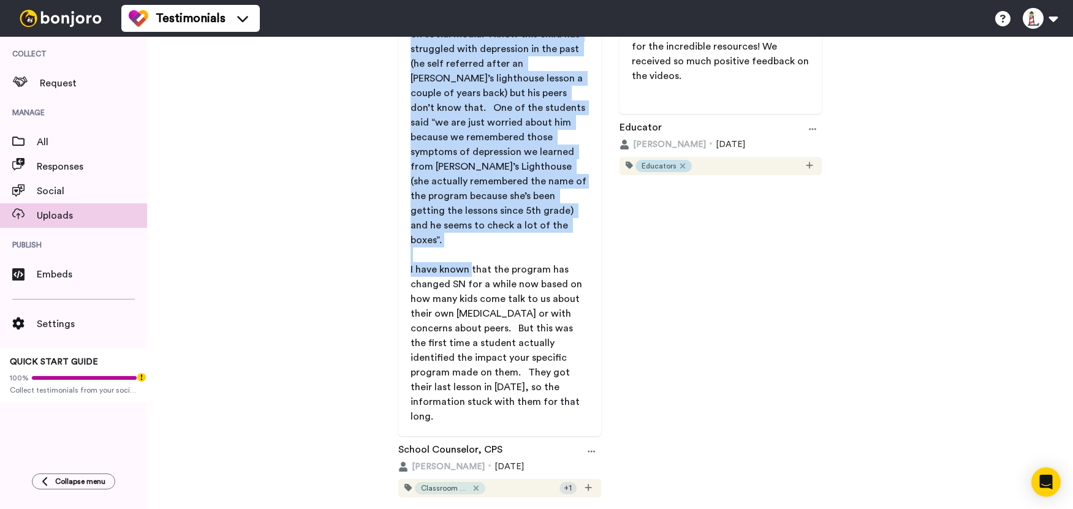
drag, startPoint x: 408, startPoint y: 112, endPoint x: 468, endPoint y: 374, distance: 269.6
click at [468, 374] on div "I’m not sure how often you get to hear the impact your work is having day to da…" at bounding box center [500, 174] width 178 height 500
copy div "L’i dol sita con adipi eli sed do eius tem incidi utla etdo ma aliqua eni ad mi…"
drag, startPoint x: 423, startPoint y: 263, endPoint x: 475, endPoint y: 249, distance: 53.8
click at [423, 263] on p "I have known that the program has changed SN for a while now based on how many …" at bounding box center [500, 343] width 178 height 162
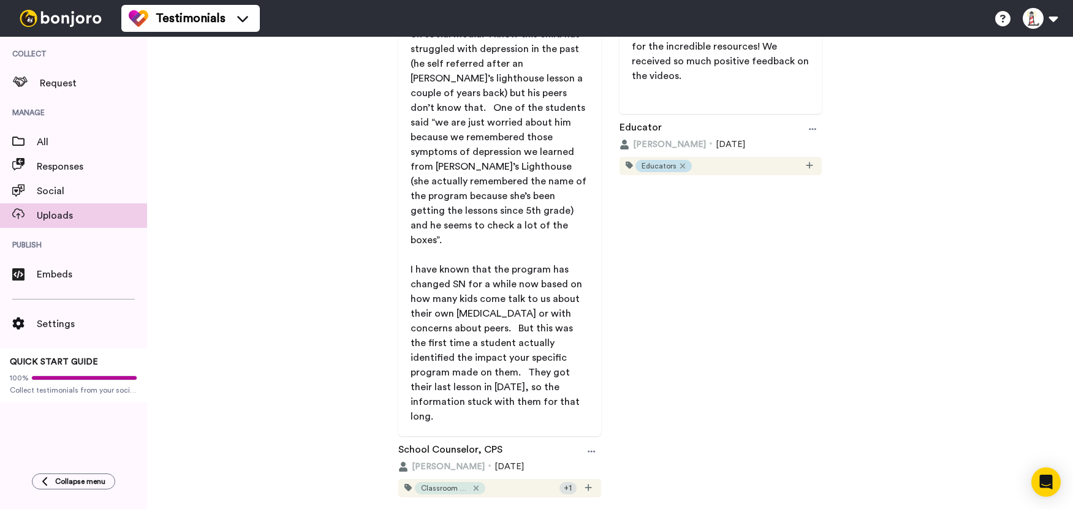
click at [475, 265] on span "I have known that the program has changed SN for a while now based on how many …" at bounding box center [498, 343] width 174 height 157
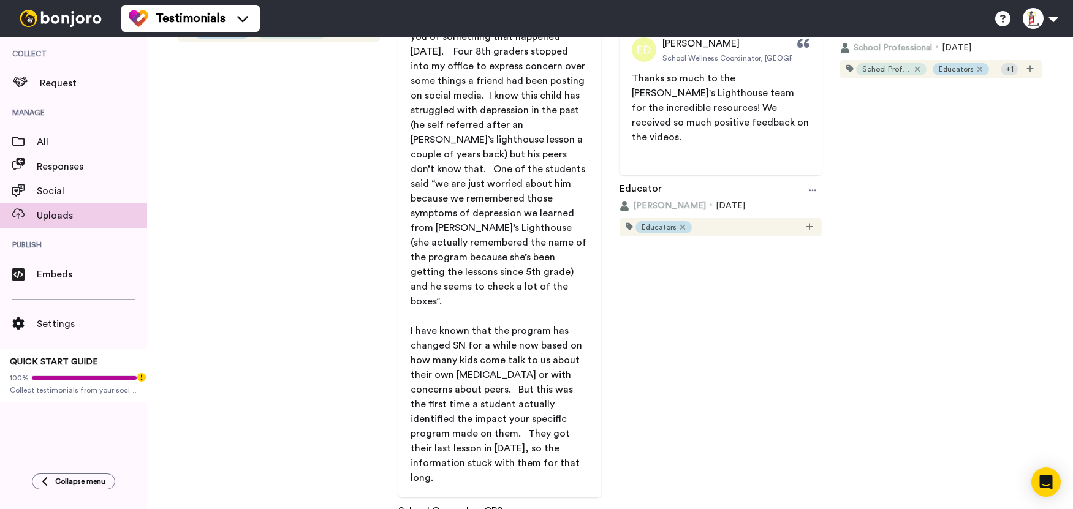
drag, startPoint x: 823, startPoint y: 318, endPoint x: 807, endPoint y: 360, distance: 45.2
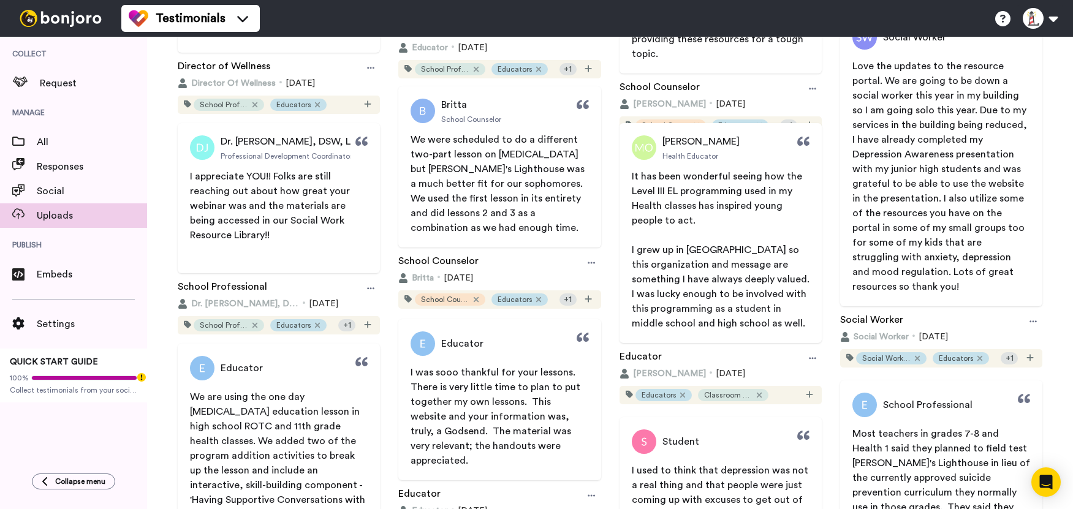
scroll to position [8678, 0]
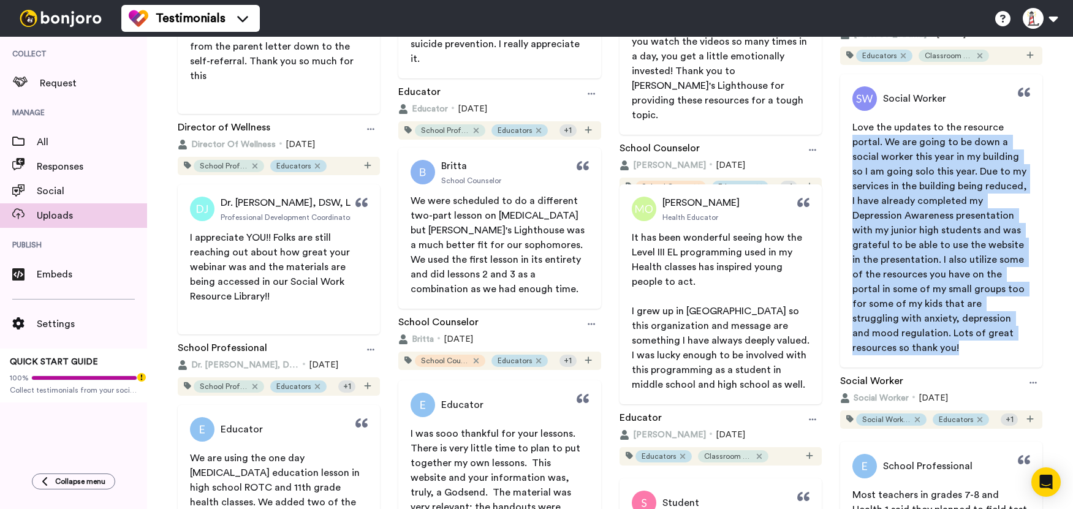
drag, startPoint x: 898, startPoint y: 345, endPoint x: 841, endPoint y: 145, distance: 208.3
click at [841, 145] on span "Love the updates to the resource portal. We are going to be down a social worke…" at bounding box center [941, 237] width 202 height 235
click at [936, 357] on div "Social Worker Love the updates to the resource portal. We are going to be down …" at bounding box center [941, 221] width 202 height 294
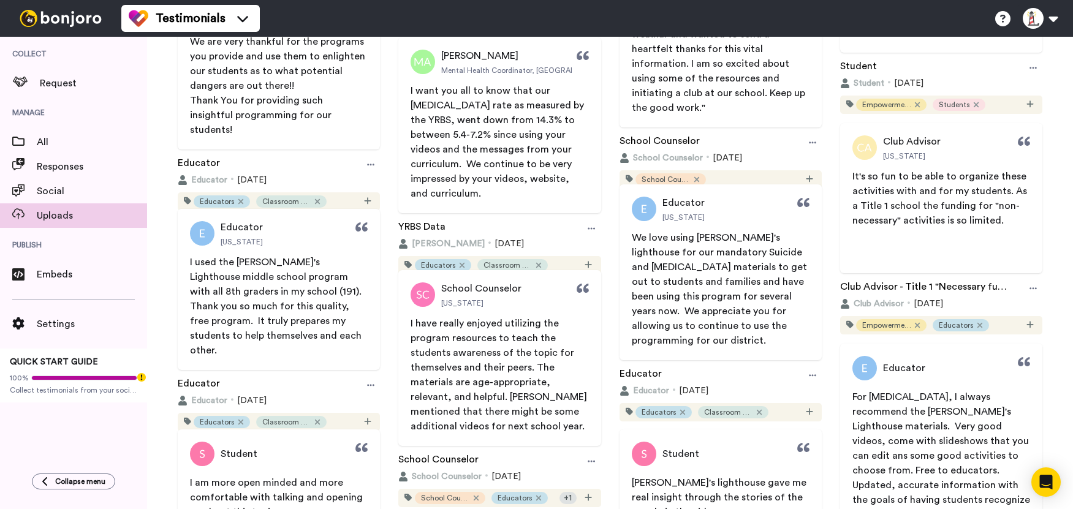
scroll to position [7146, 0]
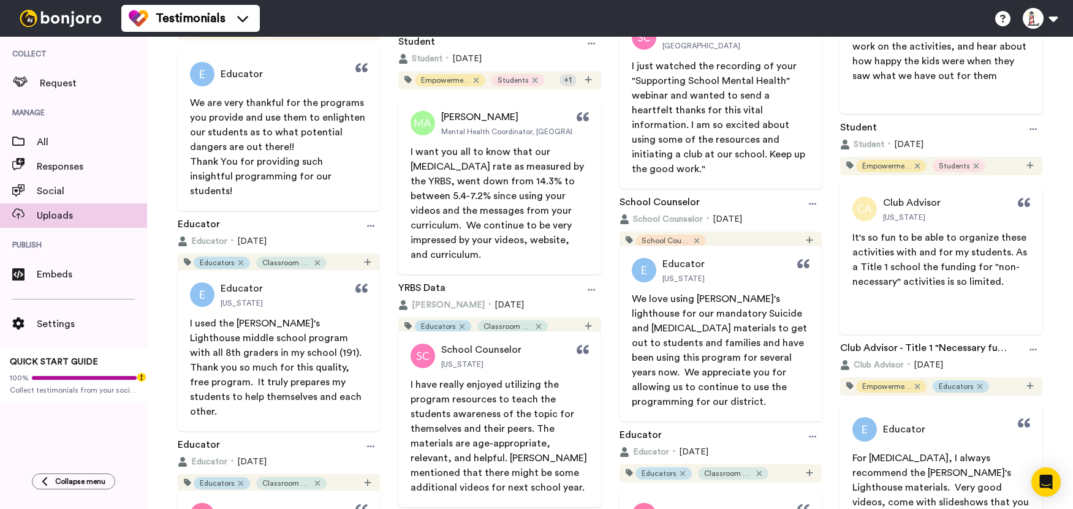
drag, startPoint x: 563, startPoint y: 241, endPoint x: 409, endPoint y: 151, distance: 178.8
click at [411, 151] on p "I want you all to know that our [MEDICAL_DATA] rate as measured by the YRBS, we…" at bounding box center [500, 204] width 178 height 118
copy span "I want you all to know that our [MEDICAL_DATA] rate as measured by the YRBS, we…"
drag, startPoint x: 520, startPoint y: 109, endPoint x: 548, endPoint y: 138, distance: 40.3
click at [520, 109] on div "[PERSON_NAME] Mental Health Coordinator, [GEOGRAPHIC_DATA] I want you all to kn…" at bounding box center [499, 187] width 202 height 176
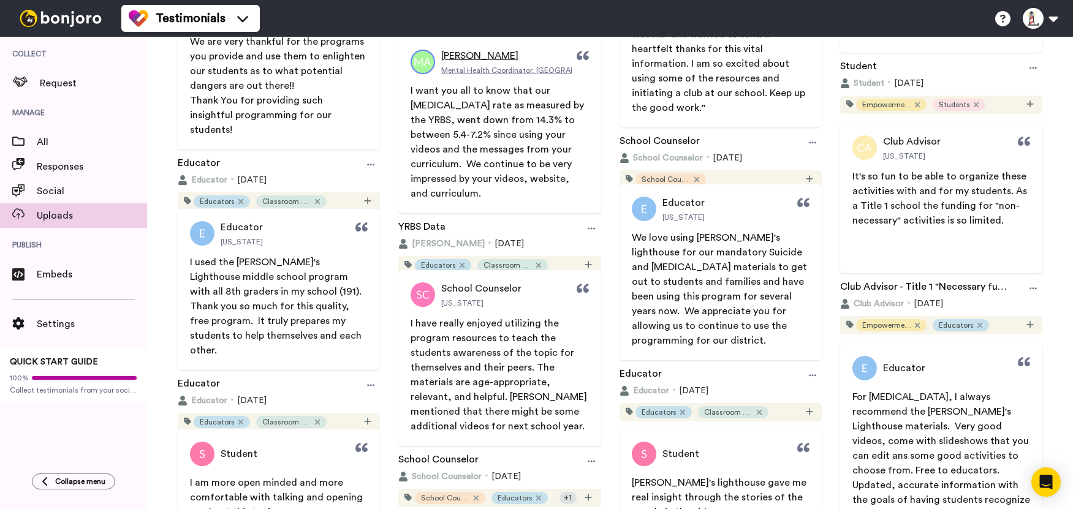
scroll to position [7085, 0]
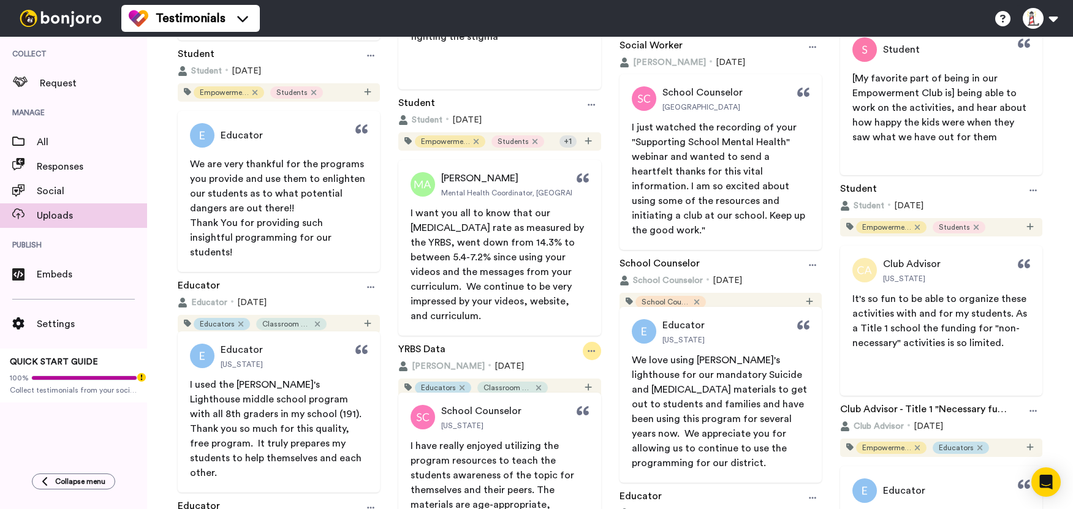
click at [588, 347] on icon at bounding box center [591, 351] width 7 height 9
click at [566, 356] on span "Edit profile" at bounding box center [565, 359] width 44 height 12
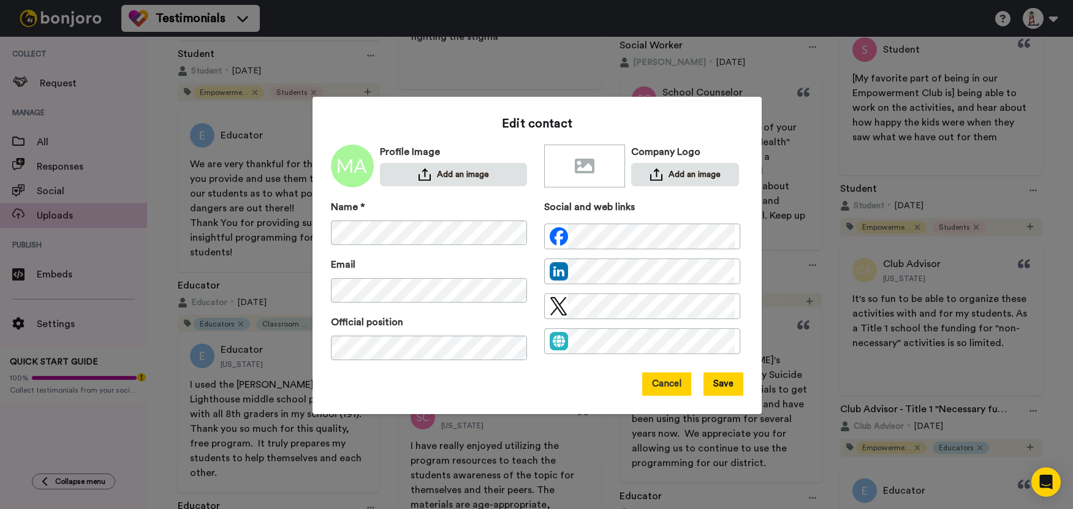
click at [654, 379] on button "Cancel" at bounding box center [666, 384] width 49 height 23
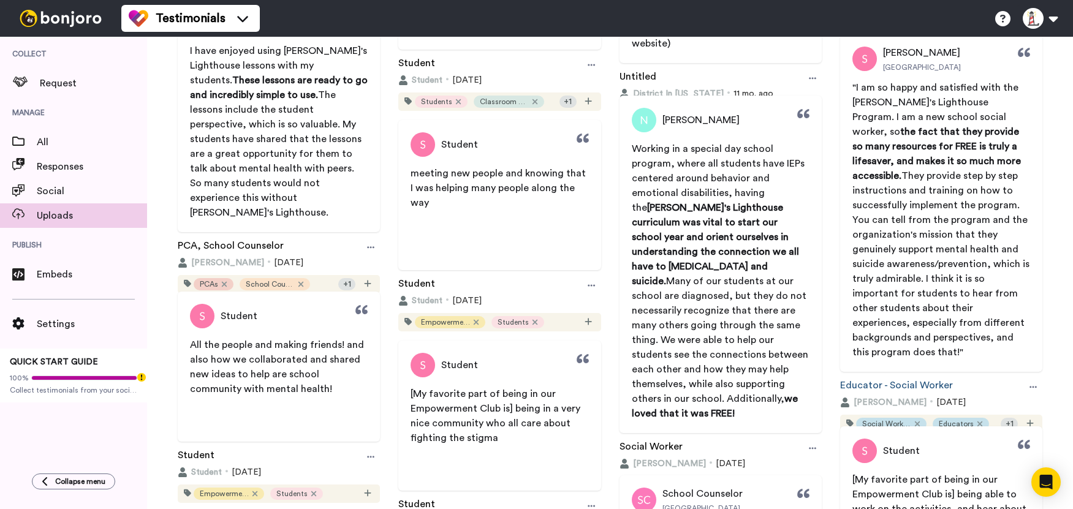
scroll to position [6656, 0]
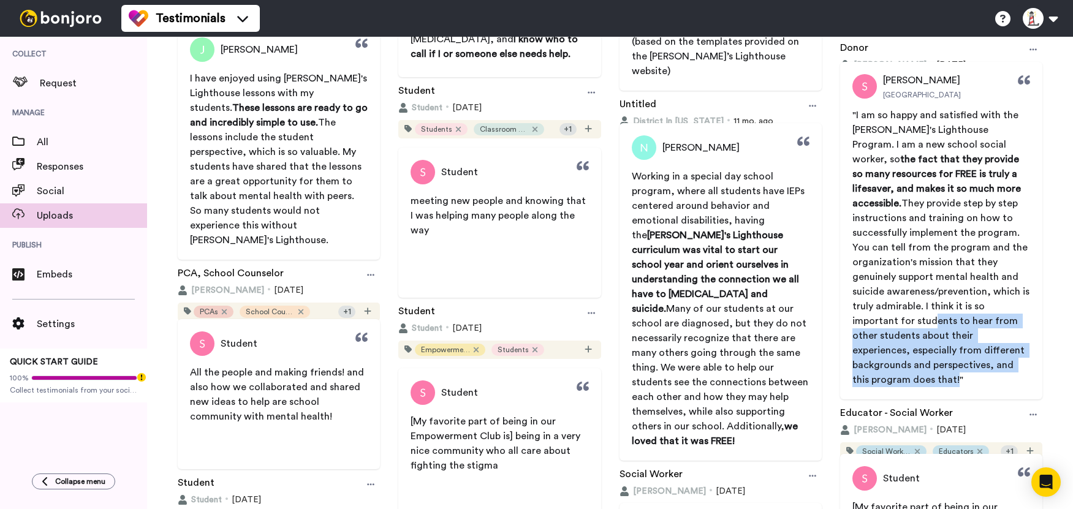
drag, startPoint x: 887, startPoint y: 366, endPoint x: 875, endPoint y: 306, distance: 61.9
click at [875, 306] on span "They provide step by step instructions and training on how to successfully impl…" at bounding box center [942, 292] width 180 height 186
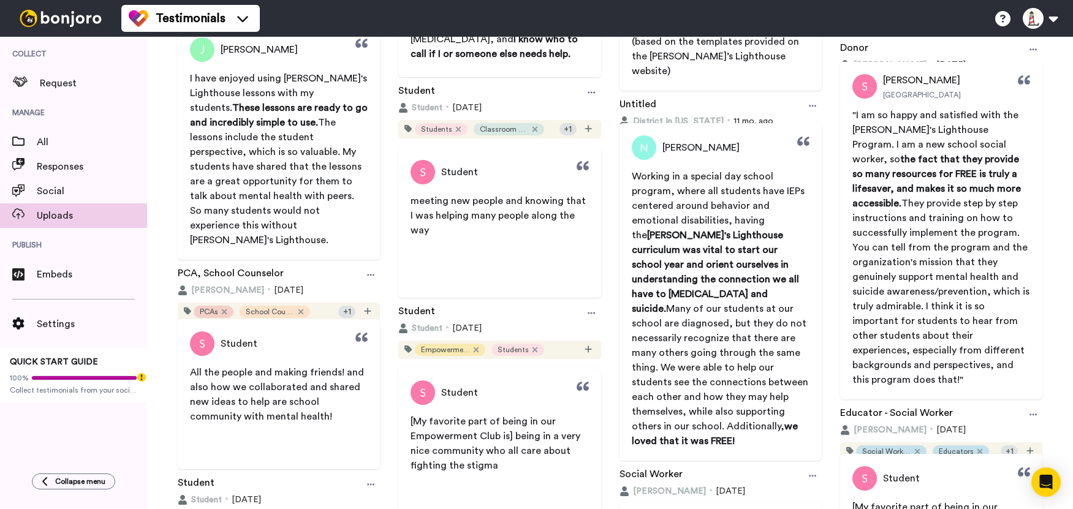
click at [890, 364] on span "They provide step by step instructions and training on how to successfully impl…" at bounding box center [942, 292] width 180 height 186
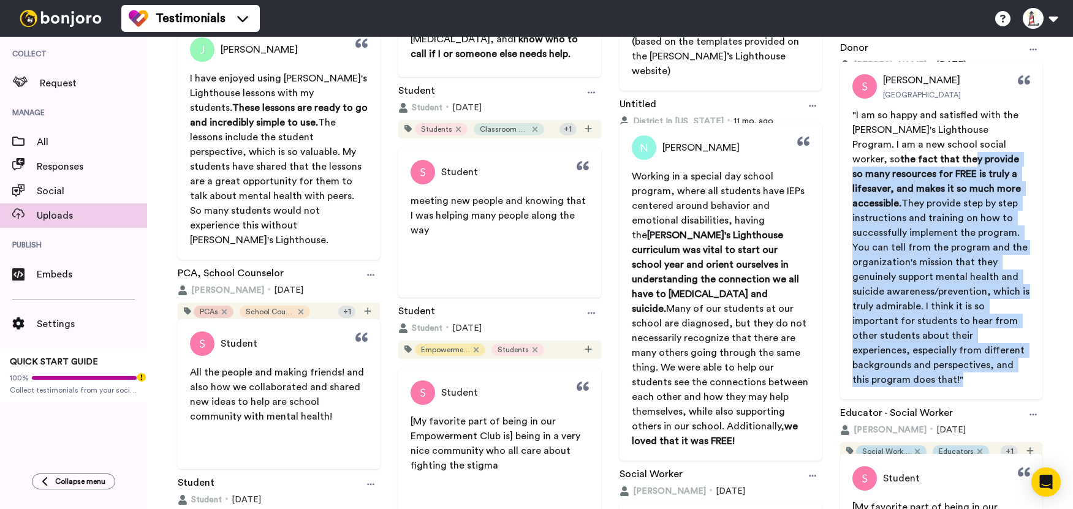
drag, startPoint x: 890, startPoint y: 366, endPoint x: 862, endPoint y: 146, distance: 221.2
click at [862, 154] on p ""I am so happy and satisfied with the [PERSON_NAME]'s Lighthouse Program. I am …" at bounding box center [941, 247] width 178 height 279
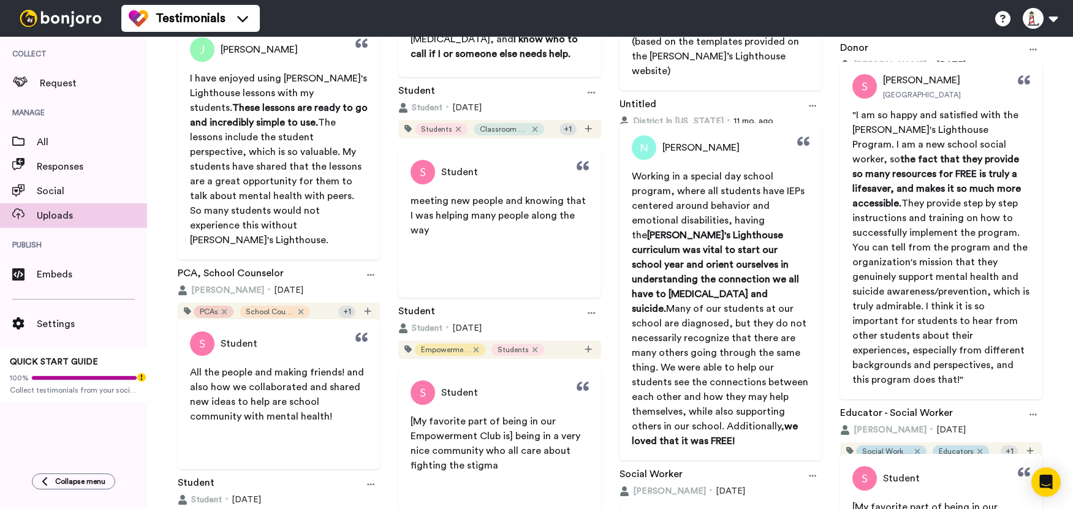
click at [852, 115] on span ""I am so happy and satisfied with the [PERSON_NAME]'s Lighthouse Program. I am …" at bounding box center [936, 137] width 169 height 54
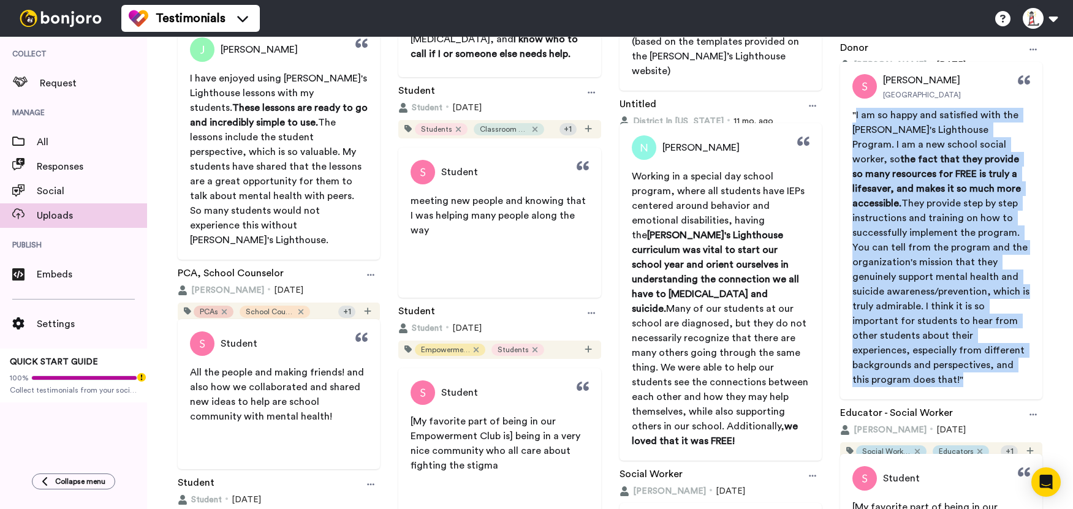
drag, startPoint x: 848, startPoint y: 115, endPoint x: 890, endPoint y: 371, distance: 260.2
click at [890, 371] on p ""I am so happy and satisfied with the [PERSON_NAME]'s Lighthouse Program. I am …" at bounding box center [941, 247] width 178 height 279
copy p "I am so happy and satisfied with the [PERSON_NAME]'s Lighthouse Program. I am a…"
drag, startPoint x: 971, startPoint y: 398, endPoint x: 875, endPoint y: 404, distance: 96.4
click at [971, 406] on div "Educator - Social Worker" at bounding box center [941, 415] width 202 height 18
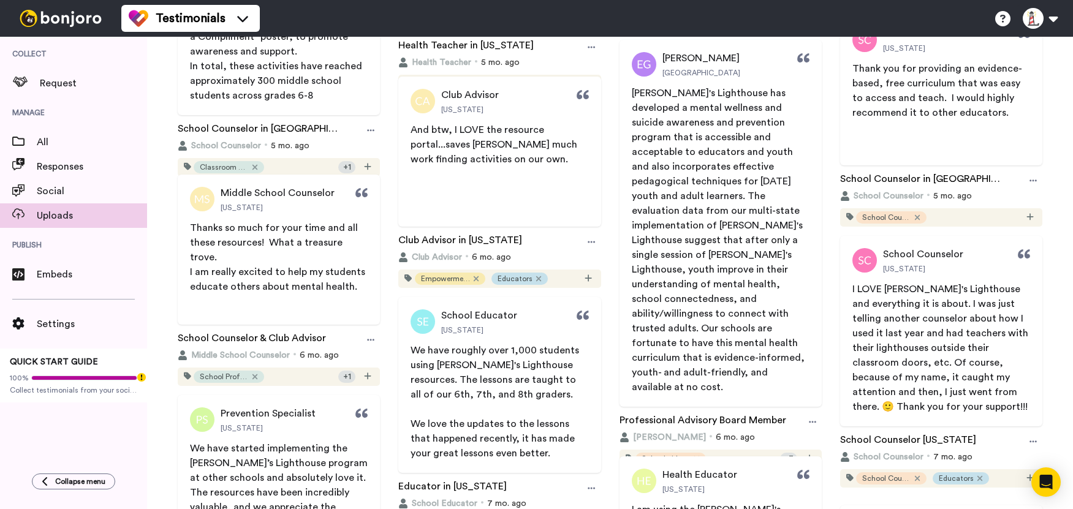
scroll to position [3653, 0]
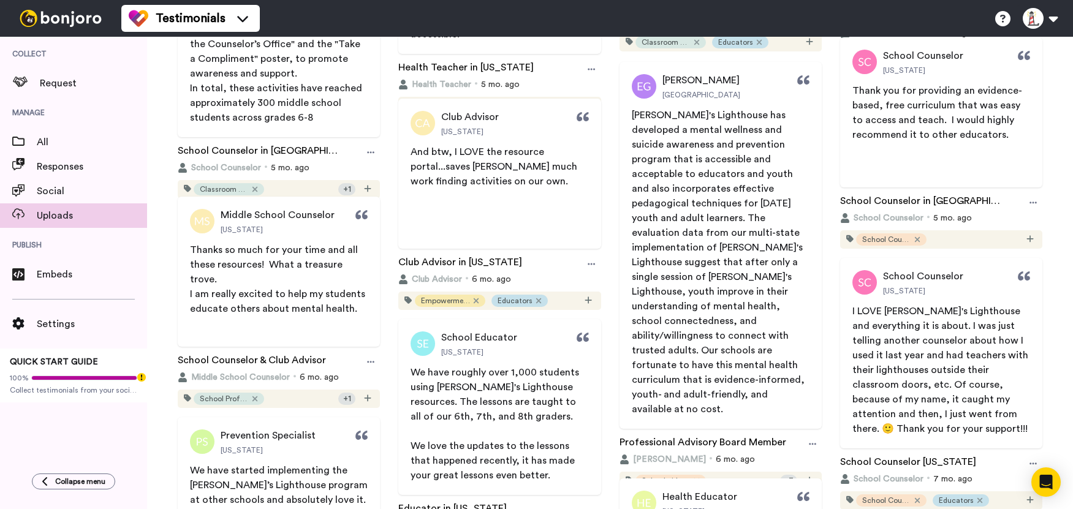
click at [675, 381] on p "[PERSON_NAME]'s Lighthouse has developed a mental wellness and suicide awarenes…" at bounding box center [721, 262] width 178 height 309
drag, startPoint x: 675, startPoint y: 381, endPoint x: 618, endPoint y: 238, distance: 154.3
click at [619, 238] on span "[PERSON_NAME]'s Lighthouse has developed a mental wellness and suicide awarenes…" at bounding box center [720, 262] width 202 height 309
click at [632, 121] on p "[PERSON_NAME]'s Lighthouse has developed a mental wellness and suicide awarenes…" at bounding box center [721, 262] width 178 height 309
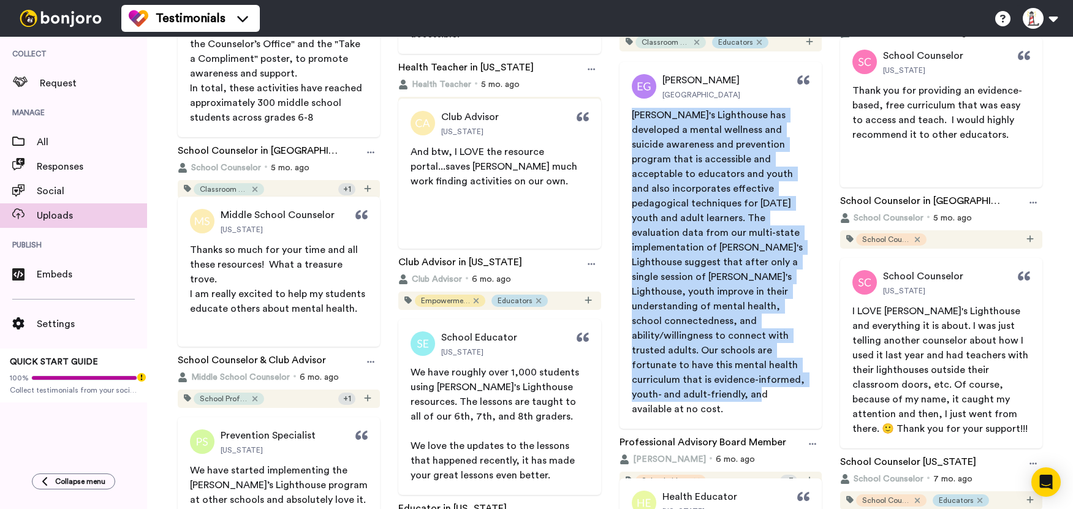
drag, startPoint x: 626, startPoint y: 115, endPoint x: 673, endPoint y: 387, distance: 276.1
click at [673, 387] on span "[PERSON_NAME]'s Lighthouse has developed a mental wellness and suicide awarenes…" at bounding box center [720, 262] width 202 height 309
copy span "[PERSON_NAME]'s Lighthouse has developed a mental wellness and suicide awarenes…"
click at [600, 240] on div "Club Advisor [US_STATE] And btw, I LOVE the resource portal...saves [PERSON_NAM…" at bounding box center [499, 204] width 214 height 211
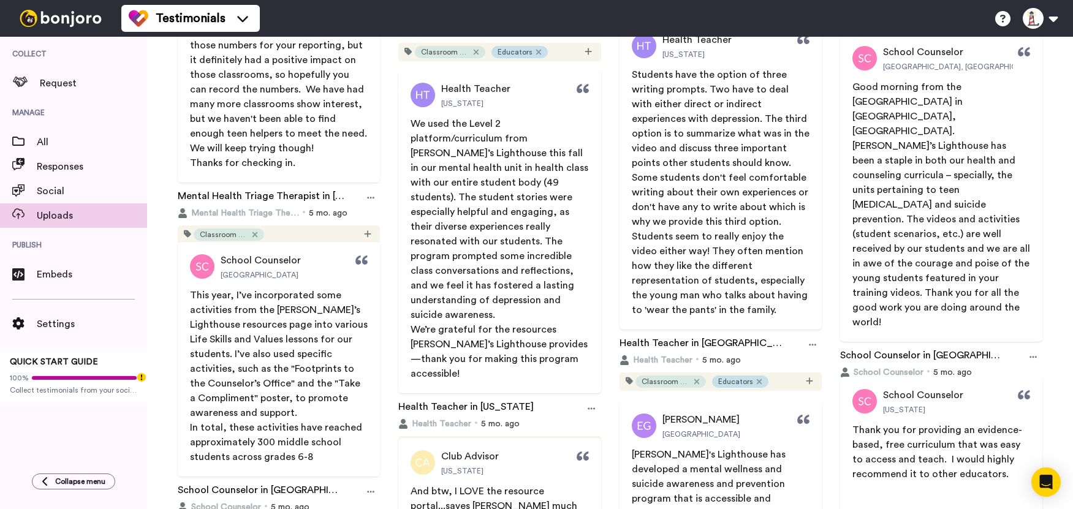
scroll to position [3286, 0]
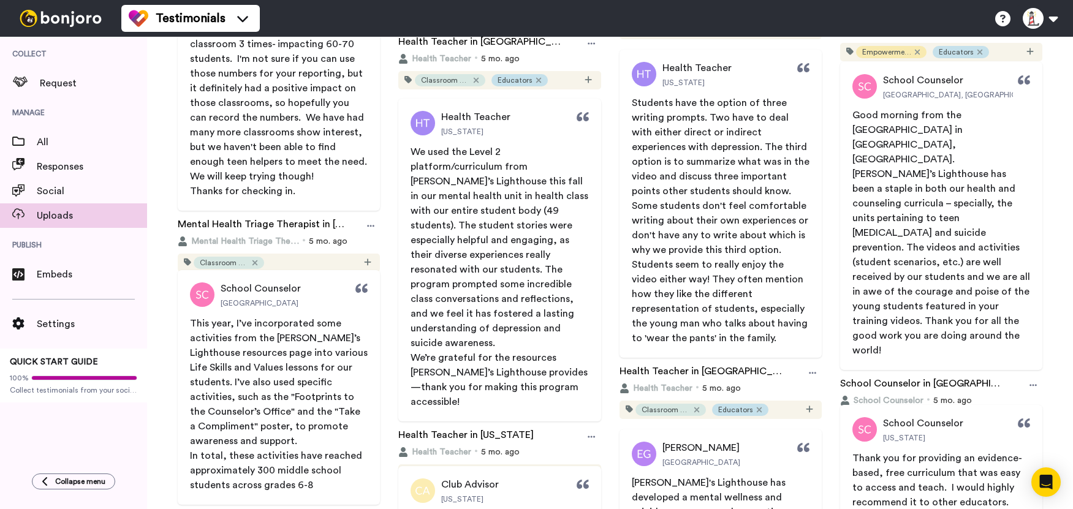
drag, startPoint x: 409, startPoint y: 150, endPoint x: 470, endPoint y: 207, distance: 84.1
click at [453, 202] on p "We used the Level 2 platform/curriculum from [PERSON_NAME]’s Lighthouse this fa…" at bounding box center [500, 248] width 178 height 206
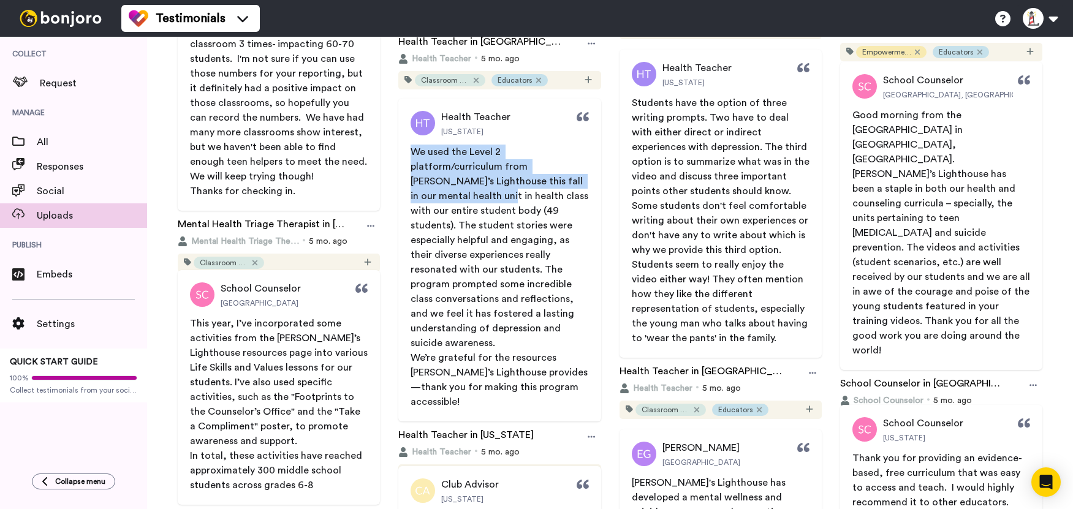
click at [544, 371] on span "We’re grateful for the resources [PERSON_NAME]’s Lighthouse provides—thank you …" at bounding box center [499, 380] width 177 height 54
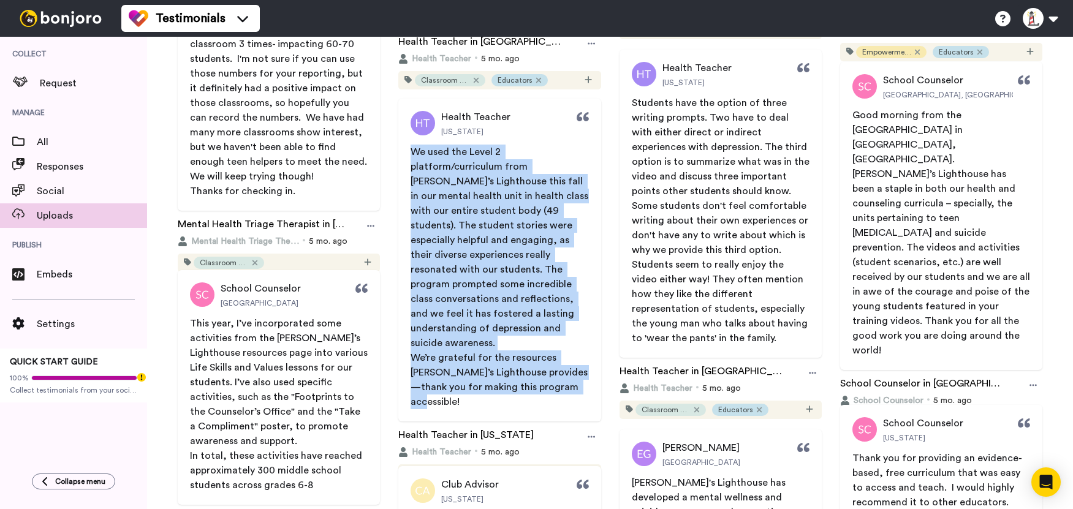
drag, startPoint x: 554, startPoint y: 375, endPoint x: 412, endPoint y: 153, distance: 264.0
click at [412, 153] on div "We used the Level 2 platform/curriculum from [PERSON_NAME]’s Lighthouse this fa…" at bounding box center [500, 277] width 178 height 265
copy div "We used the Level 2 platform/curriculum from [PERSON_NAME]’s Lighthouse this fa…"
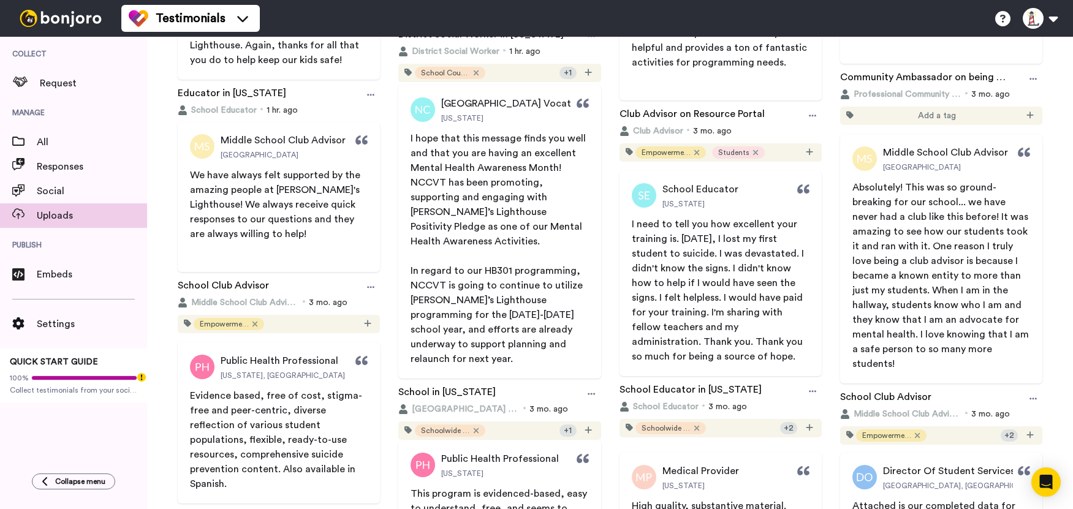
scroll to position [1447, 0]
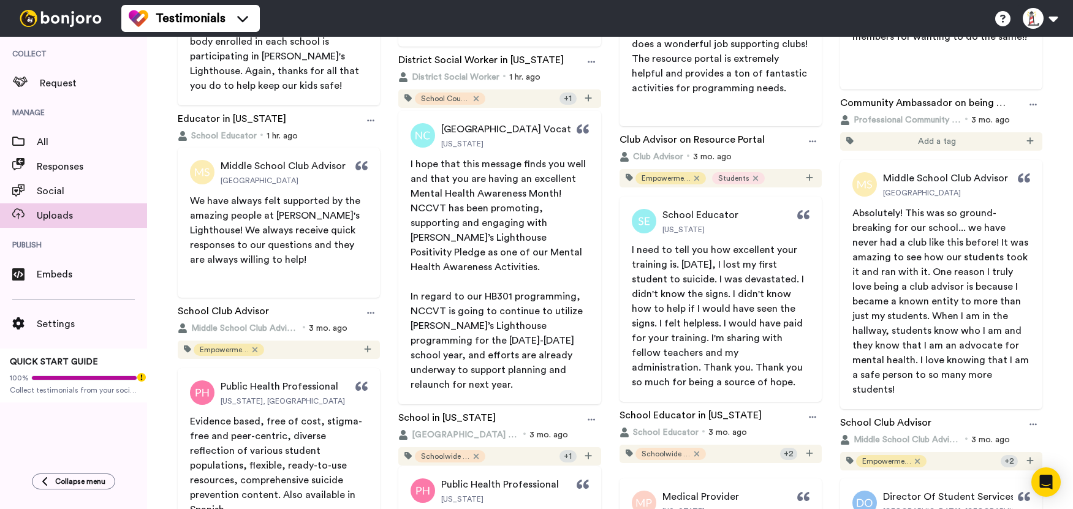
drag, startPoint x: 703, startPoint y: 379, endPoint x: 627, endPoint y: 253, distance: 147.3
click at [632, 253] on p "I need to tell you how excellent your training is. [DATE], I lost my first stud…" at bounding box center [721, 316] width 178 height 147
copy span "I need to tell you how excellent your training is. [DATE], I lost my first stud…"
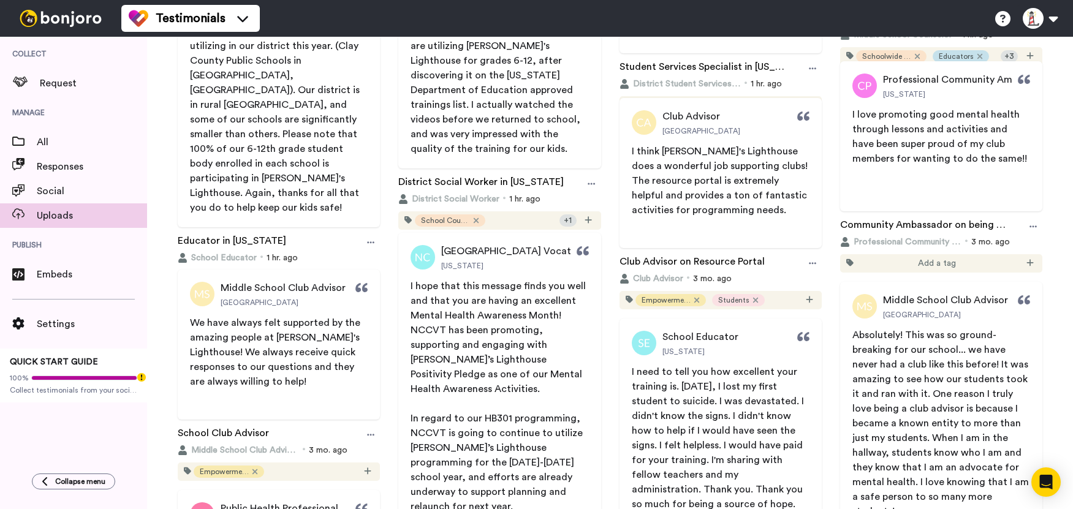
scroll to position [1325, 0]
click at [380, 235] on div "School Educator Manchester, [US_STATE] I have received such great feedback for …" at bounding box center [279, 126] width 214 height 325
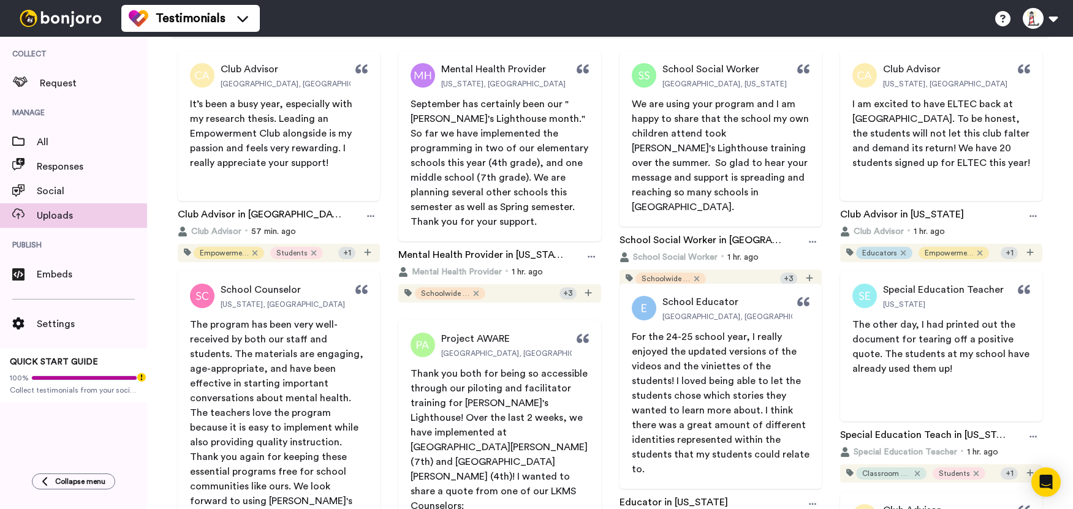
scroll to position [0, 0]
